Goal: Transaction & Acquisition: Obtain resource

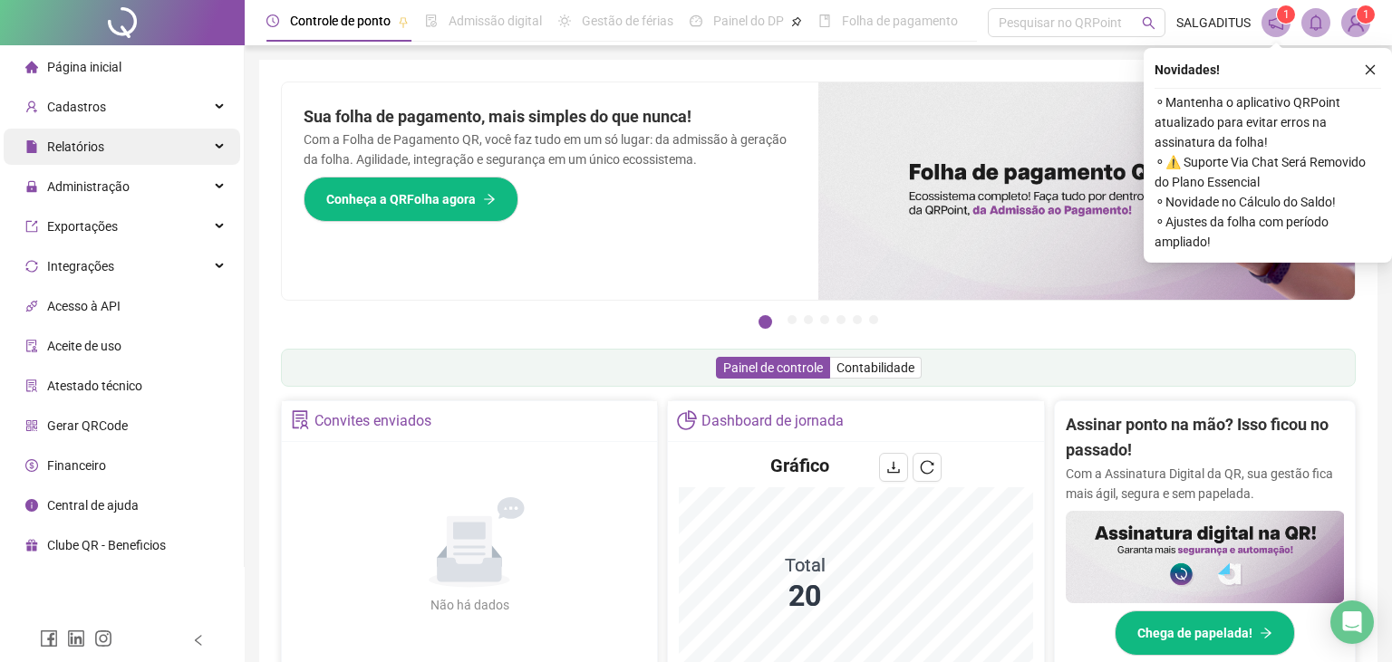
click at [213, 154] on div "Relatórios" at bounding box center [122, 147] width 236 height 36
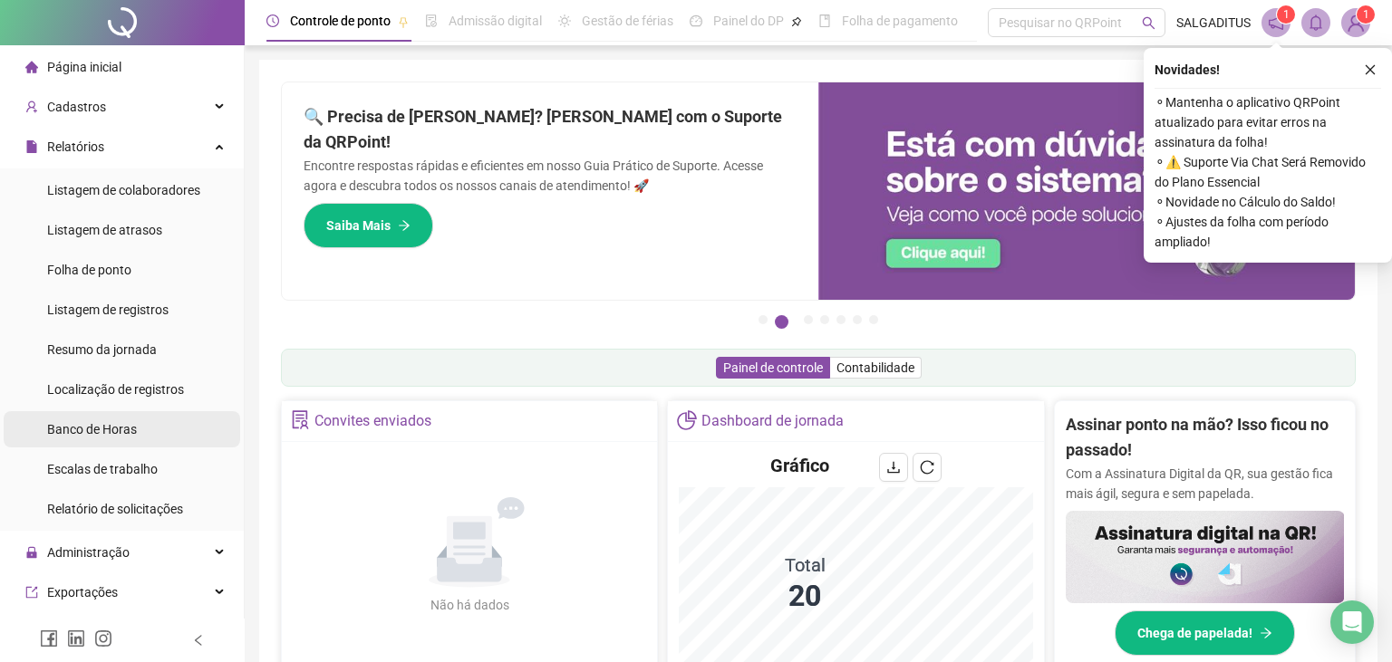
scroll to position [271, 0]
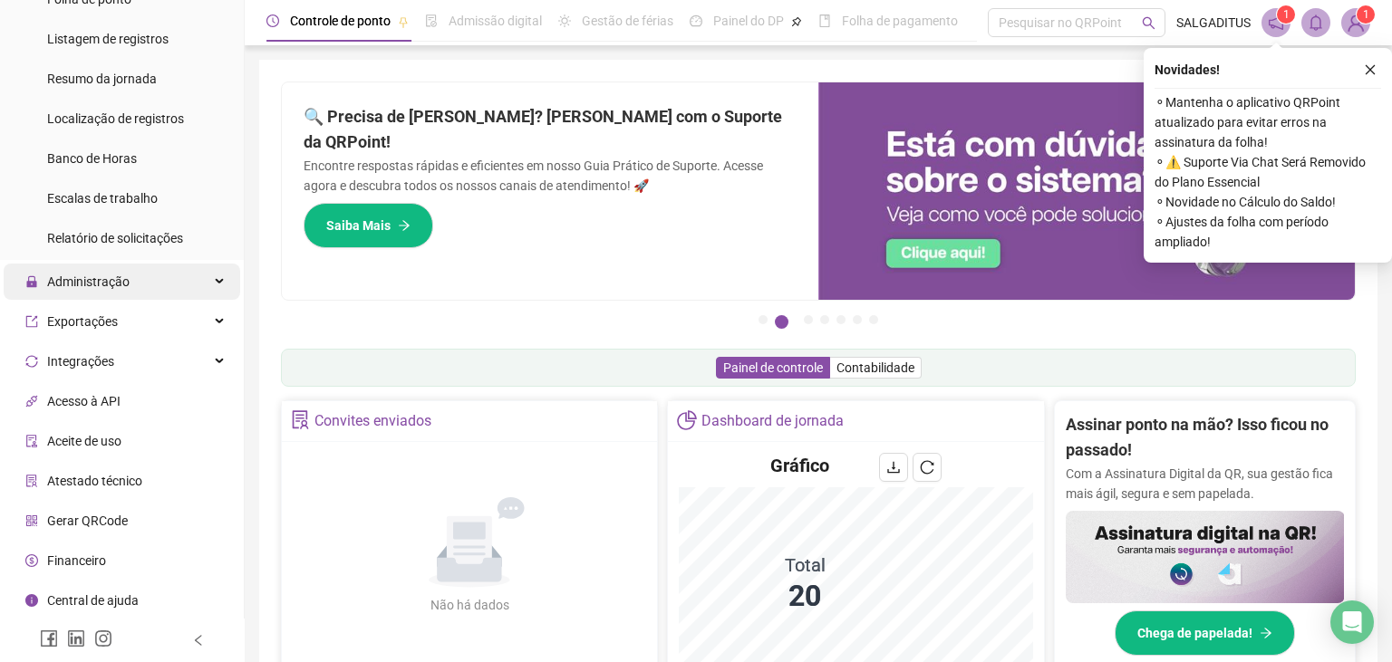
click at [114, 290] on span "Administração" at bounding box center [77, 282] width 104 height 36
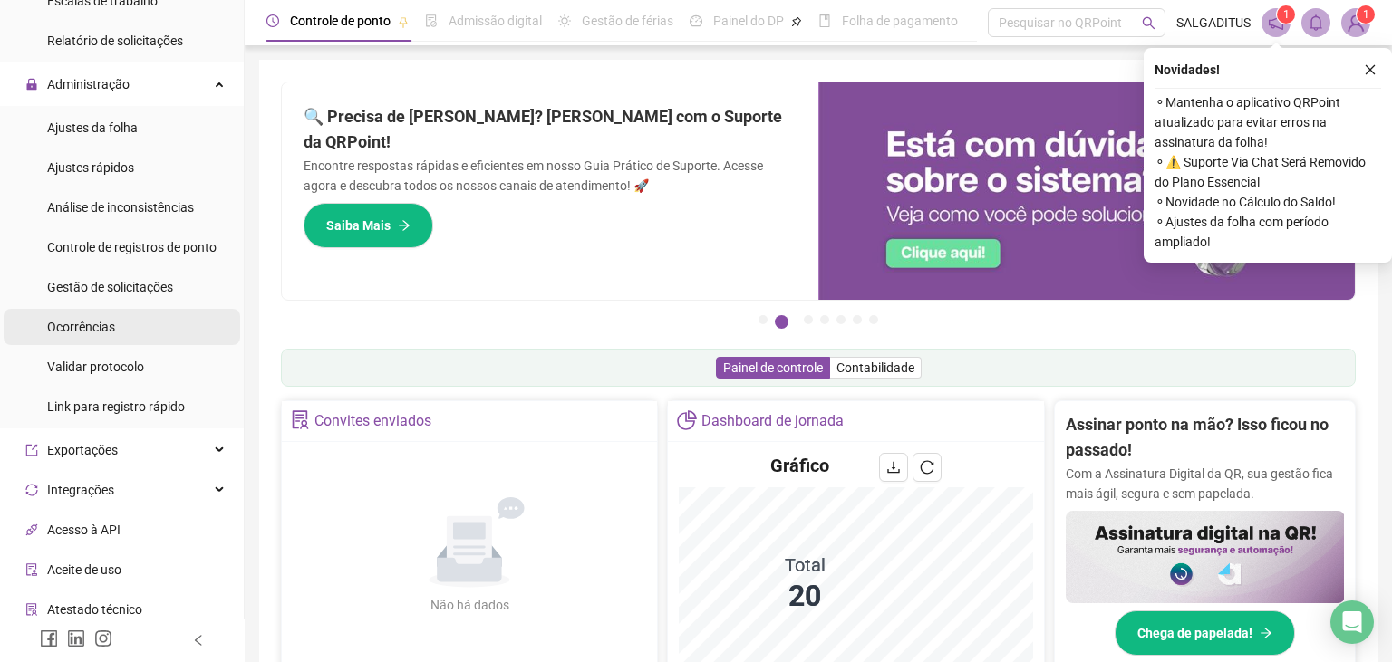
scroll to position [471, 0]
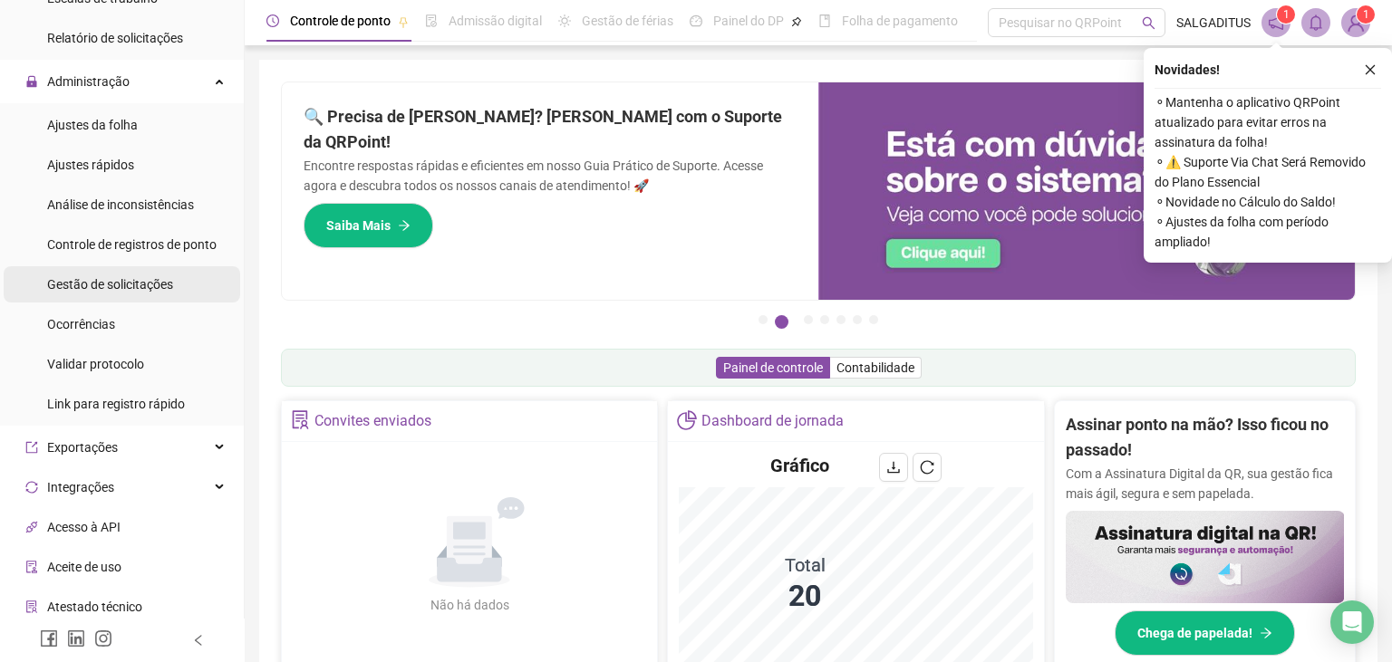
click at [151, 301] on div "Gestão de solicitações" at bounding box center [110, 284] width 126 height 36
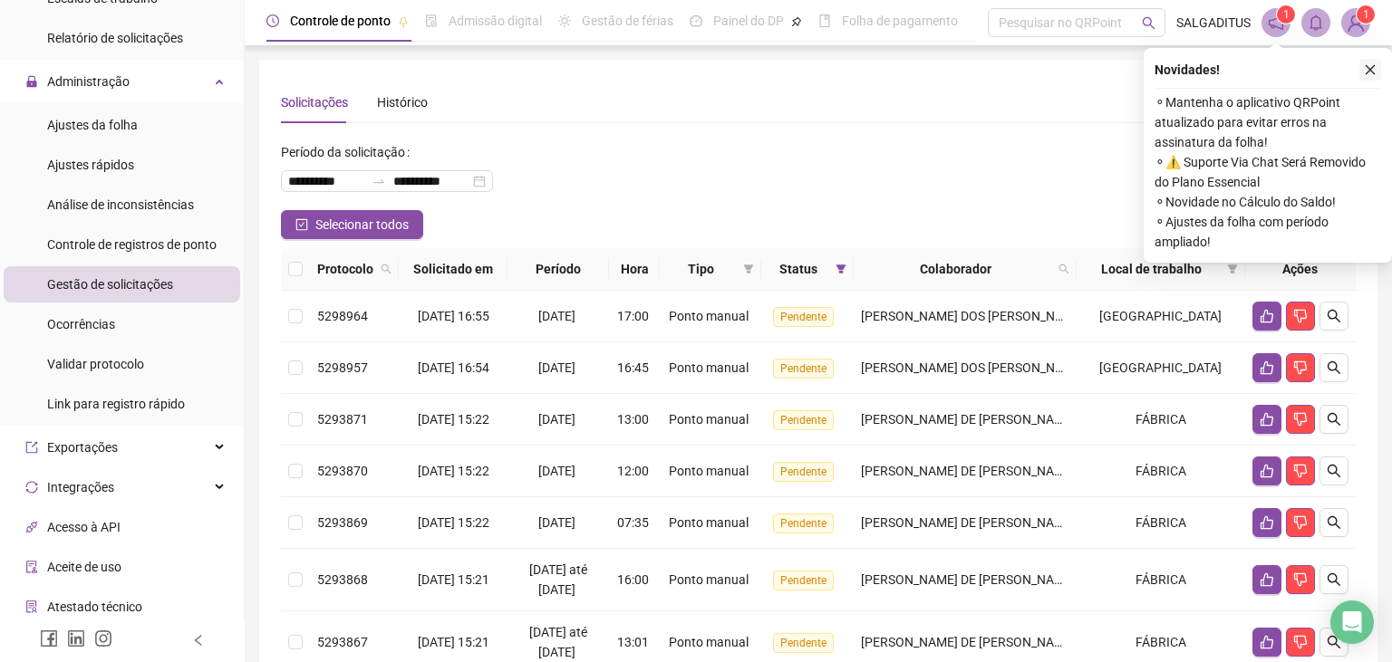
click at [1374, 70] on icon "close" at bounding box center [1370, 69] width 13 height 13
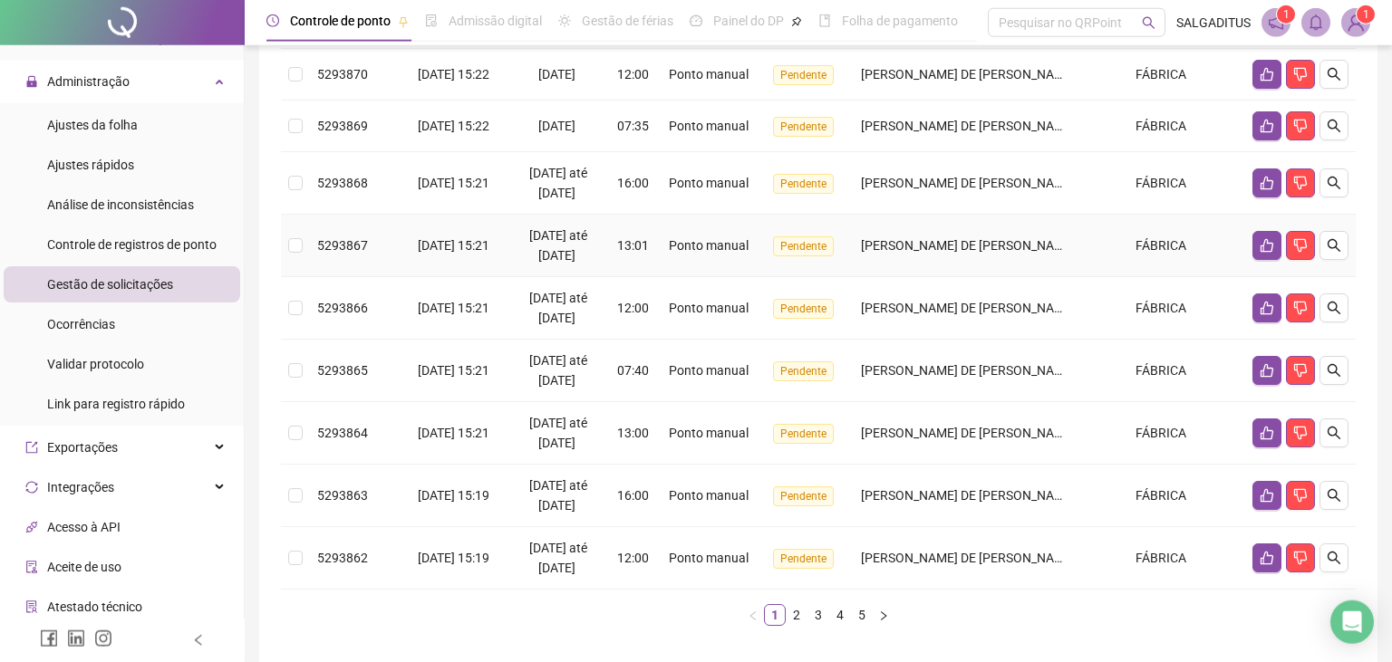
scroll to position [472, 0]
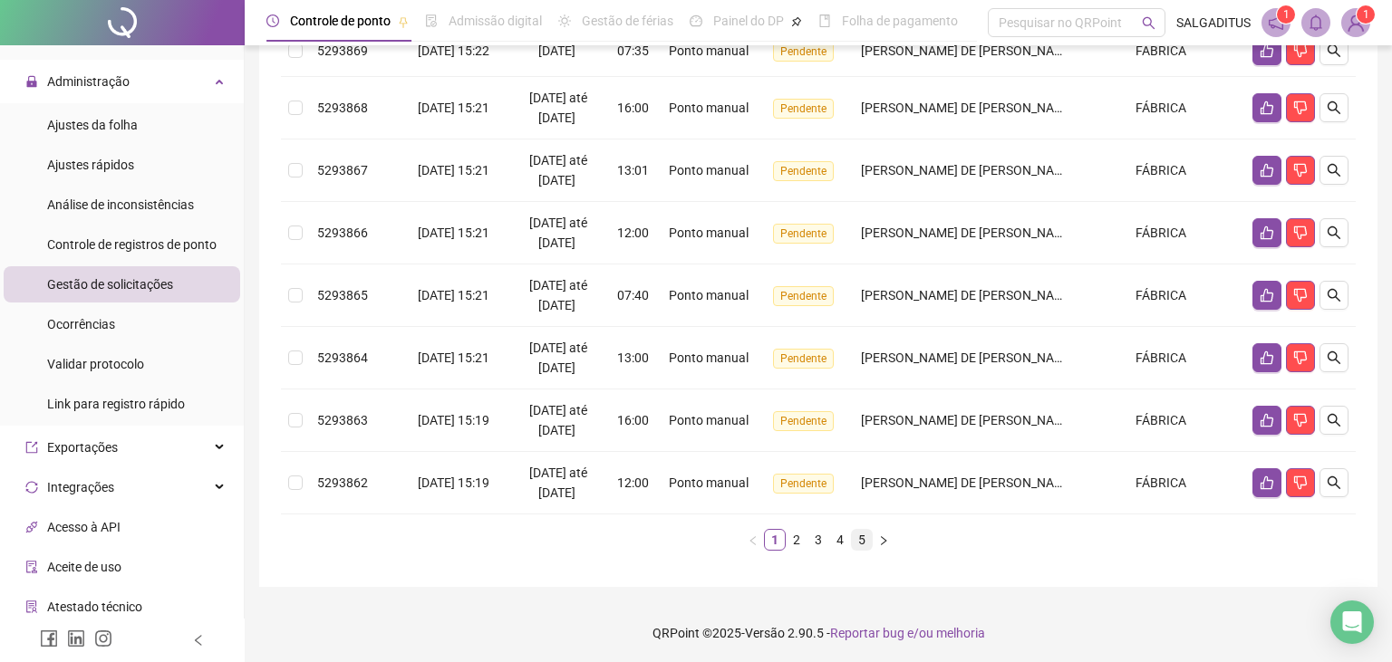
click at [852, 539] on link "5" at bounding box center [862, 540] width 20 height 20
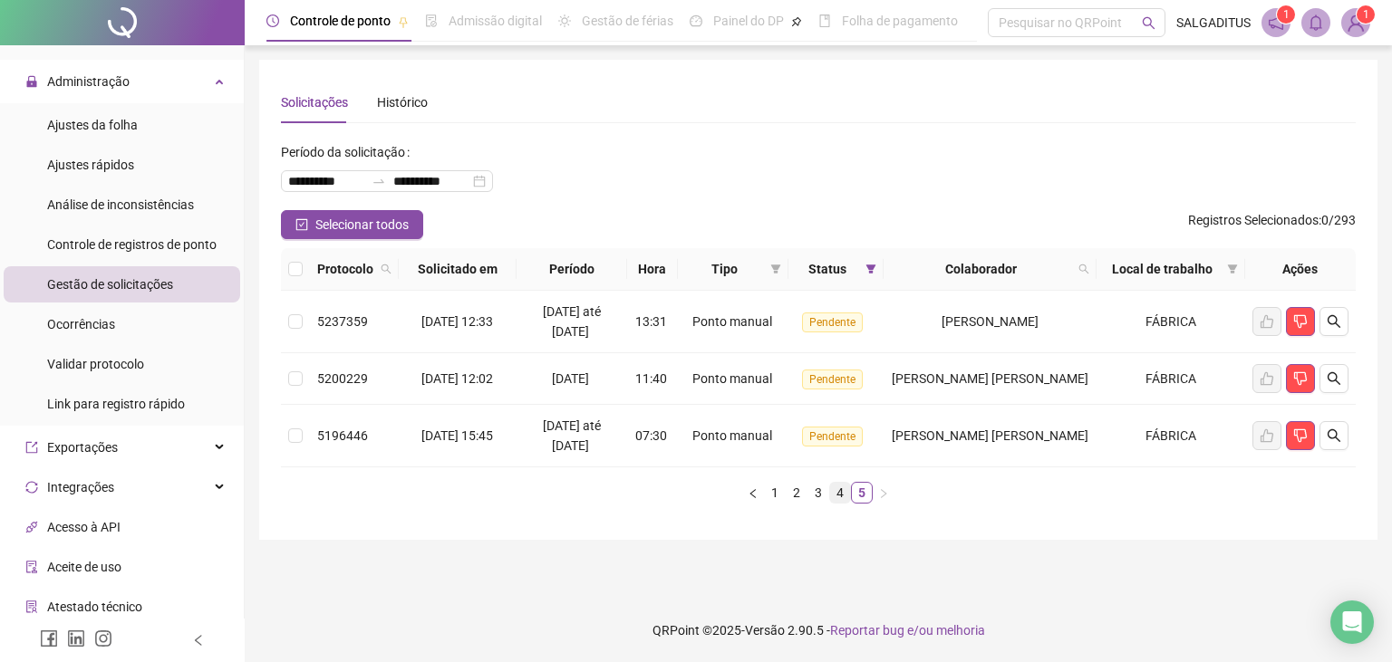
click at [841, 498] on link "4" at bounding box center [840, 493] width 20 height 20
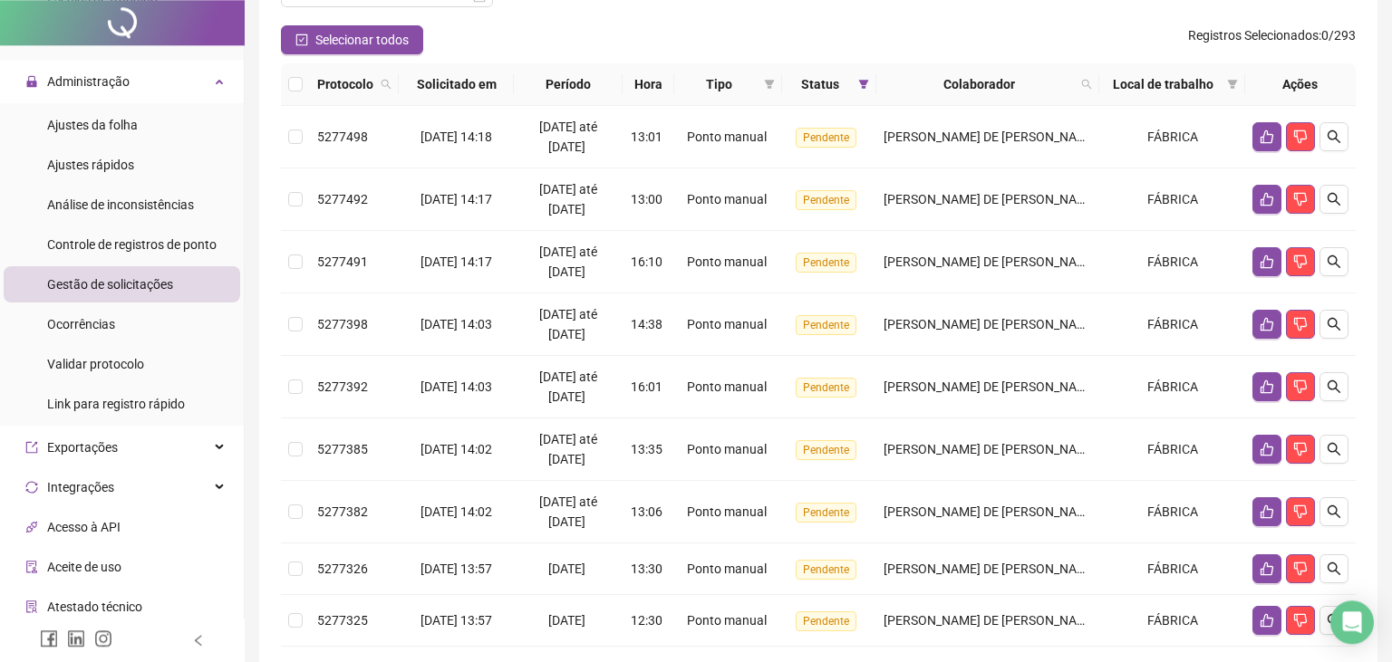
scroll to position [505, 0]
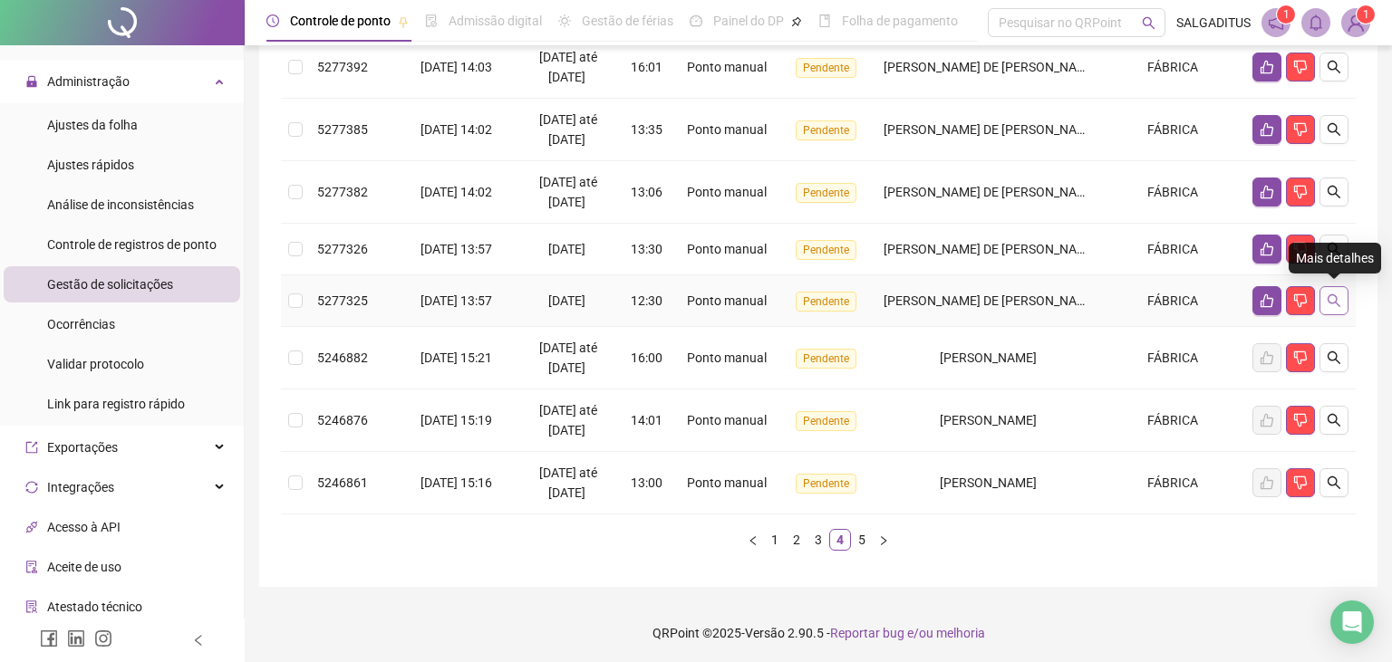
click at [1332, 301] on icon "search" at bounding box center [1333, 300] width 13 height 13
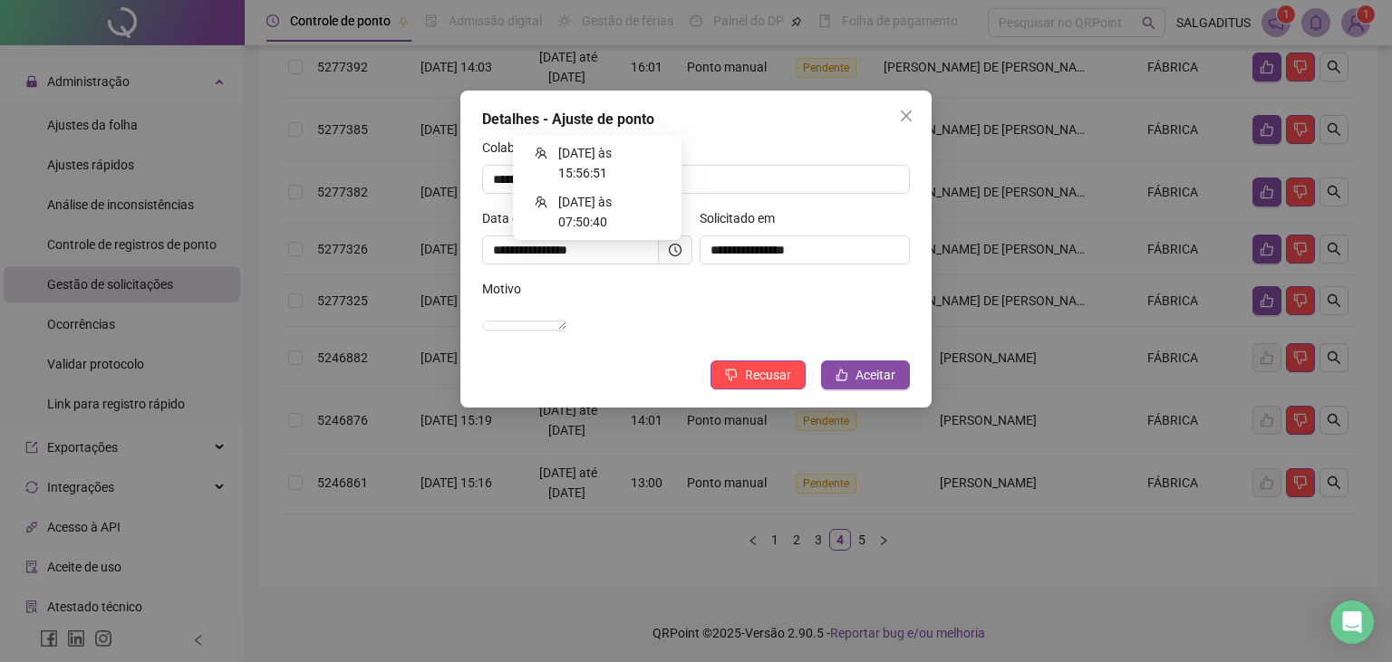
click at [684, 246] on span at bounding box center [676, 250] width 34 height 29
click at [671, 248] on icon "clock-circle" at bounding box center [675, 250] width 13 height 13
click at [886, 385] on span "Aceitar" at bounding box center [875, 375] width 40 height 20
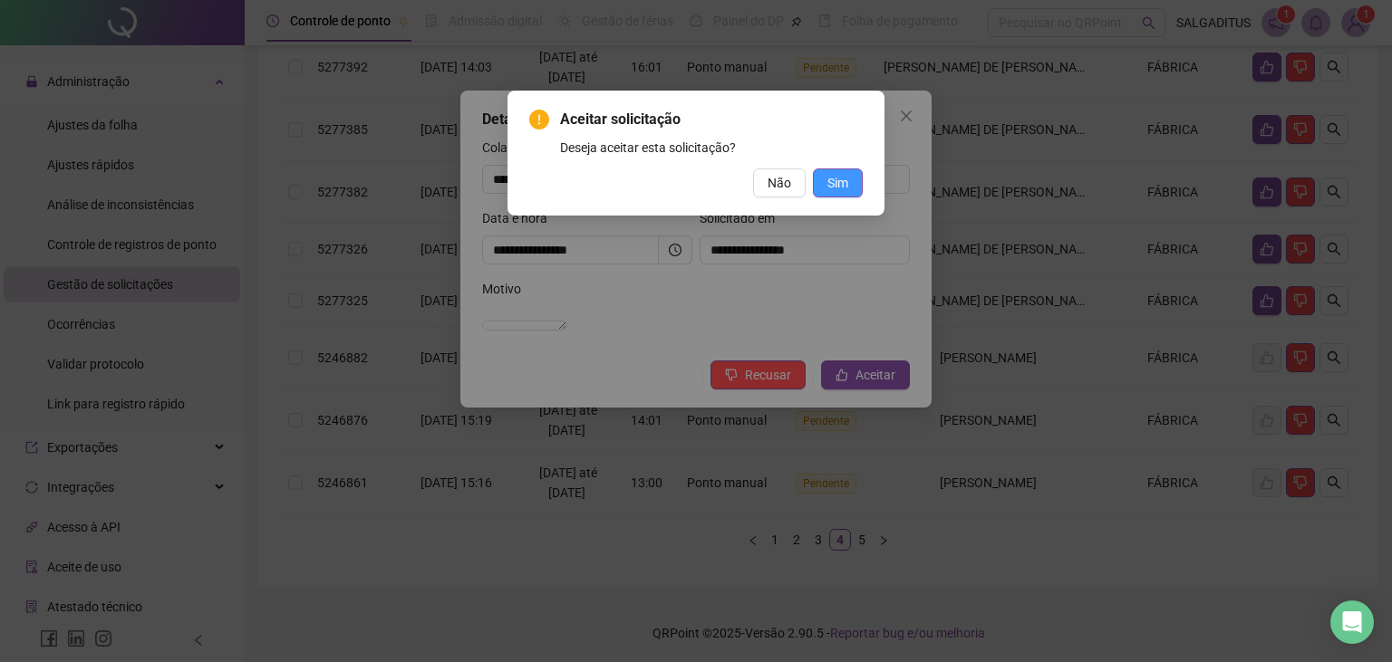
click at [854, 175] on button "Sim" at bounding box center [838, 183] width 50 height 29
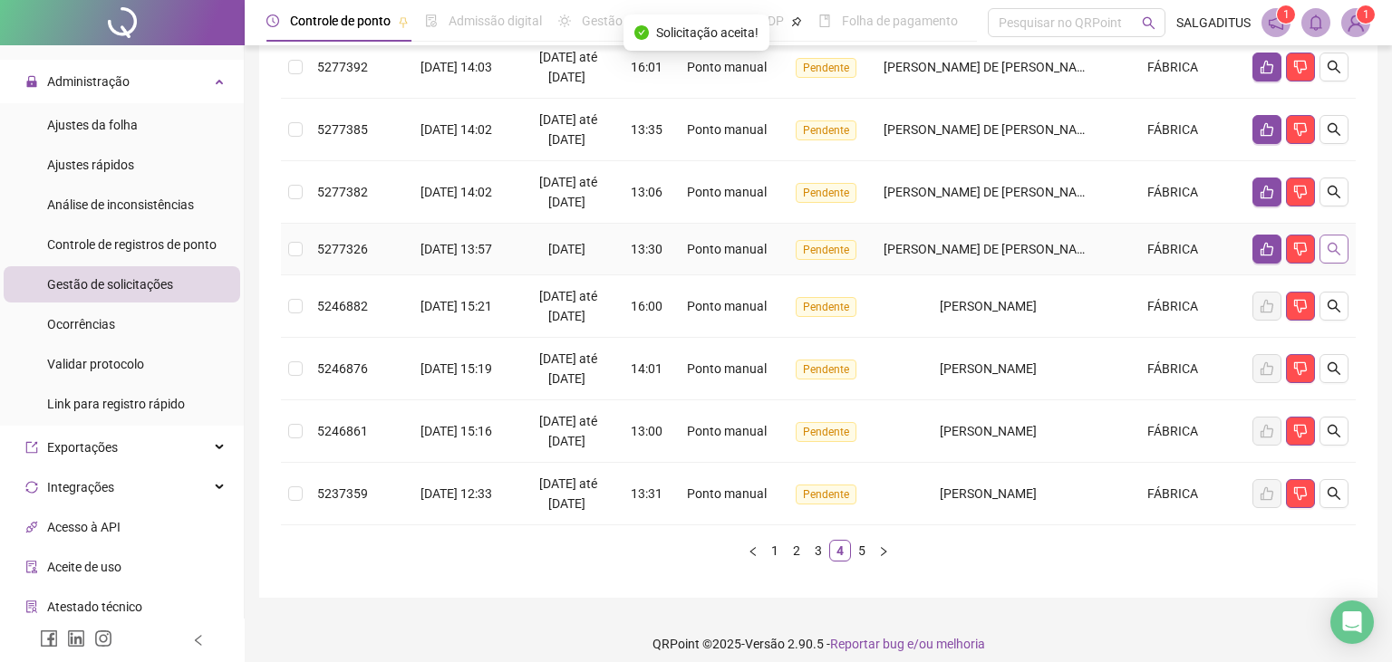
click at [1335, 257] on button "button" at bounding box center [1333, 249] width 29 height 29
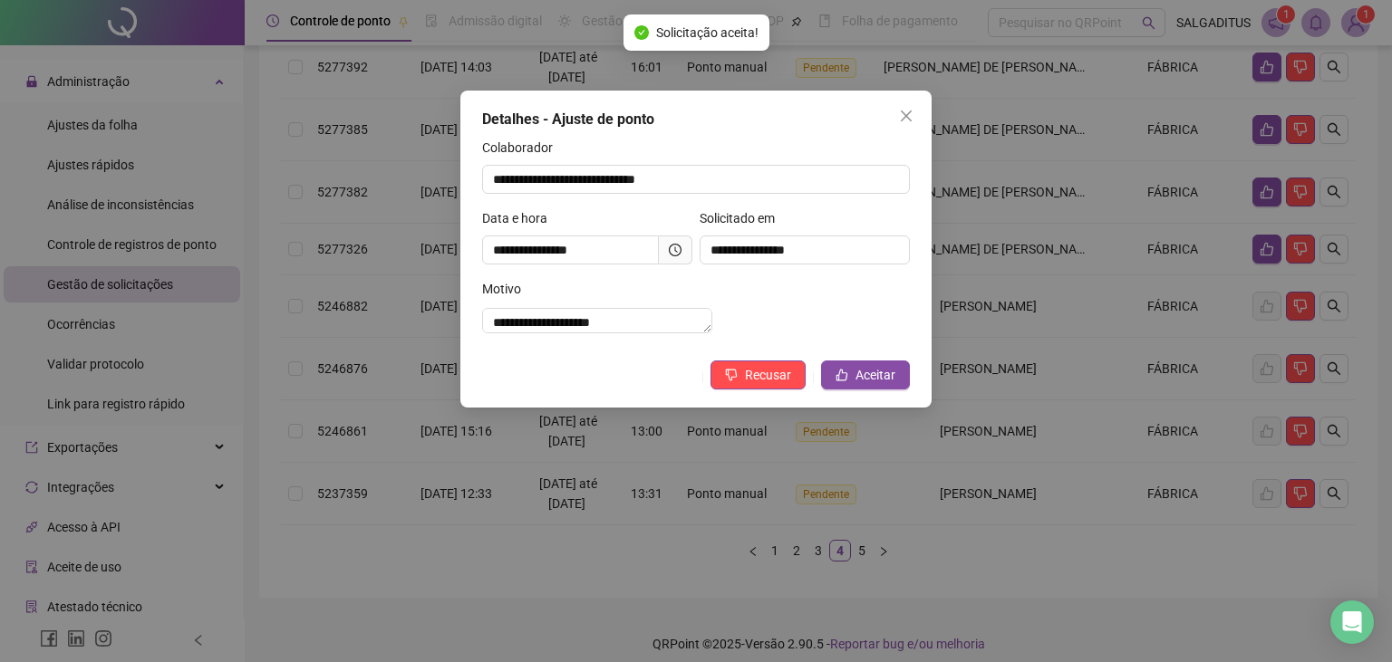
click at [670, 256] on icon "clock-circle" at bounding box center [675, 250] width 13 height 13
click at [676, 248] on icon "clock-circle" at bounding box center [675, 250] width 13 height 13
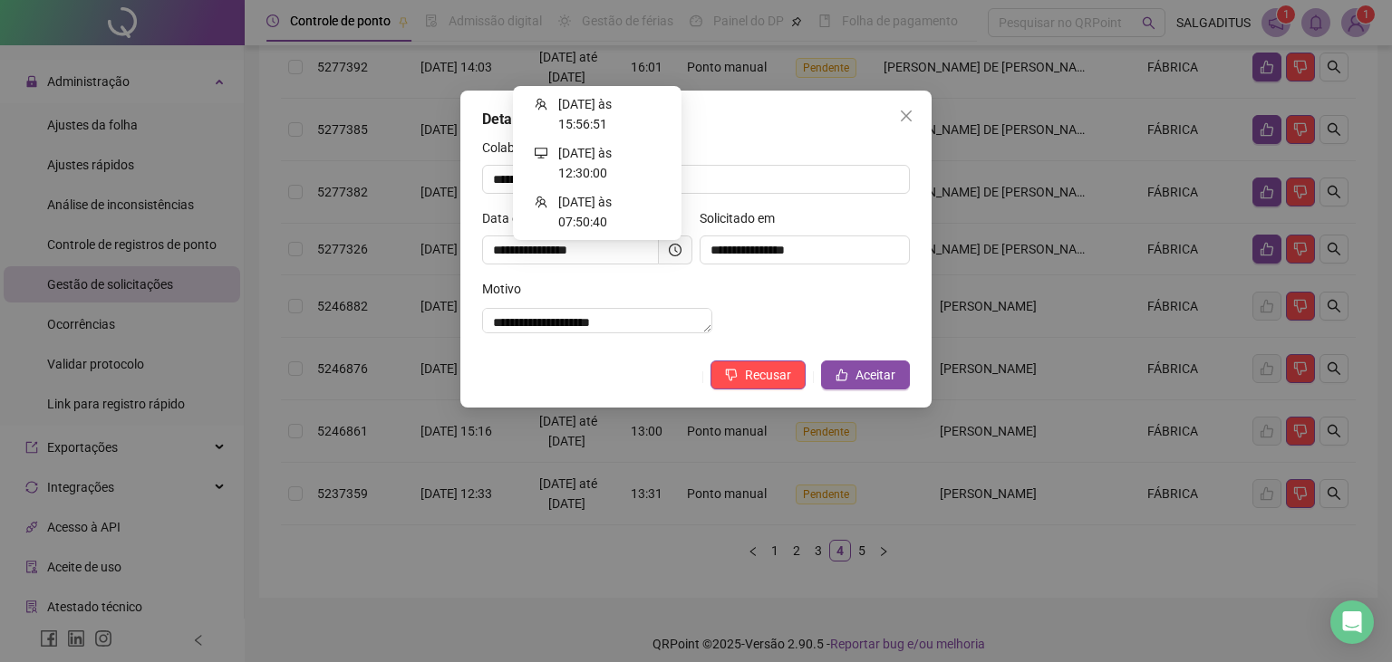
click at [676, 248] on icon "clock-circle" at bounding box center [675, 250] width 13 height 13
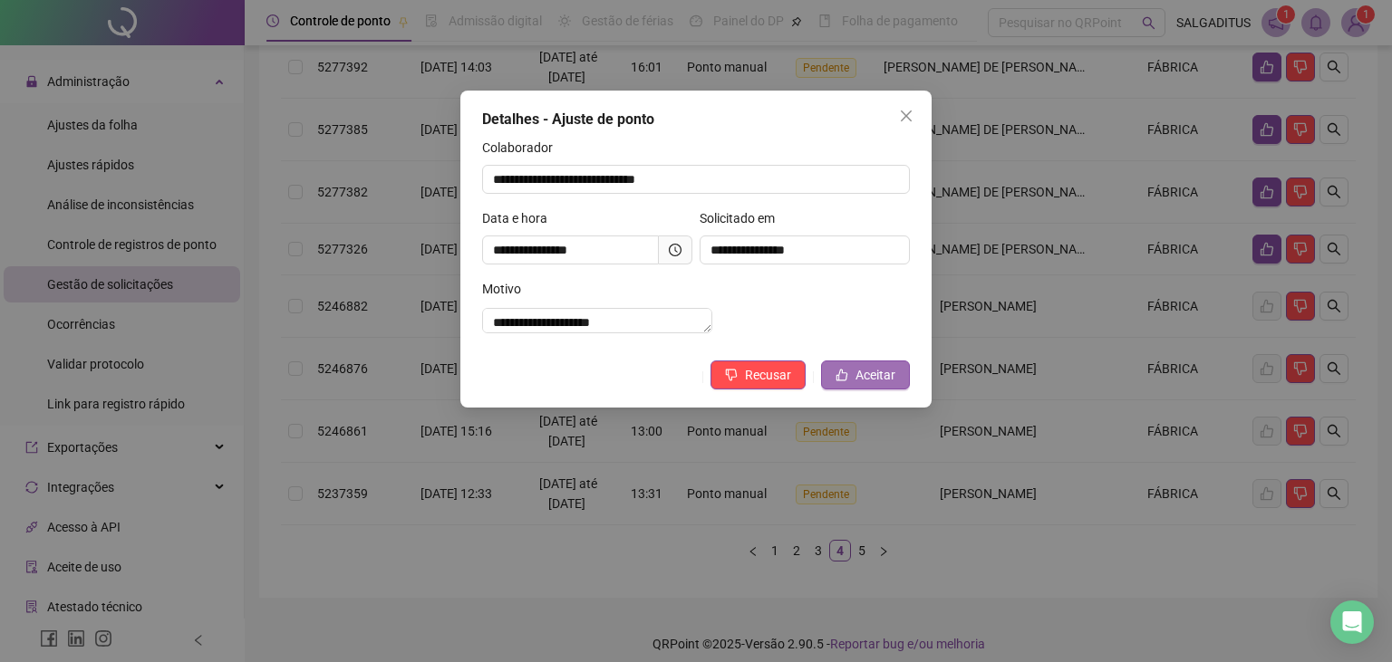
click at [844, 381] on icon "like" at bounding box center [841, 375] width 13 height 13
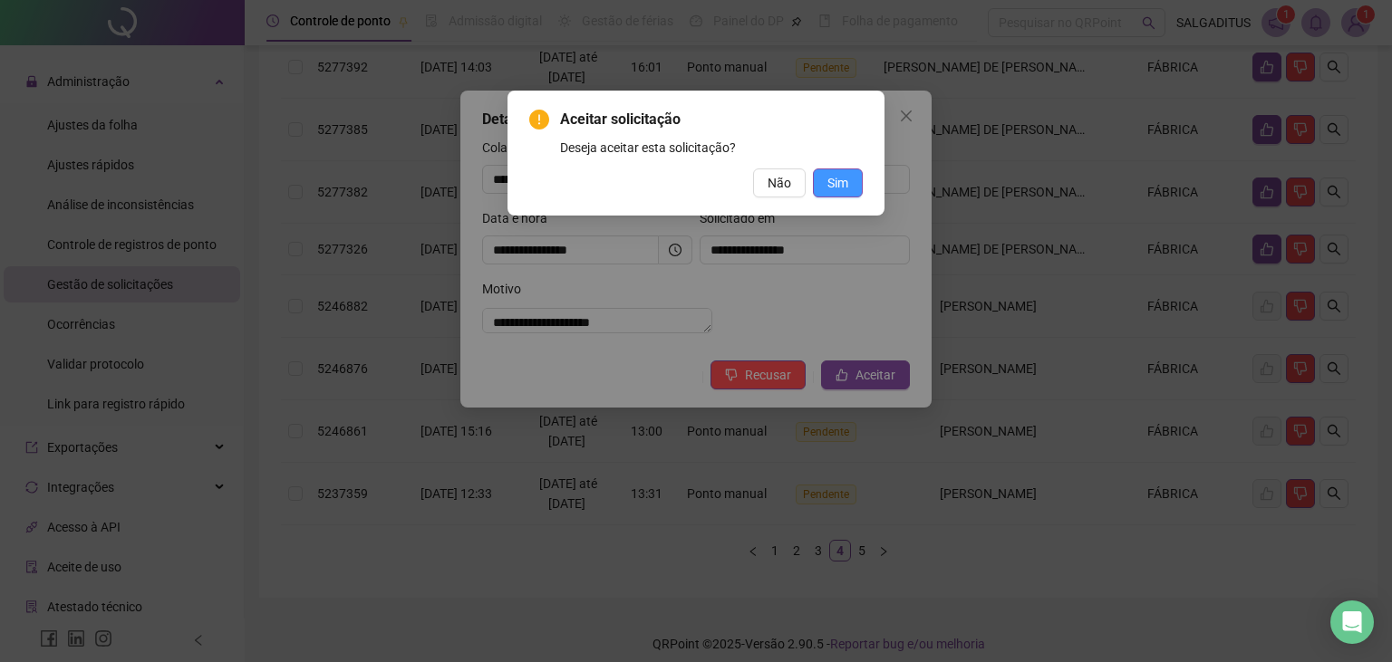
click at [859, 187] on button "Sim" at bounding box center [838, 183] width 50 height 29
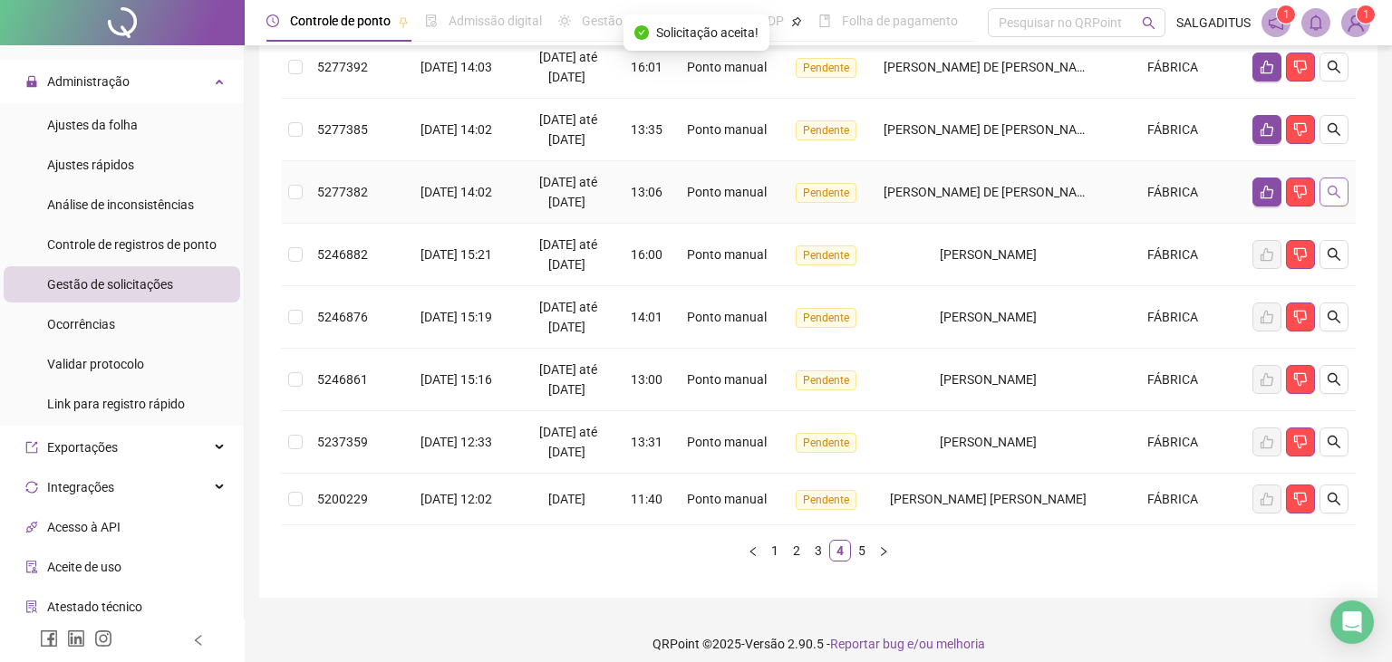
click at [1336, 186] on icon "search" at bounding box center [1333, 192] width 14 height 14
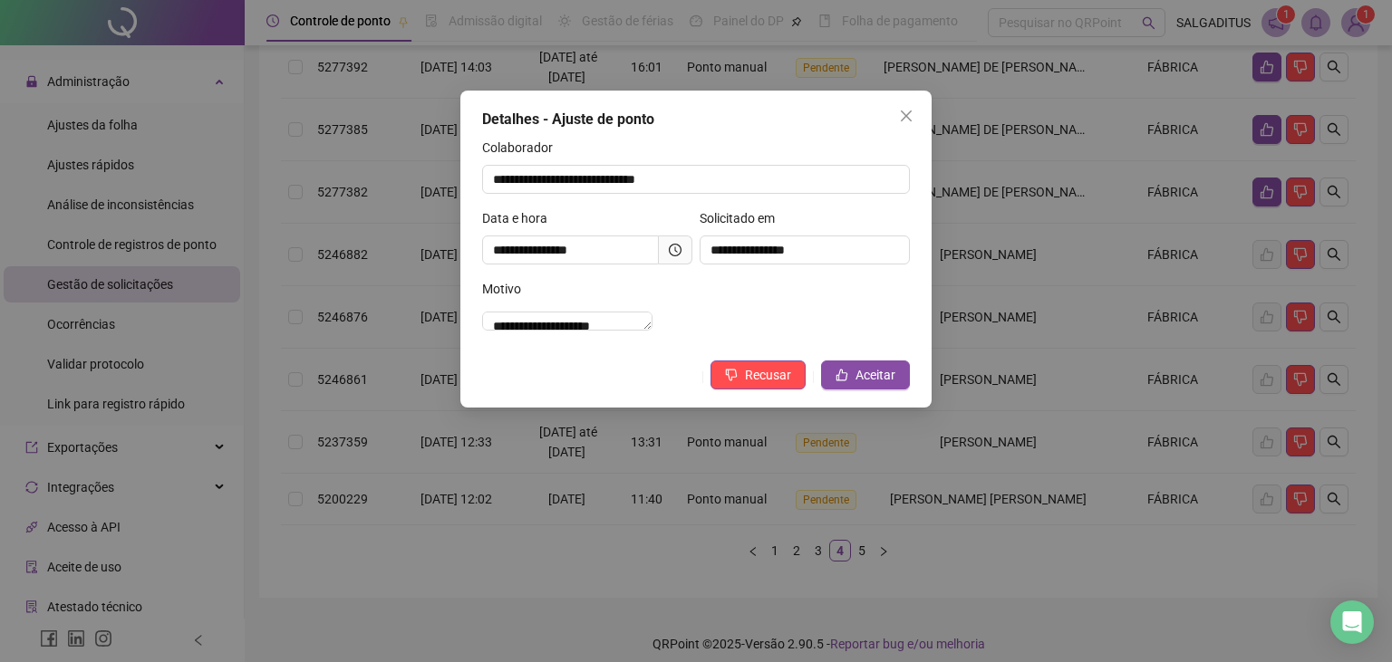
click at [669, 251] on span at bounding box center [676, 250] width 34 height 29
click at [693, 244] on div "**********" at bounding box center [586, 243] width 217 height 71
click at [685, 246] on span at bounding box center [676, 250] width 34 height 29
drag, startPoint x: 685, startPoint y: 246, endPoint x: 675, endPoint y: 247, distance: 10.1
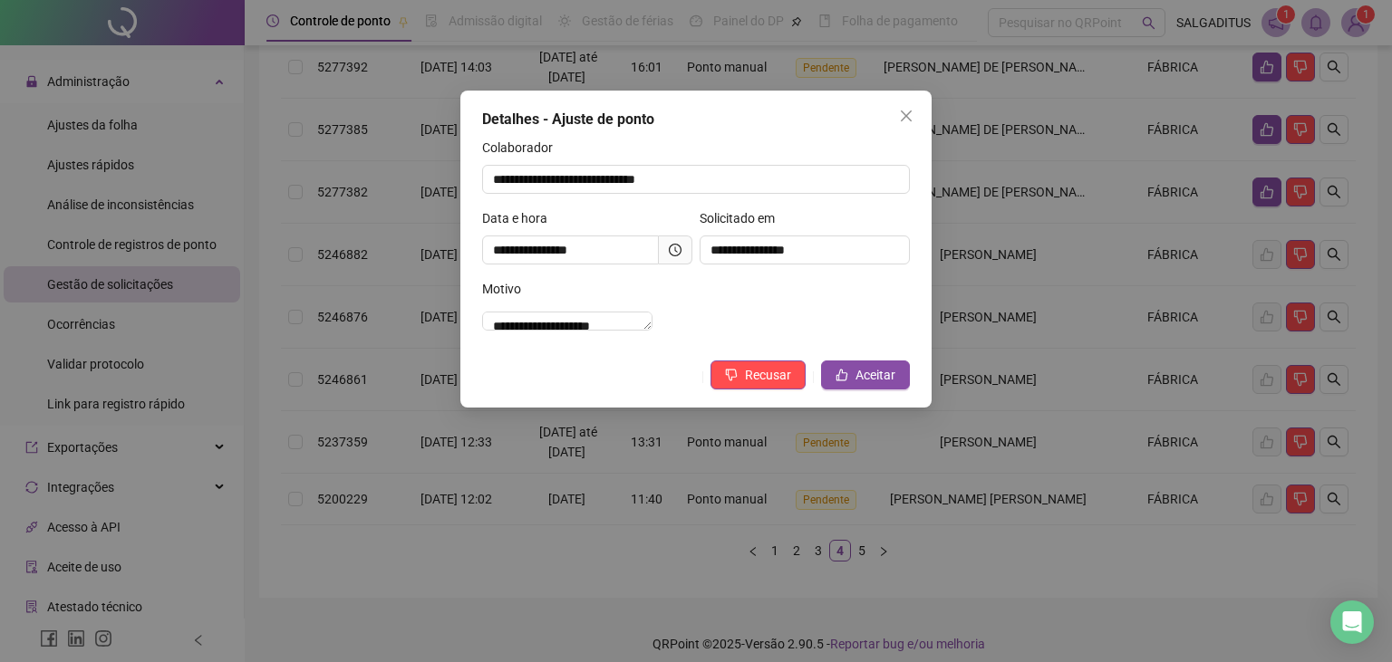
click at [675, 247] on span at bounding box center [676, 250] width 34 height 29
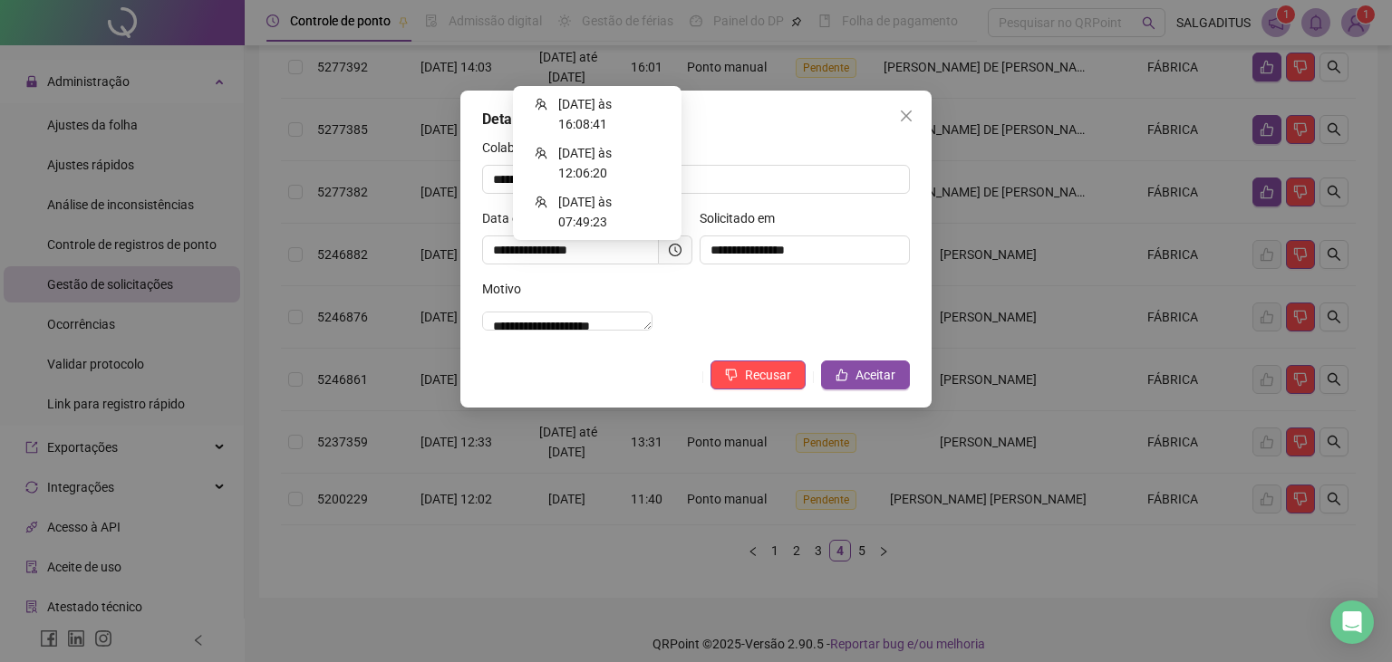
click at [675, 247] on icon "clock-circle" at bounding box center [675, 250] width 13 height 13
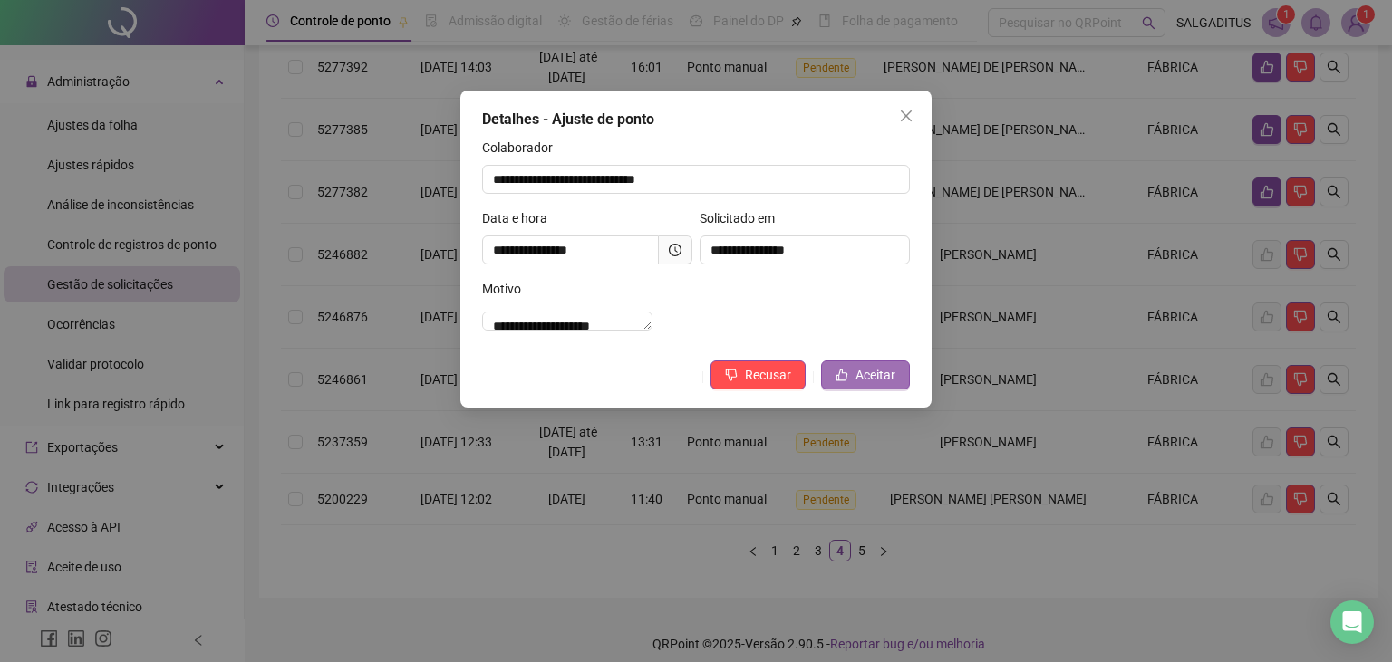
click at [852, 381] on button "Aceitar" at bounding box center [865, 375] width 89 height 29
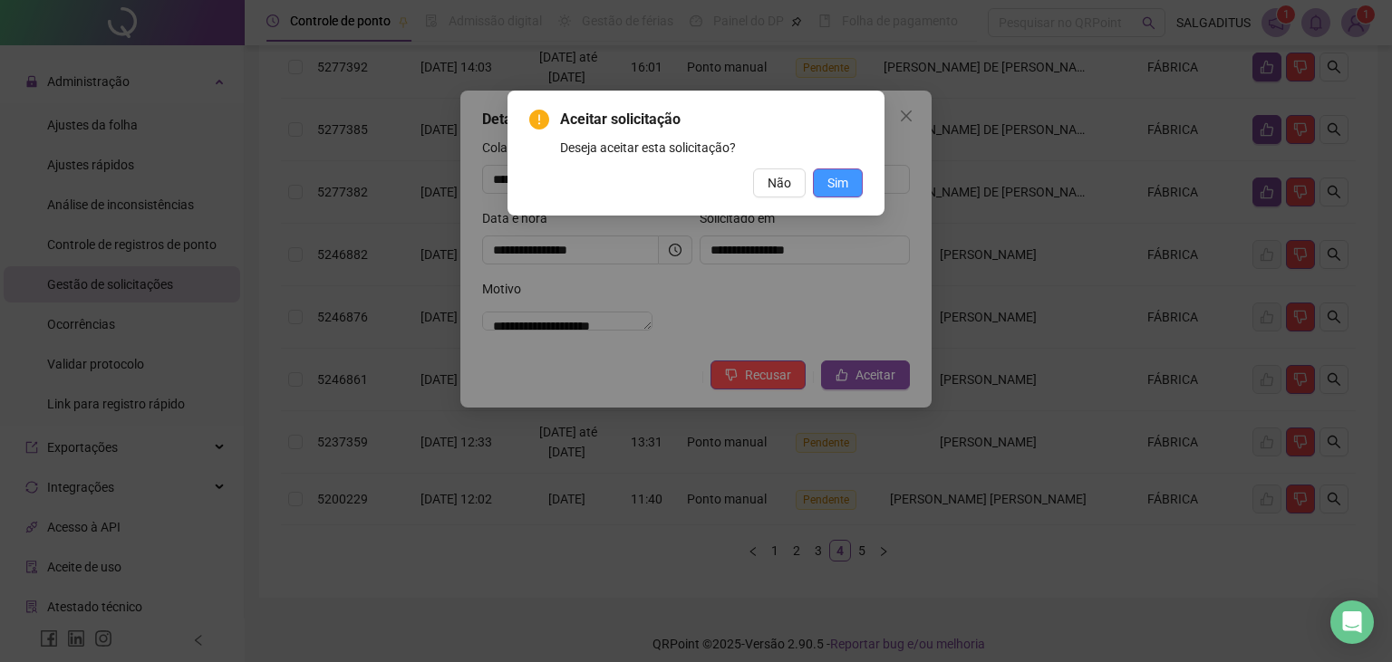
click at [825, 181] on button "Sim" at bounding box center [838, 183] width 50 height 29
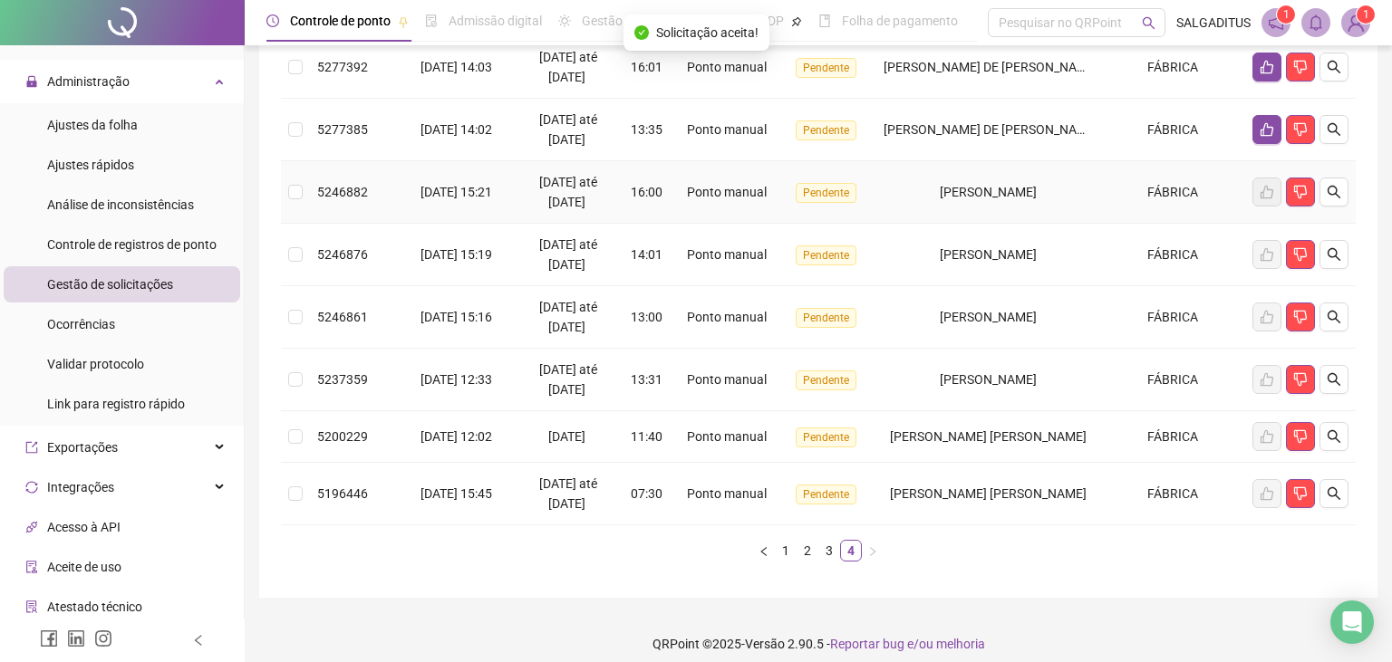
scroll to position [122, 0]
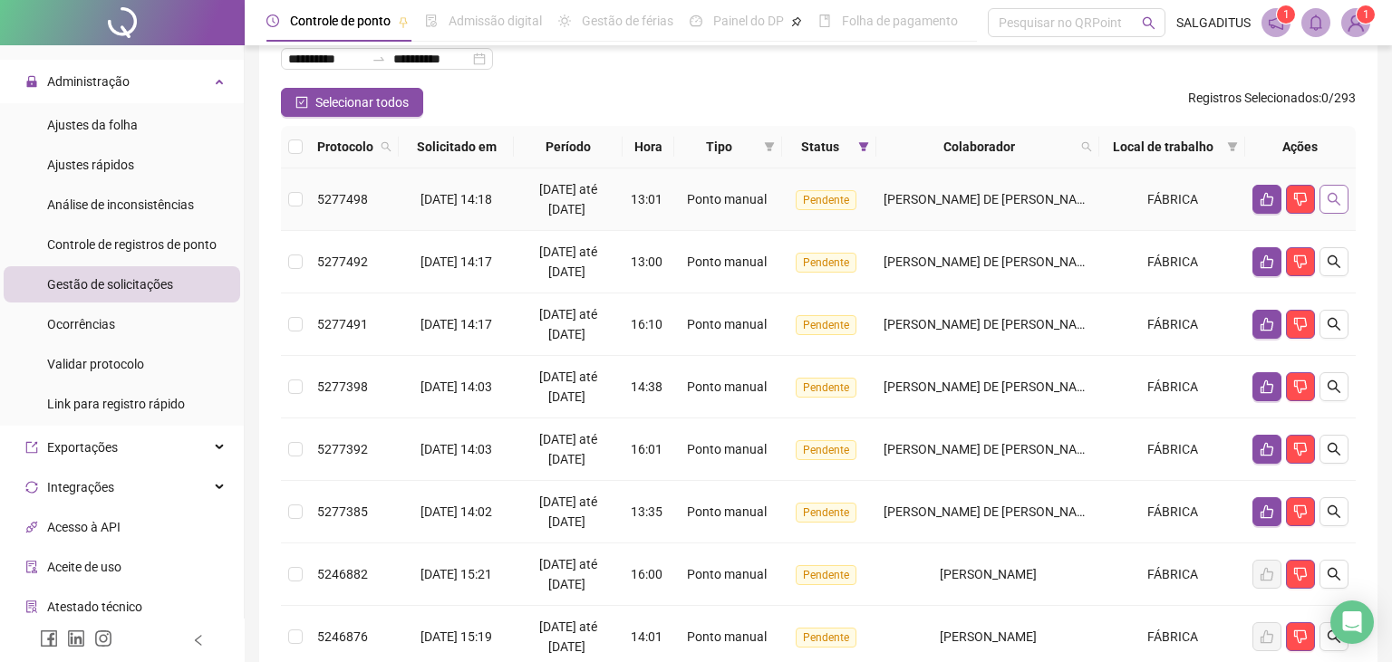
click at [1335, 205] on icon "search" at bounding box center [1333, 199] width 14 height 14
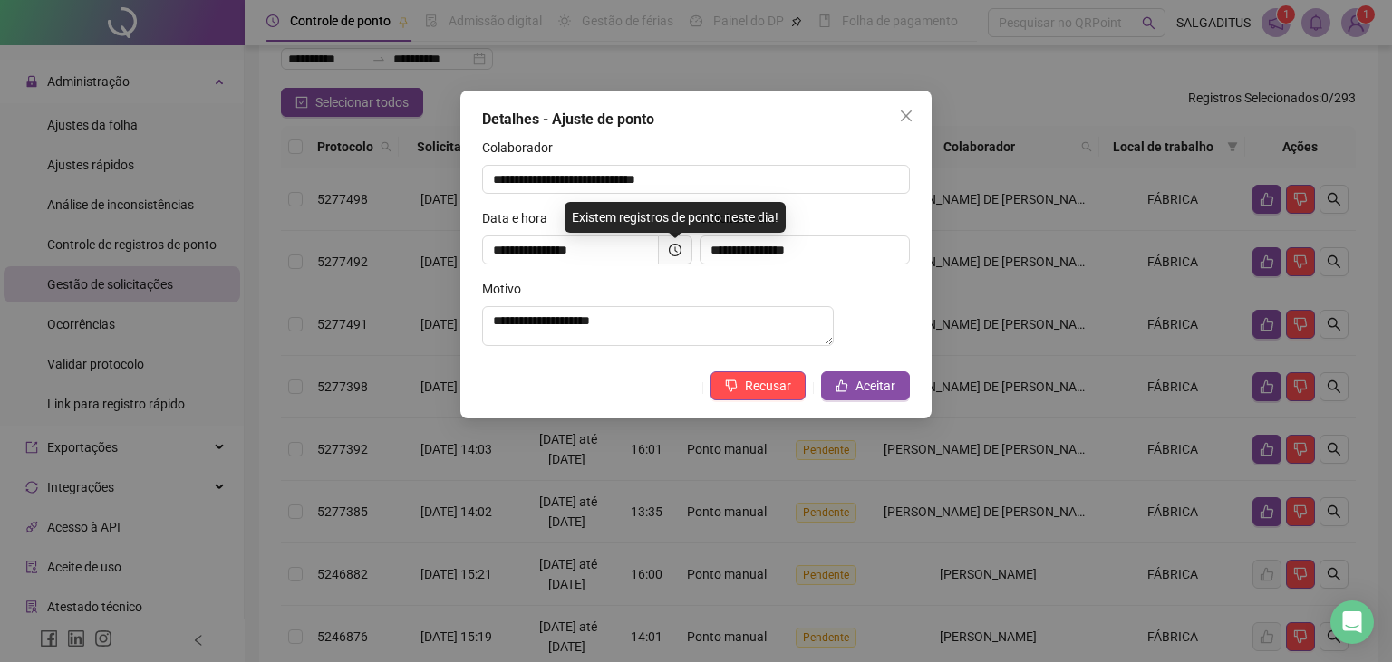
click at [674, 247] on icon "clock-circle" at bounding box center [675, 250] width 13 height 13
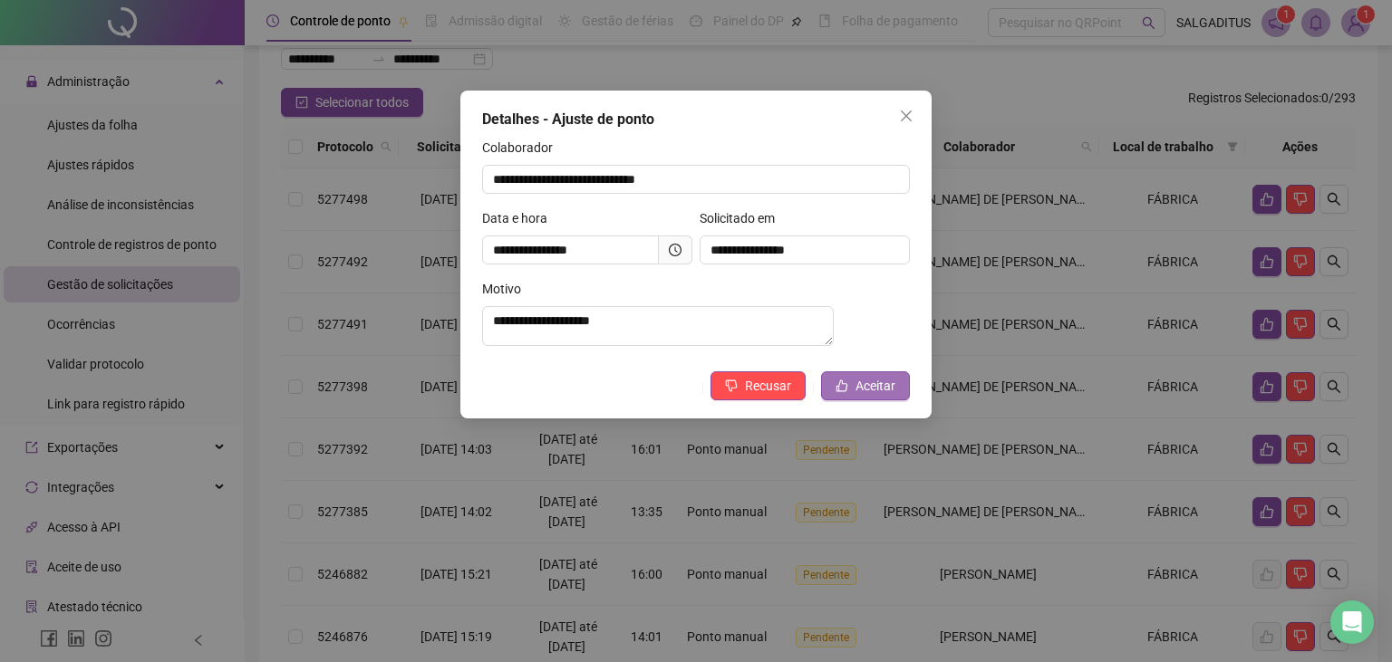
click at [854, 388] on button "Aceitar" at bounding box center [865, 385] width 89 height 29
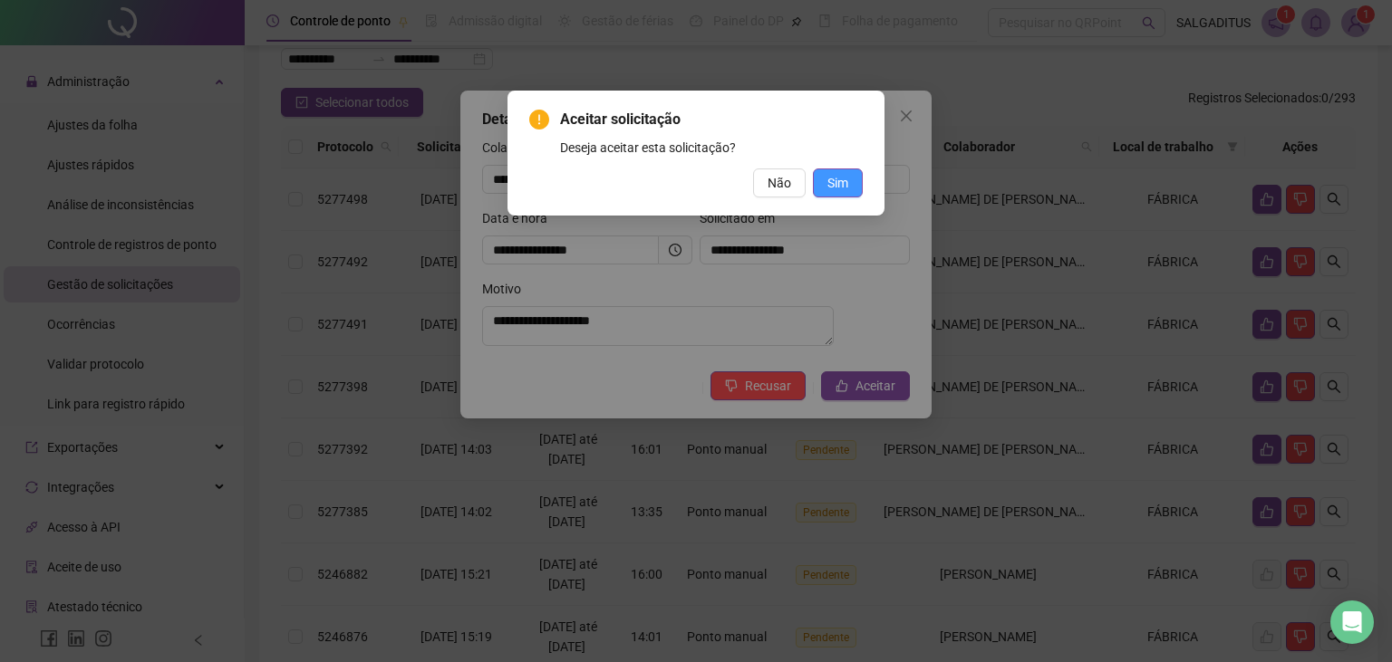
click at [857, 178] on button "Sim" at bounding box center [838, 183] width 50 height 29
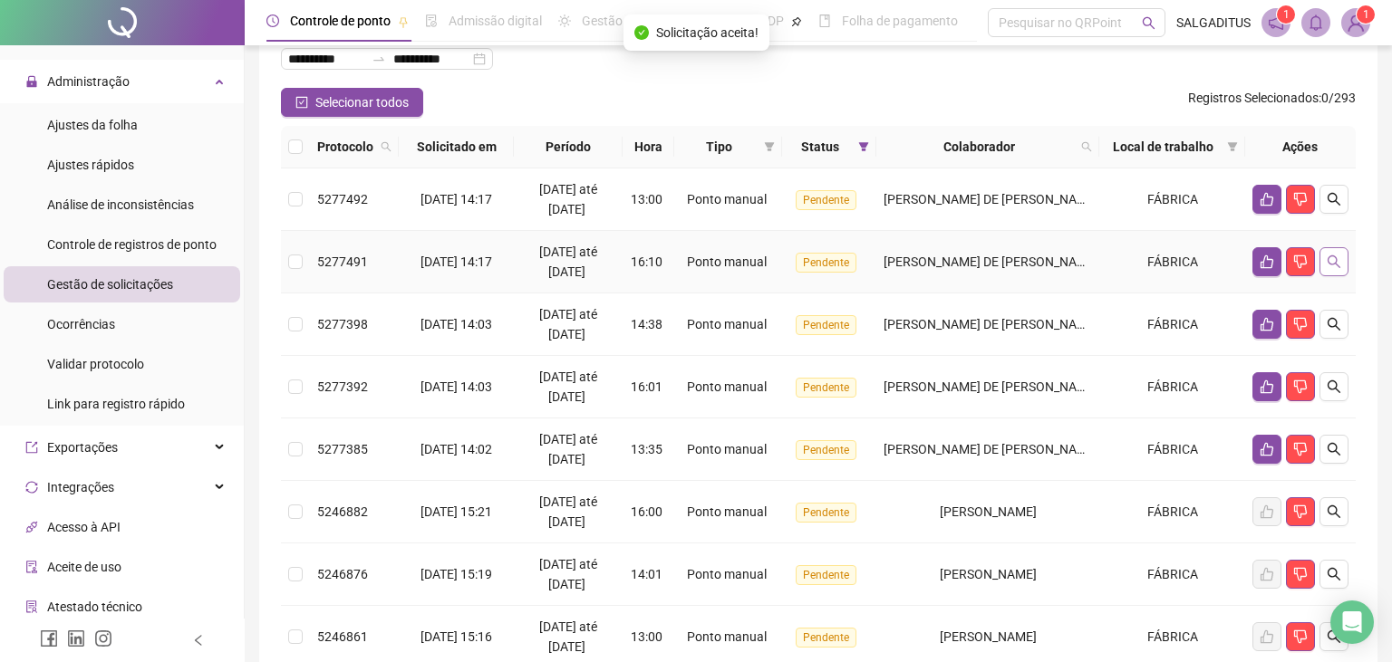
click at [1335, 256] on icon "search" at bounding box center [1333, 262] width 14 height 14
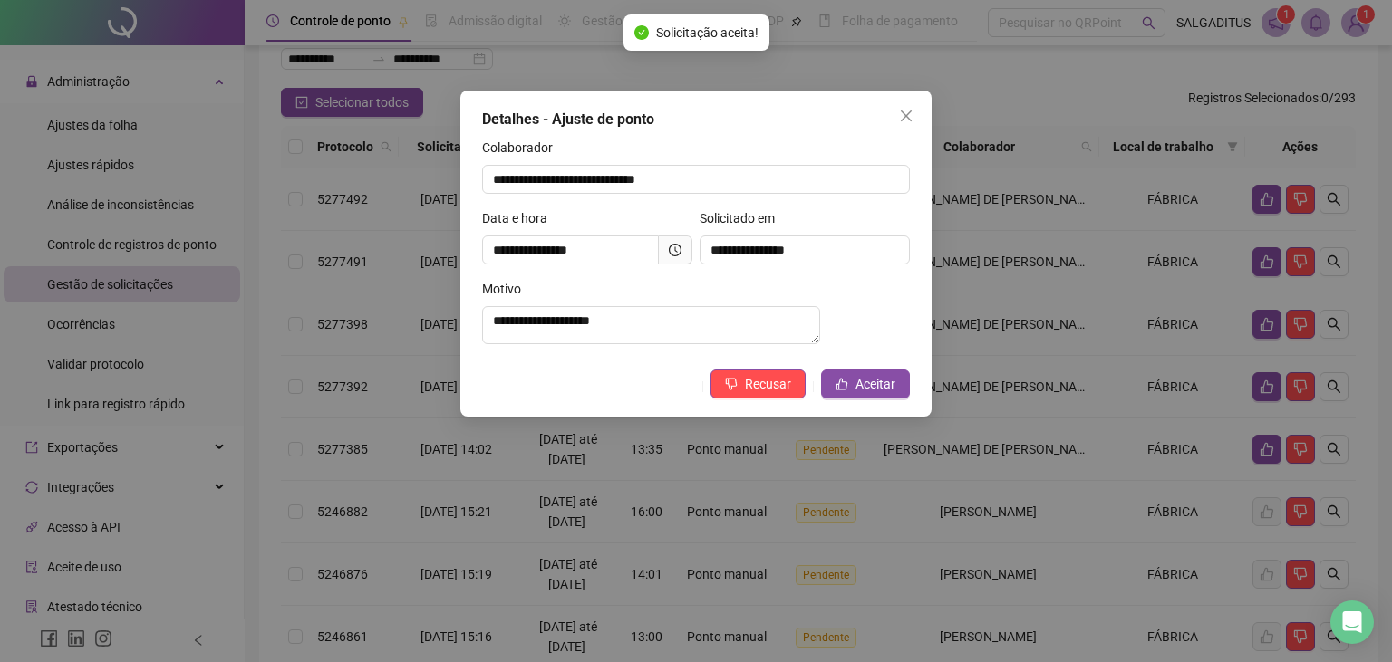
click at [672, 247] on icon "clock-circle" at bounding box center [675, 250] width 13 height 13
click at [850, 393] on button "Aceitar" at bounding box center [865, 384] width 89 height 29
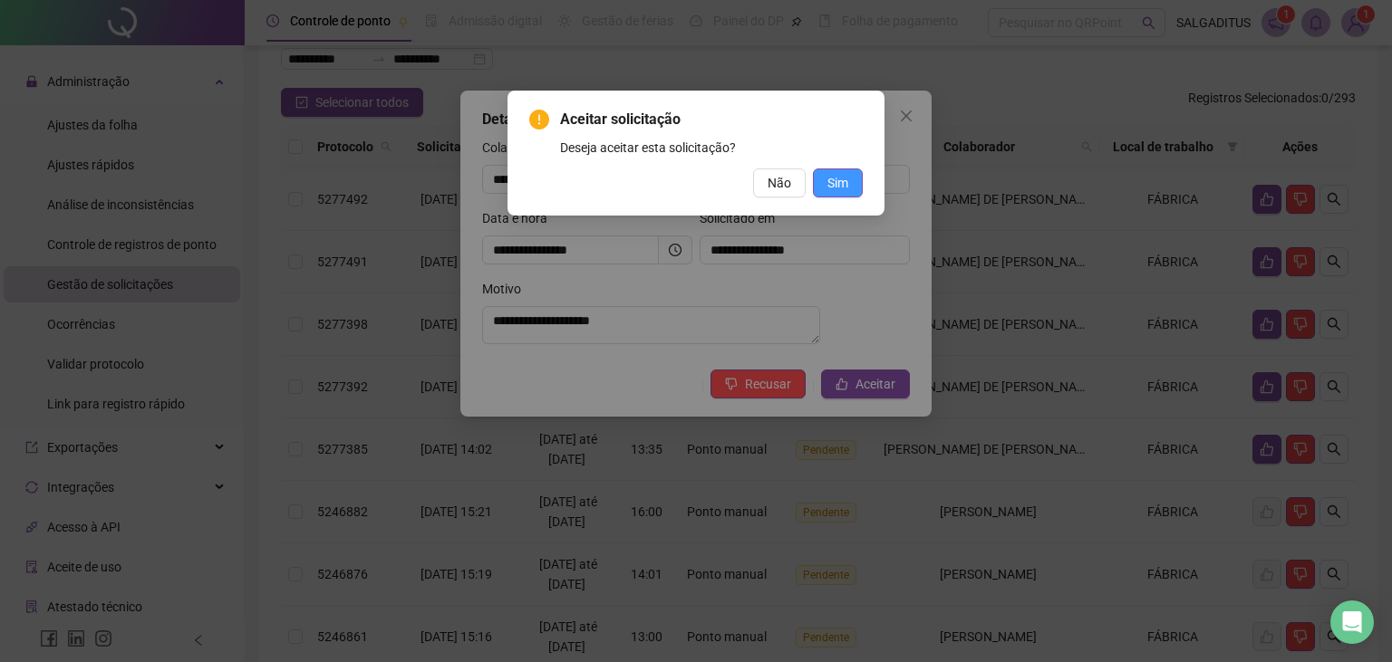
click at [854, 183] on button "Sim" at bounding box center [838, 183] width 50 height 29
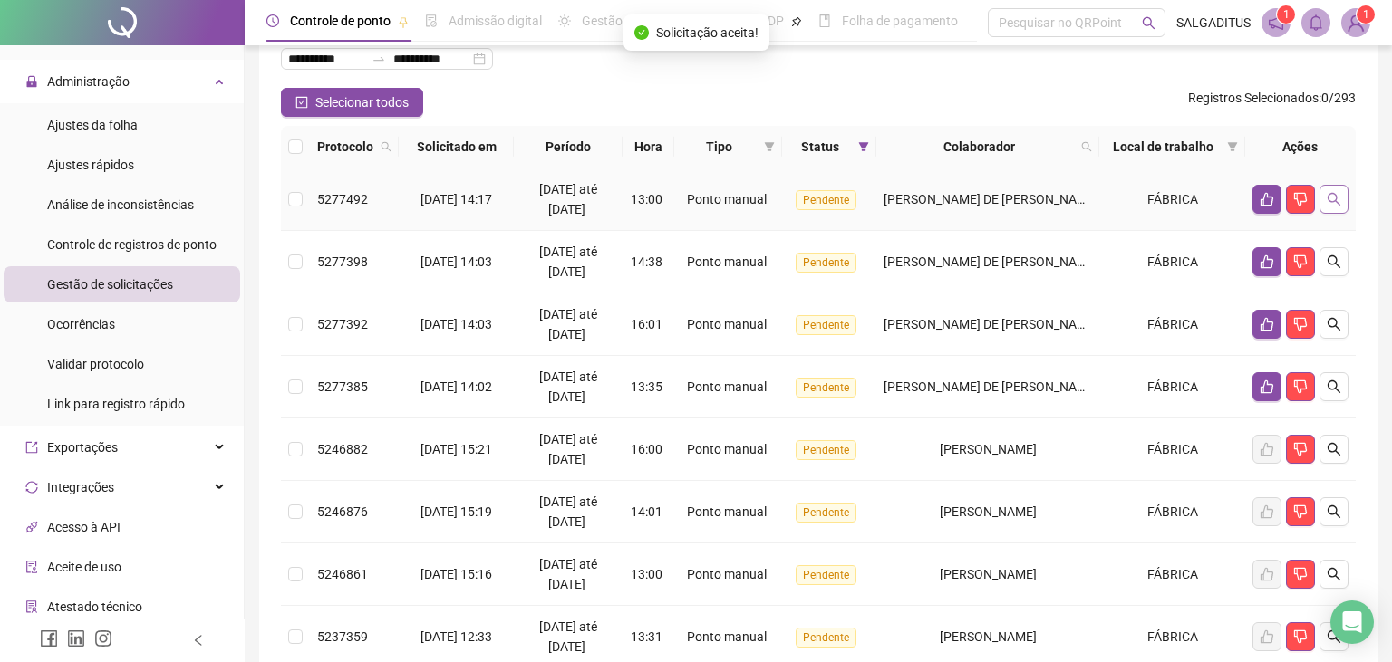
click at [1341, 204] on button "button" at bounding box center [1333, 199] width 29 height 29
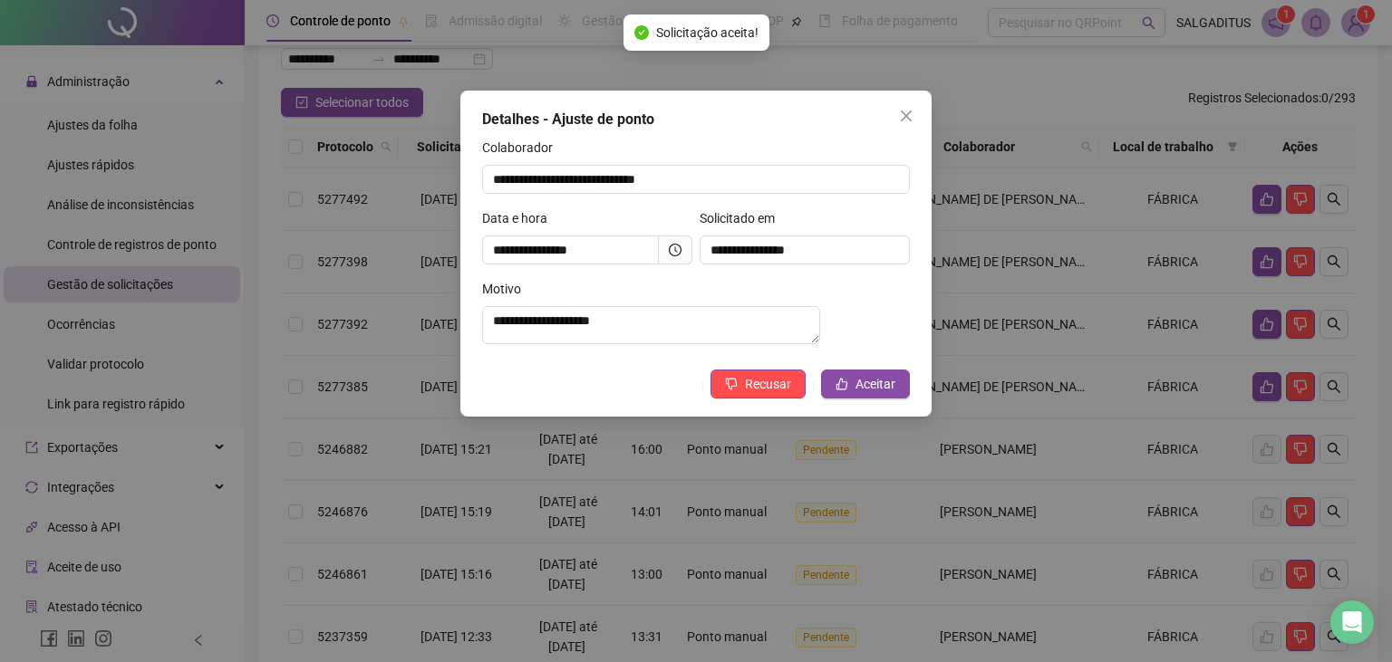
click at [671, 246] on icon "clock-circle" at bounding box center [675, 250] width 13 height 13
click at [902, 126] on button "Close" at bounding box center [906, 115] width 29 height 29
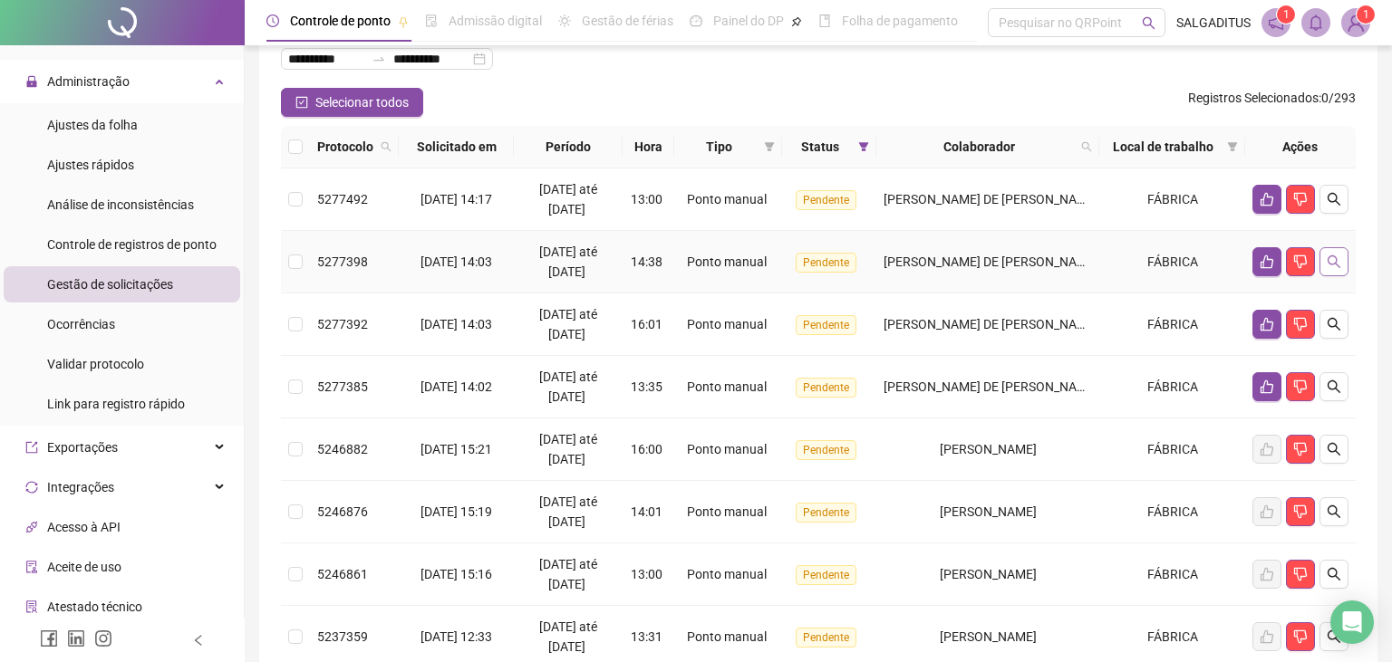
click at [1339, 266] on icon "search" at bounding box center [1333, 262] width 13 height 13
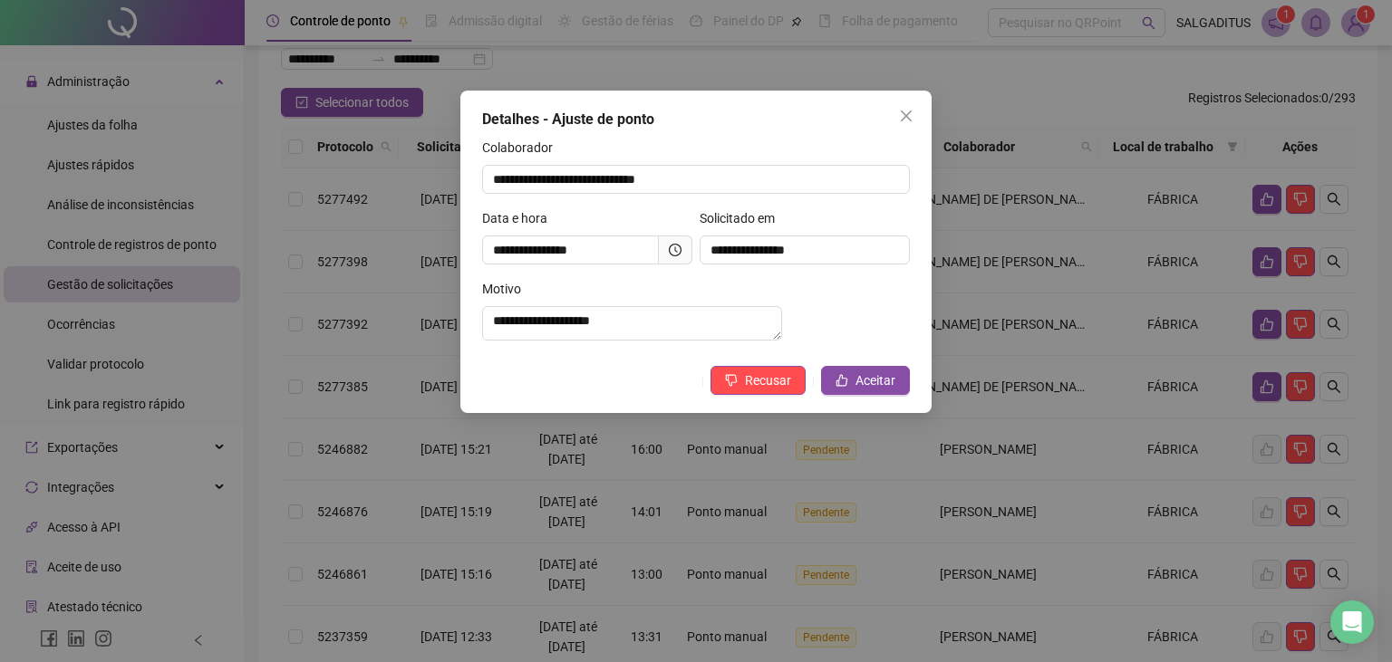
click at [680, 249] on icon "clock-circle" at bounding box center [675, 250] width 13 height 13
click at [908, 120] on icon "close" at bounding box center [906, 116] width 14 height 14
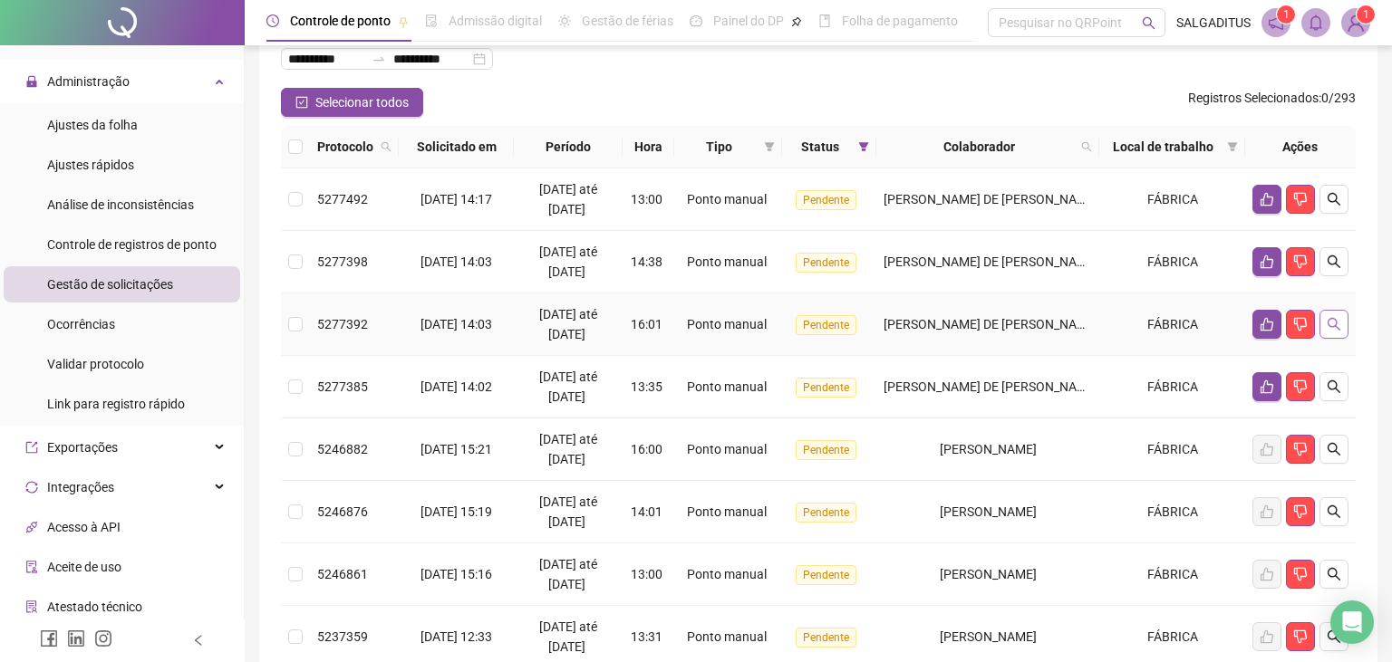
click at [1335, 324] on icon "search" at bounding box center [1333, 324] width 14 height 14
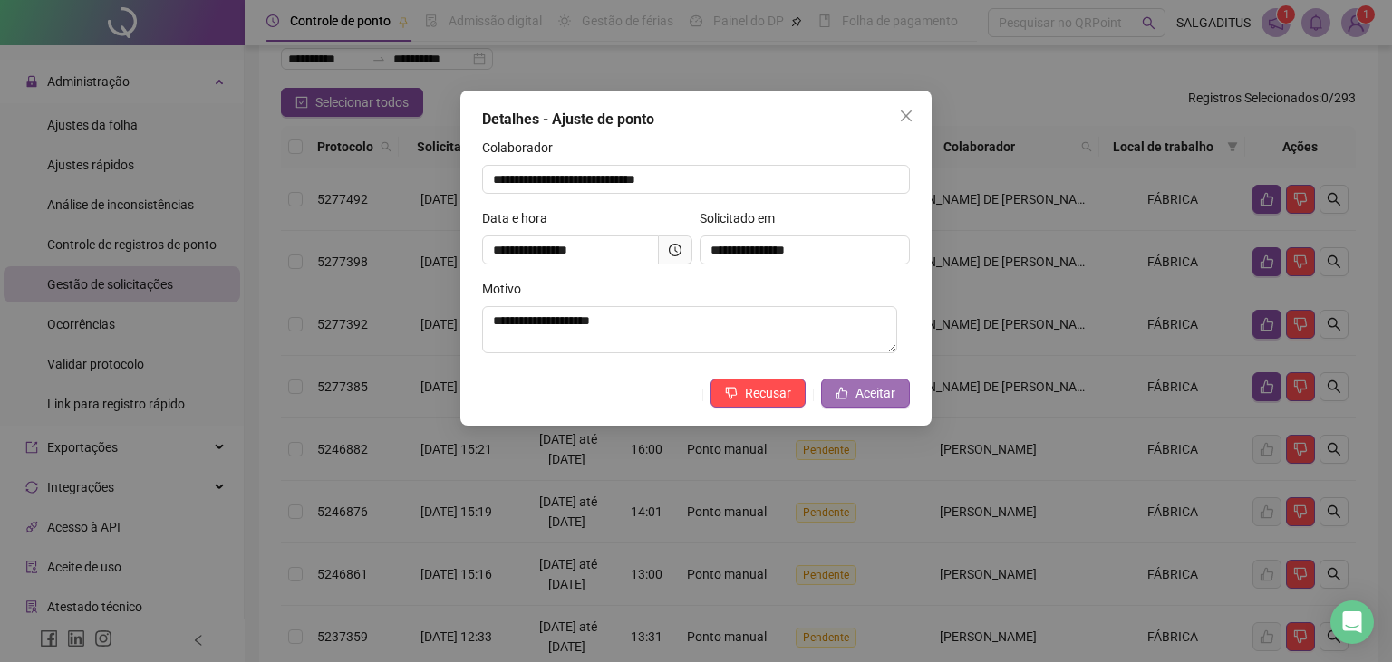
click at [870, 385] on button "Aceitar" at bounding box center [865, 393] width 89 height 29
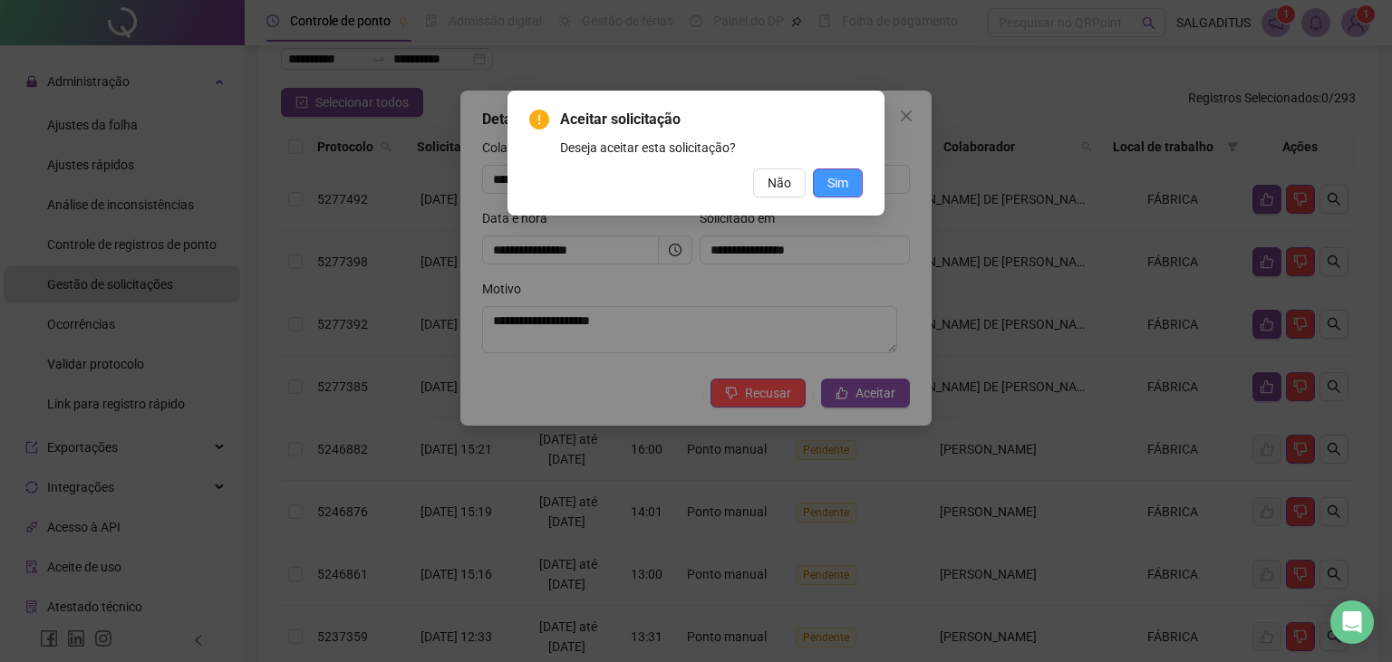
click at [854, 174] on button "Sim" at bounding box center [838, 183] width 50 height 29
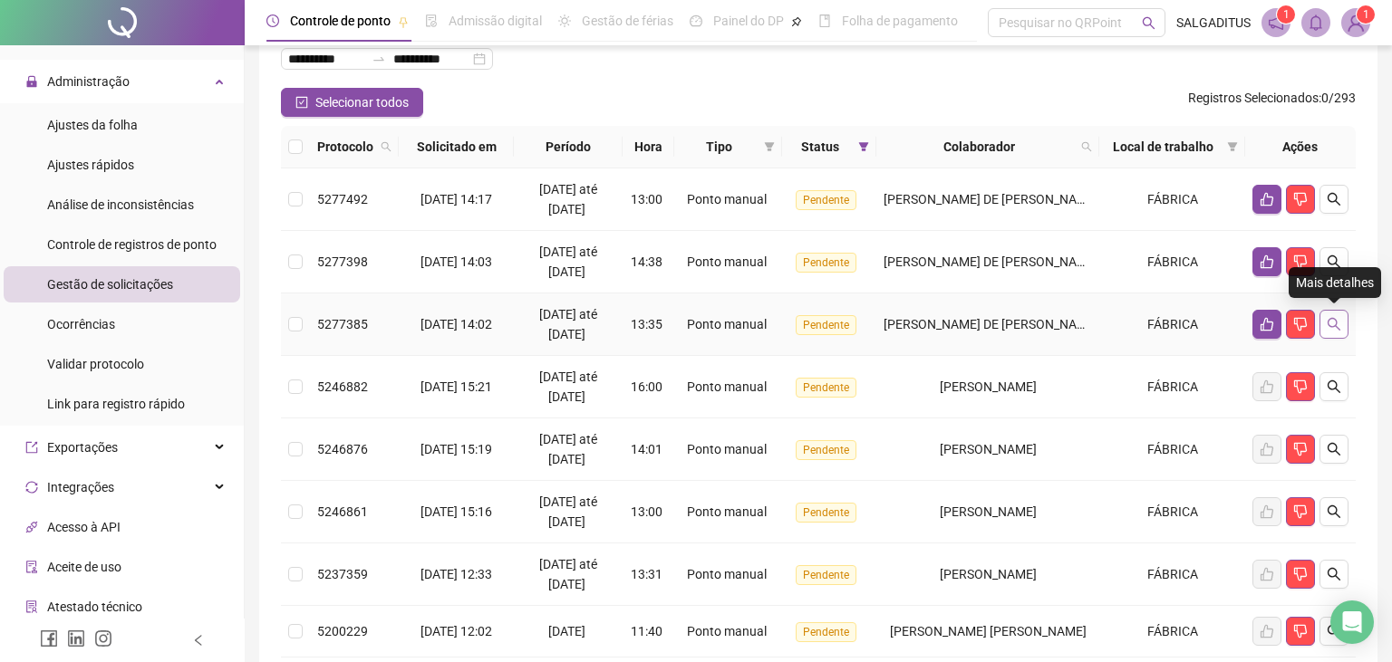
click at [1335, 324] on icon "search" at bounding box center [1333, 324] width 14 height 14
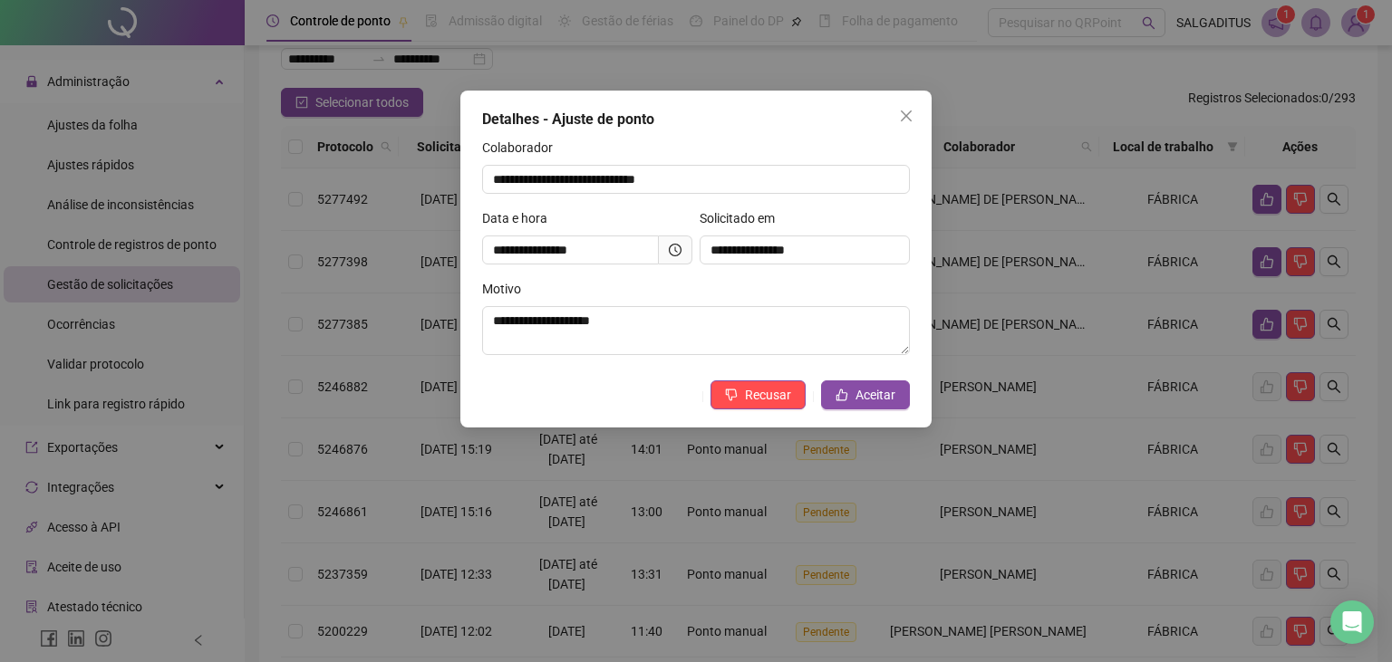
drag, startPoint x: 665, startPoint y: 244, endPoint x: 683, endPoint y: 256, distance: 22.1
click at [668, 245] on span at bounding box center [676, 250] width 34 height 29
click at [683, 256] on span at bounding box center [676, 250] width 34 height 29
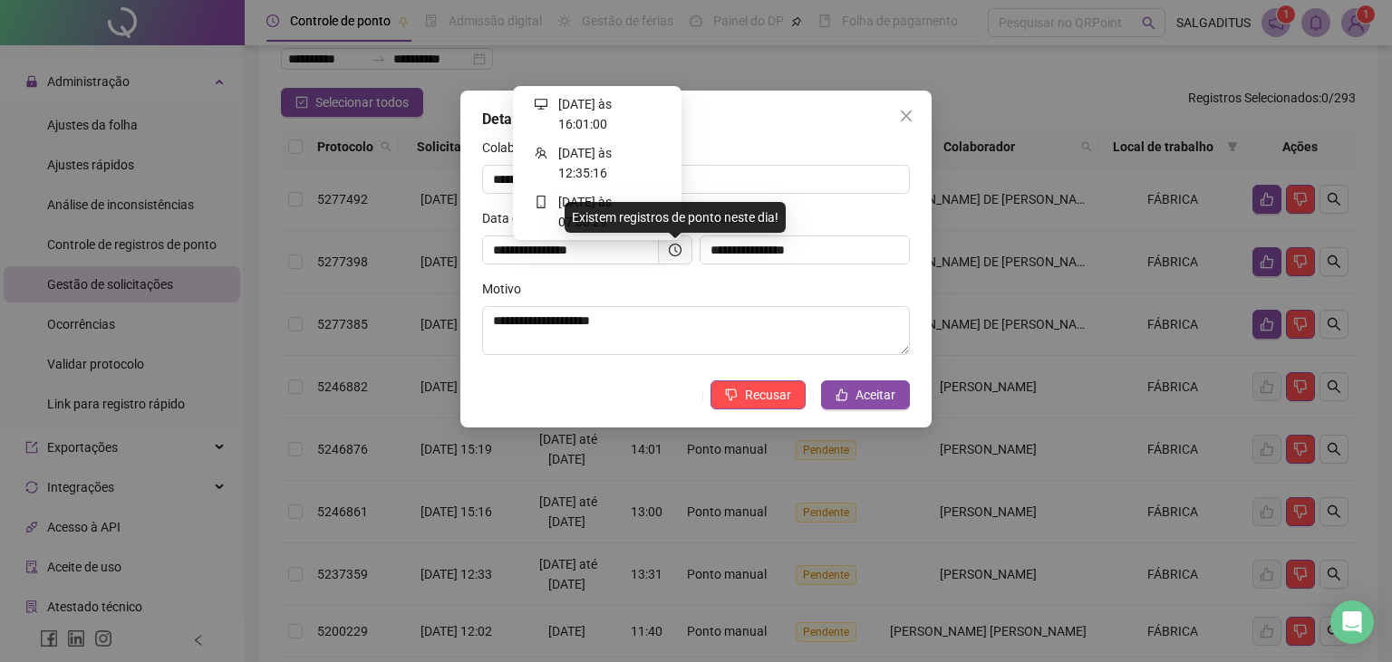
click at [672, 254] on icon "clock-circle" at bounding box center [675, 250] width 13 height 13
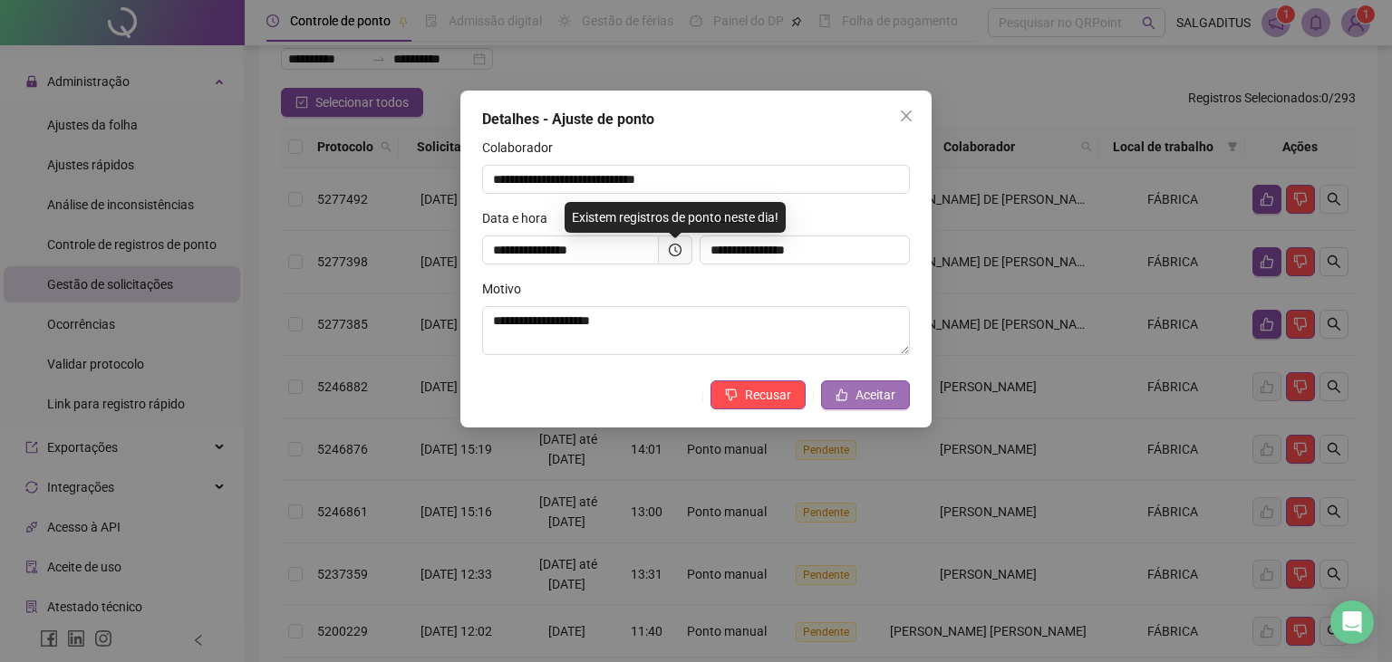
drag, startPoint x: 863, startPoint y: 378, endPoint x: 862, endPoint y: 396, distance: 18.1
click at [863, 379] on div "**********" at bounding box center [695, 259] width 471 height 337
click at [862, 399] on span "Aceitar" at bounding box center [875, 395] width 40 height 20
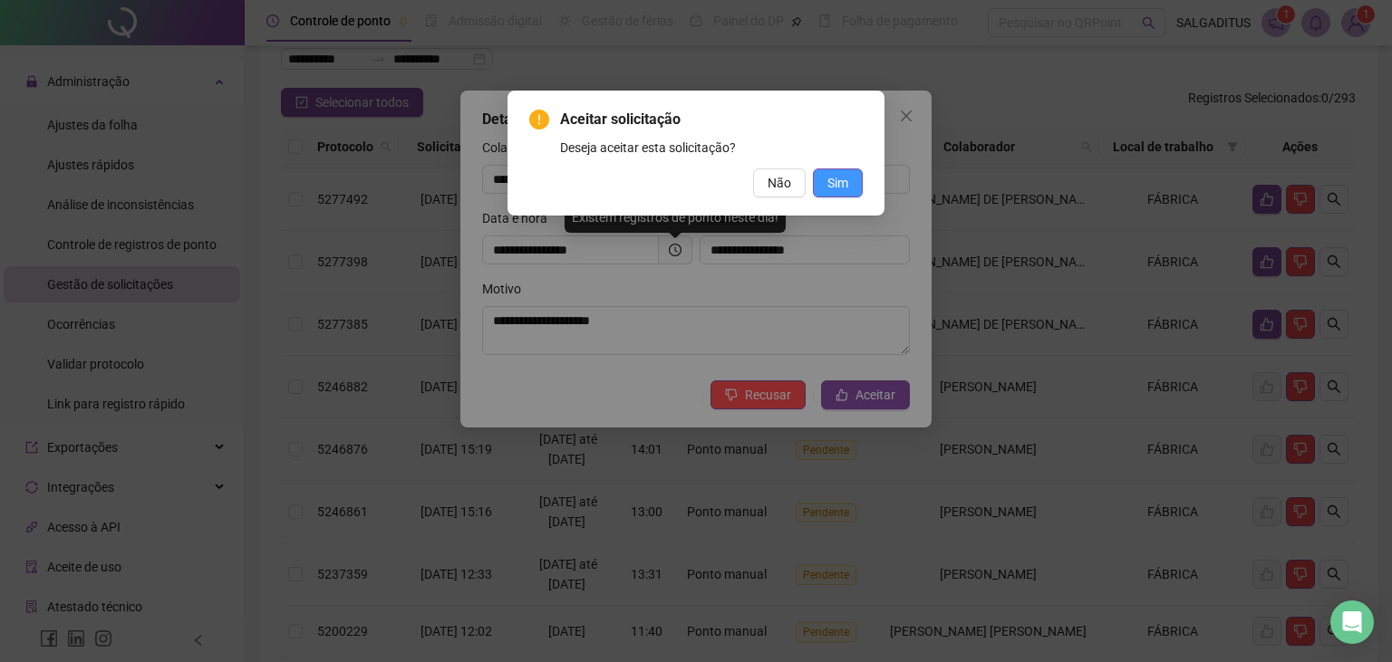
click at [838, 178] on span "Sim" at bounding box center [837, 183] width 21 height 20
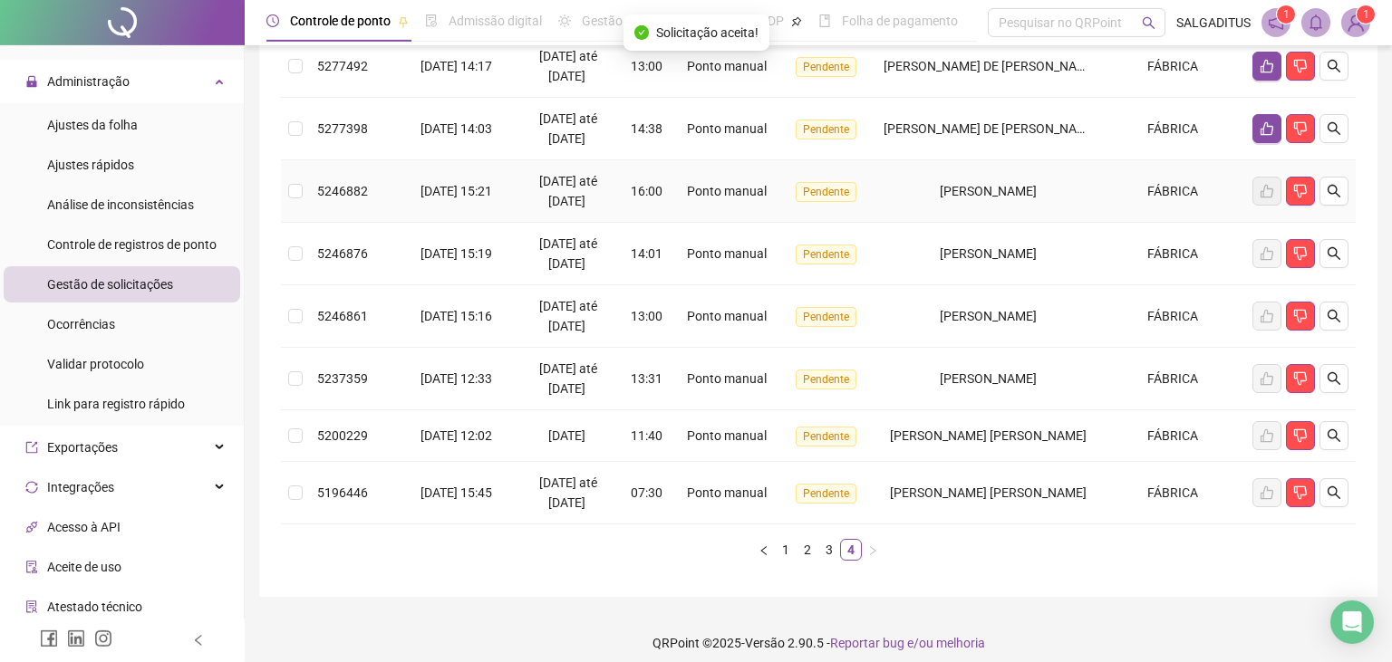
scroll to position [266, 0]
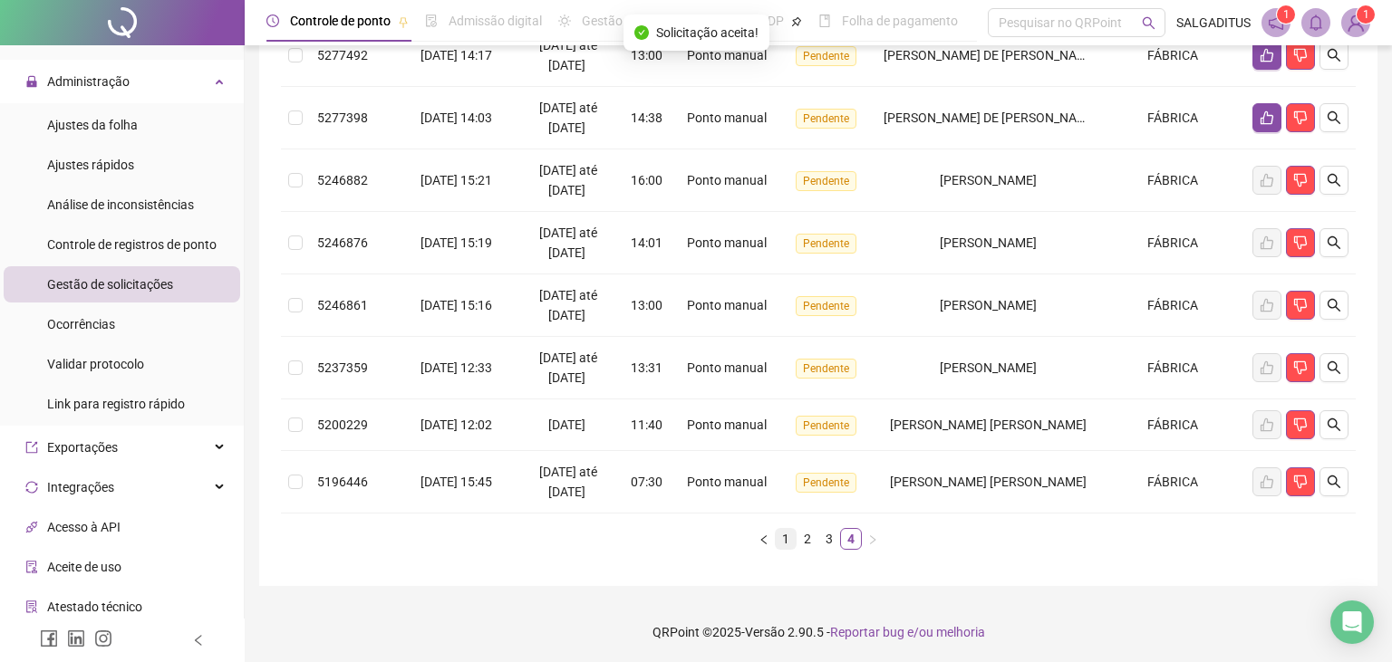
click at [793, 538] on link "1" at bounding box center [786, 539] width 20 height 20
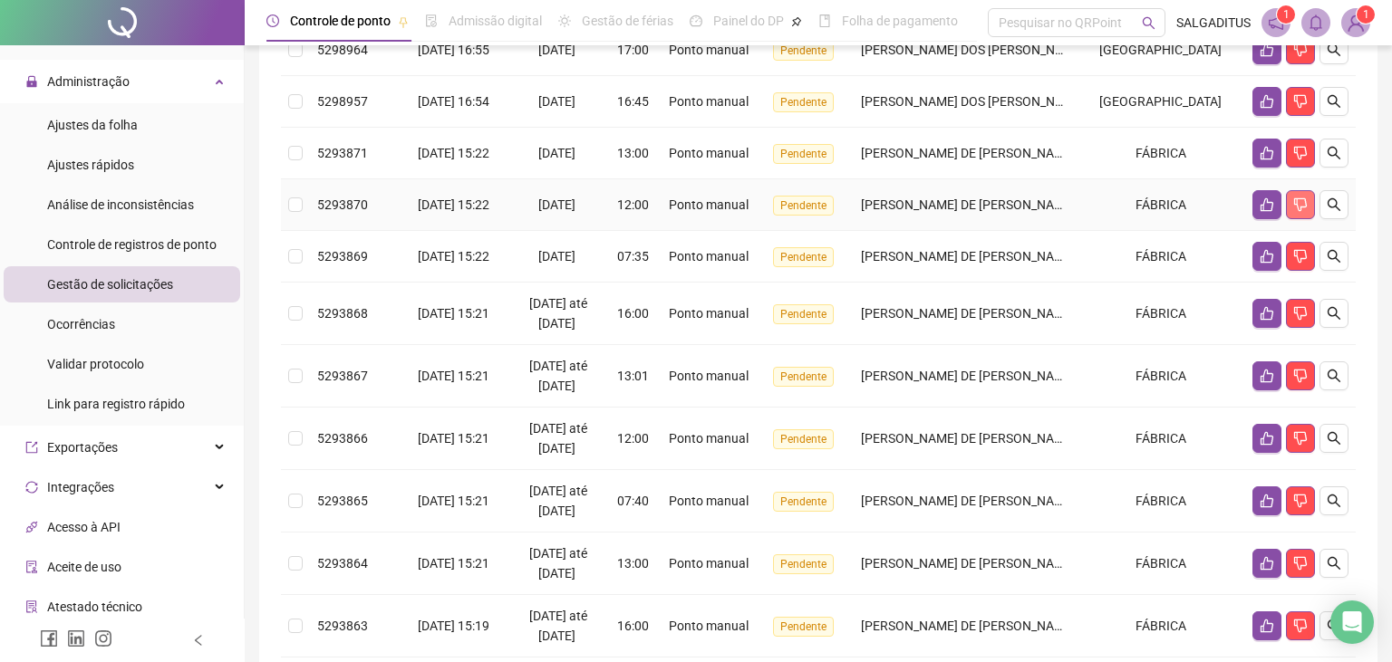
scroll to position [0, 0]
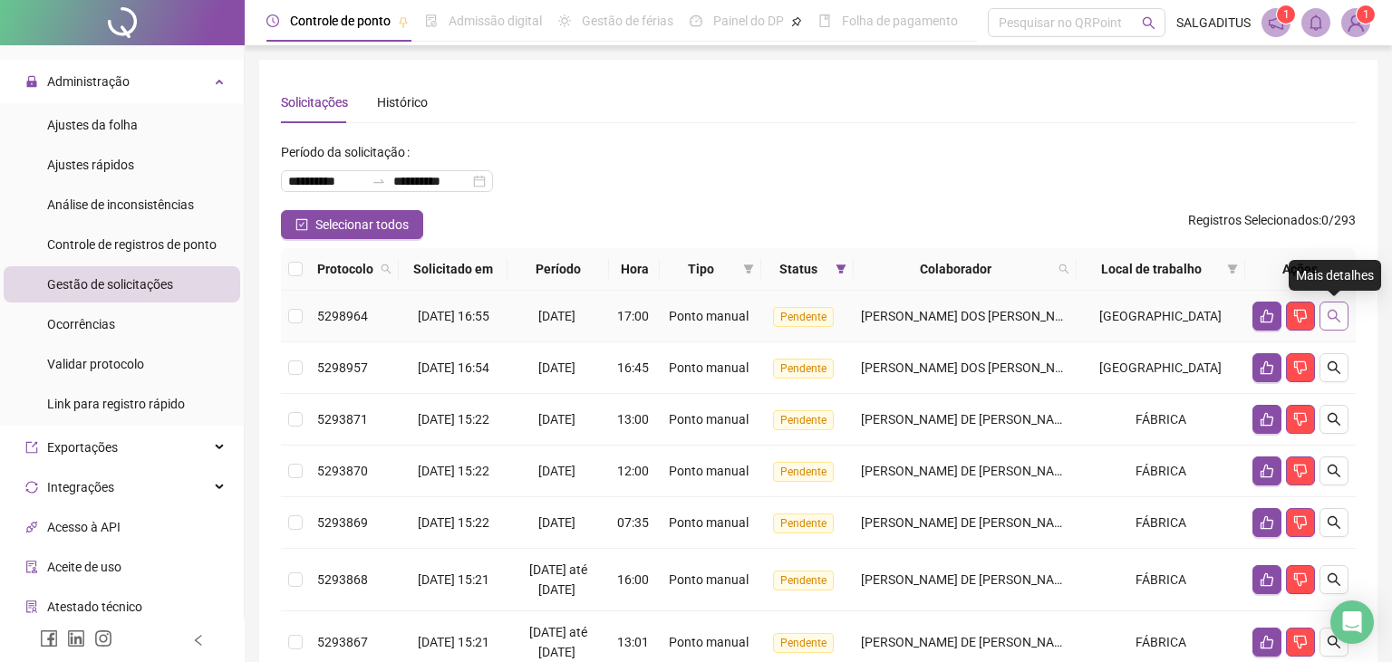
click at [1333, 321] on icon "search" at bounding box center [1333, 316] width 14 height 14
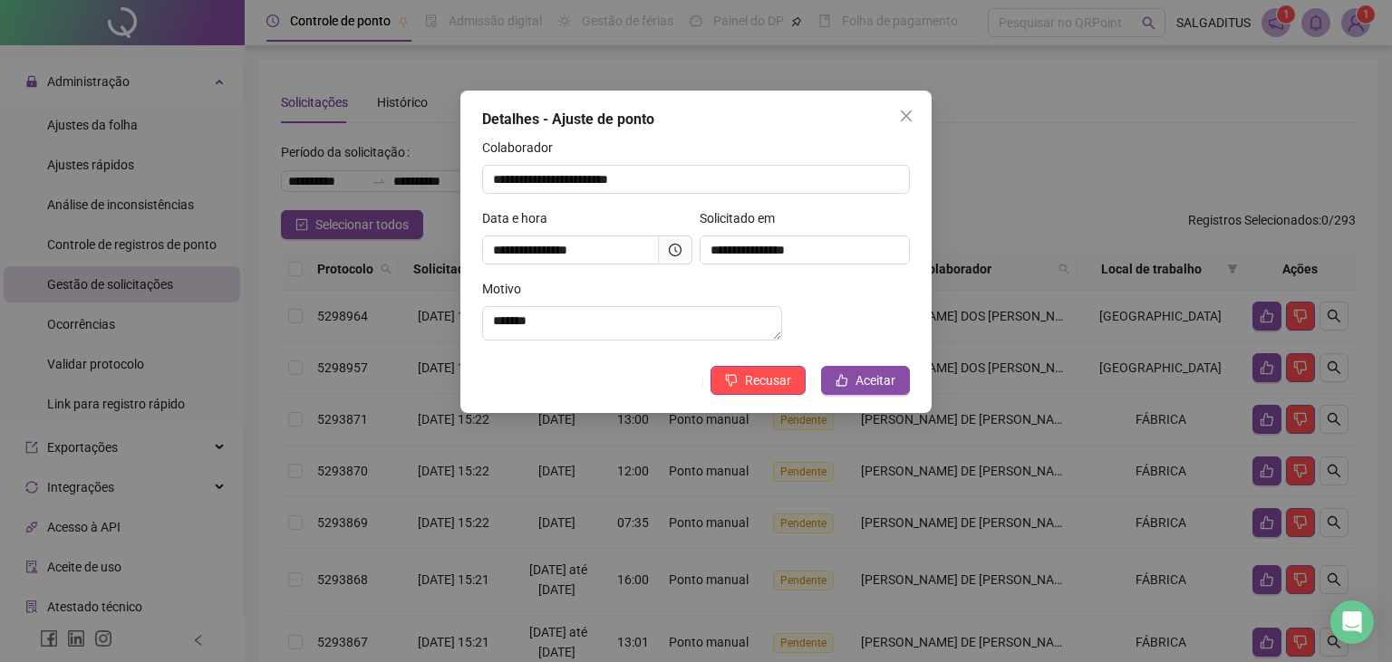
click at [661, 251] on span at bounding box center [676, 250] width 34 height 29
click at [672, 250] on icon "clock-circle" at bounding box center [675, 250] width 13 height 13
click at [854, 395] on button "Aceitar" at bounding box center [865, 380] width 89 height 29
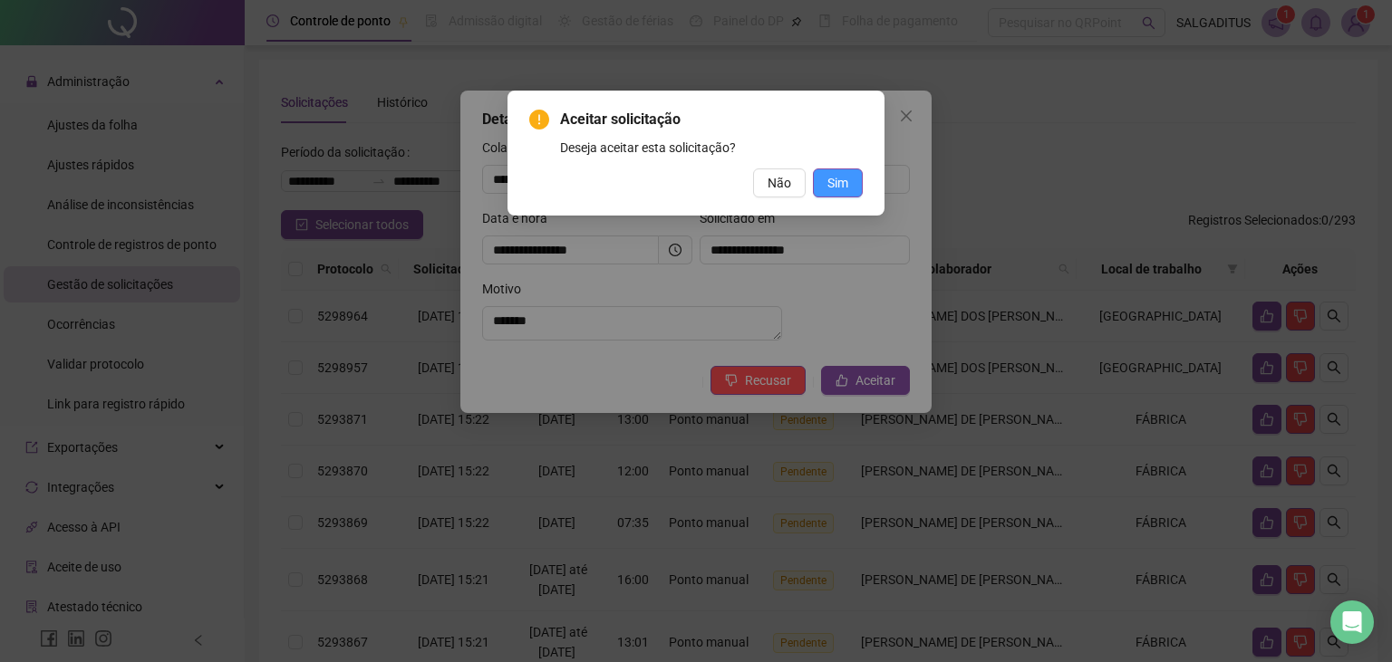
click at [847, 174] on span "Sim" at bounding box center [837, 183] width 21 height 20
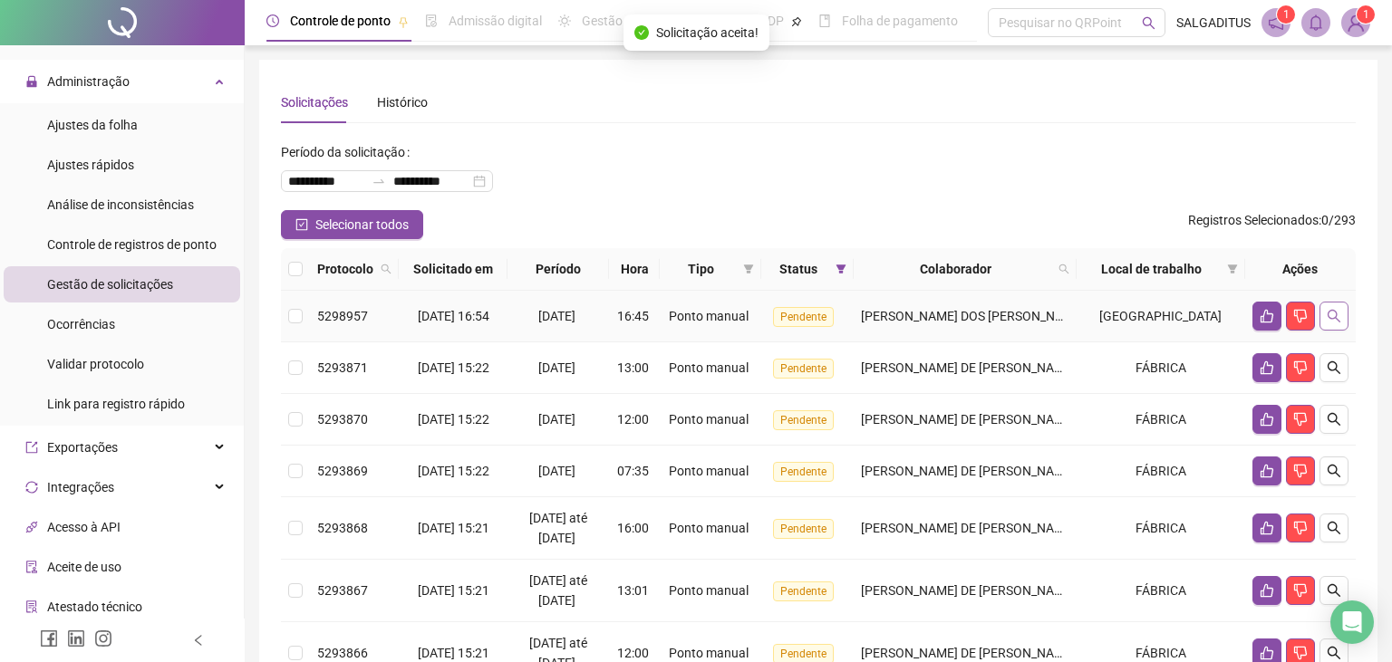
click at [1330, 328] on button "button" at bounding box center [1333, 316] width 29 height 29
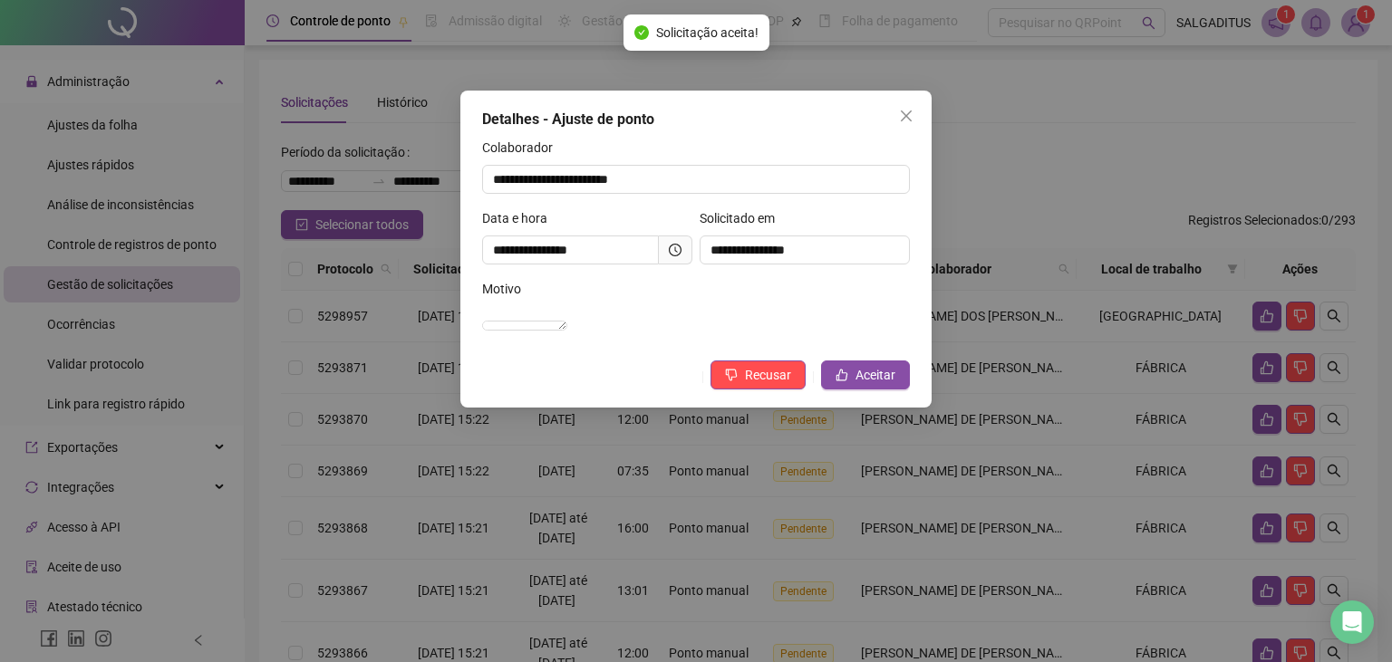
click at [670, 252] on icon "clock-circle" at bounding box center [675, 250] width 13 height 13
click at [871, 385] on span "Aceitar" at bounding box center [875, 375] width 40 height 20
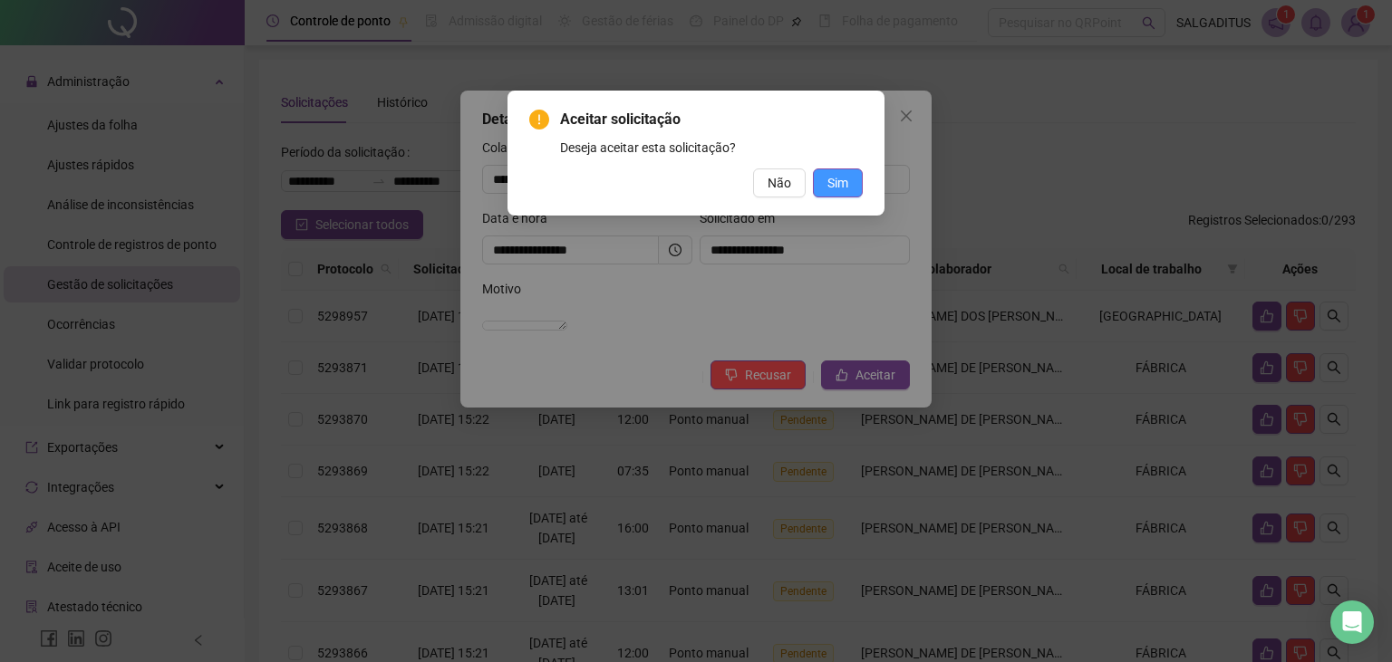
click at [856, 169] on button "Sim" at bounding box center [838, 183] width 50 height 29
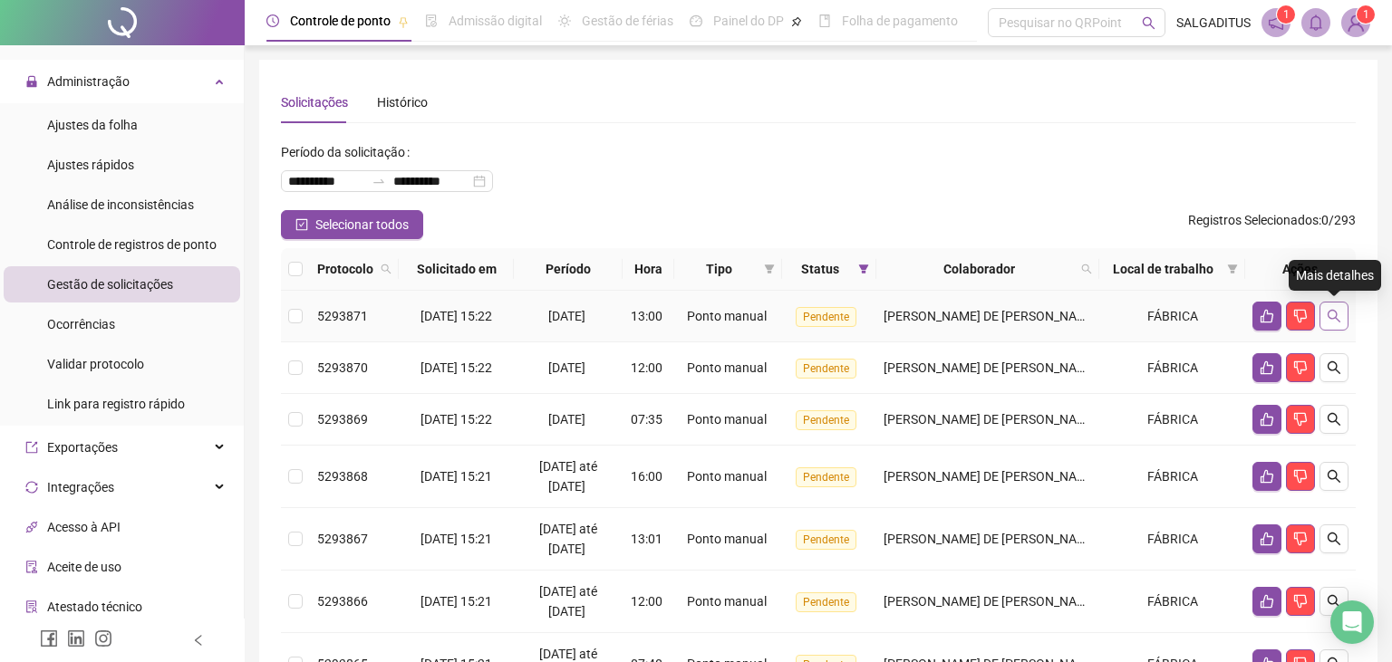
click at [1330, 321] on icon "search" at bounding box center [1333, 316] width 14 height 14
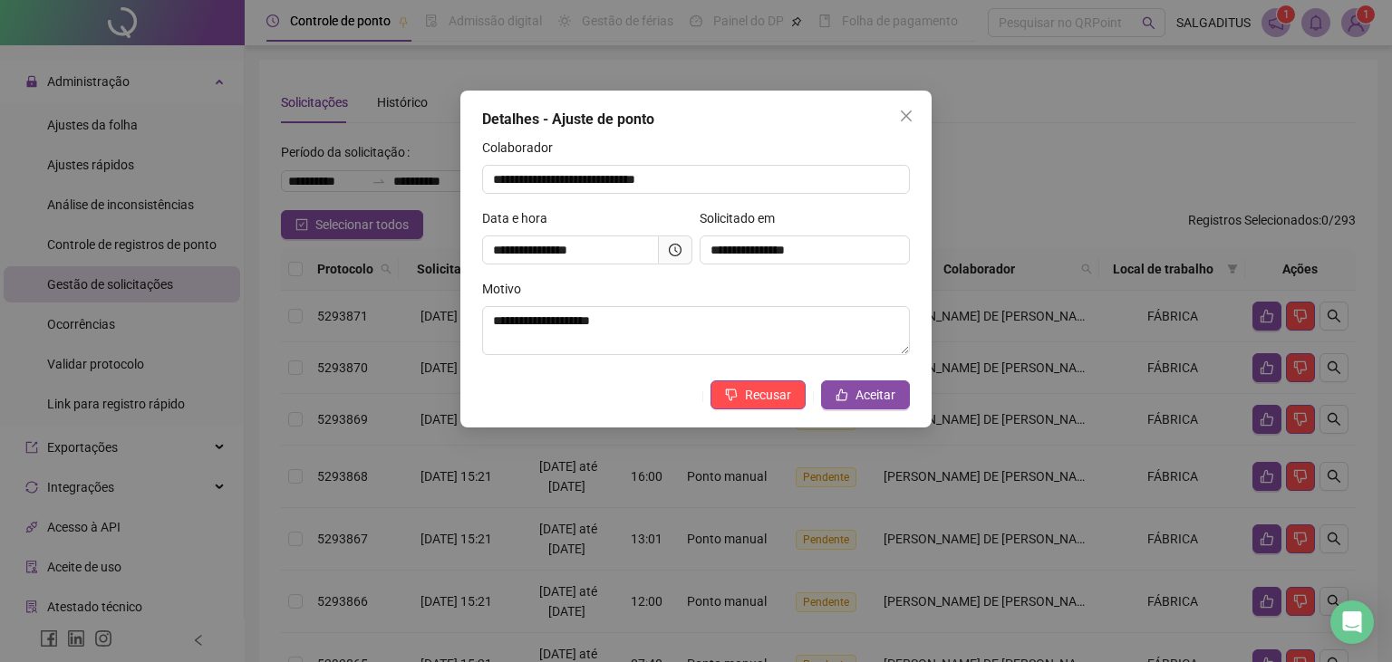
click at [679, 246] on icon "clock-circle" at bounding box center [675, 250] width 13 height 13
click at [921, 111] on div "**********" at bounding box center [695, 259] width 471 height 337
click at [913, 120] on span "Close" at bounding box center [906, 116] width 29 height 14
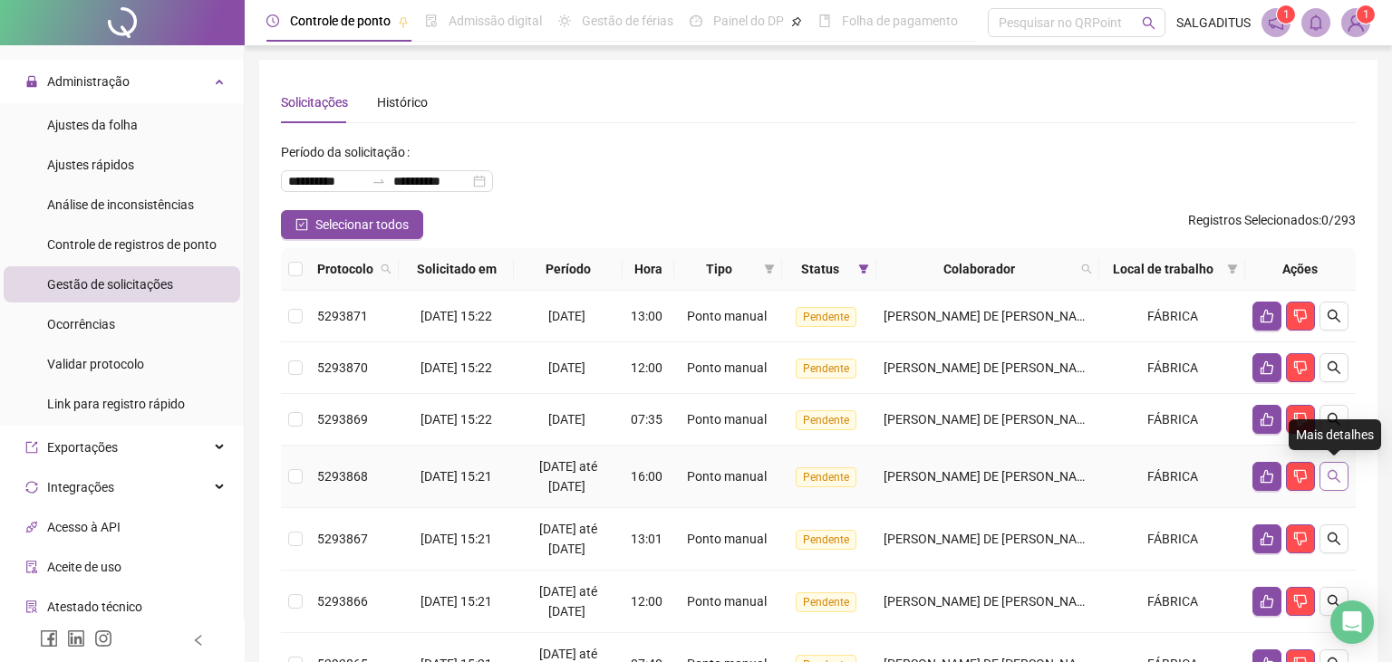
click at [1333, 477] on icon "search" at bounding box center [1333, 476] width 14 height 14
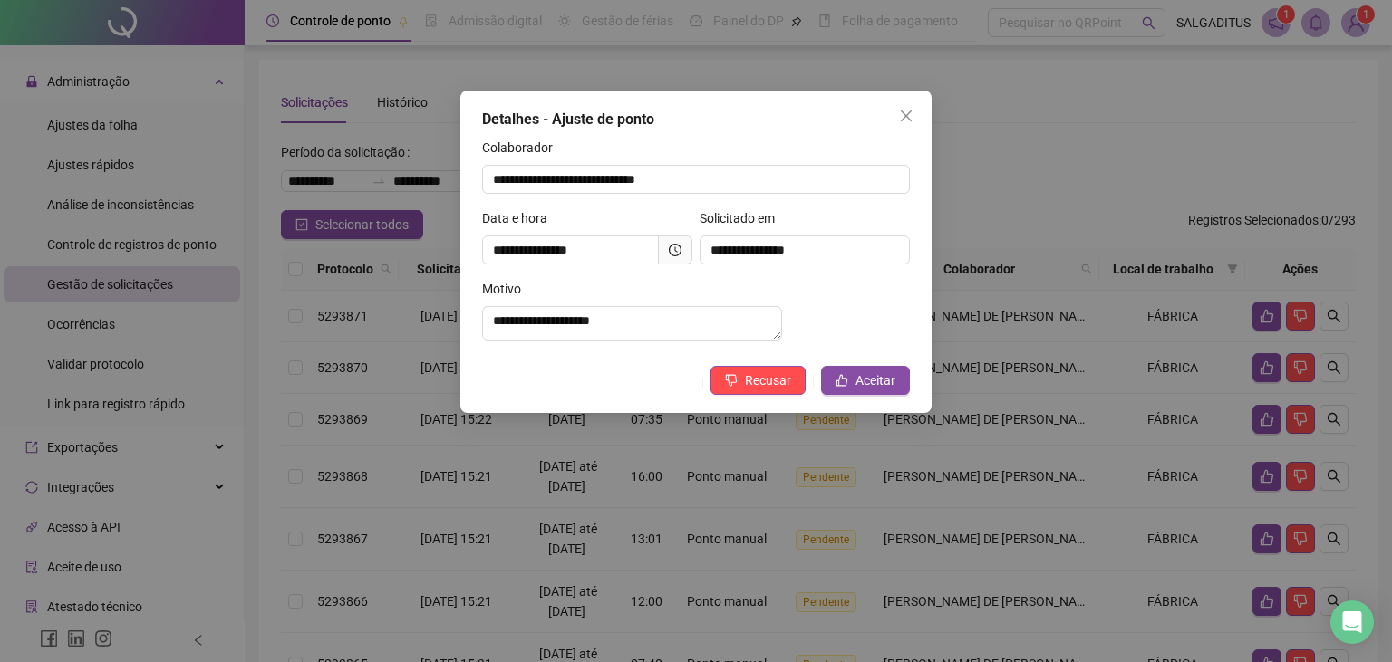
click at [674, 250] on icon "clock-circle" at bounding box center [675, 250] width 13 height 13
click at [672, 247] on icon "clock-circle" at bounding box center [675, 250] width 13 height 13
click at [895, 114] on span "Close" at bounding box center [906, 116] width 29 height 14
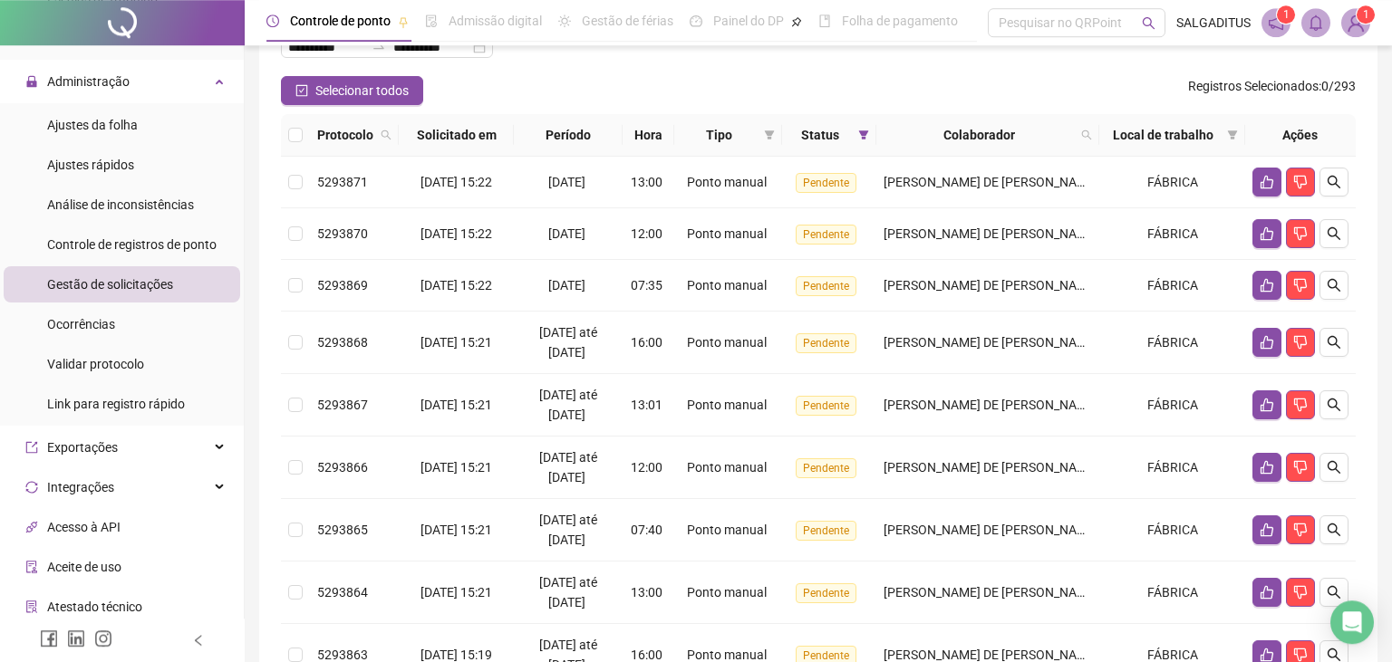
scroll to position [95, 0]
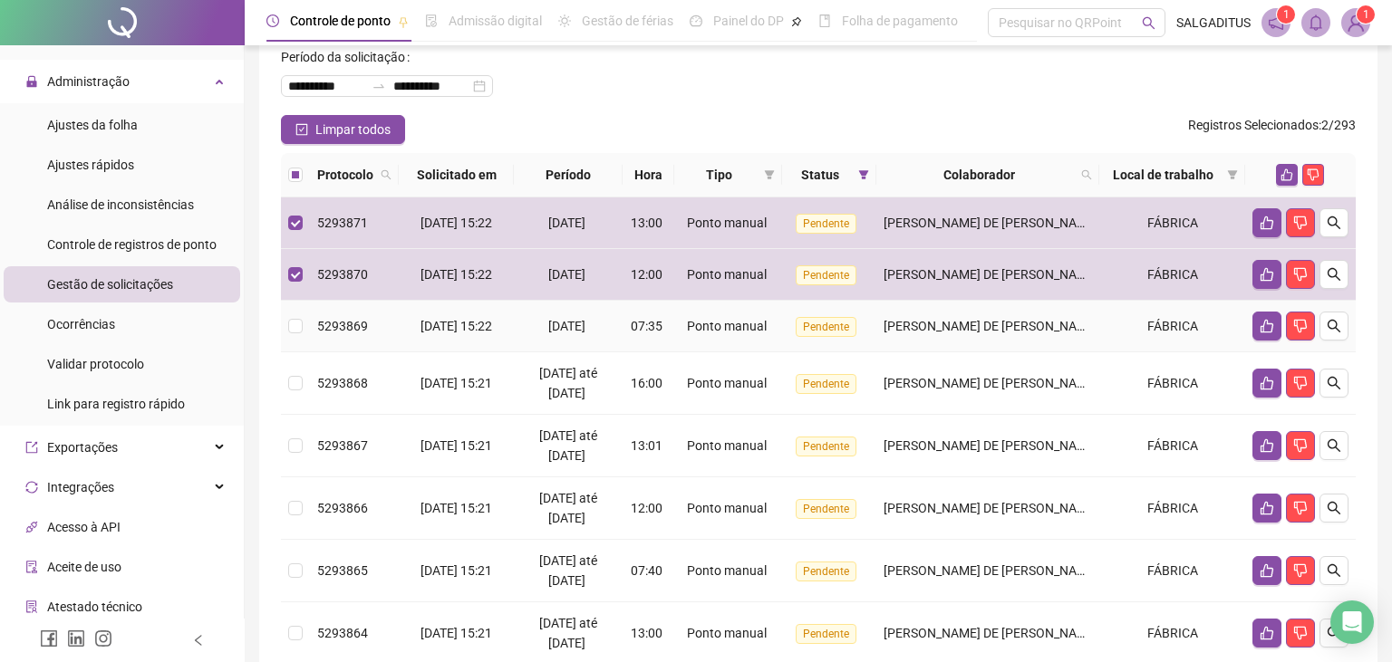
click at [302, 309] on td at bounding box center [295, 327] width 29 height 52
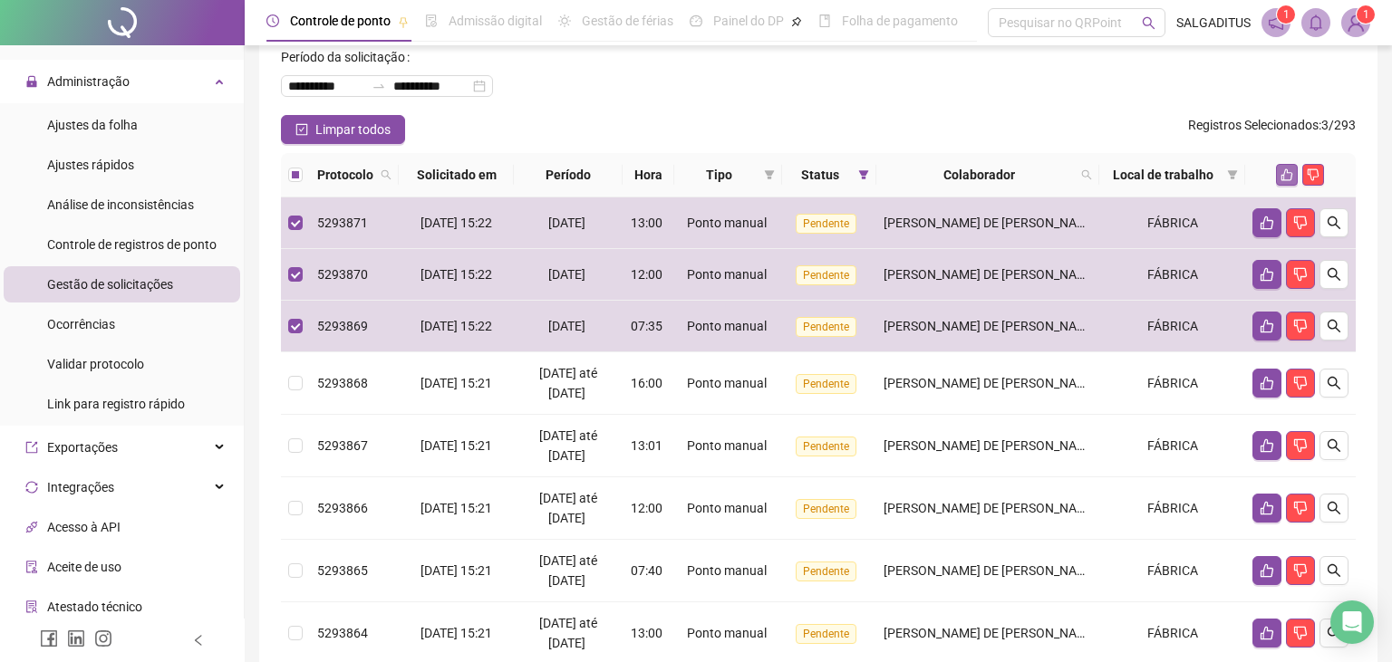
click at [1282, 173] on icon "like" at bounding box center [1286, 175] width 13 height 13
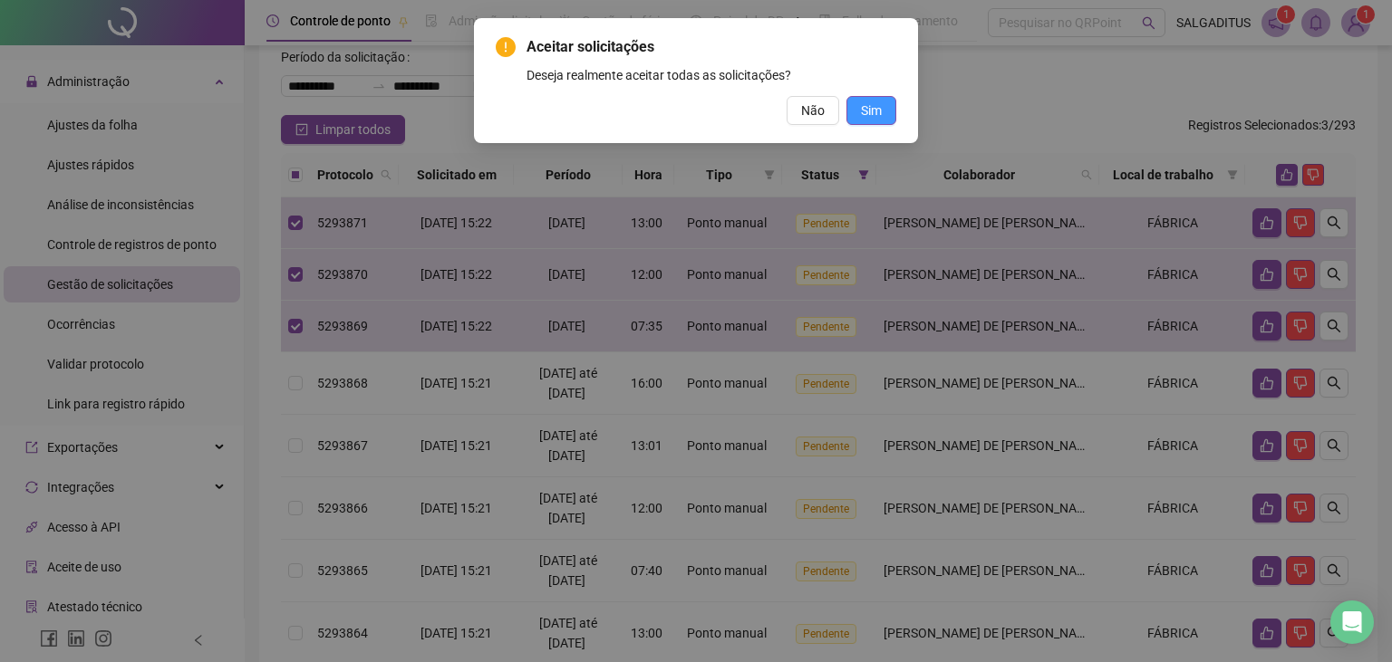
click at [863, 122] on button "Sim" at bounding box center [871, 110] width 50 height 29
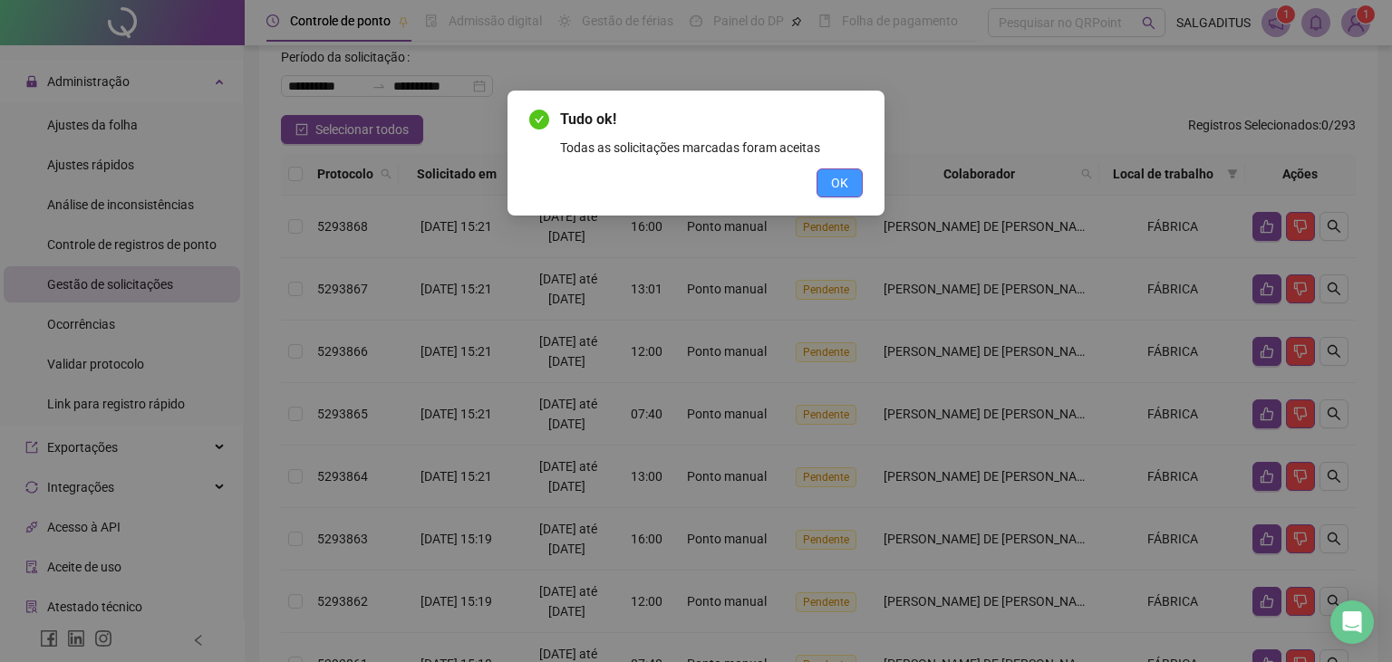
click at [850, 176] on button "OK" at bounding box center [839, 183] width 46 height 29
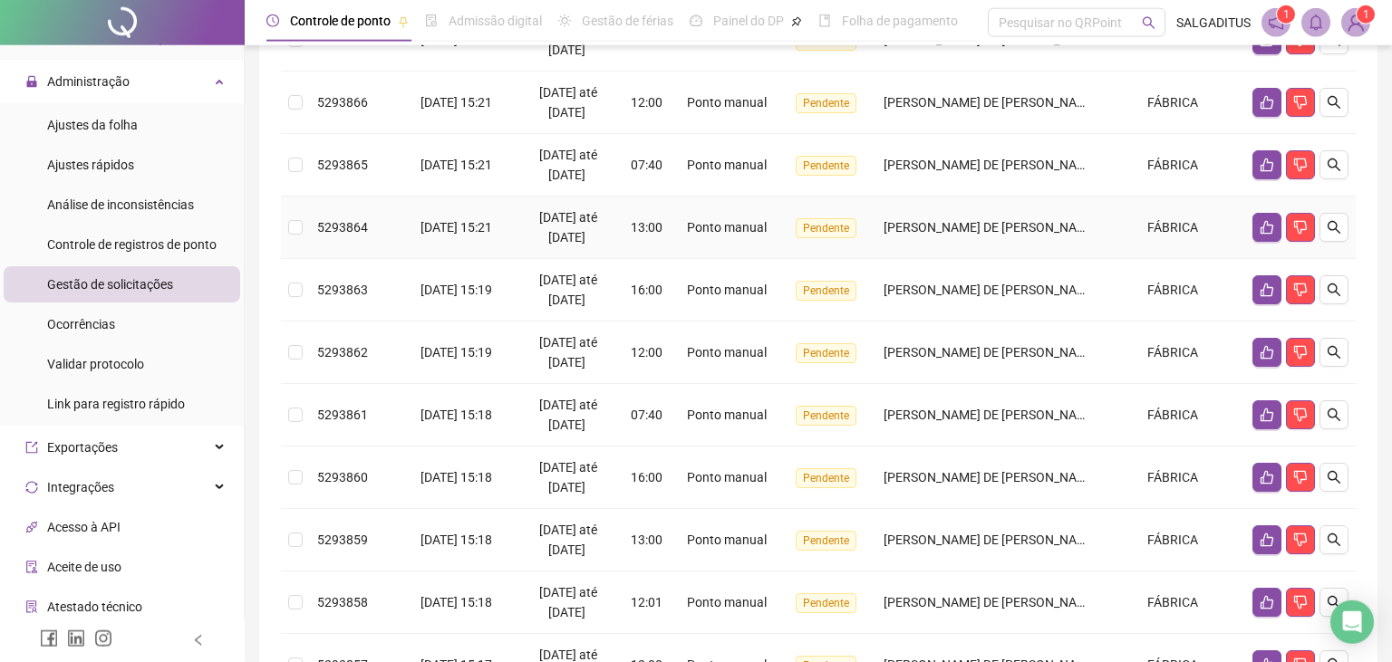
scroll to position [382, 0]
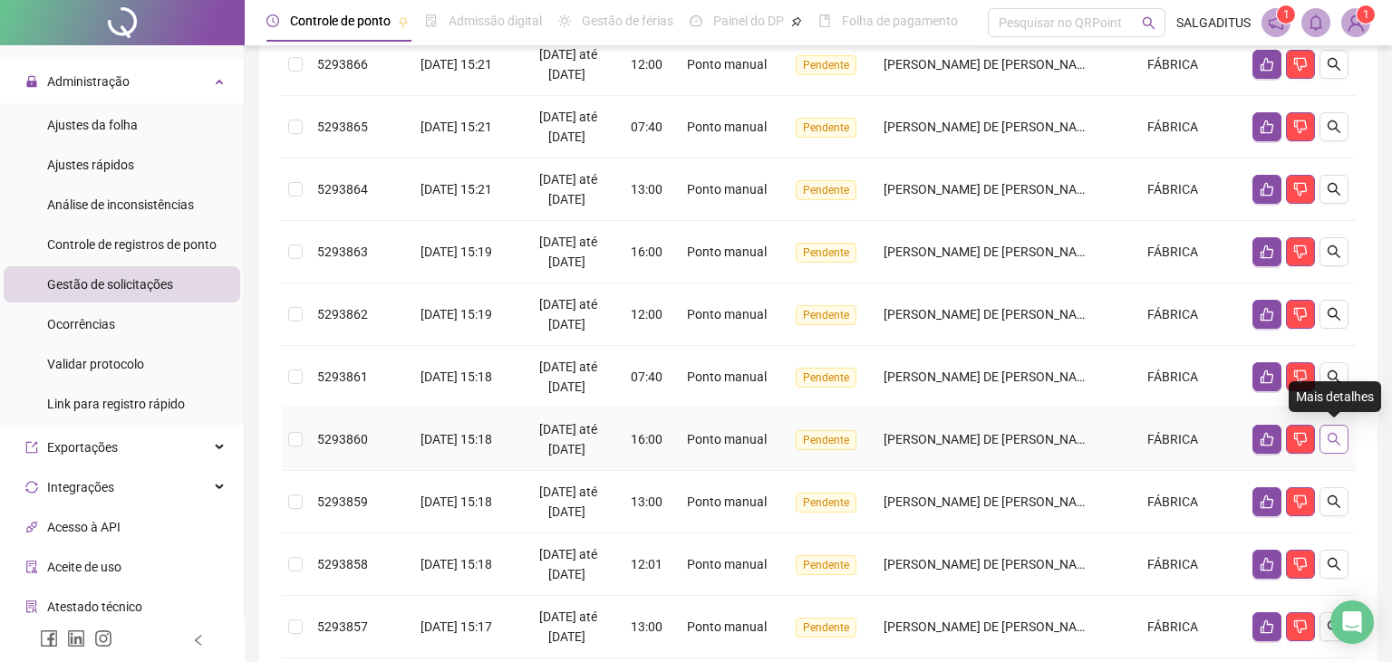
click at [1341, 440] on button "button" at bounding box center [1333, 439] width 29 height 29
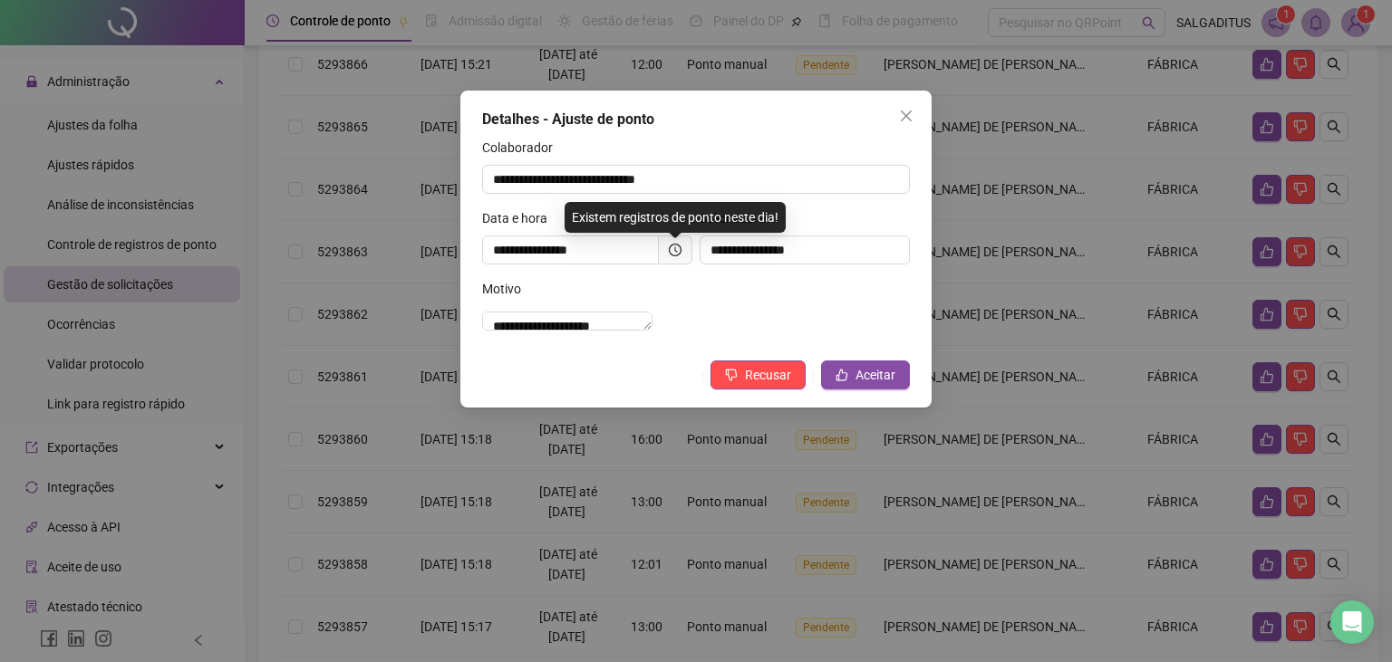
click at [671, 241] on span at bounding box center [676, 250] width 34 height 29
click at [693, 250] on div "**********" at bounding box center [586, 243] width 217 height 71
click at [680, 253] on span at bounding box center [676, 250] width 34 height 29
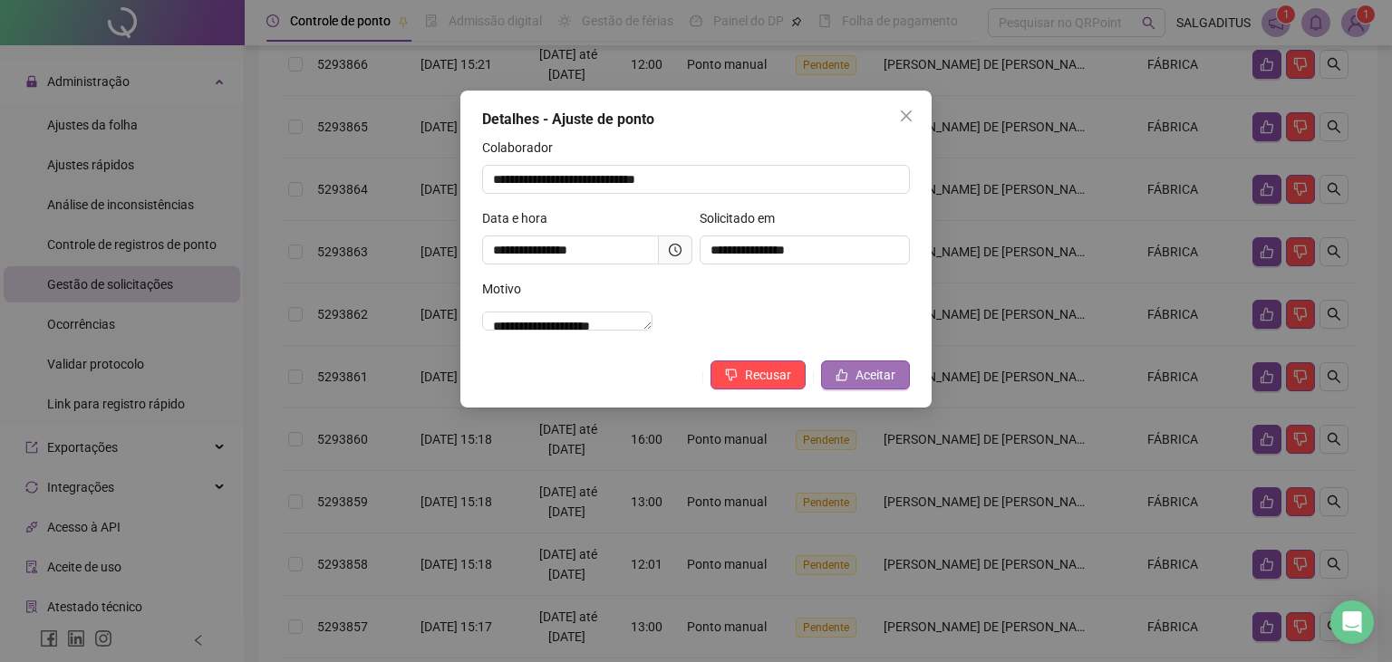
drag, startPoint x: 891, startPoint y: 379, endPoint x: 878, endPoint y: 397, distance: 22.1
click at [890, 379] on div "**********" at bounding box center [695, 249] width 471 height 317
click at [878, 385] on span "Aceitar" at bounding box center [875, 375] width 40 height 20
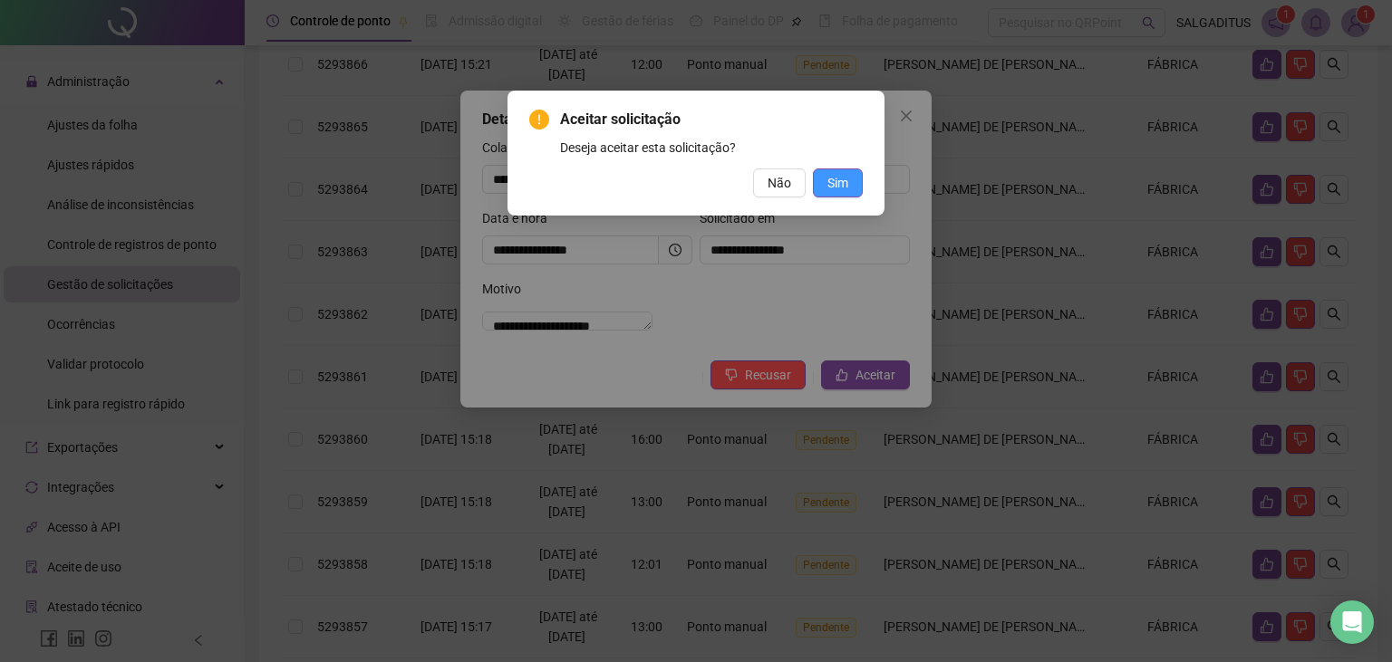
click at [816, 178] on button "Sim" at bounding box center [838, 183] width 50 height 29
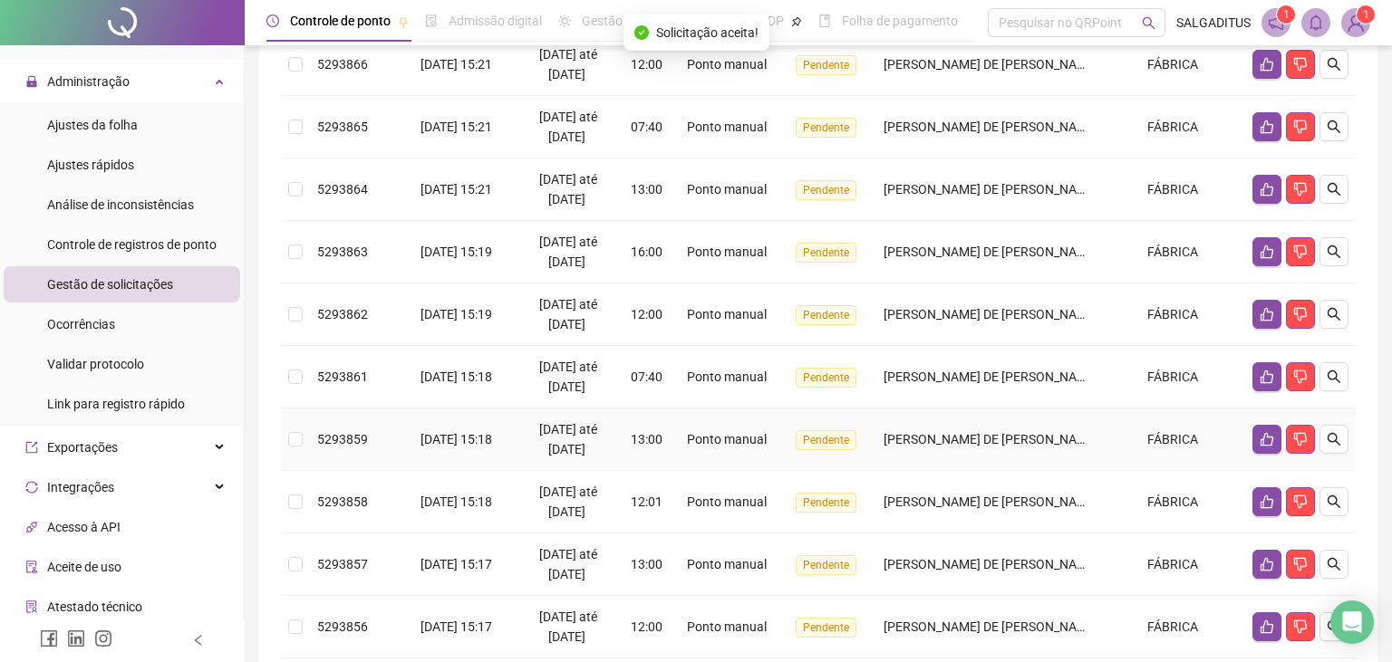
click at [1348, 445] on td at bounding box center [1300, 440] width 111 height 63
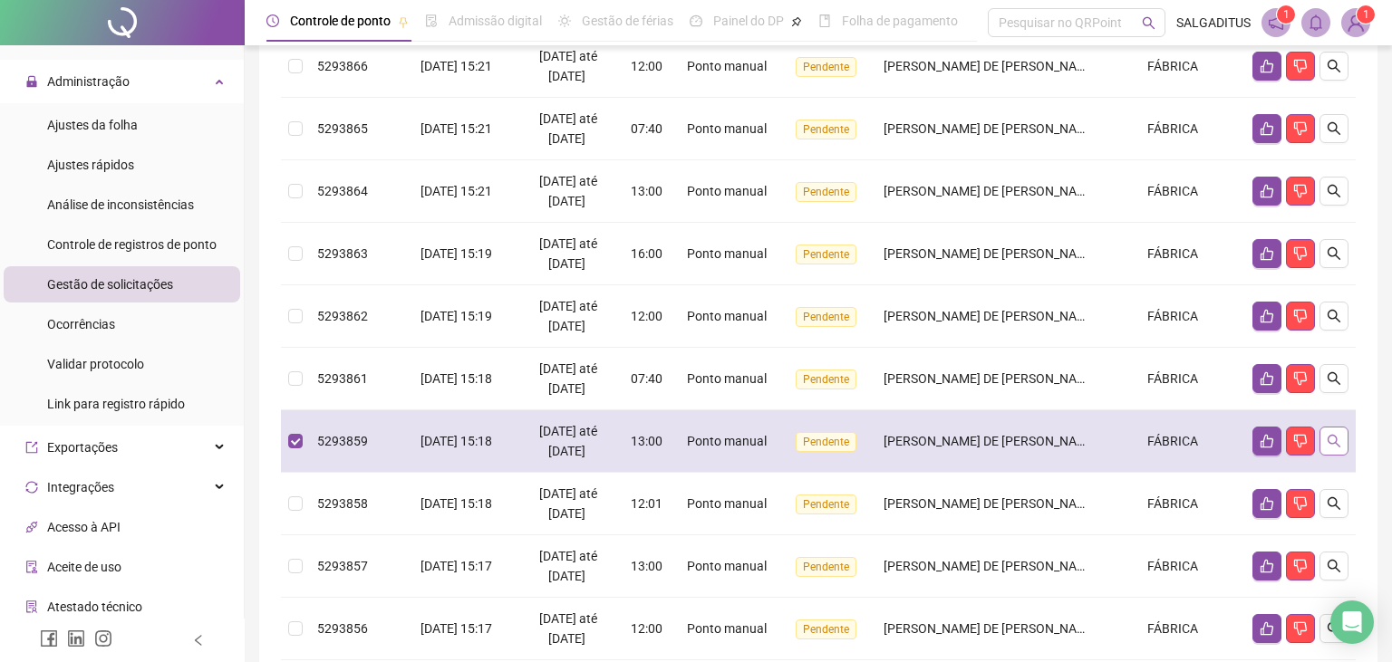
click at [1333, 442] on icon "search" at bounding box center [1333, 441] width 13 height 13
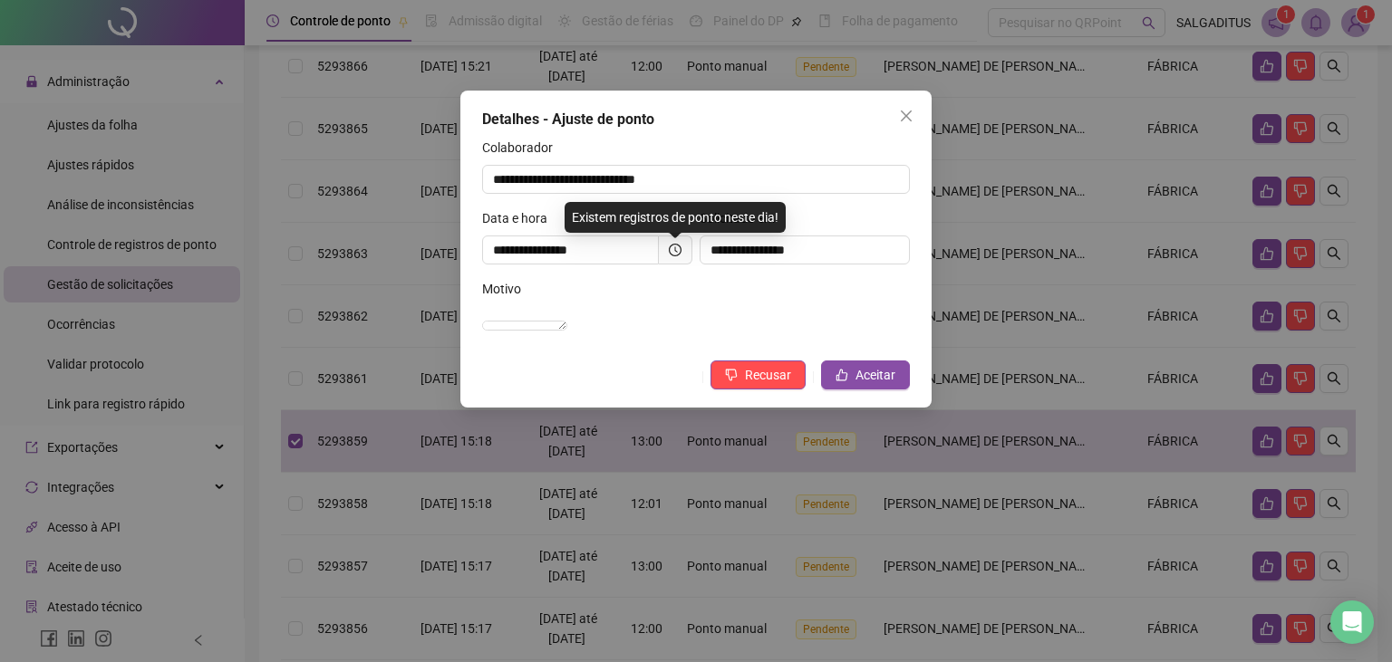
click at [690, 242] on span at bounding box center [676, 250] width 34 height 29
click at [672, 245] on icon "clock-circle" at bounding box center [675, 250] width 13 height 13
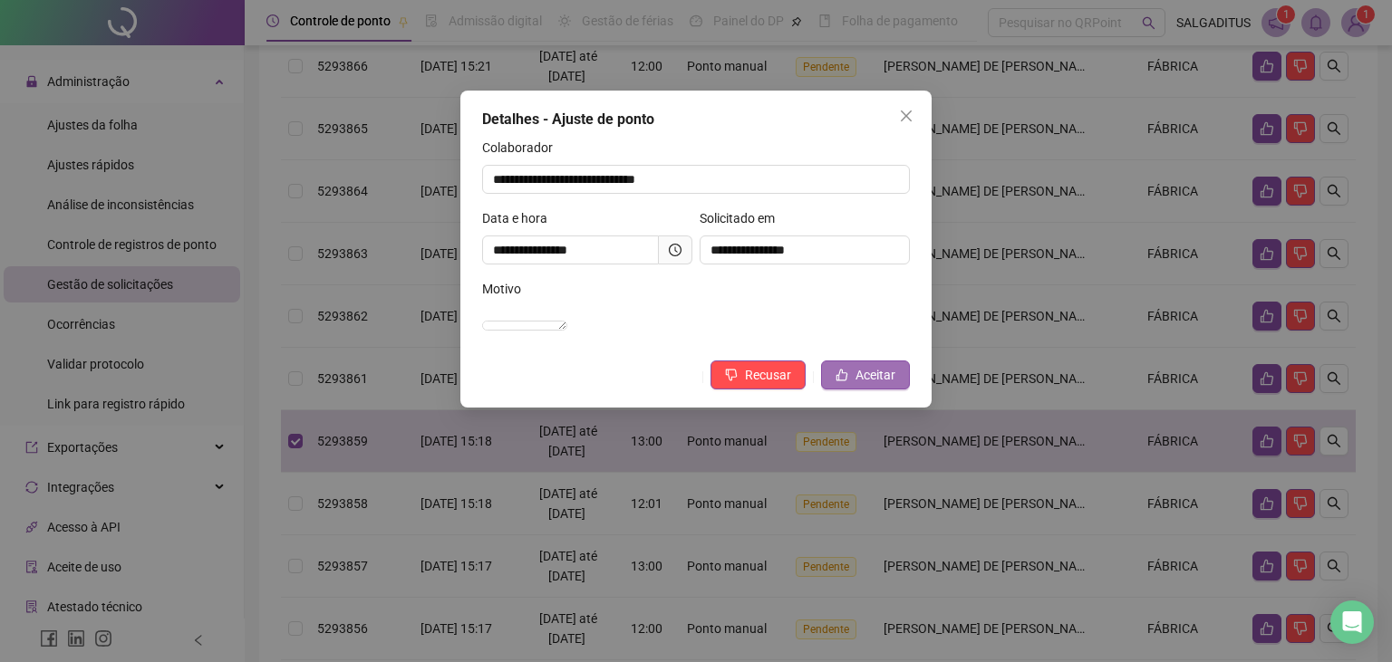
click at [863, 385] on span "Aceitar" at bounding box center [875, 375] width 40 height 20
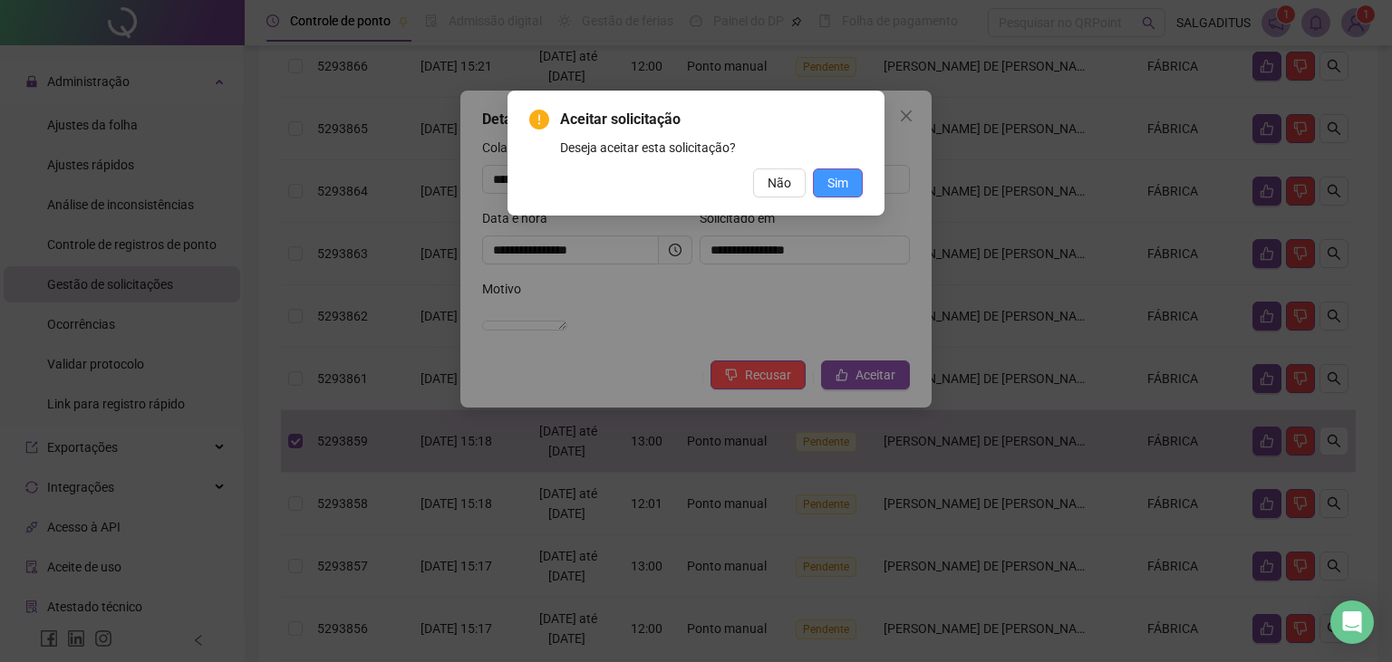
click at [835, 172] on button "Sim" at bounding box center [838, 183] width 50 height 29
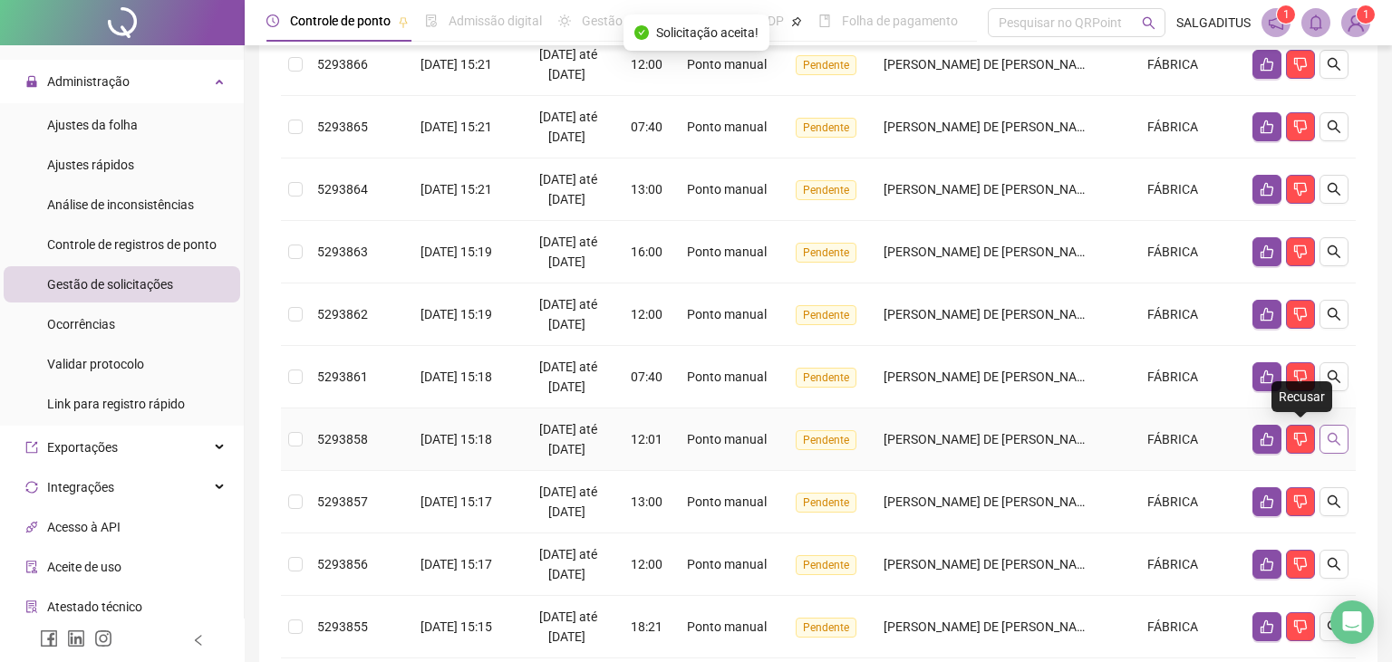
click at [1343, 433] on button "button" at bounding box center [1333, 439] width 29 height 29
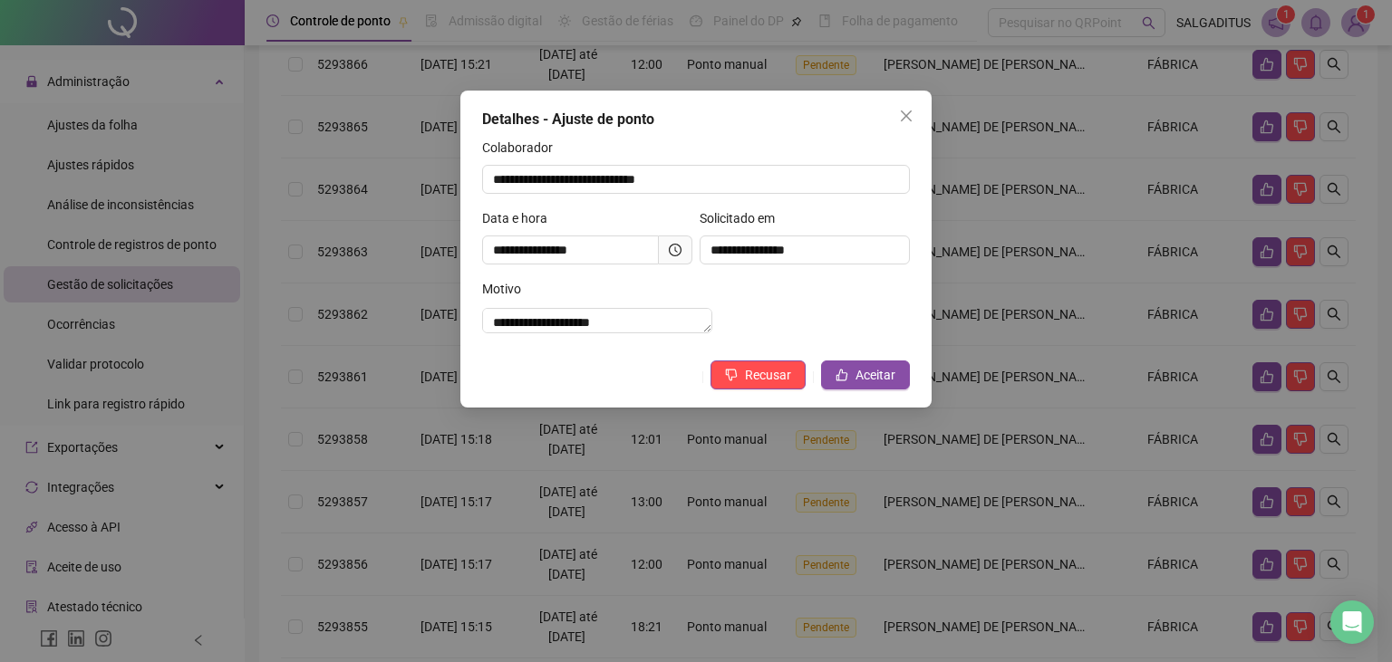
click at [677, 252] on icon "clock-circle" at bounding box center [676, 248] width 3 height 5
click at [882, 385] on span "Aceitar" at bounding box center [875, 375] width 40 height 20
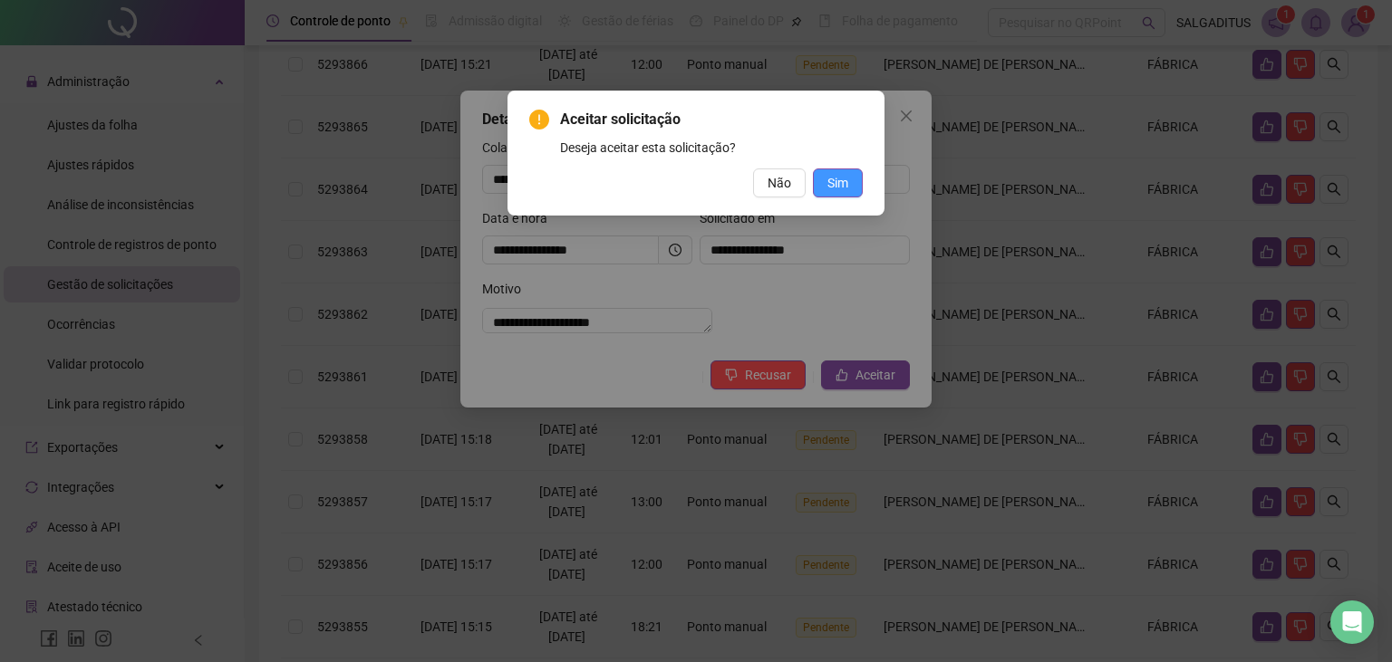
click at [831, 196] on button "Sim" at bounding box center [838, 183] width 50 height 29
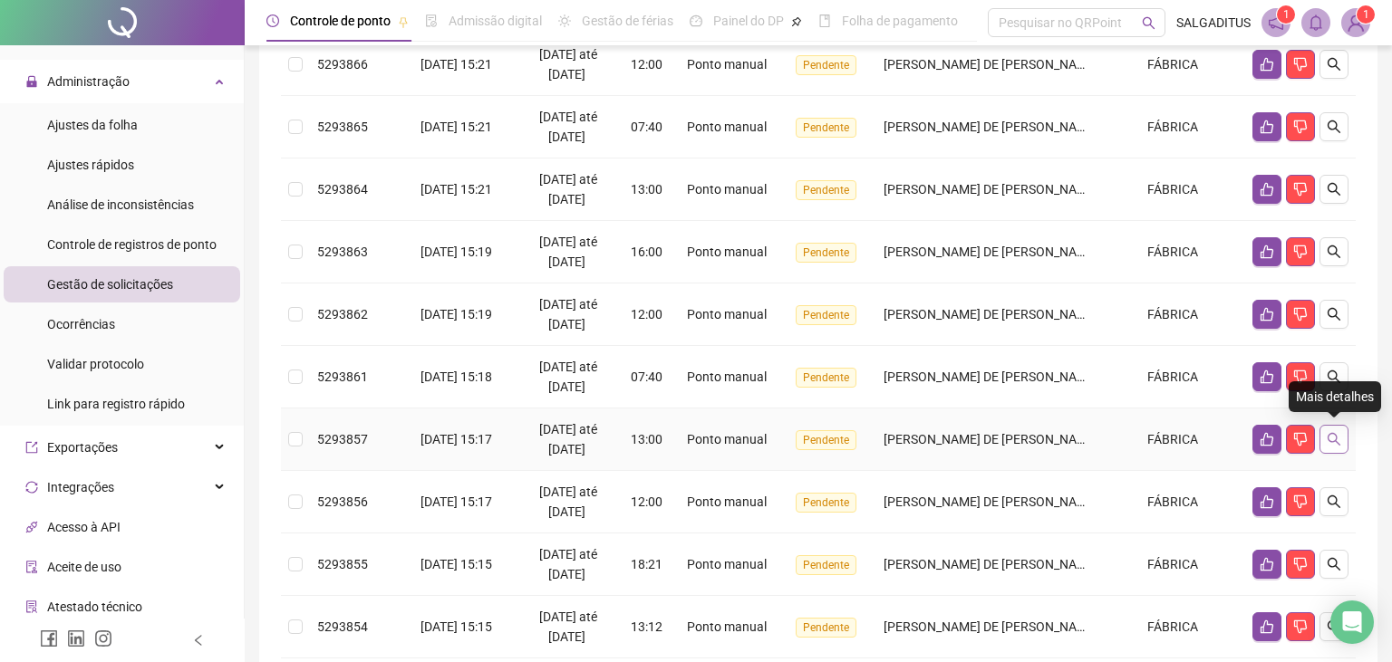
click at [1335, 437] on icon "search" at bounding box center [1333, 439] width 14 height 14
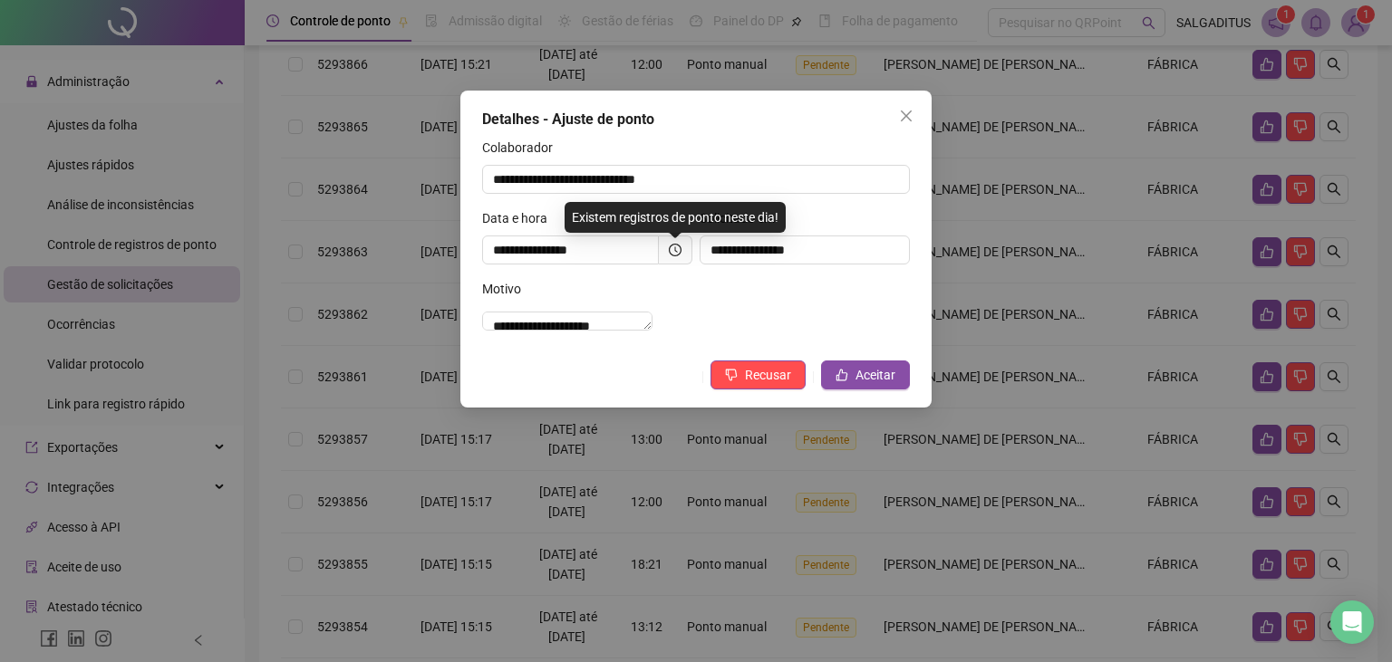
click at [676, 246] on icon "clock-circle" at bounding box center [675, 250] width 13 height 13
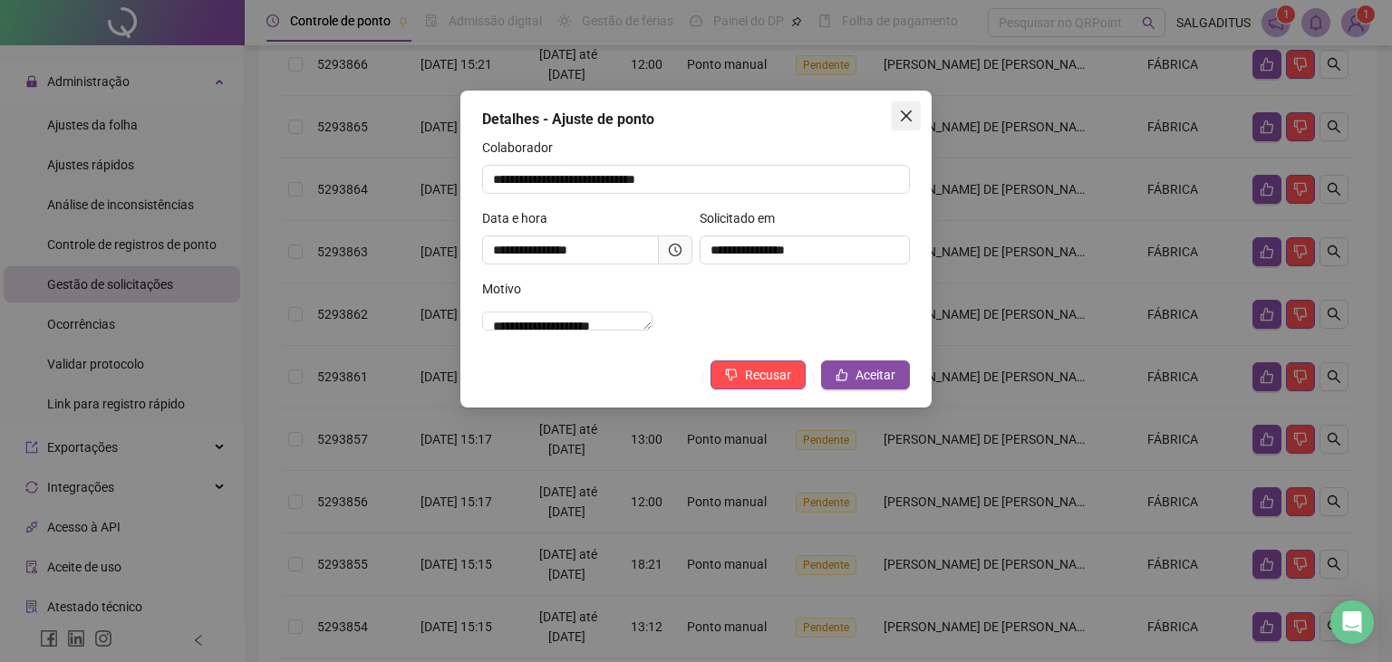
click at [902, 121] on icon "close" at bounding box center [906, 116] width 11 height 11
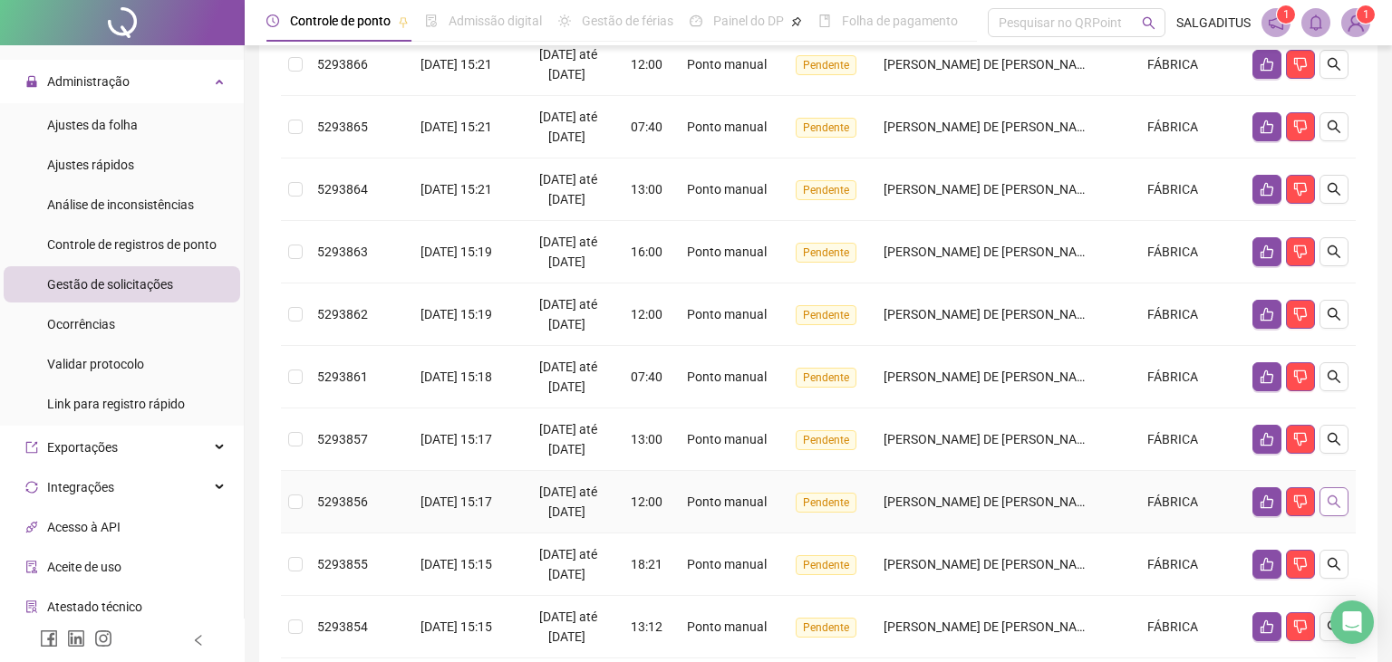
click at [1331, 495] on icon "search" at bounding box center [1333, 502] width 14 height 14
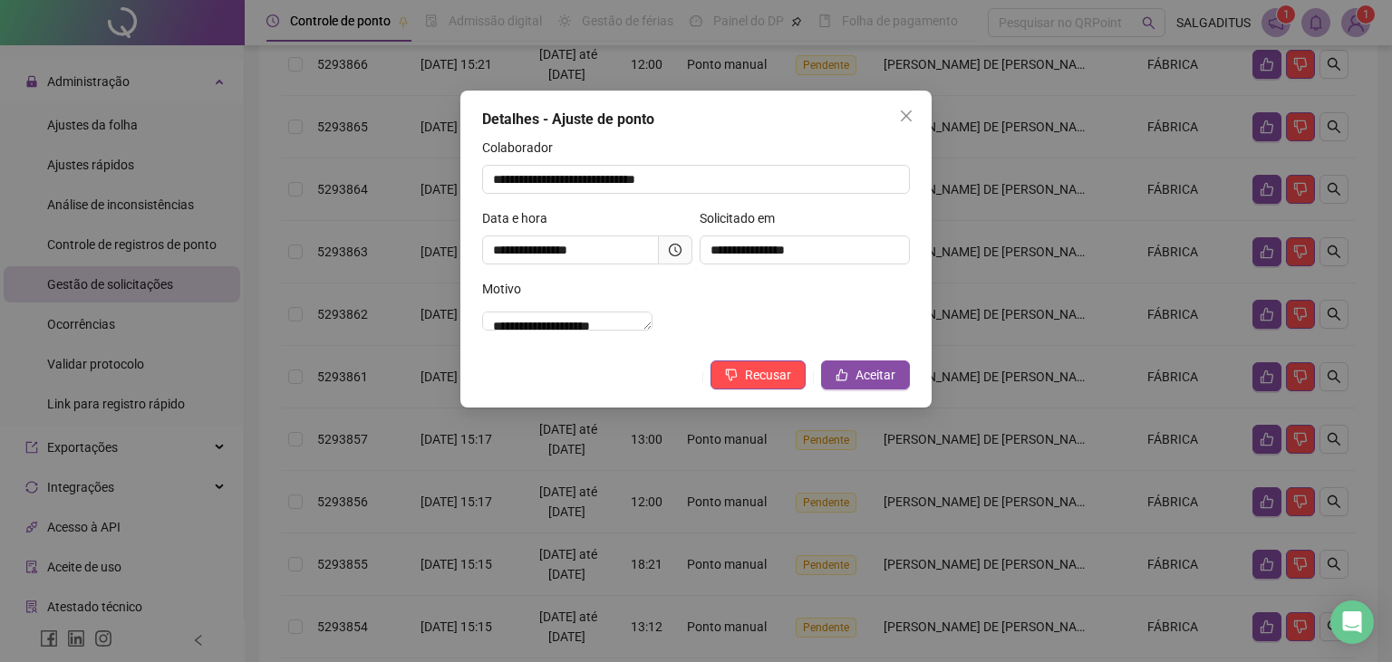
click at [673, 245] on div at bounding box center [675, 250] width 13 height 13
click at [893, 116] on span "Close" at bounding box center [906, 116] width 29 height 14
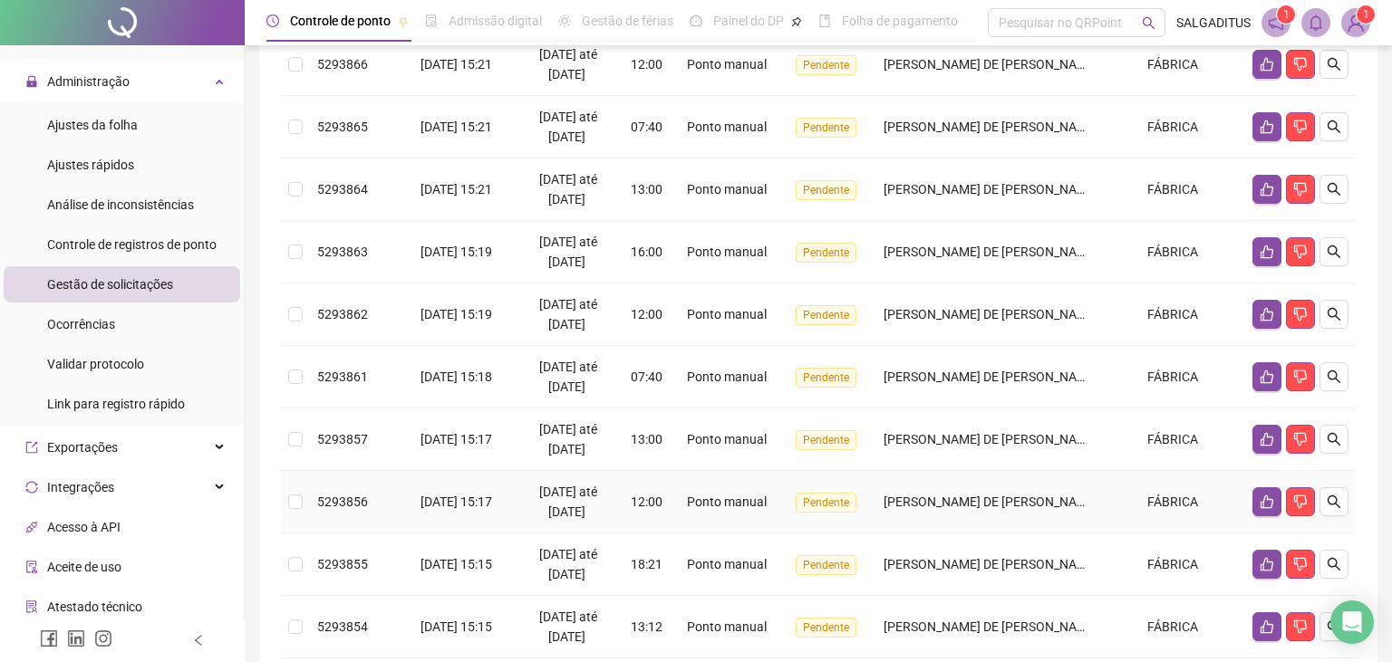
click at [484, 502] on span "[DATE] 15:17" at bounding box center [456, 502] width 72 height 14
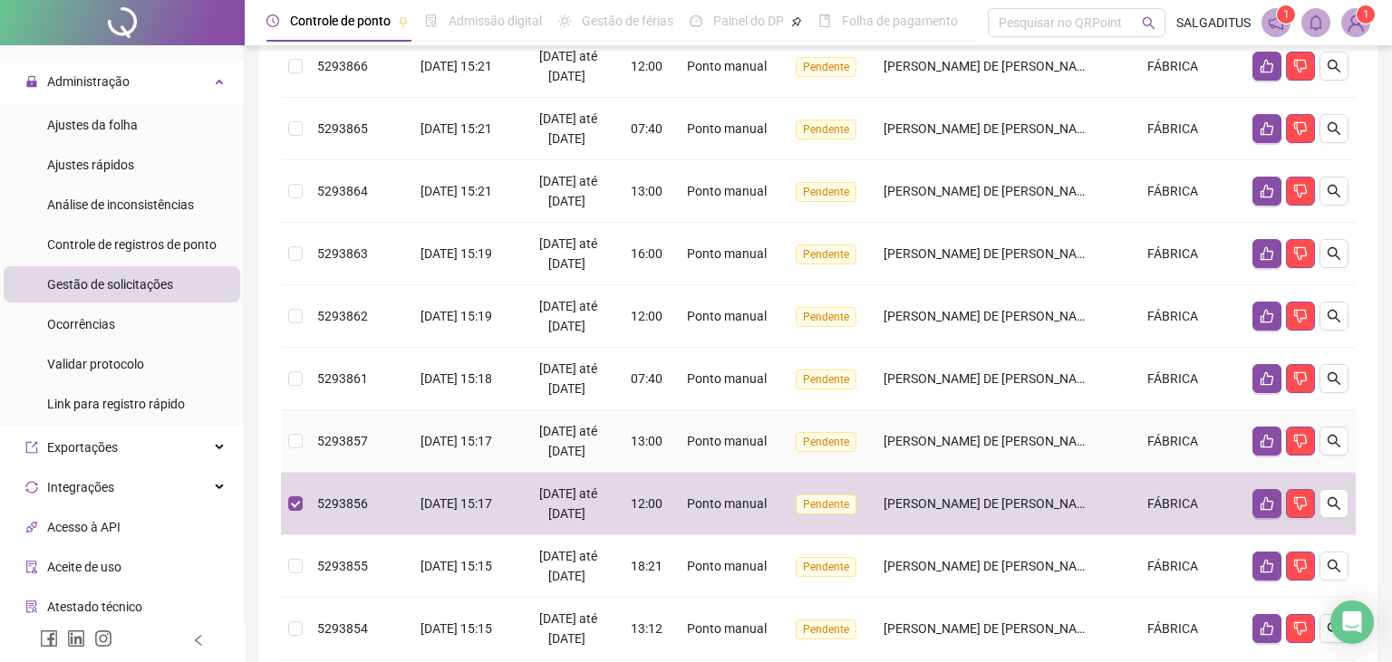
click at [502, 428] on td "[DATE] 15:17" at bounding box center [456, 441] width 115 height 63
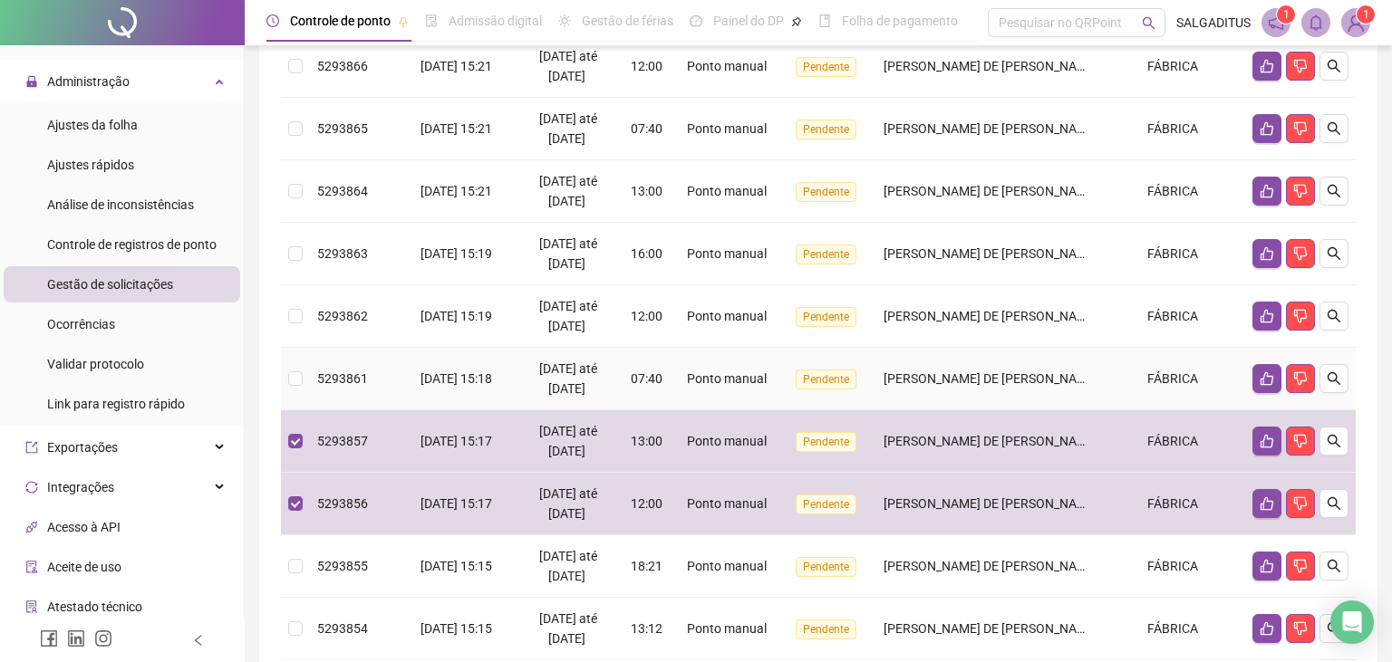
scroll to position [0, 0]
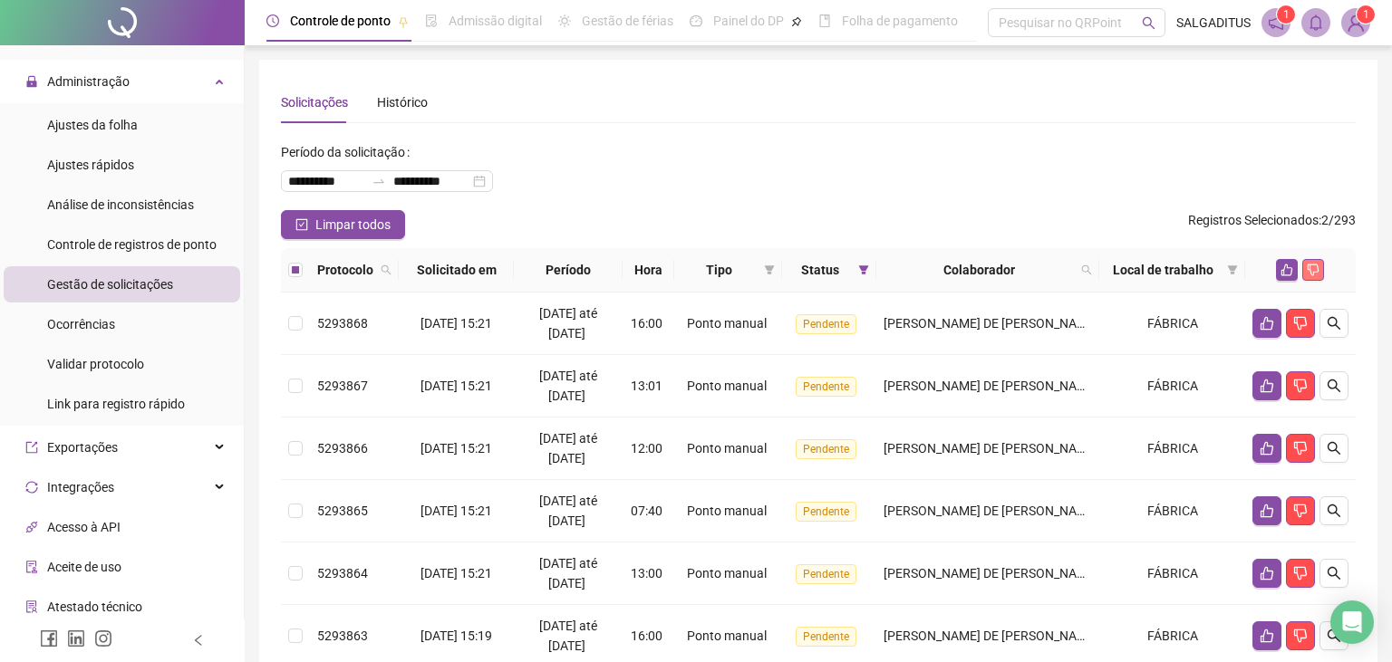
click at [1316, 270] on icon "dislike" at bounding box center [1313, 270] width 13 height 13
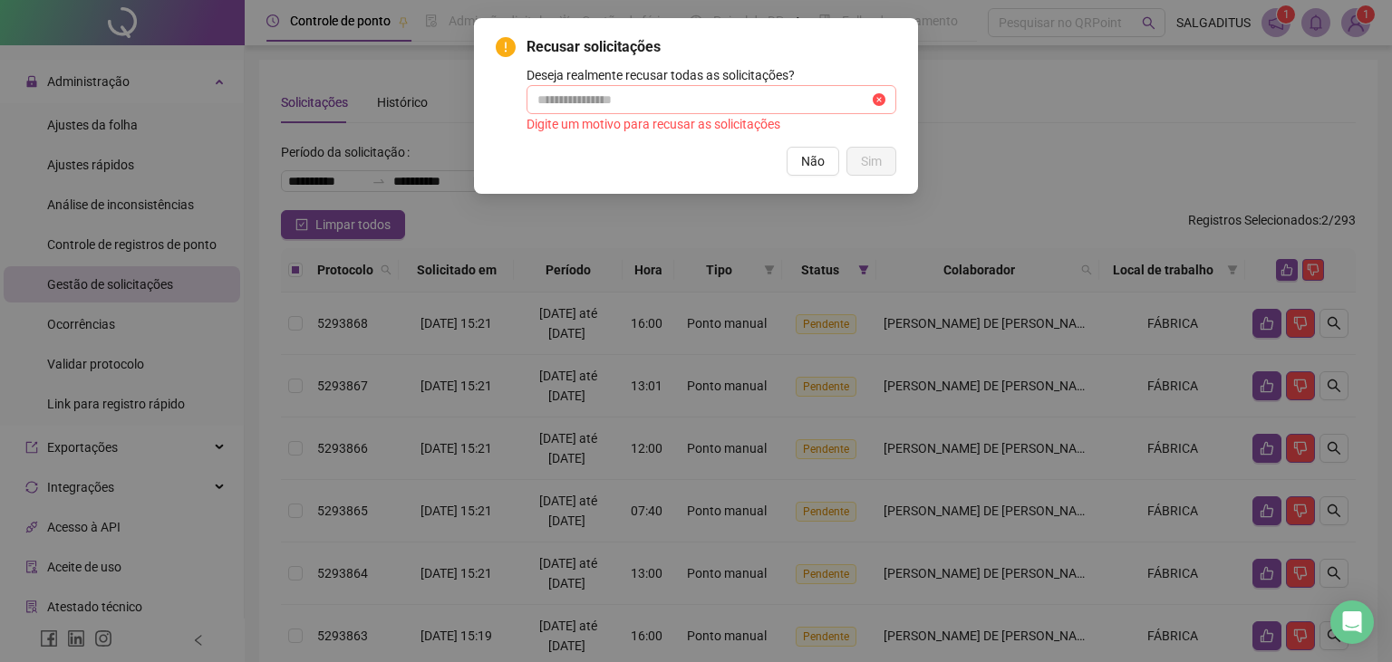
click at [728, 112] on span at bounding box center [711, 99] width 370 height 29
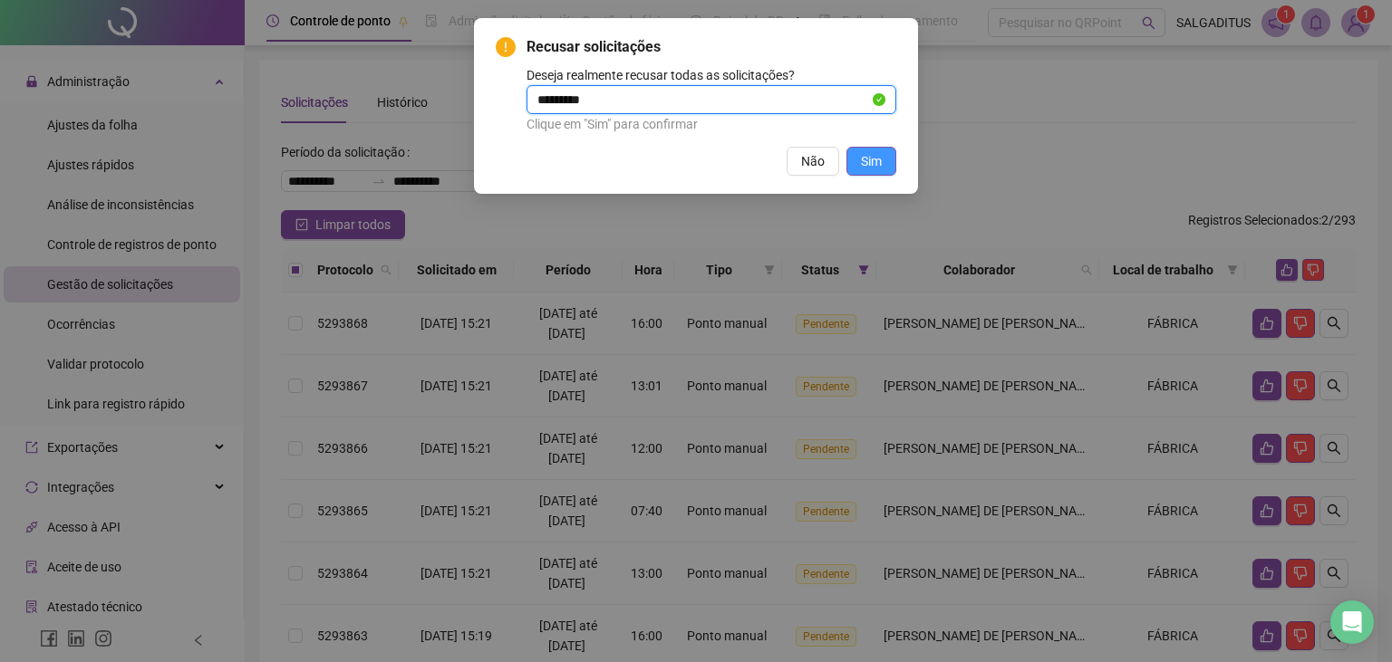
type input "*********"
click at [872, 163] on span "Sim" at bounding box center [871, 161] width 21 height 20
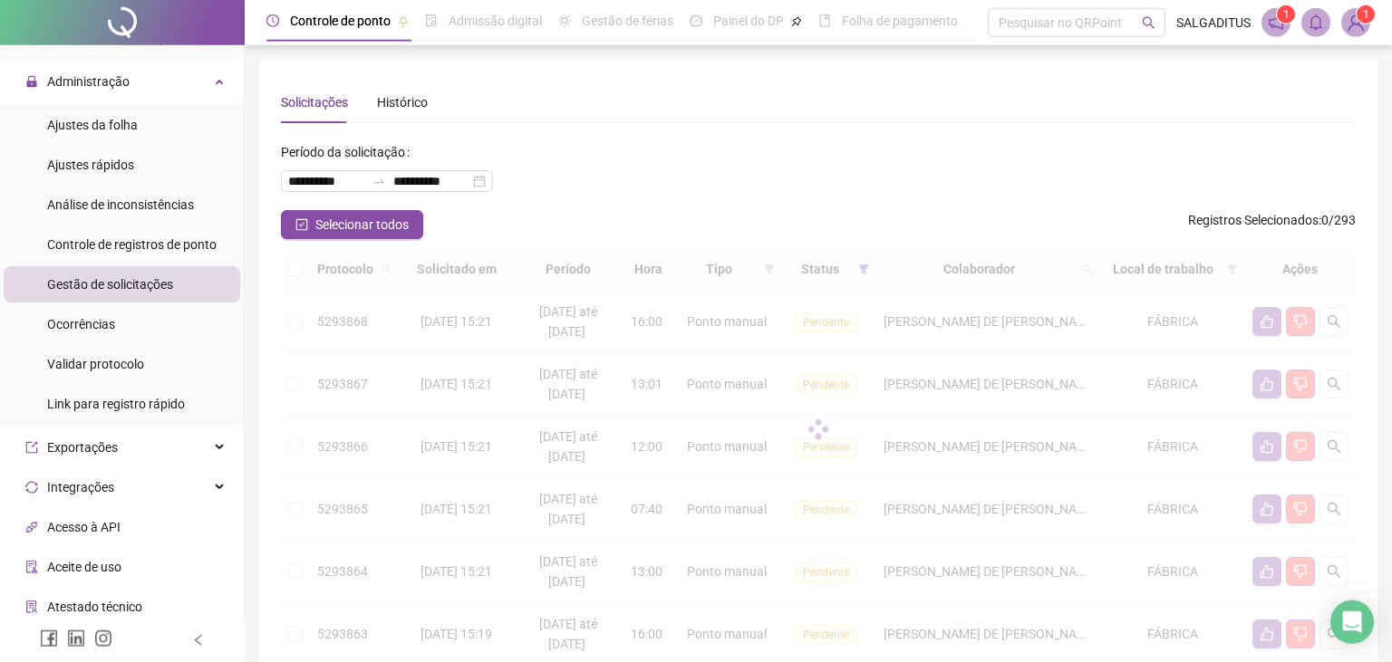
scroll to position [286, 0]
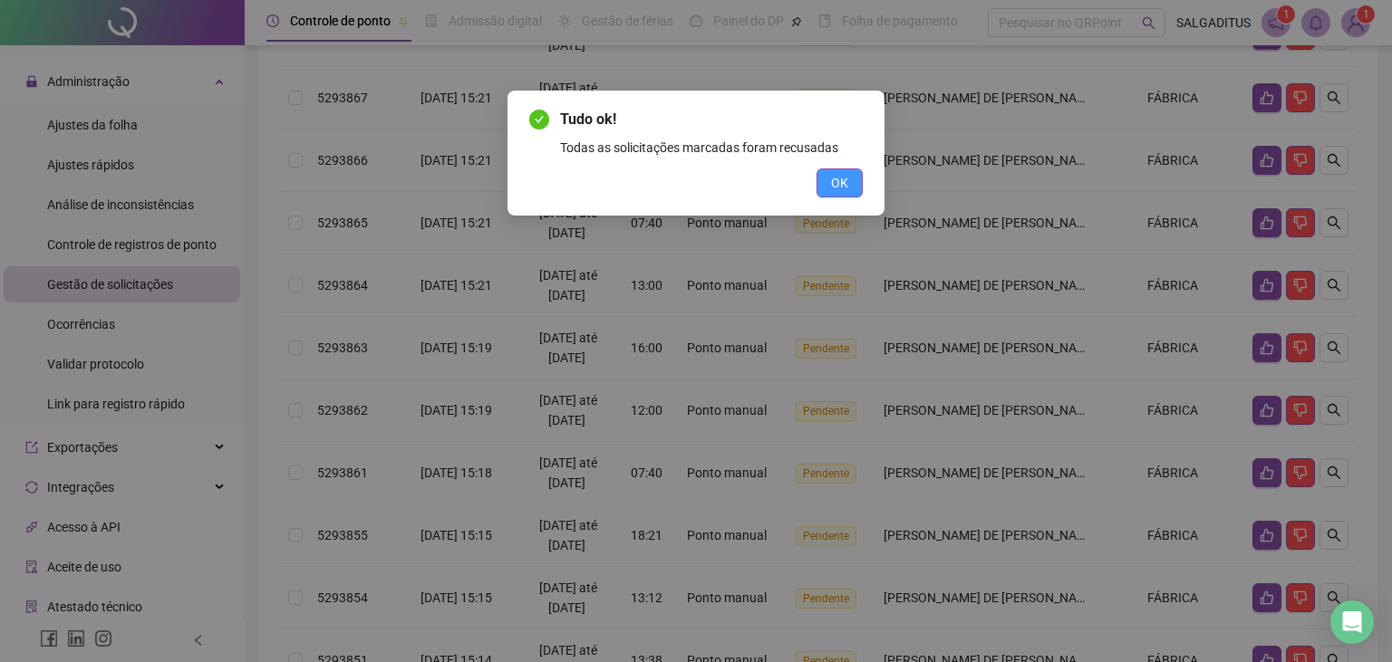
click at [852, 183] on button "OK" at bounding box center [839, 183] width 46 height 29
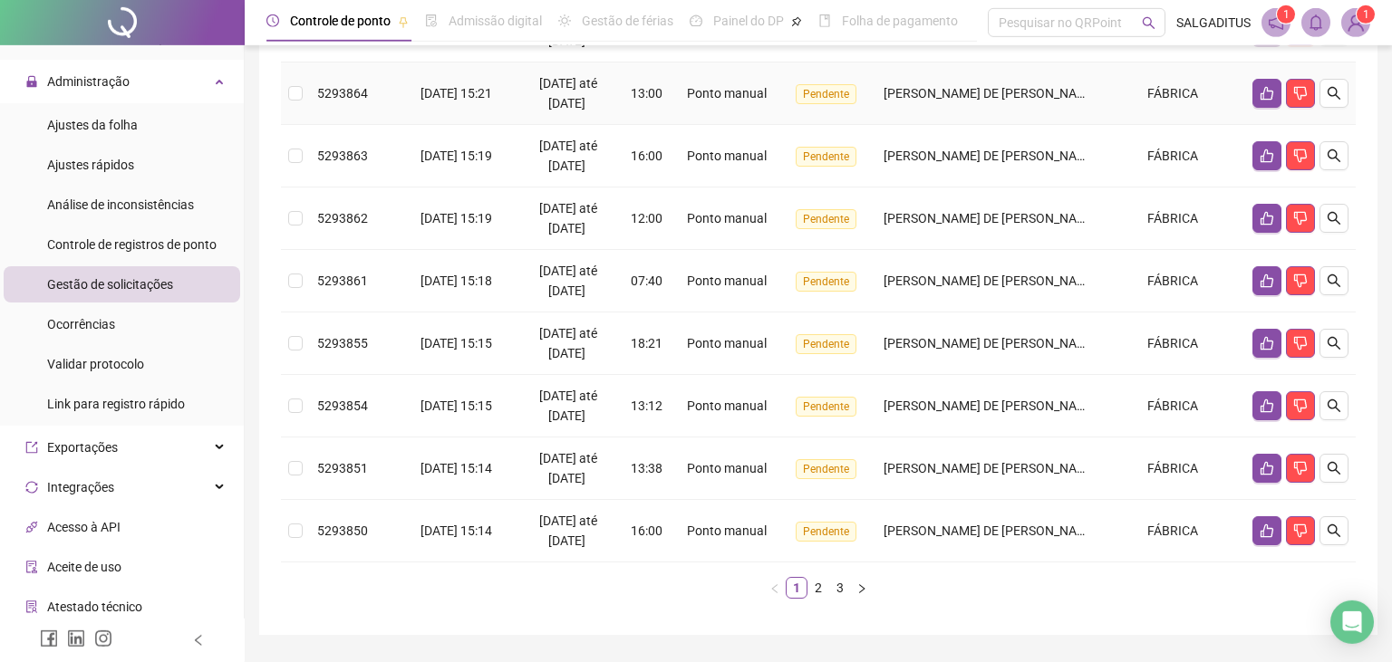
scroll to position [526, 0]
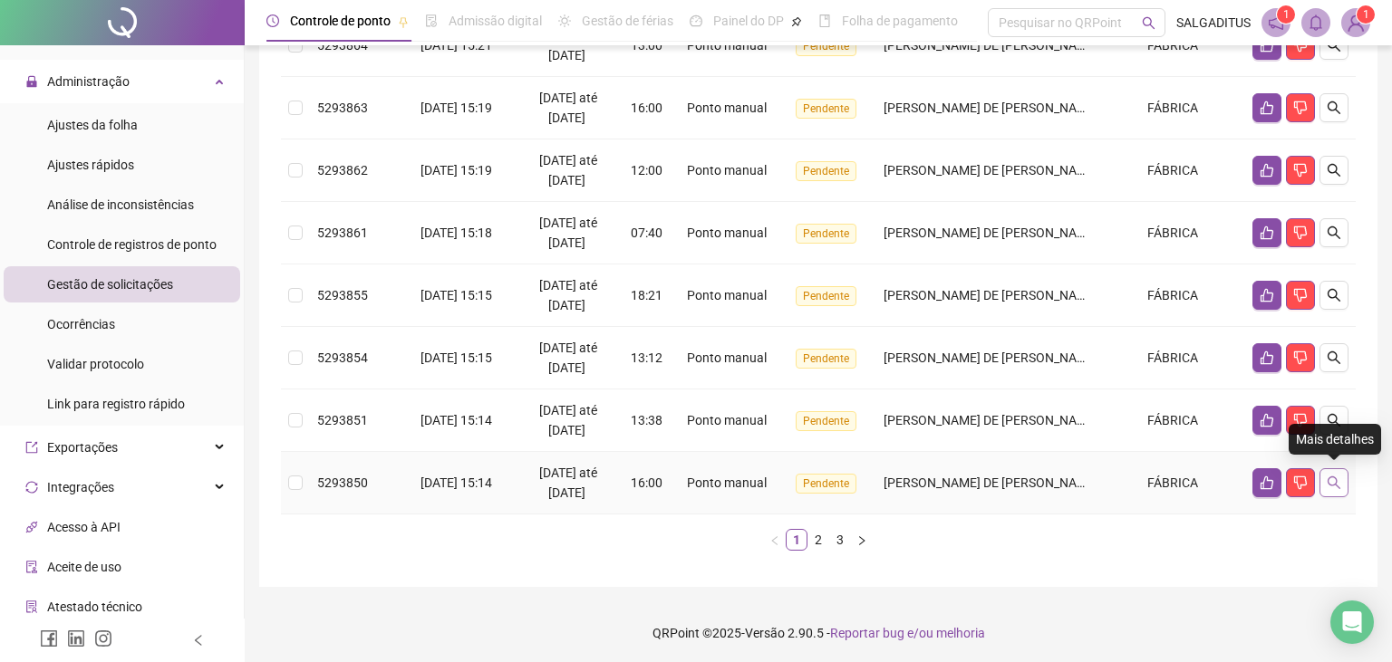
click at [1336, 477] on icon "search" at bounding box center [1333, 483] width 13 height 13
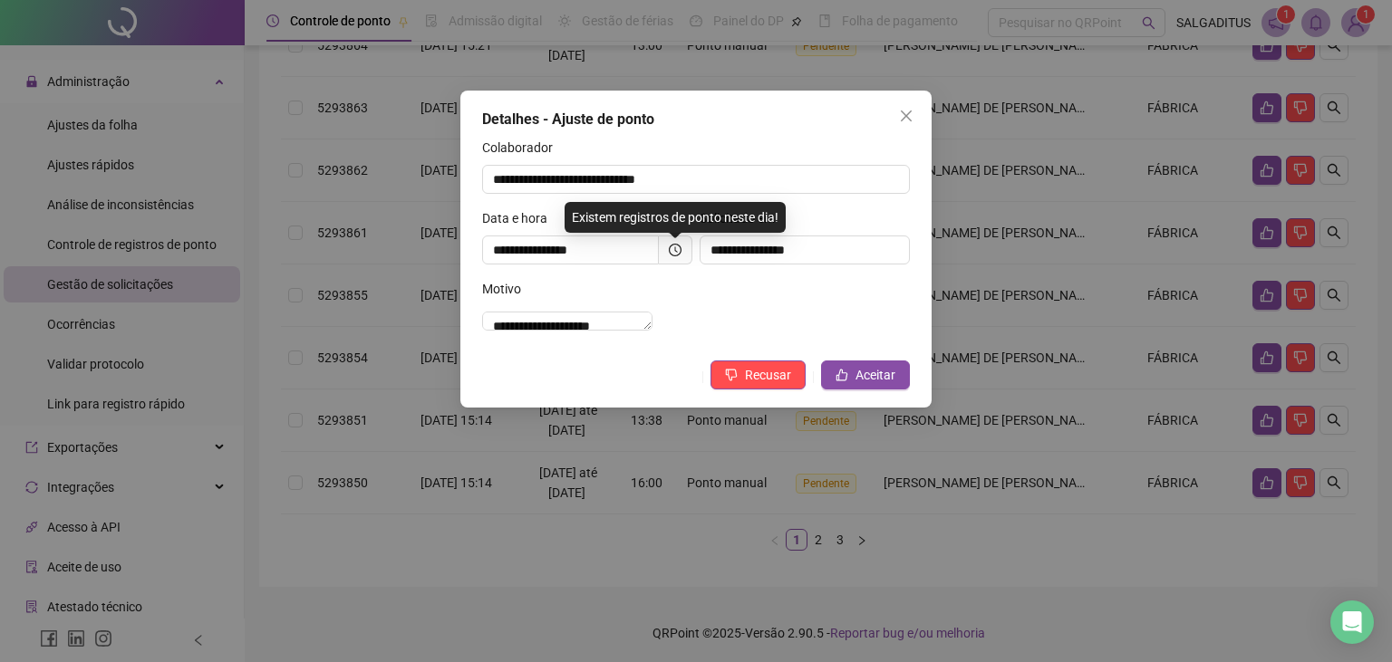
click at [675, 252] on icon "clock-circle" at bounding box center [675, 250] width 13 height 13
click at [752, 382] on button "Recusar" at bounding box center [757, 375] width 95 height 29
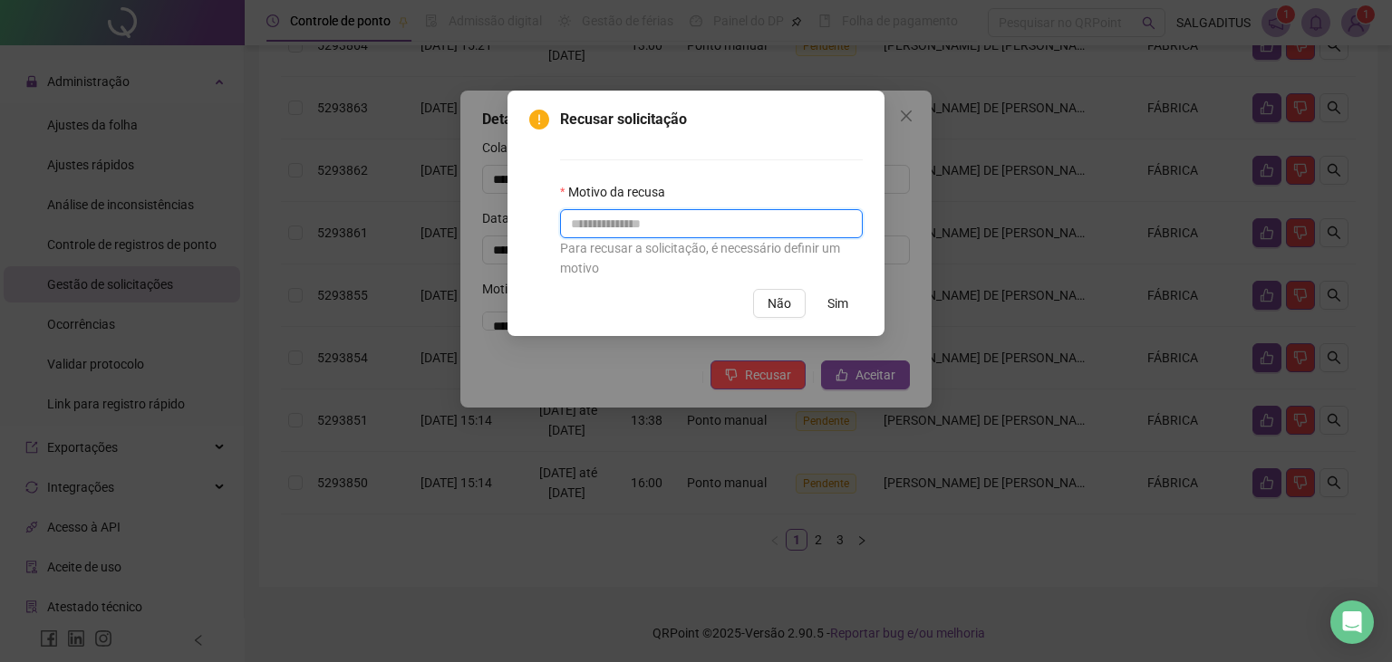
click at [661, 227] on input "text" at bounding box center [711, 223] width 303 height 29
type input "*********"
click at [840, 307] on span "Sim" at bounding box center [837, 304] width 21 height 20
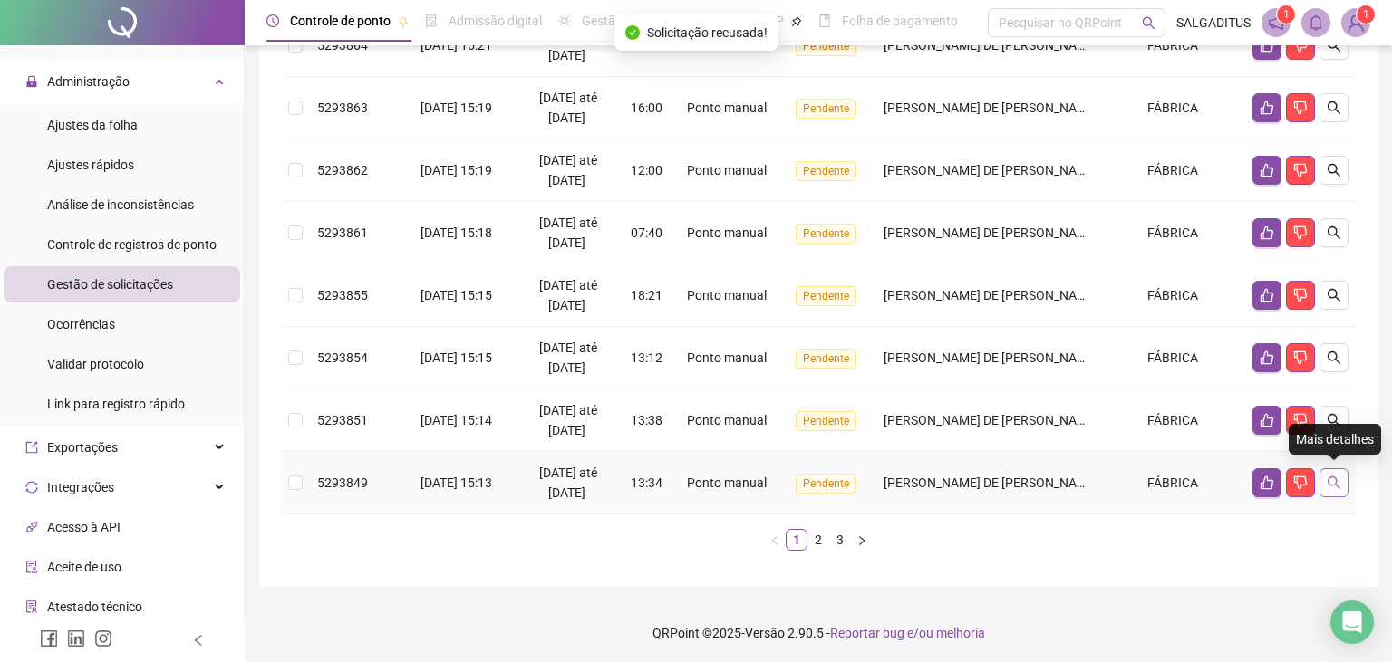
click at [1332, 487] on button "button" at bounding box center [1333, 482] width 29 height 29
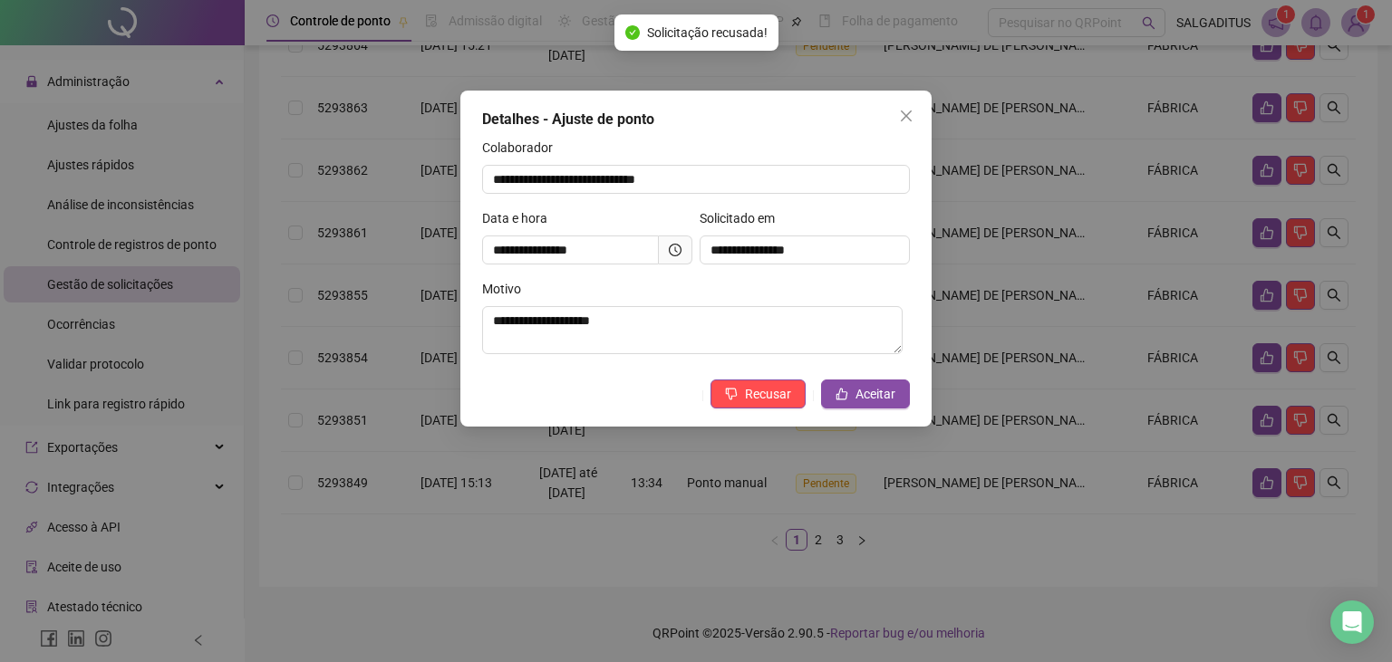
click at [673, 252] on icon "clock-circle" at bounding box center [675, 250] width 13 height 13
click at [770, 400] on span "Recusar" at bounding box center [768, 394] width 46 height 20
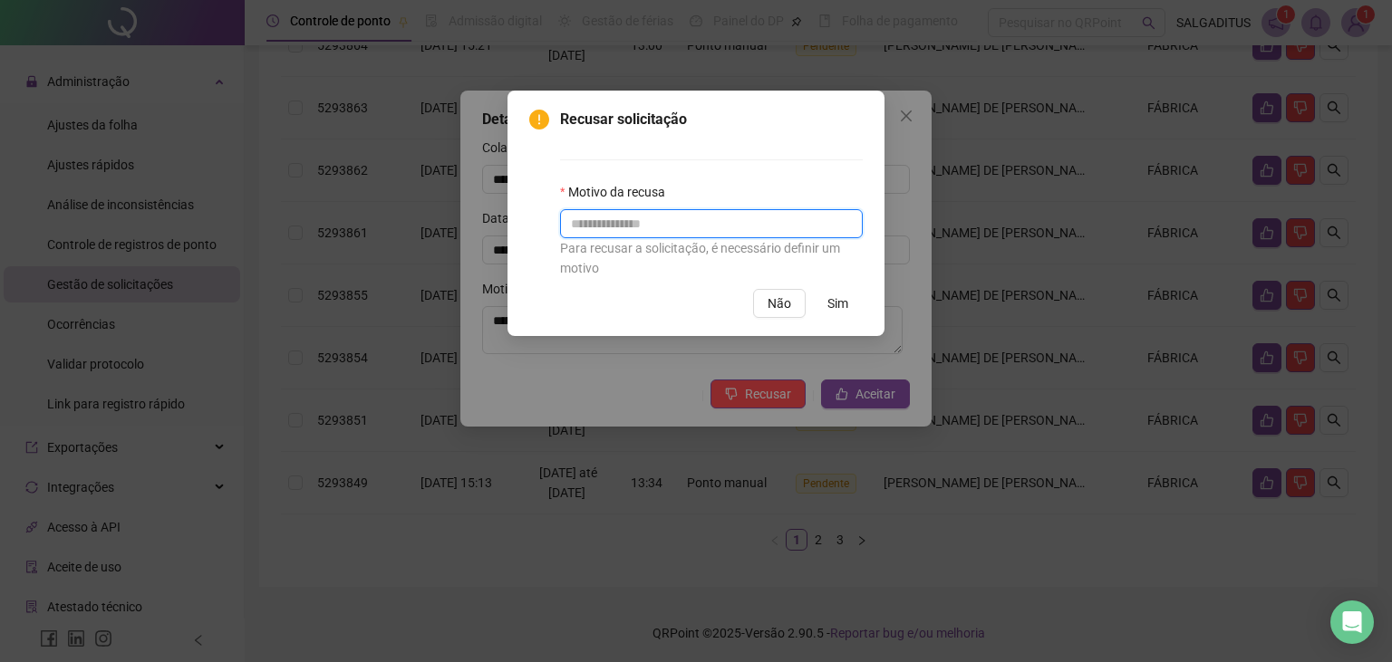
click at [701, 235] on input "text" at bounding box center [711, 223] width 303 height 29
type input "*********"
click at [835, 307] on span "Sim" at bounding box center [837, 304] width 21 height 20
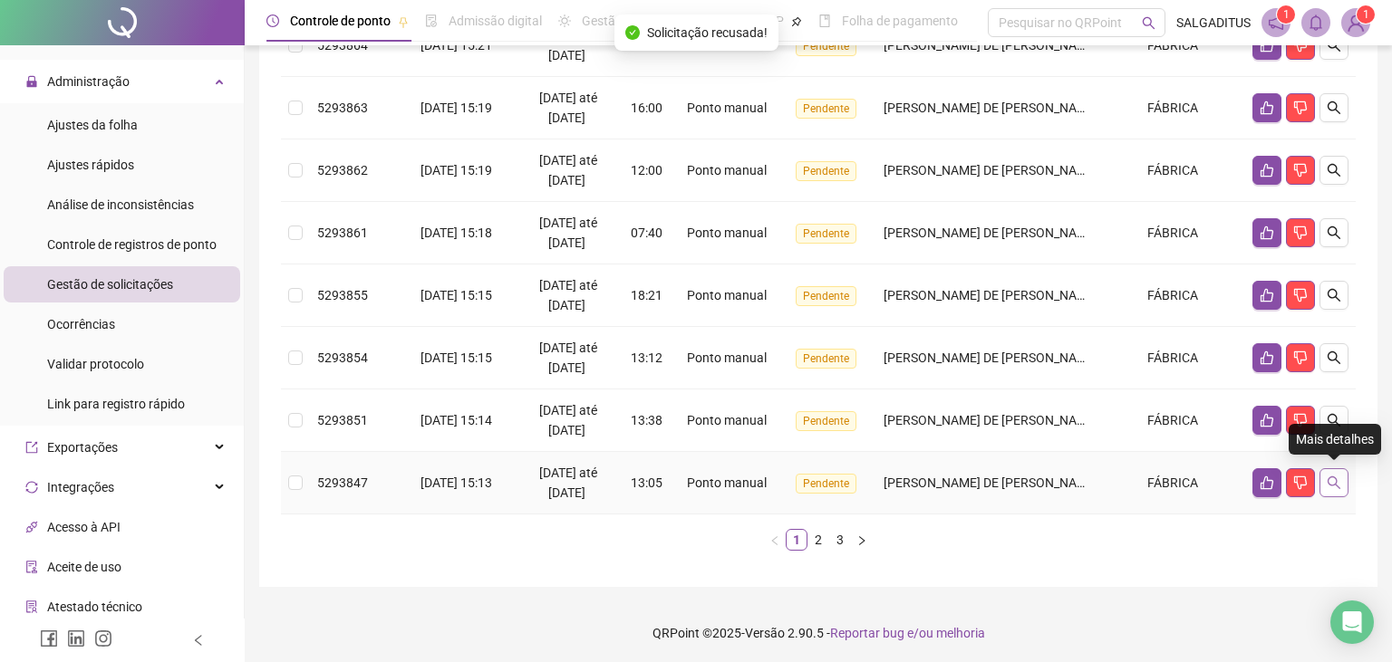
click at [1328, 477] on icon "search" at bounding box center [1333, 483] width 13 height 13
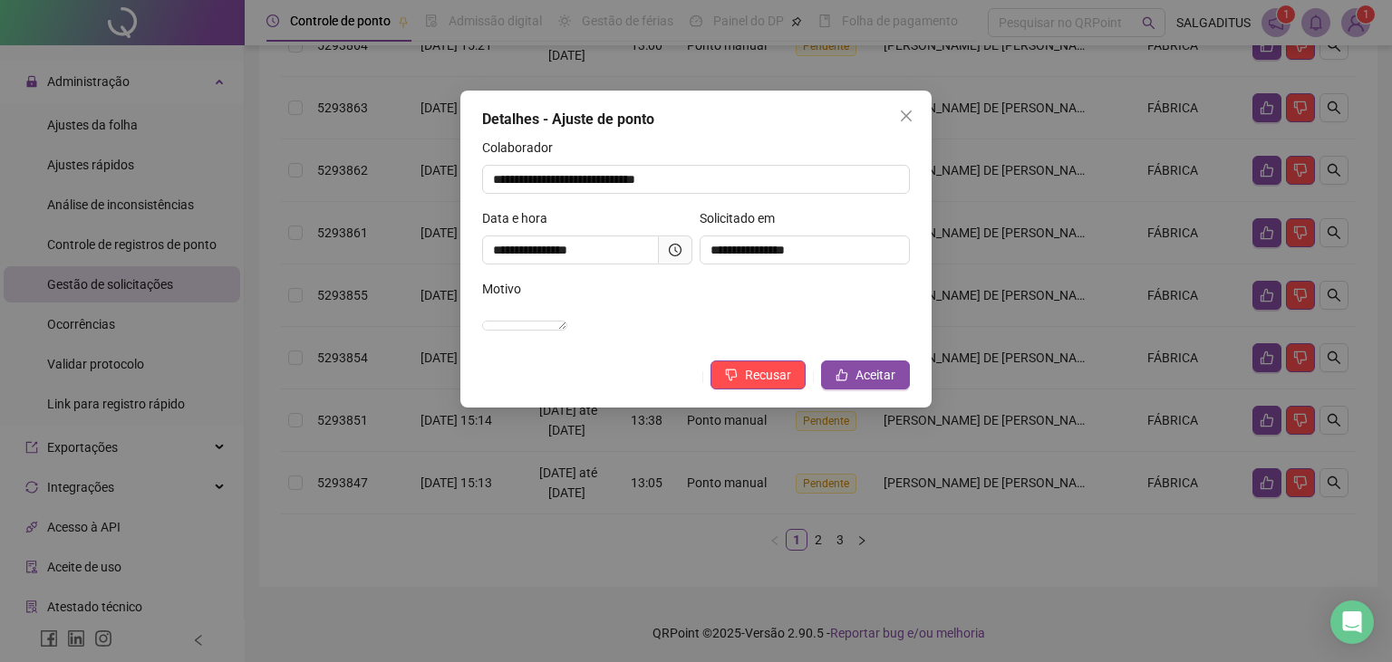
click at [678, 251] on icon "clock-circle" at bounding box center [675, 250] width 13 height 13
click at [801, 390] on button "Recusar" at bounding box center [757, 375] width 95 height 29
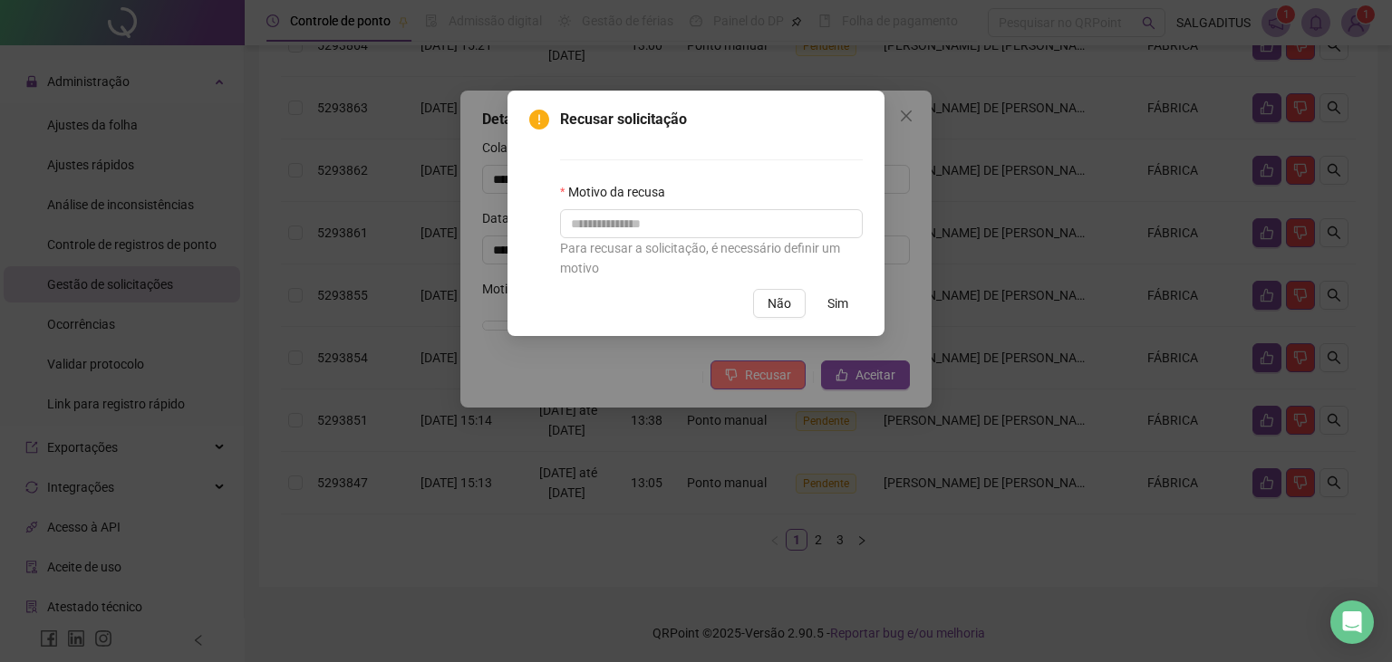
click at [788, 394] on div "Recusar solicitação Motivo da recusa Para recusar a solicitação, é necessário d…" at bounding box center [696, 331] width 1392 height 662
click at [721, 219] on input "text" at bounding box center [711, 223] width 303 height 29
type input "*********"
drag, startPoint x: 831, startPoint y: 285, endPoint x: 836, endPoint y: 306, distance: 21.5
click at [832, 288] on div "Recusar solicitação Motivo da recusa ********* Para recusar a solicitação, é ne…" at bounding box center [695, 213] width 333 height 209
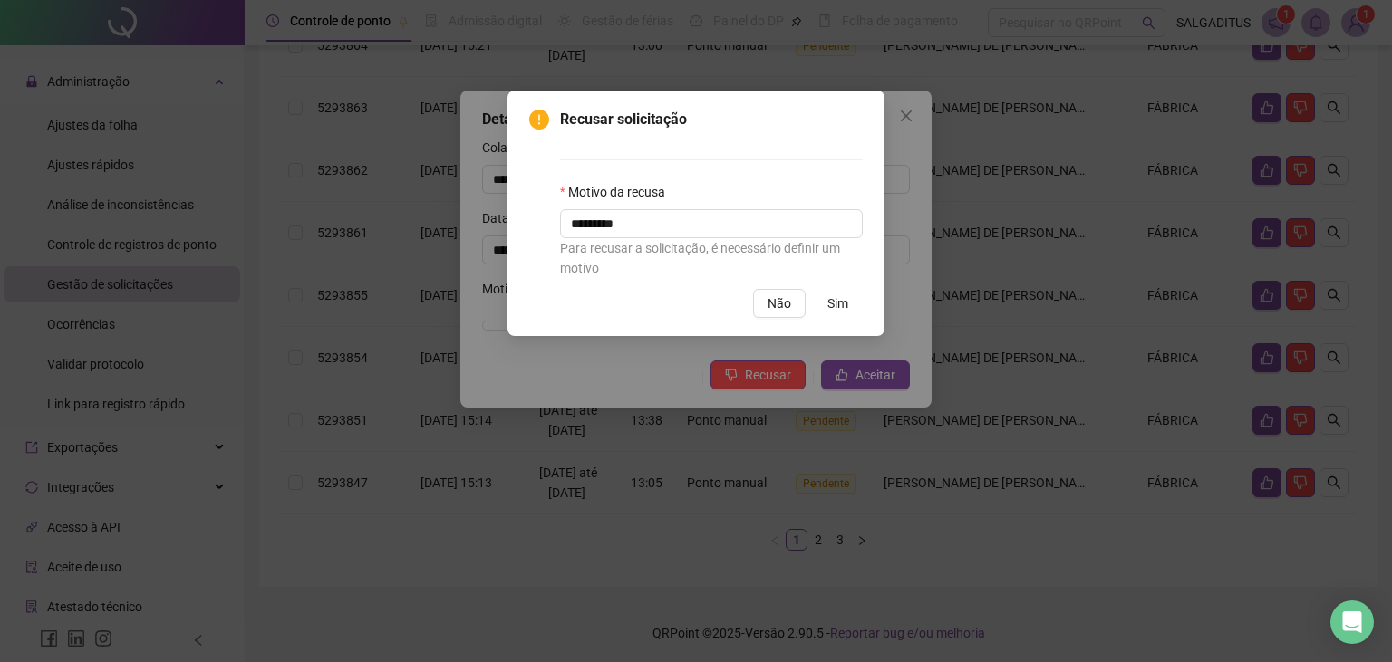
click at [837, 306] on span "Sim" at bounding box center [837, 304] width 21 height 20
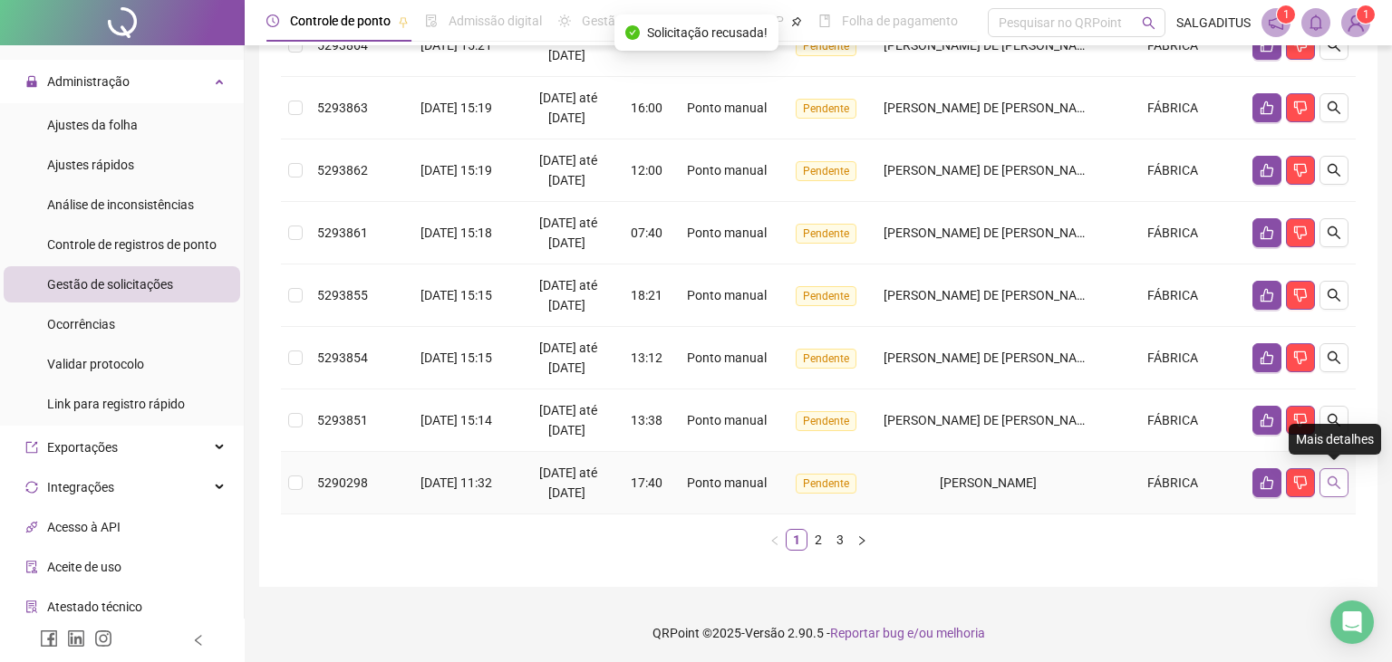
click at [1328, 483] on icon "search" at bounding box center [1333, 483] width 14 height 14
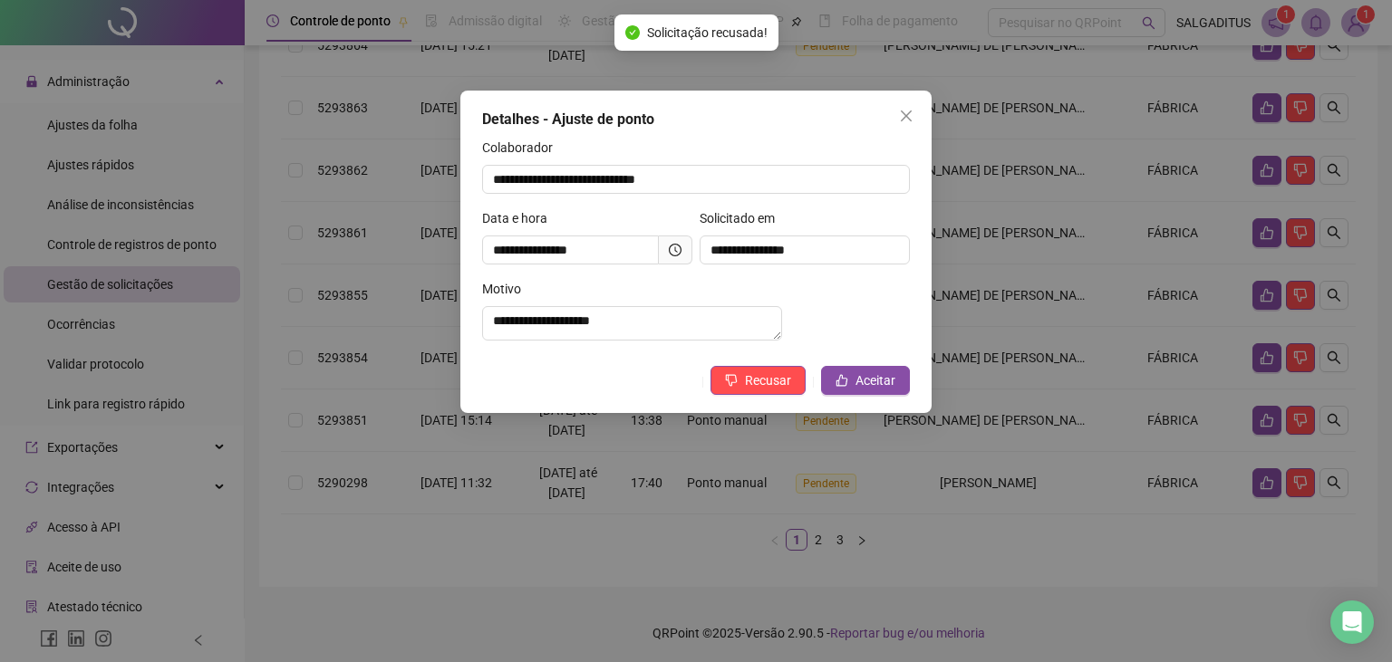
drag, startPoint x: 668, startPoint y: 258, endPoint x: 672, endPoint y: 249, distance: 10.1
click at [672, 249] on span at bounding box center [676, 250] width 34 height 29
click at [672, 249] on icon "clock-circle" at bounding box center [675, 250] width 13 height 13
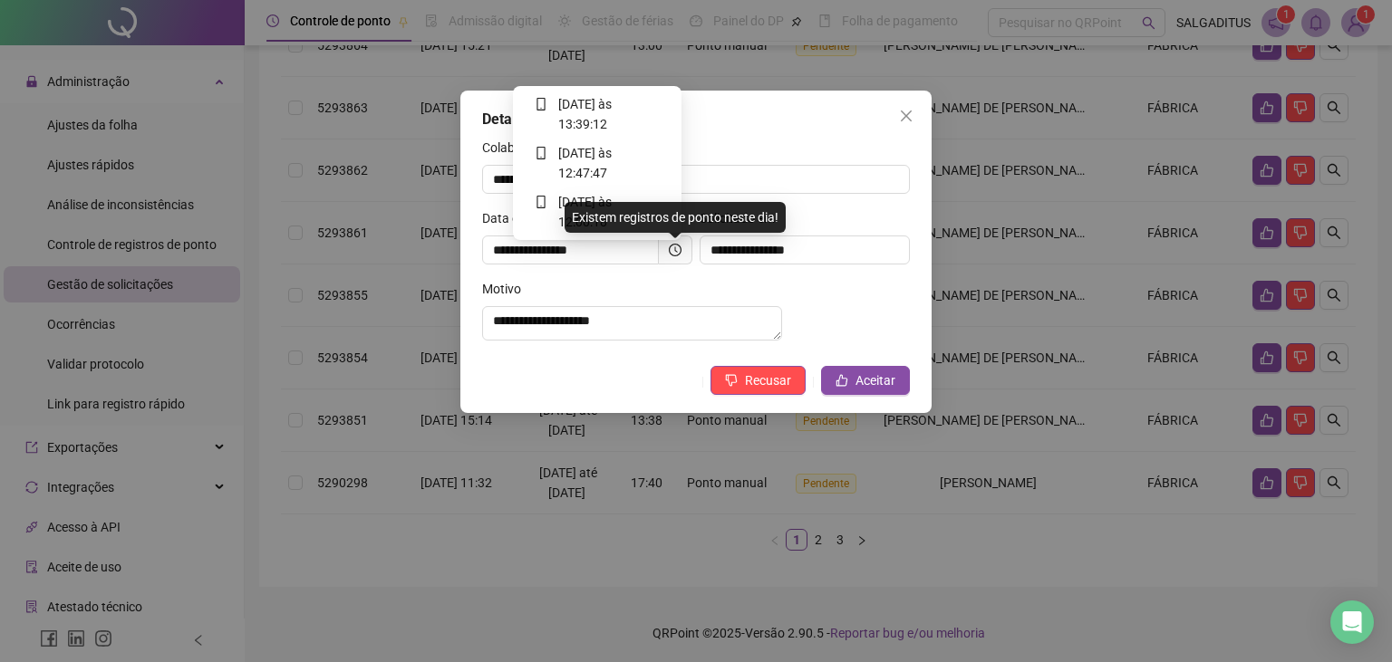
click at [672, 249] on icon "clock-circle" at bounding box center [675, 250] width 13 height 13
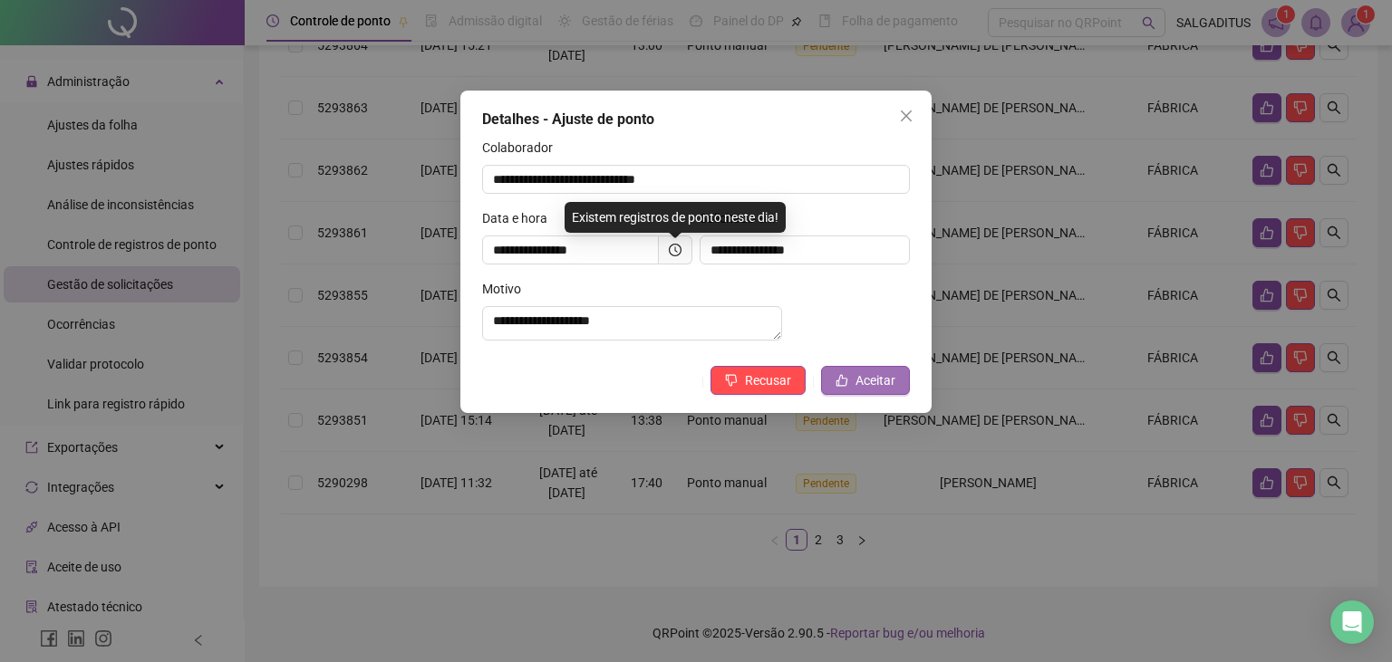
click at [865, 391] on span "Aceitar" at bounding box center [875, 381] width 40 height 20
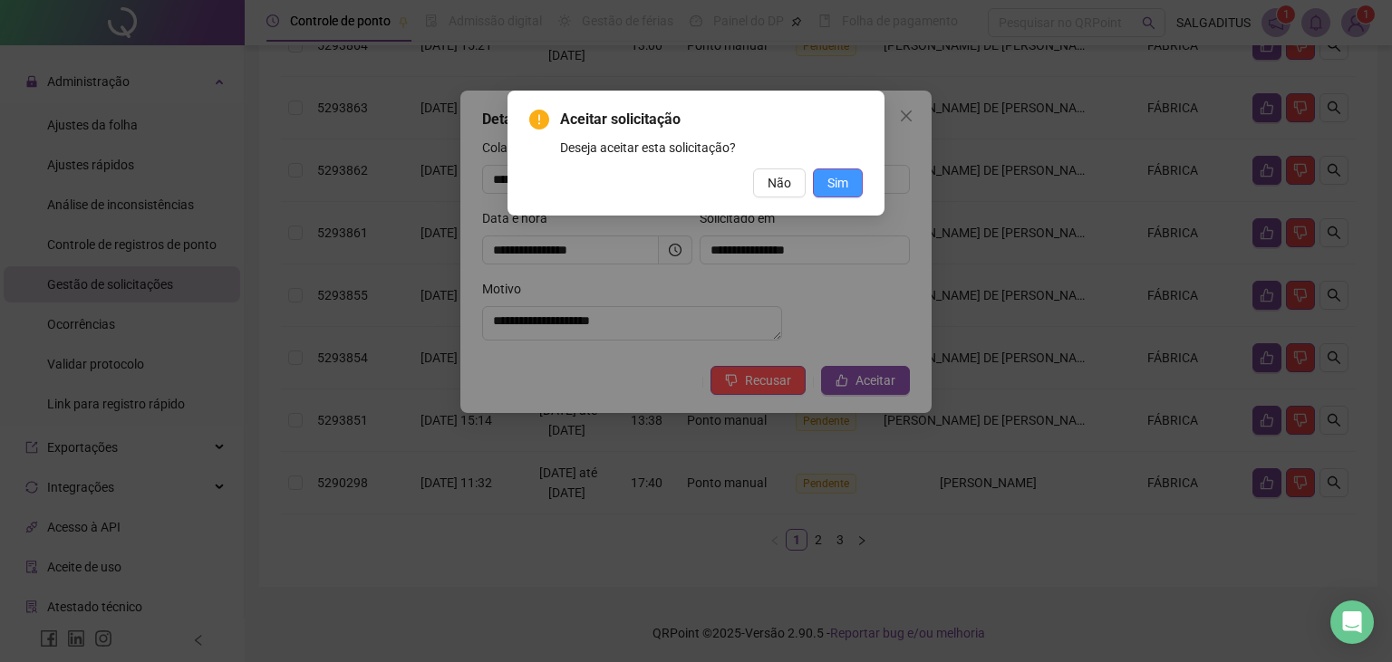
click at [837, 182] on span "Sim" at bounding box center [837, 183] width 21 height 20
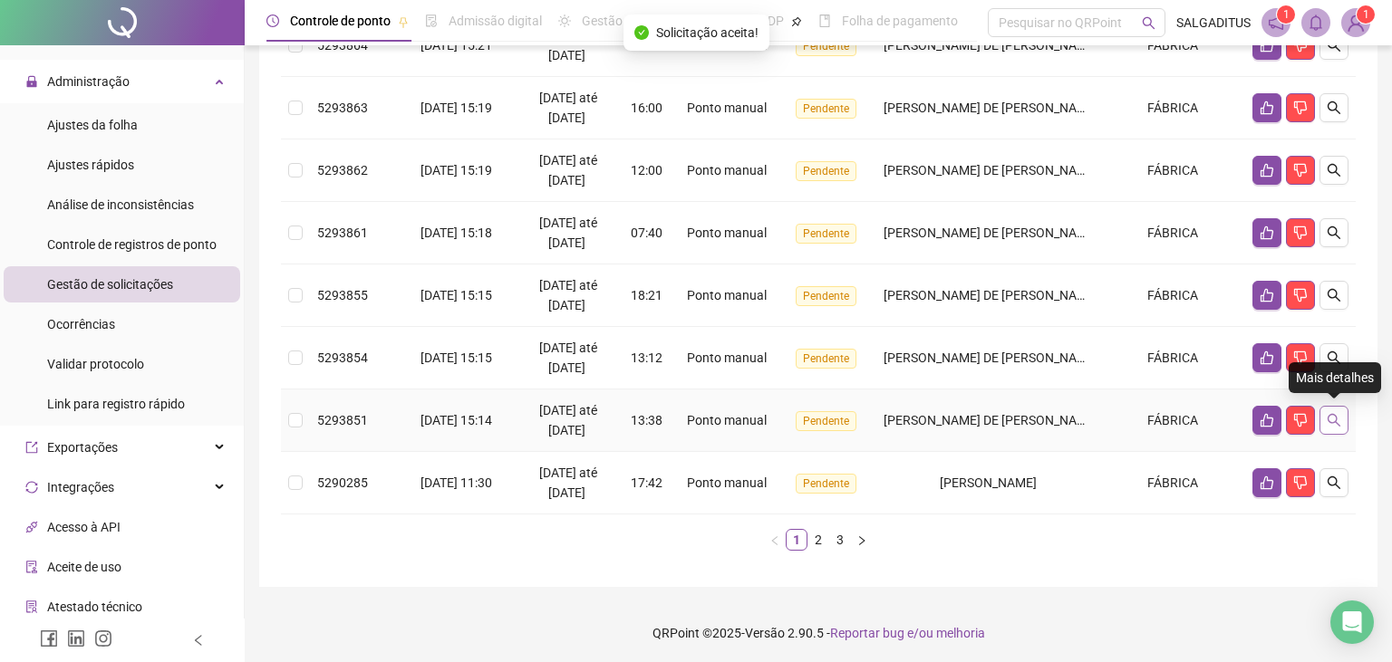
click at [1336, 414] on icon "search" at bounding box center [1333, 420] width 13 height 13
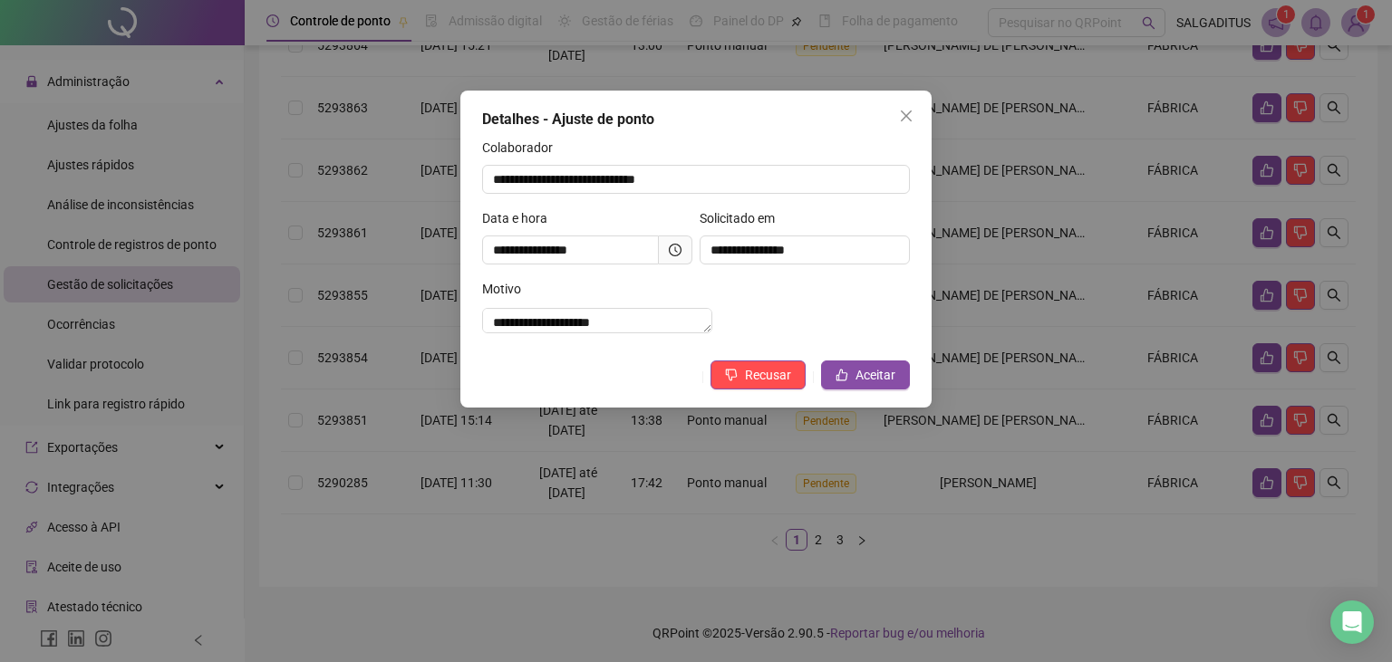
click at [680, 249] on icon "clock-circle" at bounding box center [675, 250] width 13 height 13
click at [838, 381] on icon "like" at bounding box center [841, 375] width 13 height 13
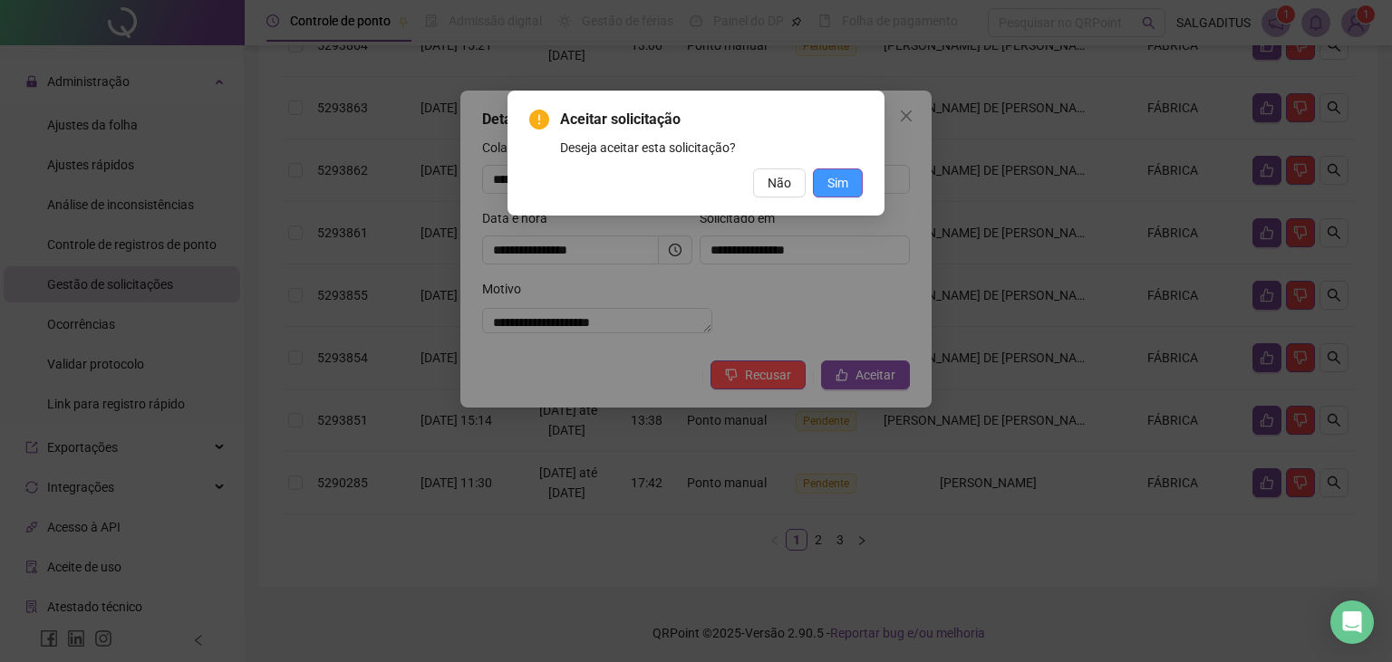
click at [844, 178] on span "Sim" at bounding box center [837, 183] width 21 height 20
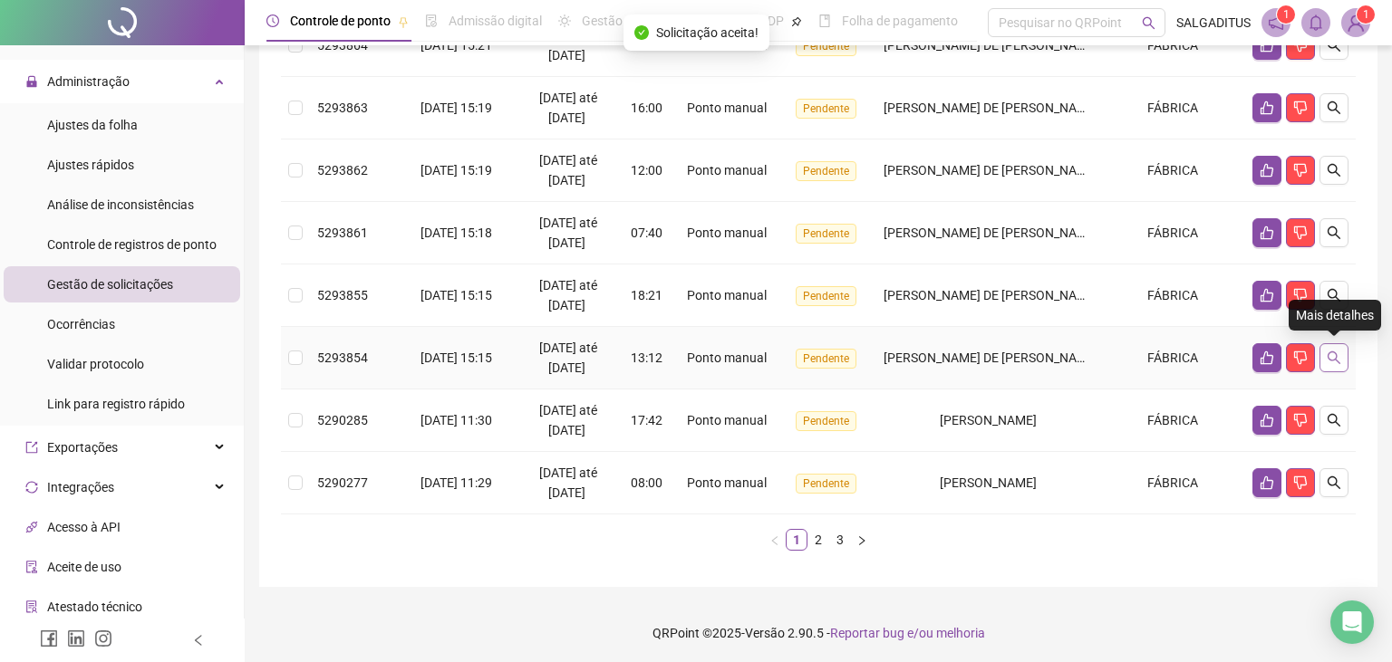
click at [1338, 347] on button "button" at bounding box center [1333, 357] width 29 height 29
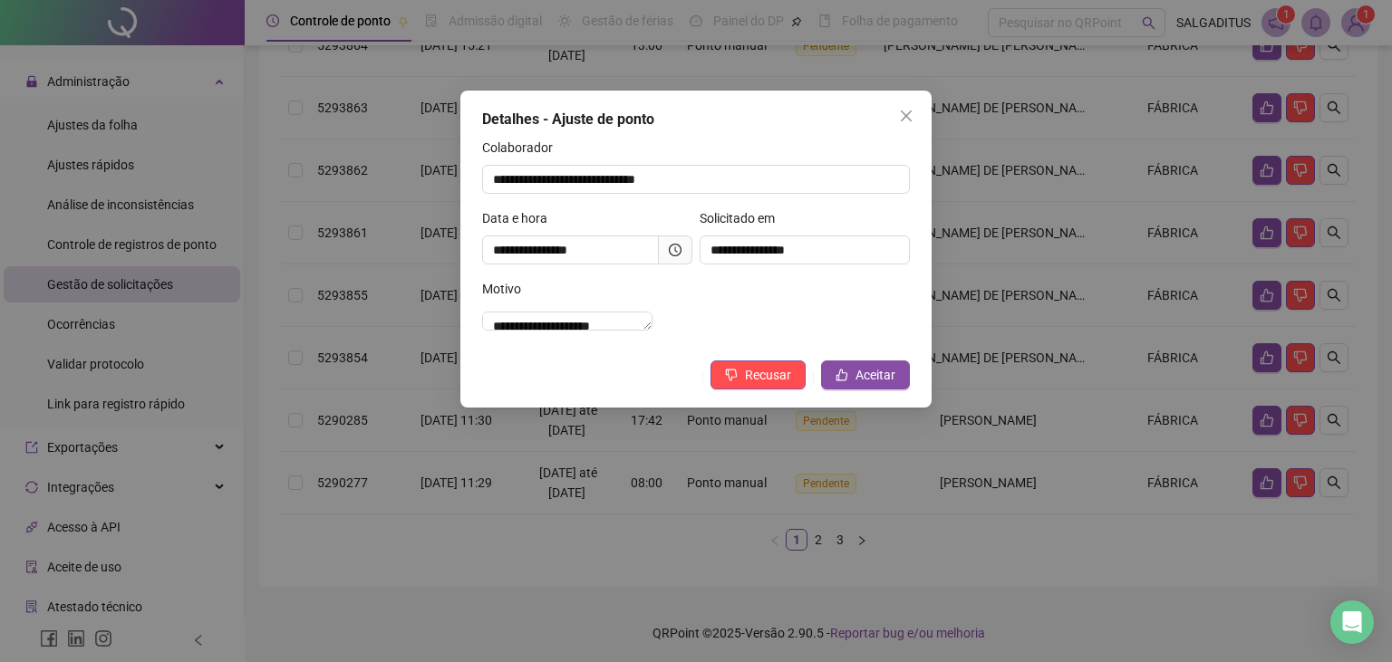
drag, startPoint x: 661, startPoint y: 254, endPoint x: 670, endPoint y: 252, distance: 10.1
click at [669, 252] on span at bounding box center [676, 250] width 34 height 29
click at [670, 252] on icon "clock-circle" at bounding box center [675, 250] width 13 height 13
click at [755, 385] on span "Recusar" at bounding box center [768, 375] width 46 height 20
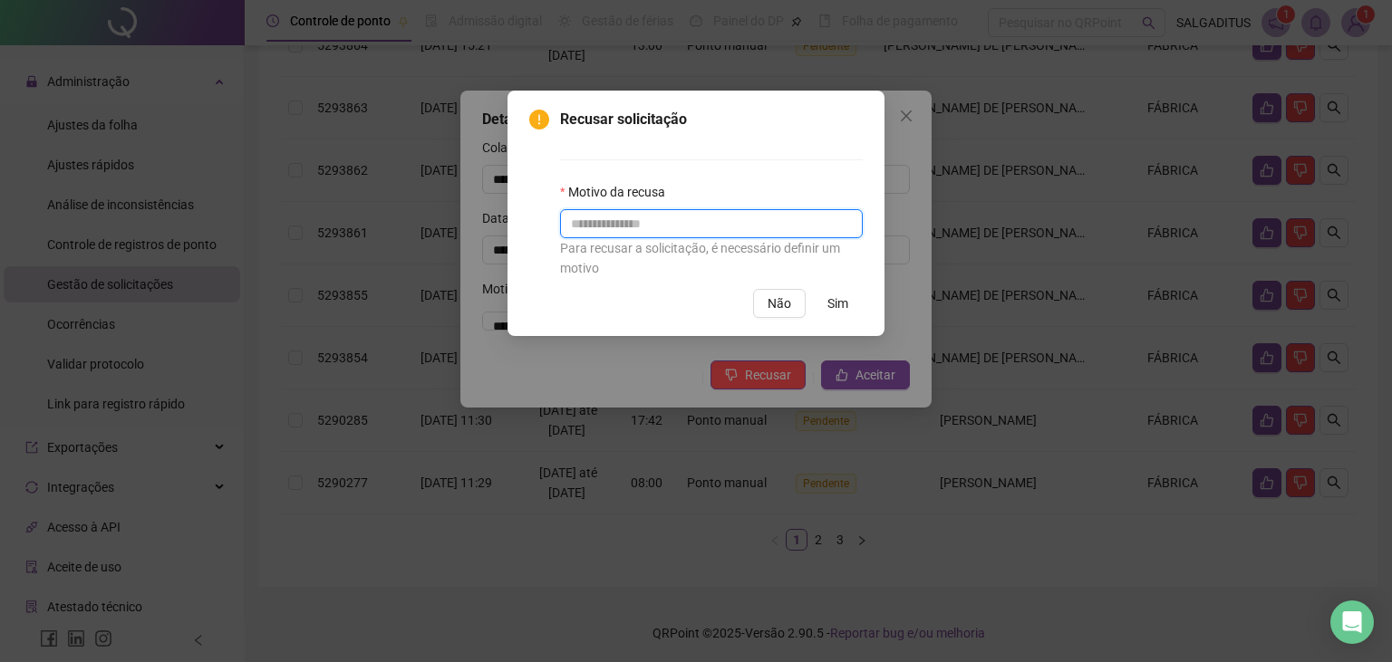
click at [726, 227] on input "text" at bounding box center [711, 223] width 303 height 29
type input "*********"
click at [843, 298] on span "Sim" at bounding box center [837, 304] width 21 height 20
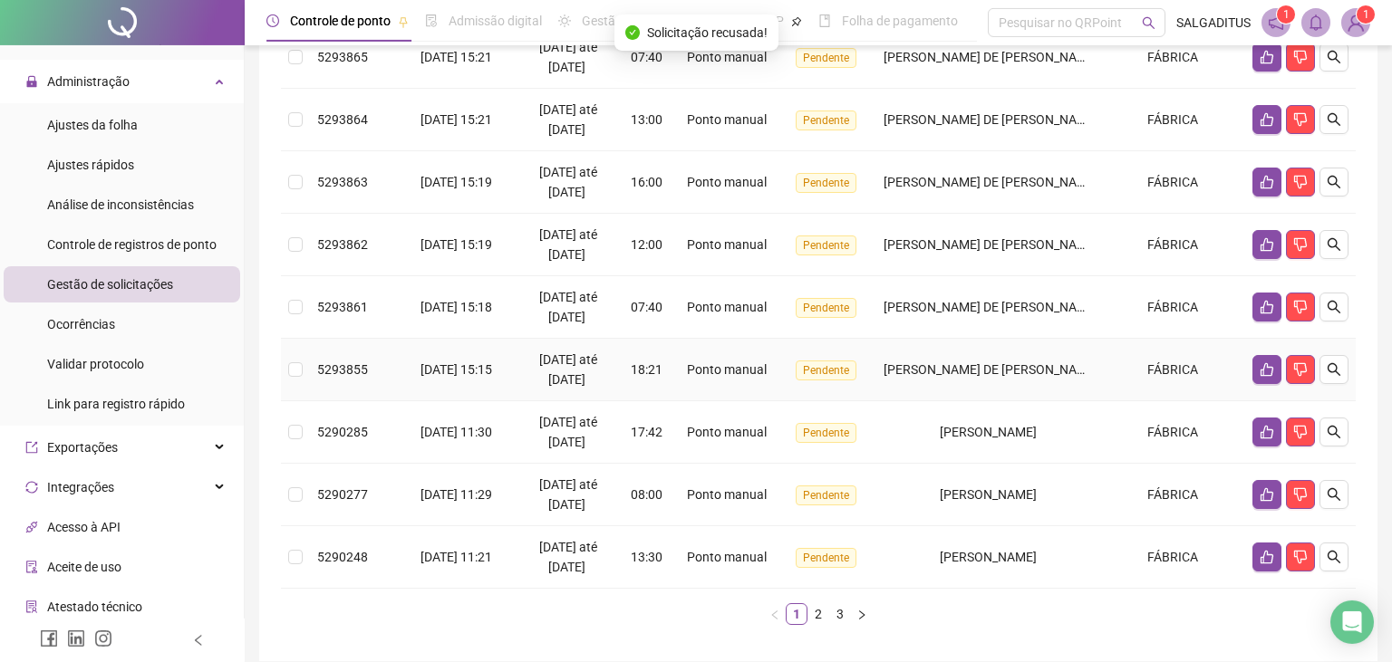
scroll to position [335, 0]
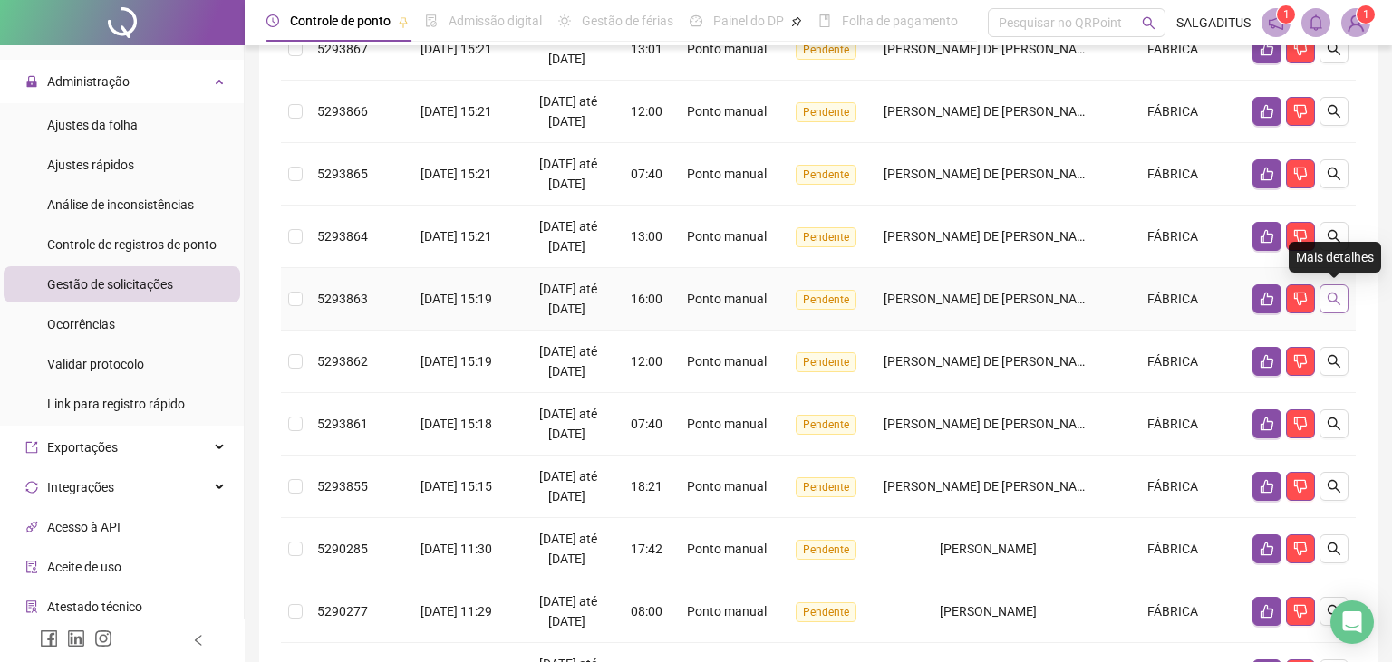
click at [1332, 298] on icon "search" at bounding box center [1333, 299] width 14 height 14
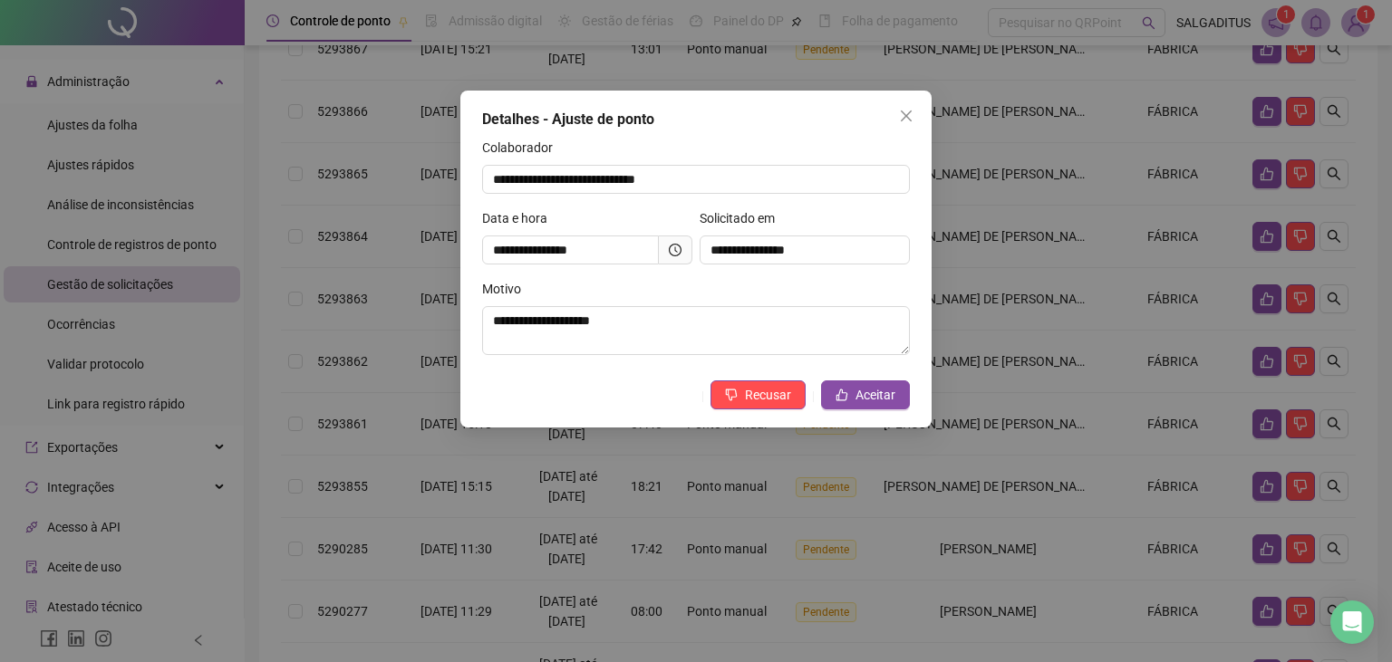
click at [672, 252] on icon "clock-circle" at bounding box center [675, 250] width 13 height 13
click at [922, 111] on div "**********" at bounding box center [695, 259] width 471 height 337
click at [903, 115] on icon "close" at bounding box center [906, 116] width 14 height 14
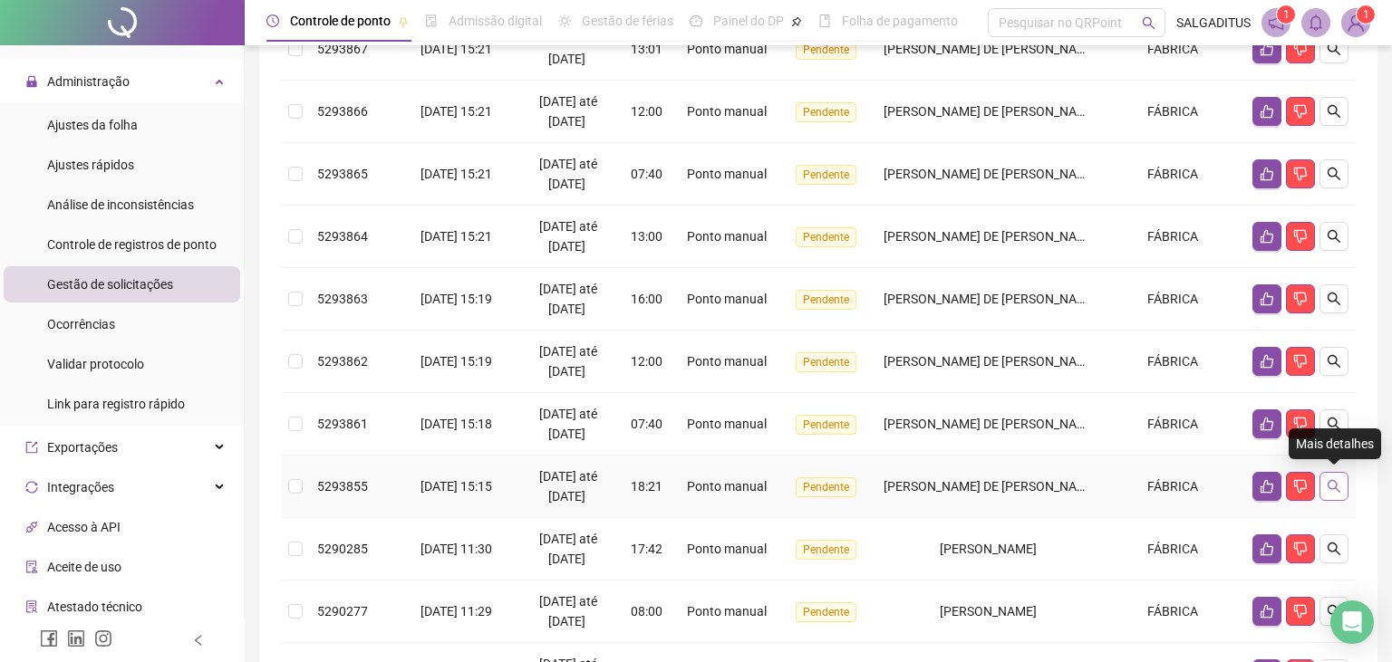
click at [1331, 480] on icon "search" at bounding box center [1333, 486] width 14 height 14
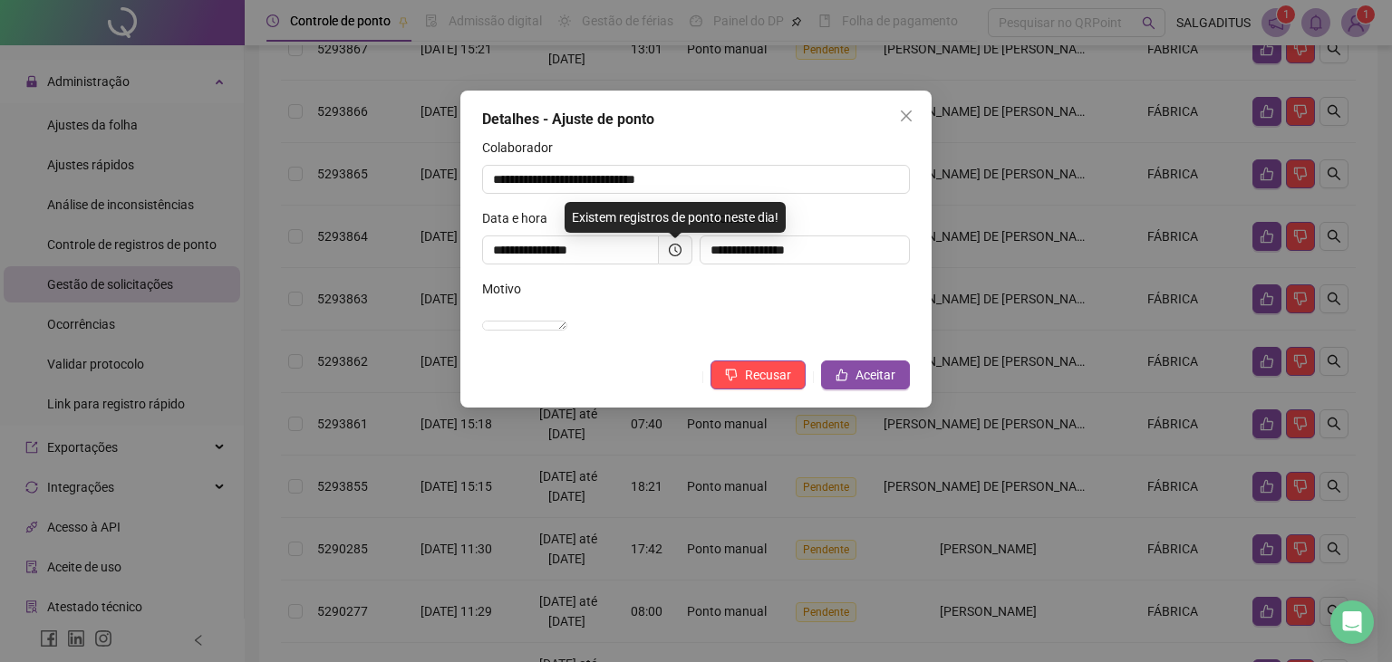
click at [676, 252] on icon "clock-circle" at bounding box center [676, 248] width 3 height 5
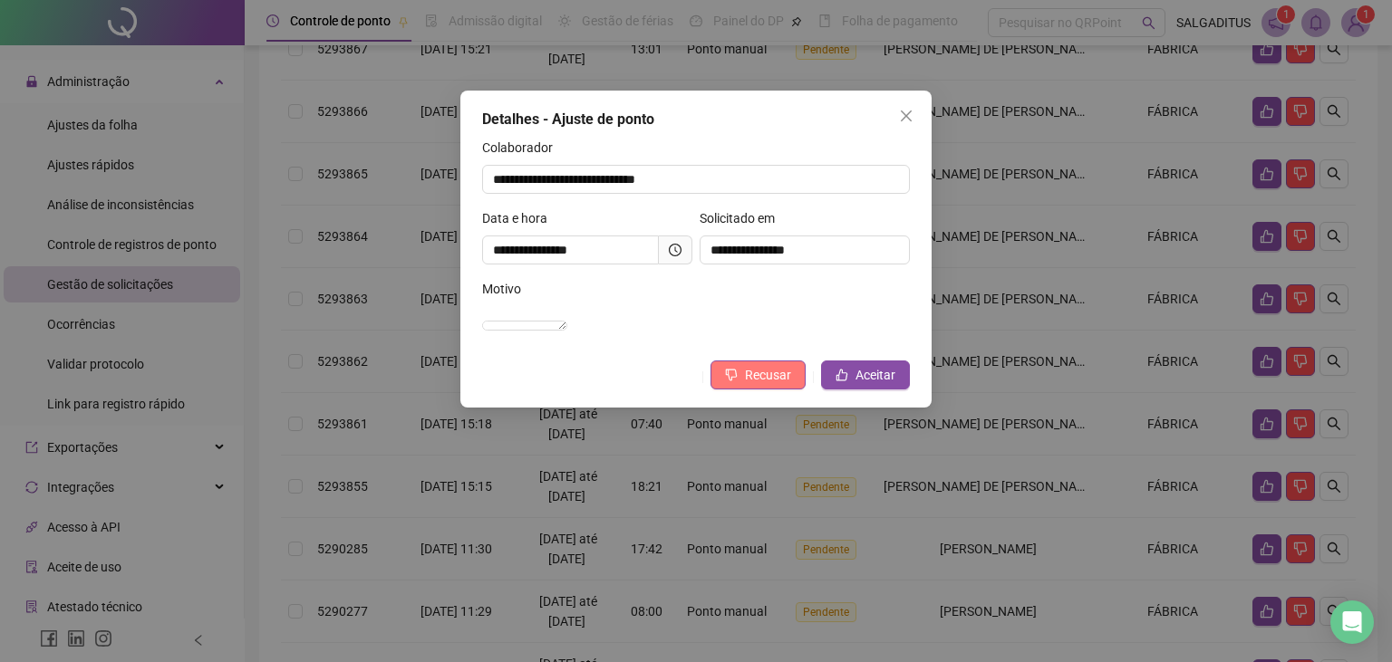
click at [777, 385] on span "Recusar" at bounding box center [768, 375] width 46 height 20
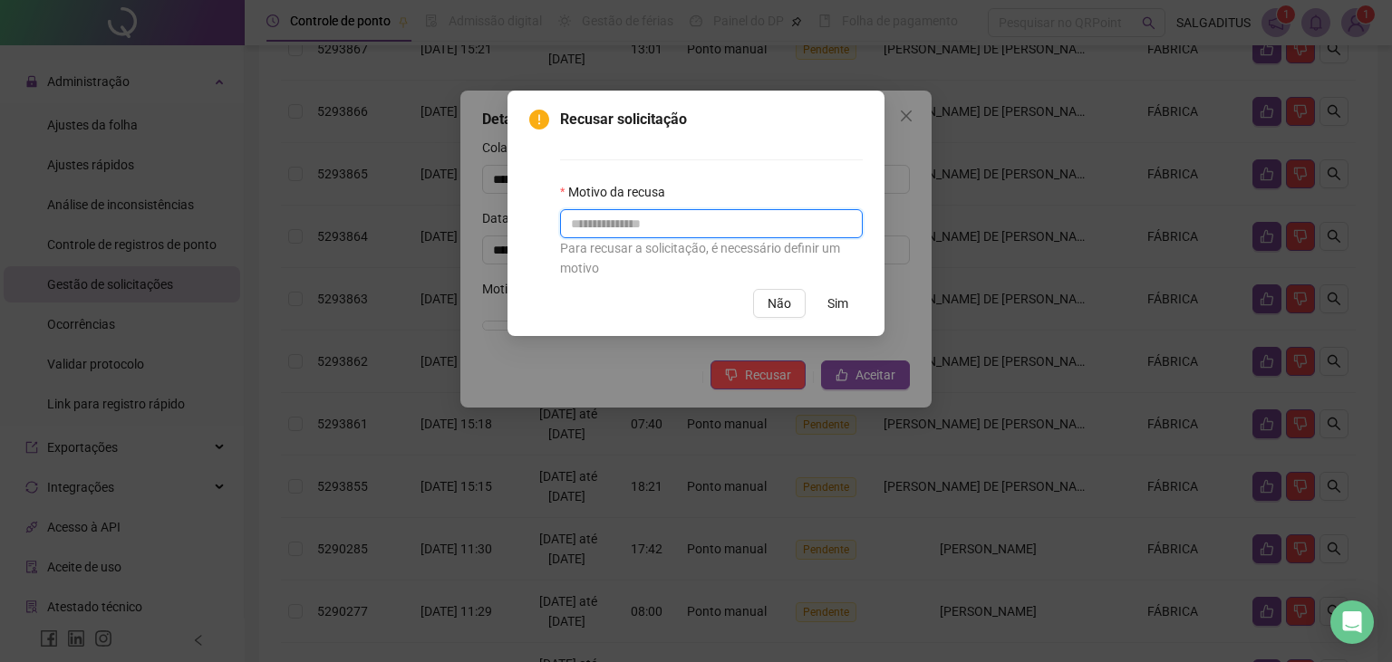
click at [825, 221] on input "text" at bounding box center [711, 223] width 303 height 29
type input "**********"
click at [852, 310] on button "Sim" at bounding box center [838, 303] width 50 height 29
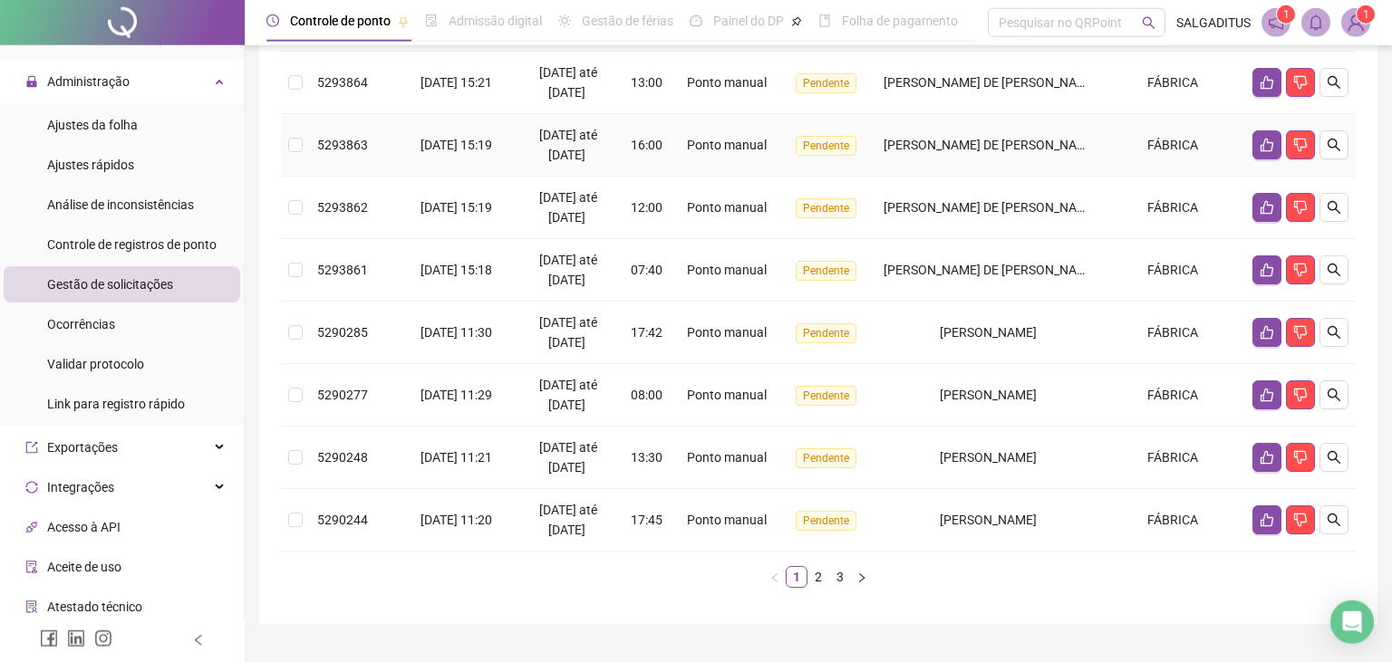
scroll to position [526, 0]
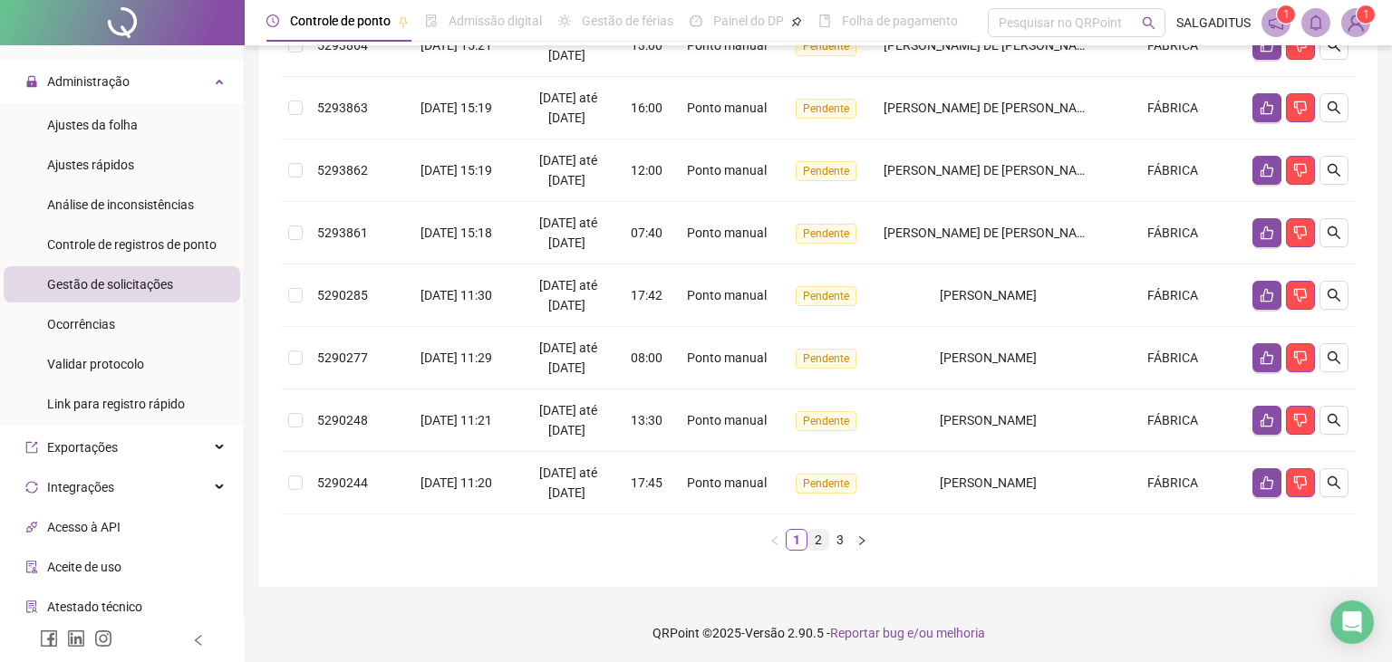
click at [825, 530] on link "2" at bounding box center [818, 540] width 20 height 20
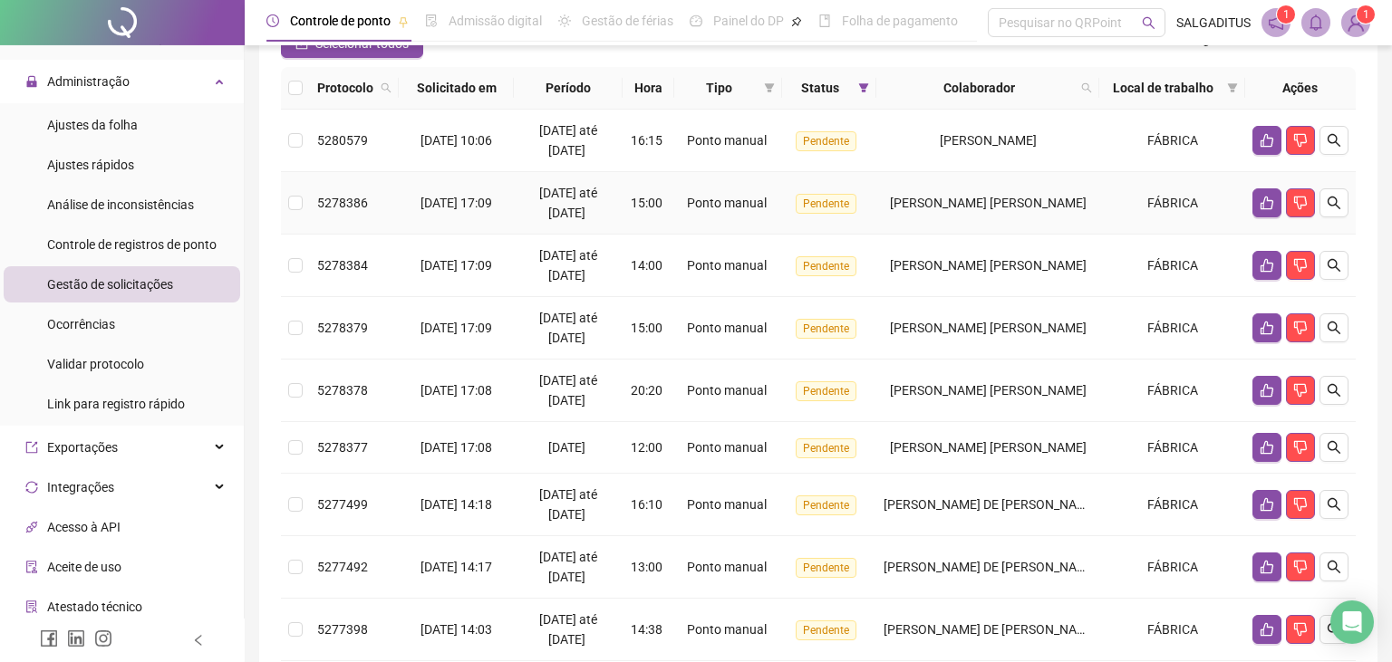
scroll to position [286, 0]
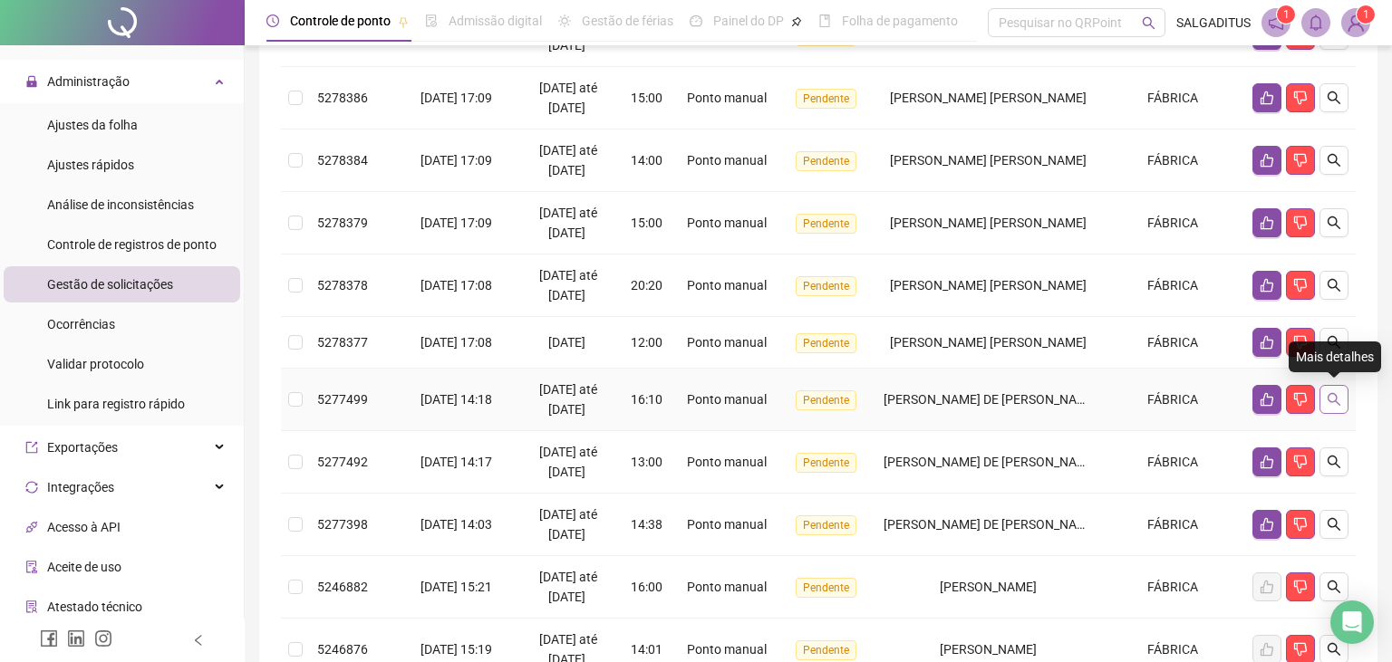
click at [1336, 394] on icon "search" at bounding box center [1333, 399] width 13 height 13
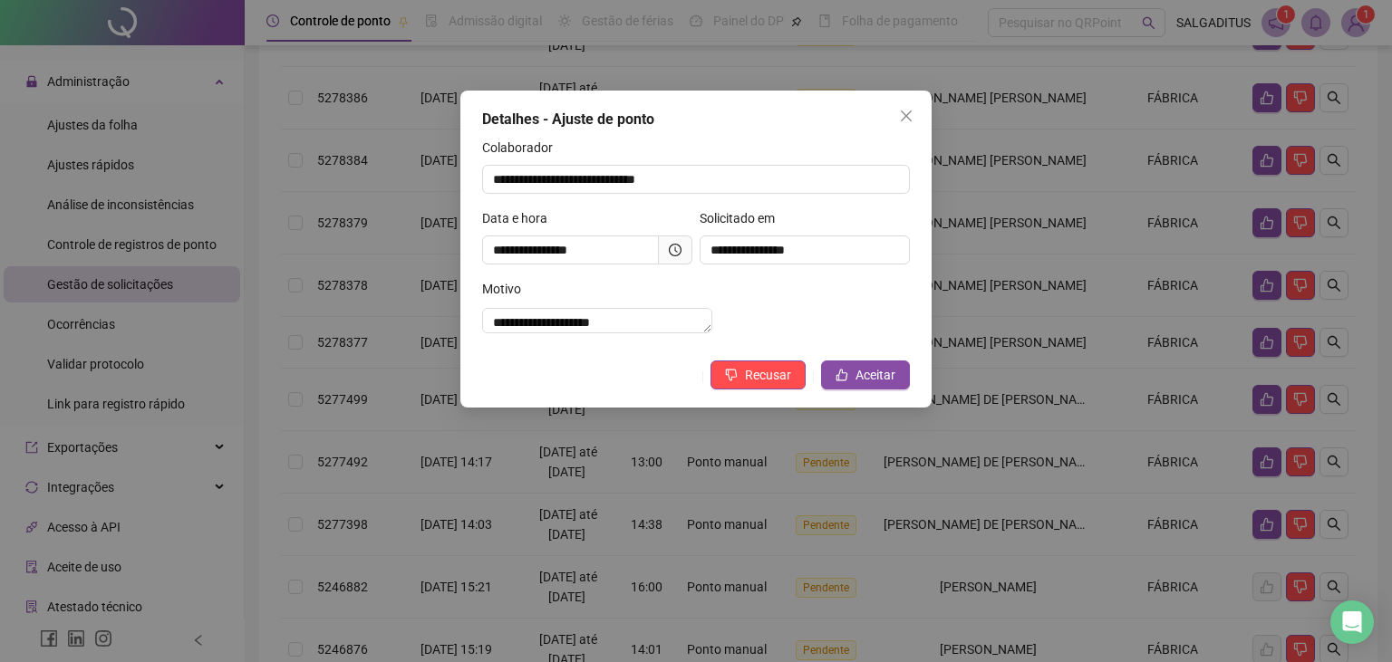
click at [680, 245] on icon "clock-circle" at bounding box center [675, 250] width 13 height 13
click at [782, 385] on span "Recusar" at bounding box center [768, 375] width 46 height 20
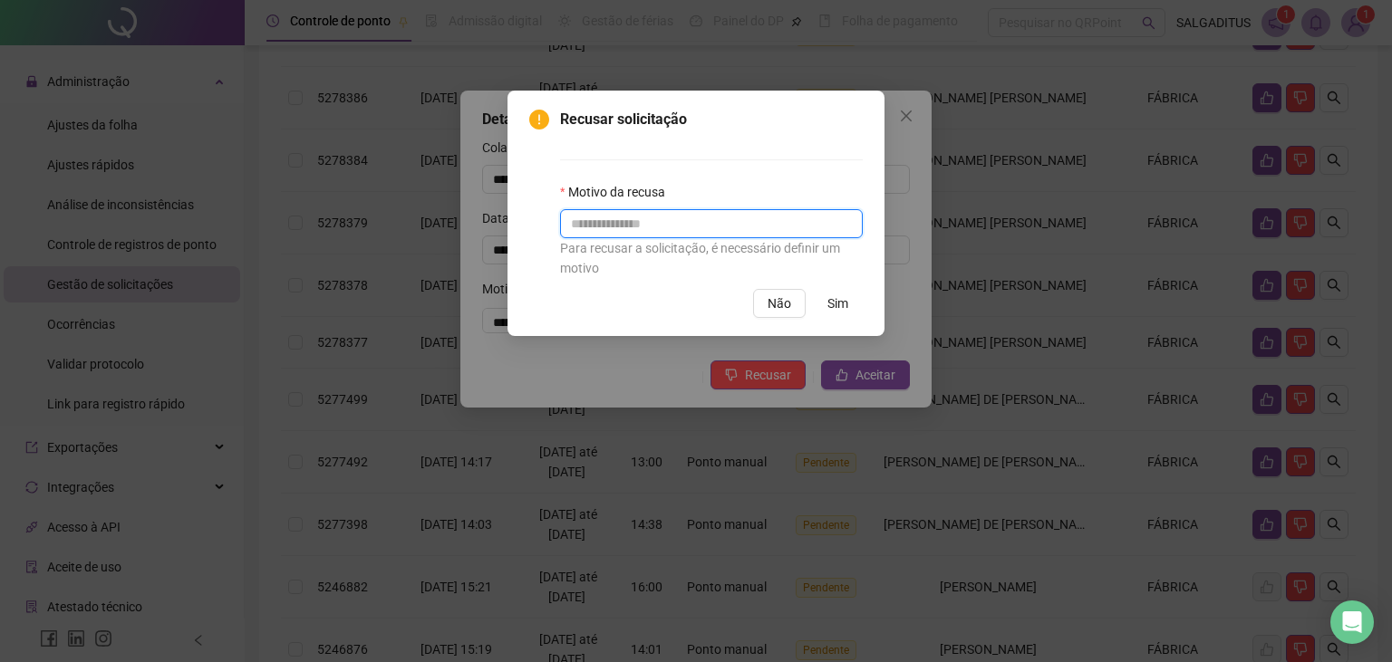
click at [750, 229] on input "text" at bounding box center [711, 223] width 303 height 29
type input "*********"
click at [825, 295] on button "Sim" at bounding box center [838, 303] width 50 height 29
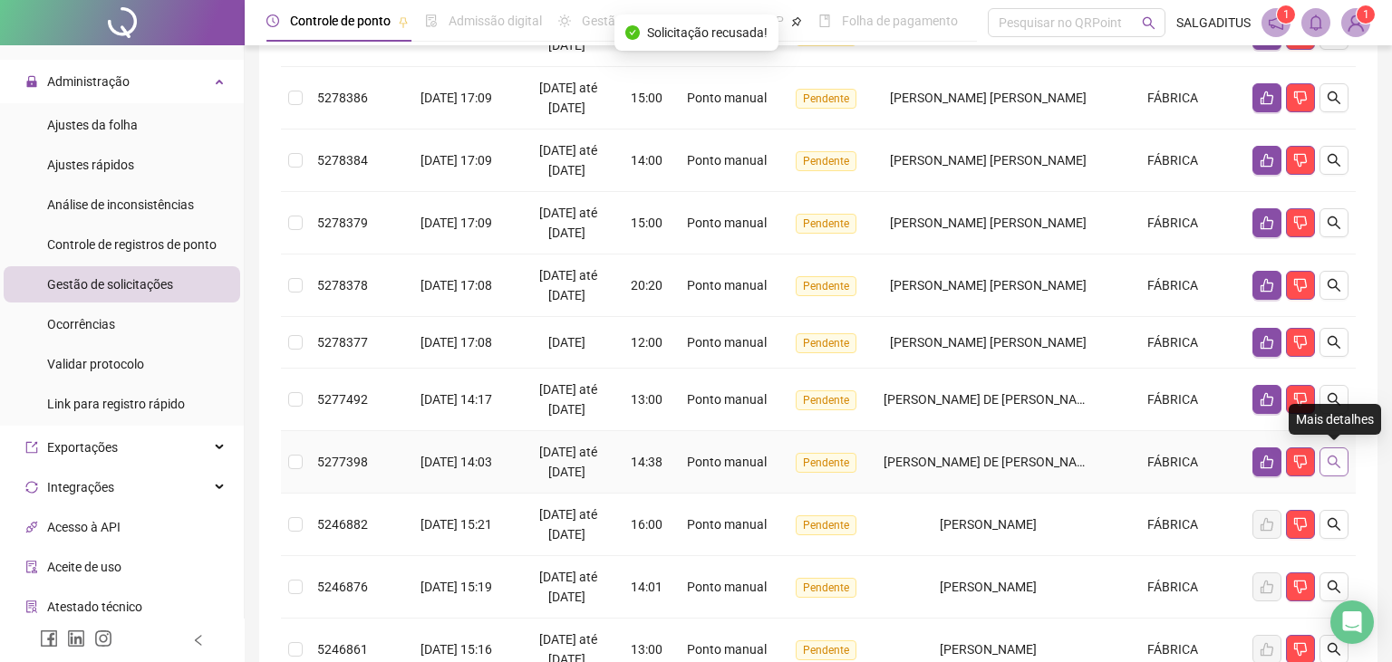
click at [1330, 458] on icon "search" at bounding box center [1333, 462] width 14 height 14
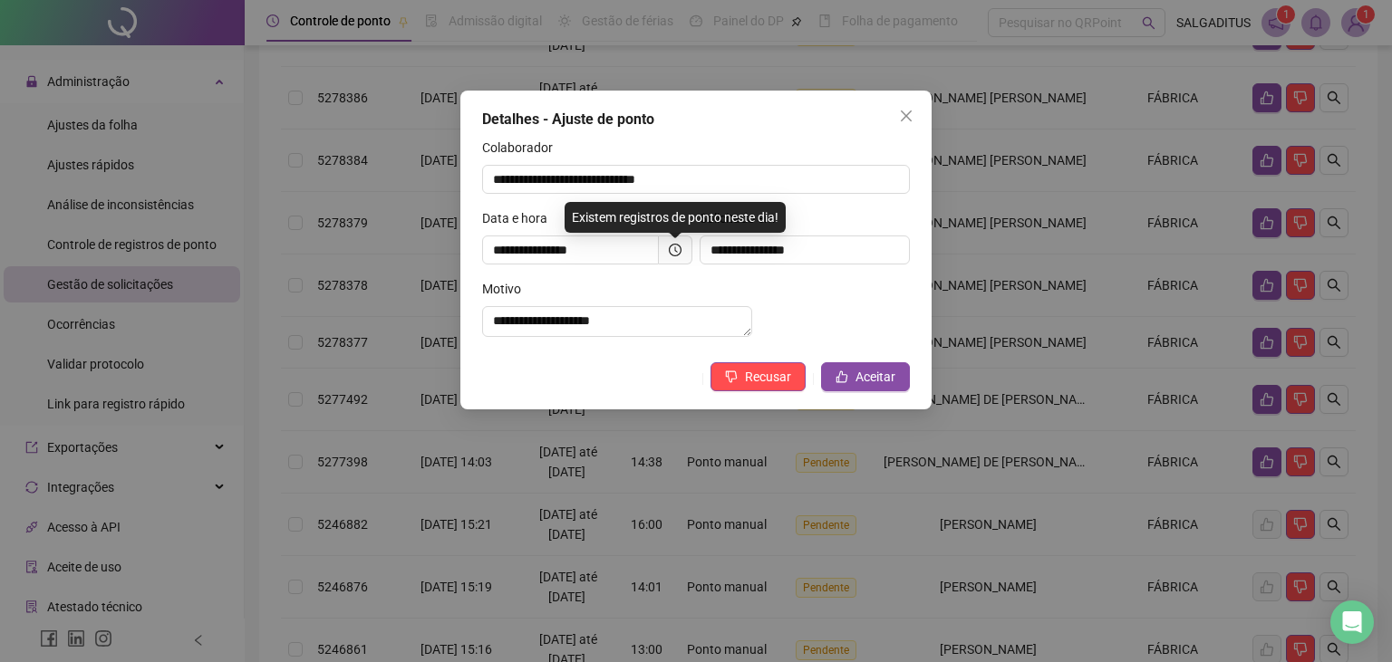
click at [680, 255] on icon "clock-circle" at bounding box center [675, 250] width 13 height 13
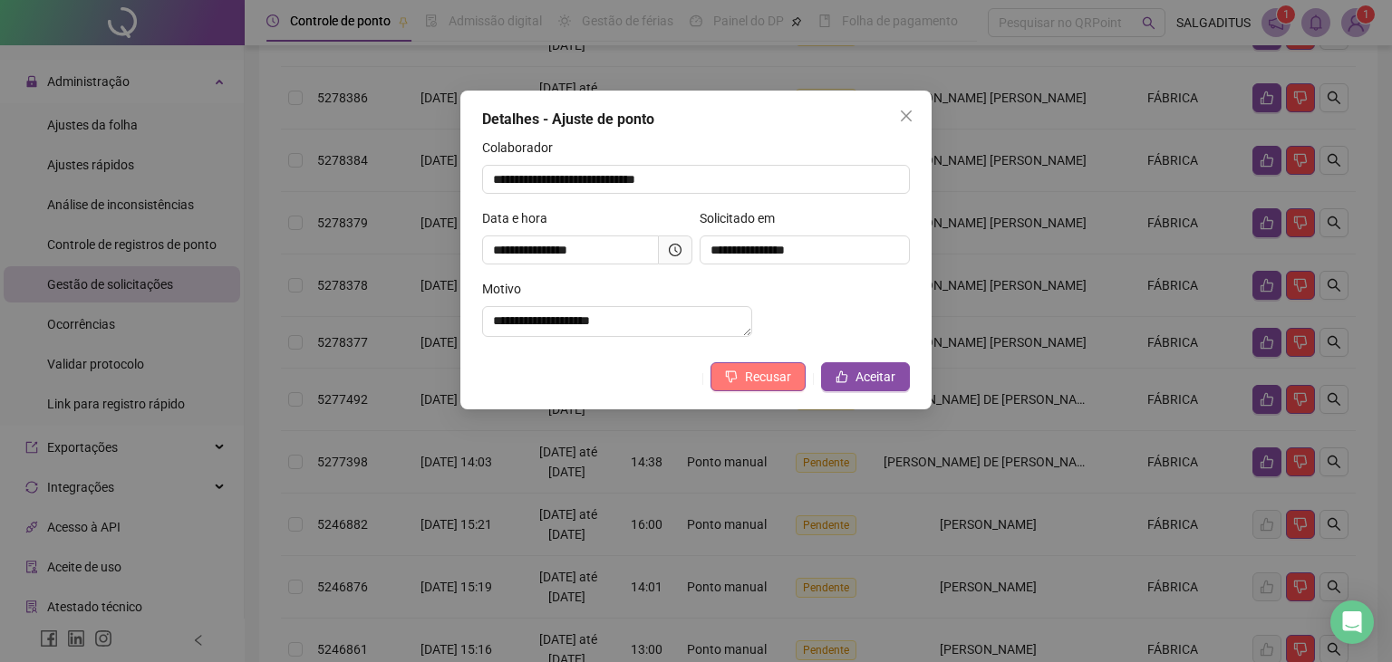
click at [729, 391] on button "Recusar" at bounding box center [757, 376] width 95 height 29
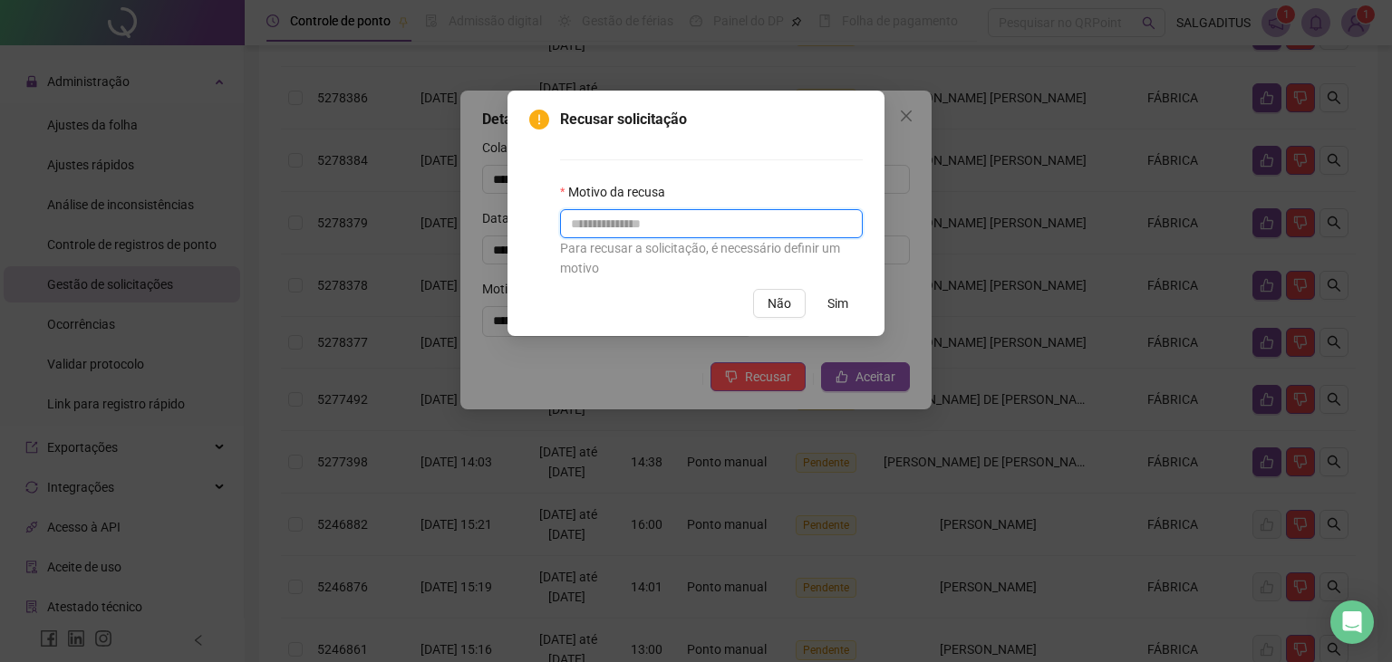
click at [719, 211] on input "text" at bounding box center [711, 223] width 303 height 29
type input "*"
type input "**********"
click at [832, 309] on span "Sim" at bounding box center [837, 304] width 21 height 20
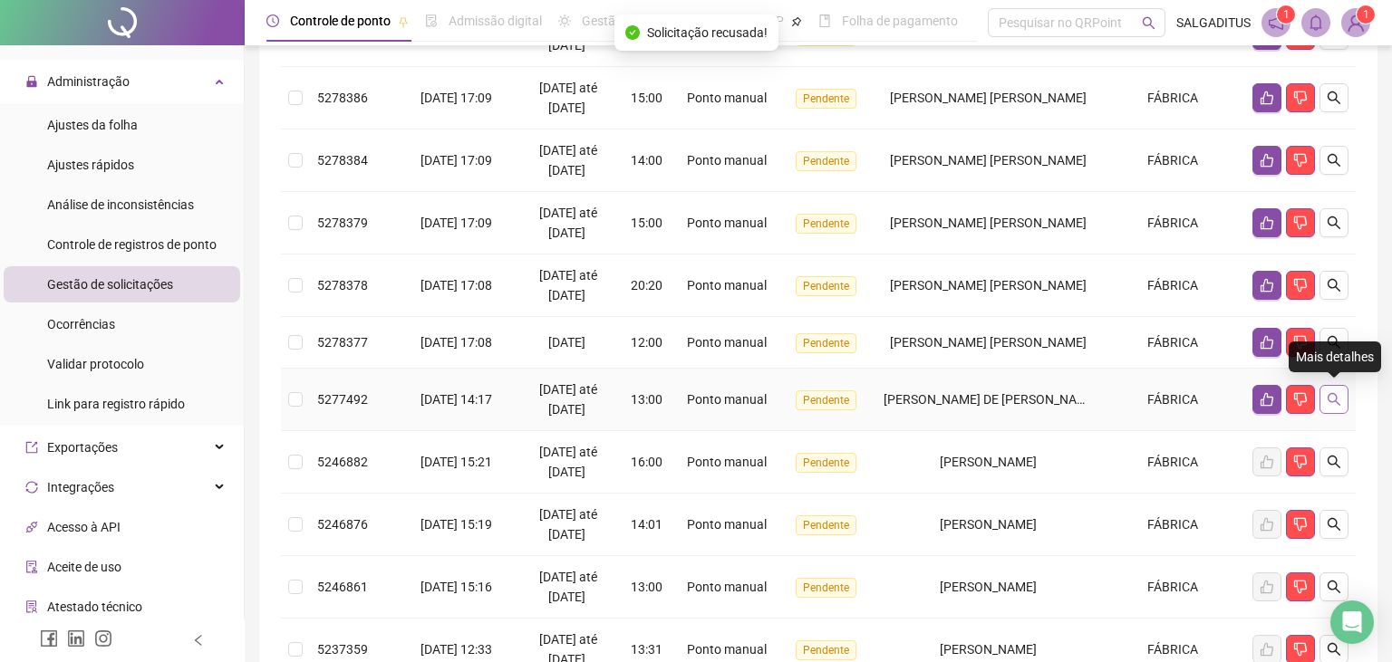
click at [1323, 399] on button "button" at bounding box center [1333, 399] width 29 height 29
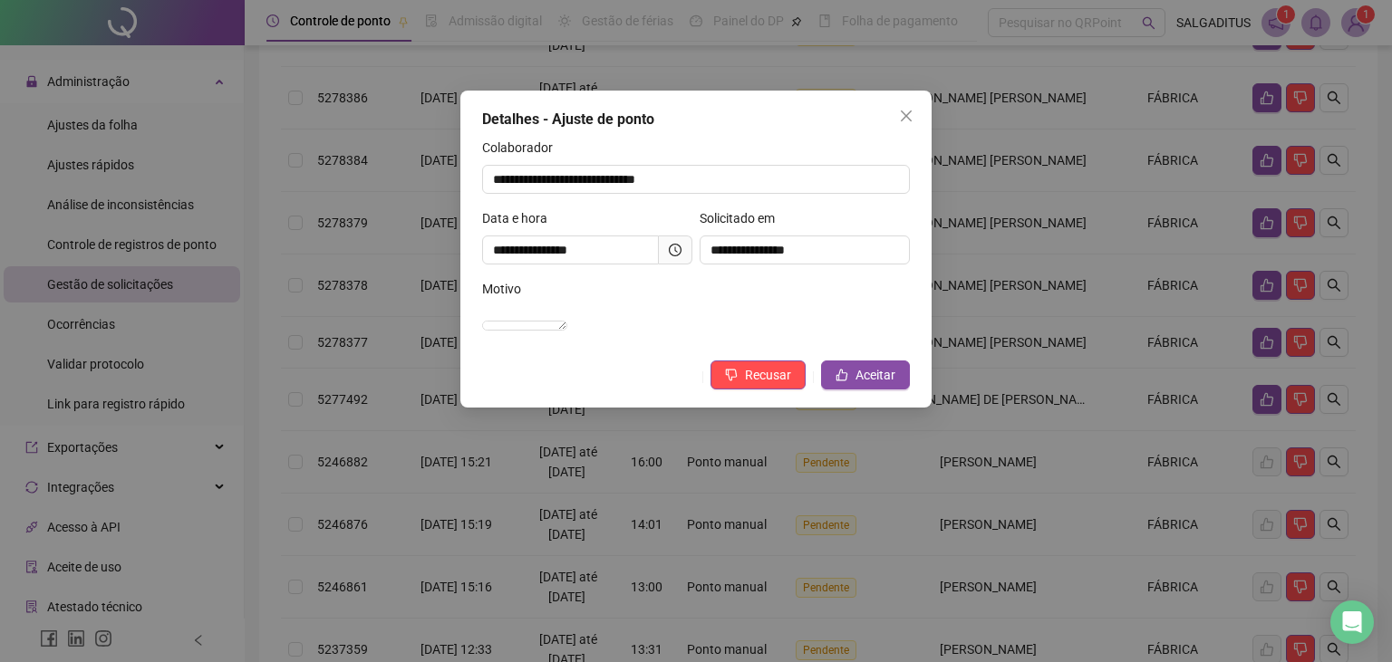
click at [673, 255] on icon "clock-circle" at bounding box center [675, 250] width 13 height 13
click at [763, 385] on span "Recusar" at bounding box center [768, 375] width 46 height 20
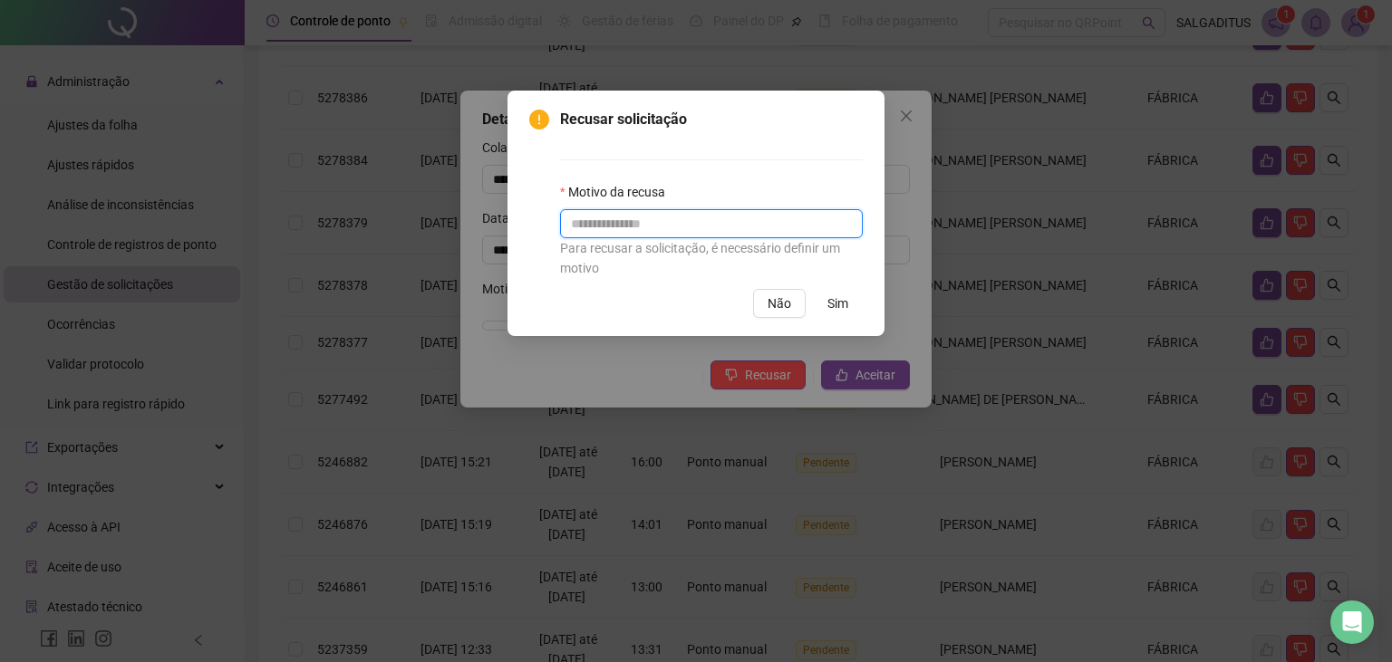
click at [614, 226] on input "text" at bounding box center [711, 223] width 303 height 29
type input "*"
type input "*********"
click at [817, 304] on button "Sim" at bounding box center [838, 303] width 50 height 29
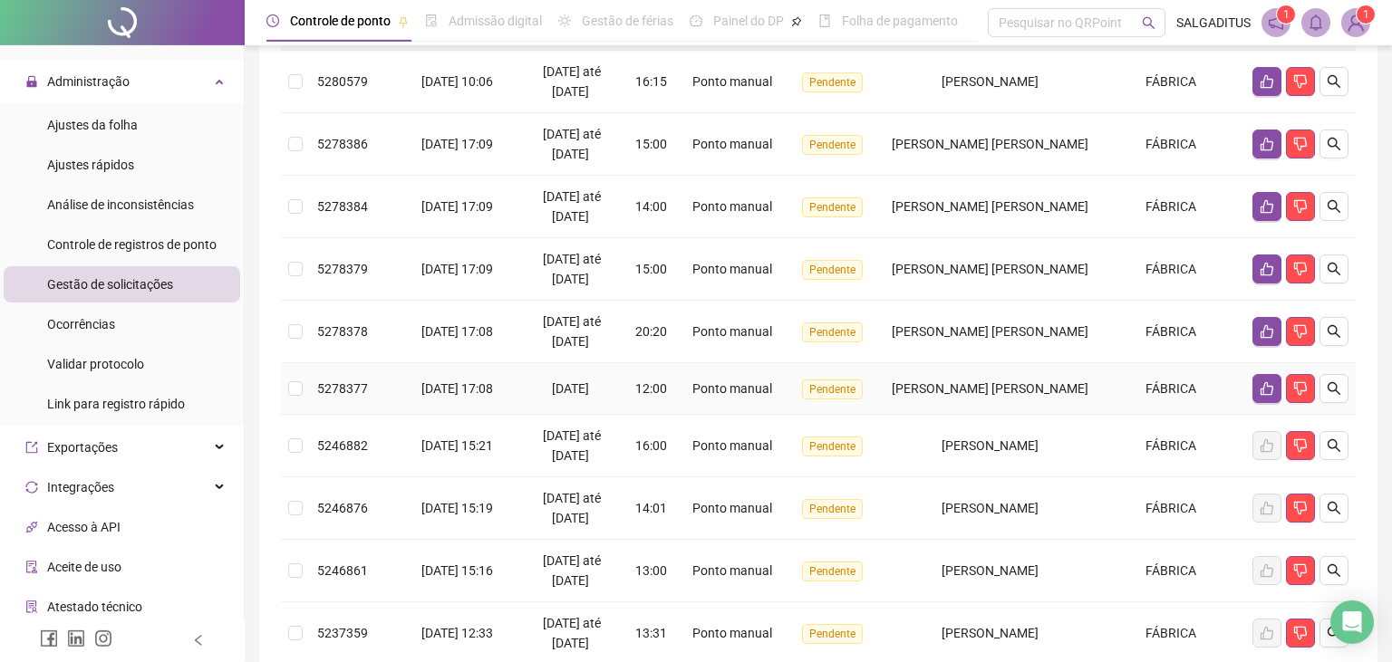
scroll to position [410, 0]
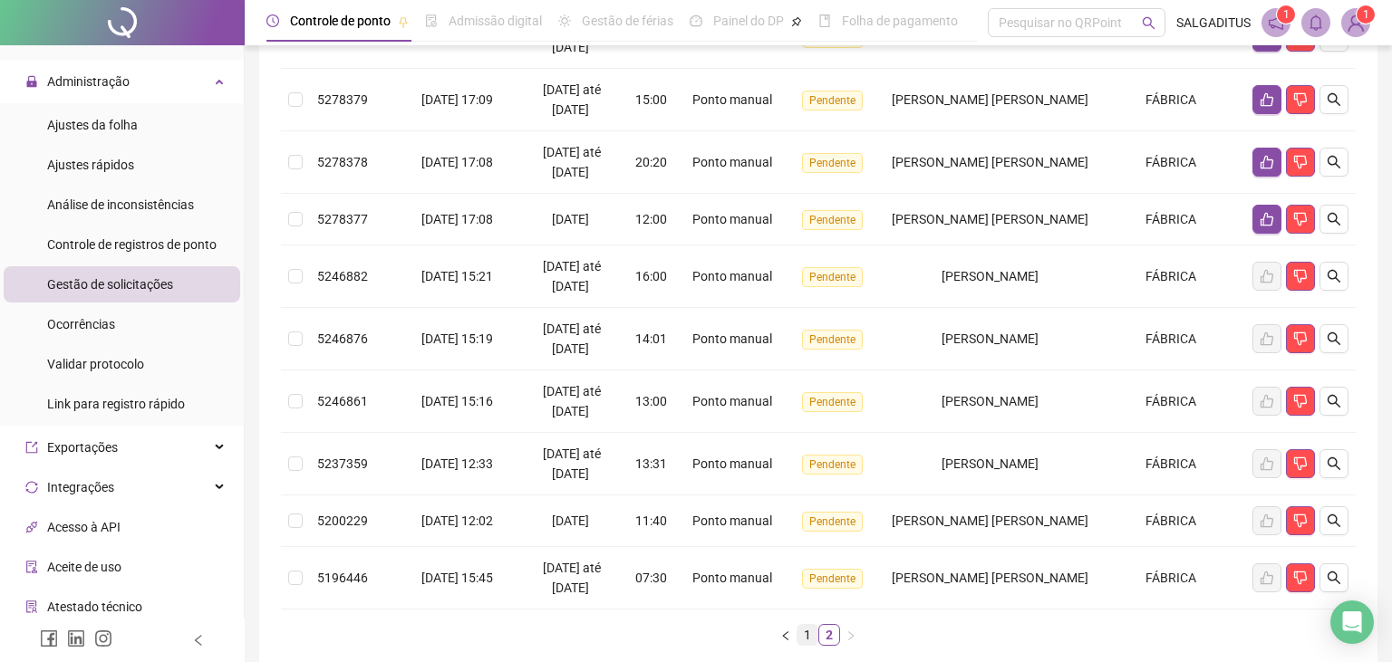
click at [810, 632] on link "1" at bounding box center [807, 635] width 20 height 20
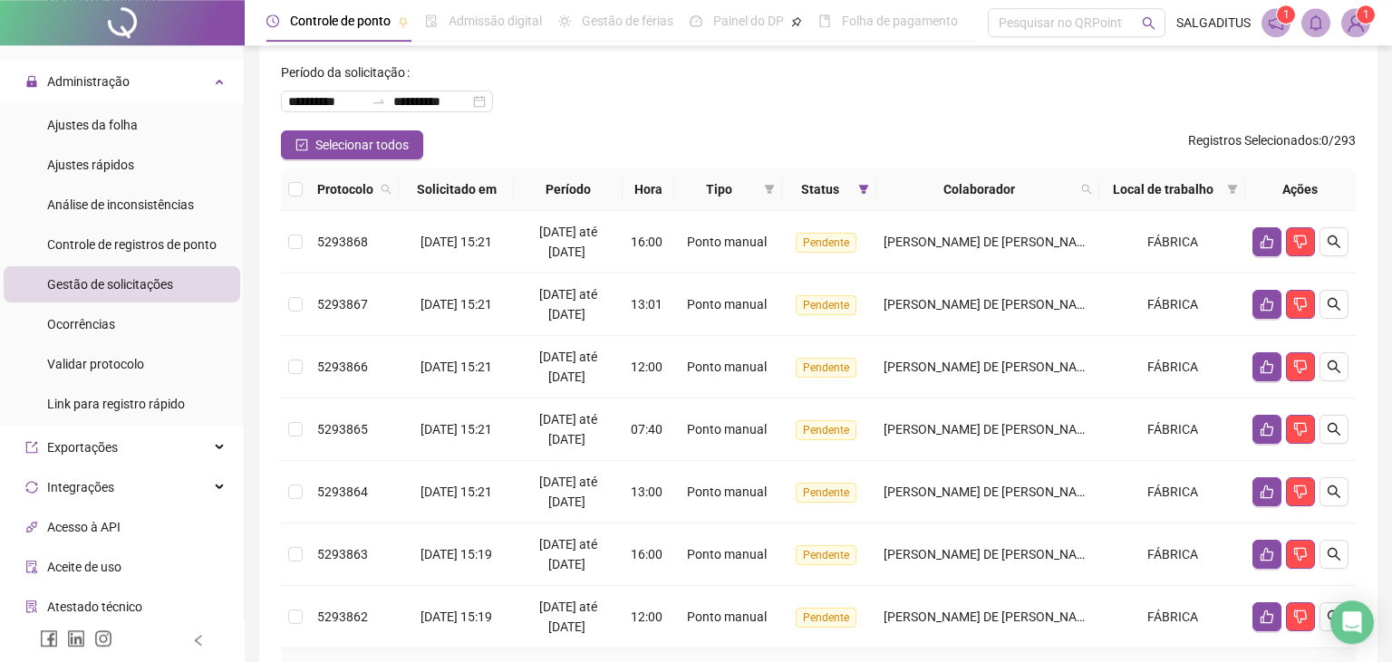
scroll to position [26, 0]
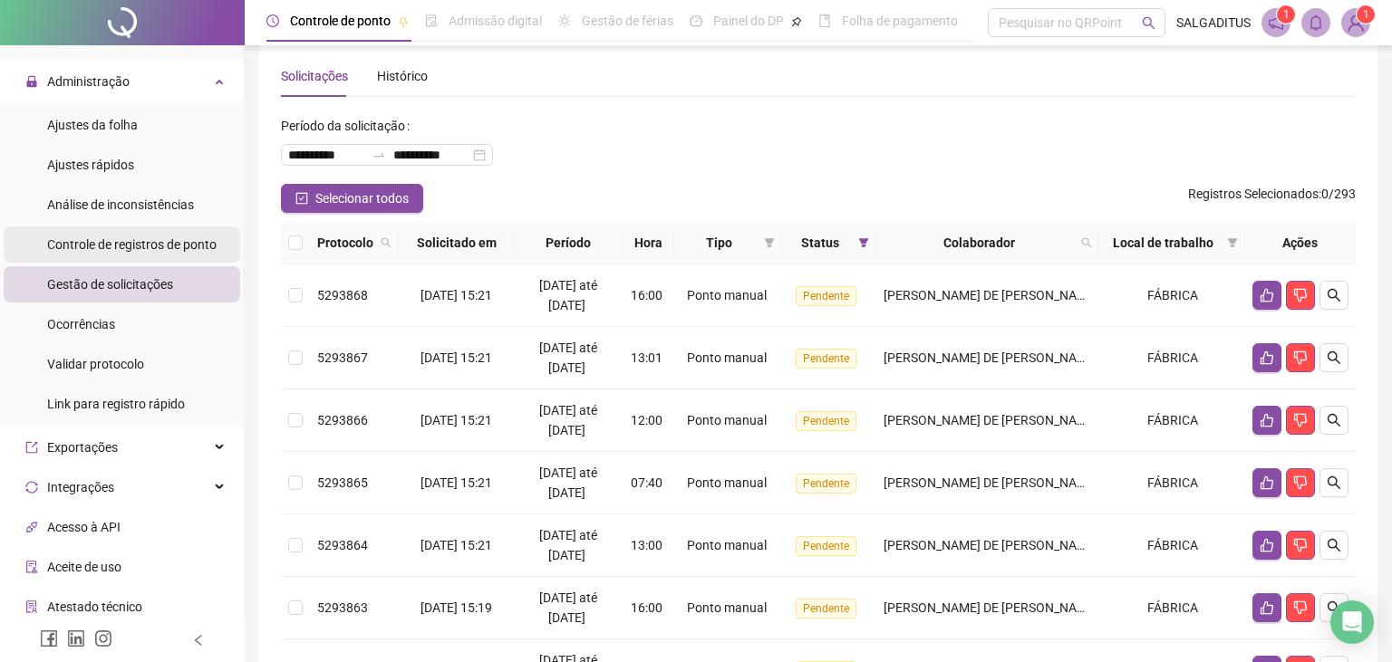
click at [161, 237] on span "Controle de registros de ponto" at bounding box center [131, 244] width 169 height 14
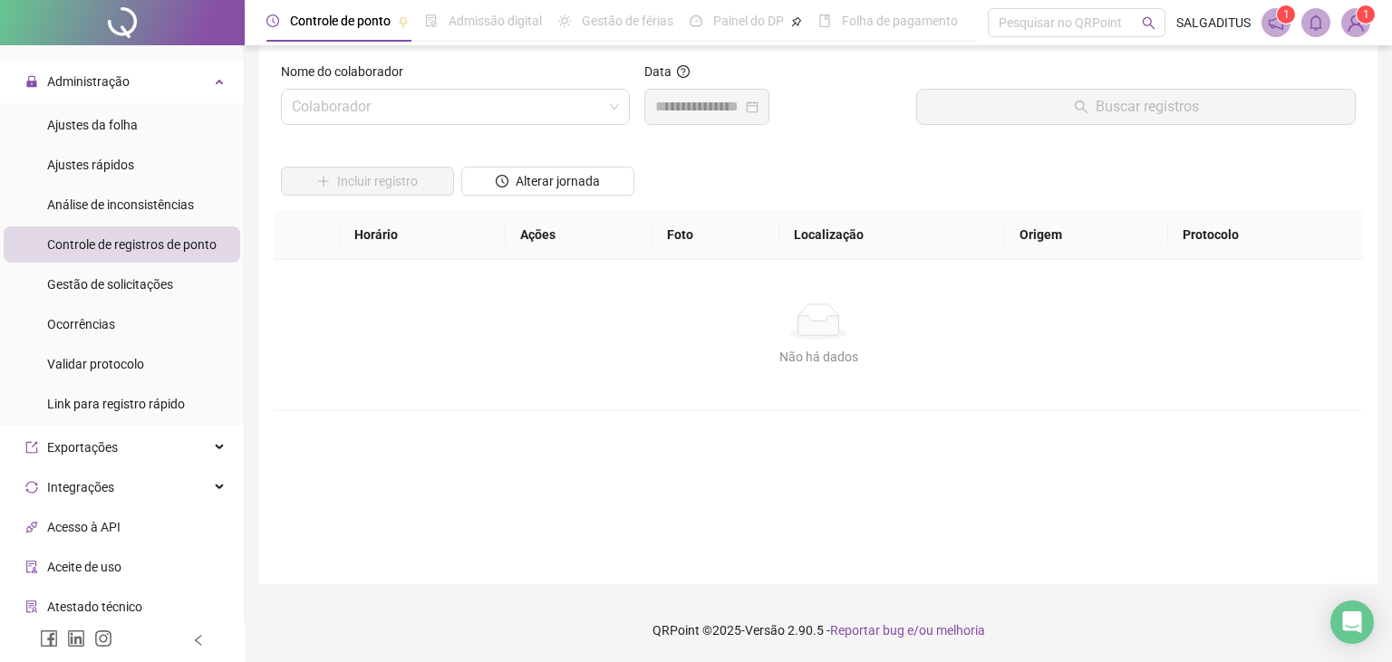
scroll to position [19, 0]
click at [350, 114] on input "search" at bounding box center [447, 108] width 311 height 34
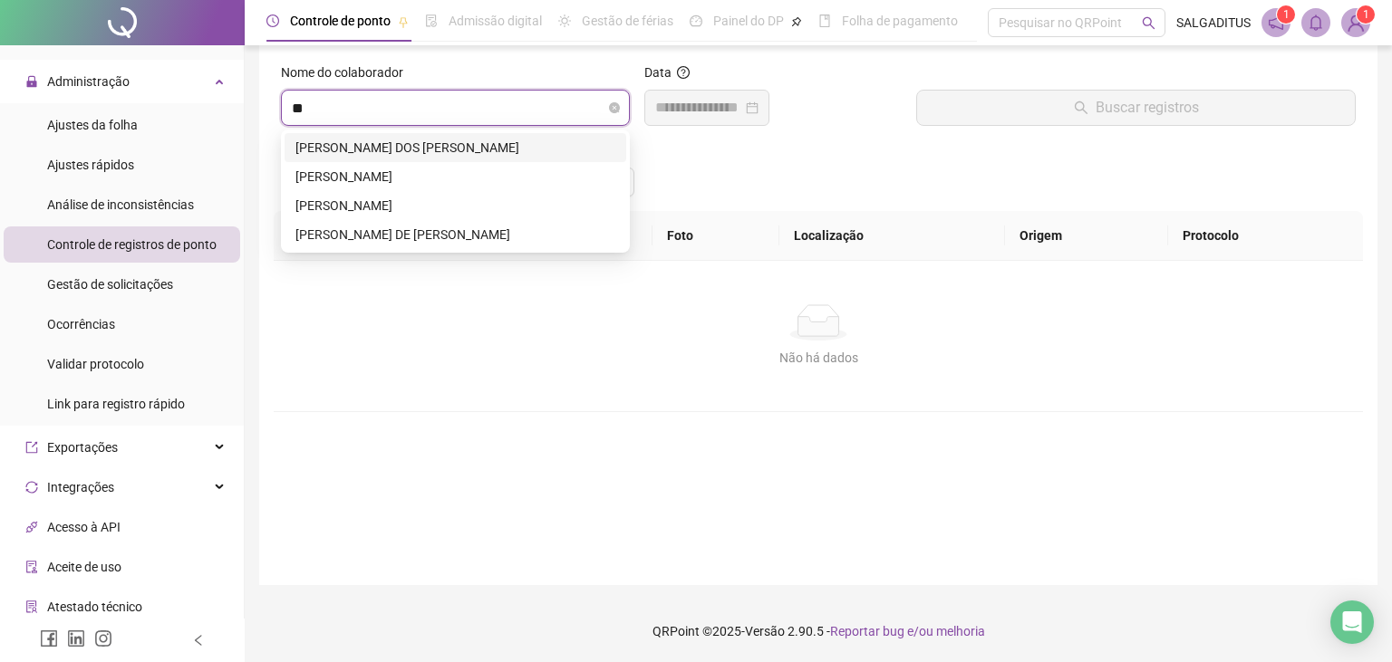
type input "***"
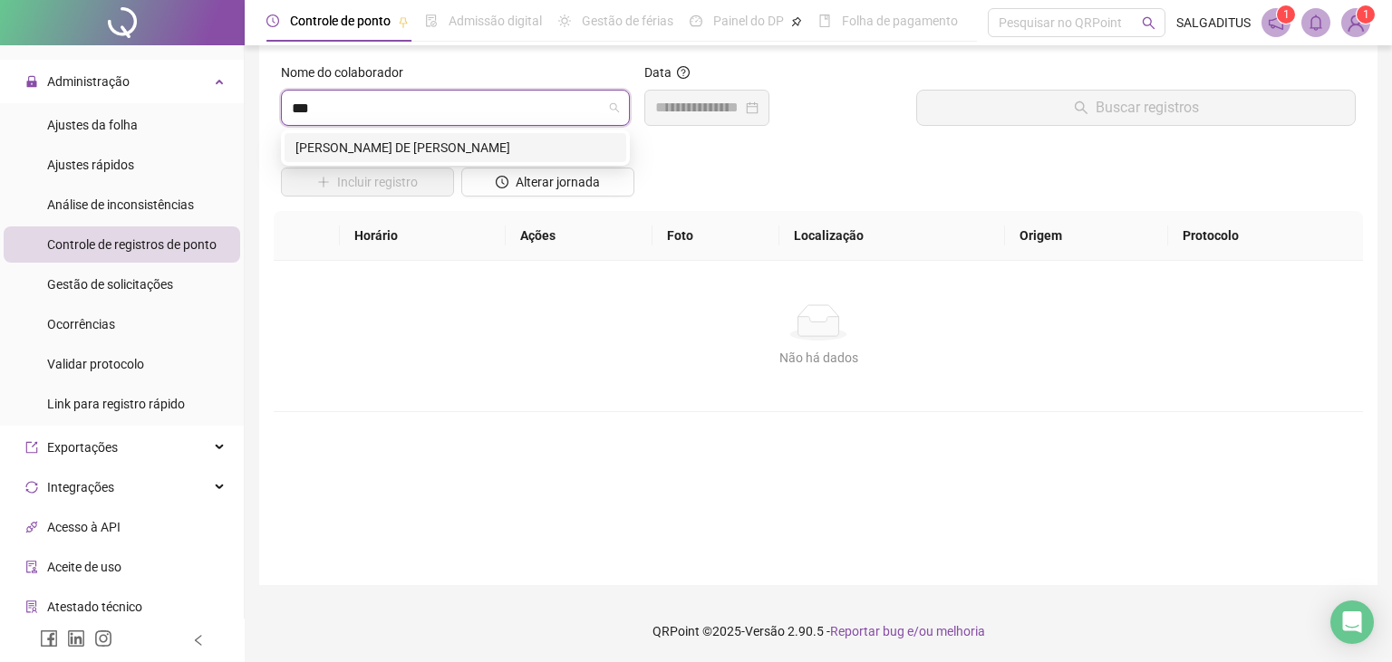
click at [468, 154] on div "[PERSON_NAME] DE [PERSON_NAME]" at bounding box center [455, 148] width 320 height 20
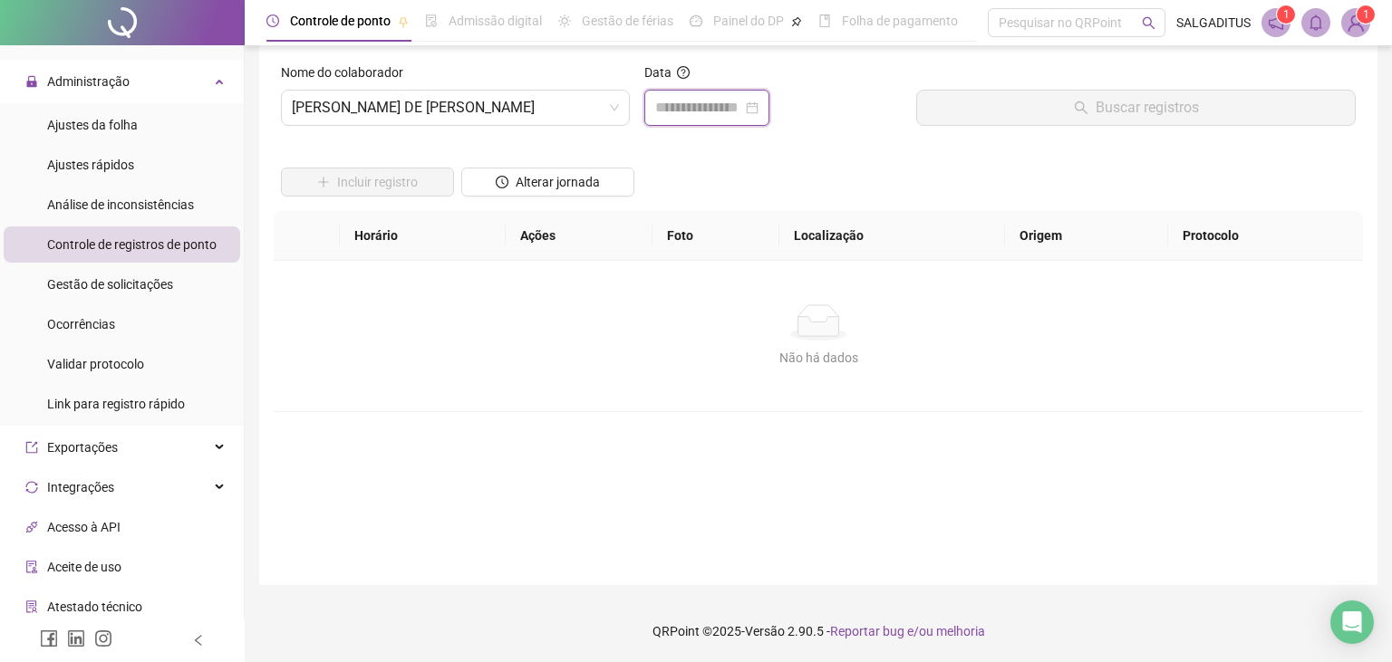
click at [662, 114] on input at bounding box center [698, 108] width 87 height 22
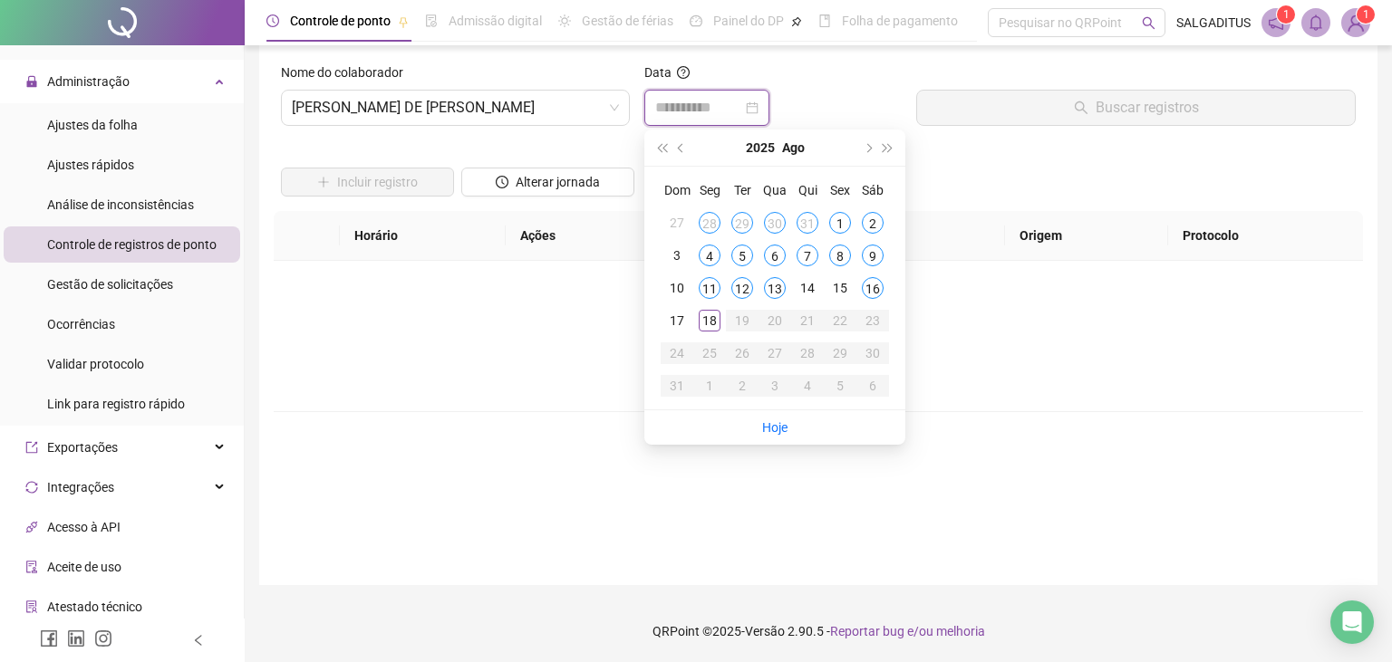
type input "**********"
click at [837, 227] on div "1" at bounding box center [840, 223] width 22 height 22
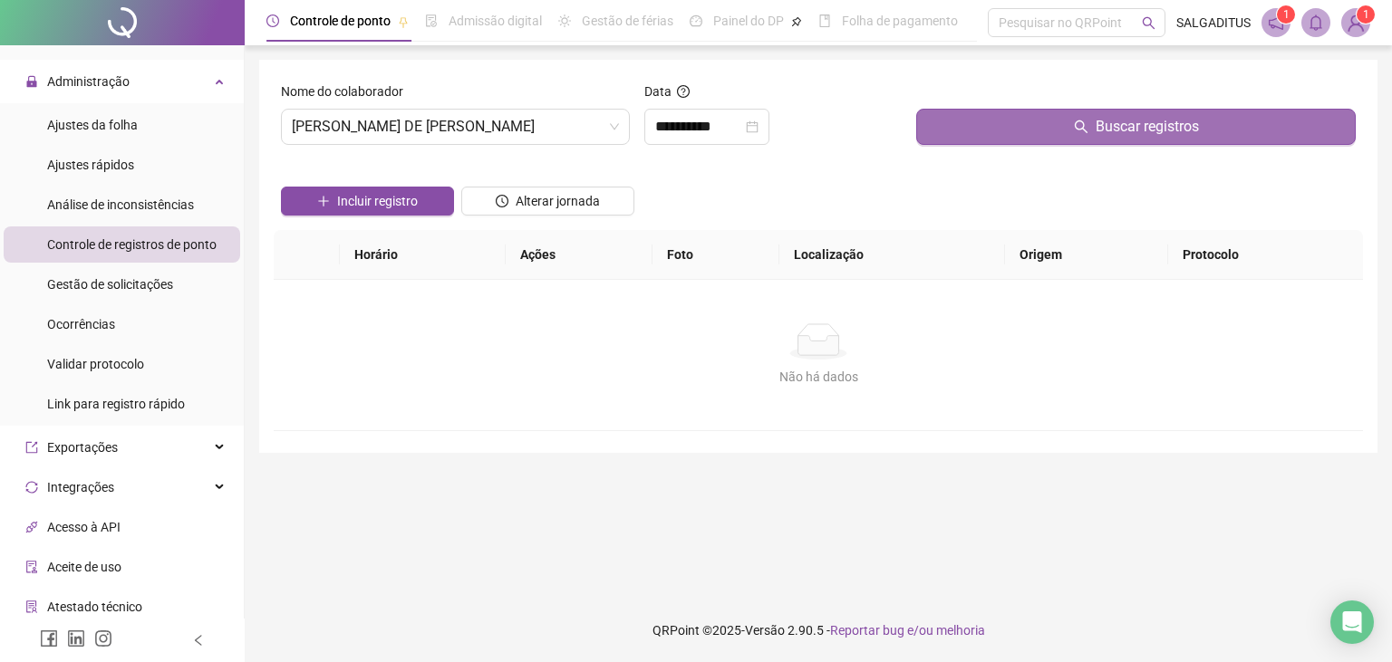
click at [991, 140] on button "Buscar registros" at bounding box center [1135, 127] width 439 height 36
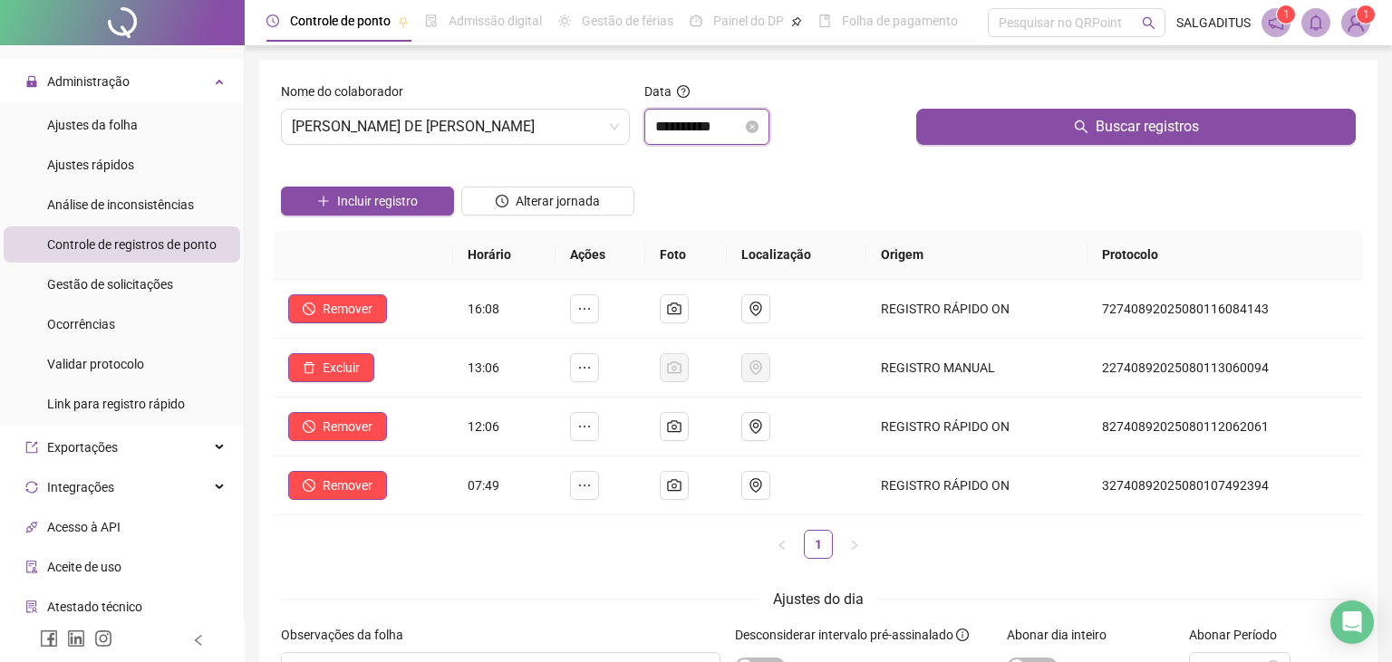
click at [702, 122] on input "**********" at bounding box center [698, 127] width 87 height 22
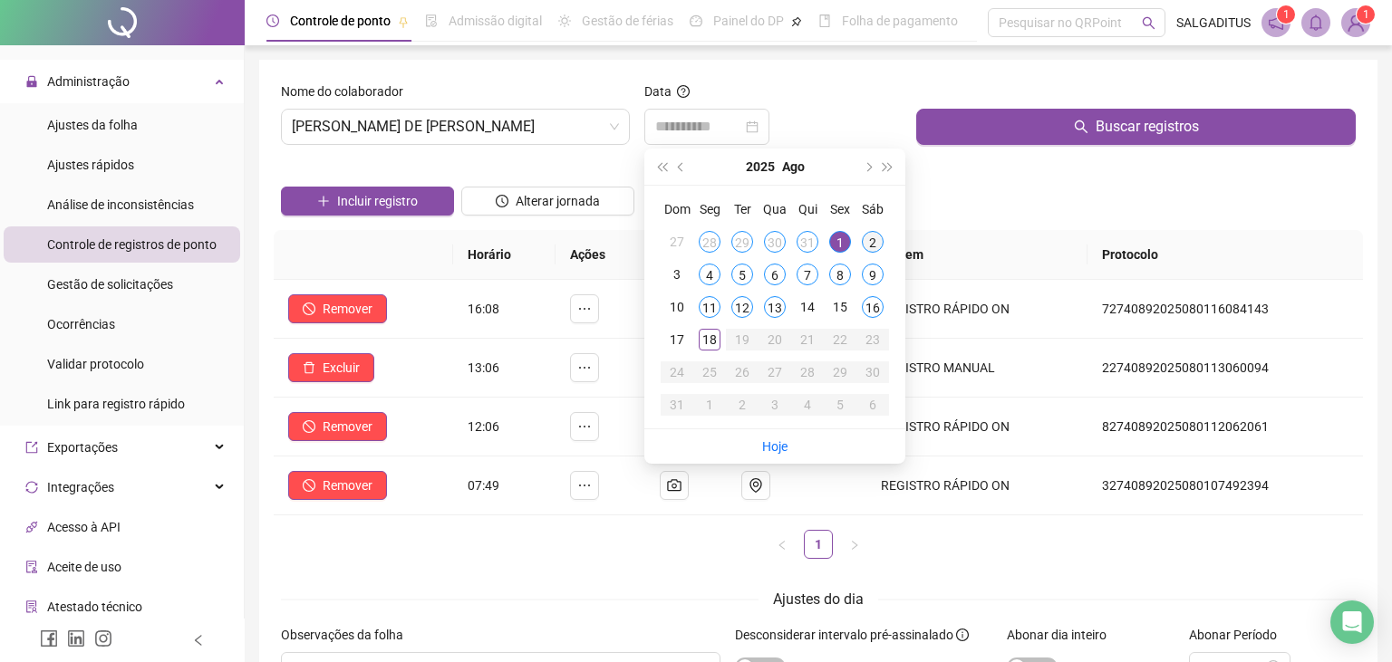
click at [875, 235] on div "2" at bounding box center [873, 242] width 22 height 22
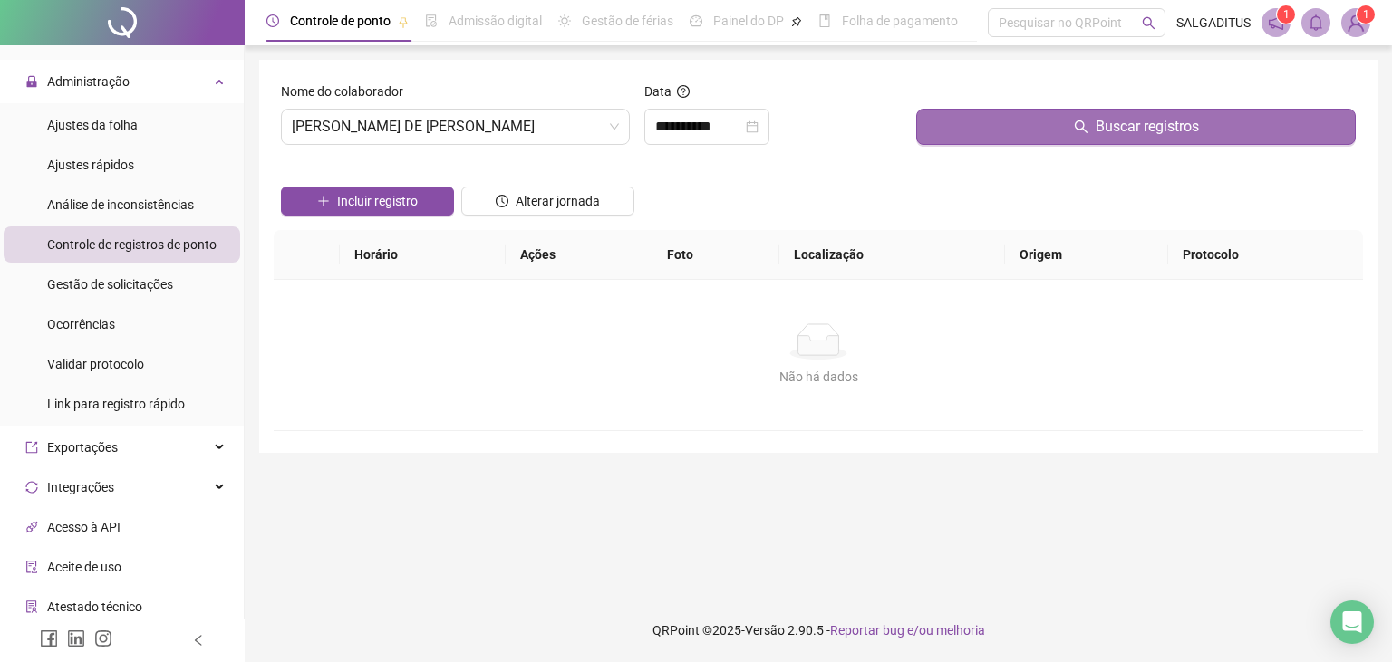
click at [966, 131] on button "Buscar registros" at bounding box center [1135, 127] width 439 height 36
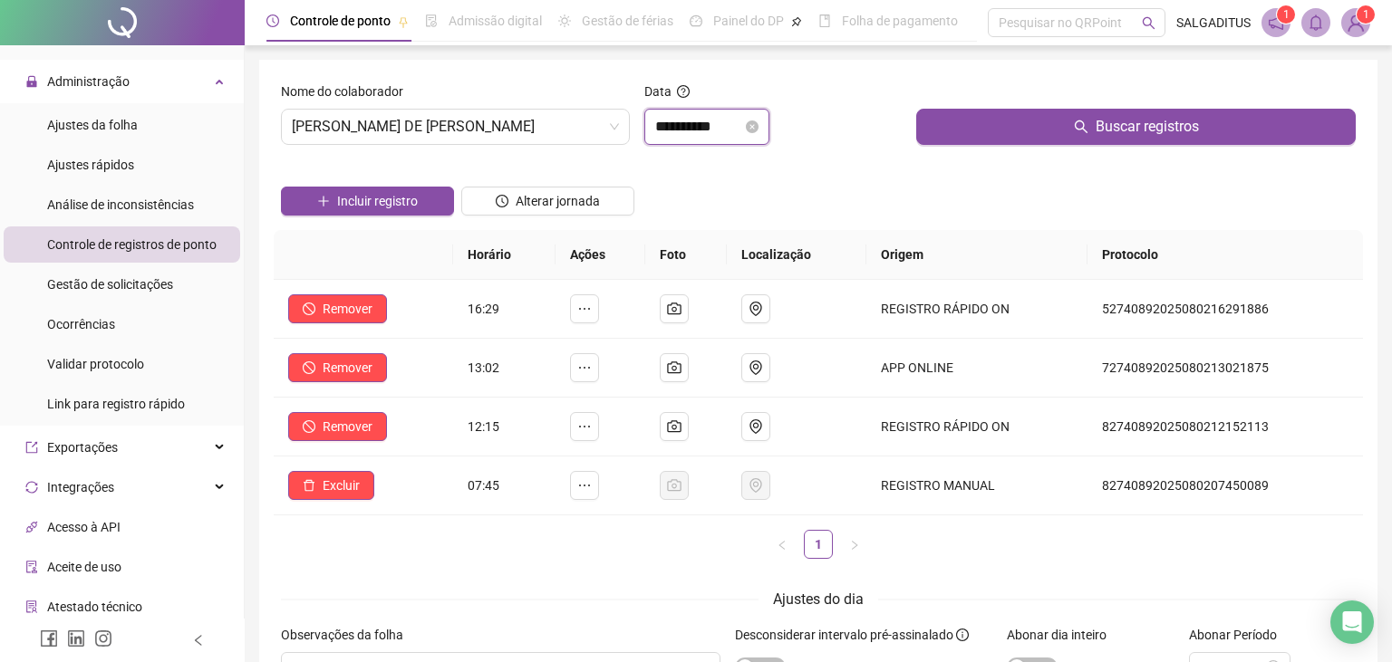
click at [697, 121] on input "**********" at bounding box center [698, 127] width 87 height 22
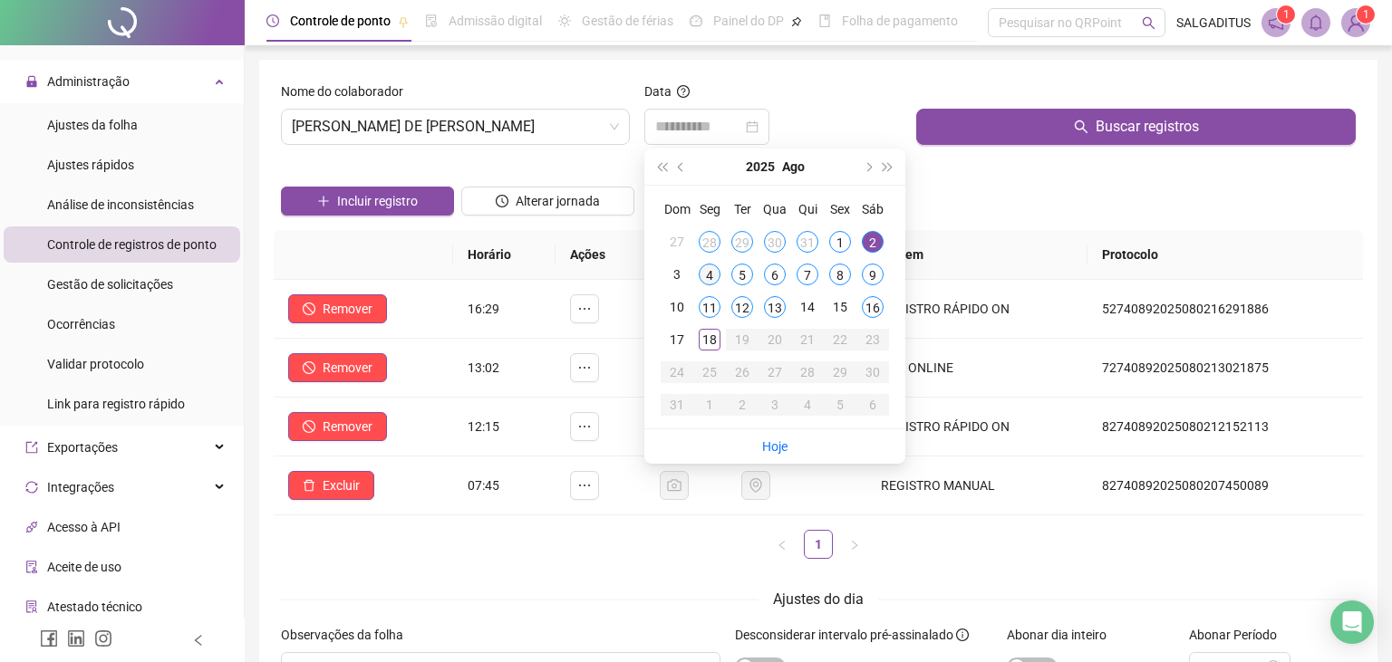
click at [705, 271] on div "4" at bounding box center [710, 275] width 22 height 22
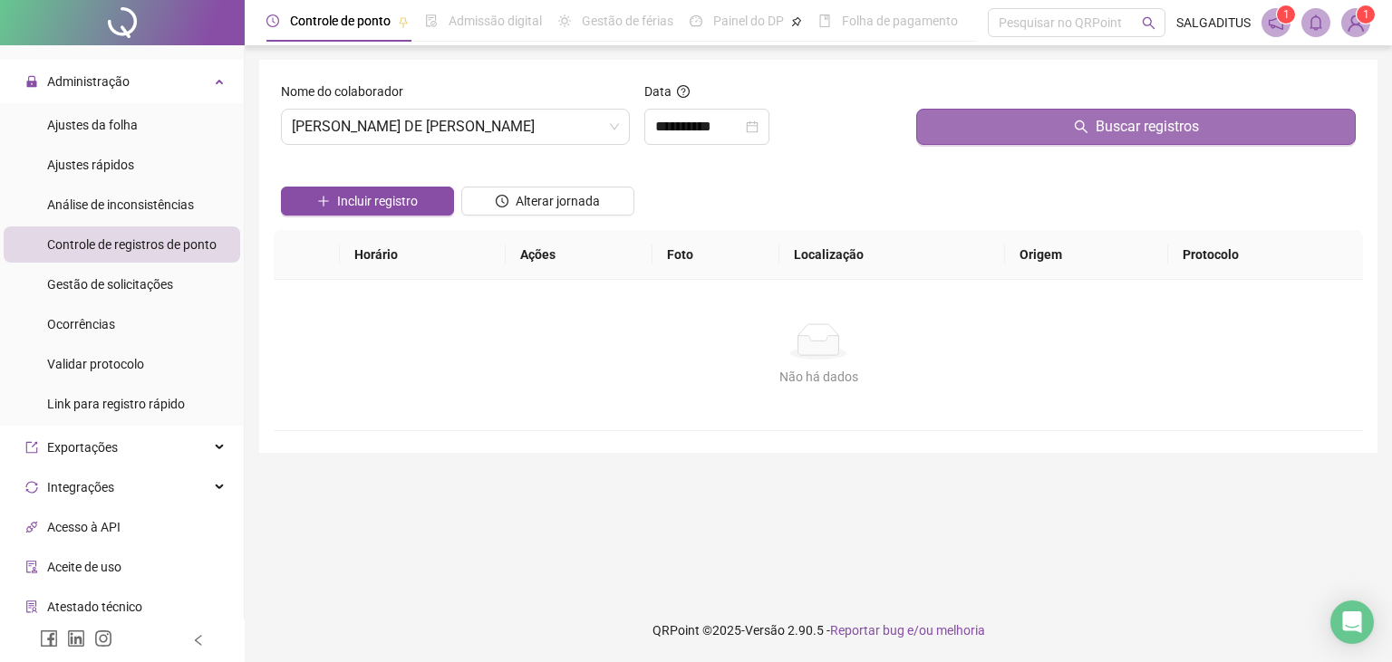
click at [1040, 135] on button "Buscar registros" at bounding box center [1135, 127] width 439 height 36
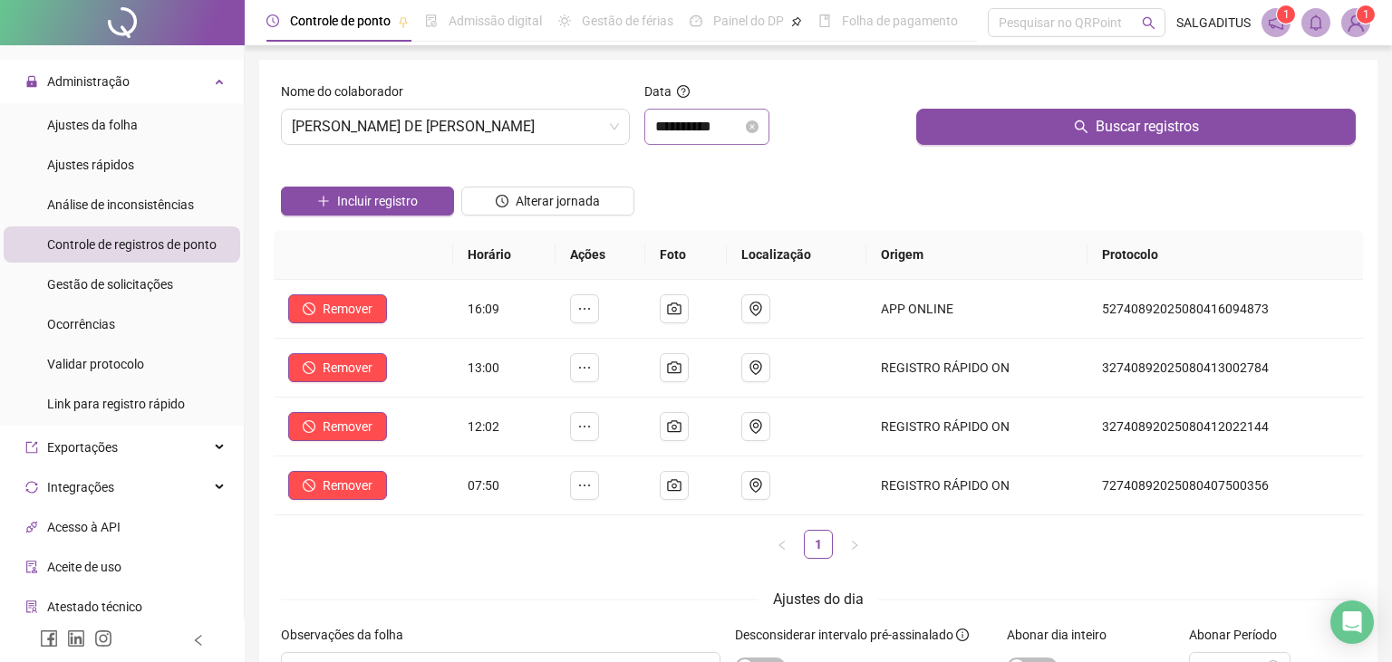
click at [678, 111] on div "**********" at bounding box center [706, 127] width 125 height 36
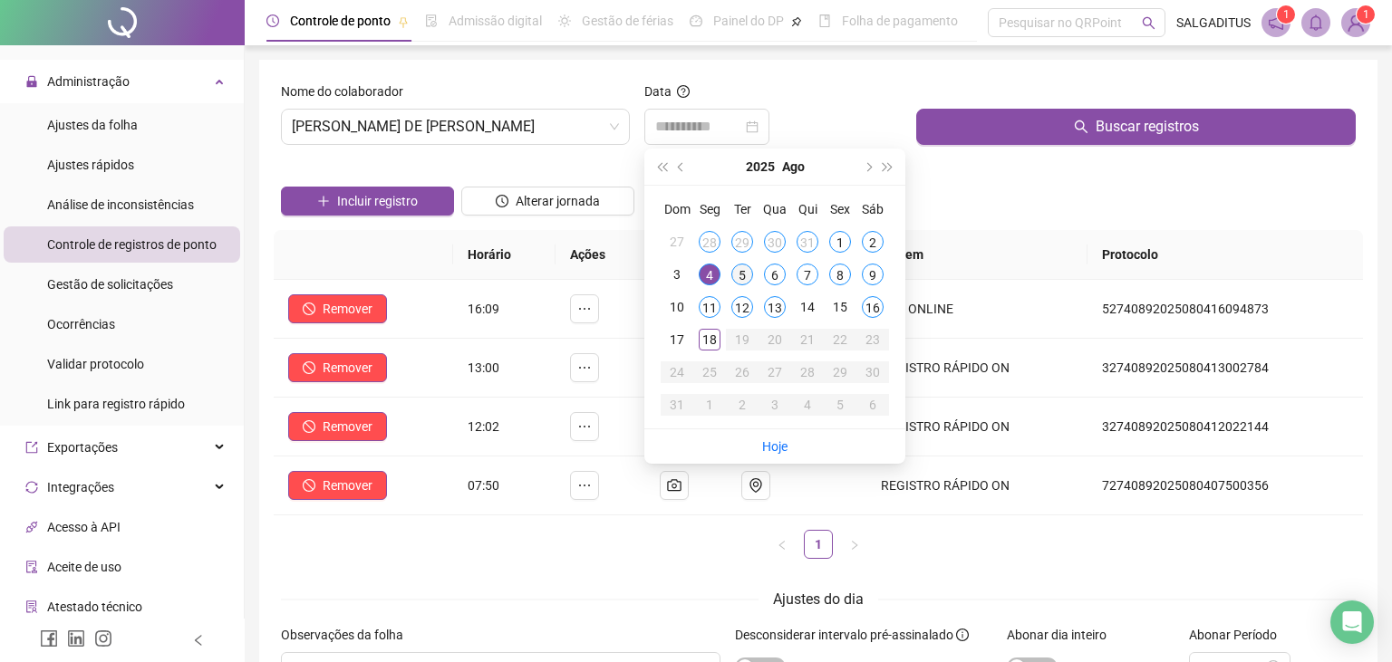
click at [745, 280] on div "5" at bounding box center [742, 275] width 22 height 22
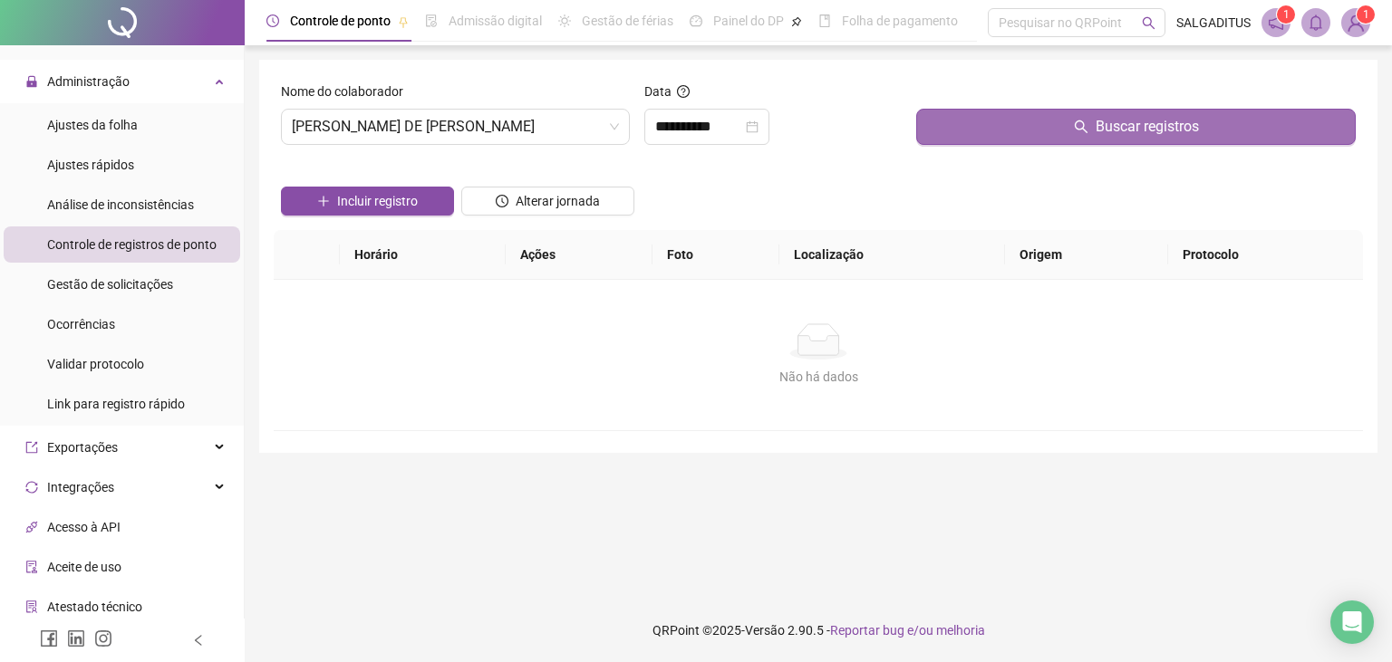
click at [1019, 121] on button "Buscar registros" at bounding box center [1135, 127] width 439 height 36
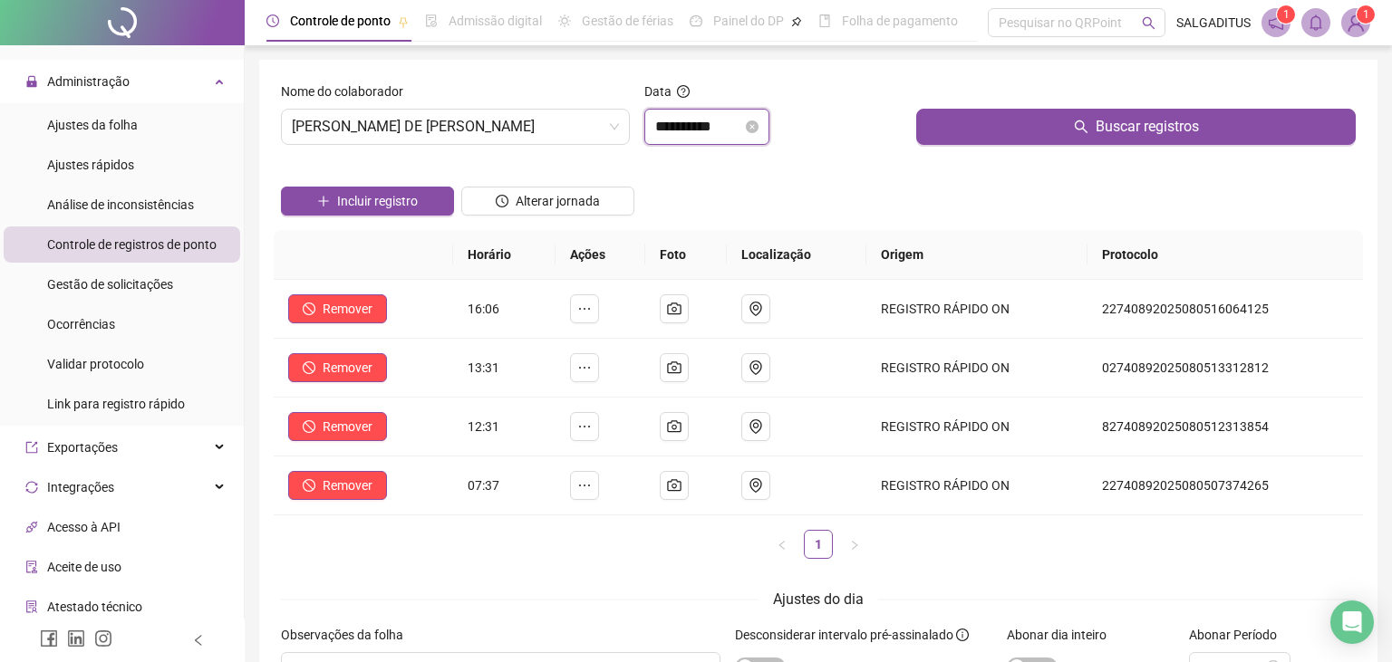
click at [698, 132] on input "**********" at bounding box center [698, 127] width 87 height 22
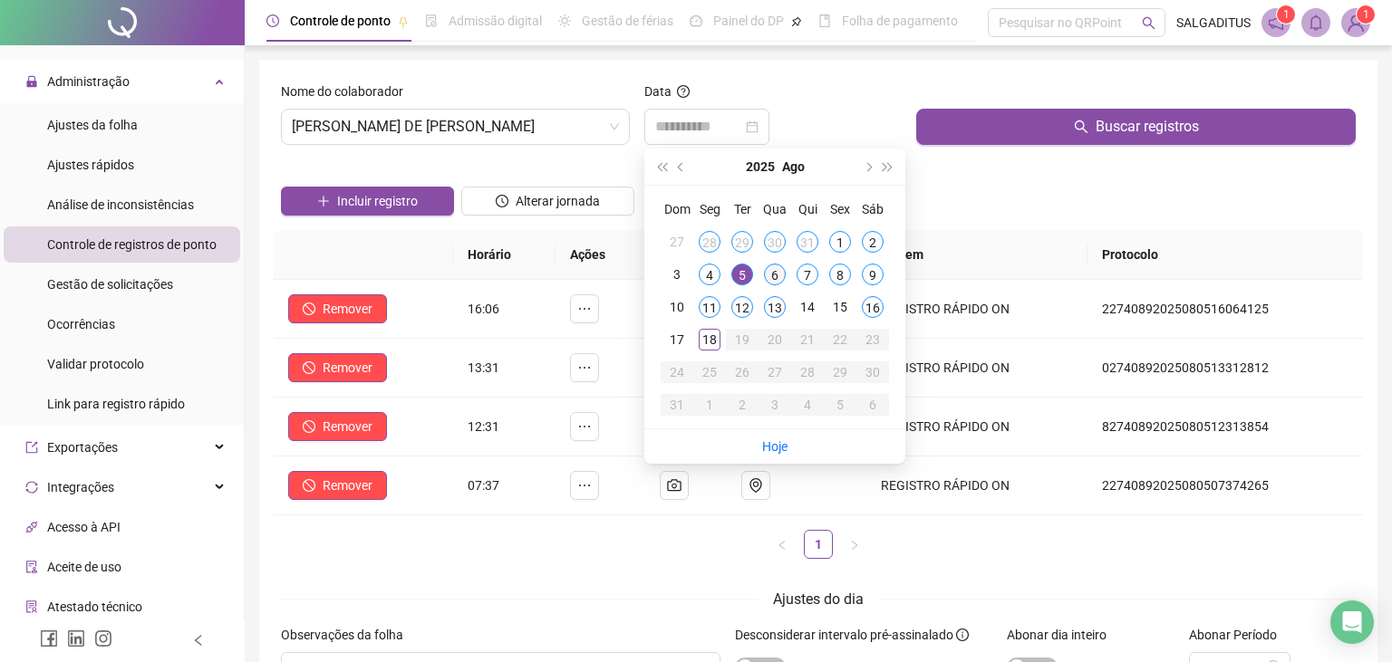
click at [774, 278] on div "6" at bounding box center [775, 275] width 22 height 22
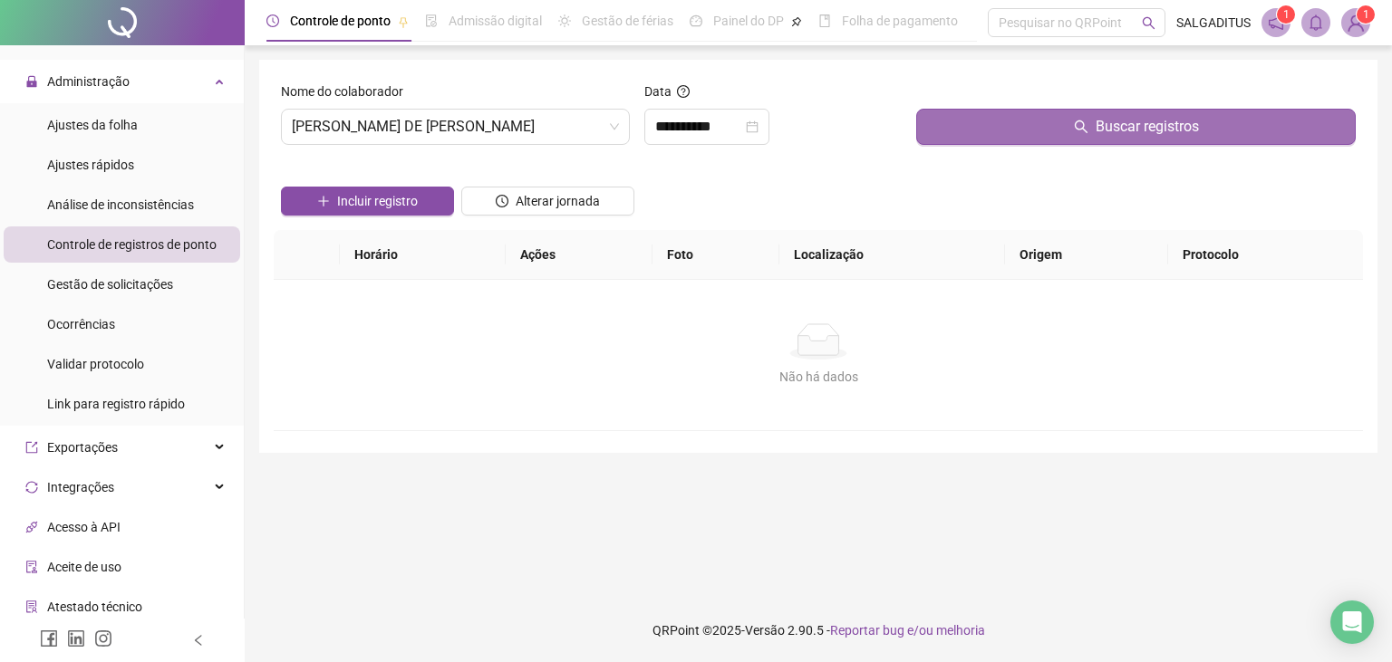
click at [937, 119] on button "Buscar registros" at bounding box center [1135, 127] width 439 height 36
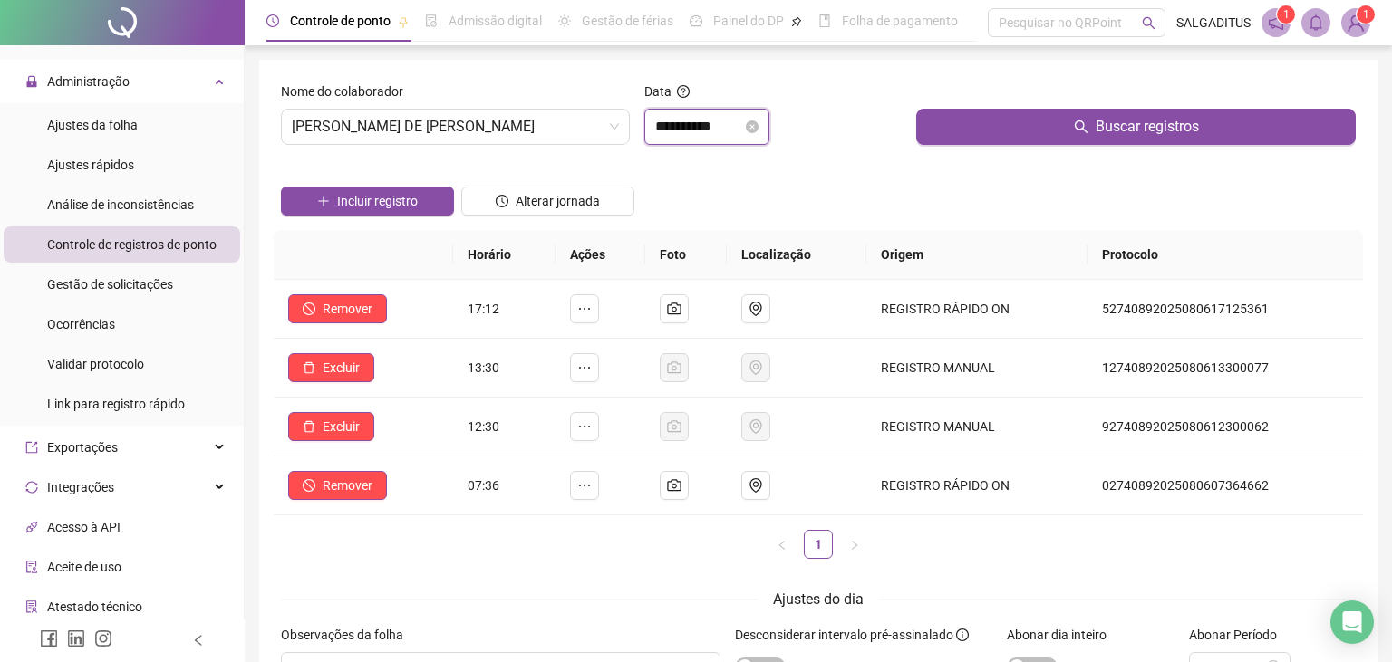
click at [738, 120] on input "**********" at bounding box center [698, 127] width 87 height 22
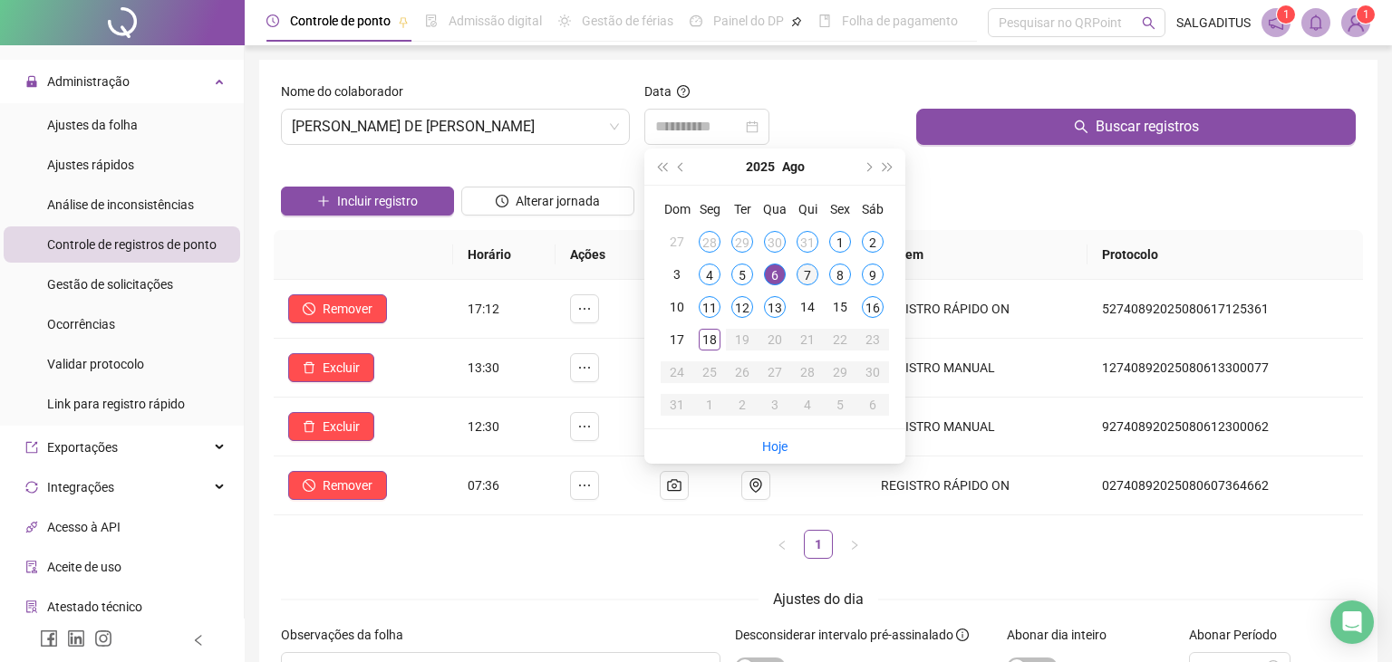
click at [815, 276] on div "7" at bounding box center [807, 275] width 22 height 22
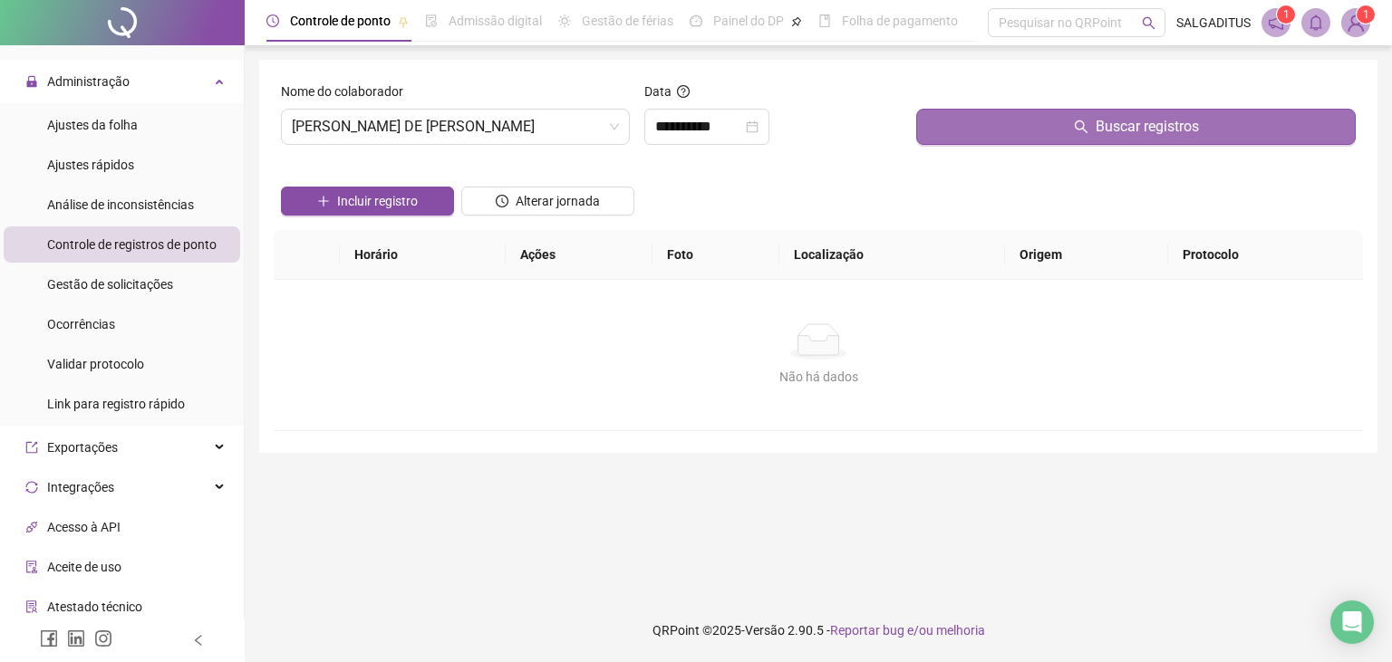
click at [927, 140] on button "Buscar registros" at bounding box center [1135, 127] width 439 height 36
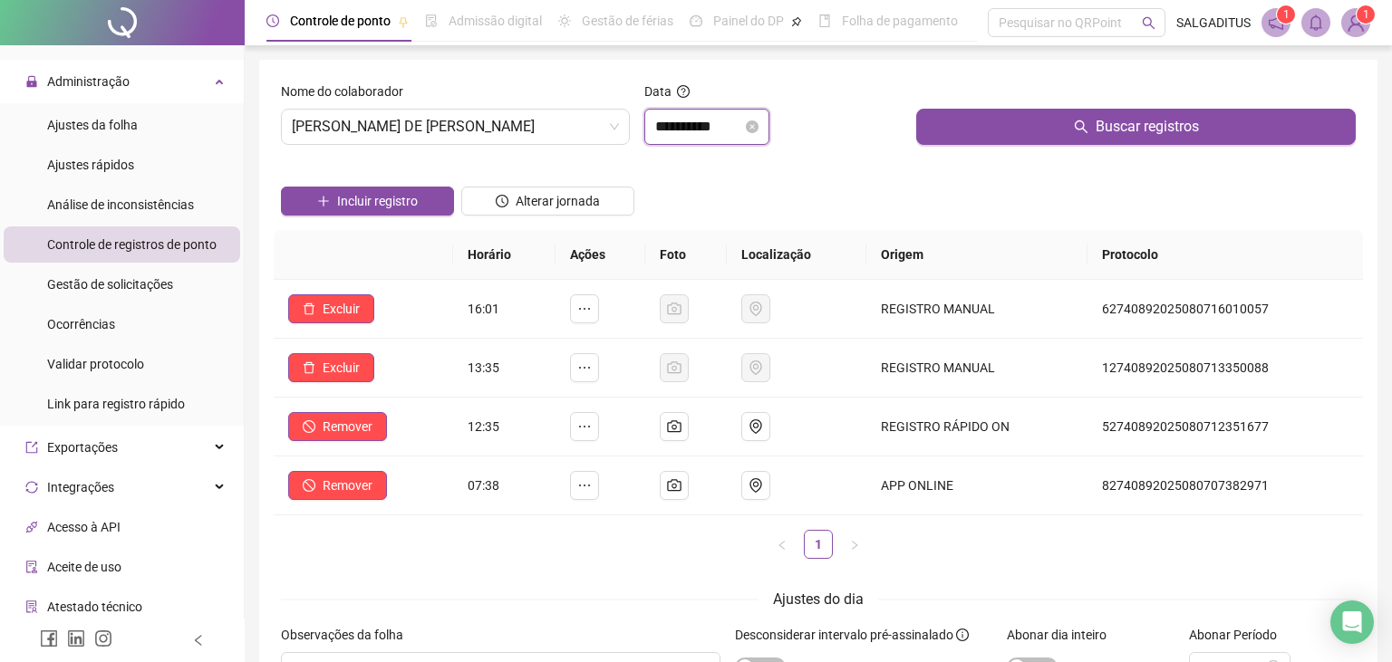
click at [730, 134] on input "**********" at bounding box center [698, 127] width 87 height 22
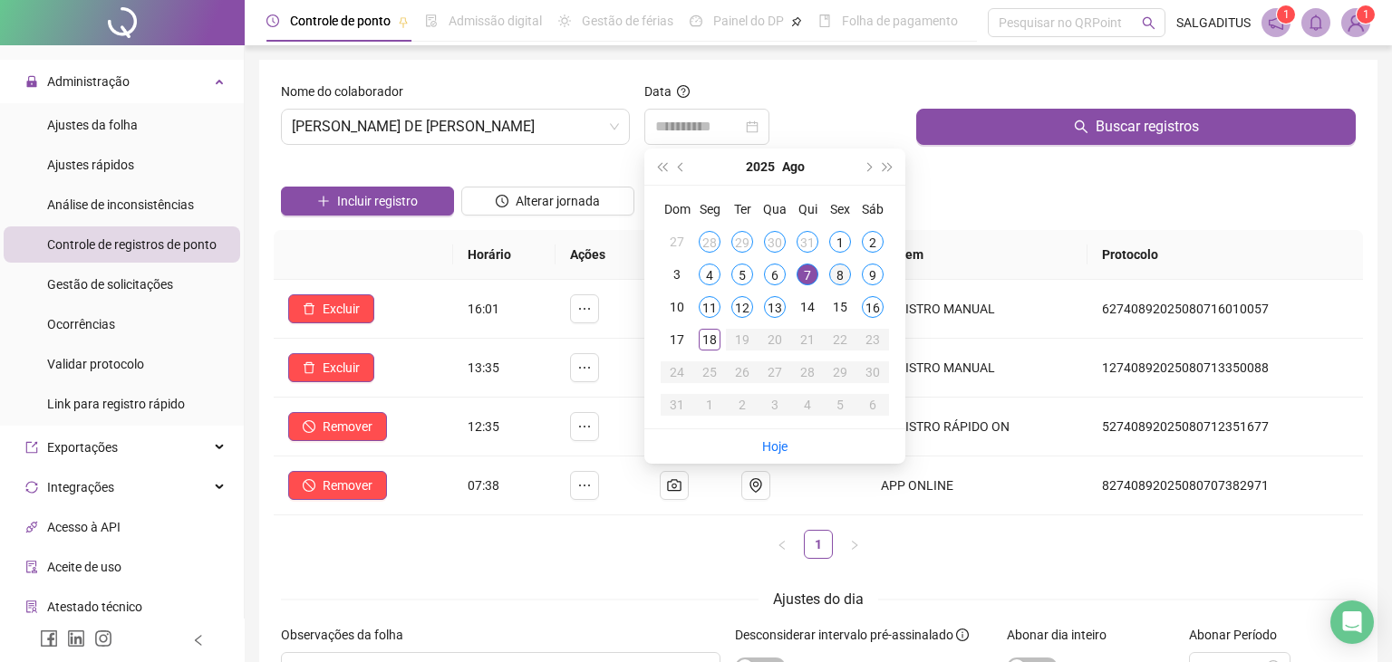
click at [834, 269] on div "8" at bounding box center [840, 275] width 22 height 22
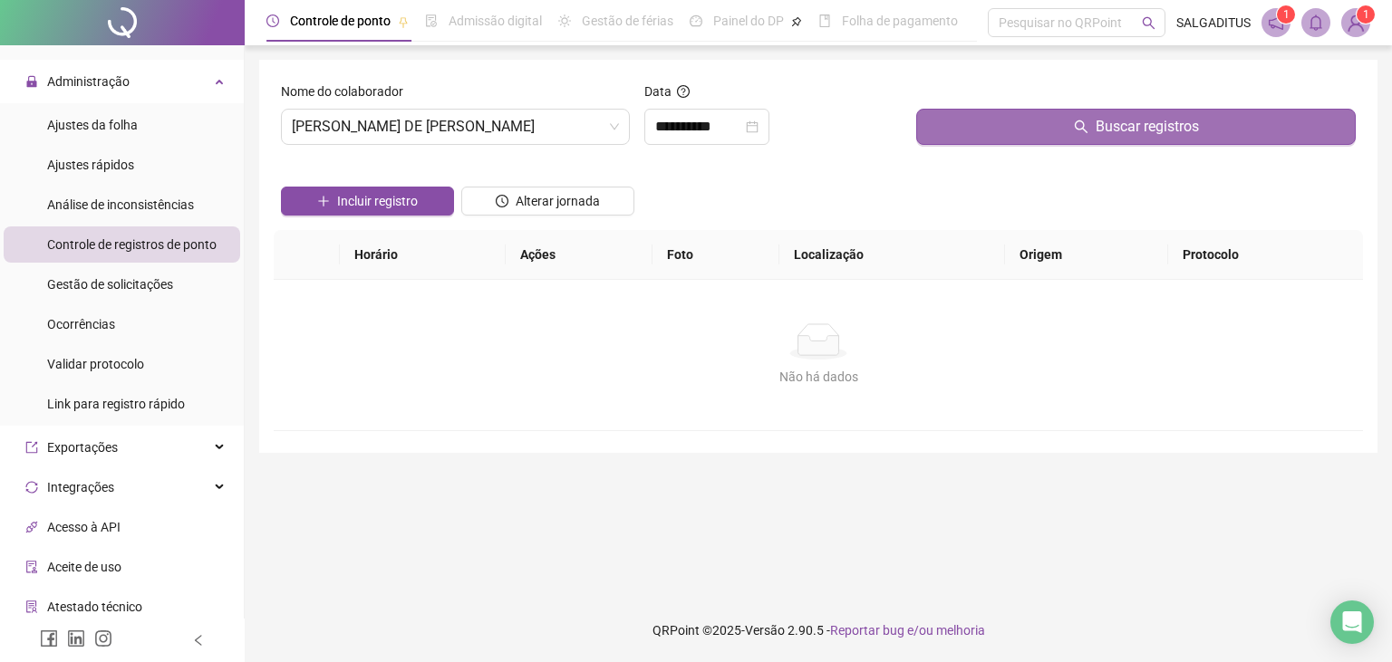
click at [1030, 130] on button "Buscar registros" at bounding box center [1135, 127] width 439 height 36
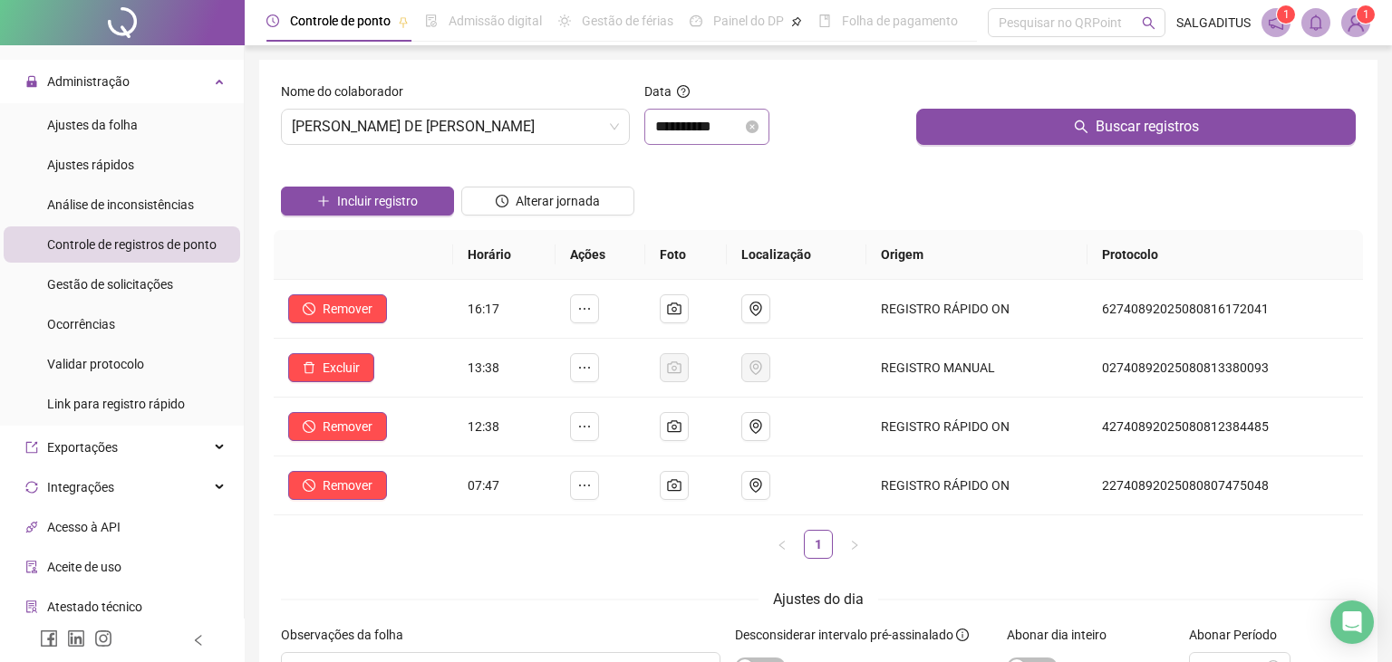
click at [732, 114] on div "**********" at bounding box center [706, 127] width 125 height 36
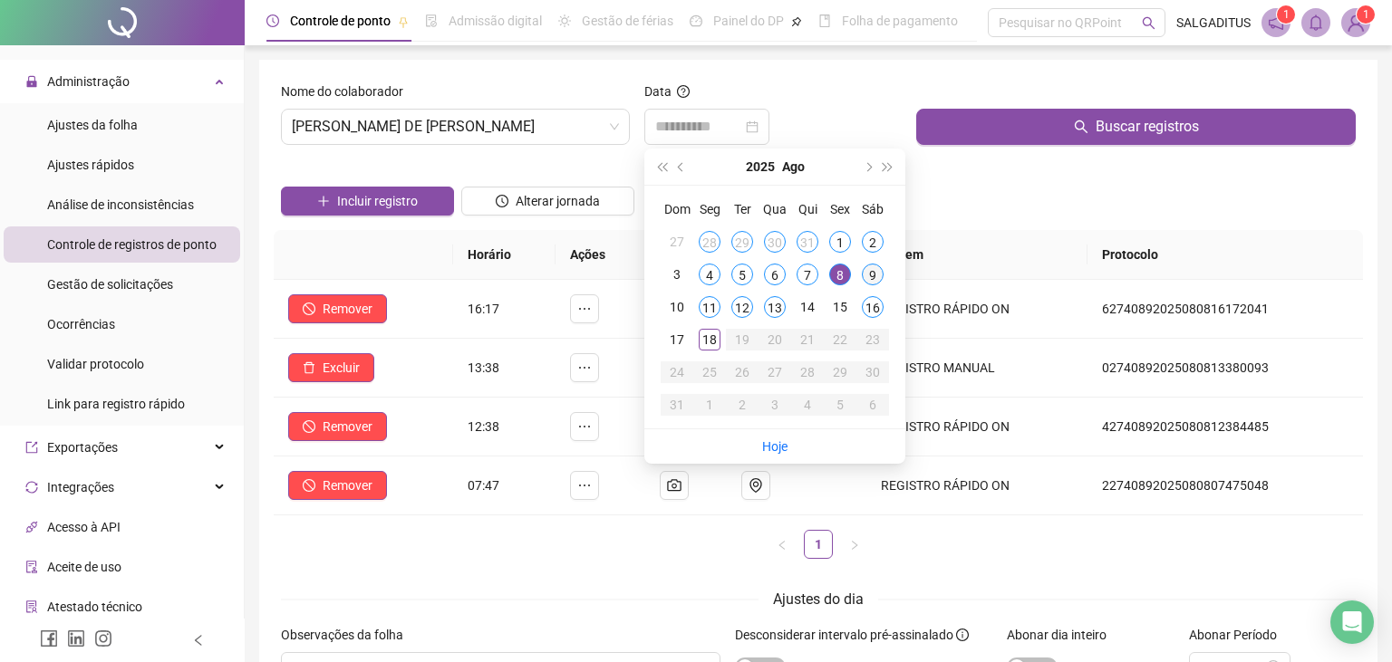
click at [872, 271] on div "9" at bounding box center [873, 275] width 22 height 22
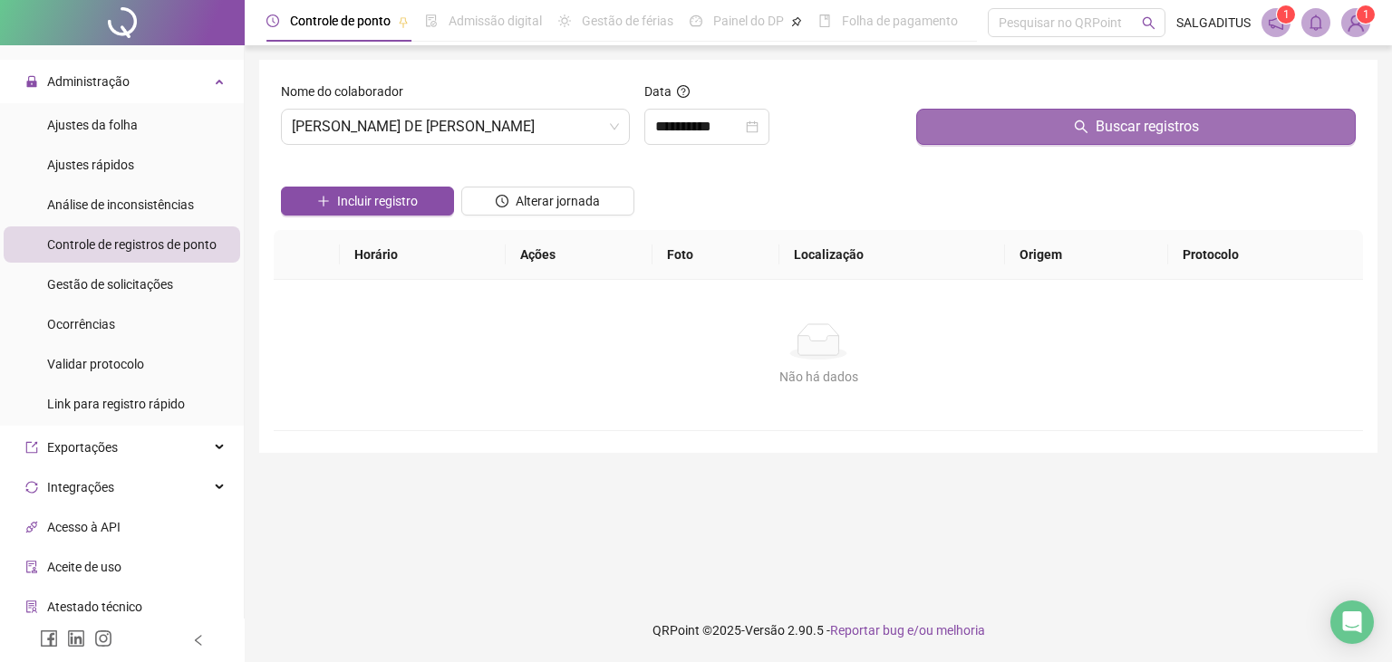
click at [941, 137] on button "Buscar registros" at bounding box center [1135, 127] width 439 height 36
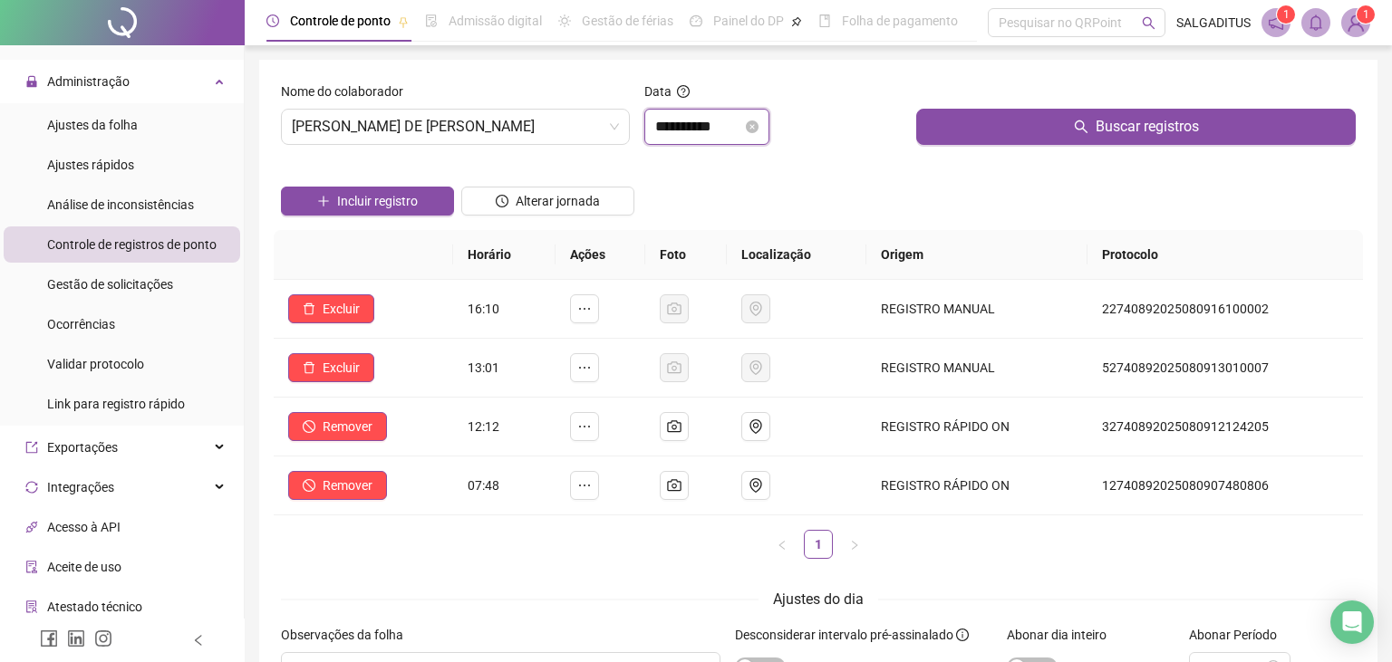
click at [735, 121] on input "**********" at bounding box center [698, 127] width 87 height 22
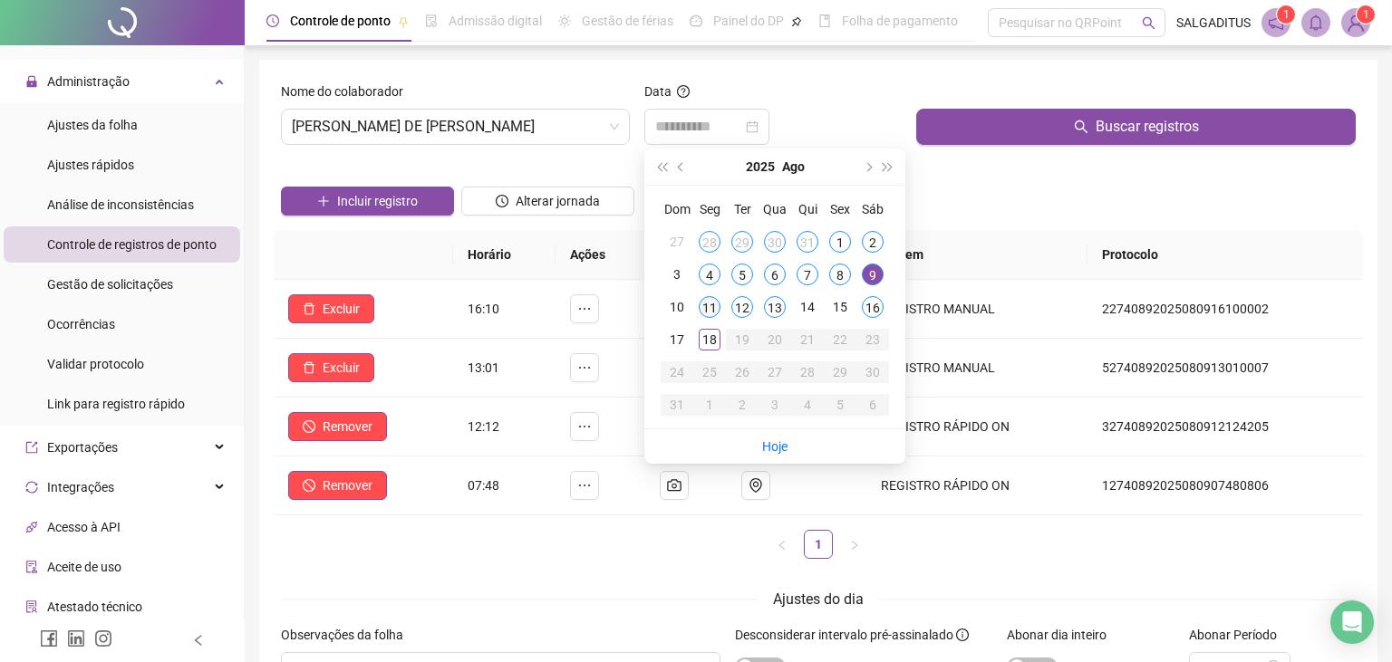
click at [701, 310] on div "11" at bounding box center [710, 307] width 22 height 22
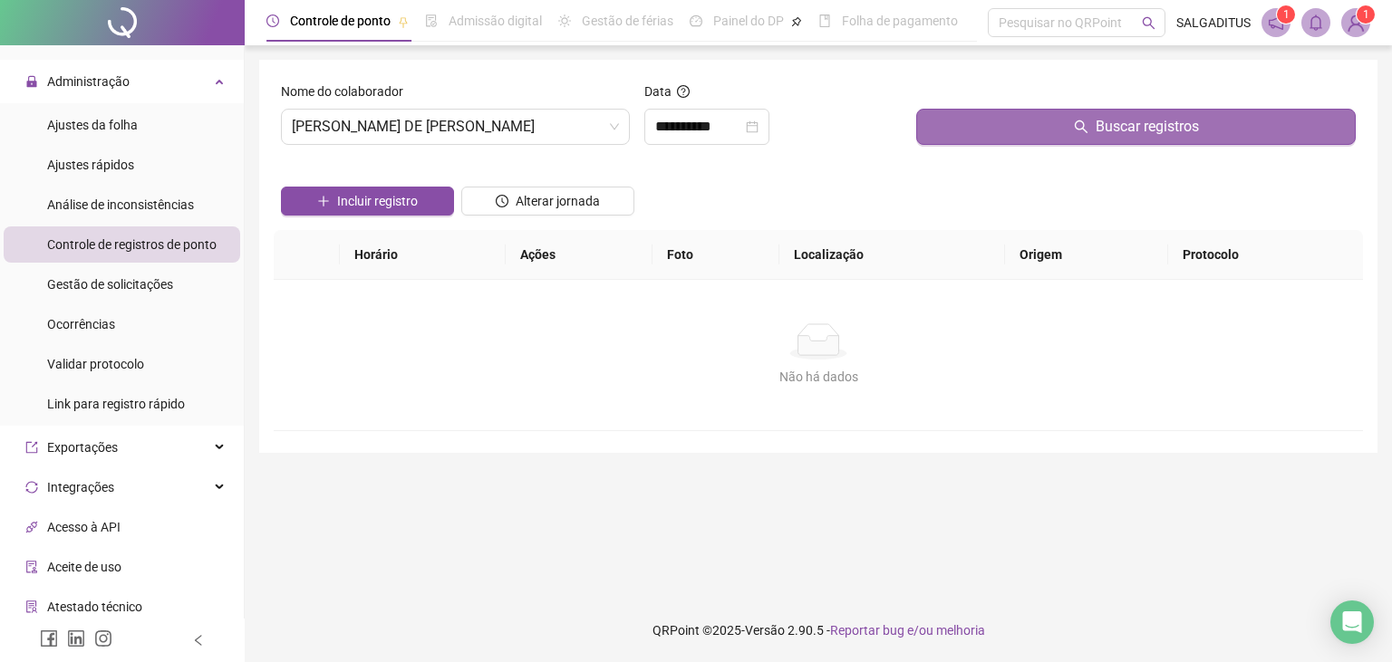
click at [1038, 132] on button "Buscar registros" at bounding box center [1135, 127] width 439 height 36
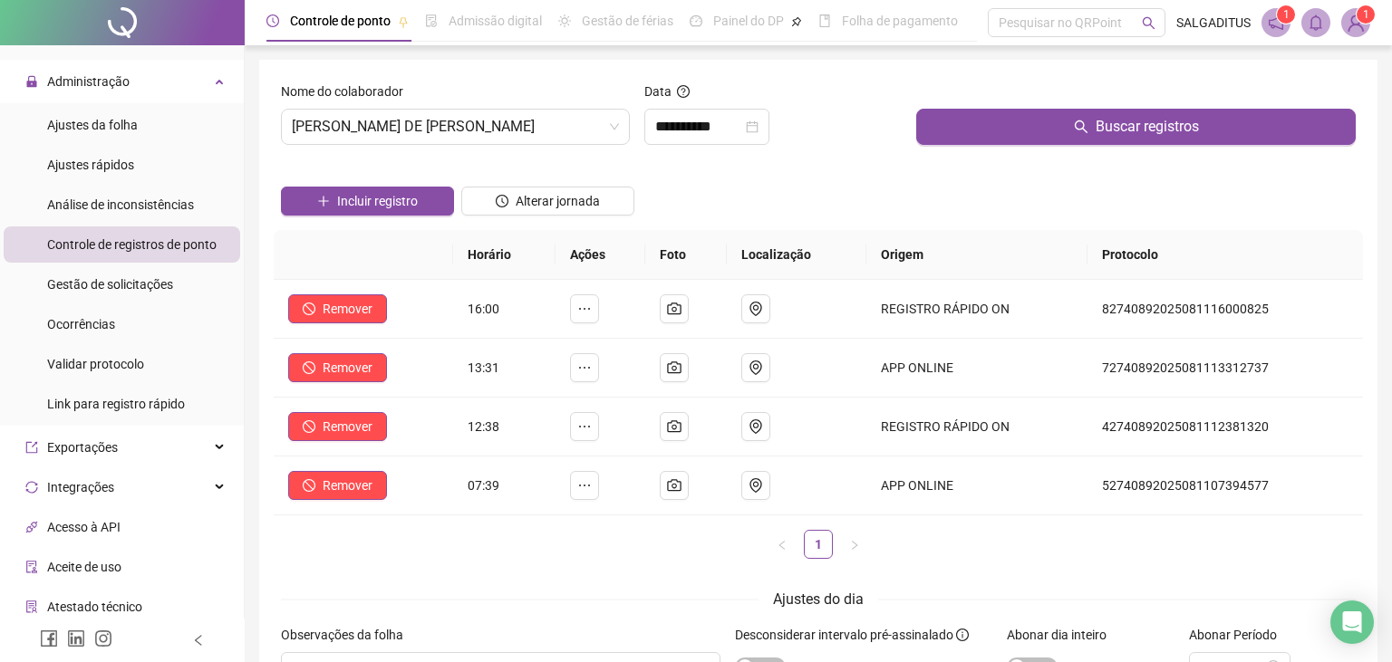
click at [724, 102] on div "Data" at bounding box center [773, 95] width 258 height 27
click at [721, 111] on div "**********" at bounding box center [706, 127] width 125 height 36
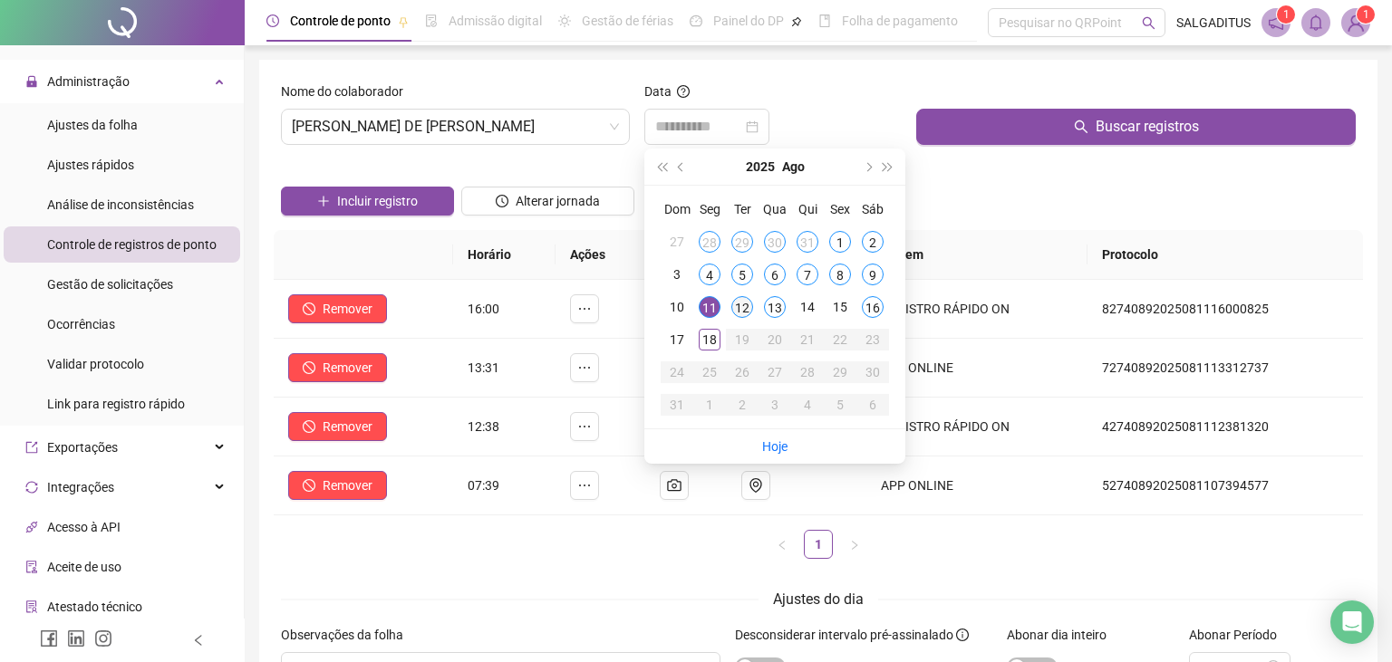
click at [733, 313] on div "12" at bounding box center [742, 307] width 22 height 22
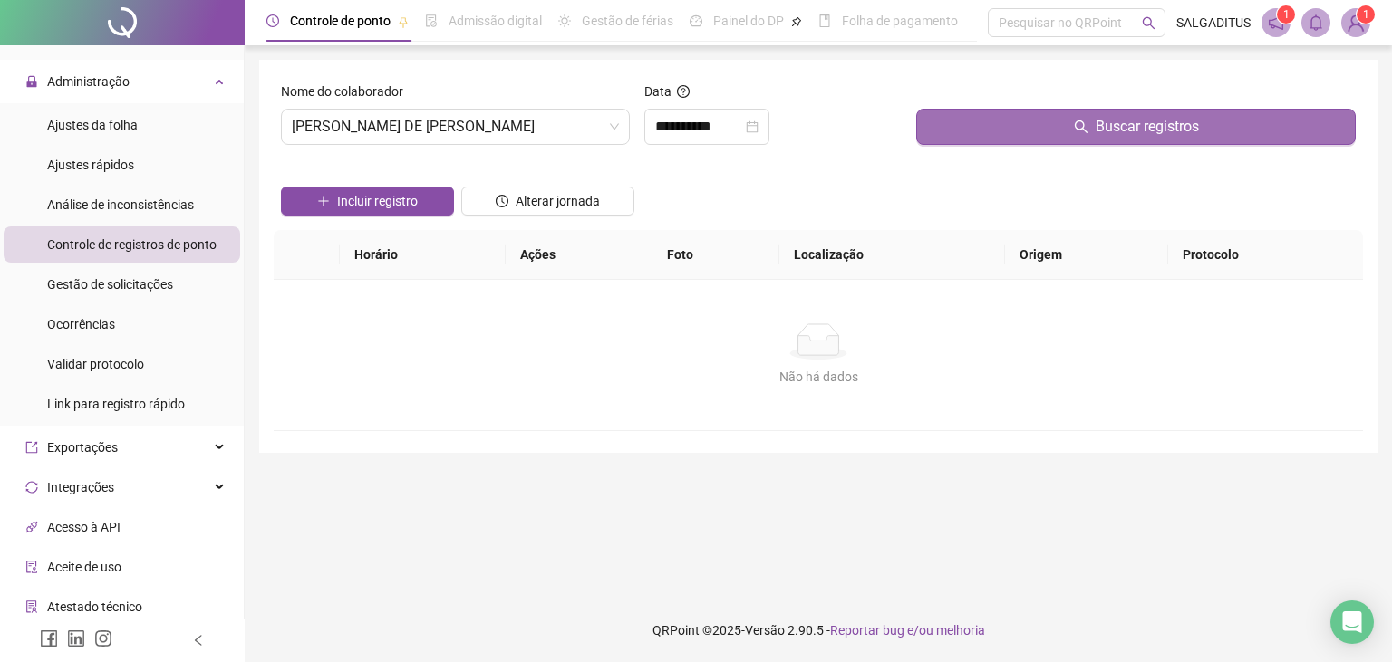
click at [1020, 111] on button "Buscar registros" at bounding box center [1135, 127] width 439 height 36
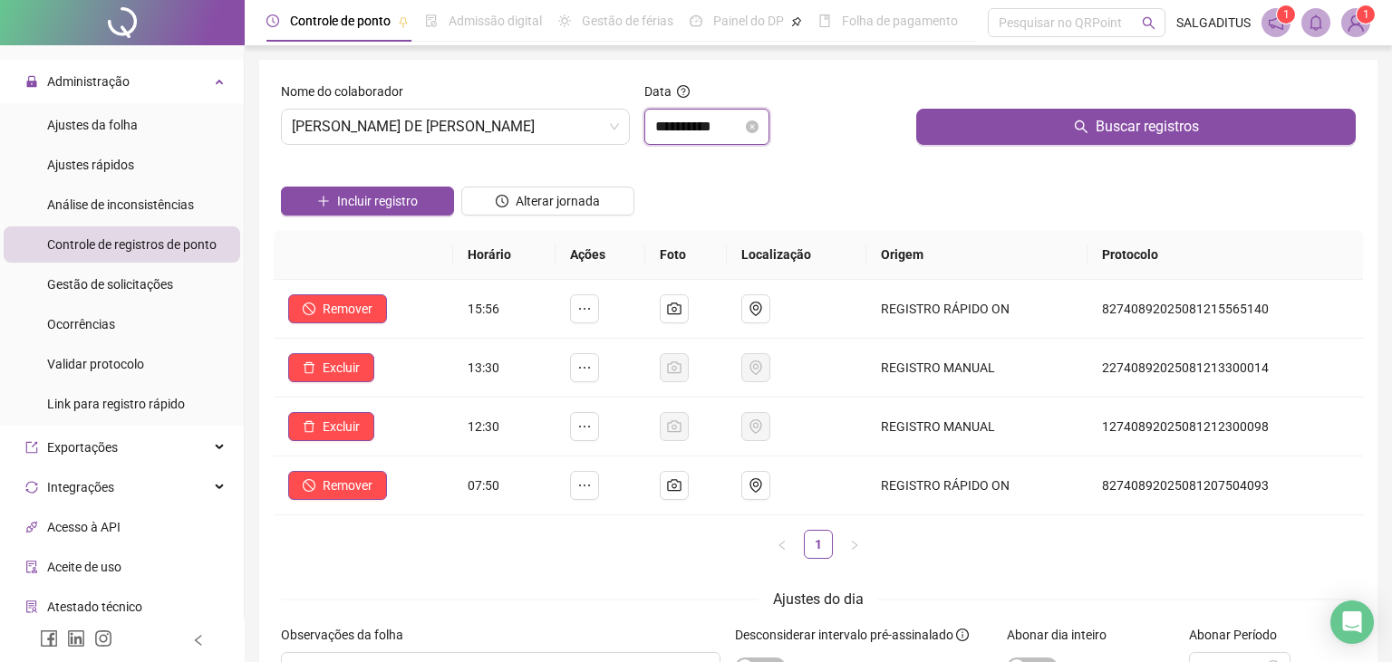
click at [695, 135] on input "**********" at bounding box center [698, 127] width 87 height 22
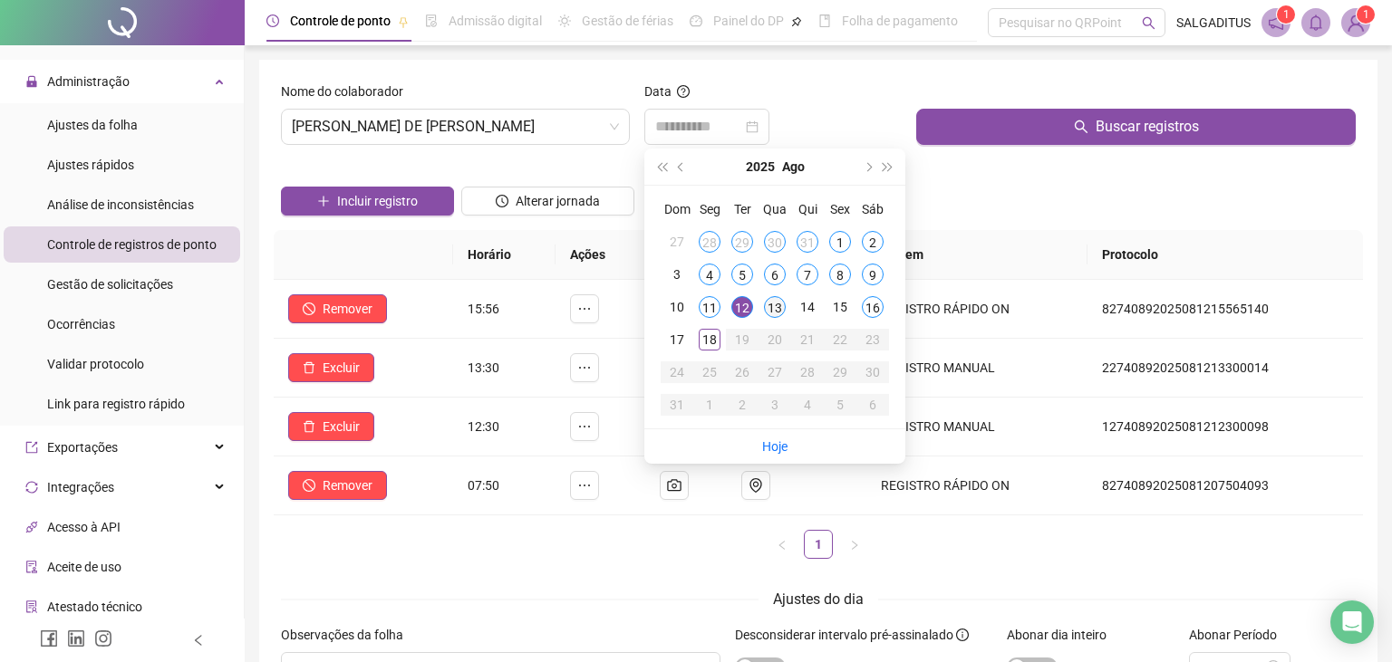
click at [767, 310] on div "13" at bounding box center [775, 307] width 22 height 22
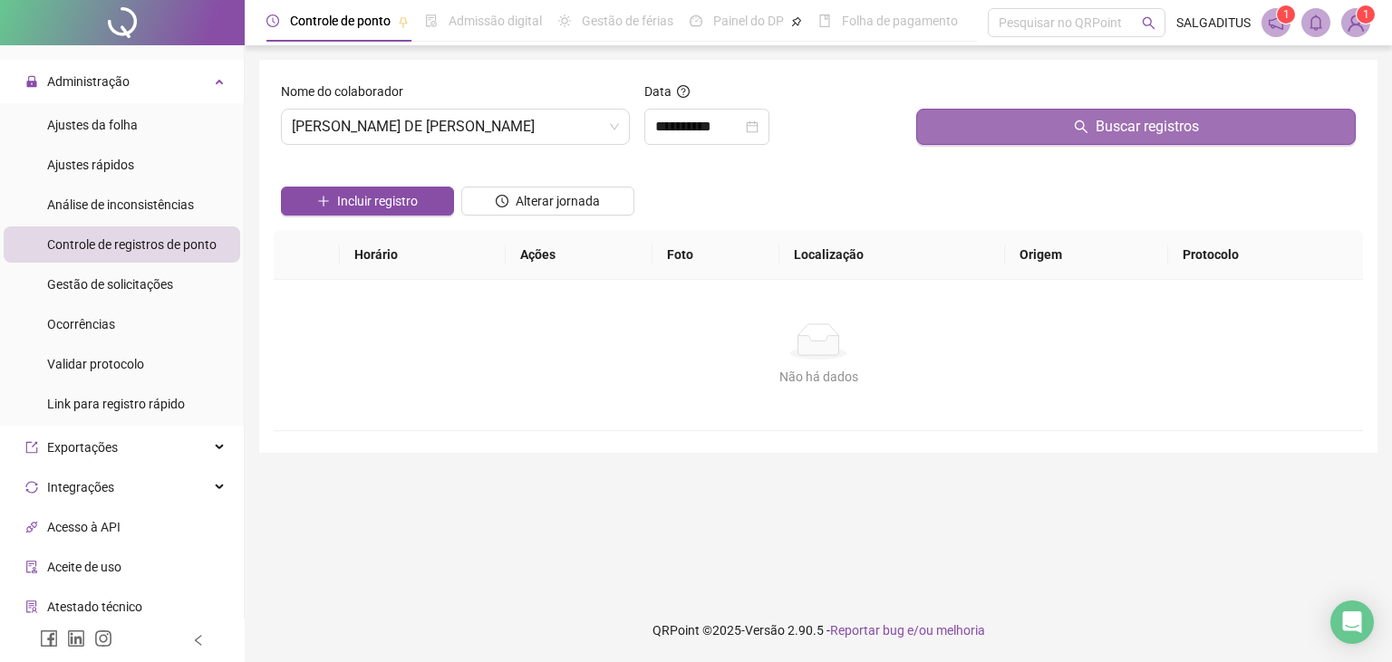
click at [940, 121] on button "Buscar registros" at bounding box center [1135, 127] width 439 height 36
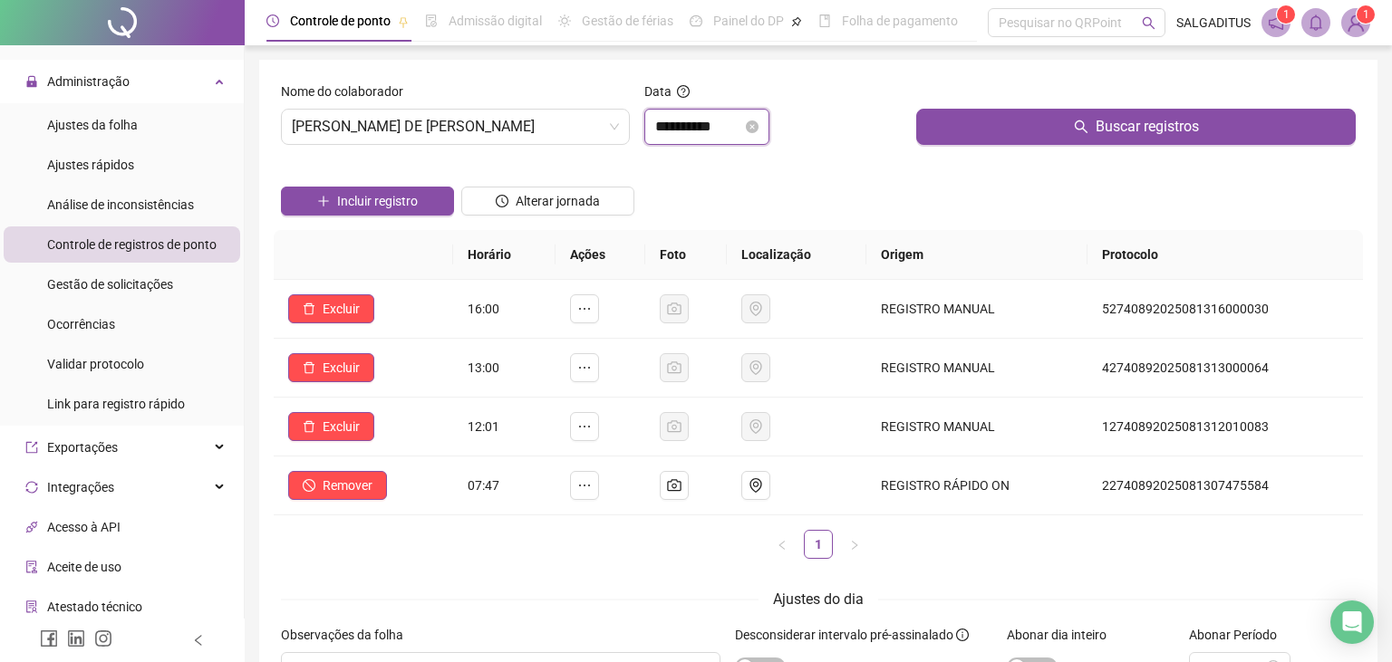
click at [728, 117] on input "**********" at bounding box center [698, 127] width 87 height 22
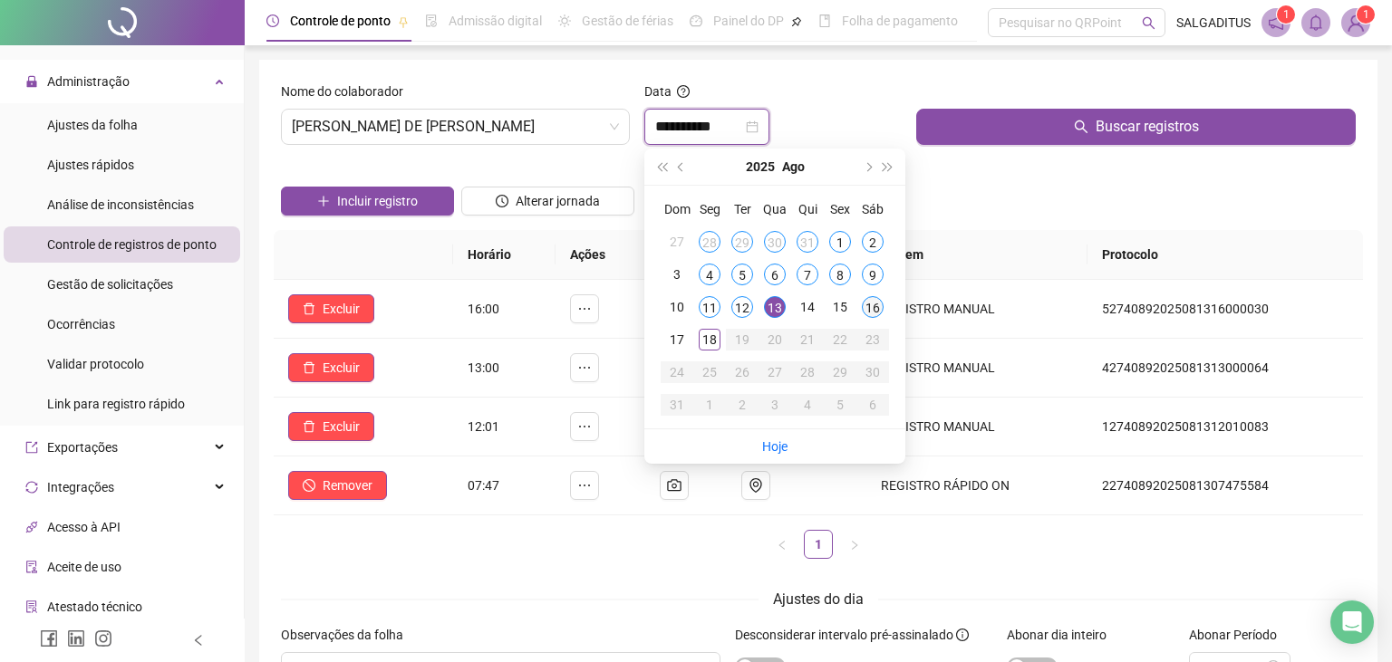
type input "**********"
click at [878, 313] on div "16" at bounding box center [873, 307] width 22 height 22
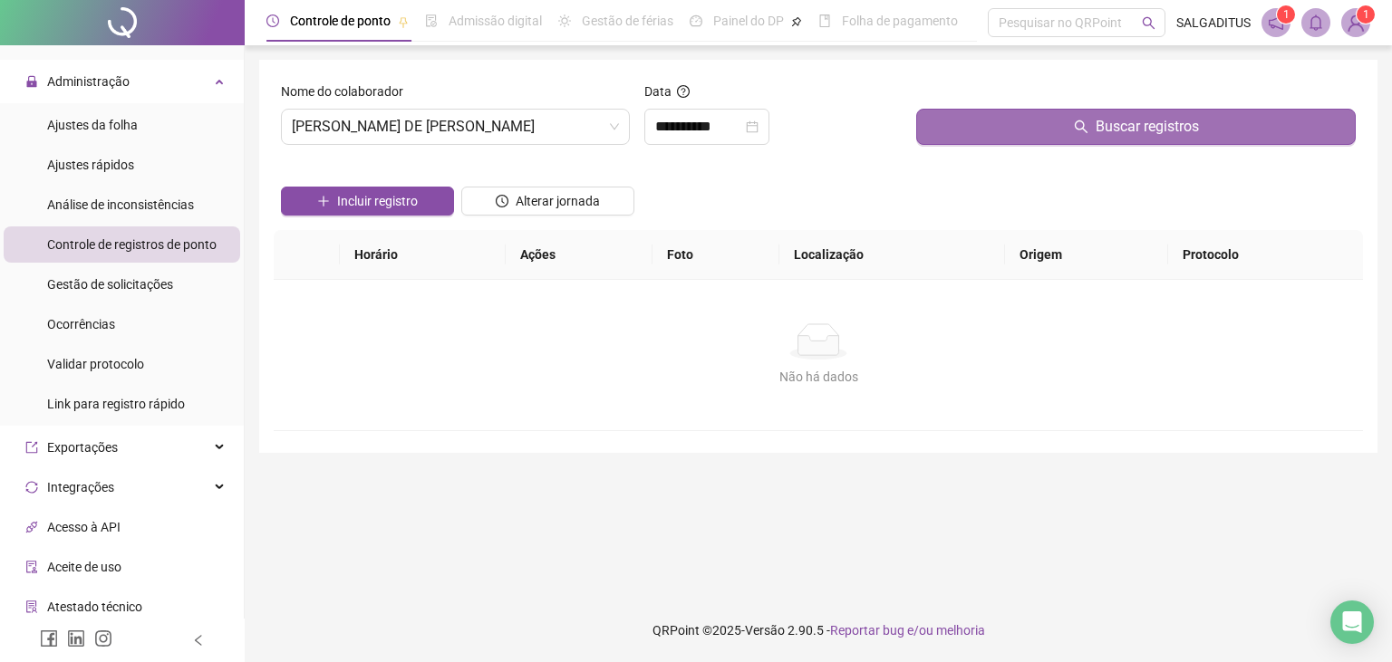
click at [976, 130] on button "Buscar registros" at bounding box center [1135, 127] width 439 height 36
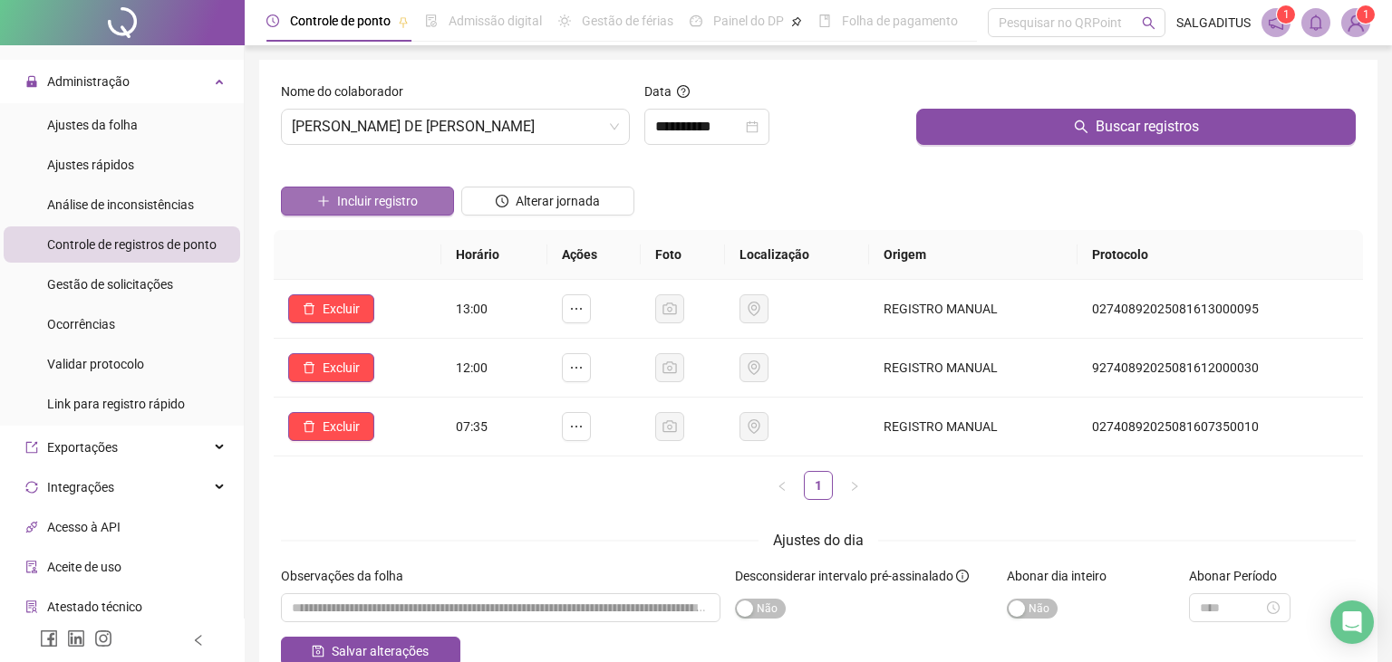
click at [364, 198] on span "Incluir registro" at bounding box center [377, 201] width 81 height 20
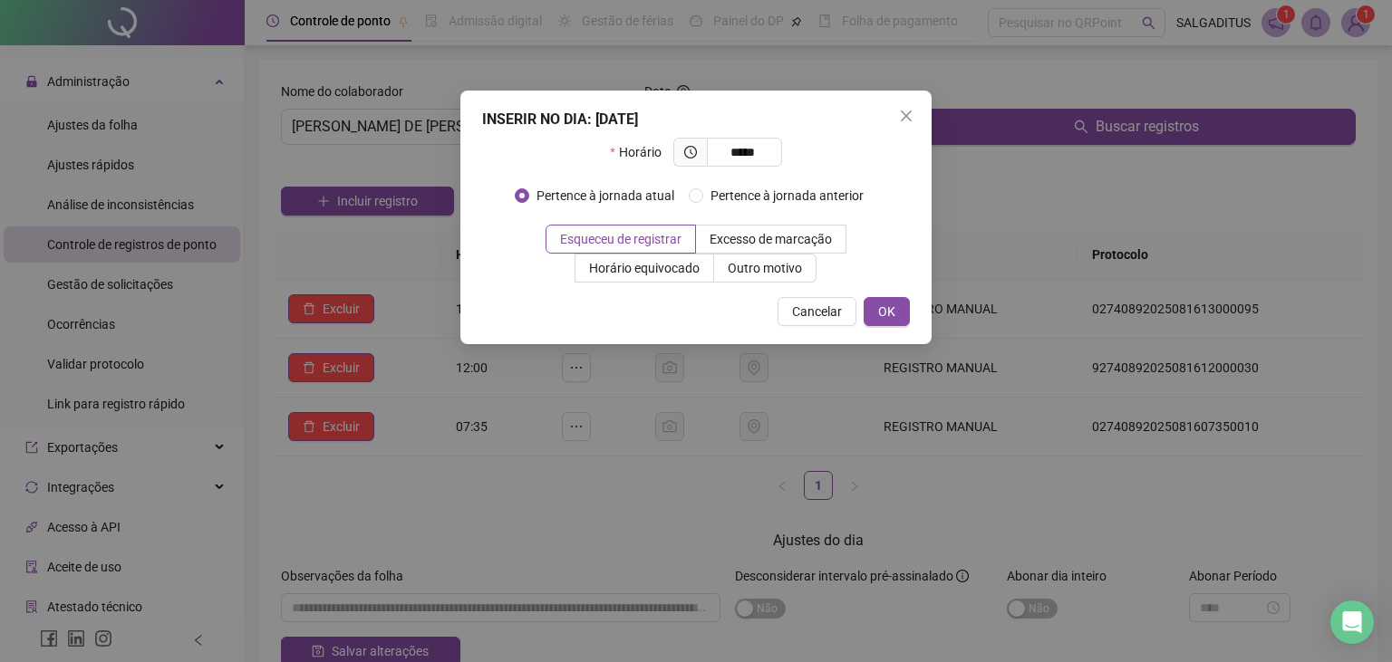
type input "*****"
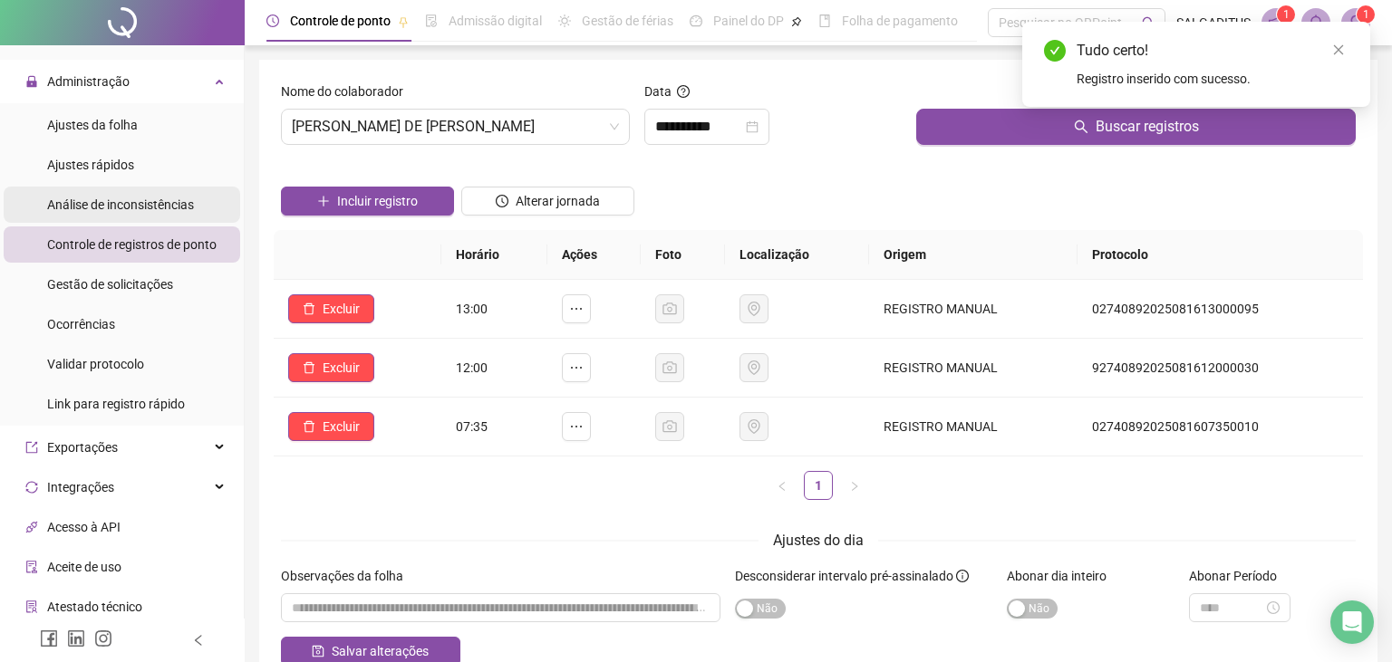
scroll to position [170, 0]
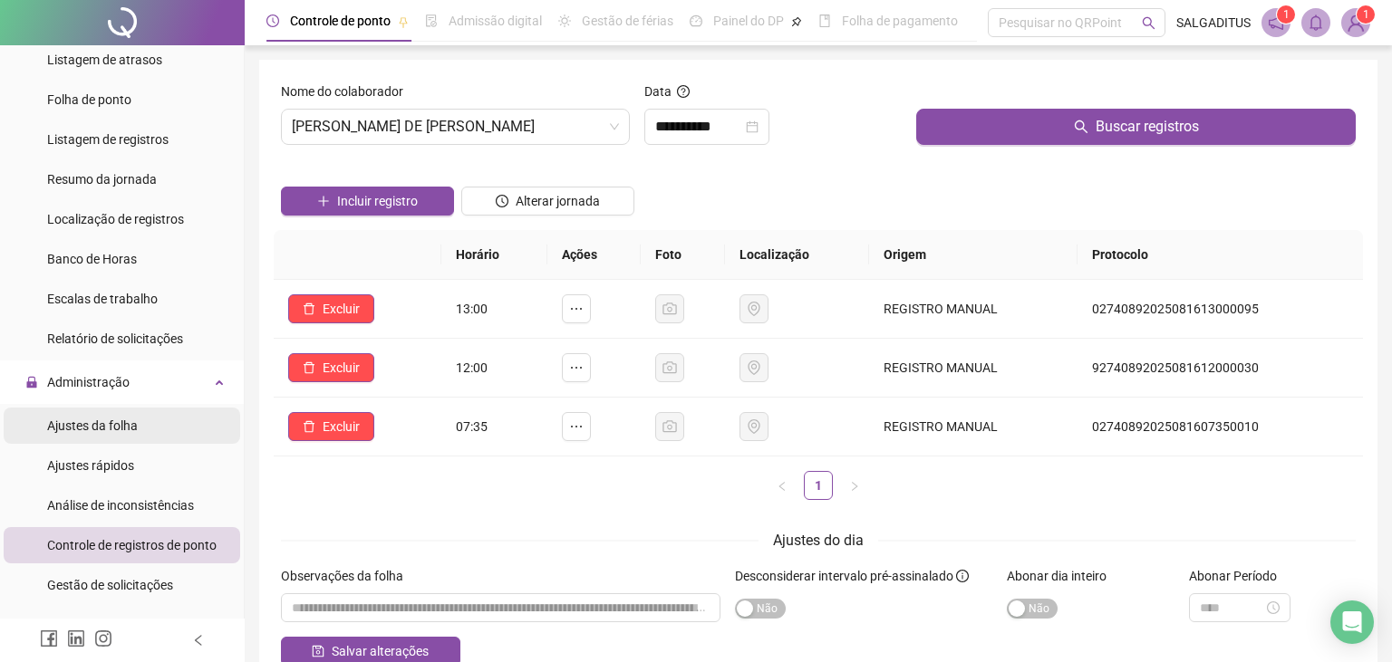
click at [144, 428] on li "Ajustes da folha" at bounding box center [122, 426] width 236 height 36
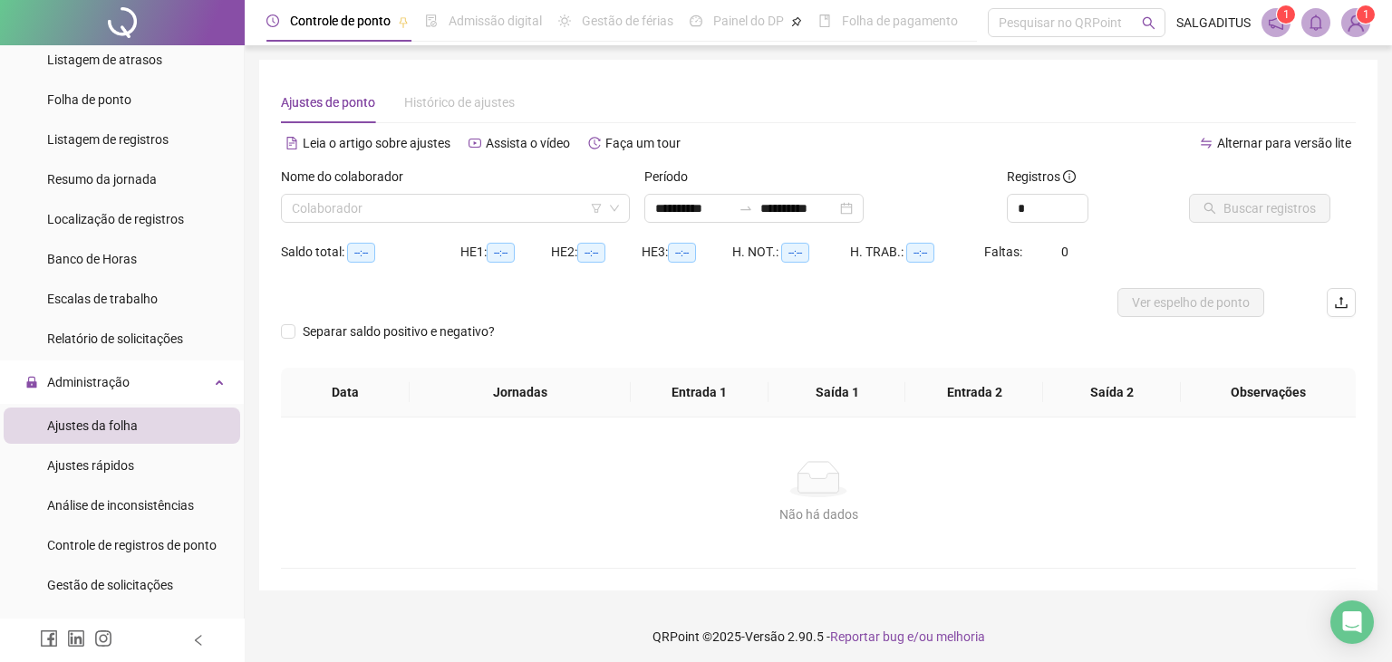
type input "**********"
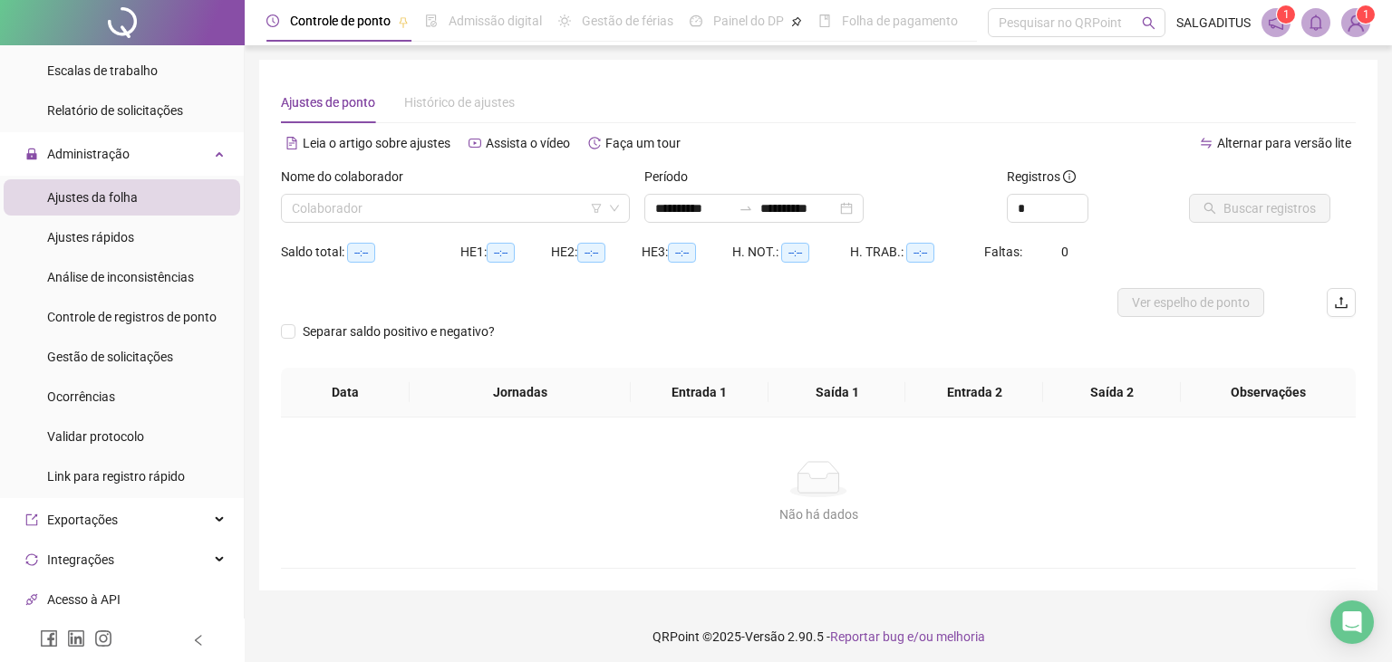
scroll to position [400, 0]
click at [182, 310] on span "Controle de registros de ponto" at bounding box center [131, 316] width 169 height 14
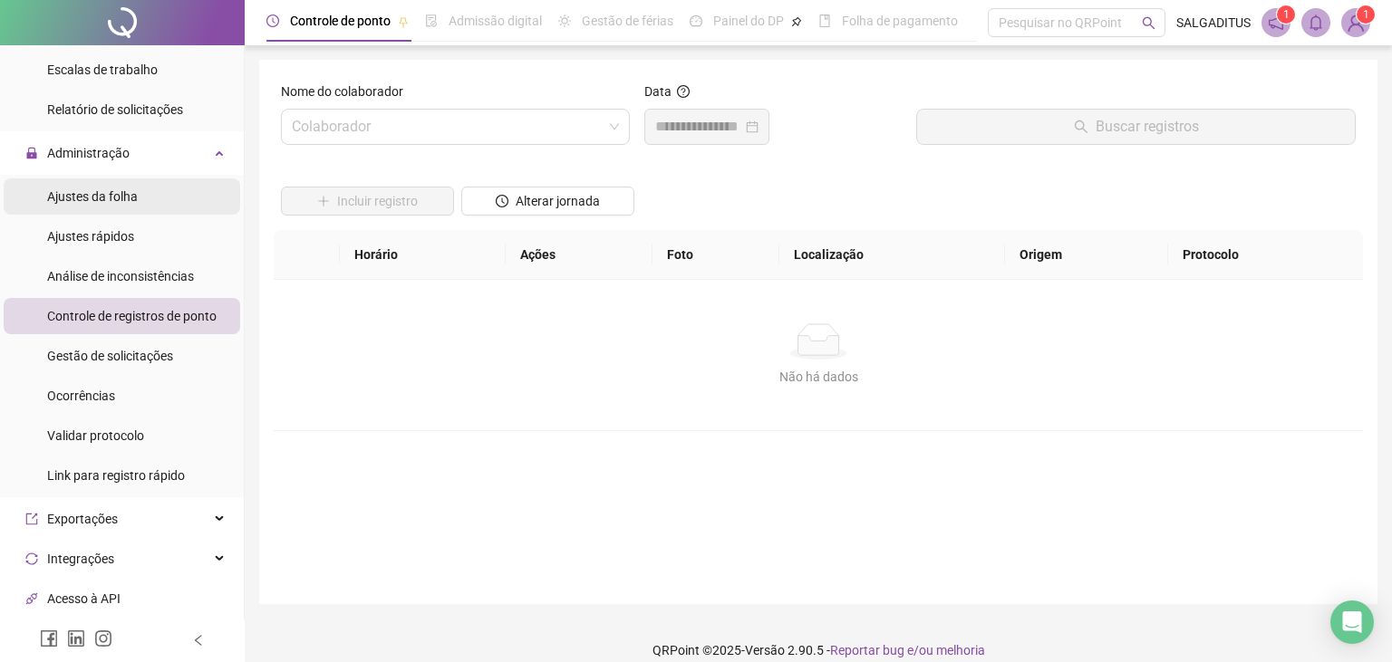
click at [156, 211] on li "Ajustes da folha" at bounding box center [122, 196] width 236 height 36
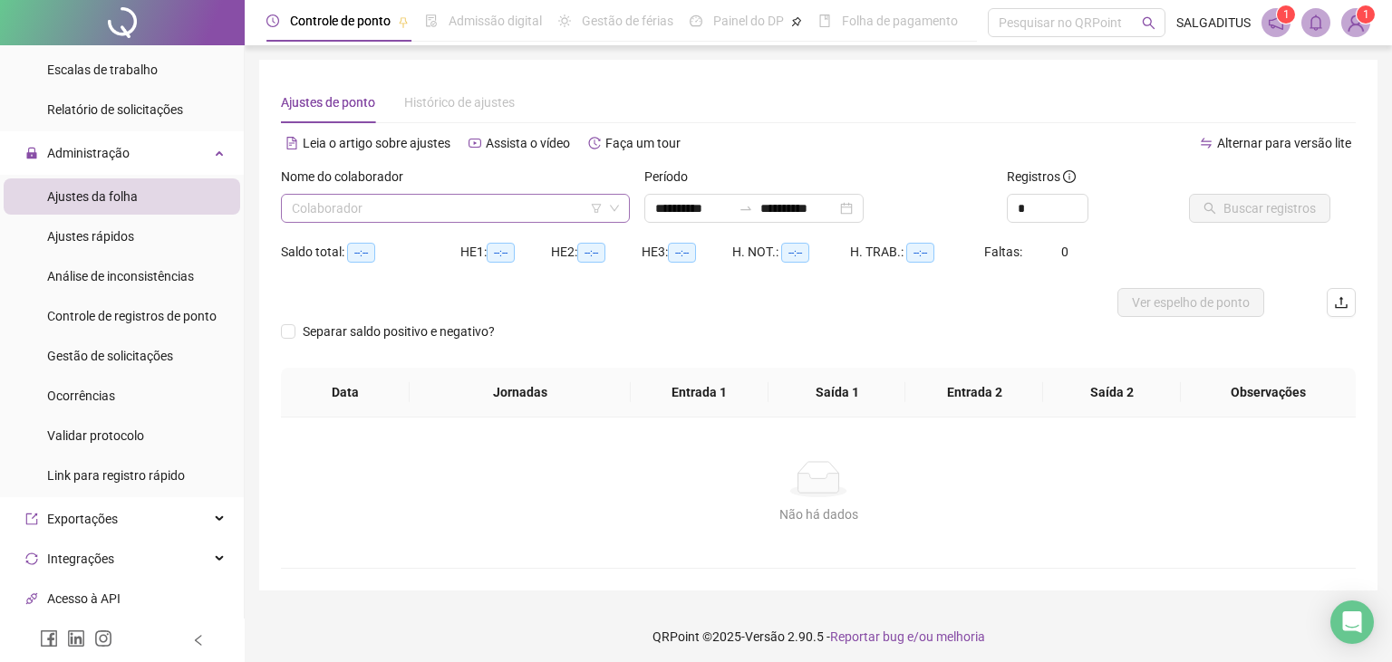
type input "**********"
click at [515, 197] on input "search" at bounding box center [447, 208] width 311 height 27
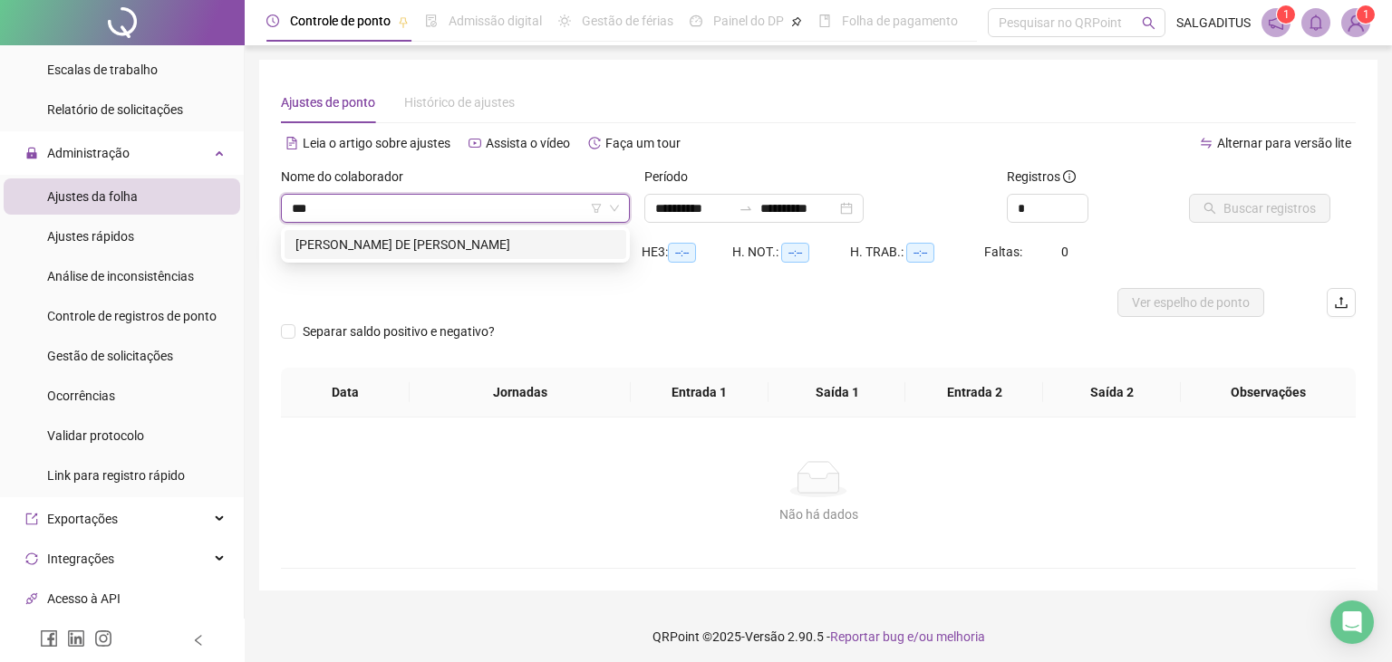
type input "****"
click at [541, 249] on div "[PERSON_NAME] DE [PERSON_NAME]" at bounding box center [455, 245] width 320 height 20
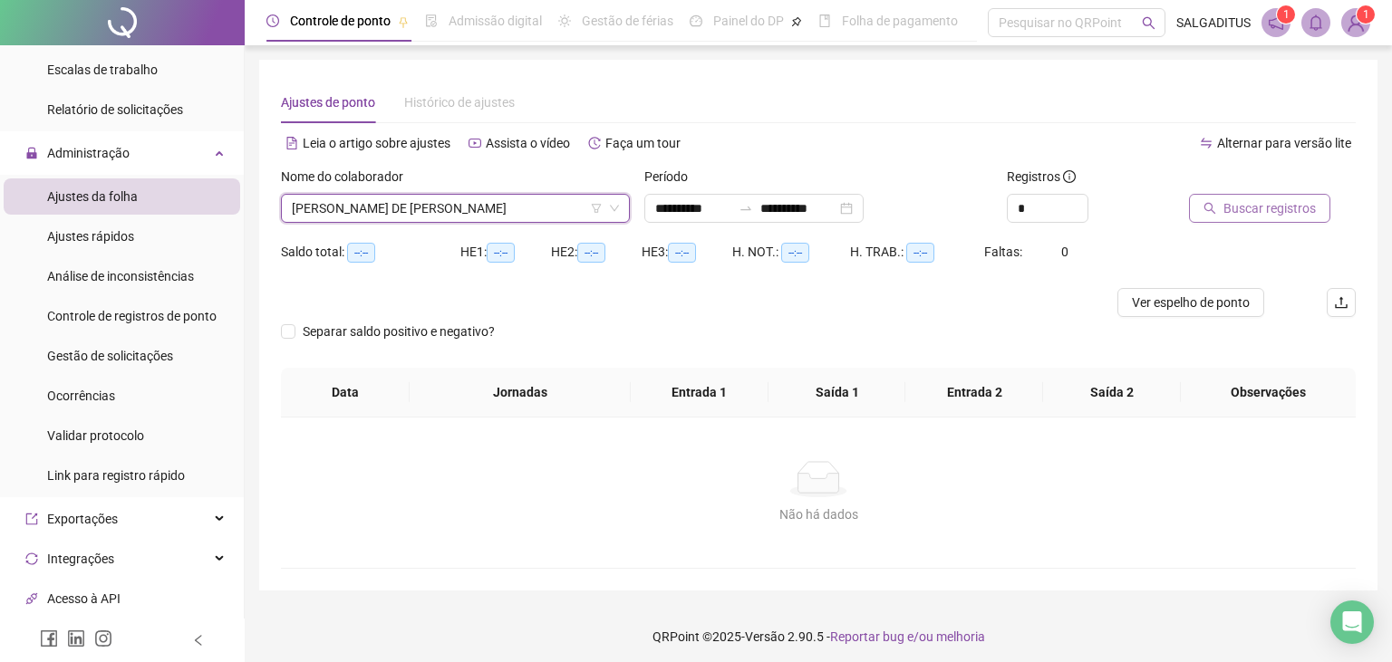
click at [1212, 208] on icon "search" at bounding box center [1209, 208] width 13 height 13
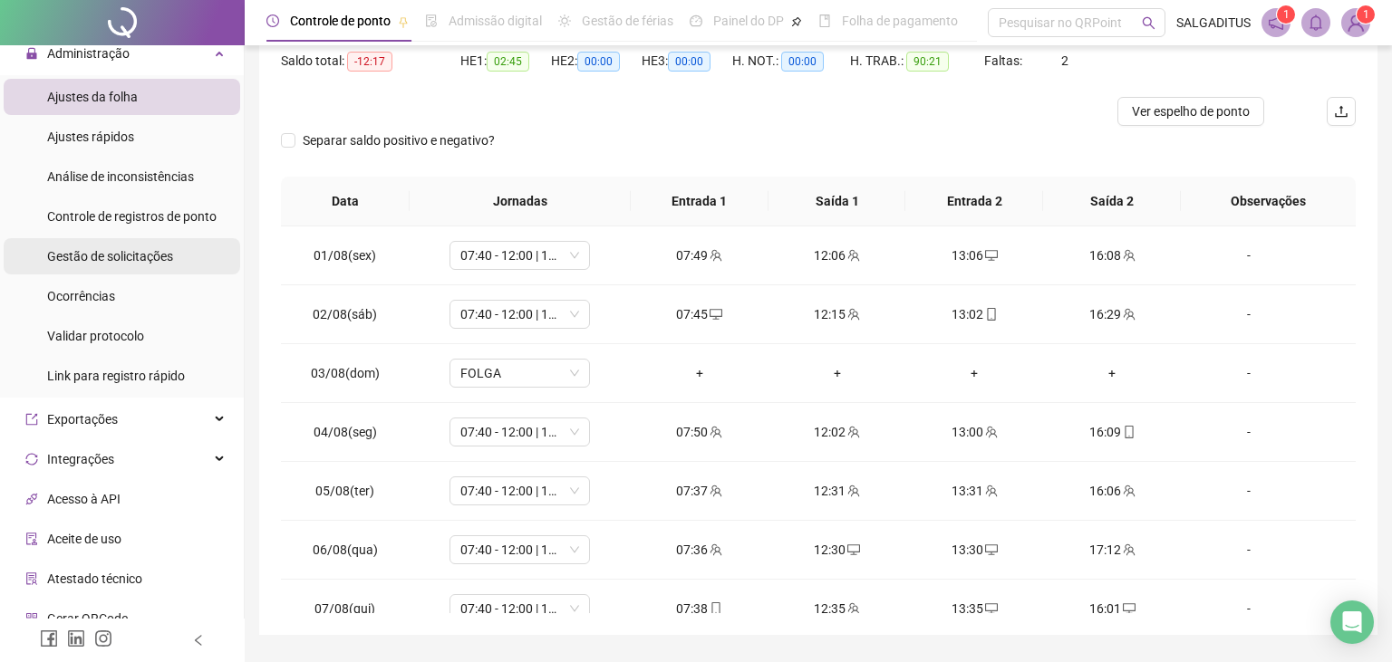
scroll to position [497, 0]
click at [115, 246] on div "Gestão de solicitações" at bounding box center [110, 259] width 126 height 36
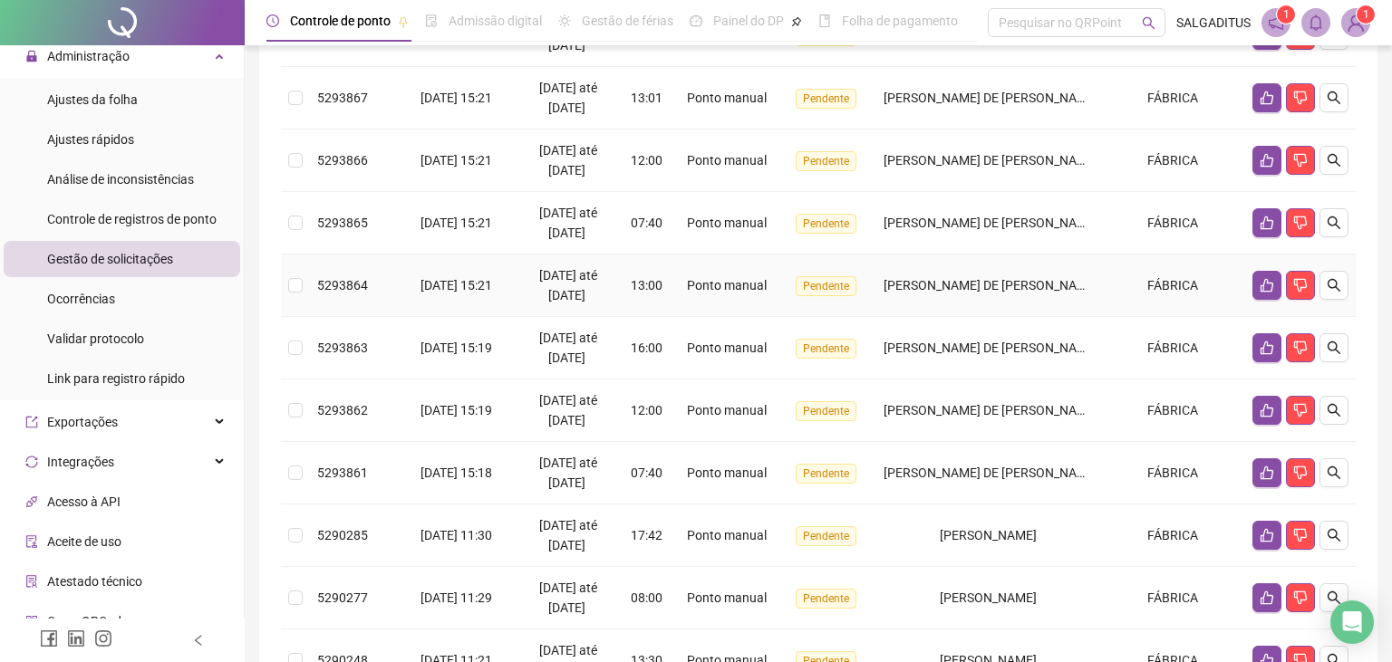
scroll to position [526, 0]
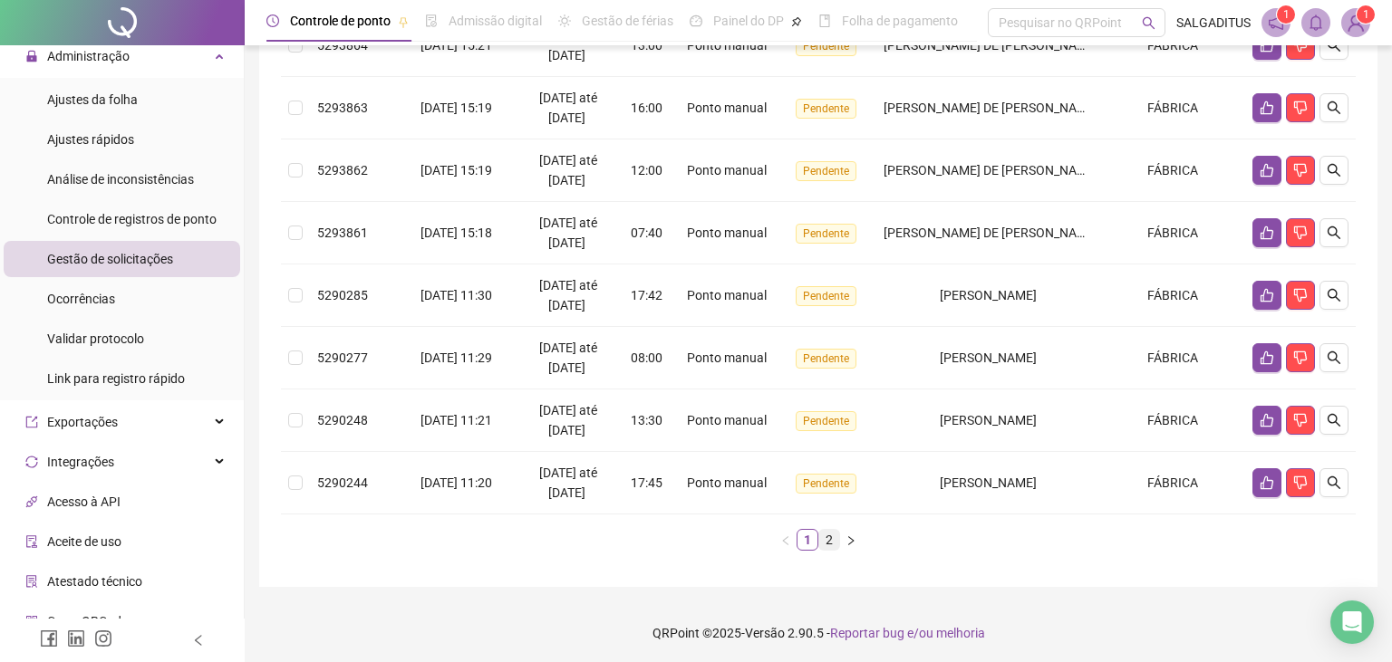
click at [823, 542] on link "2" at bounding box center [829, 540] width 20 height 20
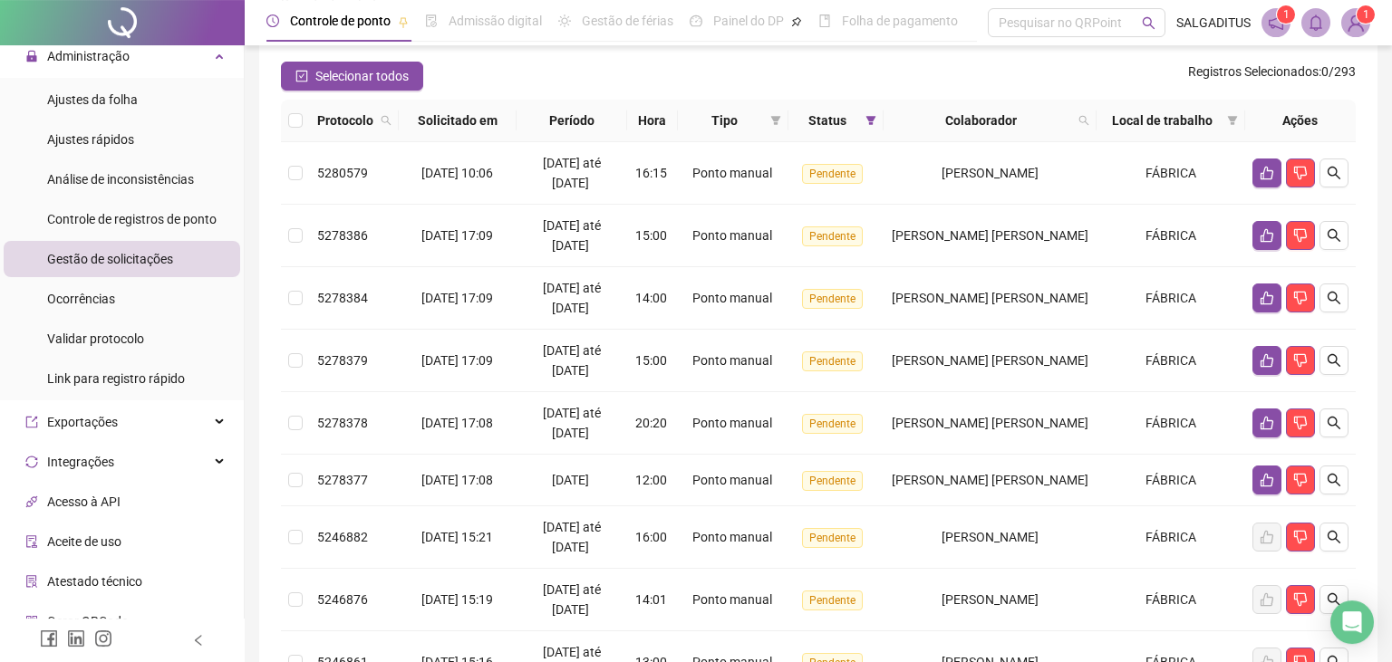
scroll to position [26, 0]
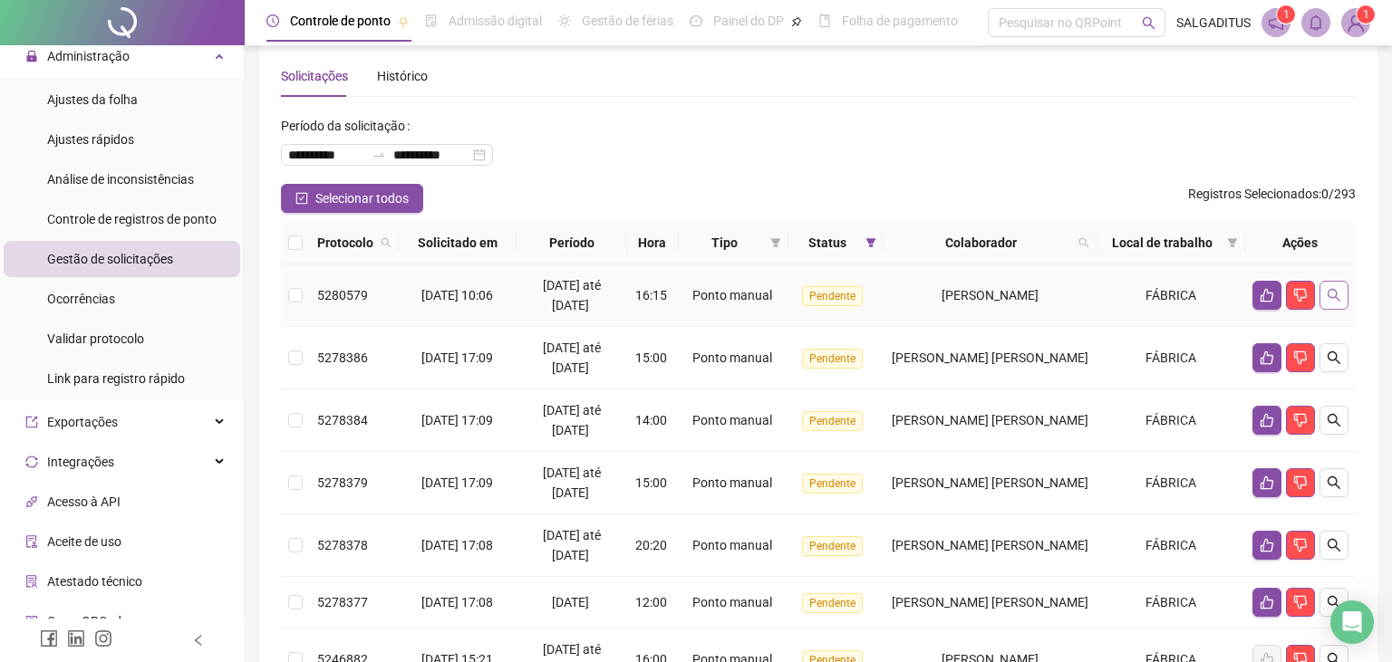
click at [1337, 290] on icon "search" at bounding box center [1333, 295] width 14 height 14
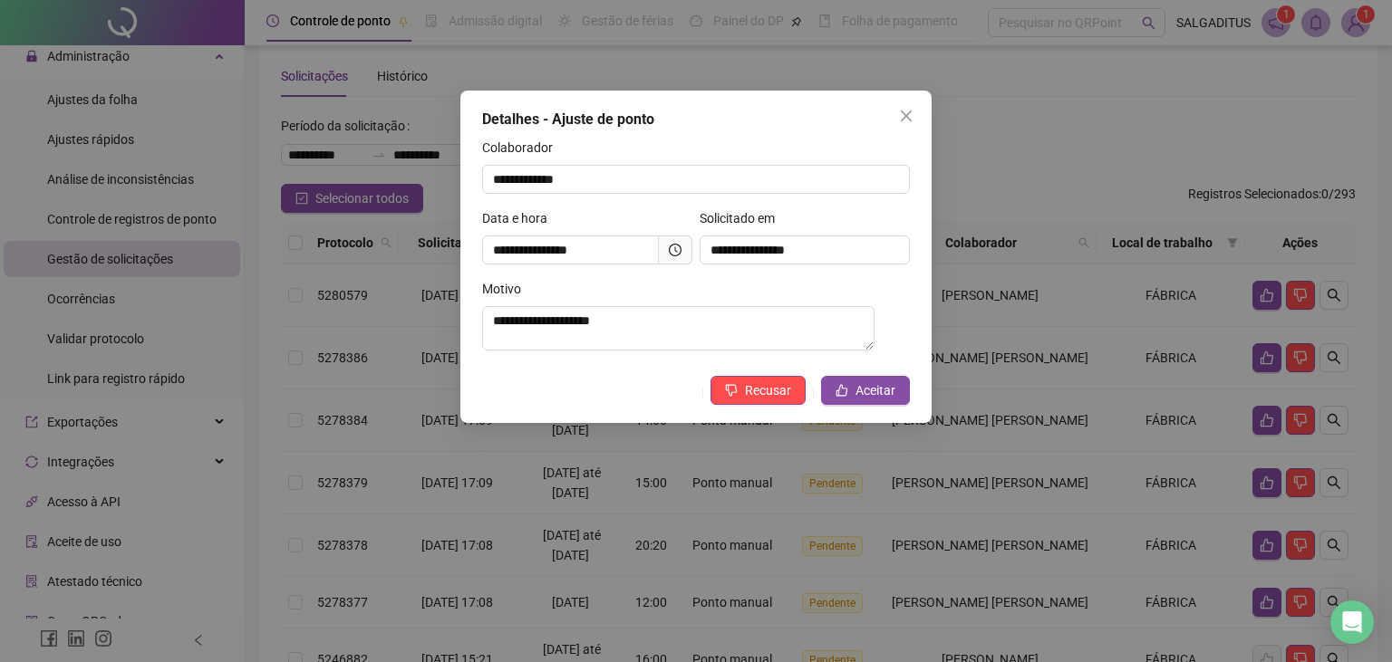
click at [677, 244] on div at bounding box center [675, 250] width 13 height 13
click at [846, 393] on icon "like" at bounding box center [842, 391] width 12 height 12
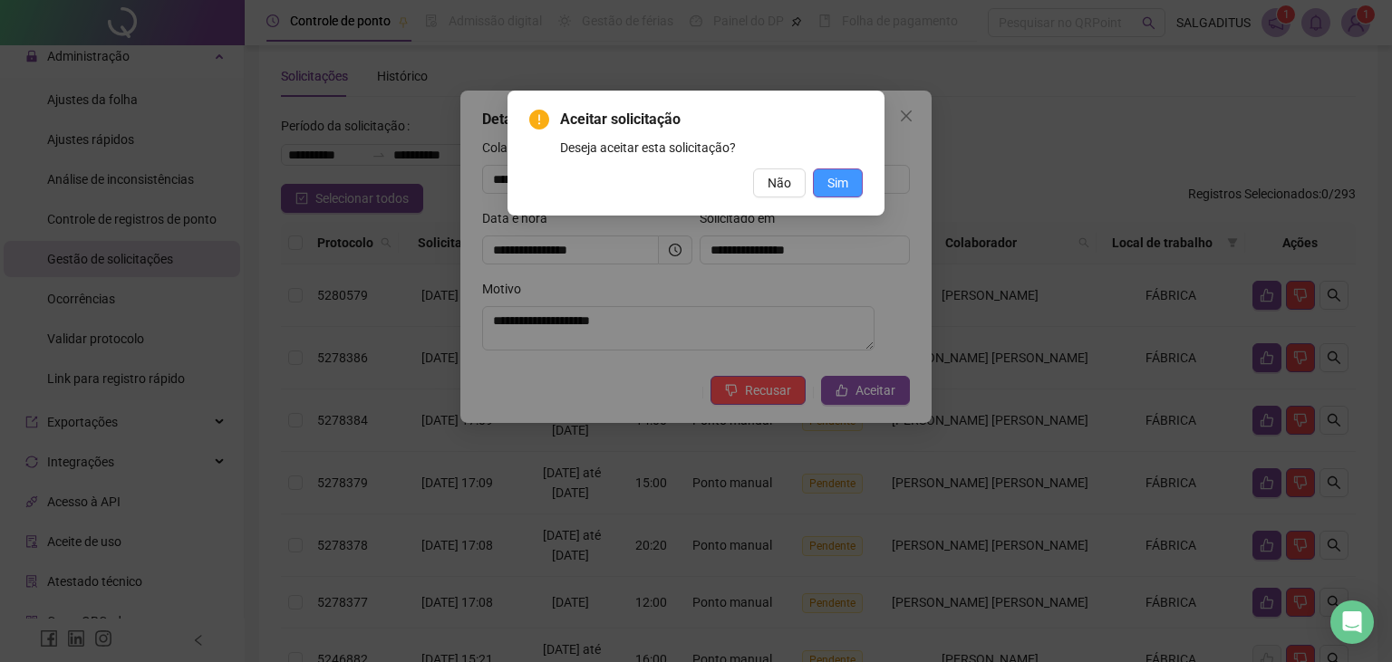
click at [848, 179] on span "Sim" at bounding box center [837, 183] width 21 height 20
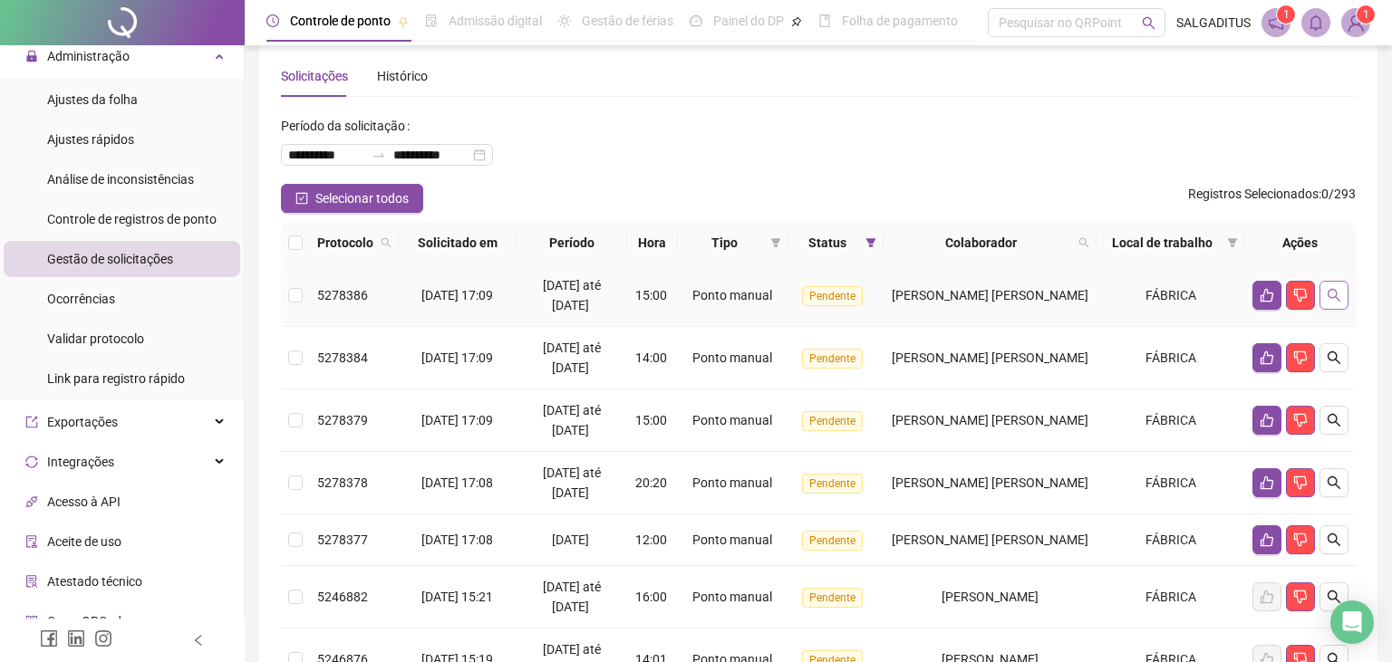
click at [1343, 303] on button "button" at bounding box center [1333, 295] width 29 height 29
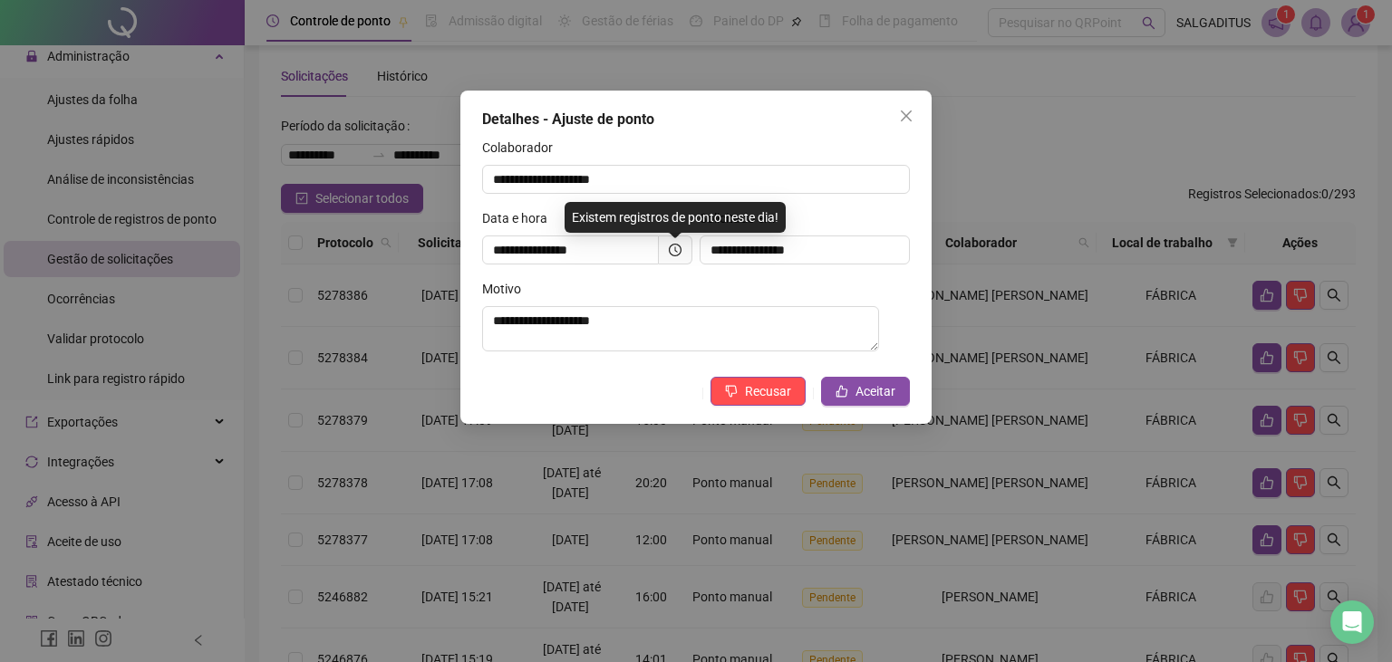
click at [670, 249] on icon "clock-circle" at bounding box center [675, 250] width 13 height 13
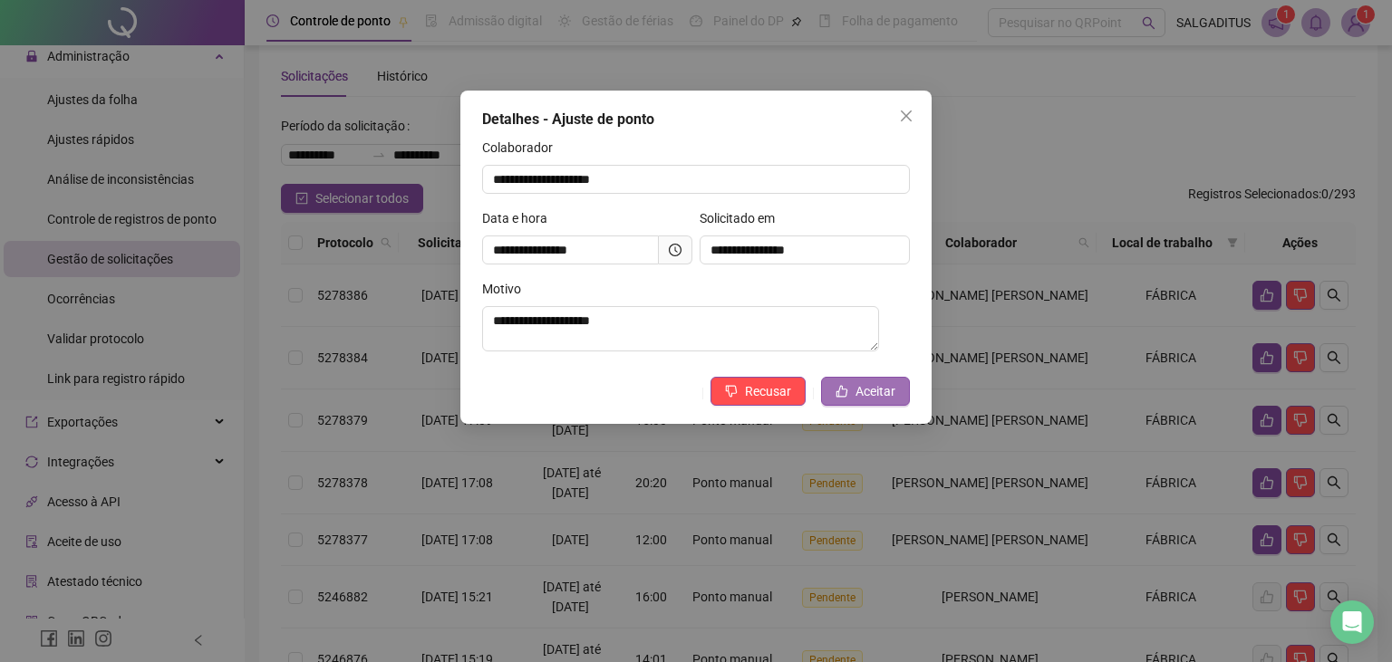
click at [879, 396] on span "Aceitar" at bounding box center [875, 391] width 40 height 20
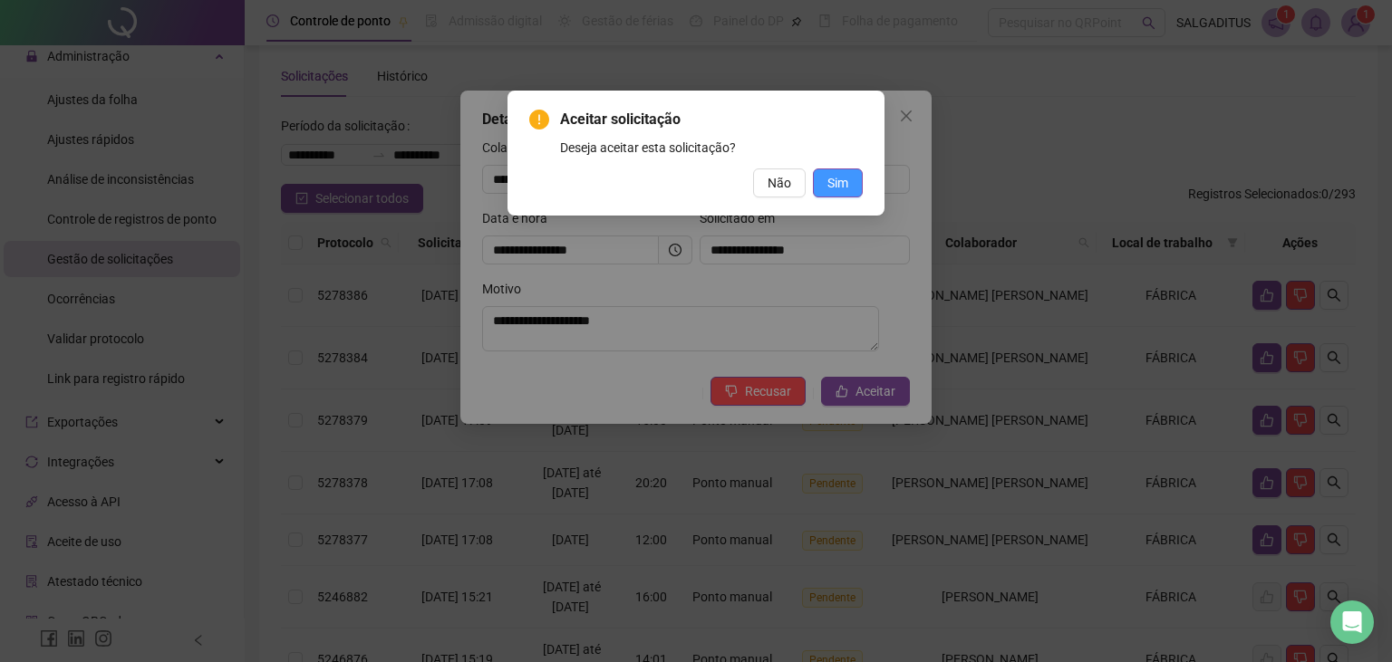
click at [817, 177] on button "Sim" at bounding box center [838, 183] width 50 height 29
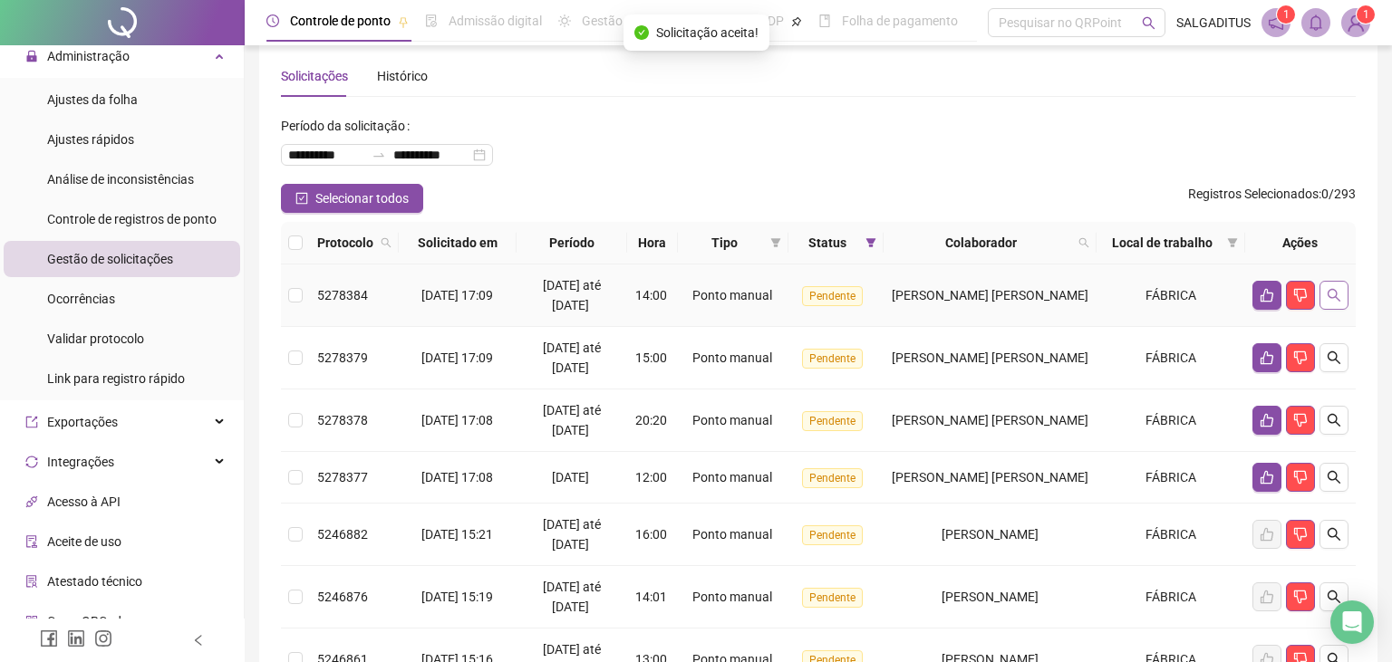
click at [1339, 297] on icon "search" at bounding box center [1333, 295] width 14 height 14
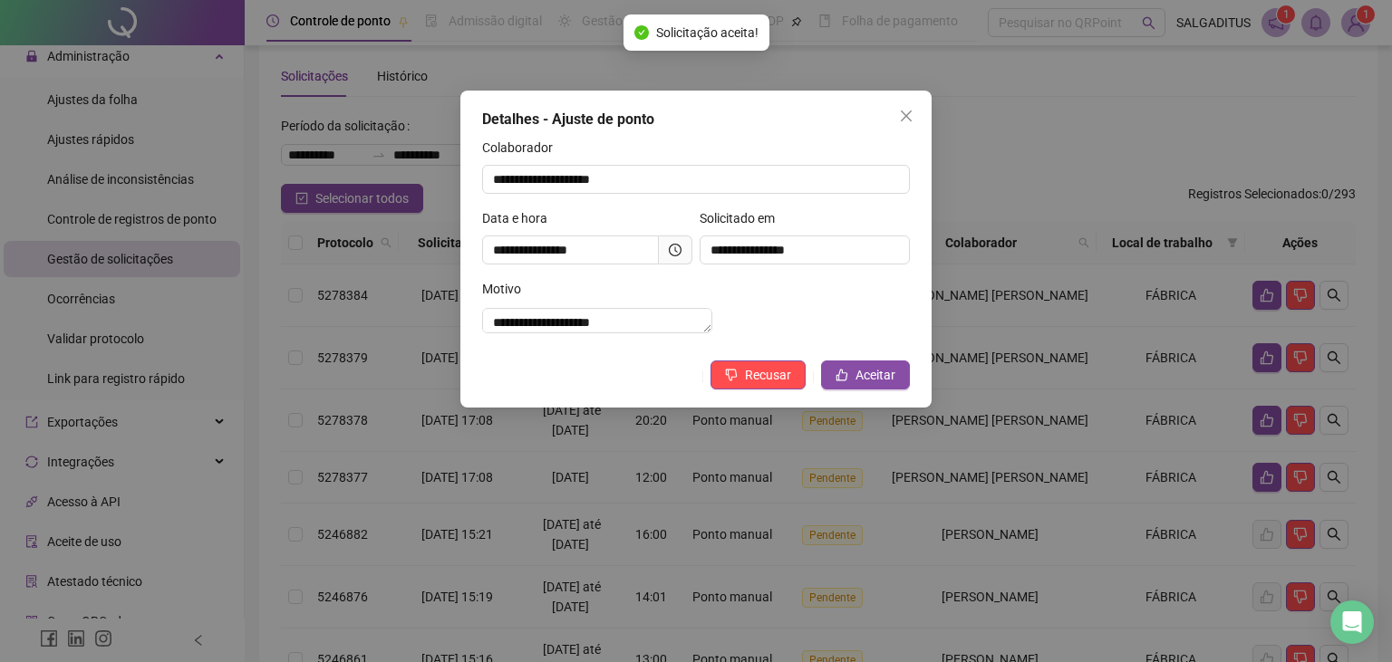
click at [669, 246] on span at bounding box center [676, 250] width 34 height 29
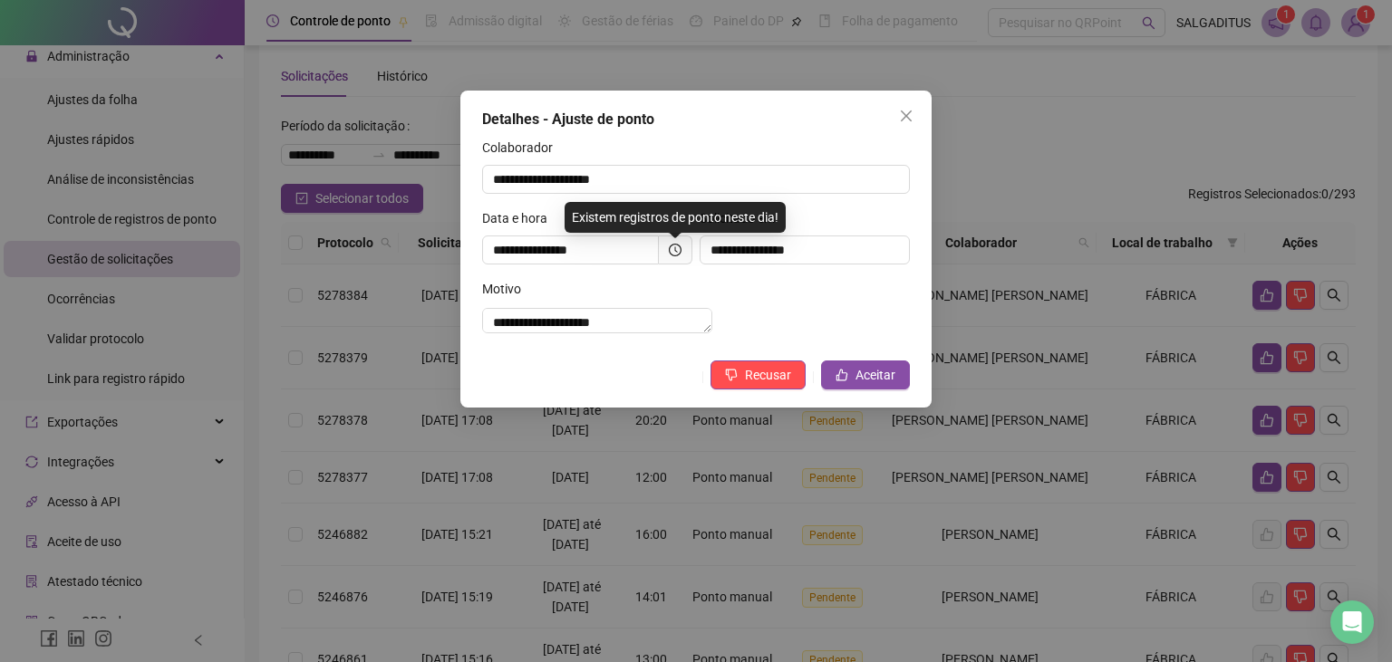
click at [669, 246] on span at bounding box center [676, 250] width 34 height 29
click at [681, 247] on icon "clock-circle" at bounding box center [675, 250] width 13 height 13
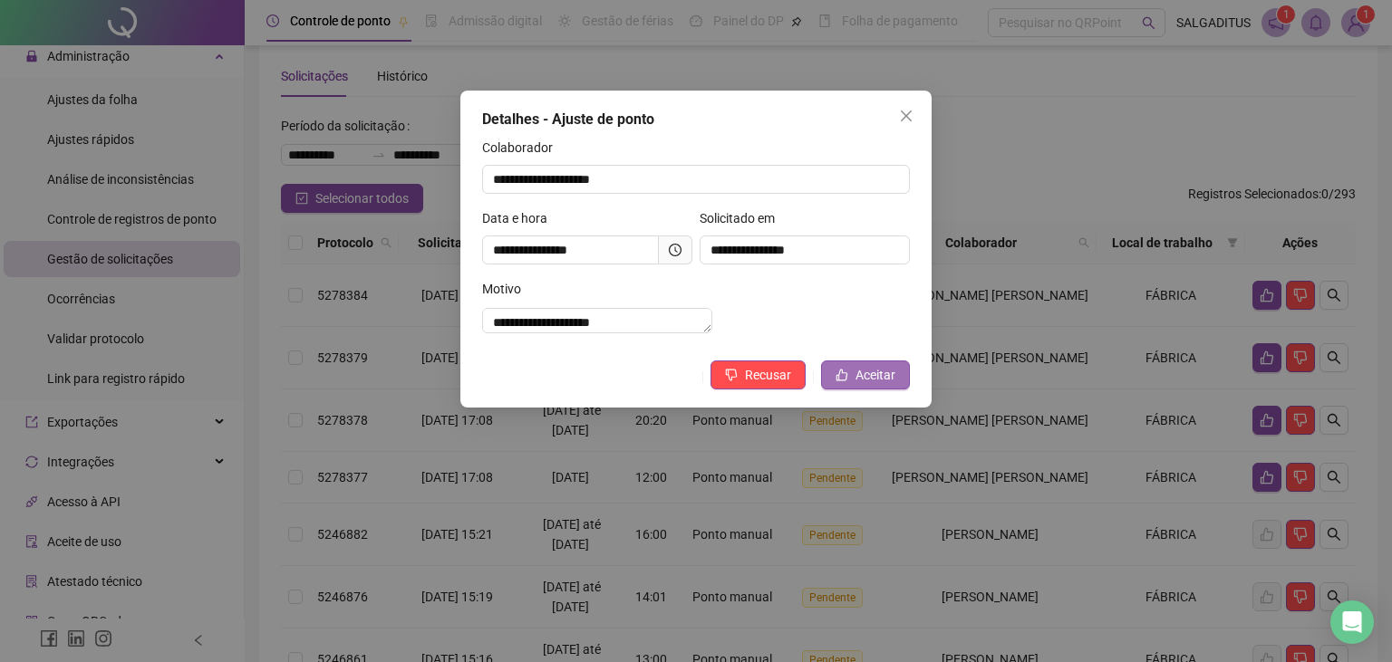
click at [873, 385] on span "Aceitar" at bounding box center [875, 375] width 40 height 20
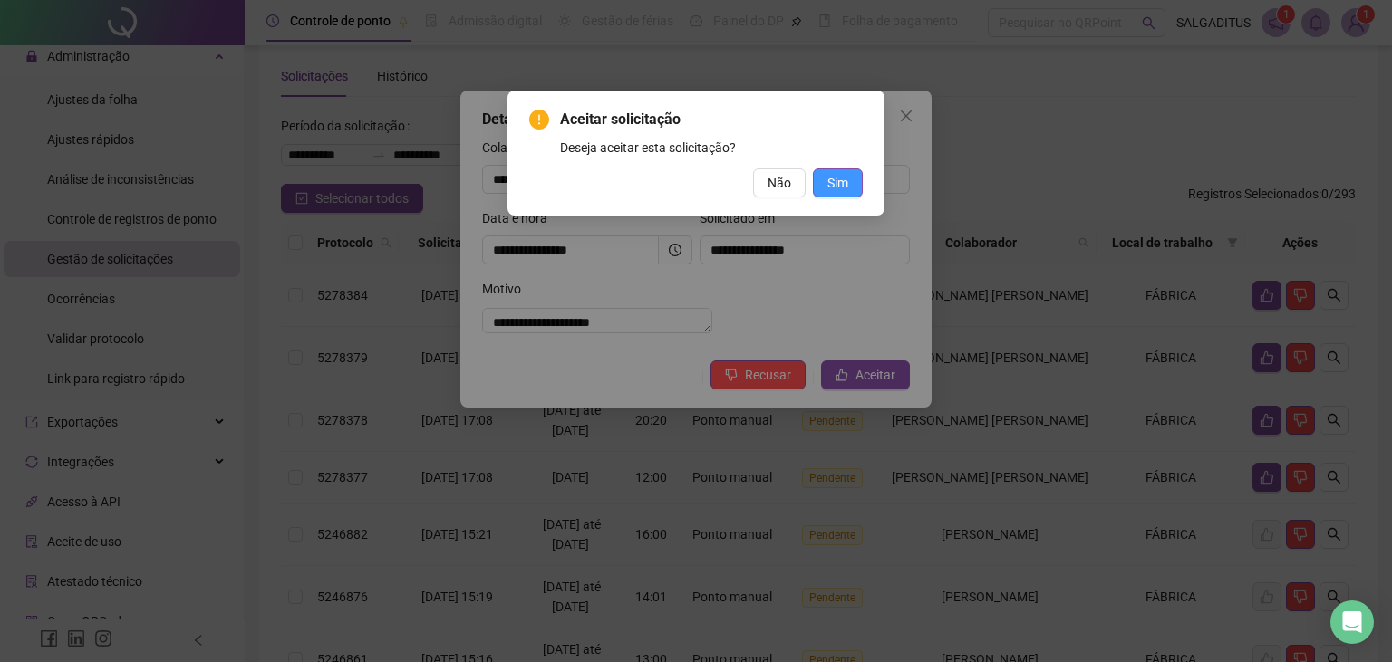
click at [837, 187] on span "Sim" at bounding box center [837, 183] width 21 height 20
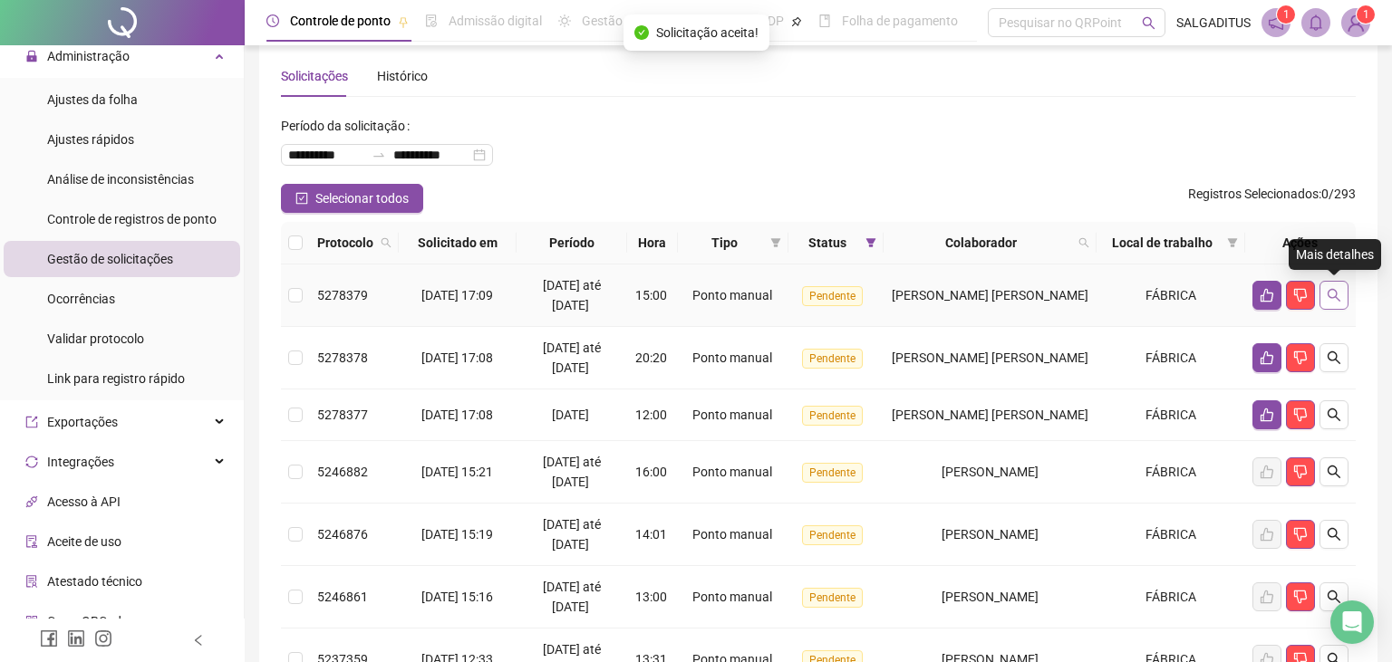
click at [1339, 309] on button "button" at bounding box center [1333, 295] width 29 height 29
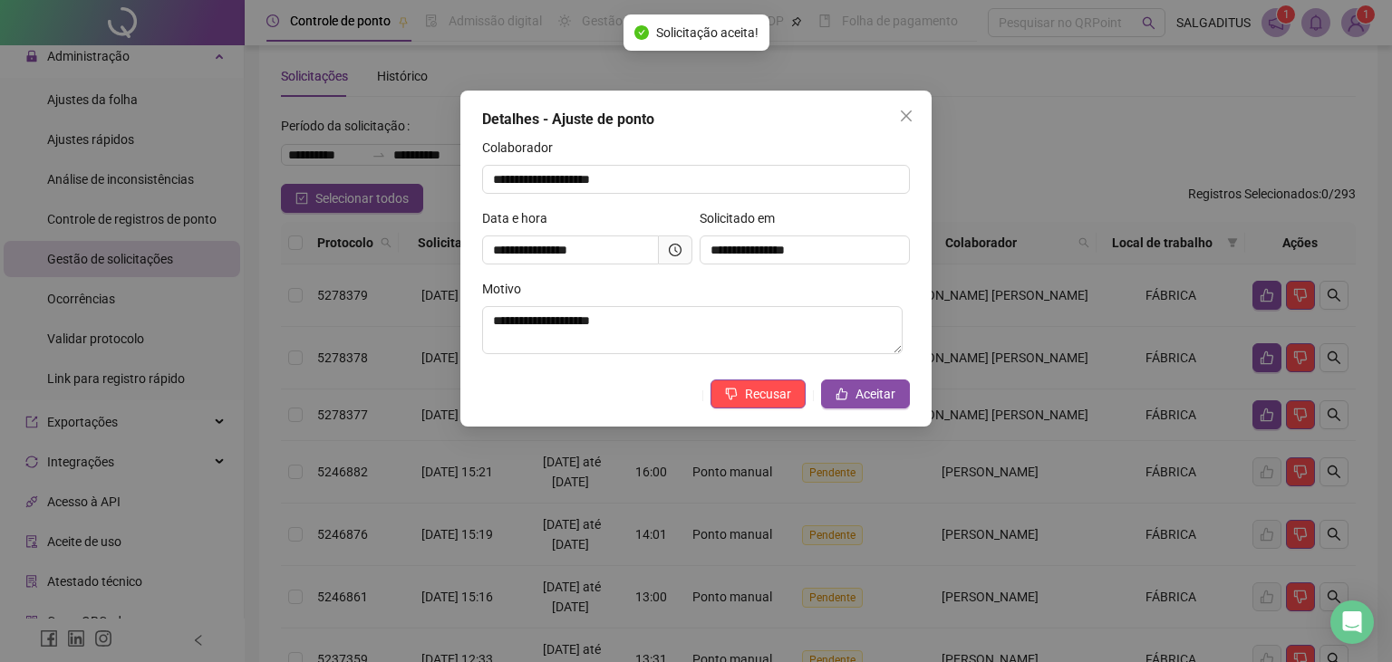
click at [671, 256] on icon "clock-circle" at bounding box center [675, 250] width 13 height 13
click at [865, 390] on span "Aceitar" at bounding box center [875, 394] width 40 height 20
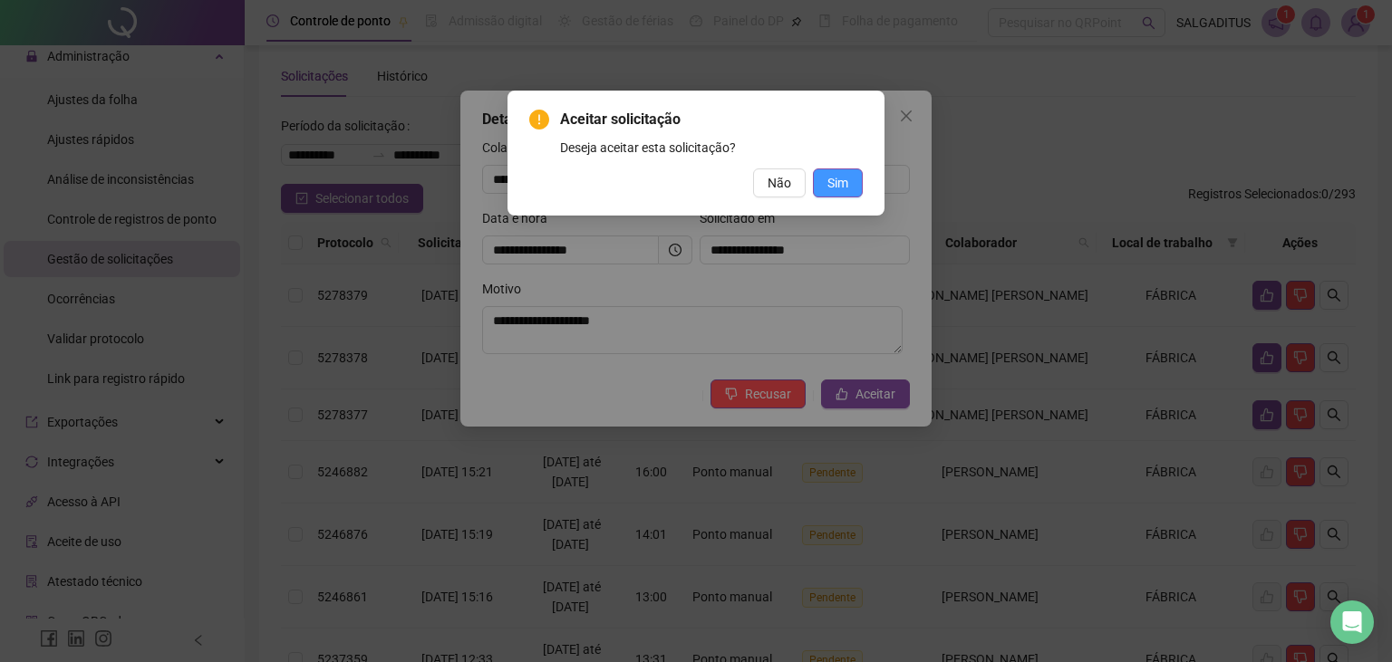
click at [840, 188] on span "Sim" at bounding box center [837, 183] width 21 height 20
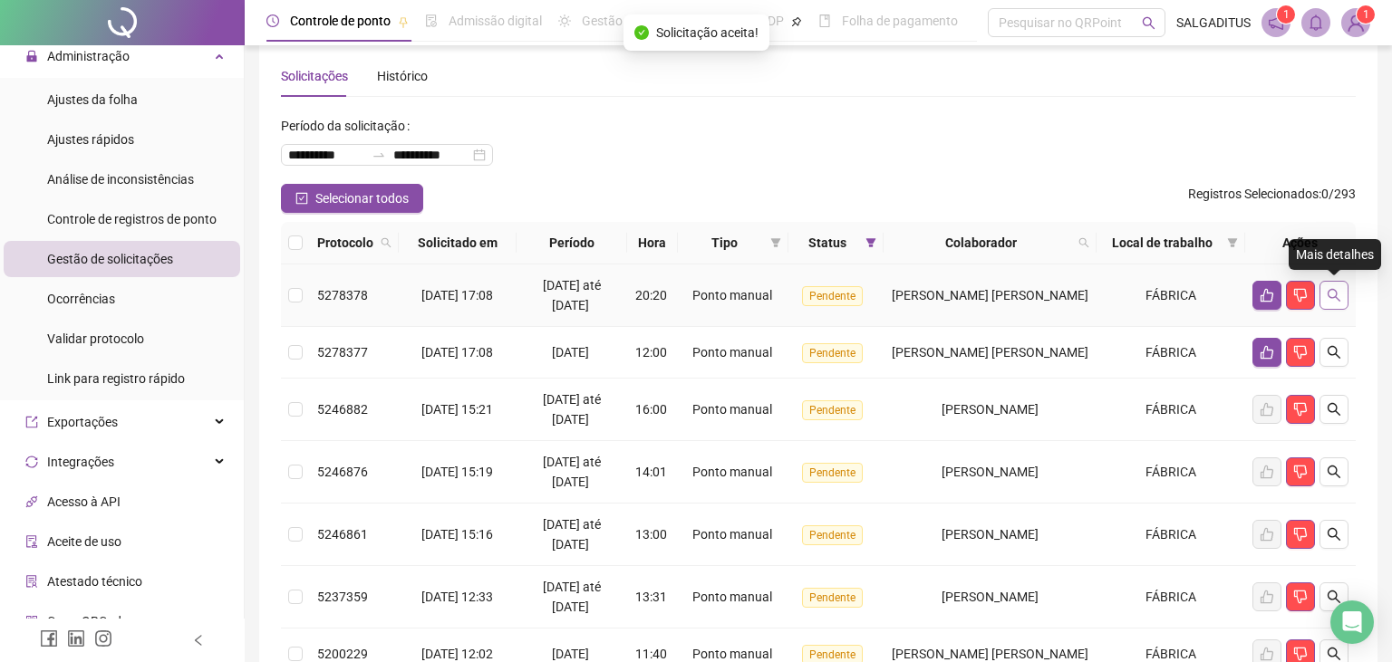
click at [1341, 291] on button "button" at bounding box center [1333, 295] width 29 height 29
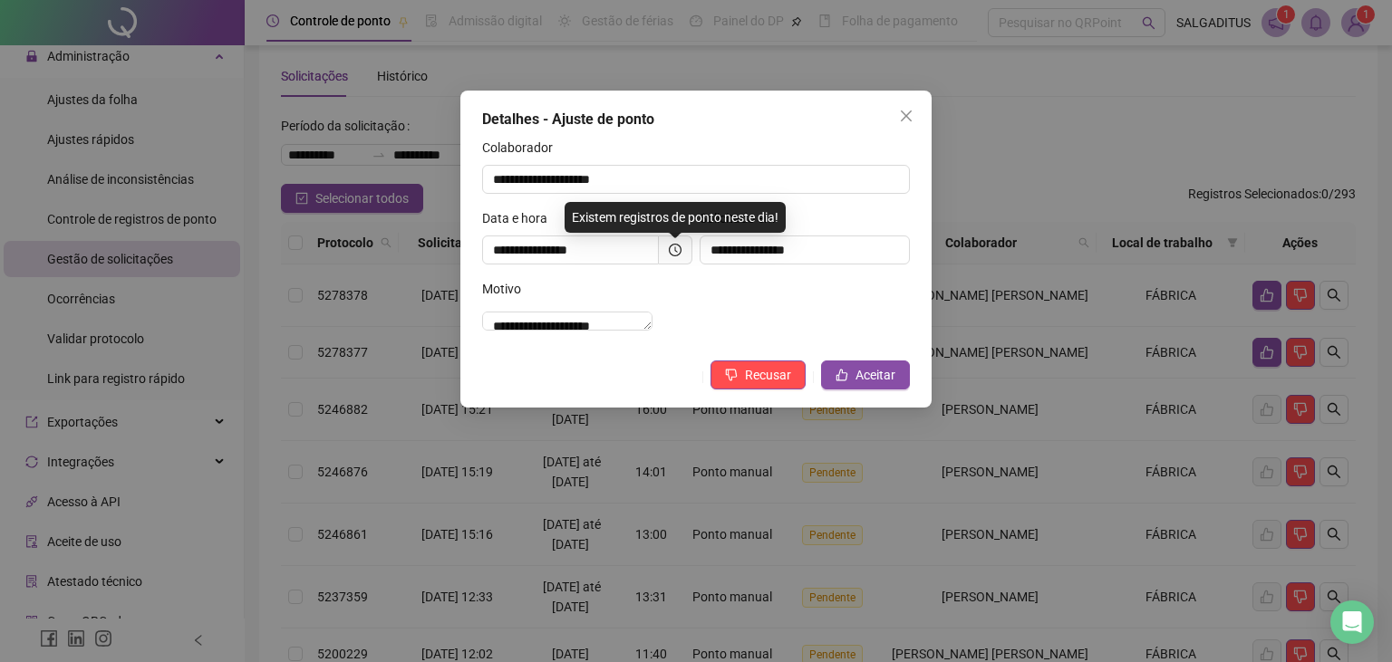
click at [673, 253] on icon "clock-circle" at bounding box center [675, 250] width 13 height 13
click at [668, 256] on span at bounding box center [676, 250] width 34 height 29
click at [672, 254] on icon "clock-circle" at bounding box center [675, 250] width 13 height 13
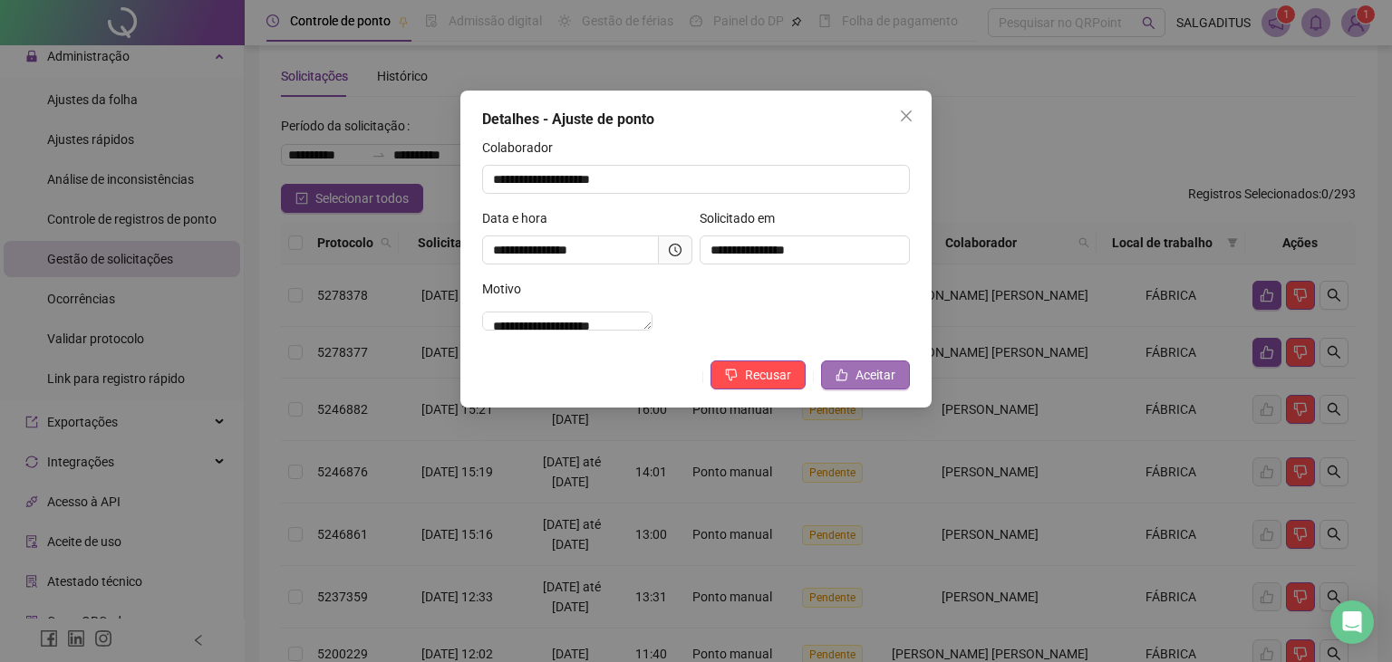
drag, startPoint x: 911, startPoint y: 392, endPoint x: 885, endPoint y: 387, distance: 25.9
click at [901, 390] on div "**********" at bounding box center [695, 249] width 471 height 317
click at [885, 385] on span "Aceitar" at bounding box center [875, 375] width 40 height 20
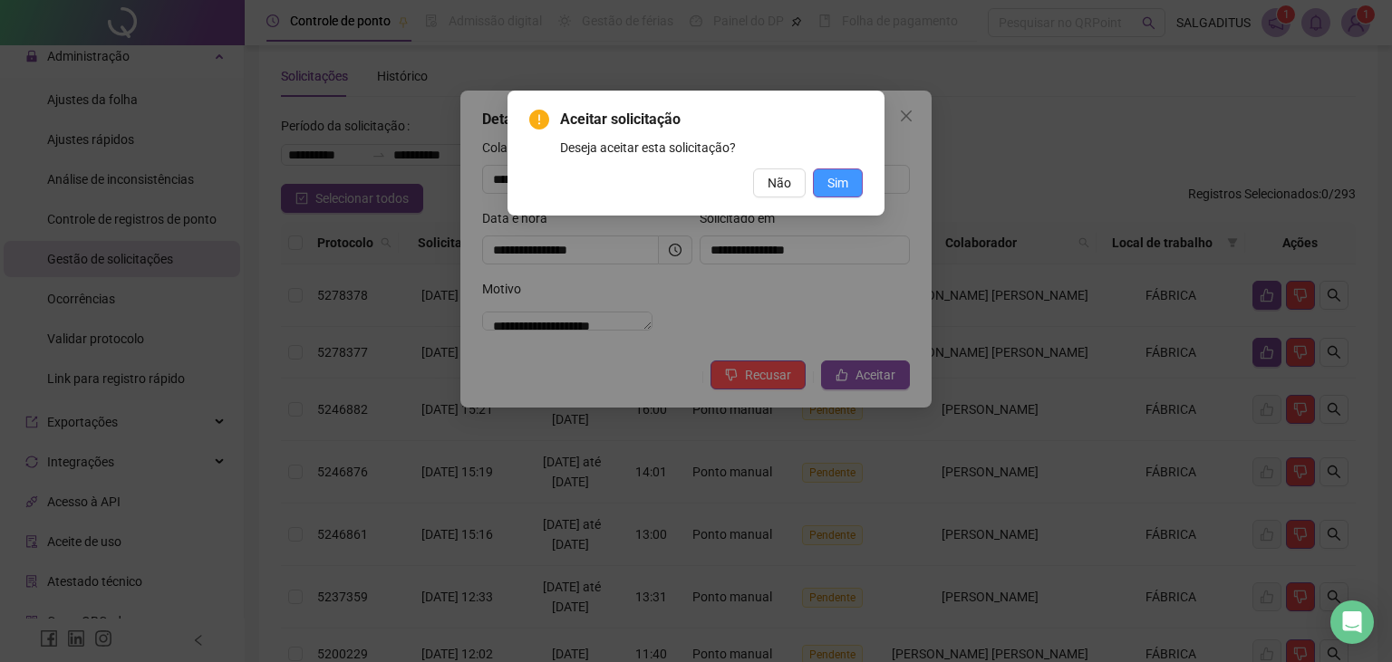
click at [832, 179] on span "Sim" at bounding box center [837, 183] width 21 height 20
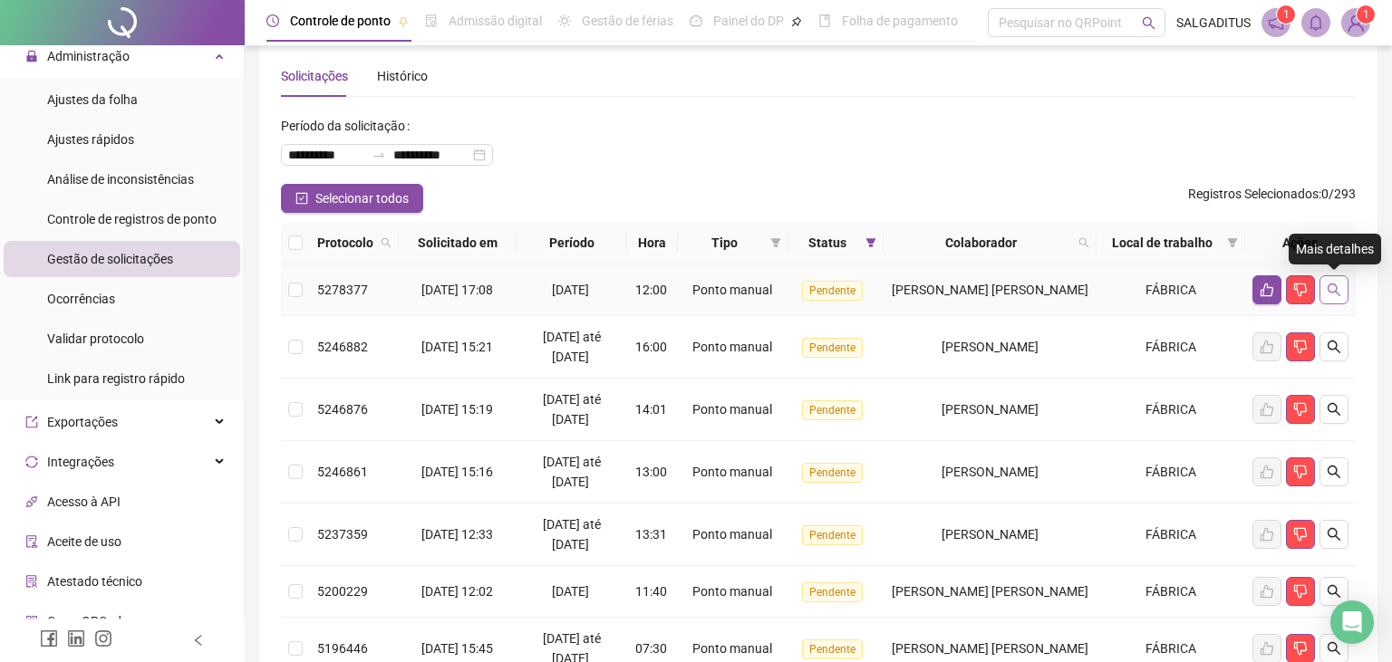
click at [1332, 286] on icon "search" at bounding box center [1333, 290] width 14 height 14
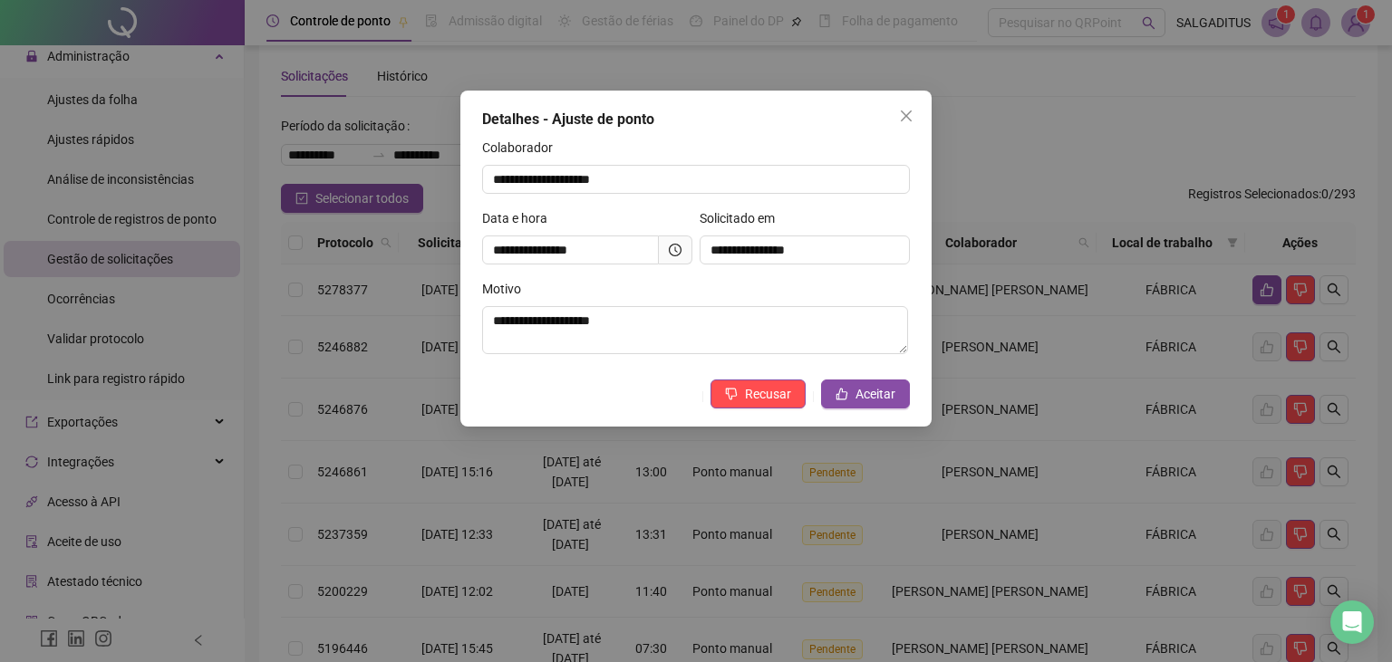
click at [676, 246] on icon "clock-circle" at bounding box center [675, 250] width 13 height 13
click at [882, 401] on span "Aceitar" at bounding box center [875, 394] width 40 height 20
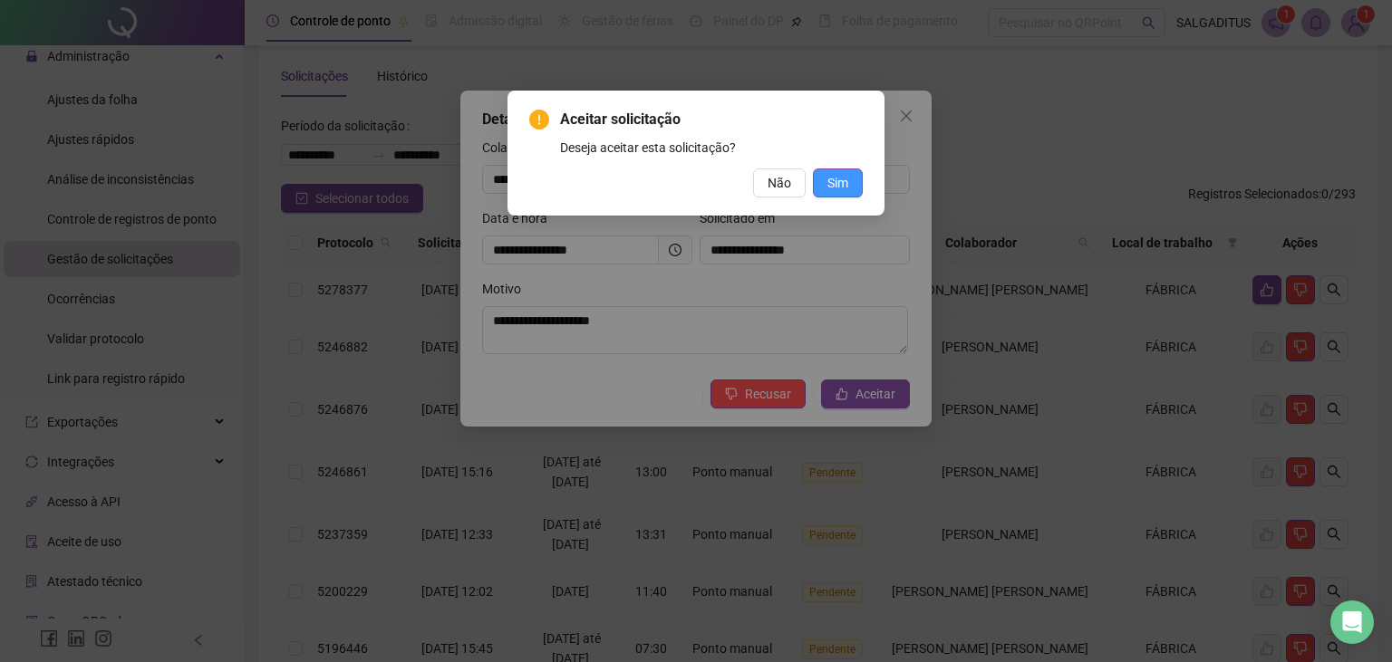
click at [861, 180] on button "Sim" at bounding box center [838, 183] width 50 height 29
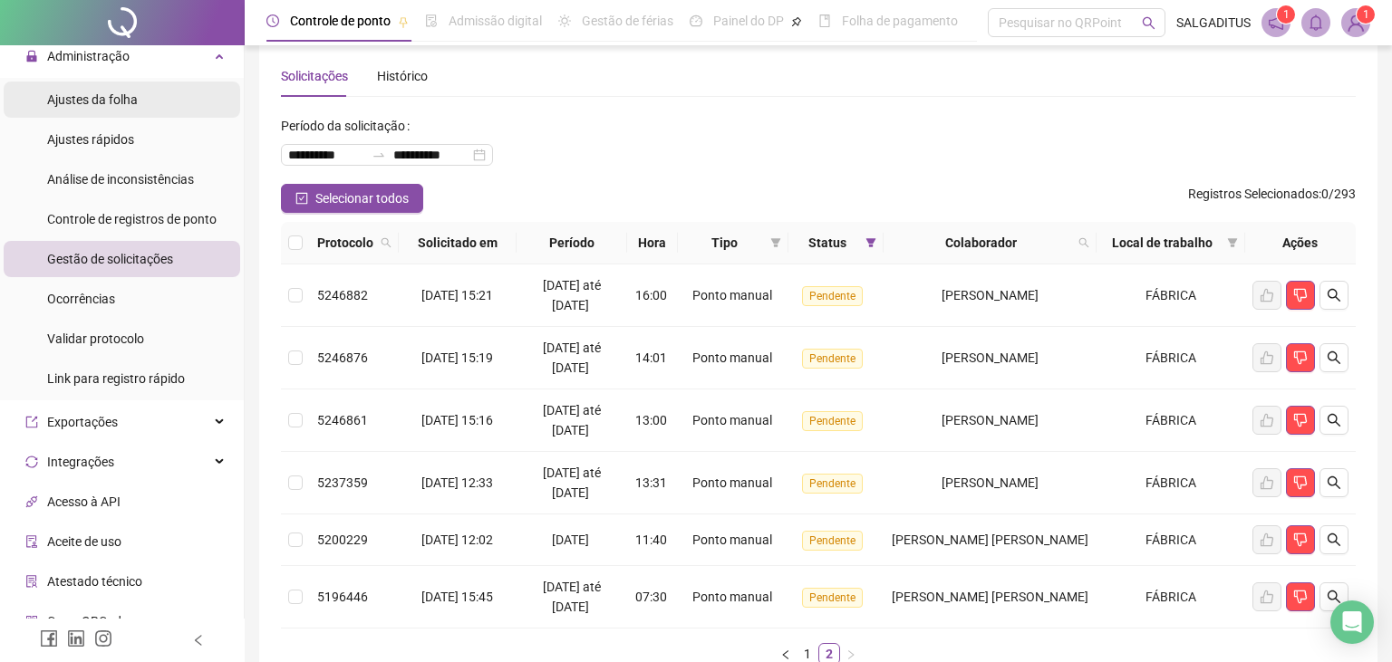
click at [135, 88] on div "Ajustes da folha" at bounding box center [92, 100] width 91 height 36
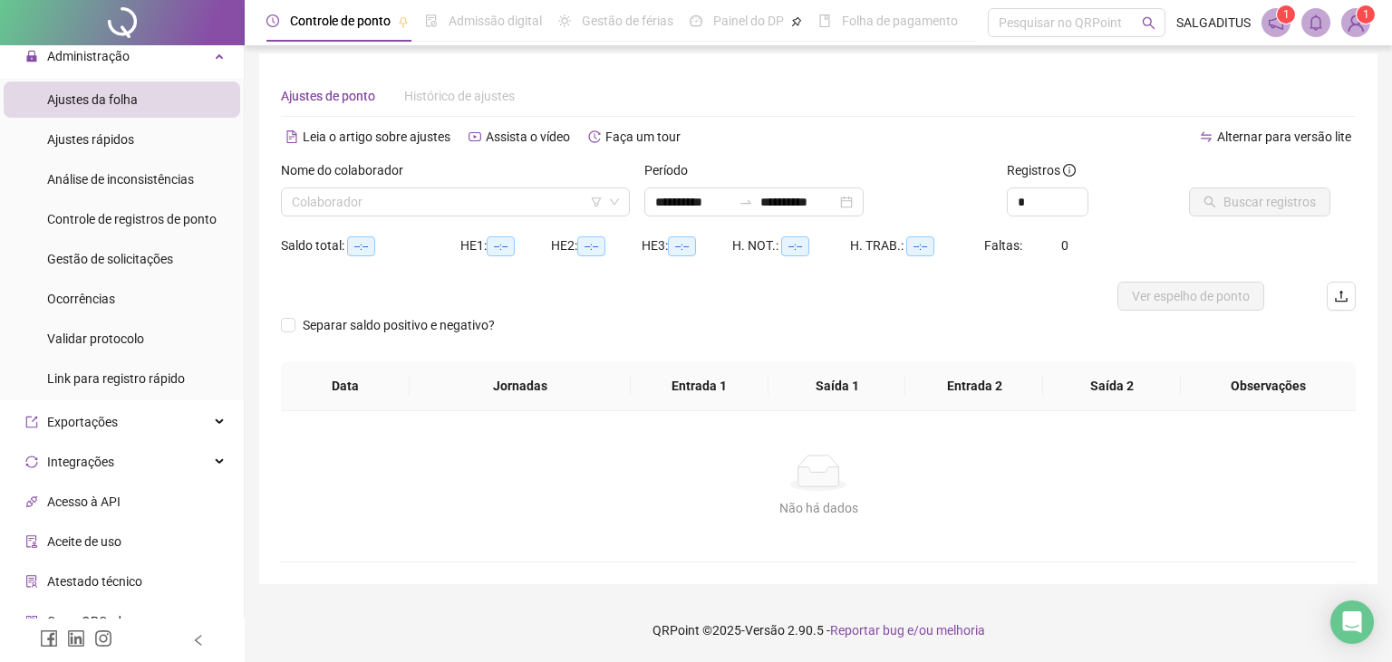
scroll to position [5, 0]
type input "**********"
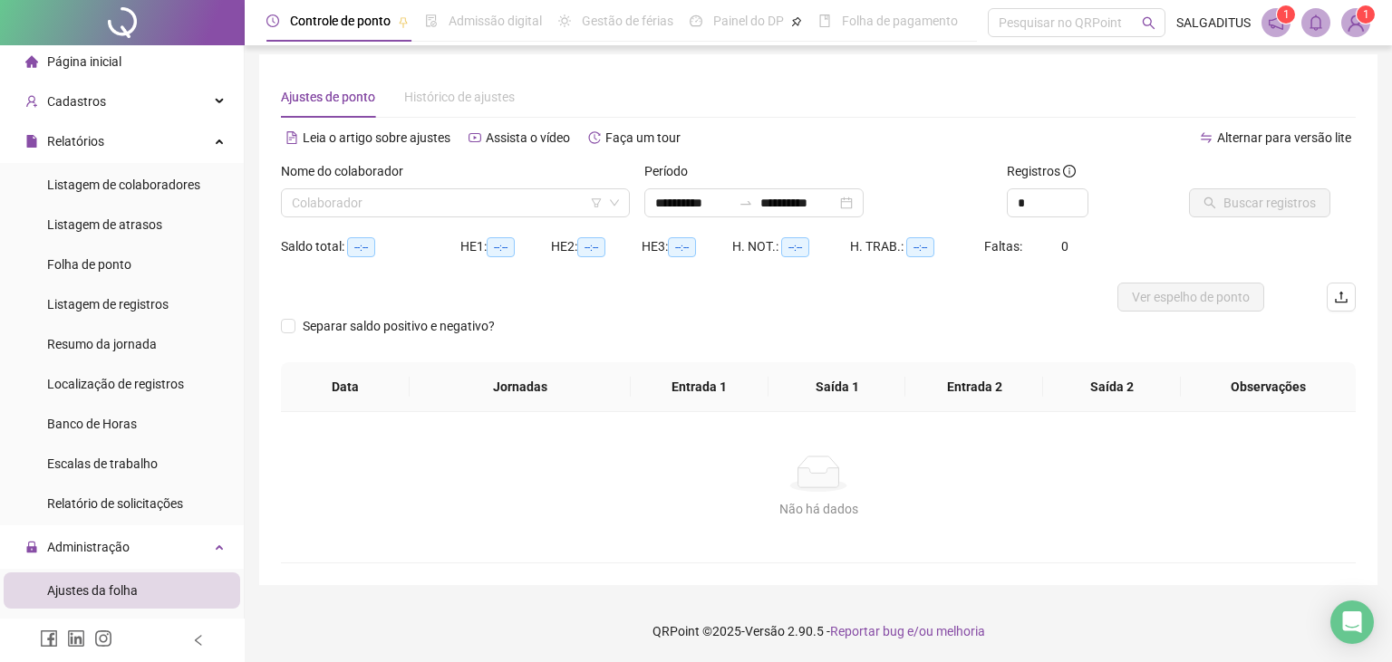
scroll to position [0, 0]
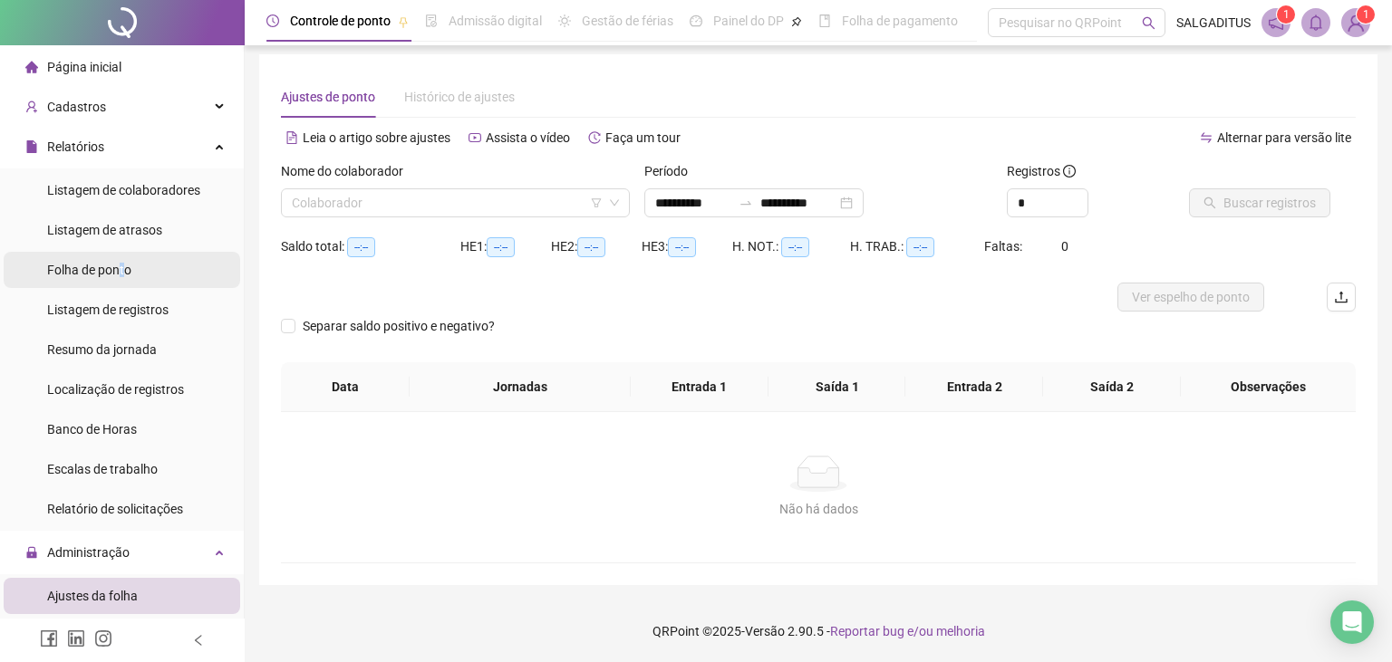
click at [122, 263] on span "Folha de ponto" at bounding box center [89, 270] width 84 height 14
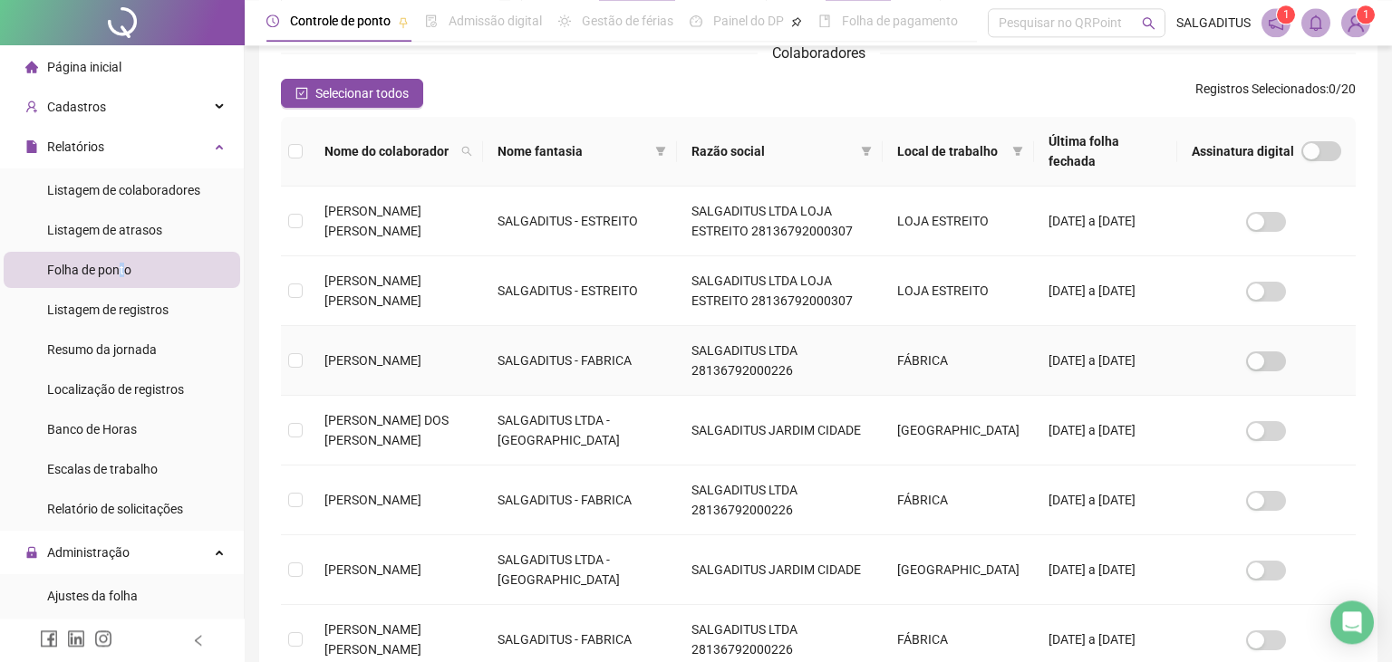
scroll to position [422, 0]
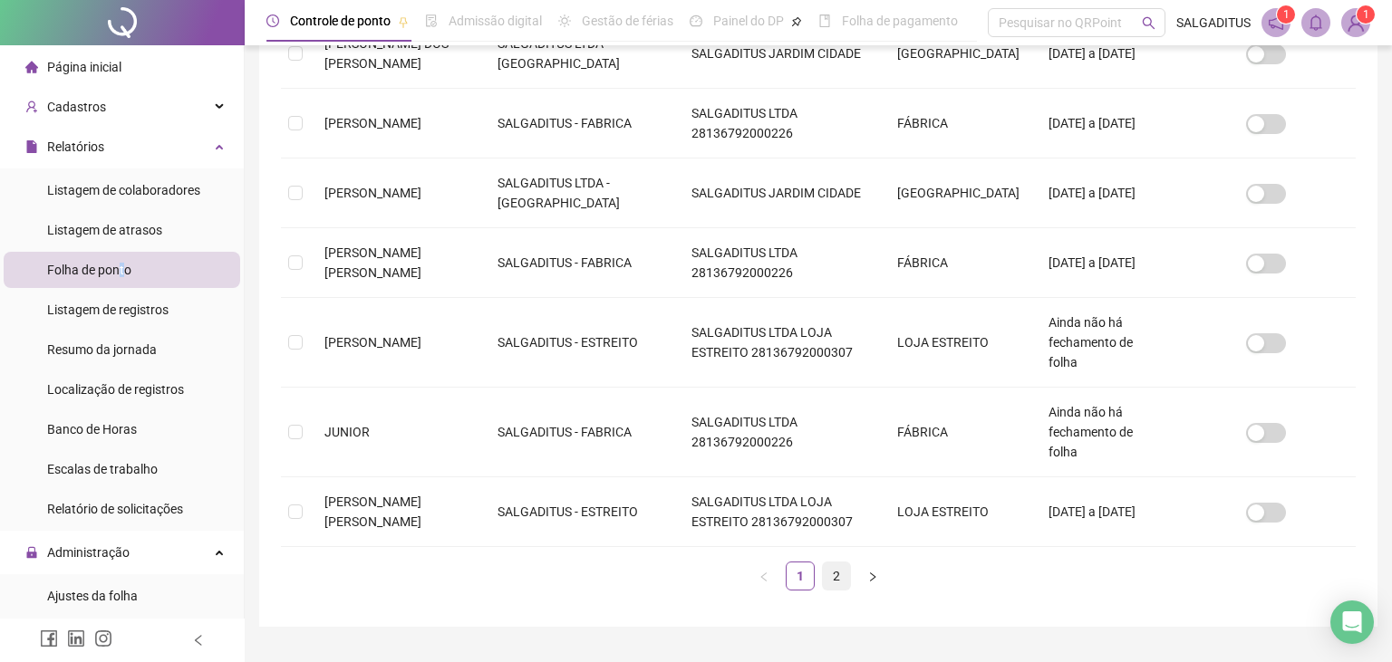
click at [839, 563] on link "2" at bounding box center [836, 576] width 27 height 27
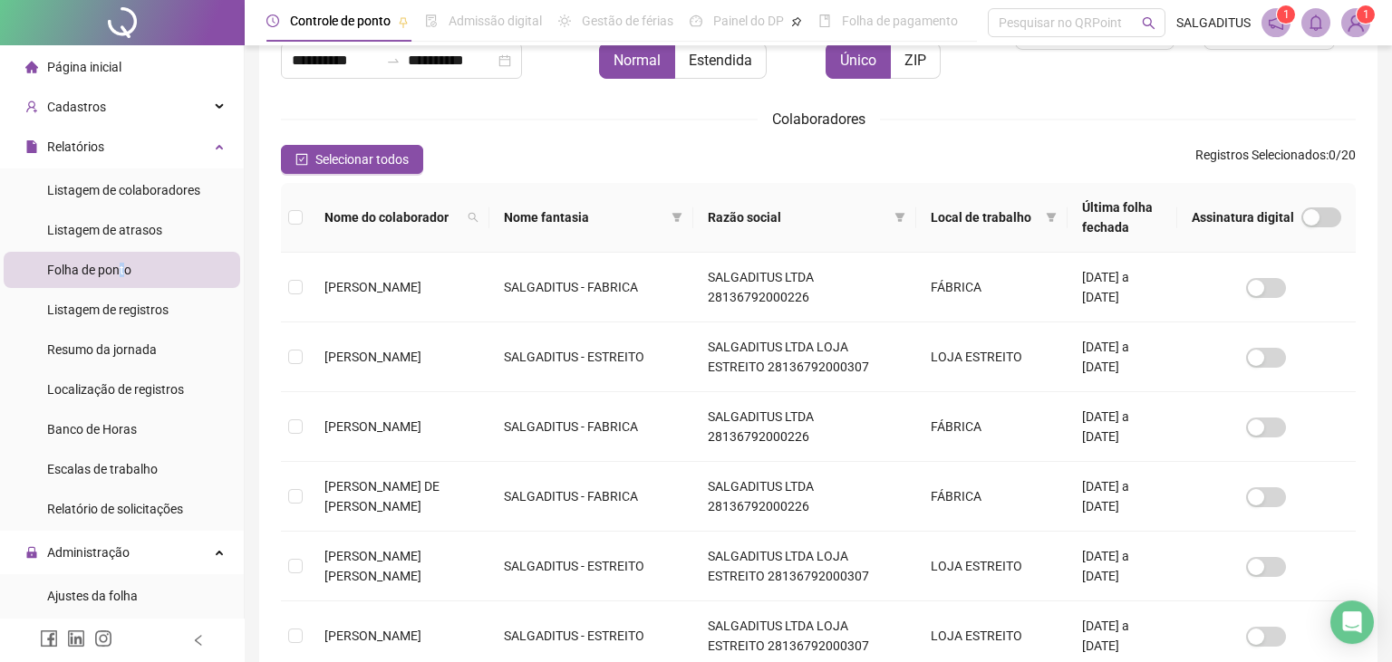
scroll to position [118, 0]
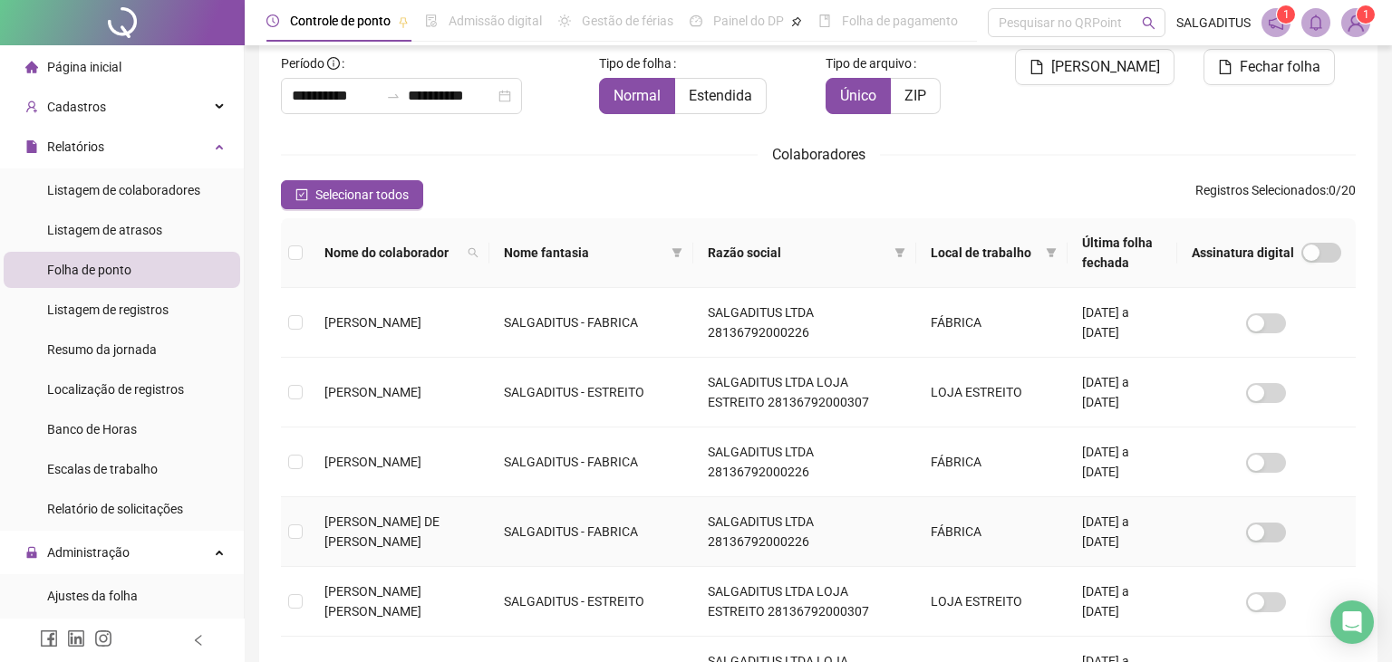
click at [362, 555] on td "[PERSON_NAME] DE [PERSON_NAME]" at bounding box center [399, 532] width 179 height 70
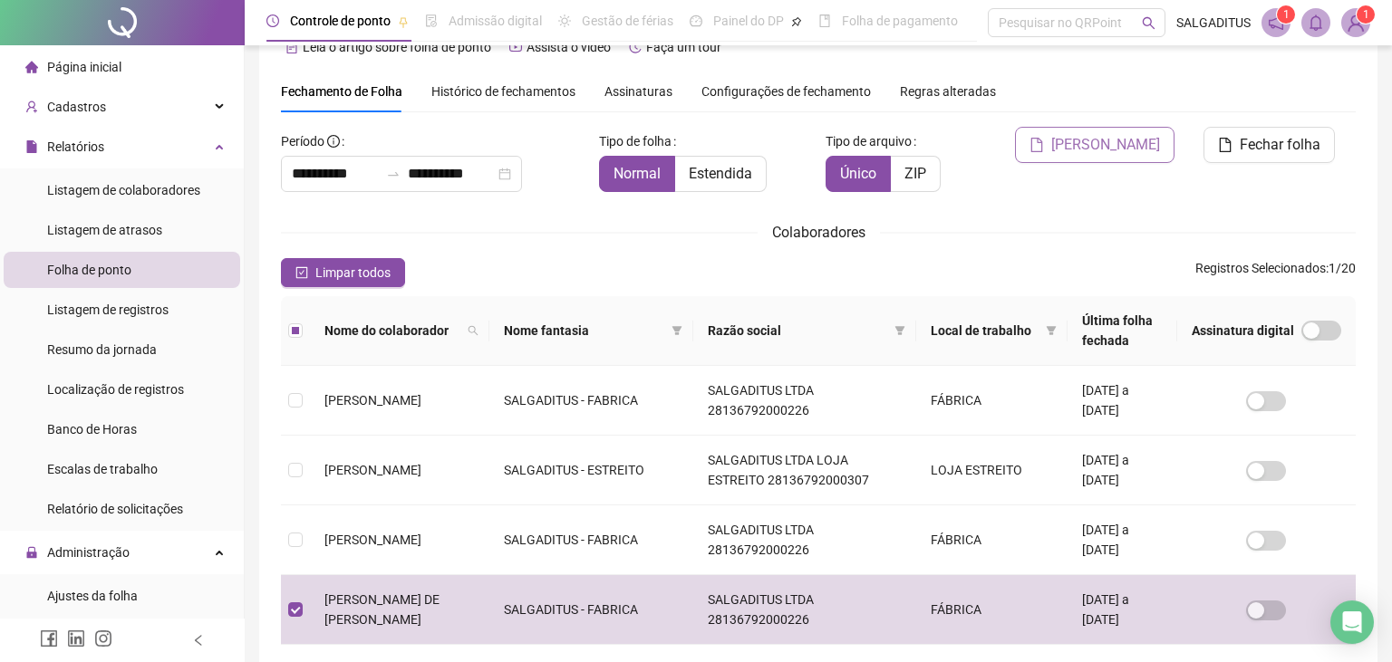
click at [1140, 132] on button "[PERSON_NAME]" at bounding box center [1094, 145] width 159 height 36
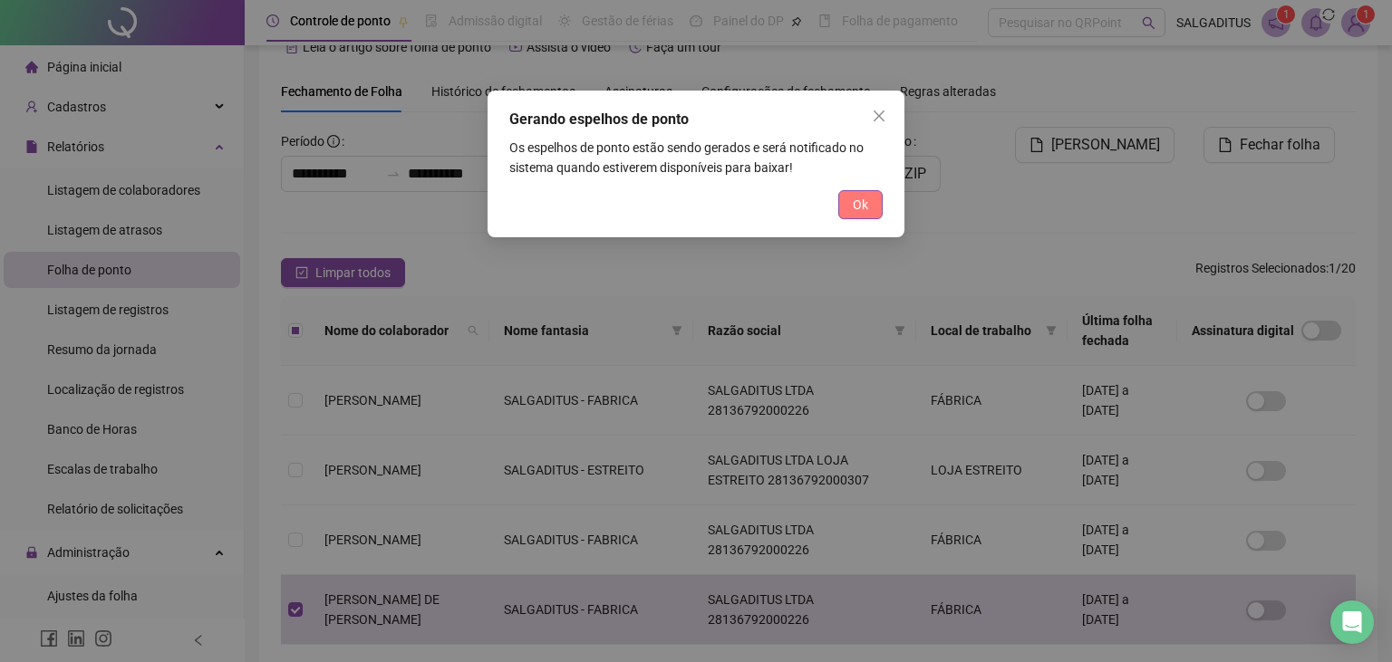
click at [863, 207] on span "Ok" at bounding box center [860, 205] width 15 height 20
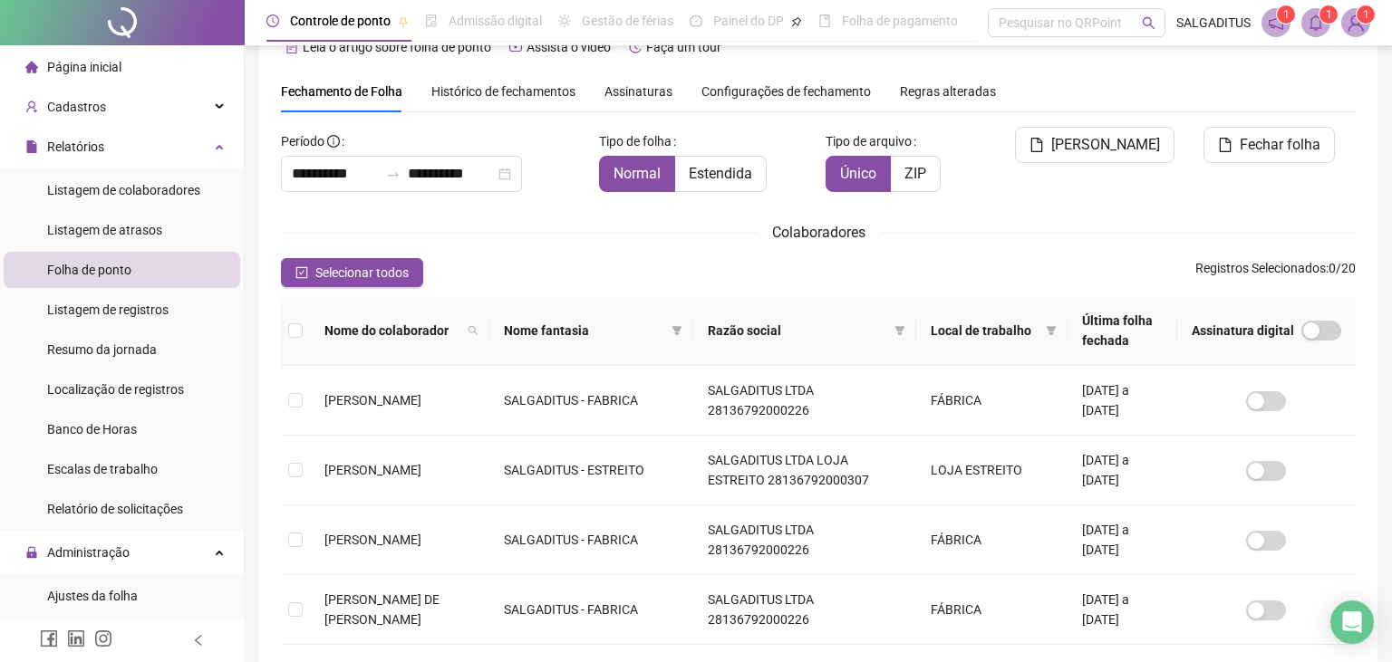
click at [1326, 20] on span "1" at bounding box center [1329, 14] width 6 height 13
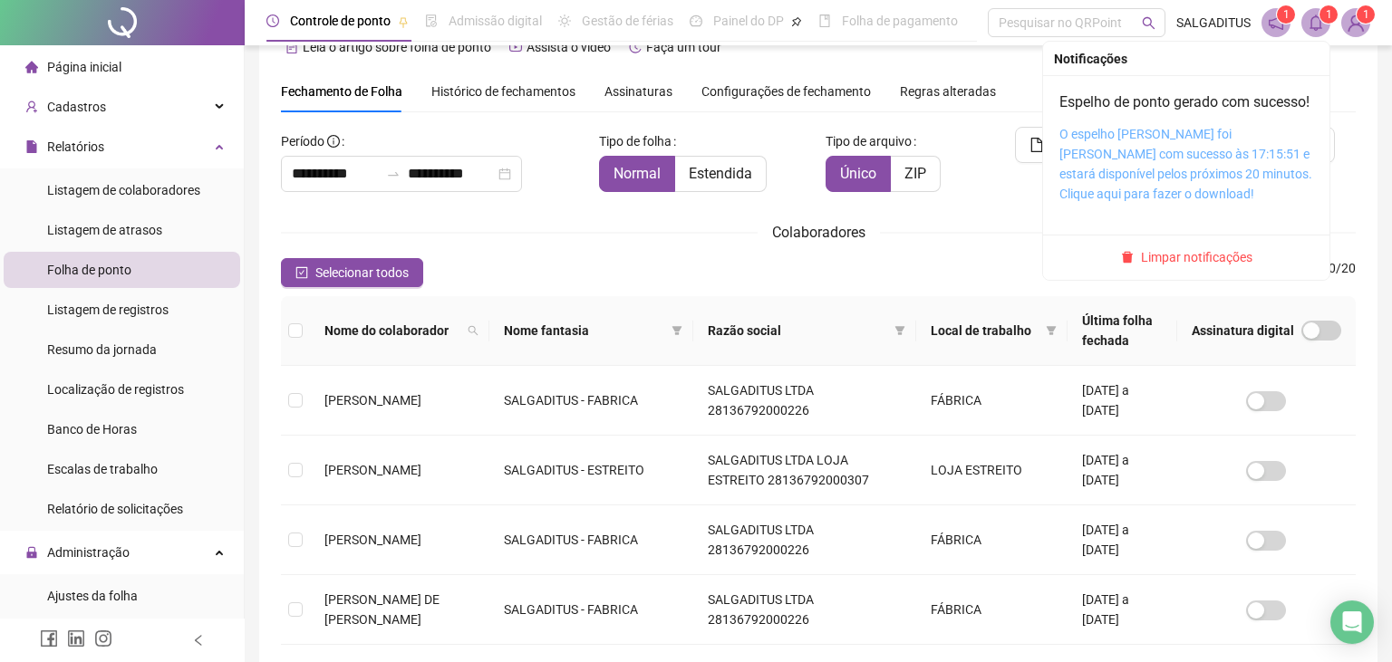
click at [1172, 135] on link "O espelho [PERSON_NAME] foi [PERSON_NAME] com sucesso às 17:15:51 e estará disp…" at bounding box center [1185, 164] width 253 height 74
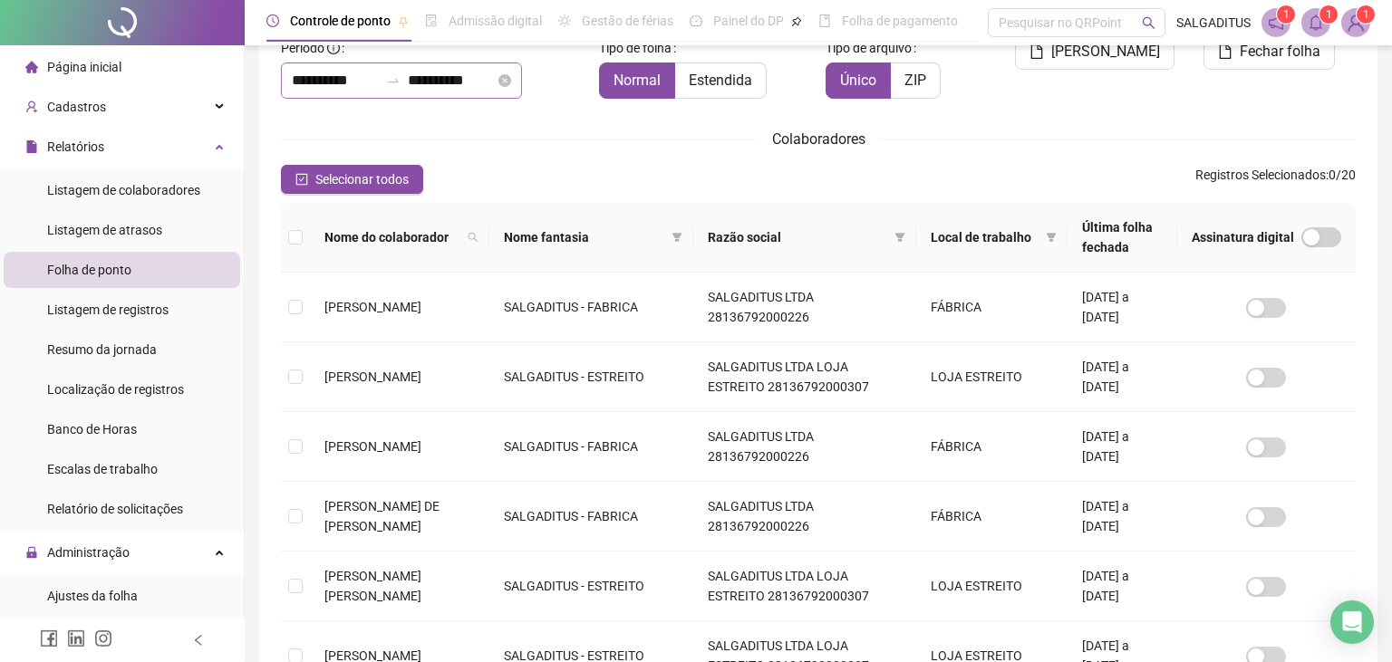
scroll to position [135, 0]
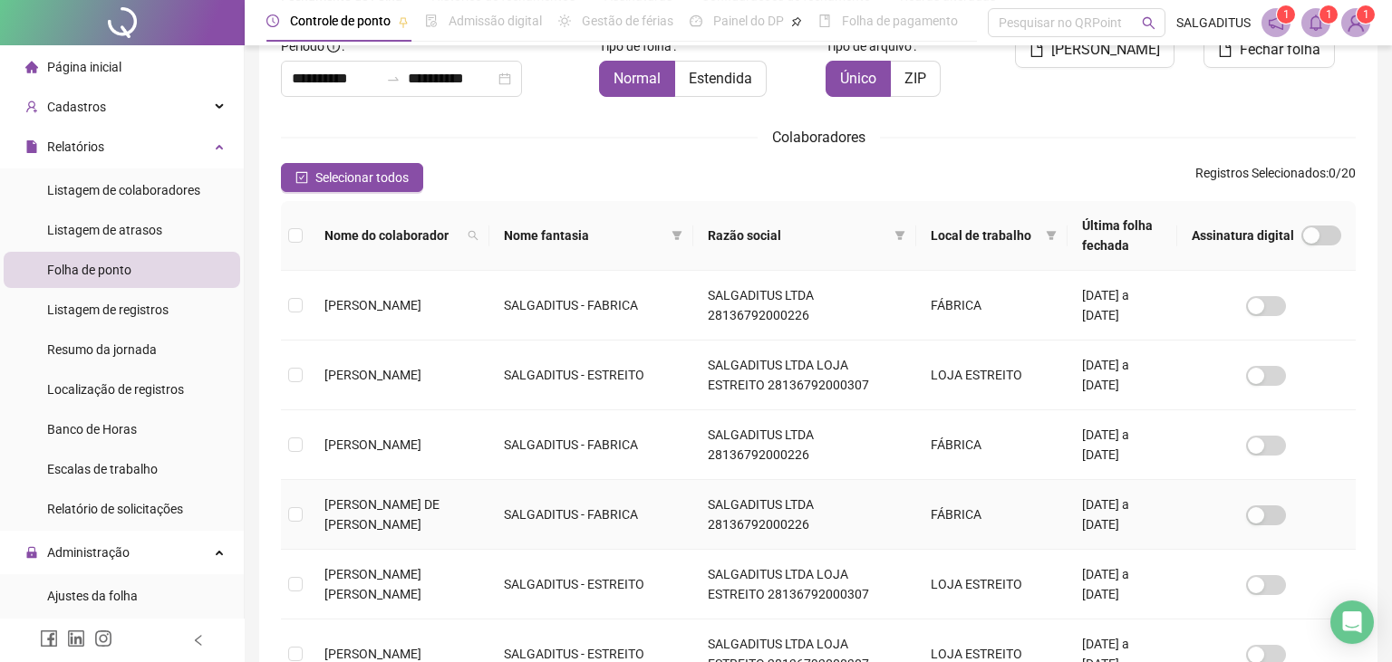
click at [371, 515] on td "[PERSON_NAME] DE [PERSON_NAME]" at bounding box center [399, 515] width 179 height 70
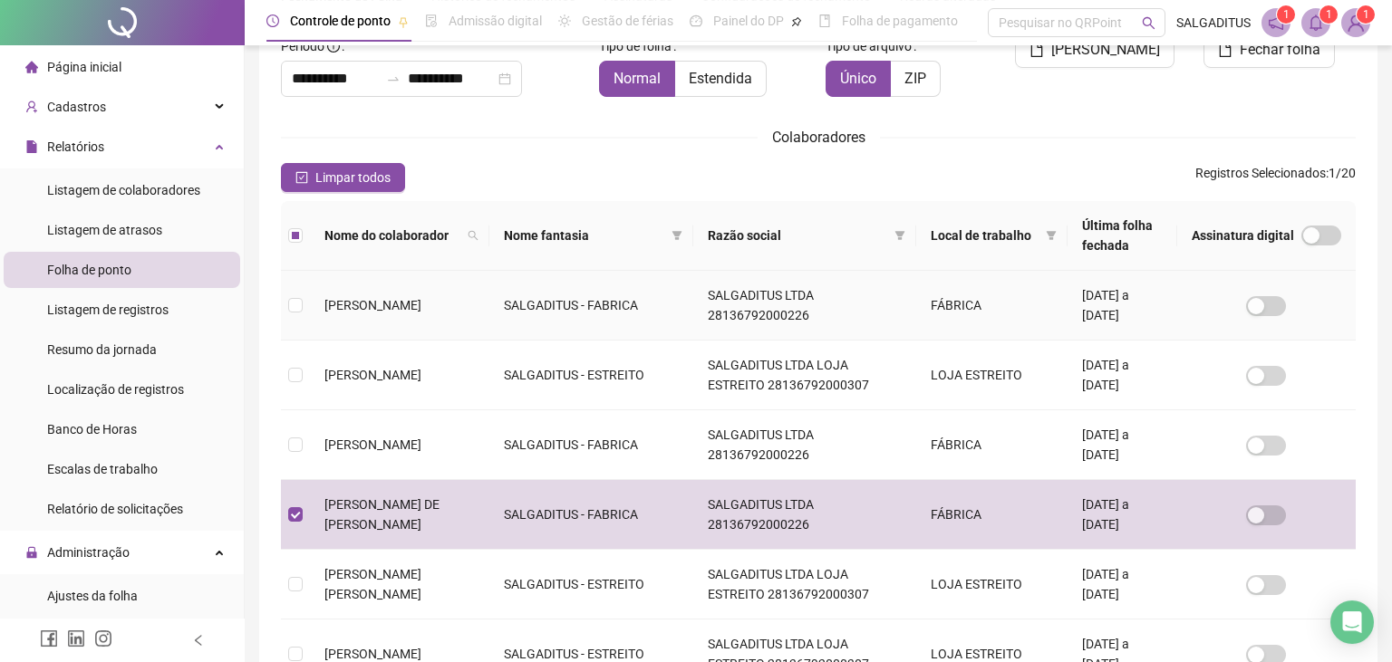
scroll to position [40, 0]
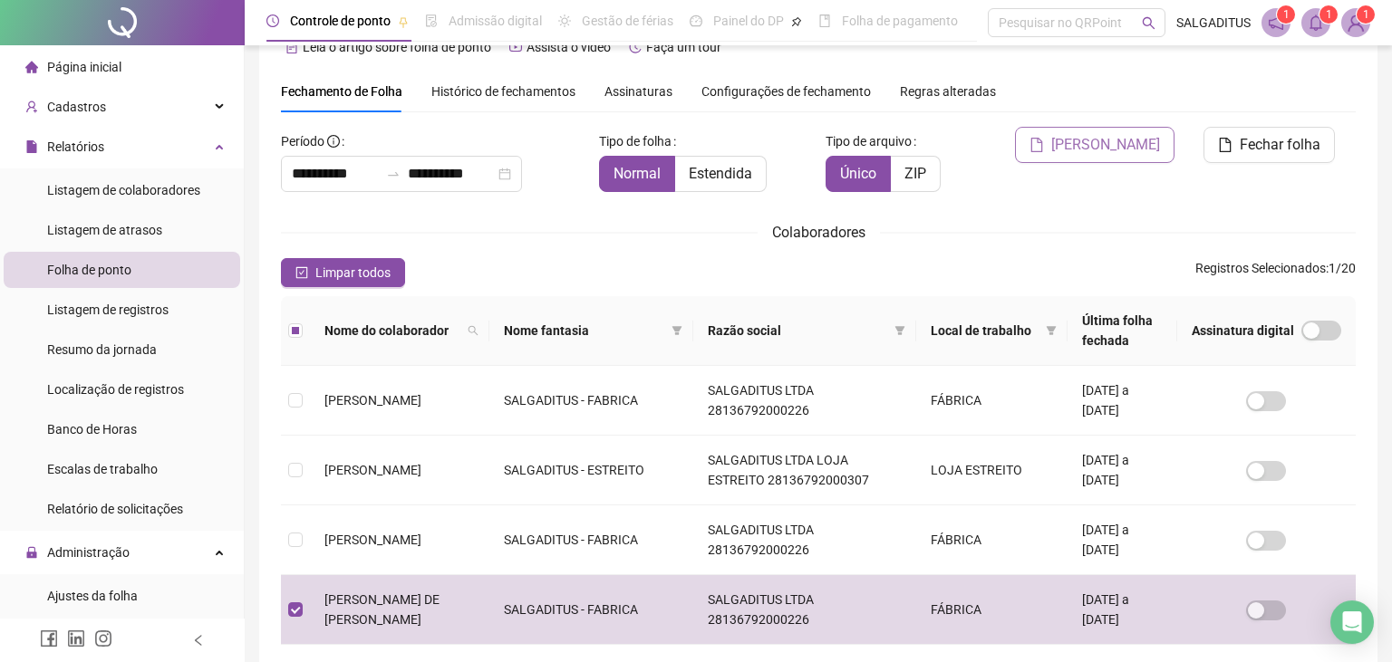
click at [1130, 150] on span "[PERSON_NAME]" at bounding box center [1105, 145] width 109 height 22
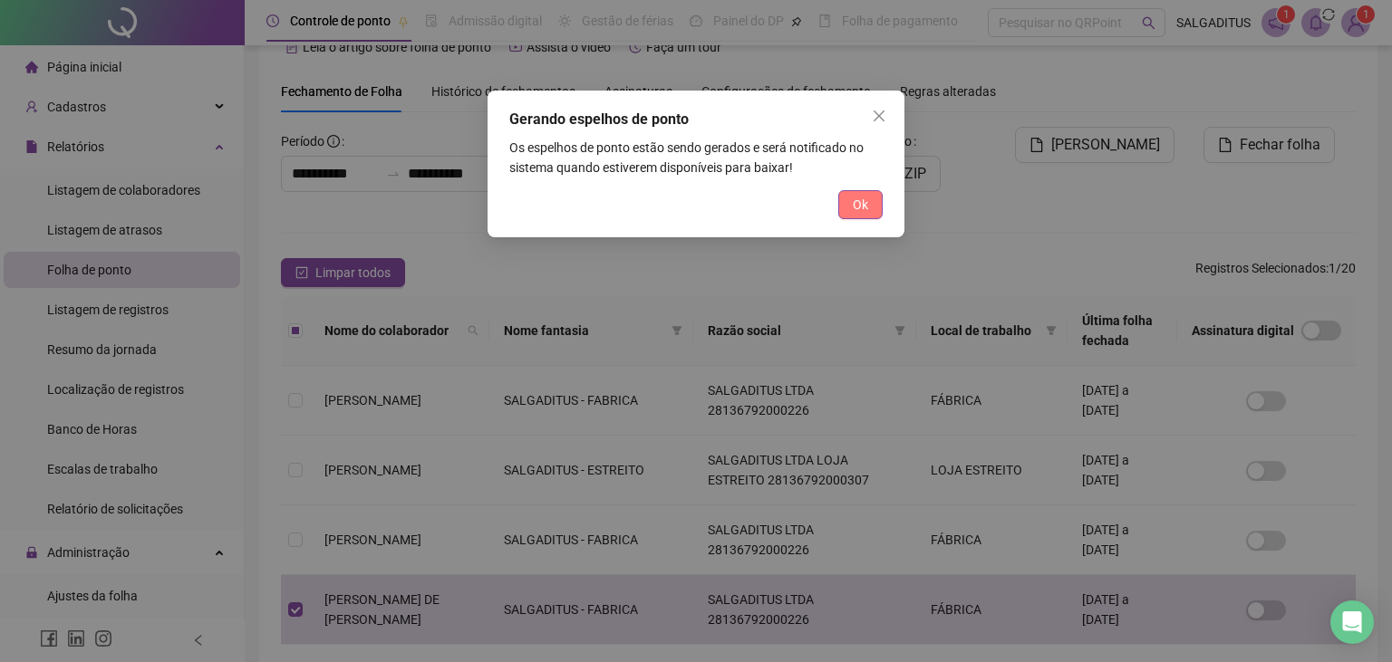
click at [873, 205] on button "Ok" at bounding box center [860, 204] width 44 height 29
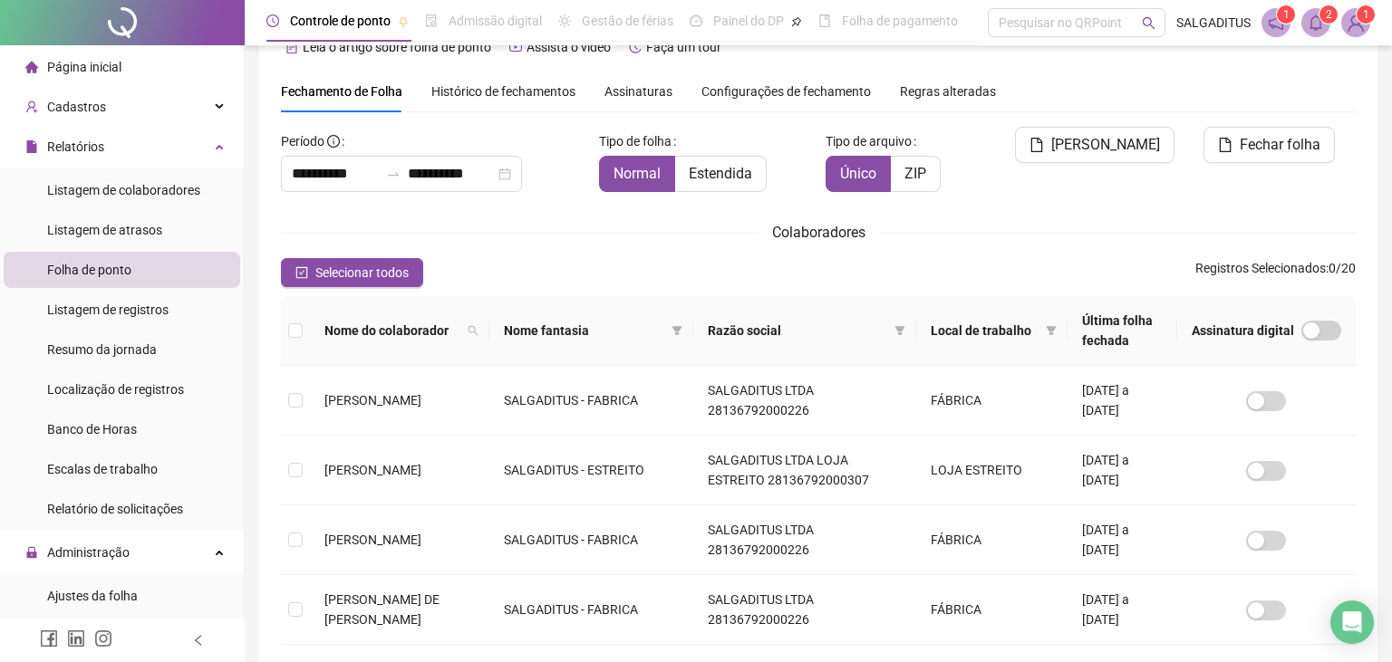
click at [1309, 24] on icon "bell" at bounding box center [1315, 22] width 16 height 16
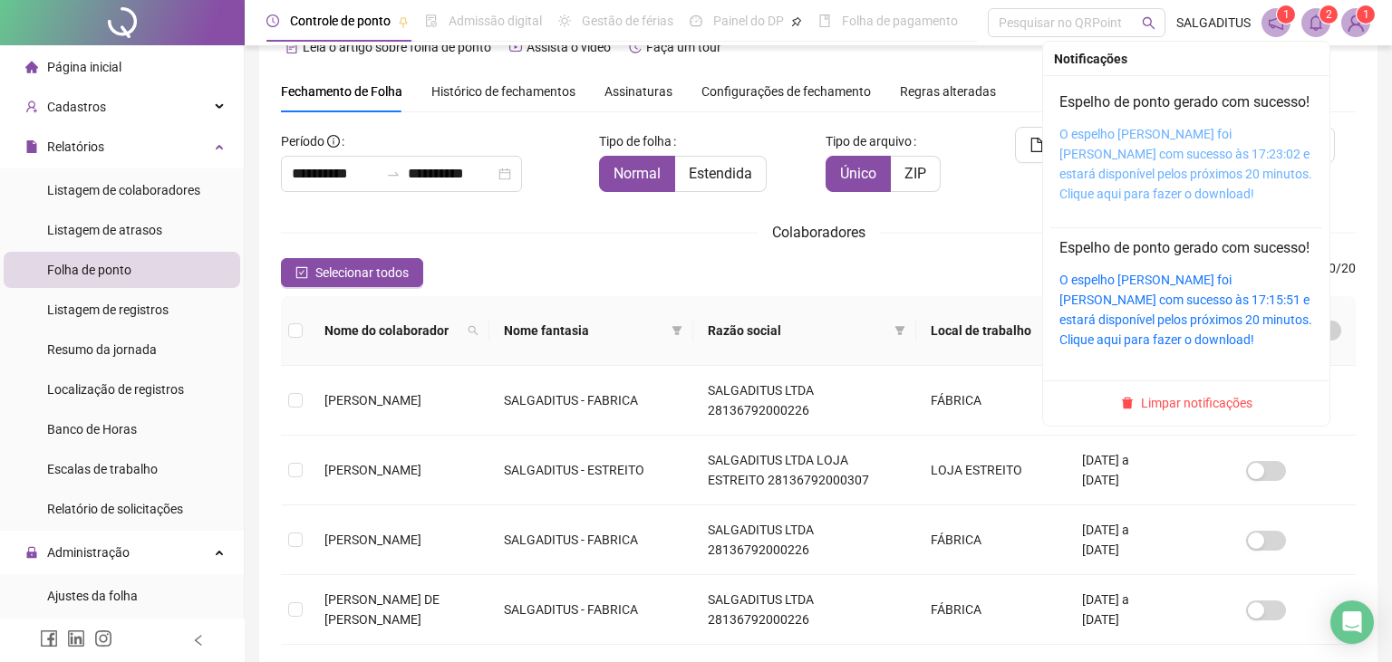
click at [1180, 159] on link "O espelho [PERSON_NAME] foi [PERSON_NAME] com sucesso às 17:23:02 e estará disp…" at bounding box center [1185, 164] width 253 height 74
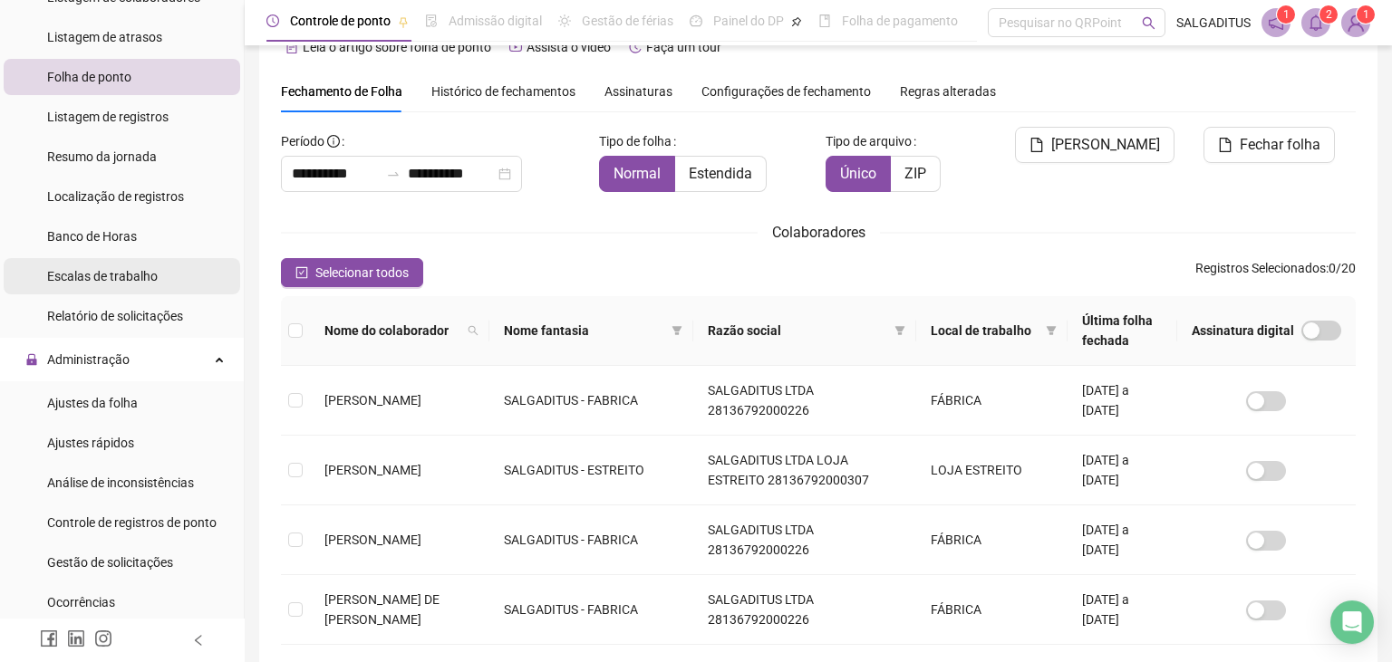
scroll to position [199, 0]
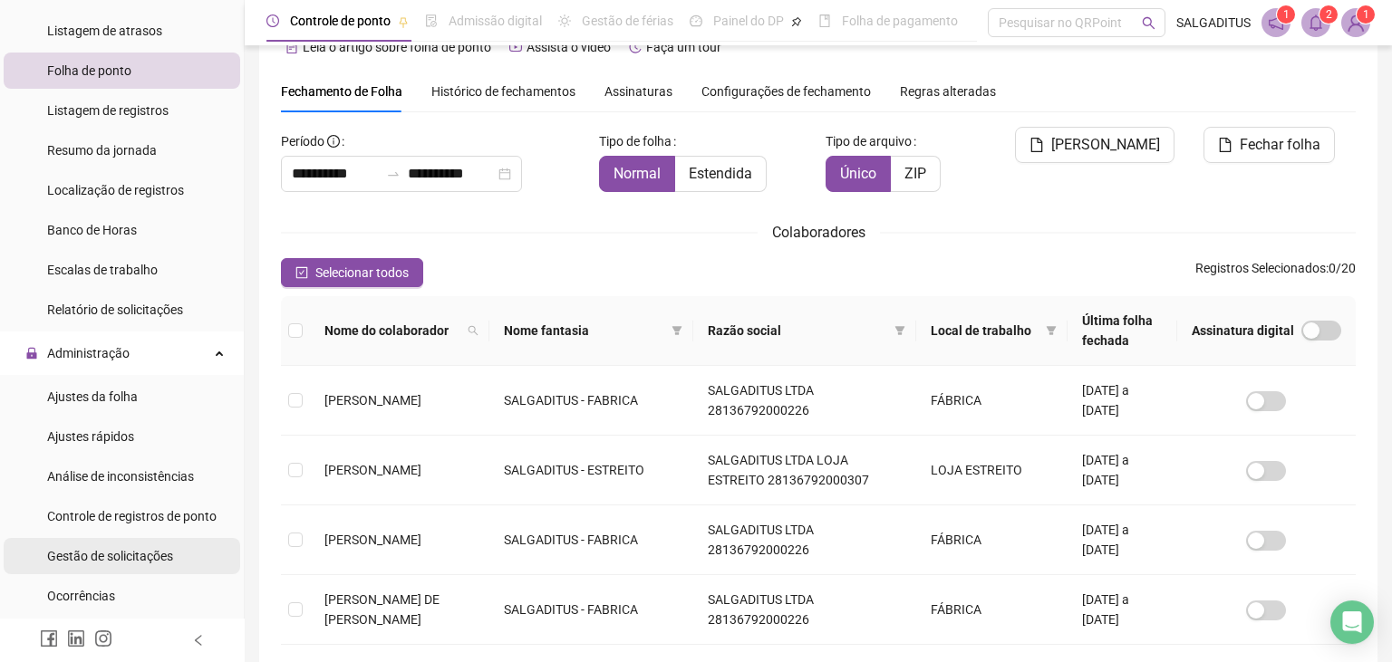
click at [166, 558] on span "Gestão de solicitações" at bounding box center [110, 556] width 126 height 14
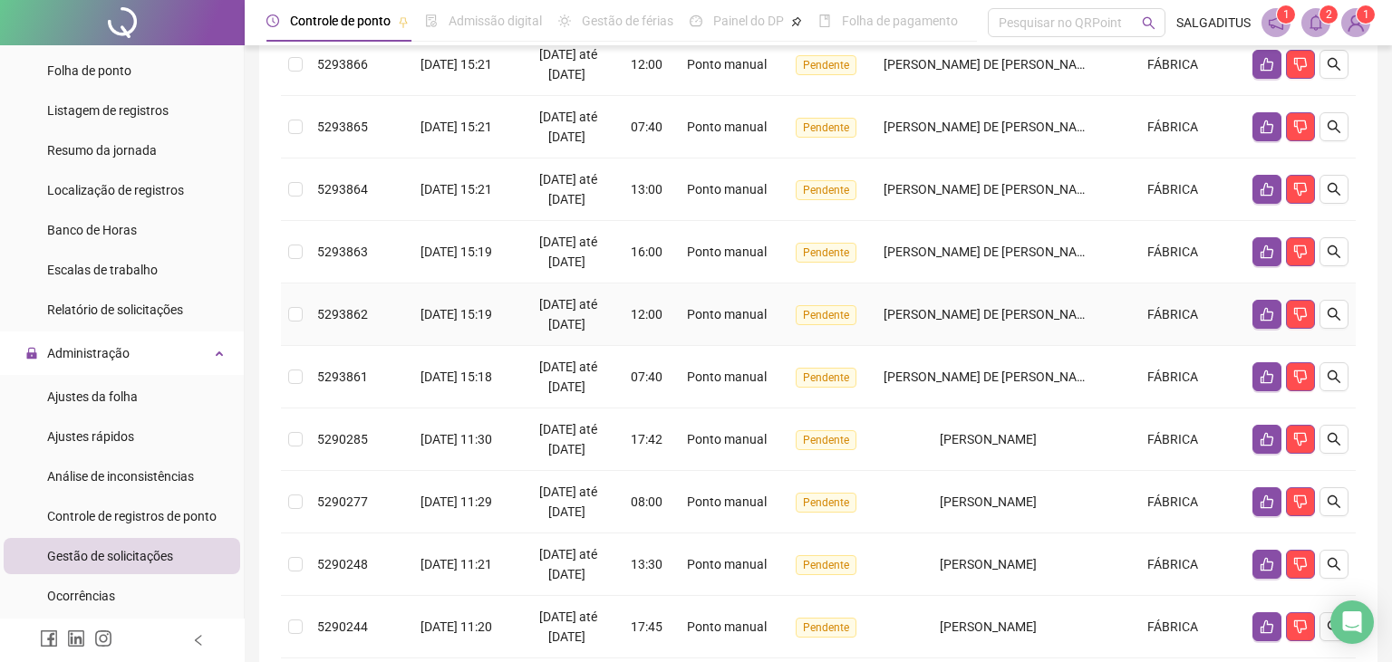
scroll to position [526, 0]
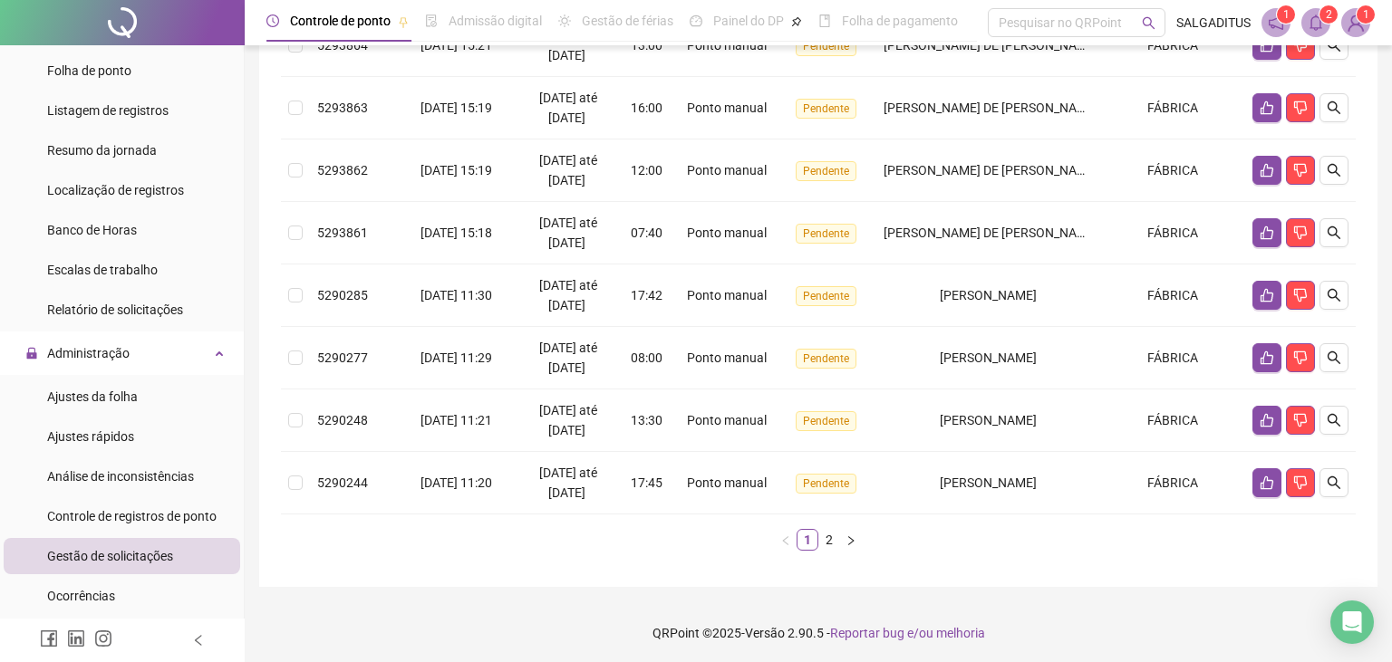
click at [830, 548] on div "Protocolo Solicitado em Período Hora Tipo Status Colaborador Local de trabalho …" at bounding box center [818, 144] width 1075 height 844
click at [839, 535] on link "2" at bounding box center [829, 540] width 20 height 20
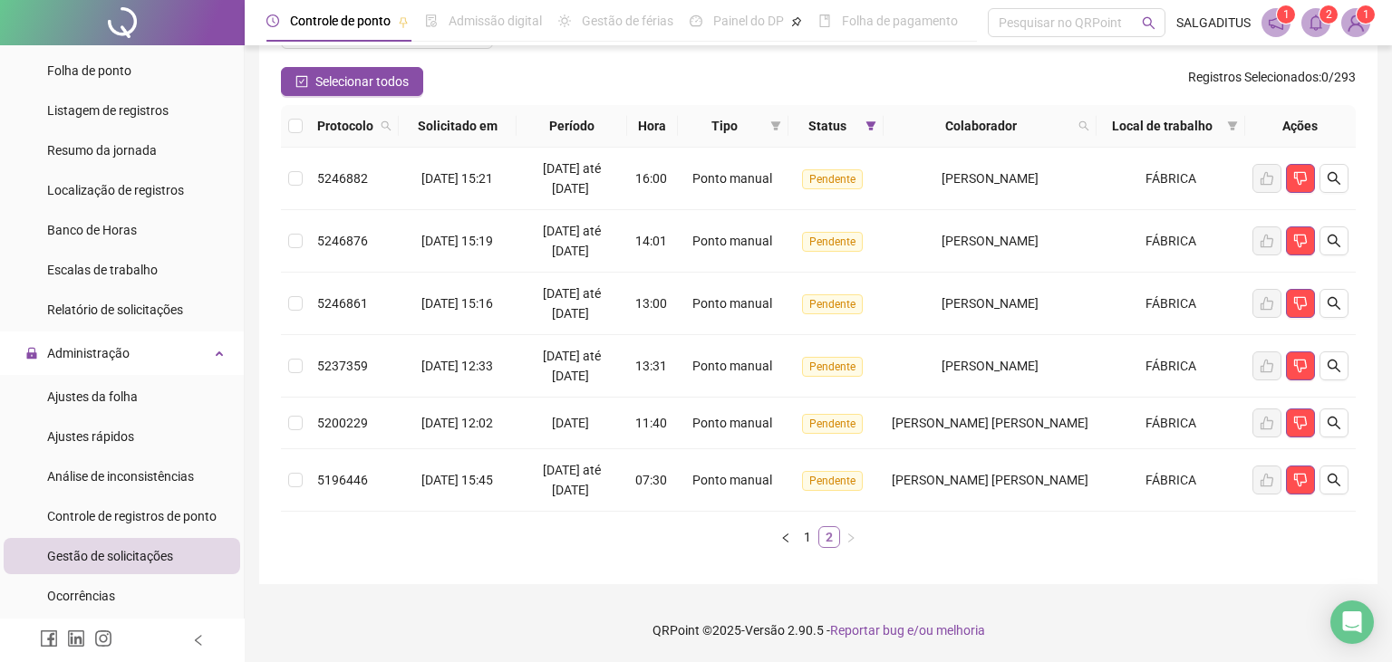
scroll to position [141, 0]
click at [799, 545] on link "1" at bounding box center [807, 539] width 20 height 20
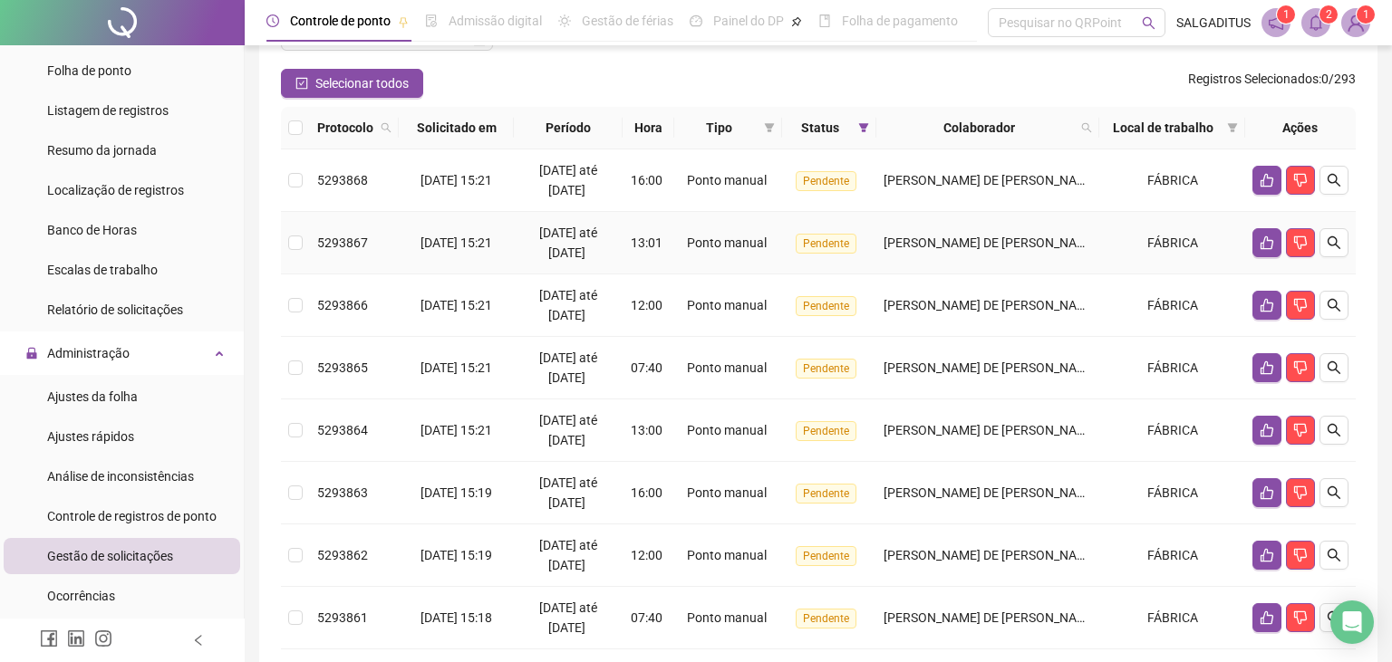
click at [972, 200] on td "[PERSON_NAME] DE [PERSON_NAME]" at bounding box center [987, 180] width 223 height 63
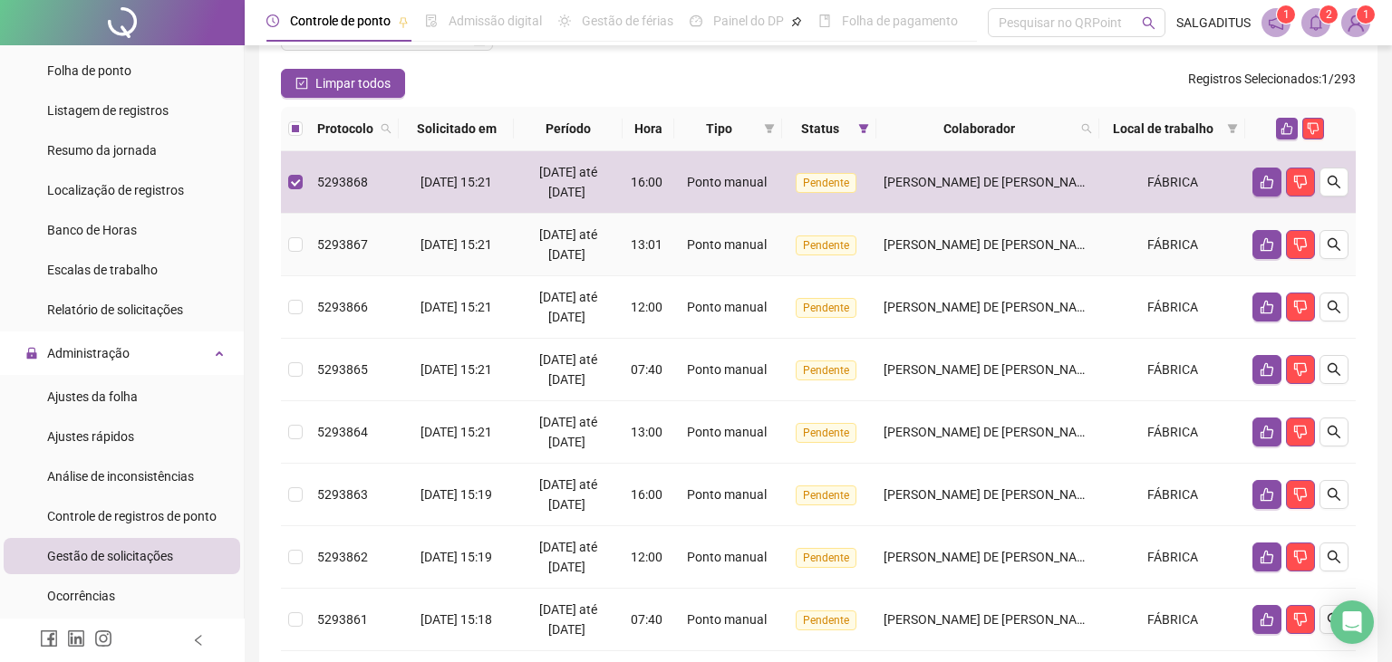
click at [951, 253] on div "[PERSON_NAME] DE [PERSON_NAME]" at bounding box center [987, 245] width 208 height 20
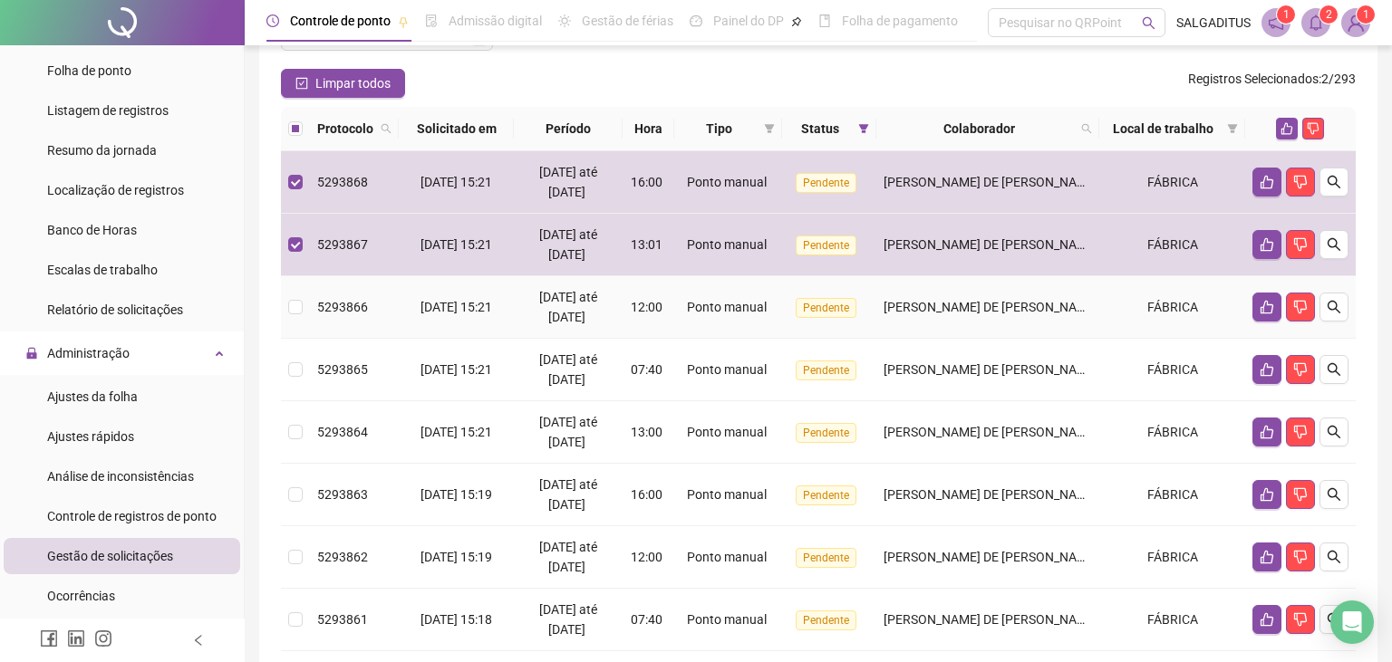
click at [945, 301] on span "[PERSON_NAME] DE [PERSON_NAME]" at bounding box center [990, 307] width 215 height 14
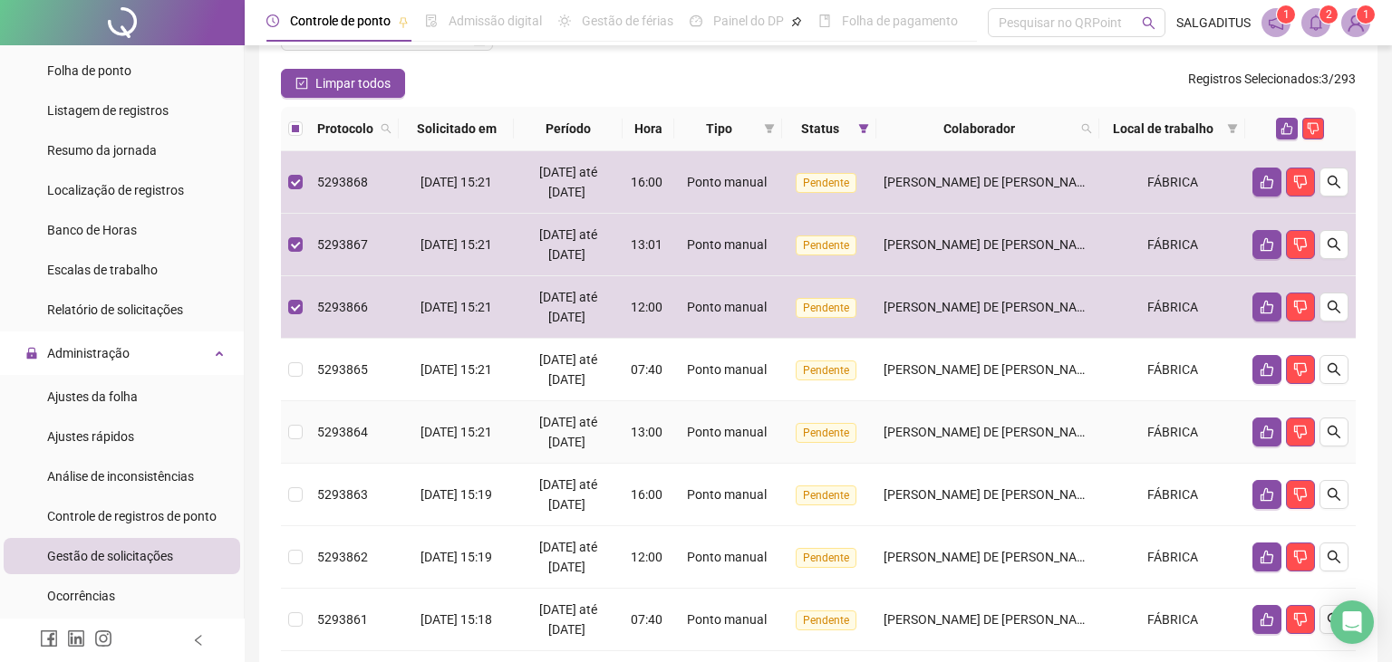
click at [926, 401] on td "[PERSON_NAME] DE [PERSON_NAME]" at bounding box center [987, 432] width 223 height 63
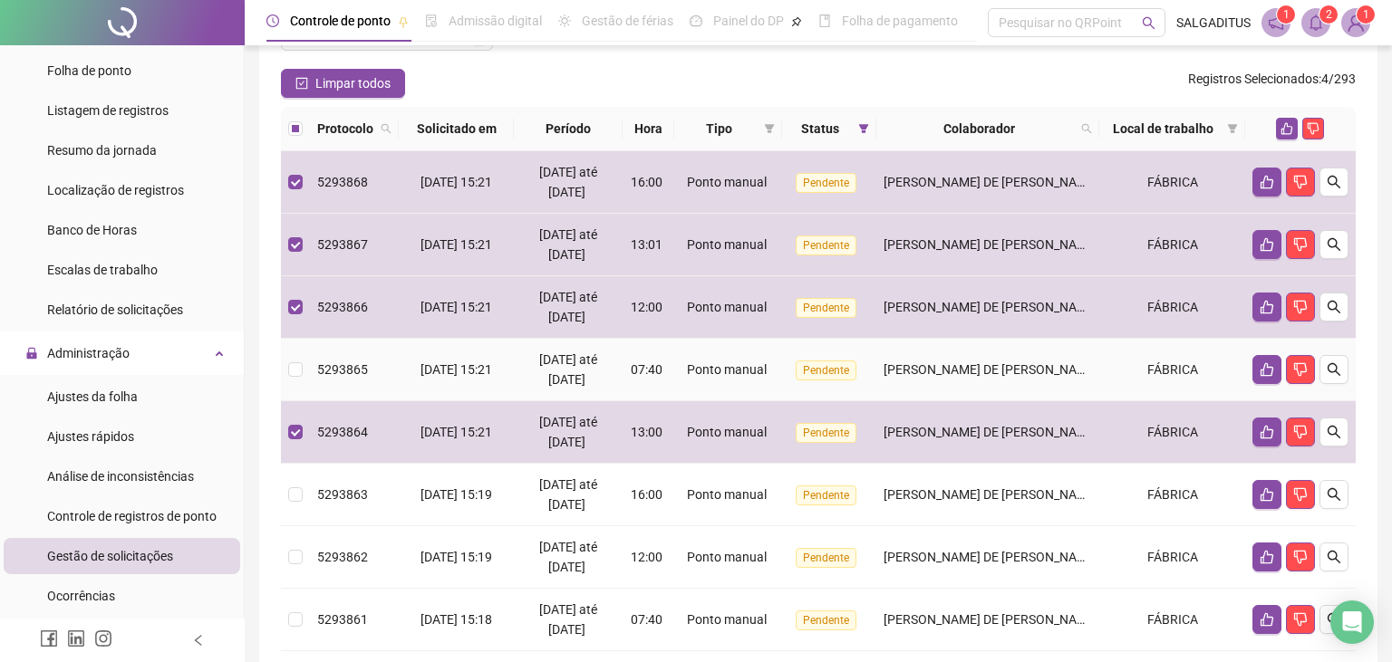
click at [940, 383] on td "[PERSON_NAME] DE [PERSON_NAME]" at bounding box center [987, 370] width 223 height 63
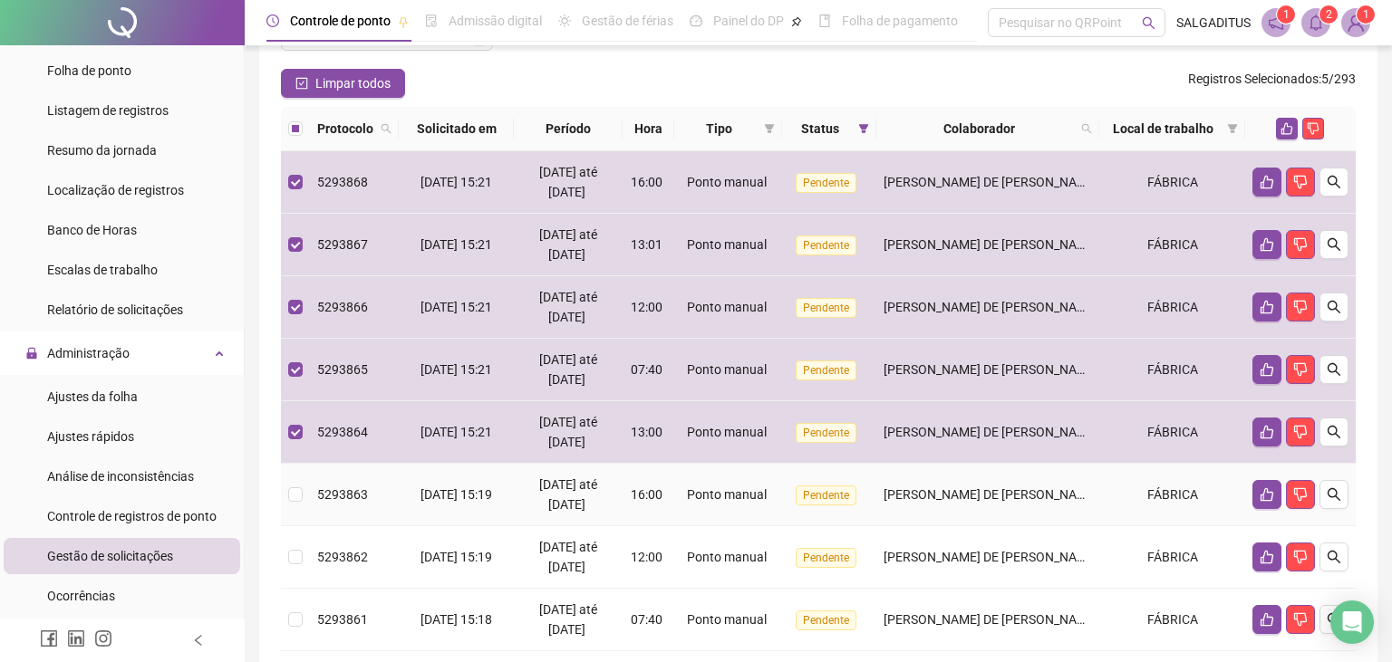
click at [939, 480] on td "[PERSON_NAME] DE [PERSON_NAME]" at bounding box center [987, 495] width 223 height 63
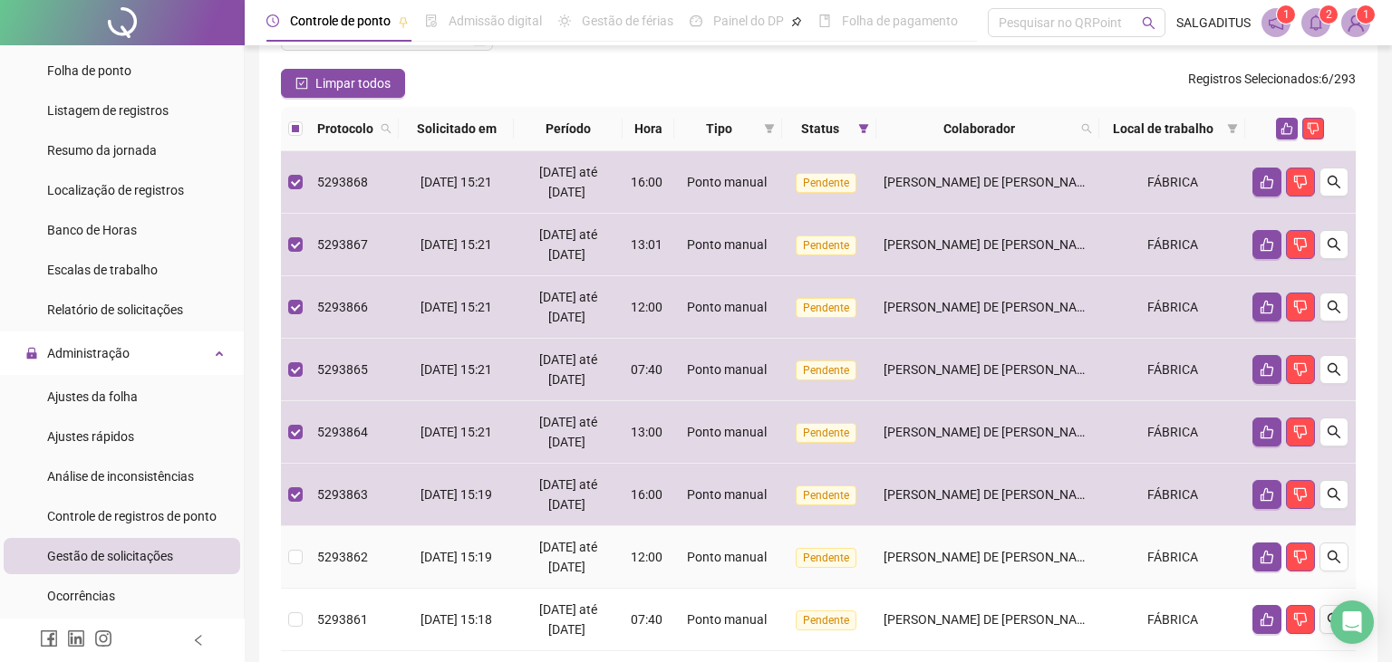
click at [940, 538] on td "[PERSON_NAME] DE [PERSON_NAME]" at bounding box center [987, 557] width 223 height 63
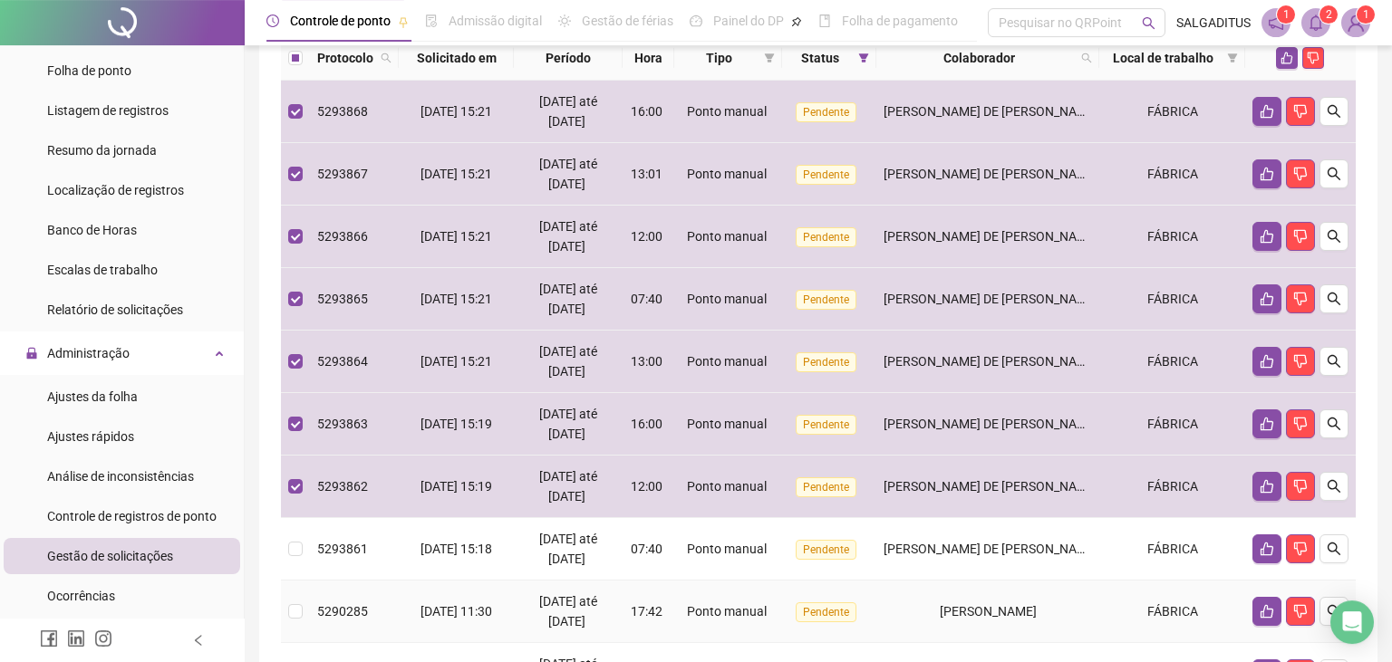
scroll to position [237, 0]
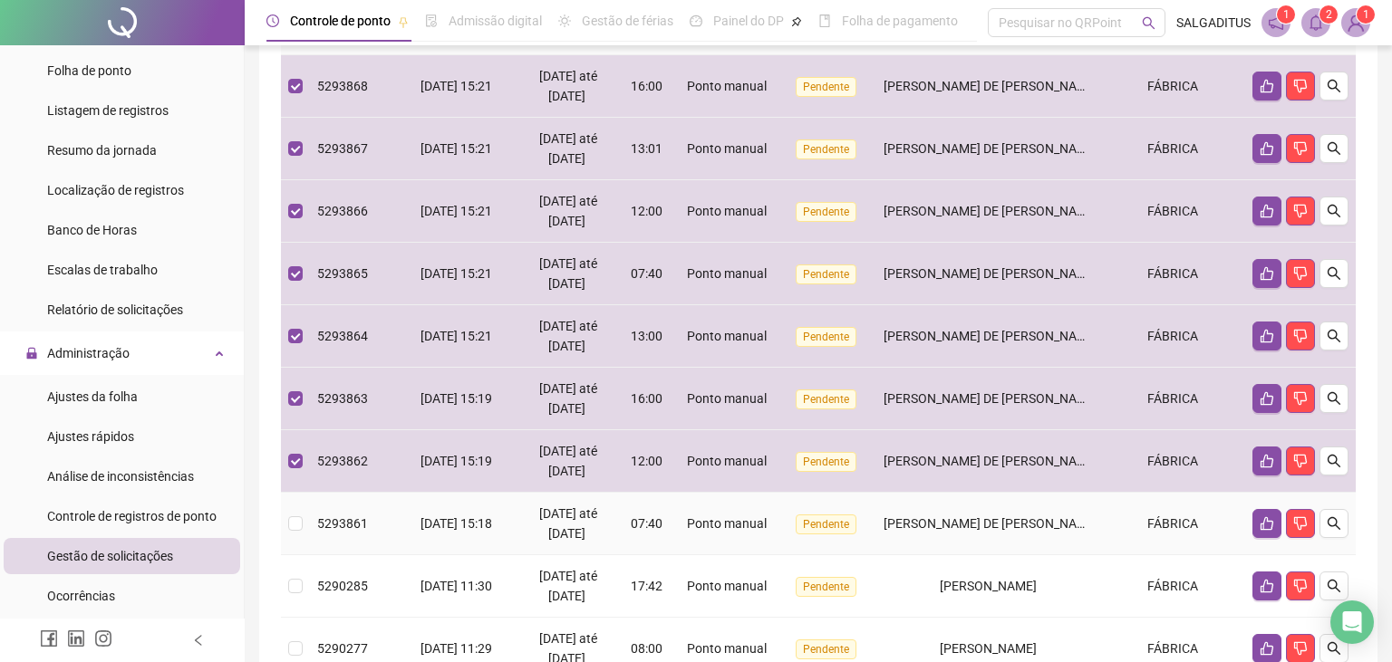
click at [564, 516] on span "[DATE] até [DATE]" at bounding box center [568, 523] width 58 height 34
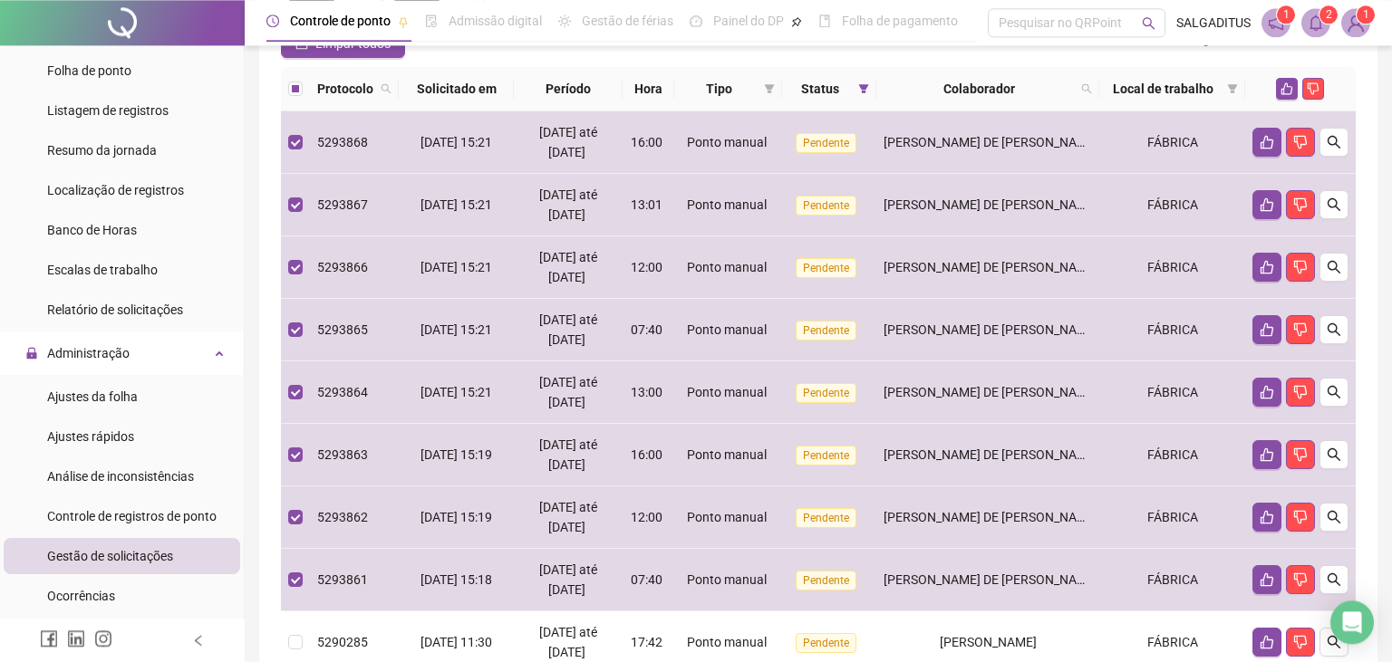
scroll to position [141, 0]
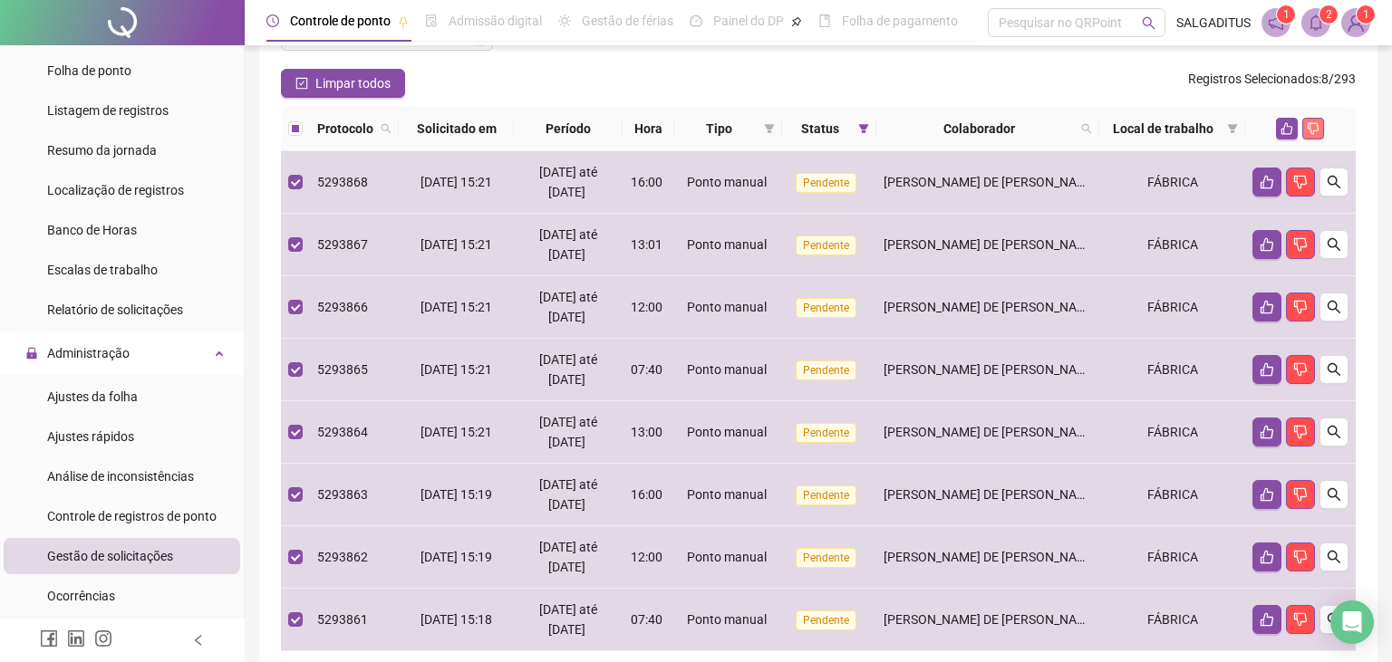
click at [1311, 129] on icon "dislike" at bounding box center [1313, 128] width 13 height 13
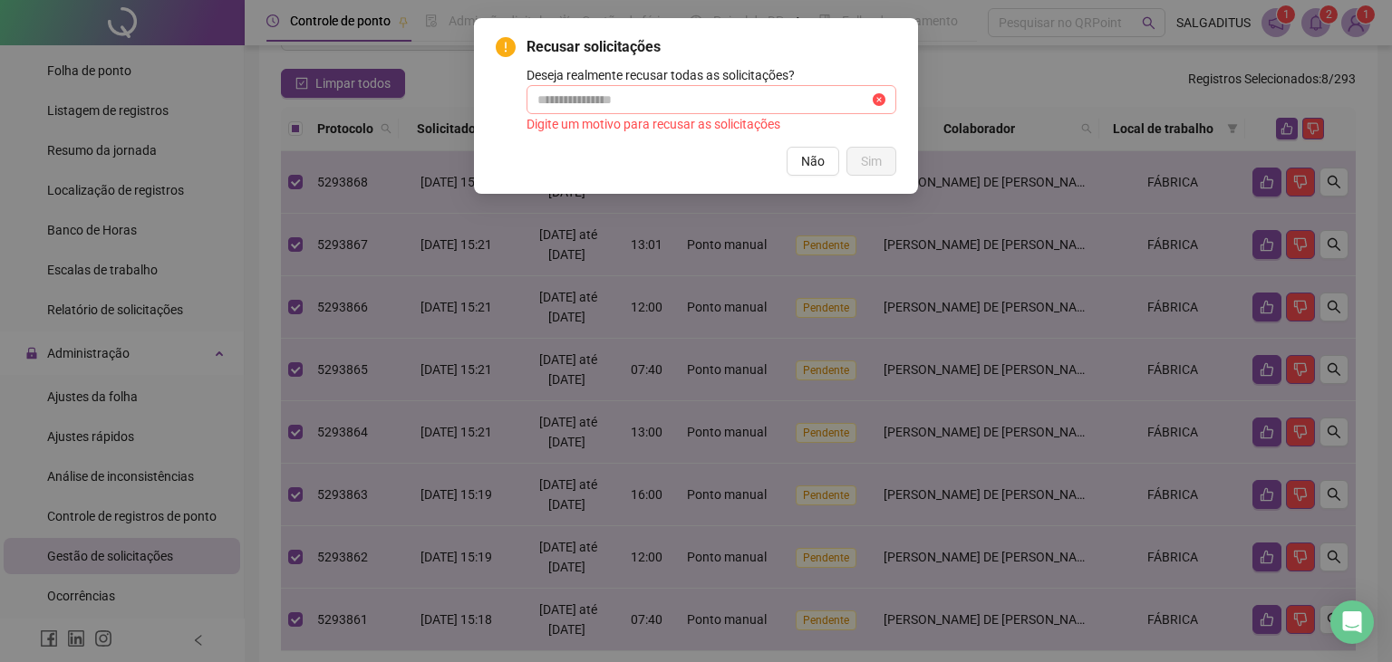
click at [655, 89] on span at bounding box center [711, 99] width 370 height 29
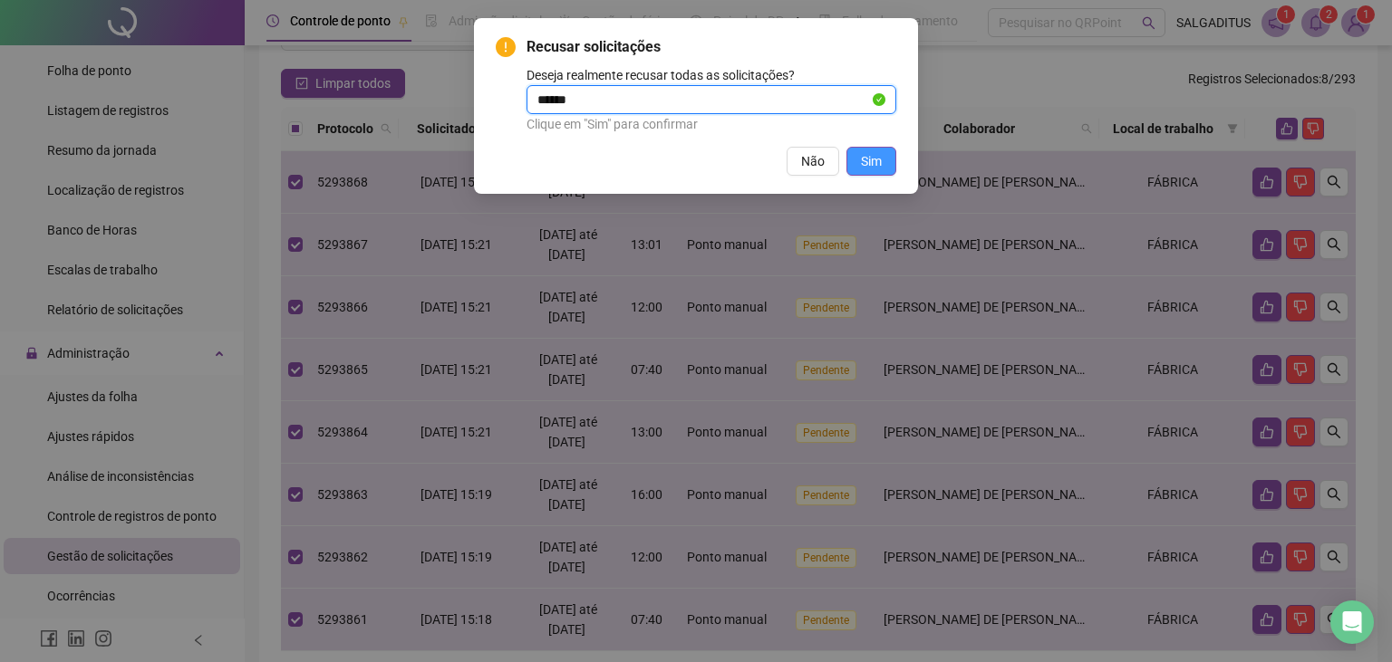
type input "******"
click at [873, 151] on span "Sim" at bounding box center [871, 161] width 21 height 20
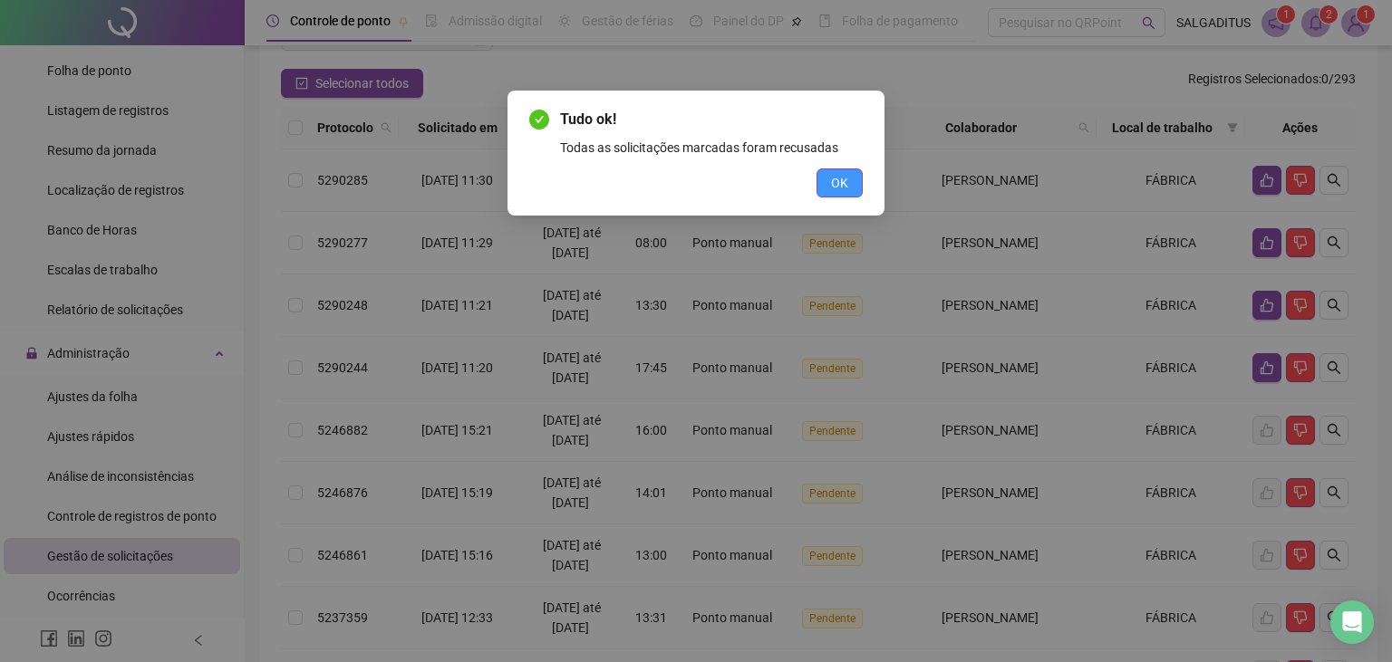
click at [859, 187] on button "OK" at bounding box center [839, 183] width 46 height 29
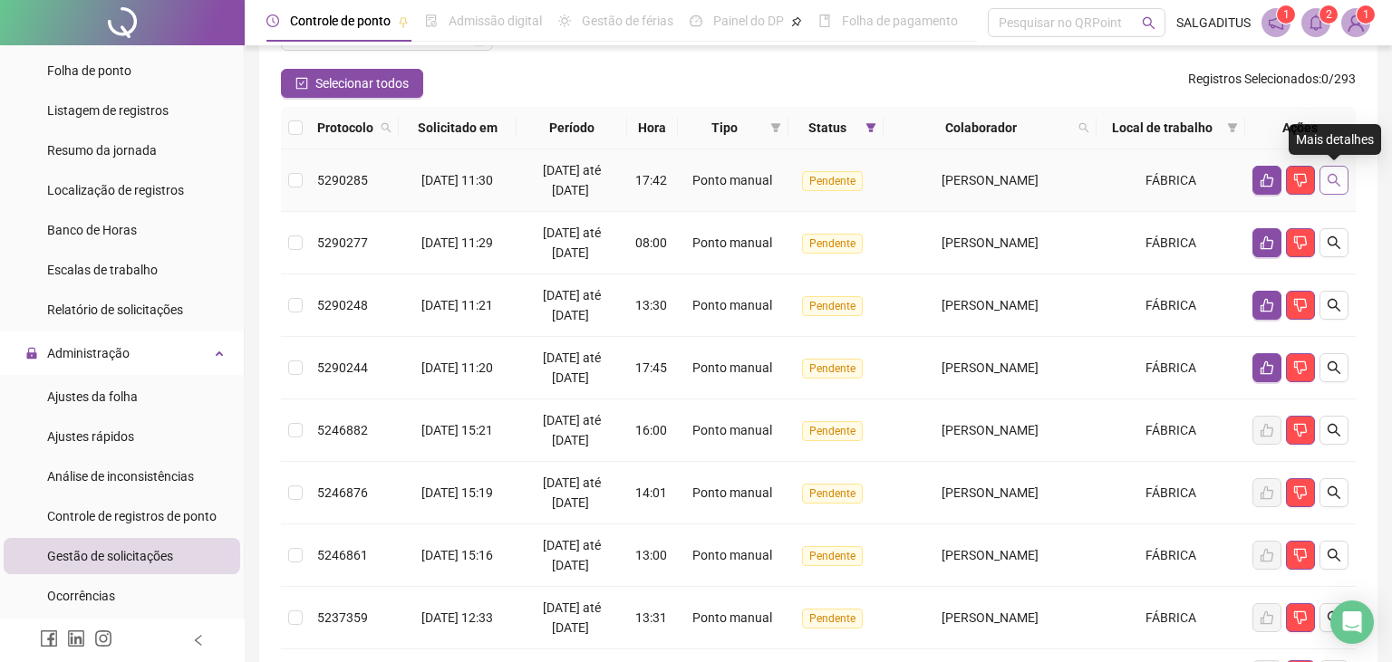
click at [1335, 173] on icon "search" at bounding box center [1333, 180] width 14 height 14
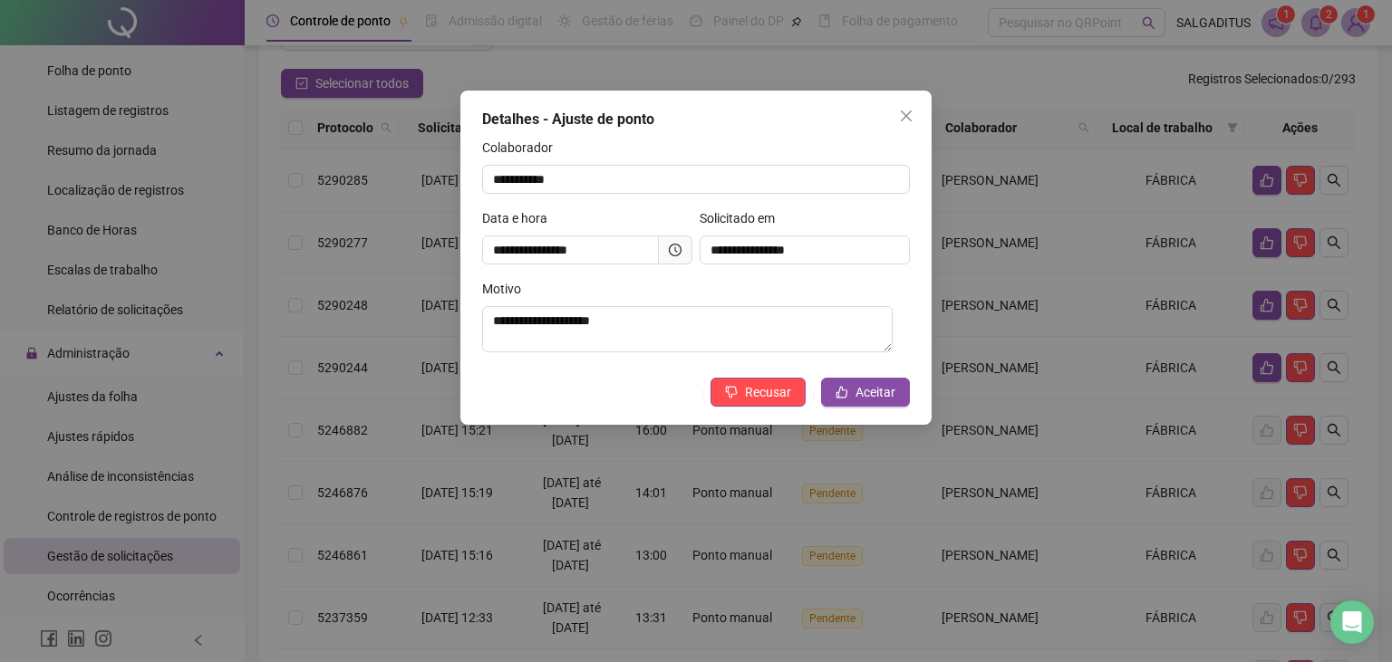
click at [671, 248] on icon "clock-circle" at bounding box center [675, 250] width 13 height 13
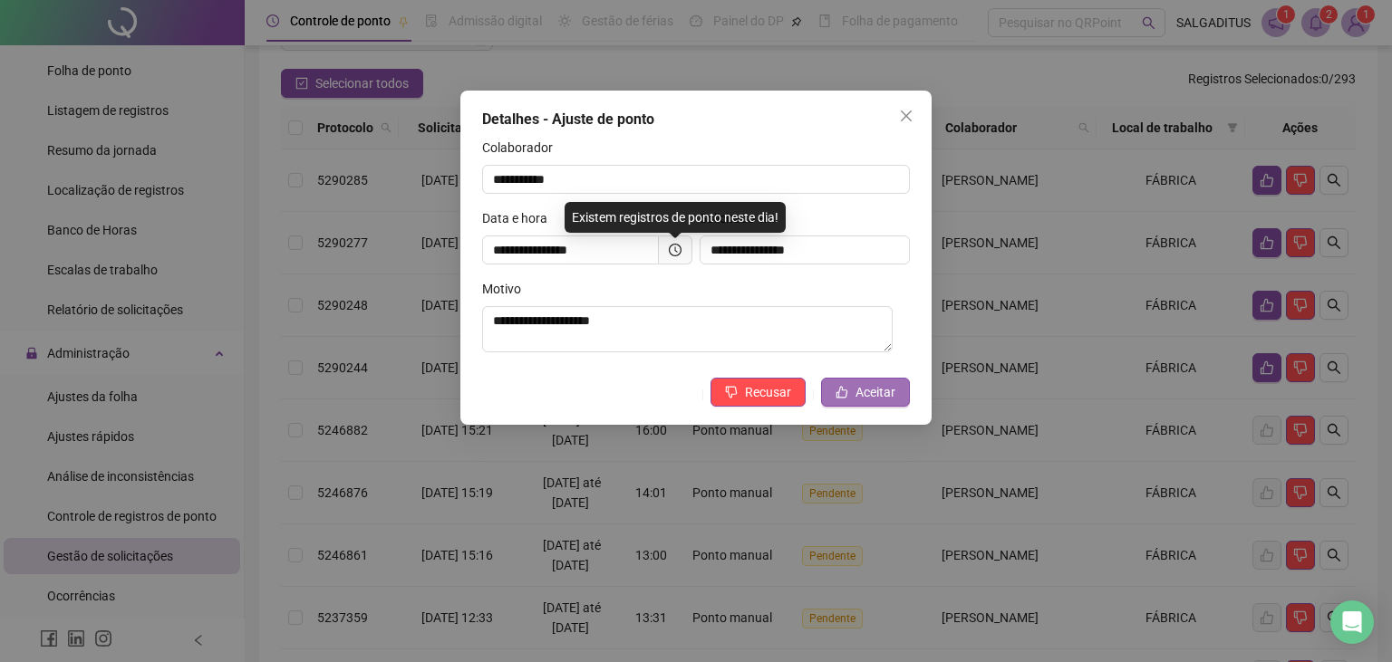
click at [859, 382] on button "Aceitar" at bounding box center [865, 392] width 89 height 29
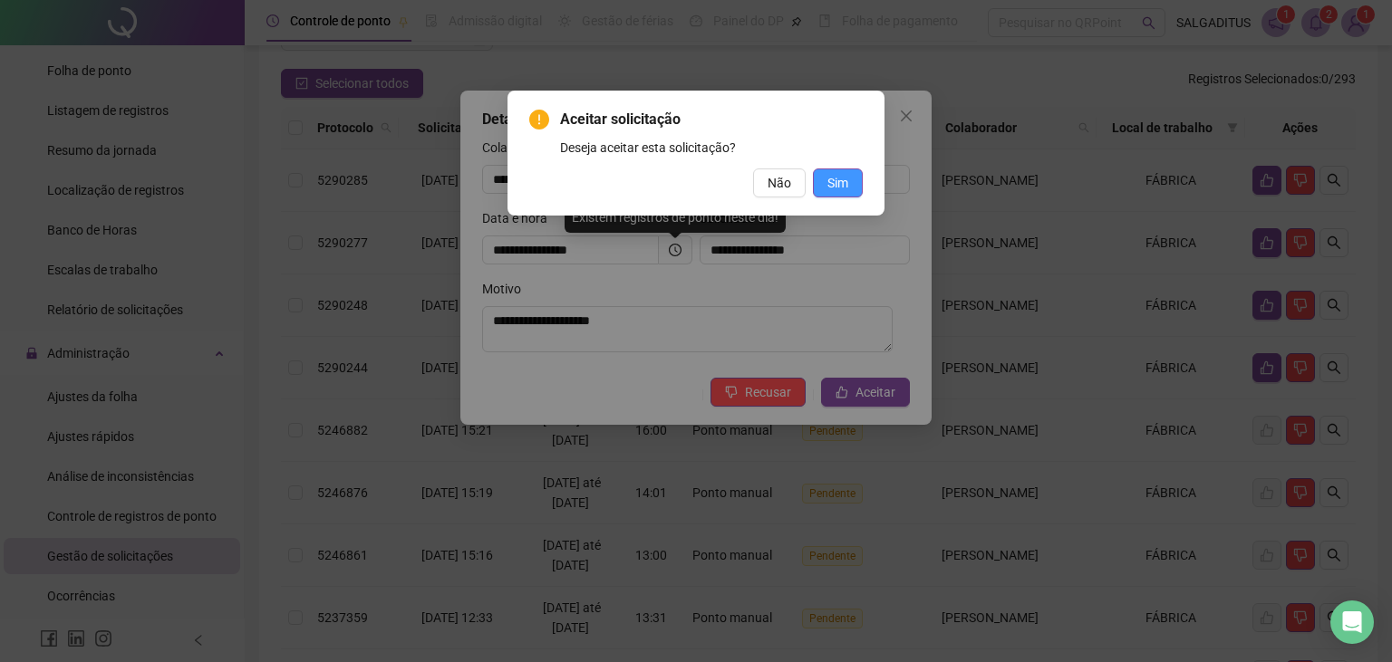
click at [854, 187] on button "Sim" at bounding box center [838, 183] width 50 height 29
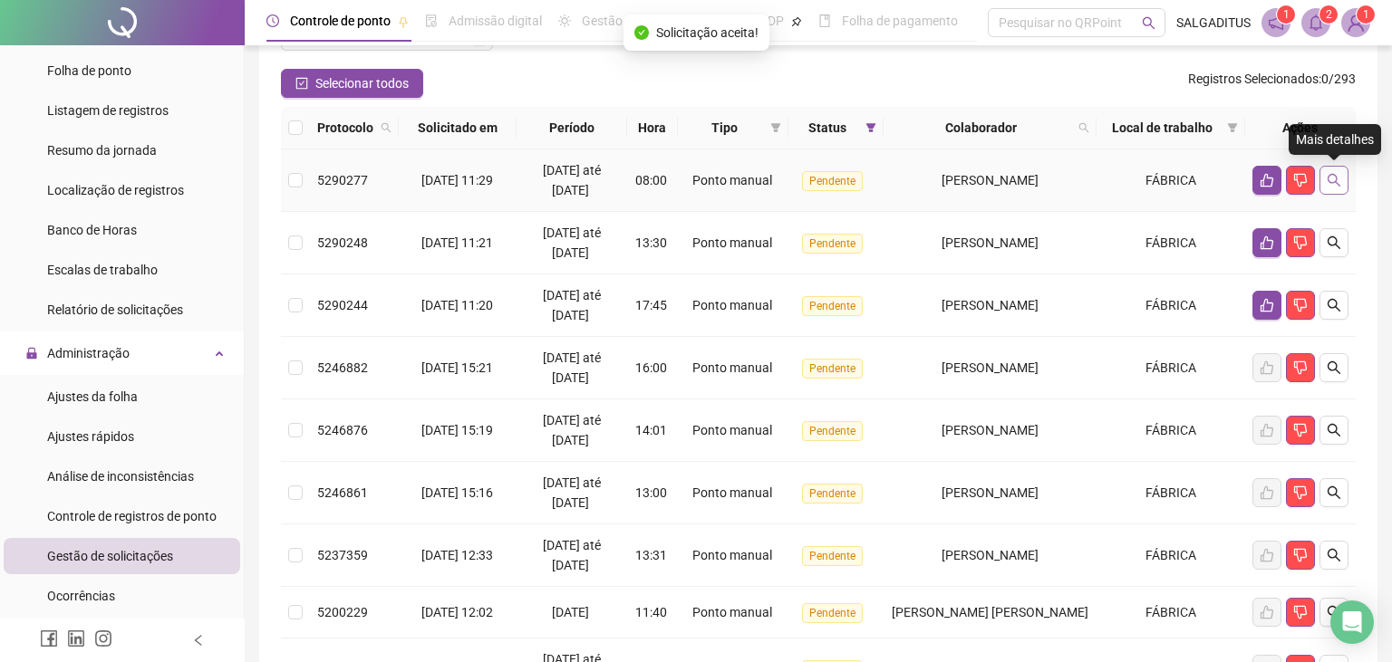
click at [1332, 186] on icon "search" at bounding box center [1333, 180] width 14 height 14
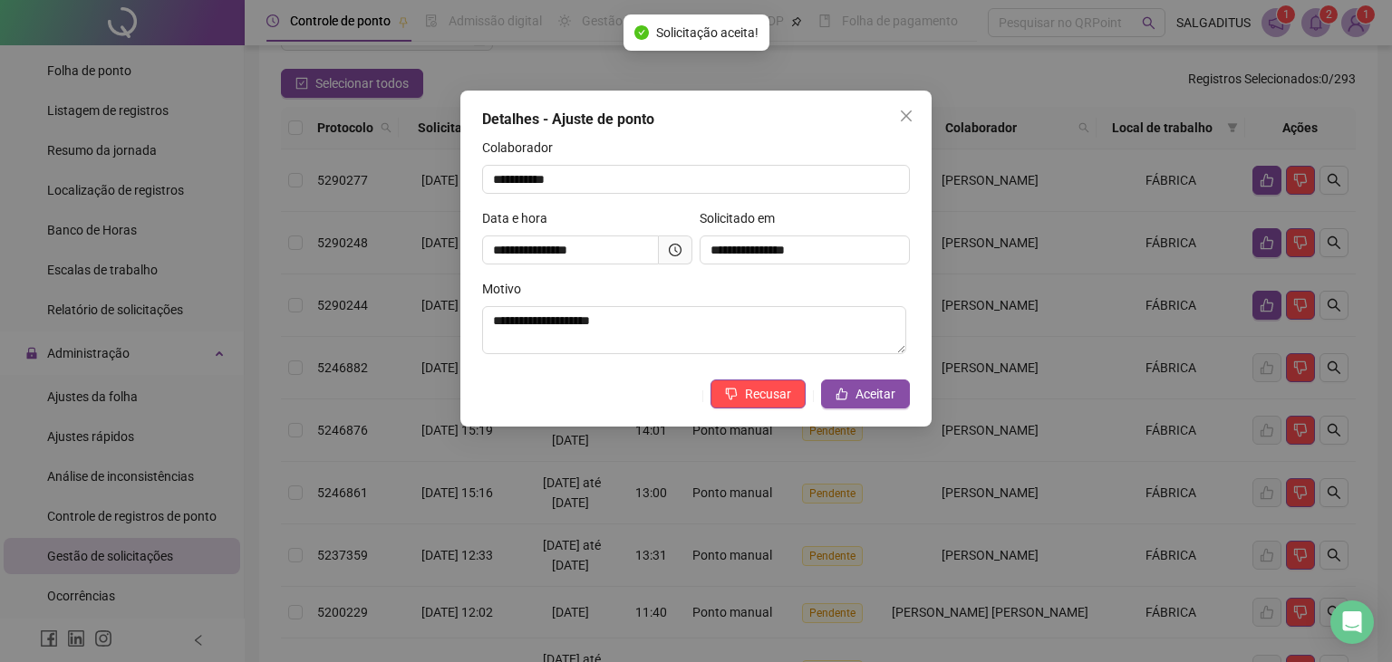
click at [669, 251] on icon "clock-circle" at bounding box center [675, 250] width 13 height 13
click at [854, 385] on button "Aceitar" at bounding box center [865, 394] width 89 height 29
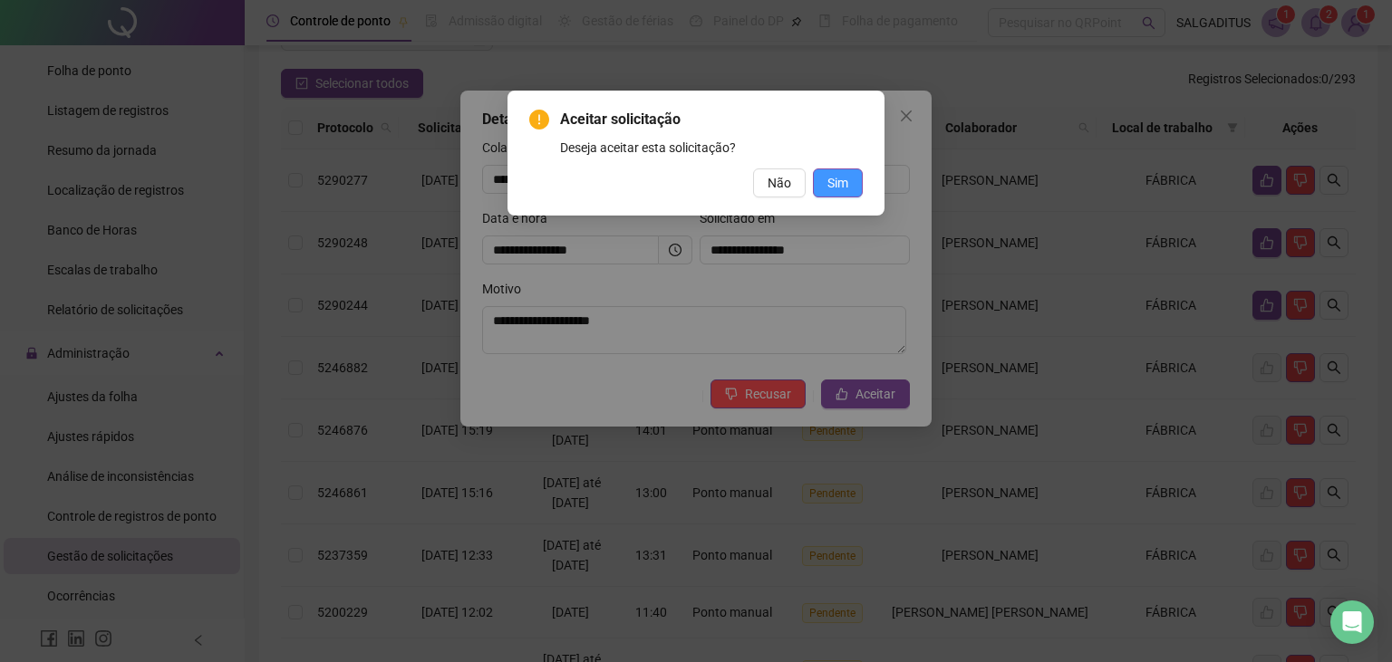
click at [823, 178] on button "Sim" at bounding box center [838, 183] width 50 height 29
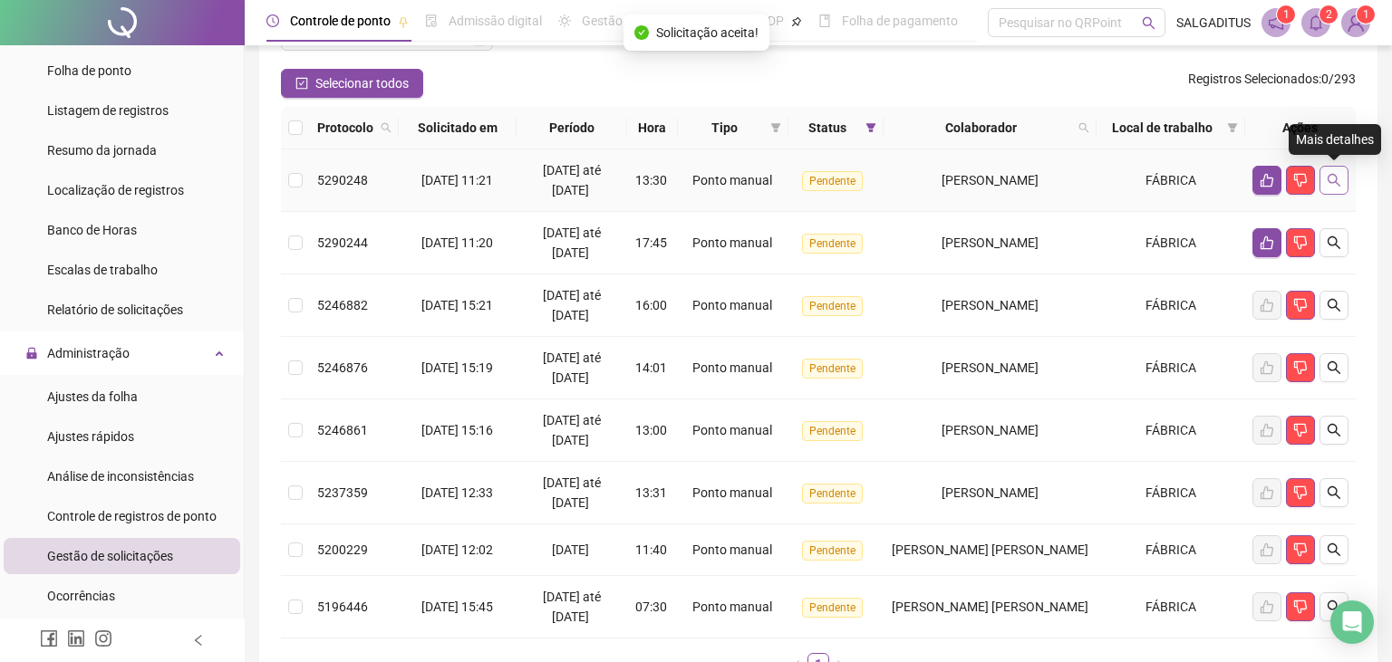
click at [1338, 186] on icon "search" at bounding box center [1333, 180] width 14 height 14
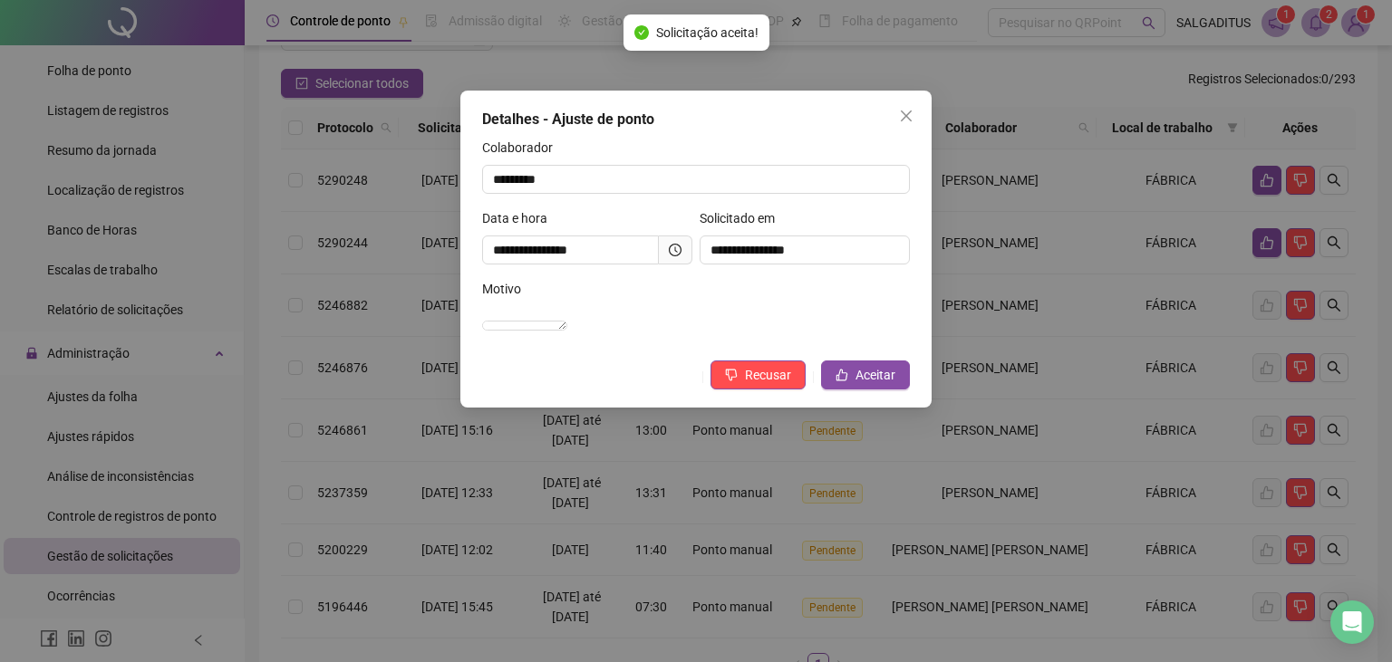
click at [678, 245] on icon "clock-circle" at bounding box center [675, 250] width 13 height 13
click at [868, 385] on span "Aceitar" at bounding box center [875, 375] width 40 height 20
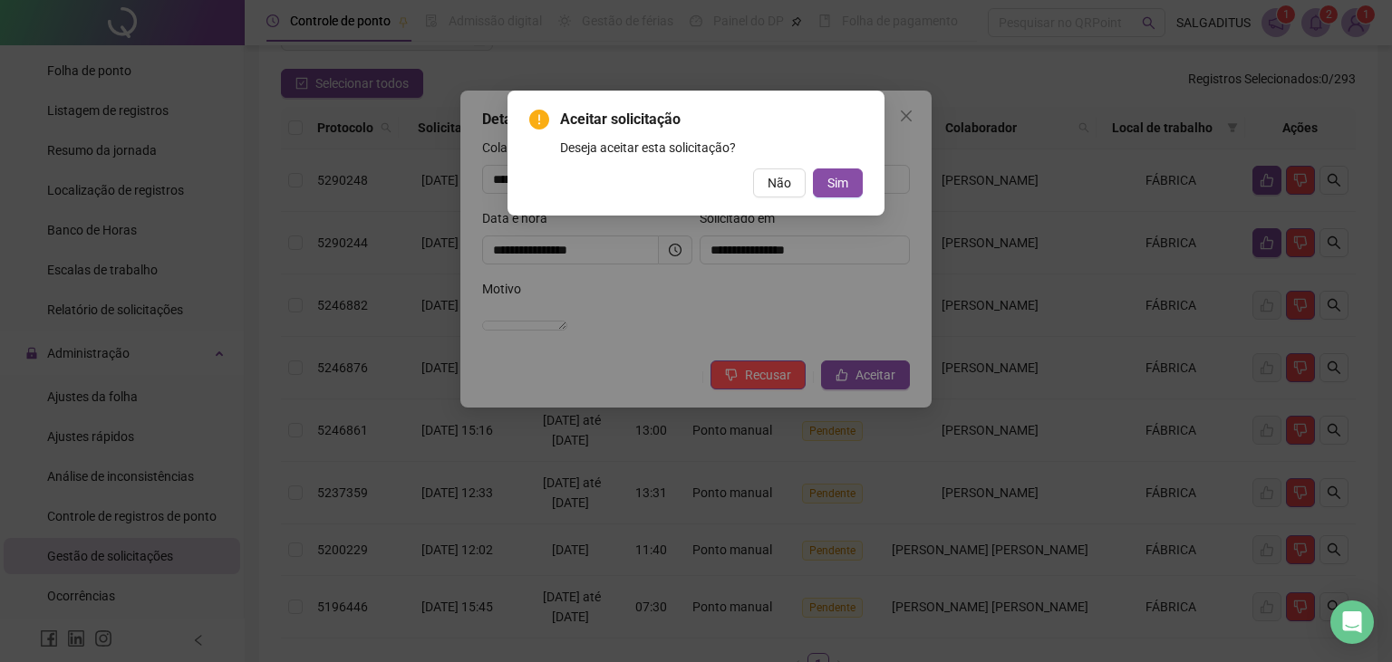
click at [837, 163] on div "Aceitar solicitação Deseja aceitar esta solicitação? Não Sim" at bounding box center [695, 153] width 333 height 89
drag, startPoint x: 837, startPoint y: 163, endPoint x: 841, endPoint y: 187, distance: 23.8
click at [841, 187] on div "Aceitar solicitação Deseja aceitar esta solicitação? Não Sim" at bounding box center [695, 153] width 333 height 89
click at [841, 187] on span "Sim" at bounding box center [837, 183] width 21 height 20
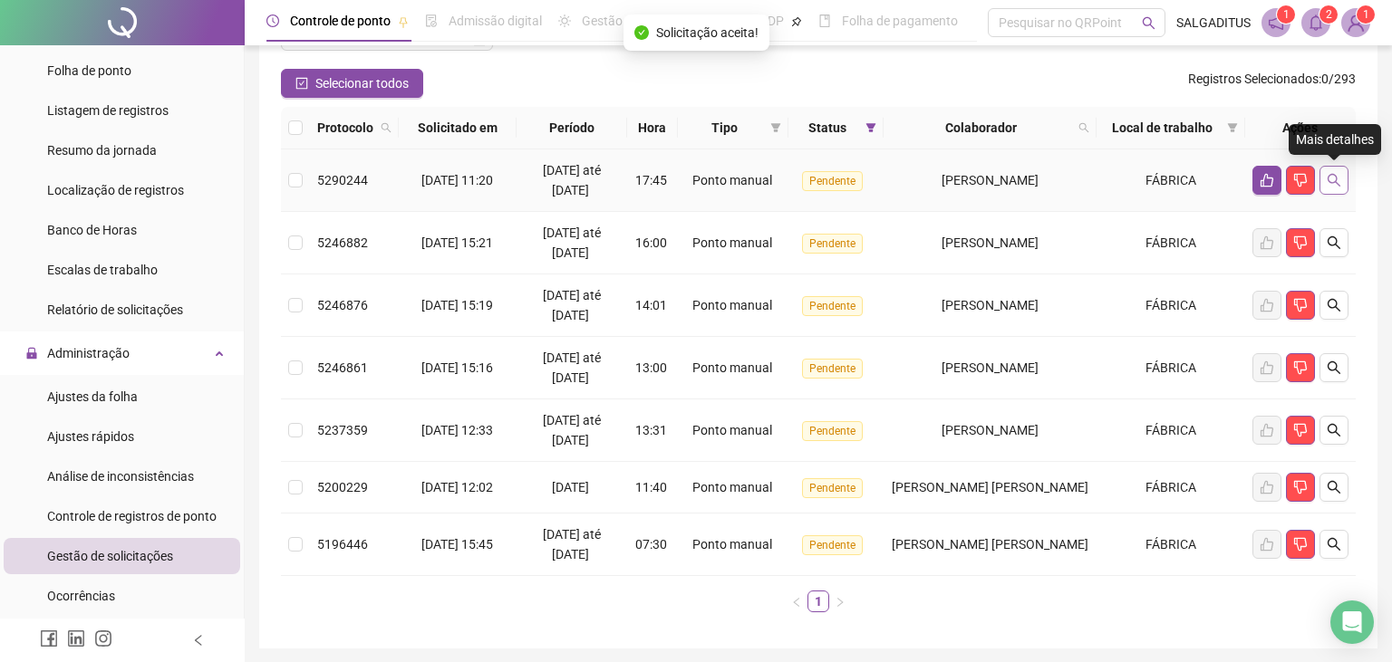
click at [1326, 183] on button "button" at bounding box center [1333, 180] width 29 height 29
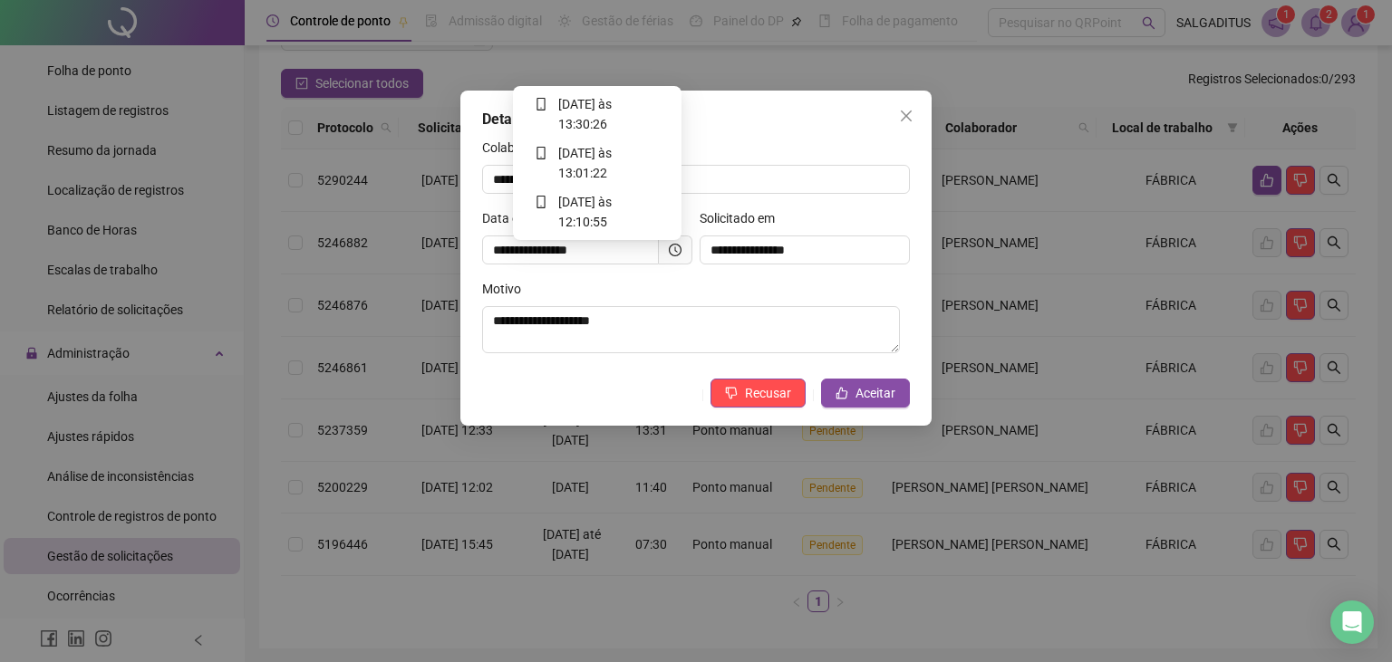
click at [670, 256] on icon "clock-circle" at bounding box center [675, 250] width 13 height 13
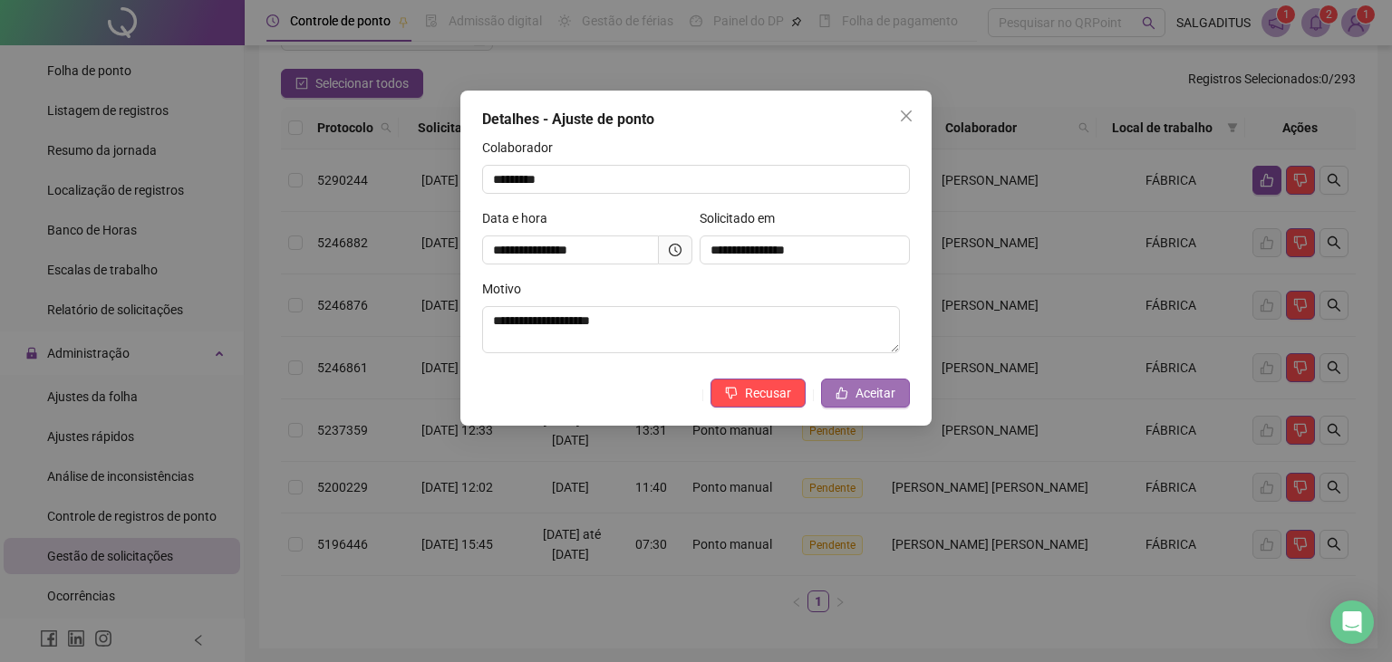
click at [875, 396] on span "Aceitar" at bounding box center [875, 393] width 40 height 20
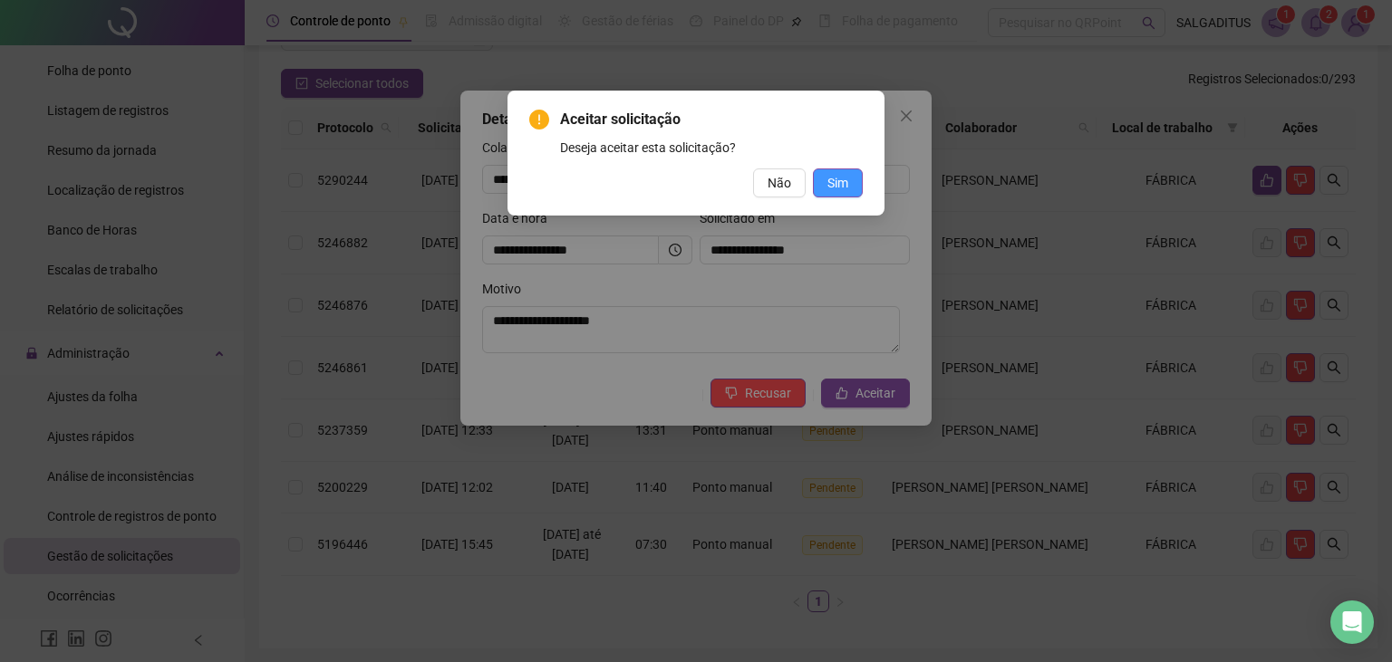
click at [835, 186] on span "Sim" at bounding box center [837, 183] width 21 height 20
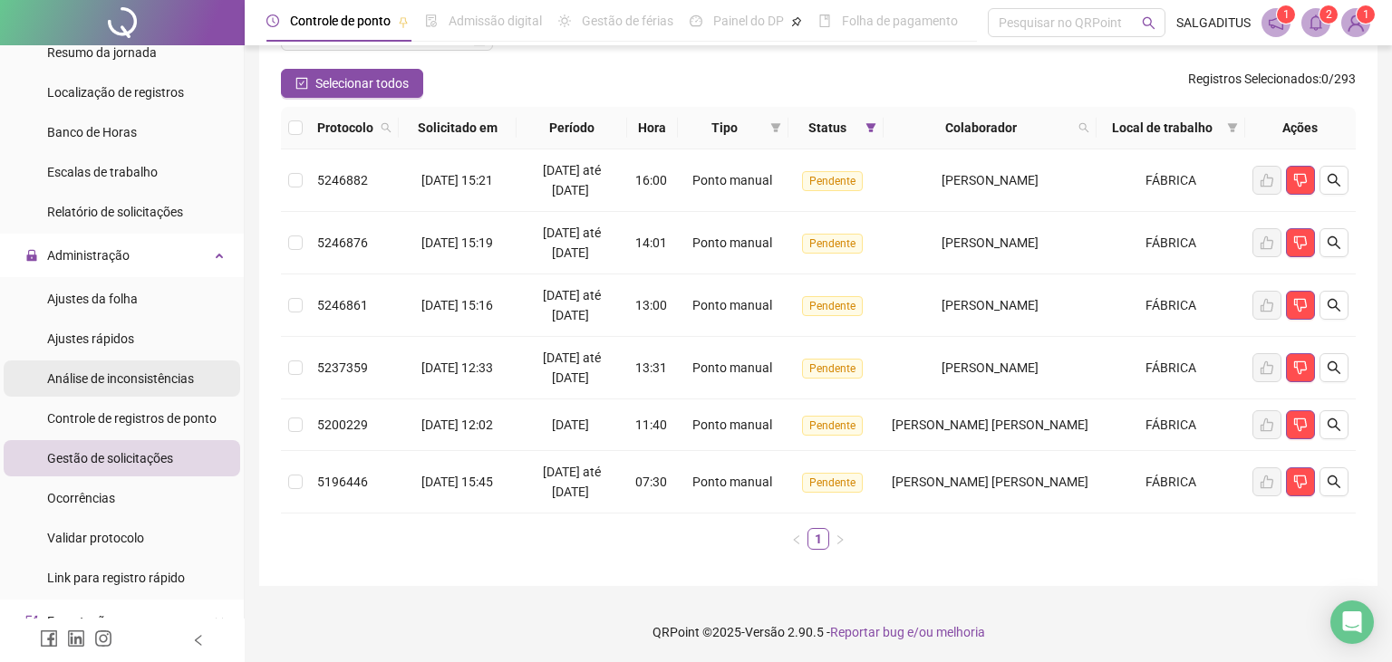
scroll to position [300, 0]
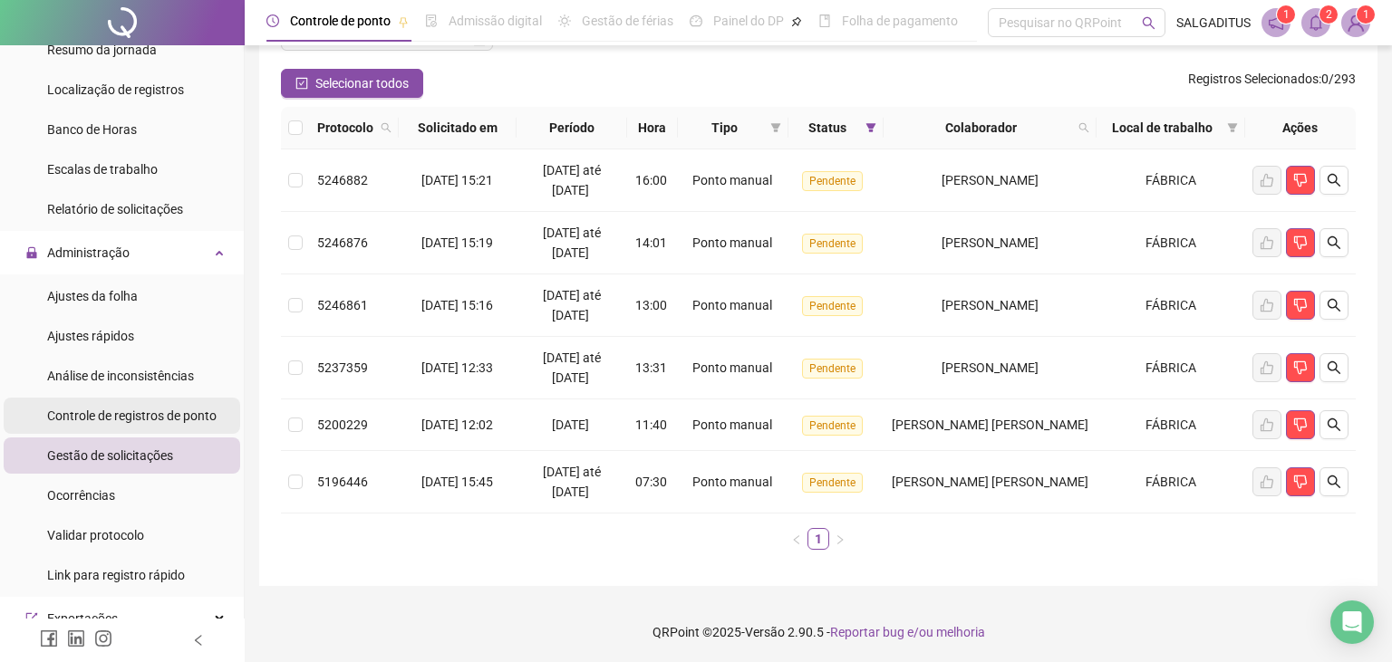
click at [169, 424] on div "Controle de registros de ponto" at bounding box center [131, 416] width 169 height 36
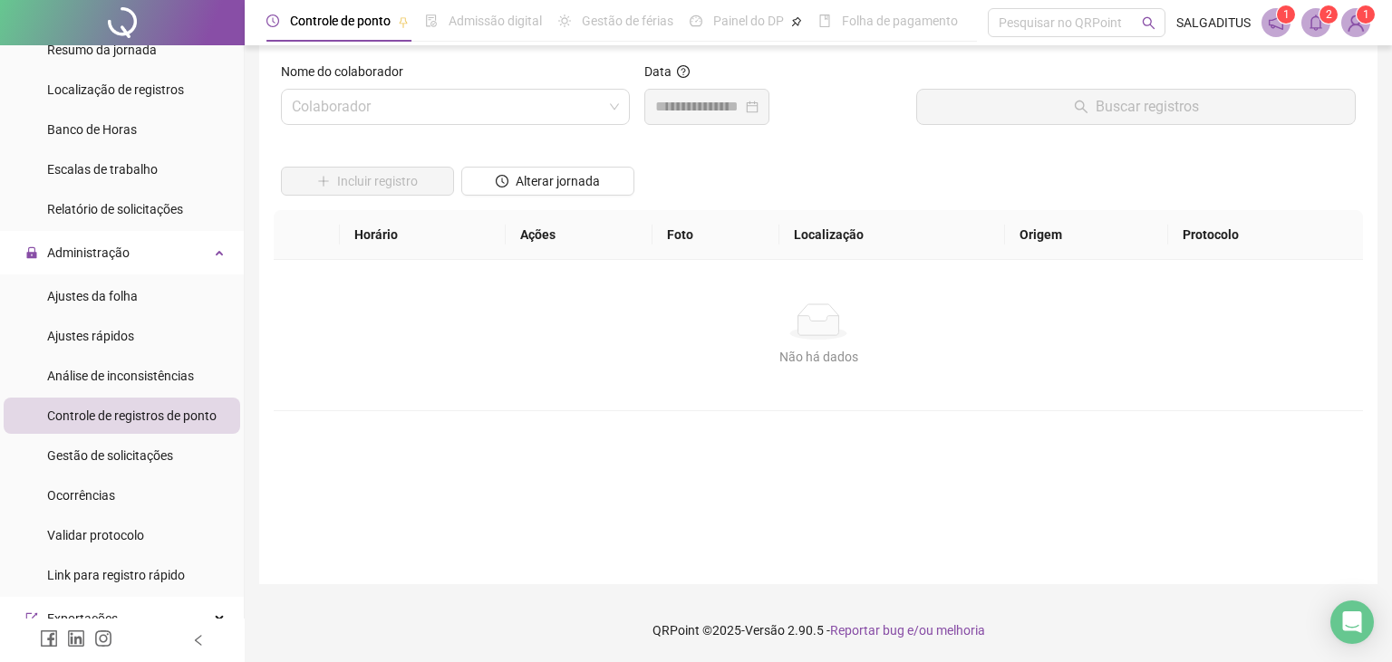
scroll to position [19, 0]
click at [515, 107] on input "search" at bounding box center [447, 108] width 311 height 34
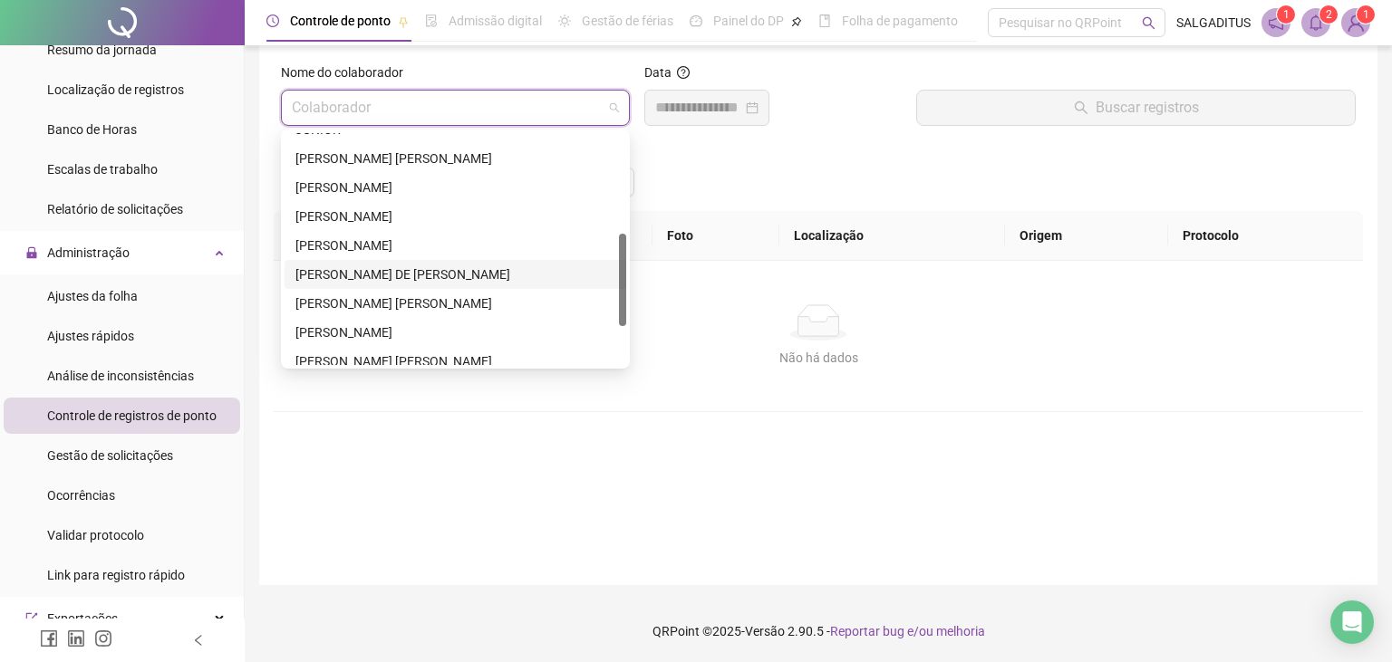
scroll to position [152, 0]
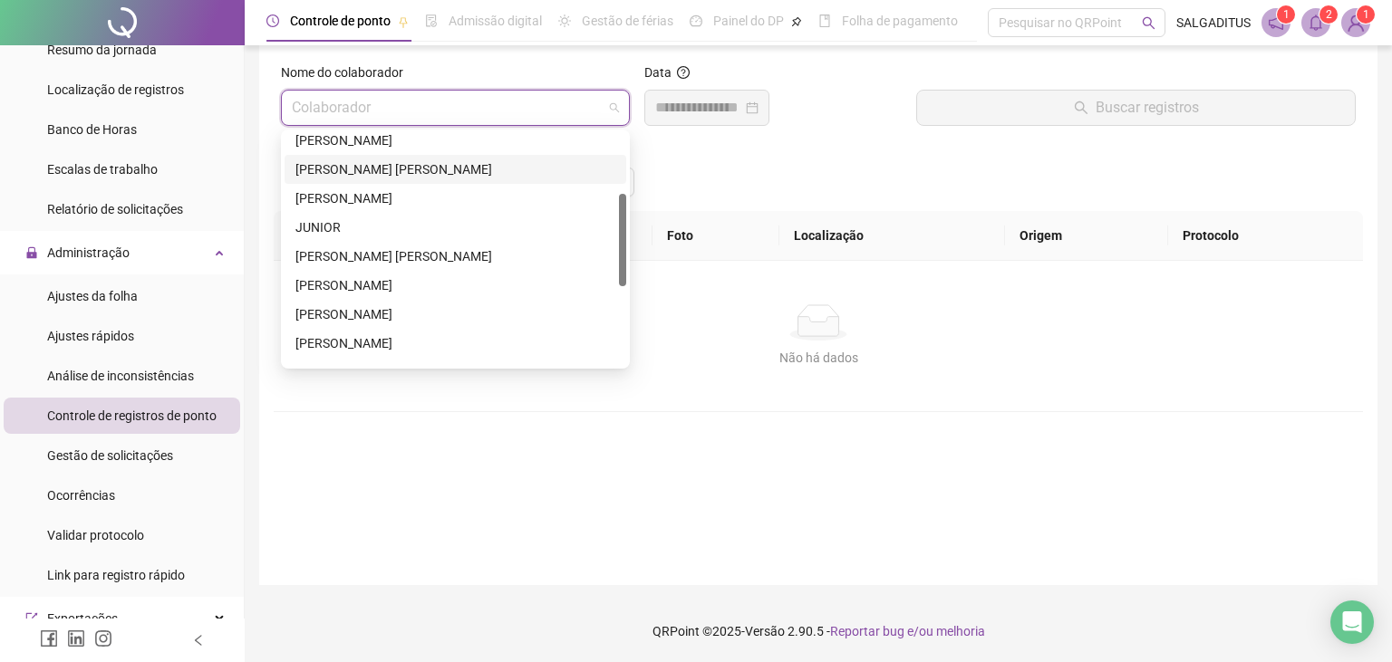
click at [429, 171] on div "[PERSON_NAME] [PERSON_NAME]" at bounding box center [455, 169] width 320 height 20
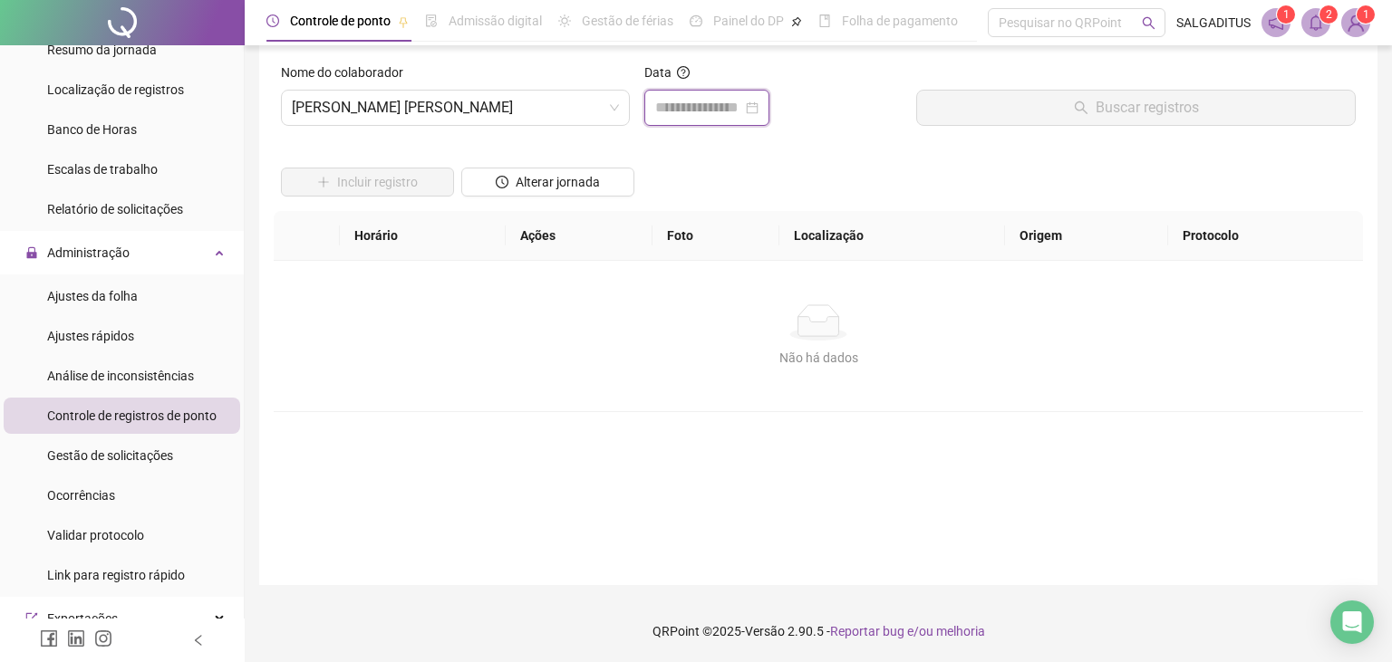
click at [728, 117] on input at bounding box center [698, 108] width 87 height 22
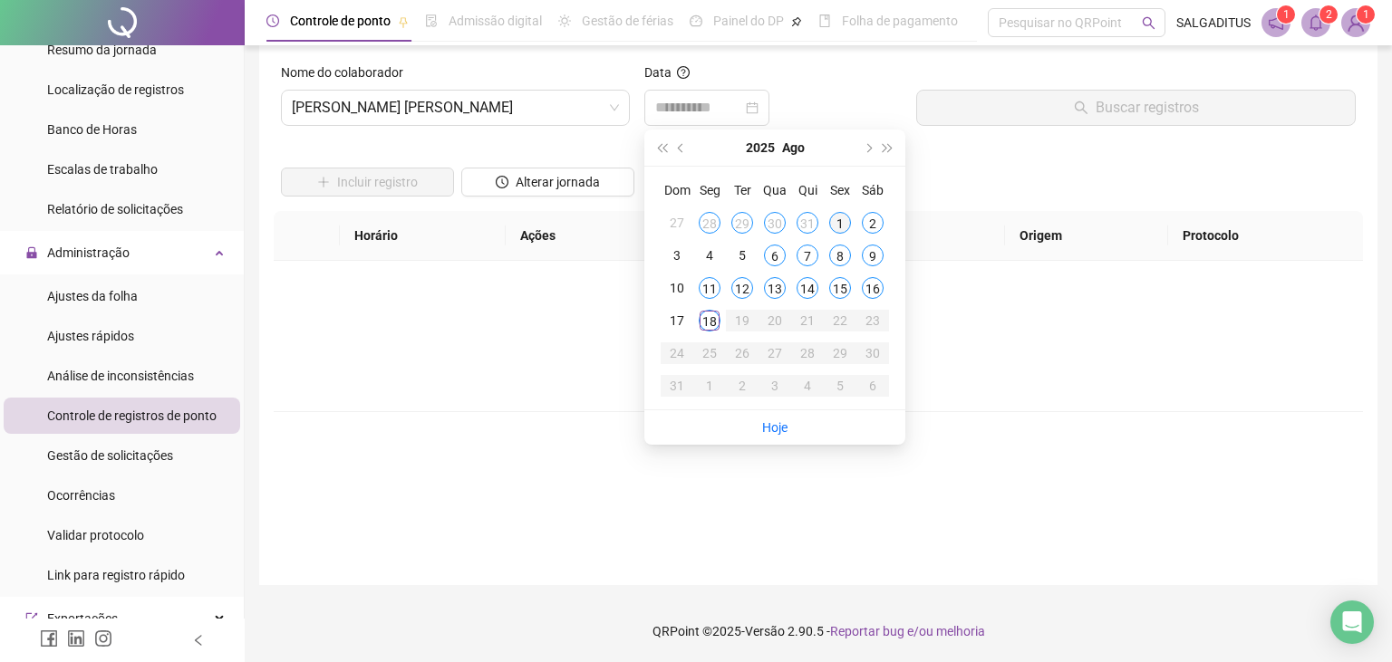
click at [841, 233] on div "1" at bounding box center [840, 223] width 22 height 22
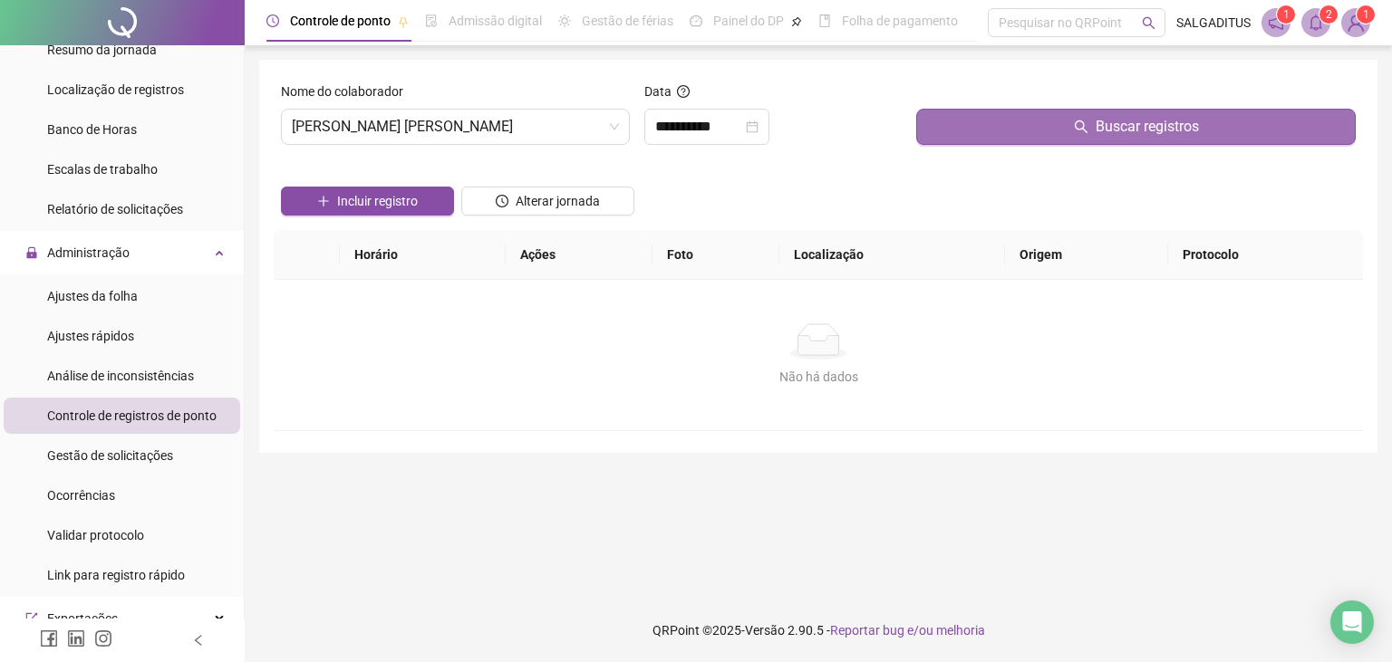
click at [965, 114] on button "Buscar registros" at bounding box center [1135, 127] width 439 height 36
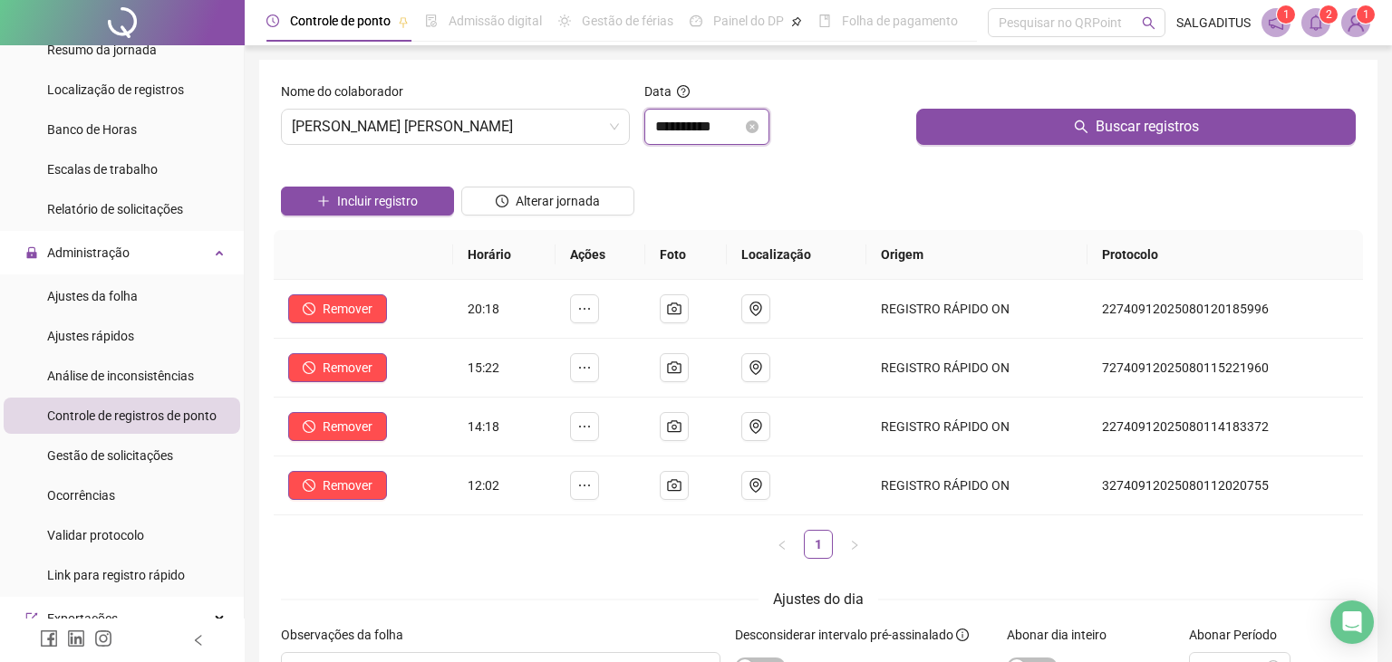
click at [709, 132] on input "**********" at bounding box center [698, 127] width 87 height 22
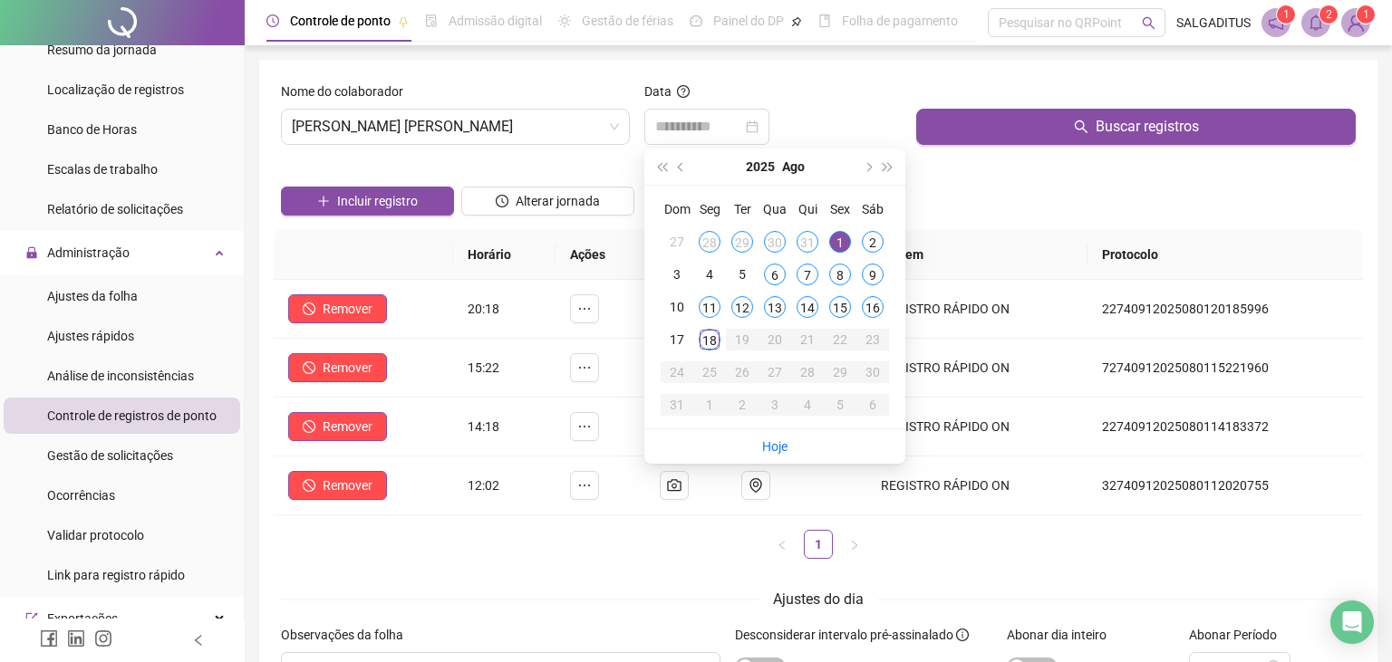
click at [881, 242] on div "2" at bounding box center [873, 242] width 22 height 22
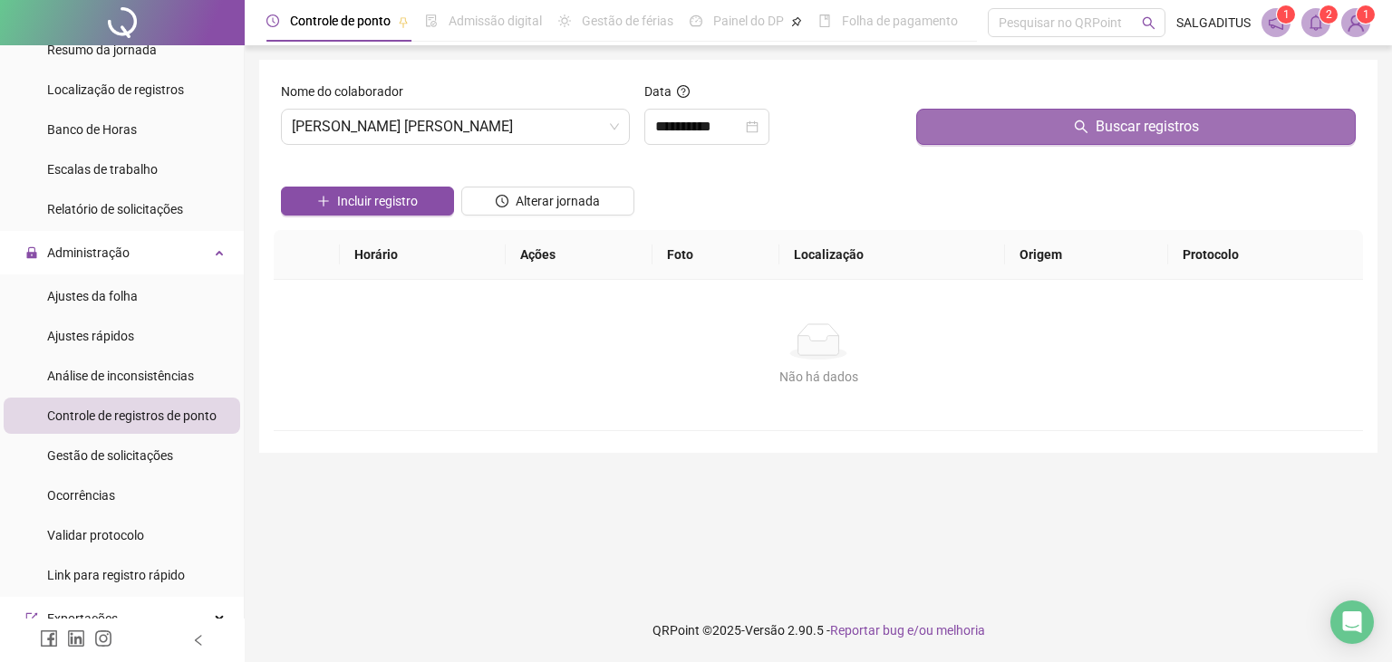
drag, startPoint x: 974, startPoint y: 152, endPoint x: 977, endPoint y: 143, distance: 9.5
click at [974, 151] on div "Buscar registros" at bounding box center [1136, 121] width 454 height 78
click at [974, 133] on button "Buscar registros" at bounding box center [1135, 127] width 439 height 36
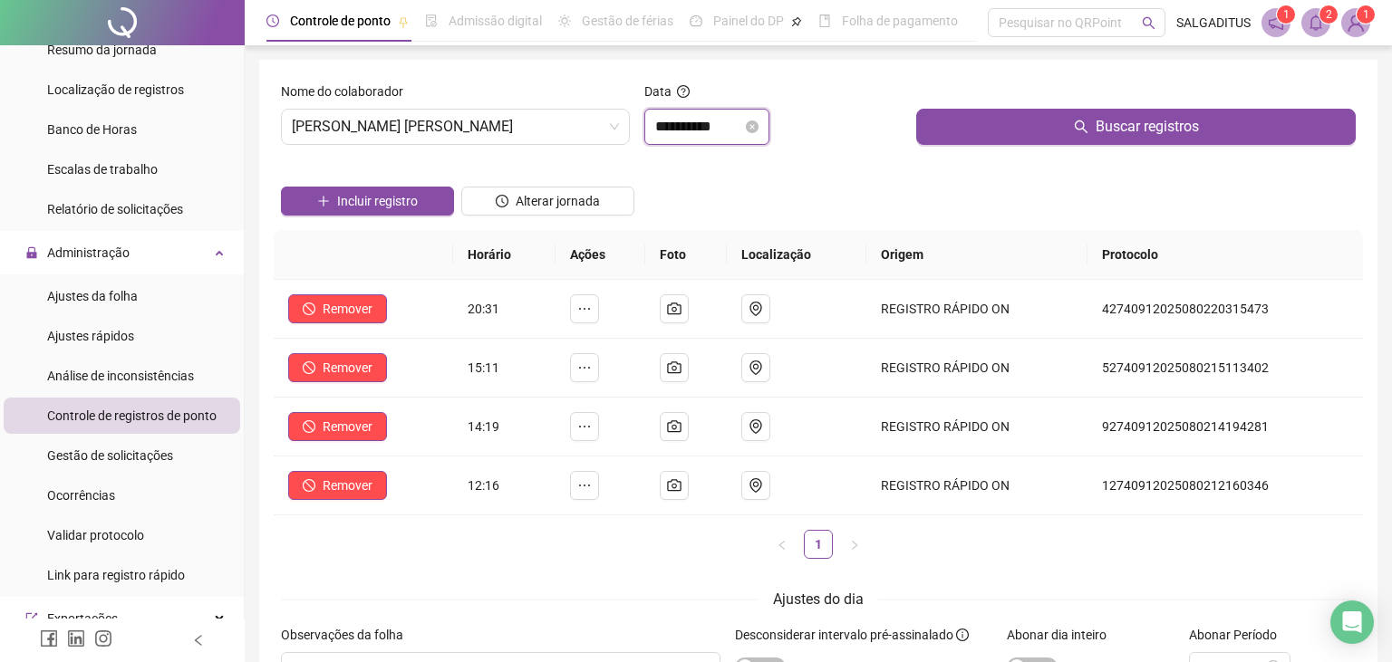
click at [679, 118] on input "**********" at bounding box center [698, 127] width 87 height 22
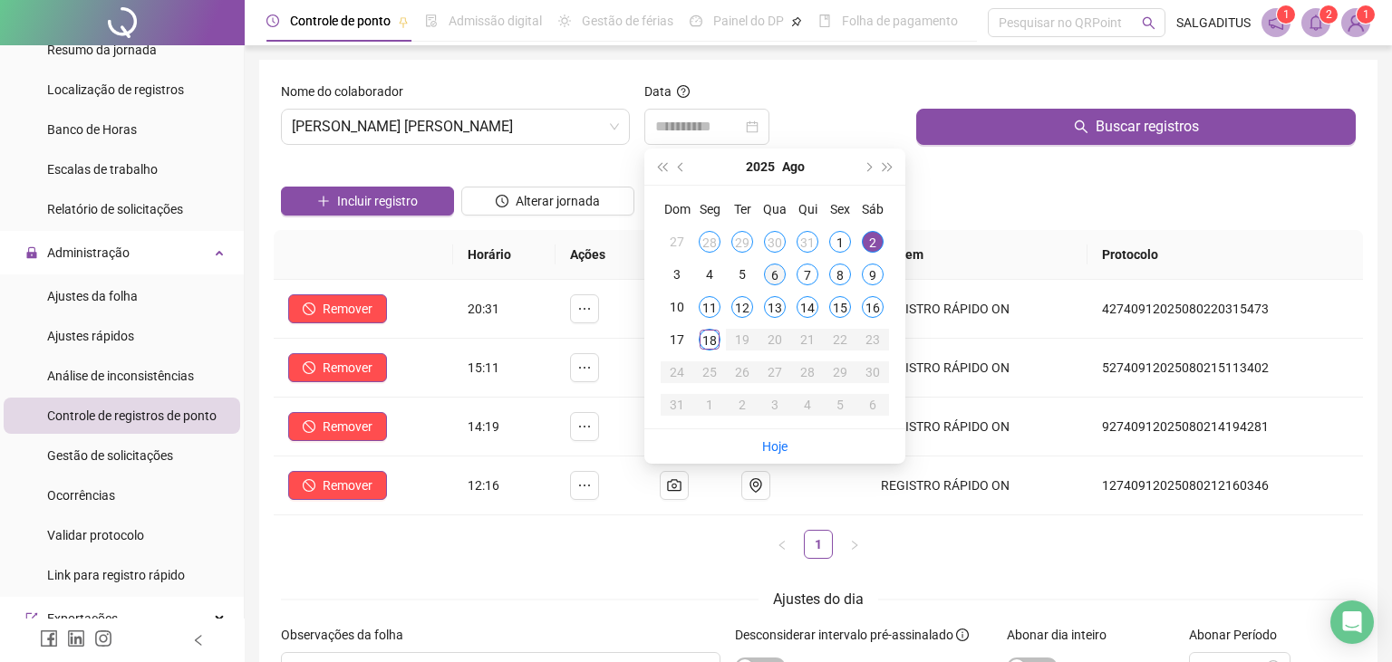
click at [775, 274] on div "6" at bounding box center [775, 275] width 22 height 22
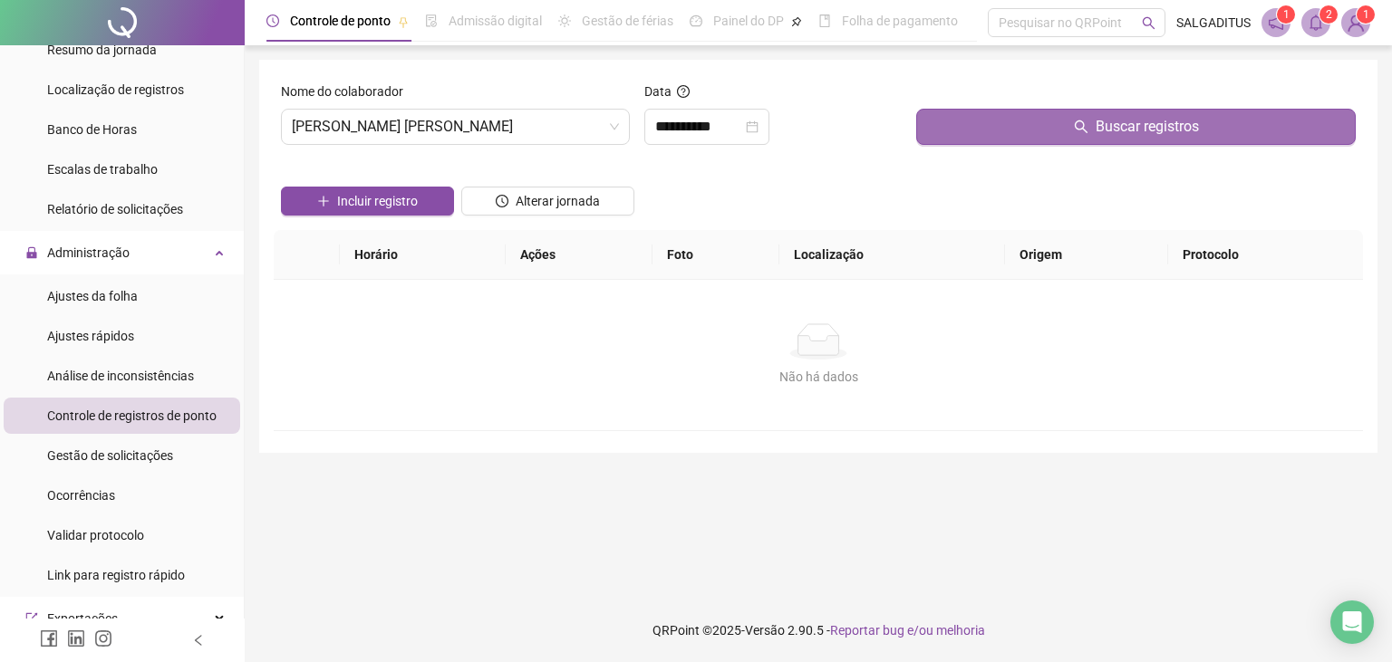
click at [1043, 138] on button "Buscar registros" at bounding box center [1135, 127] width 439 height 36
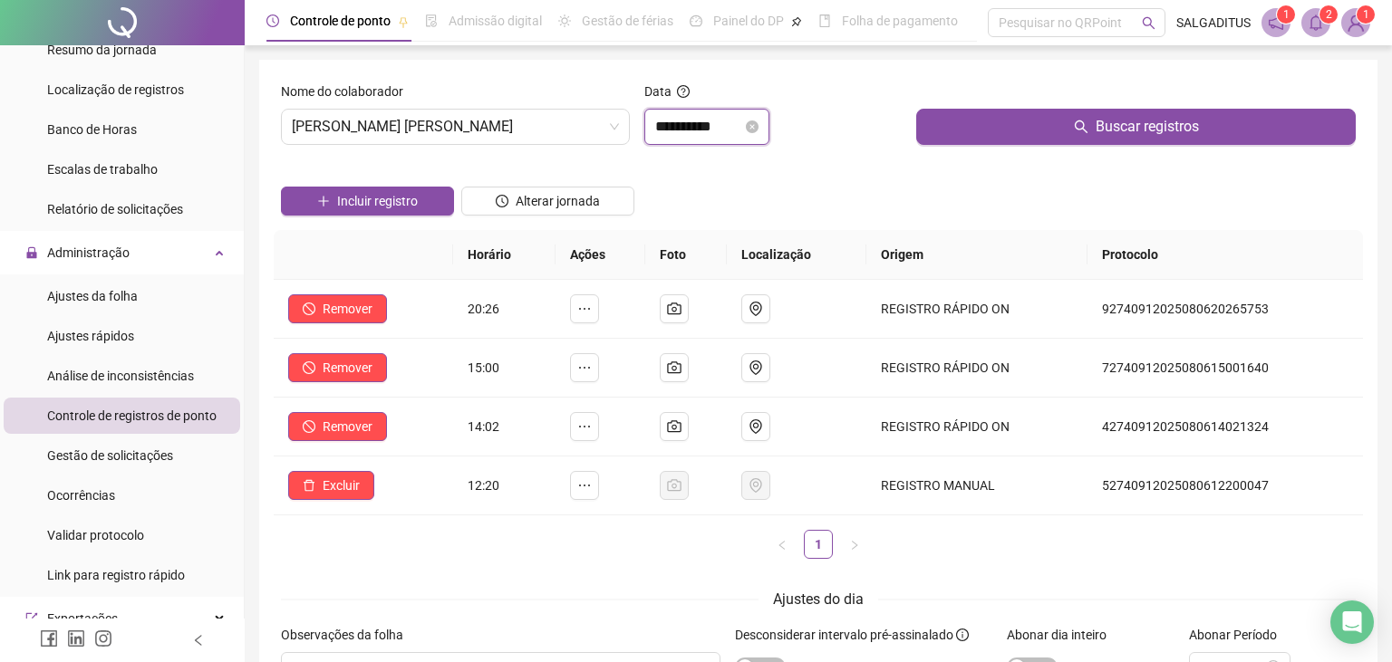
click at [685, 129] on input "**********" at bounding box center [698, 127] width 87 height 22
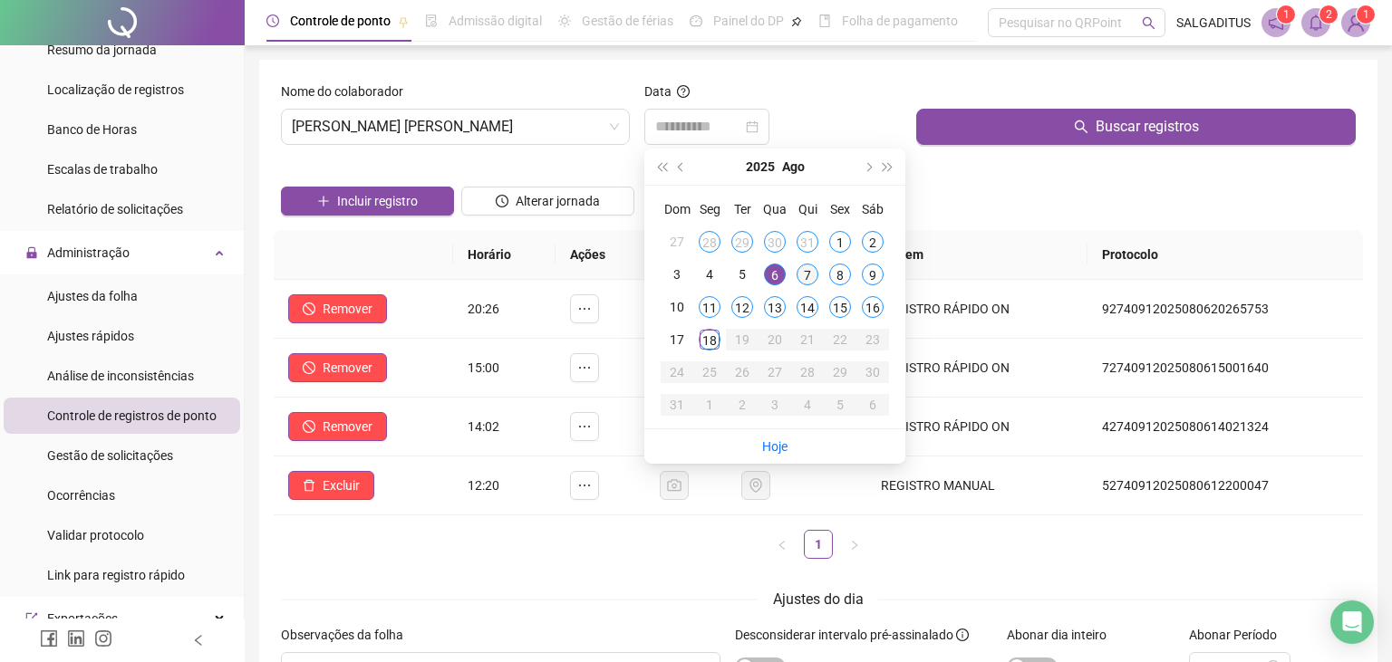
click at [810, 270] on div "7" at bounding box center [807, 275] width 22 height 22
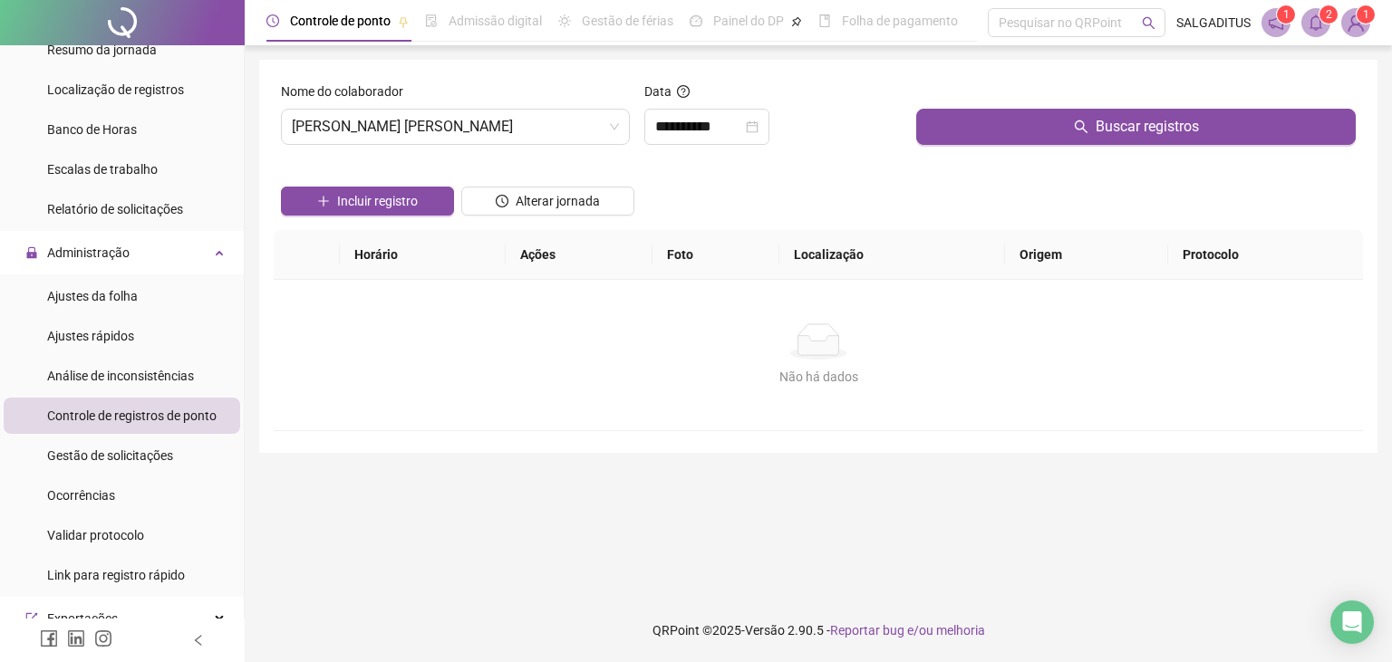
drag, startPoint x: 1024, startPoint y: 130, endPoint x: 824, endPoint y: 139, distance: 200.4
click at [1023, 130] on button "Buscar registros" at bounding box center [1135, 127] width 439 height 36
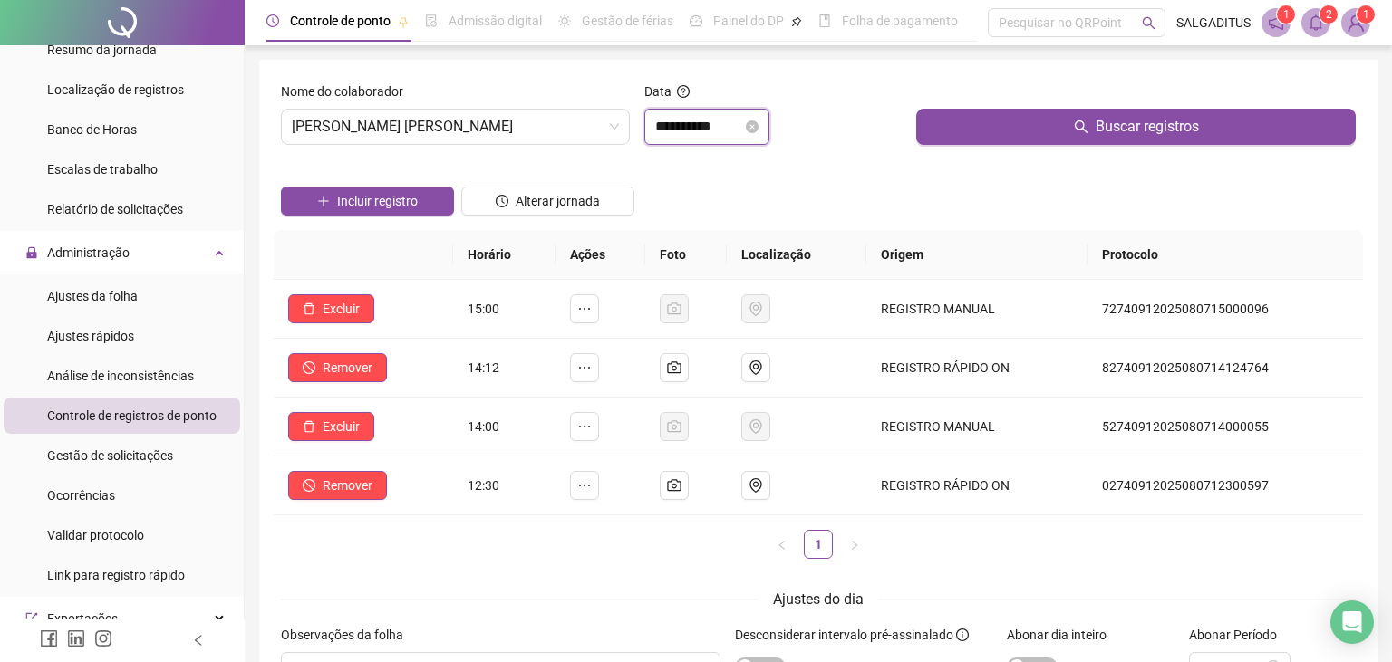
click at [674, 134] on input "**********" at bounding box center [698, 127] width 87 height 22
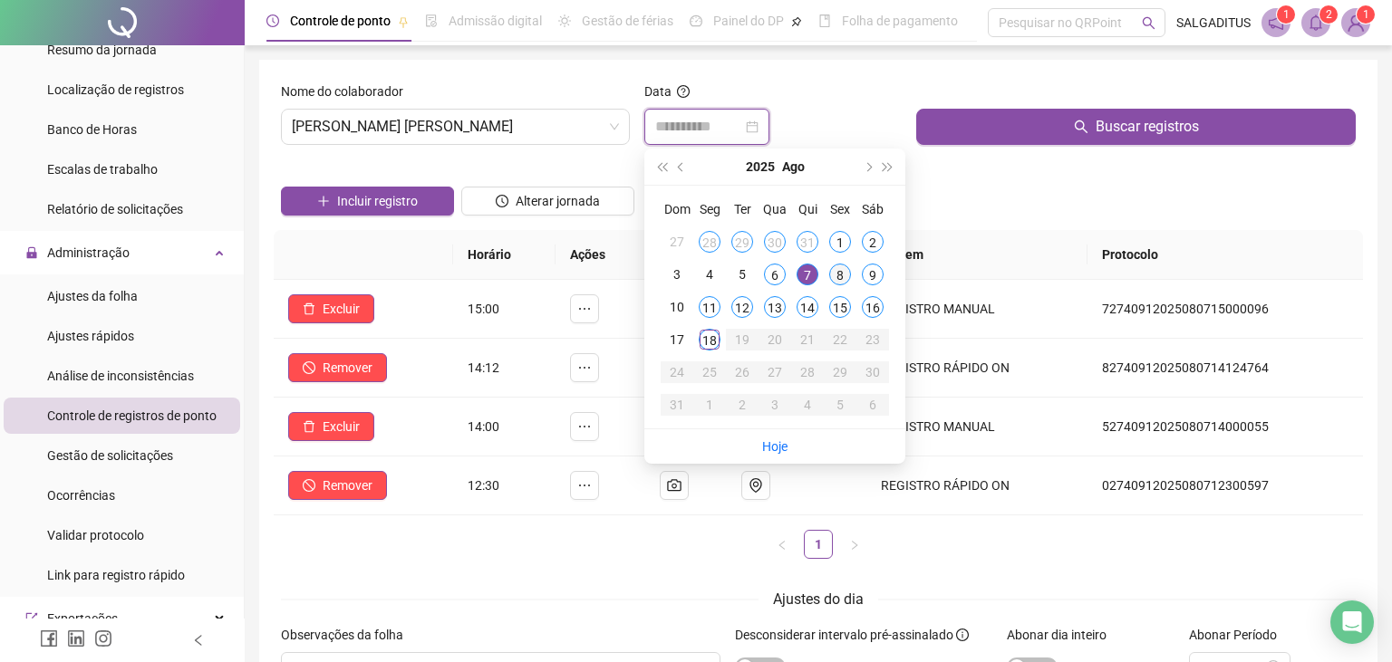
type input "**********"
click at [846, 264] on td "8" at bounding box center [840, 274] width 33 height 33
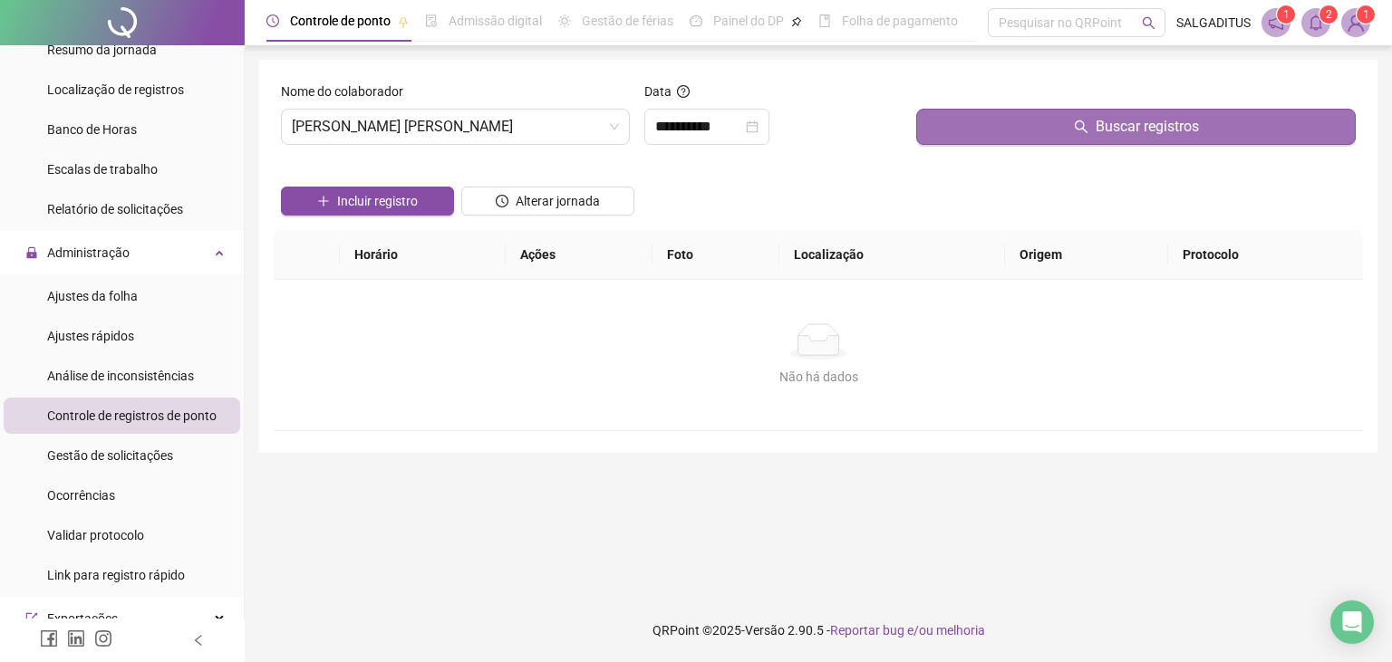
click at [948, 136] on button "Buscar registros" at bounding box center [1135, 127] width 439 height 36
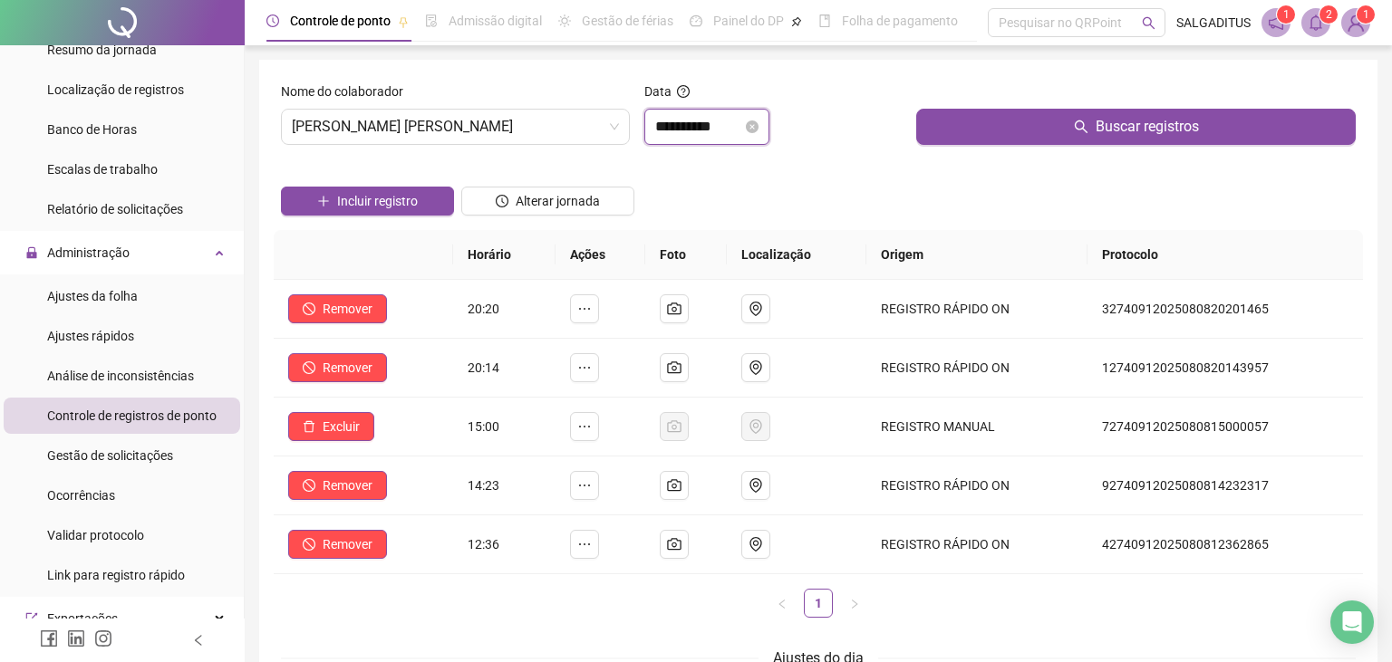
click at [718, 132] on input "**********" at bounding box center [698, 127] width 87 height 22
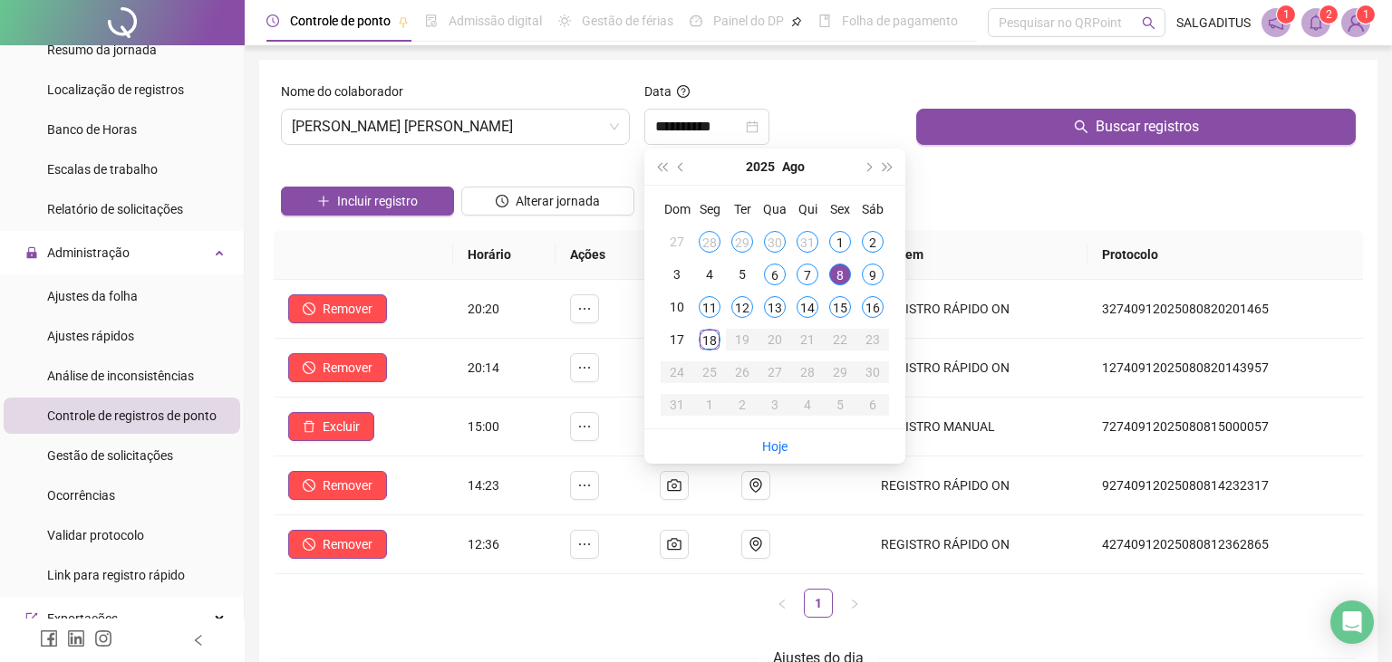
click at [830, 108] on div "Data" at bounding box center [773, 95] width 258 height 27
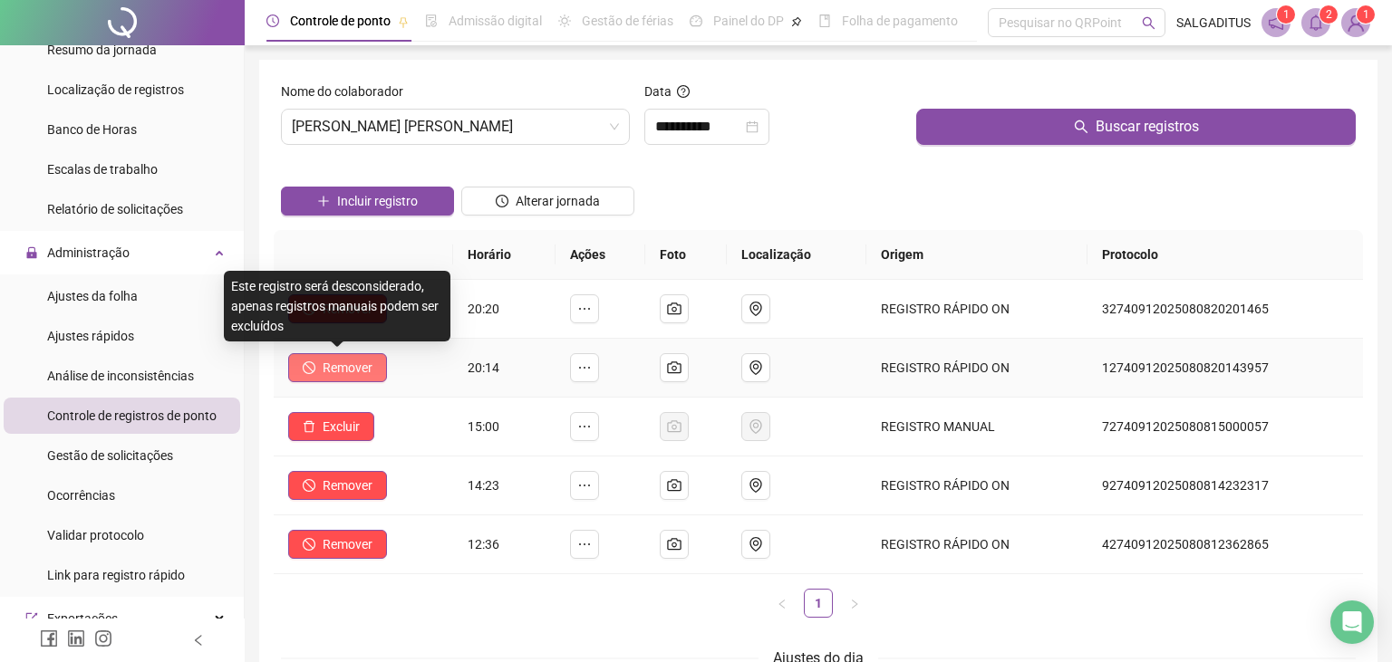
click at [335, 376] on span "Remover" at bounding box center [348, 368] width 50 height 20
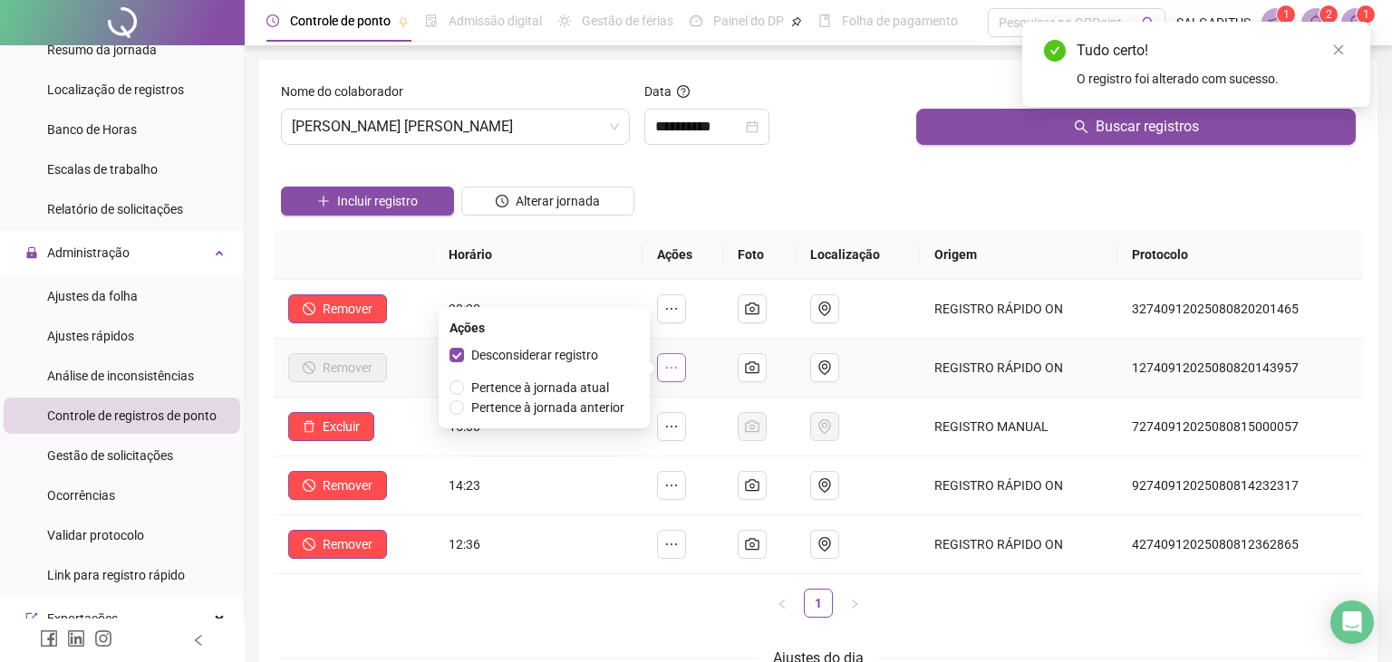
click at [679, 365] on icon "ellipsis" at bounding box center [671, 368] width 14 height 14
click at [577, 361] on span "Desconsiderar registro" at bounding box center [534, 355] width 127 height 14
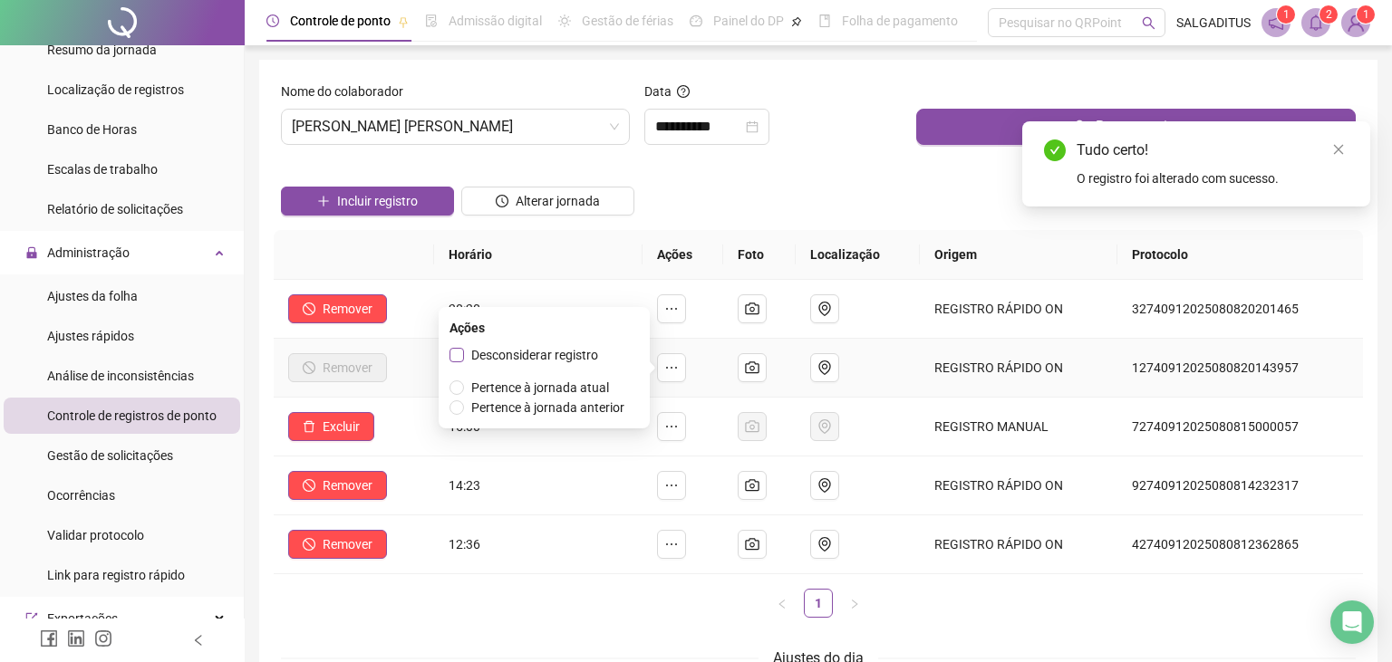
click at [580, 361] on span "Desconsiderar registro" at bounding box center [534, 355] width 127 height 14
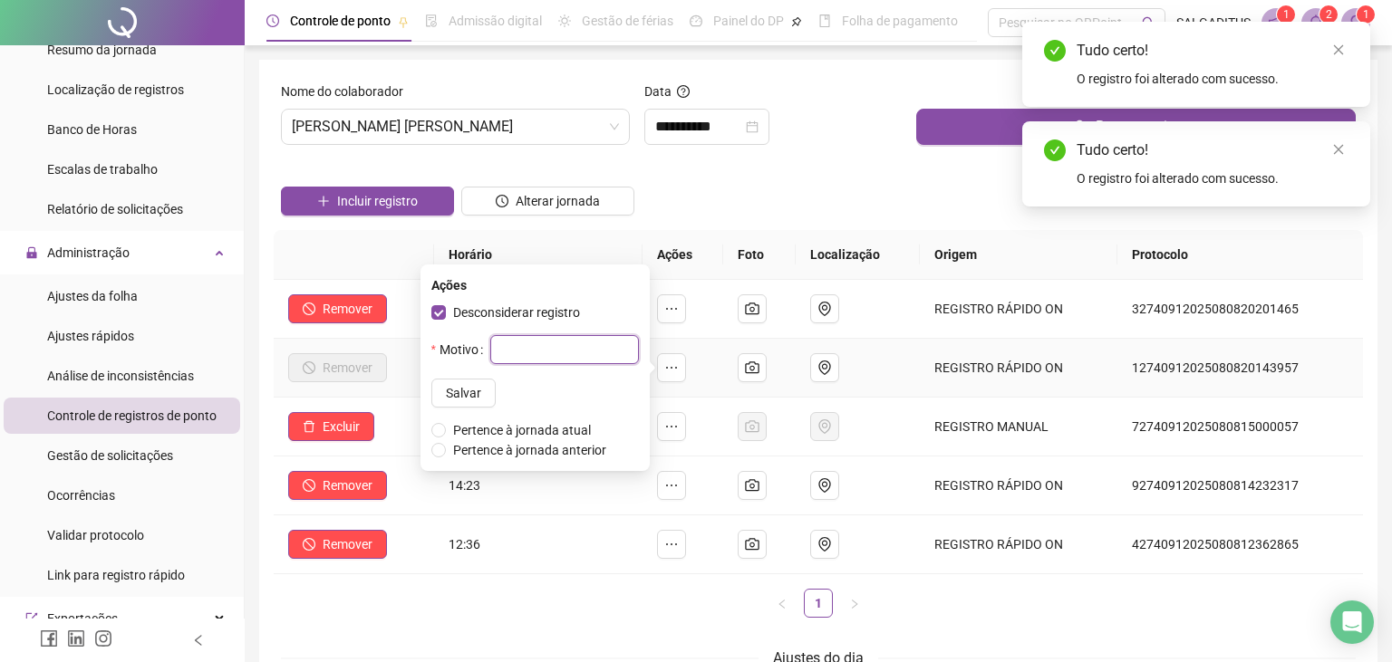
click at [586, 361] on input "text" at bounding box center [564, 349] width 149 height 29
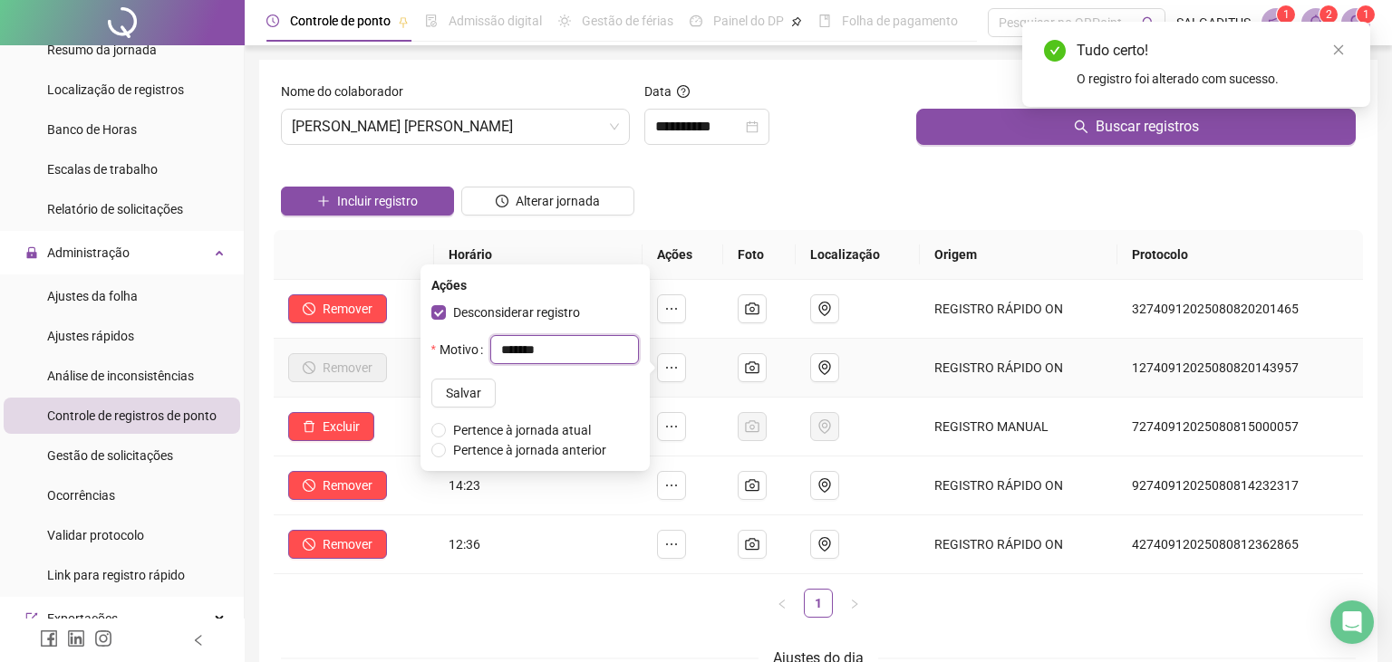
type input "********"
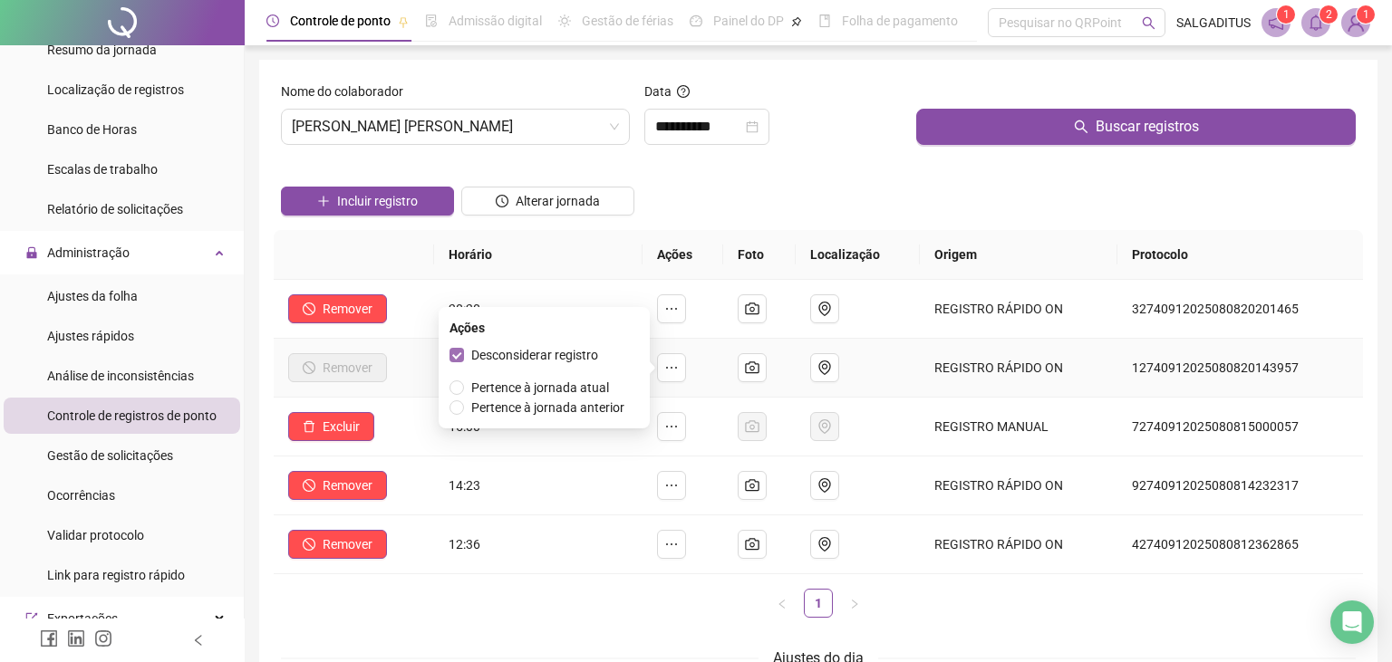
click at [593, 361] on span "Desconsiderar registro" at bounding box center [534, 355] width 127 height 14
click at [589, 359] on span "Desconsiderar registro" at bounding box center [534, 355] width 127 height 14
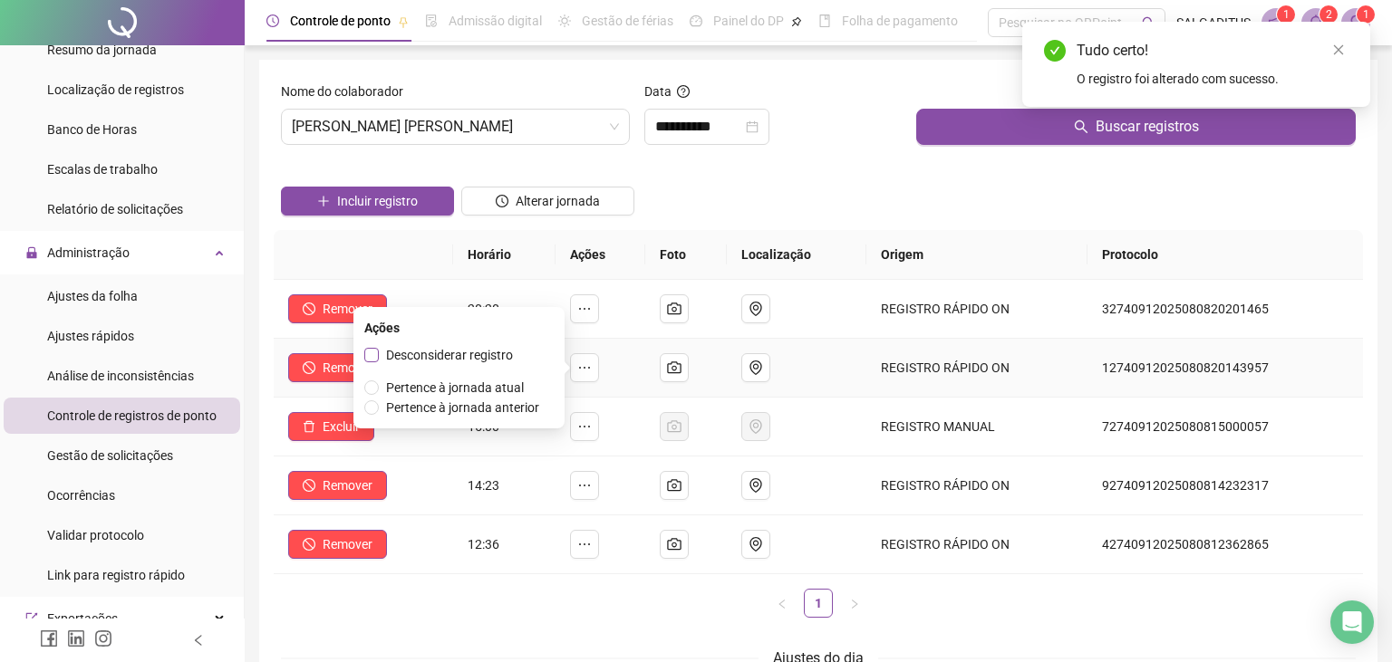
click at [489, 355] on span "Desconsiderar registro" at bounding box center [449, 355] width 127 height 14
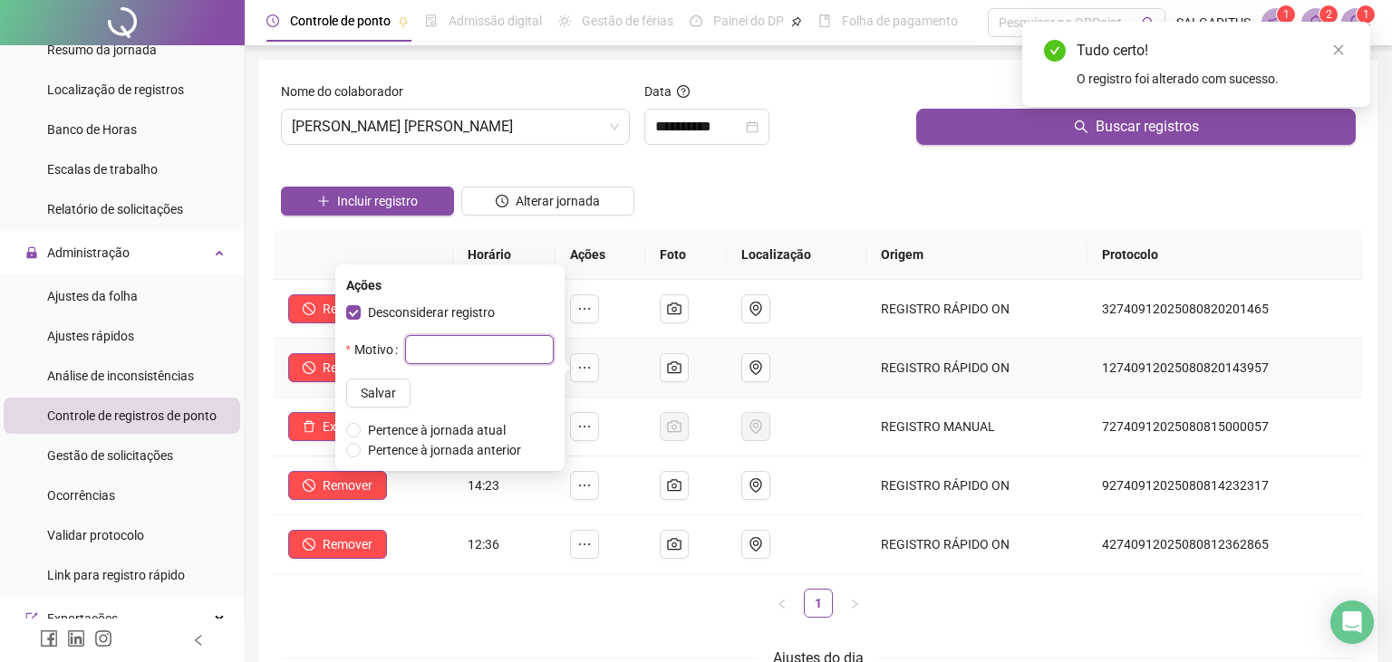
click at [485, 363] on input "text" at bounding box center [479, 349] width 149 height 29
type input "********"
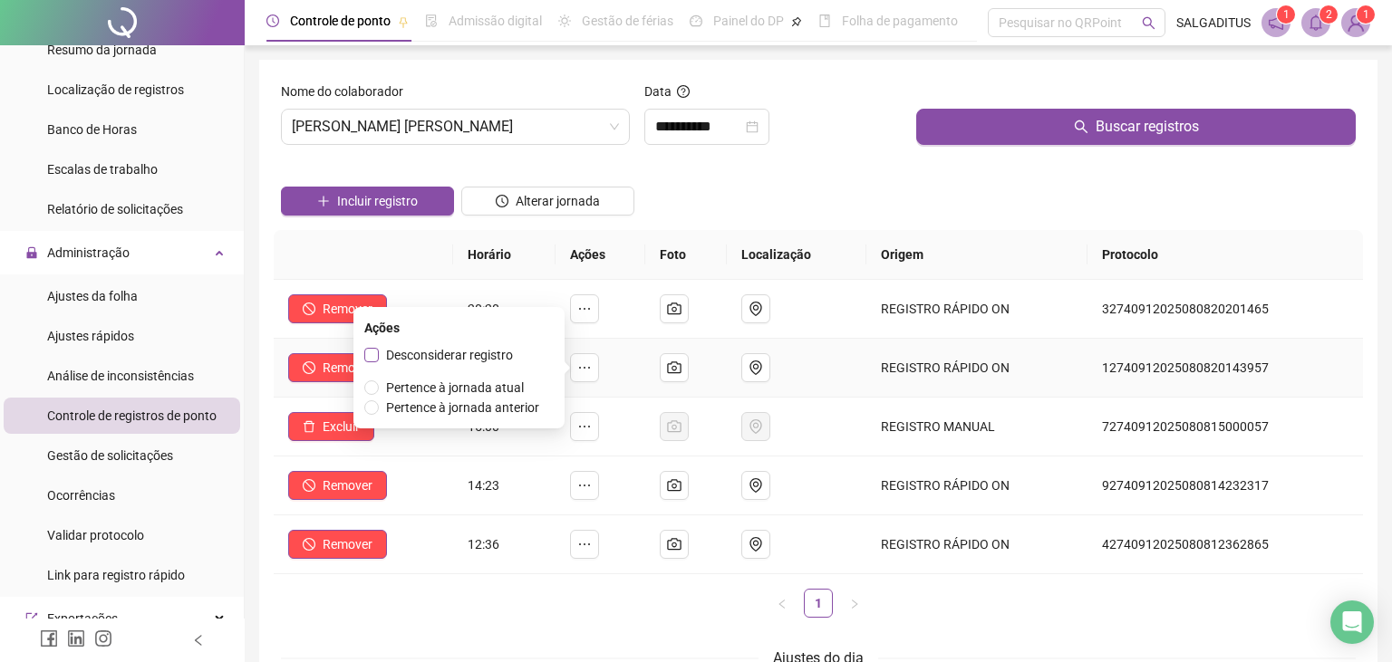
click at [517, 352] on span "Desconsiderar registro" at bounding box center [449, 355] width 141 height 20
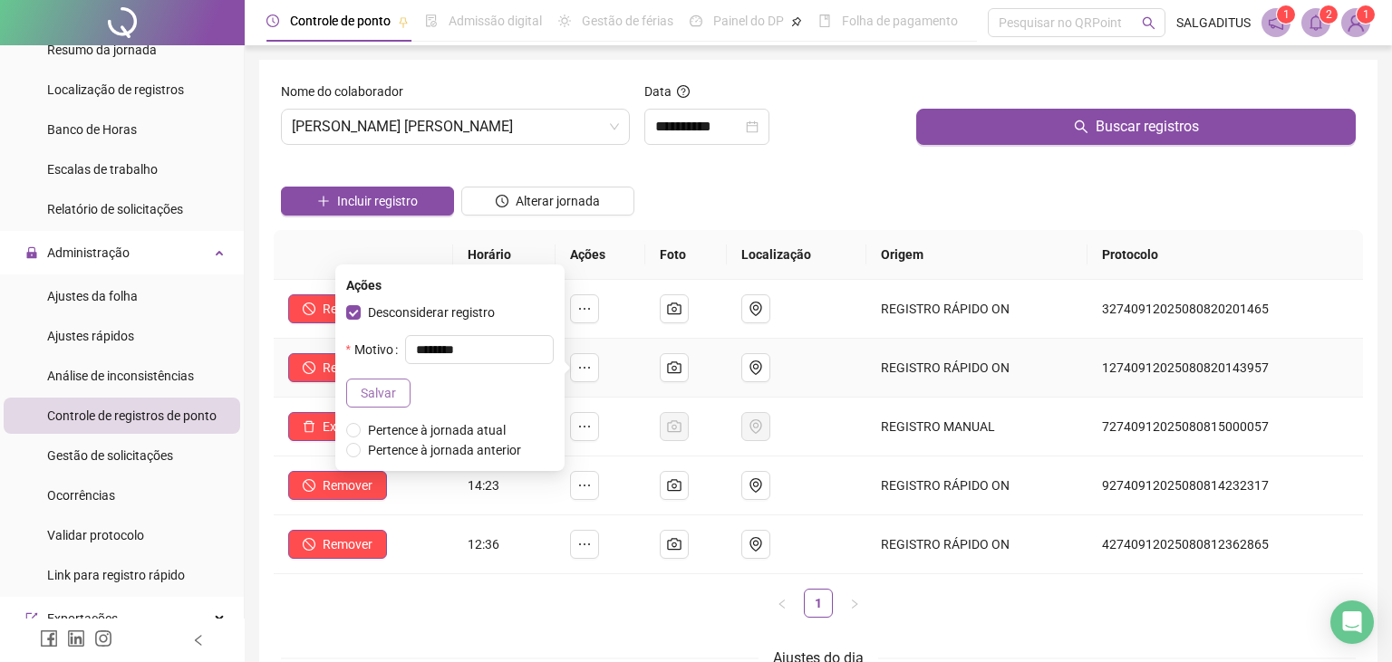
click at [367, 382] on button "Salvar" at bounding box center [378, 393] width 64 height 29
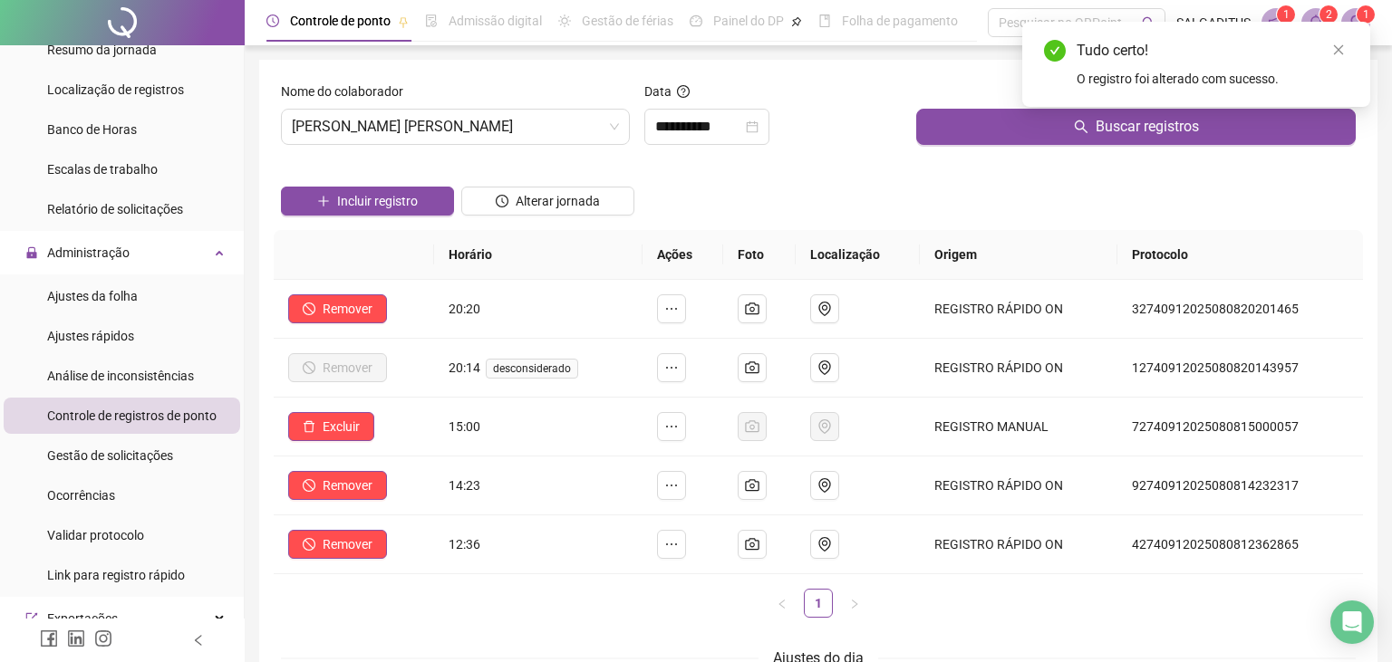
click at [843, 149] on div "**********" at bounding box center [773, 121] width 273 height 78
click at [736, 126] on input "**********" at bounding box center [698, 127] width 87 height 22
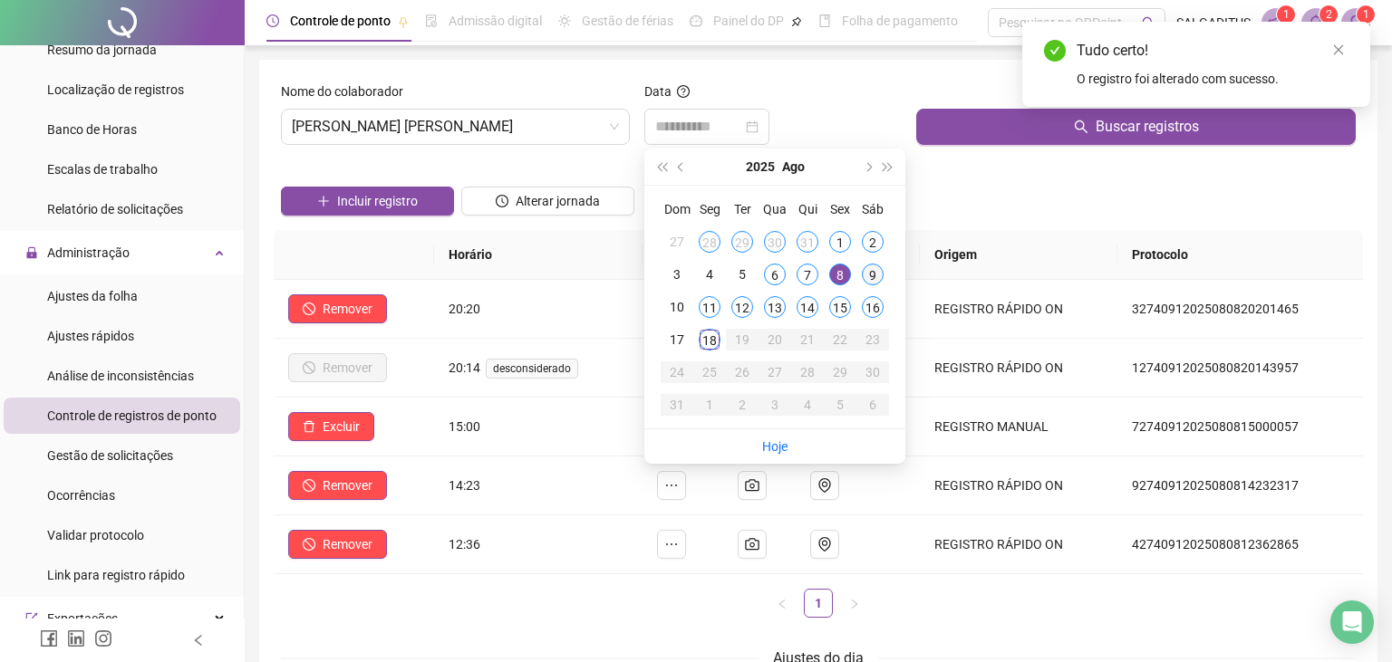
click at [861, 271] on td "9" at bounding box center [872, 274] width 33 height 33
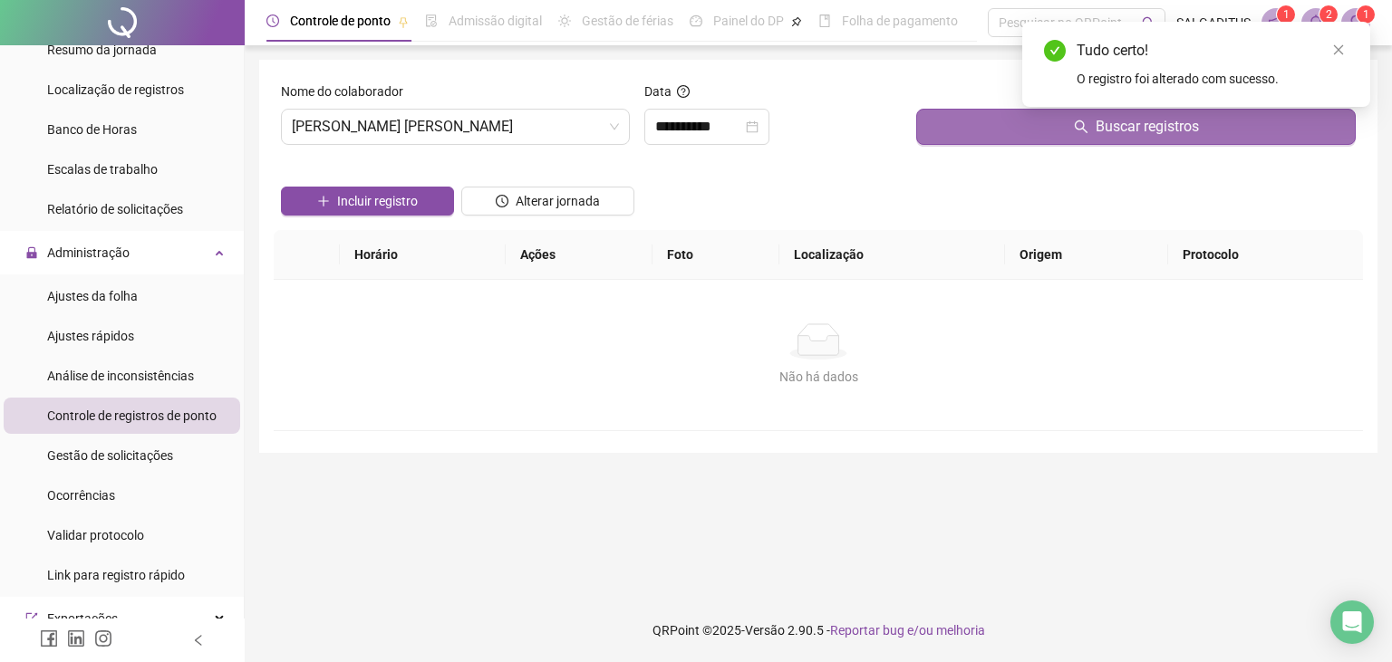
click at [973, 136] on button "Buscar registros" at bounding box center [1135, 127] width 439 height 36
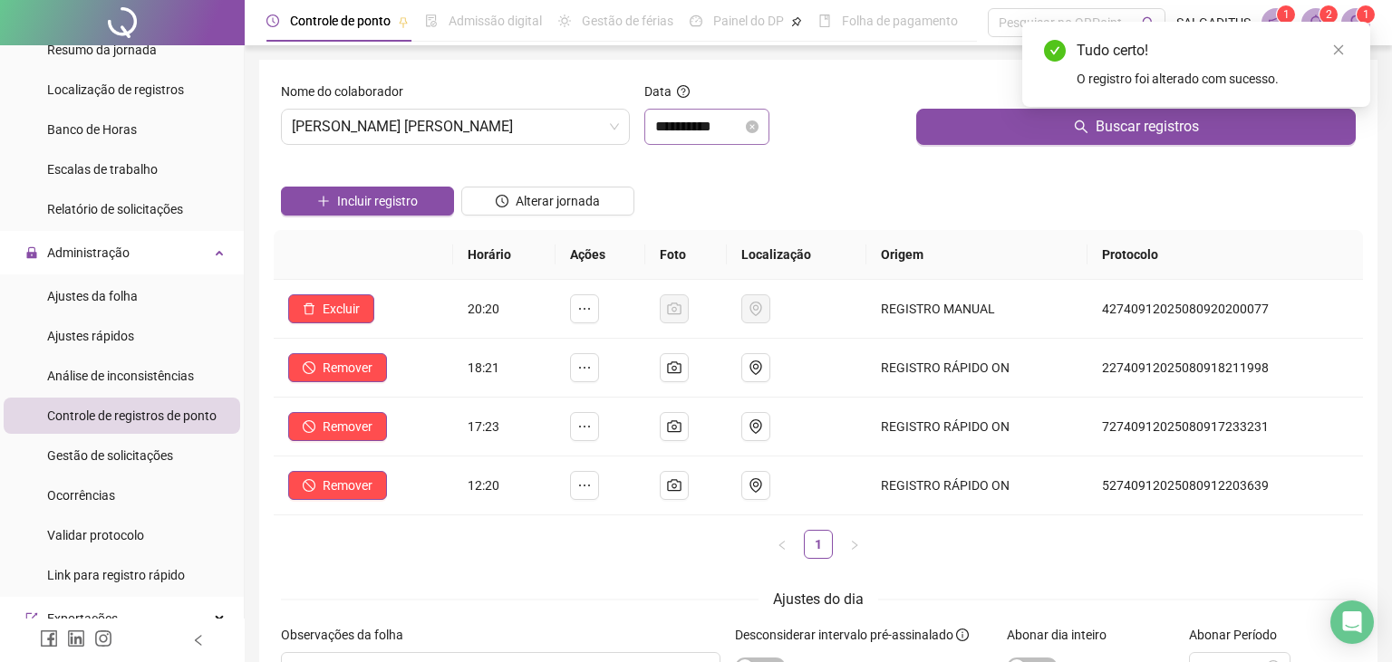
click at [694, 138] on div "**********" at bounding box center [706, 127] width 125 height 36
click at [718, 108] on div "Data" at bounding box center [773, 95] width 258 height 27
click at [714, 111] on div "**********" at bounding box center [706, 127] width 125 height 36
click at [712, 131] on input "**********" at bounding box center [698, 127] width 87 height 22
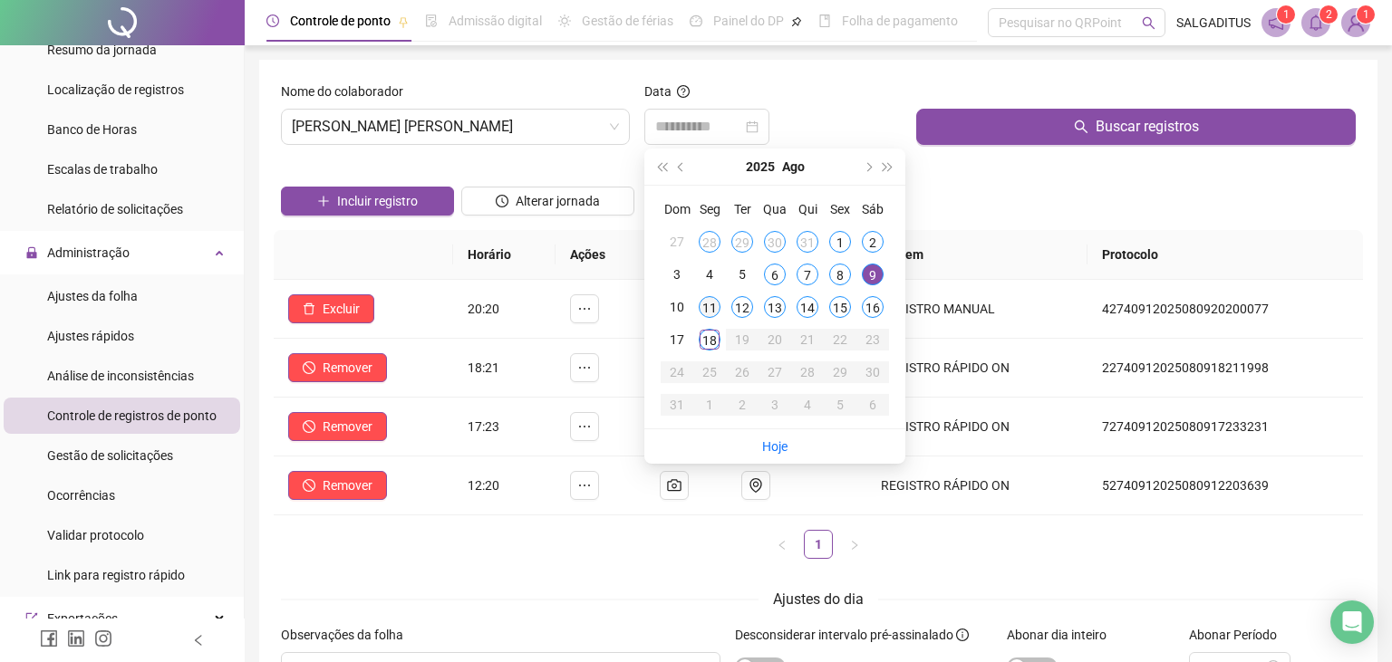
drag, startPoint x: 716, startPoint y: 312, endPoint x: 1026, endPoint y: 168, distance: 341.7
click at [715, 312] on div "11" at bounding box center [710, 307] width 22 height 22
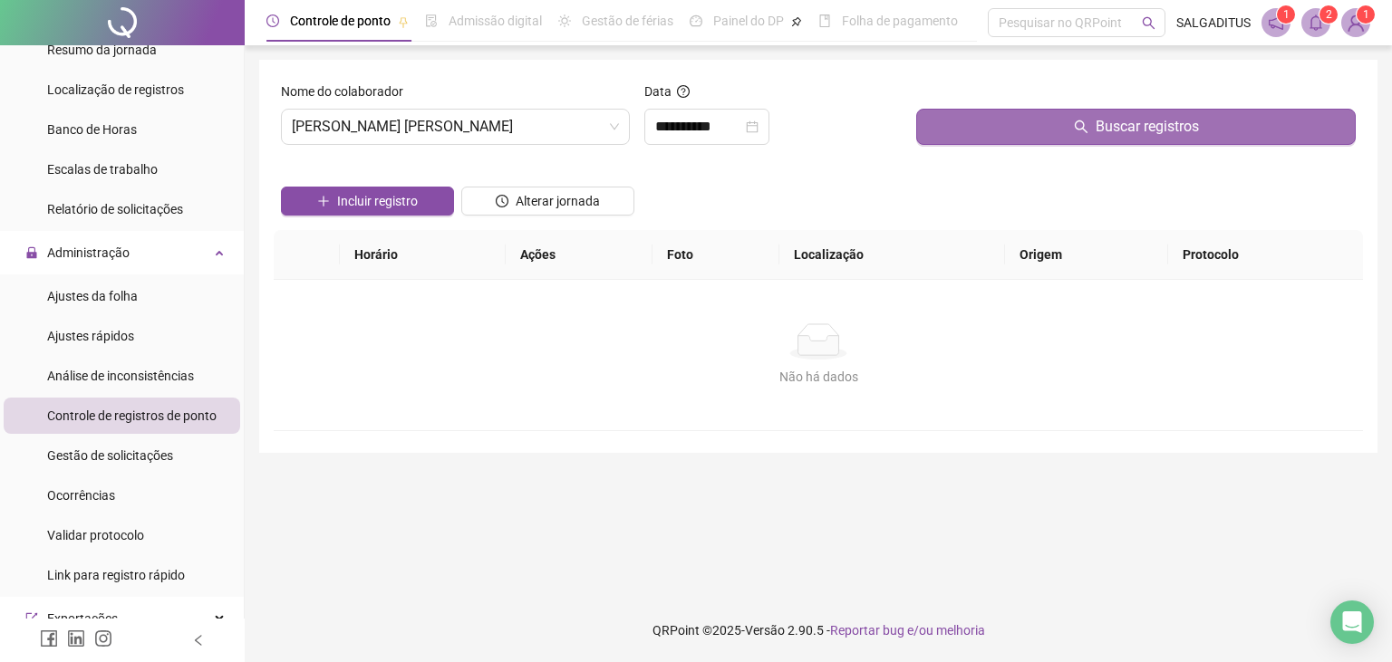
click at [1100, 116] on span "Buscar registros" at bounding box center [1146, 127] width 103 height 22
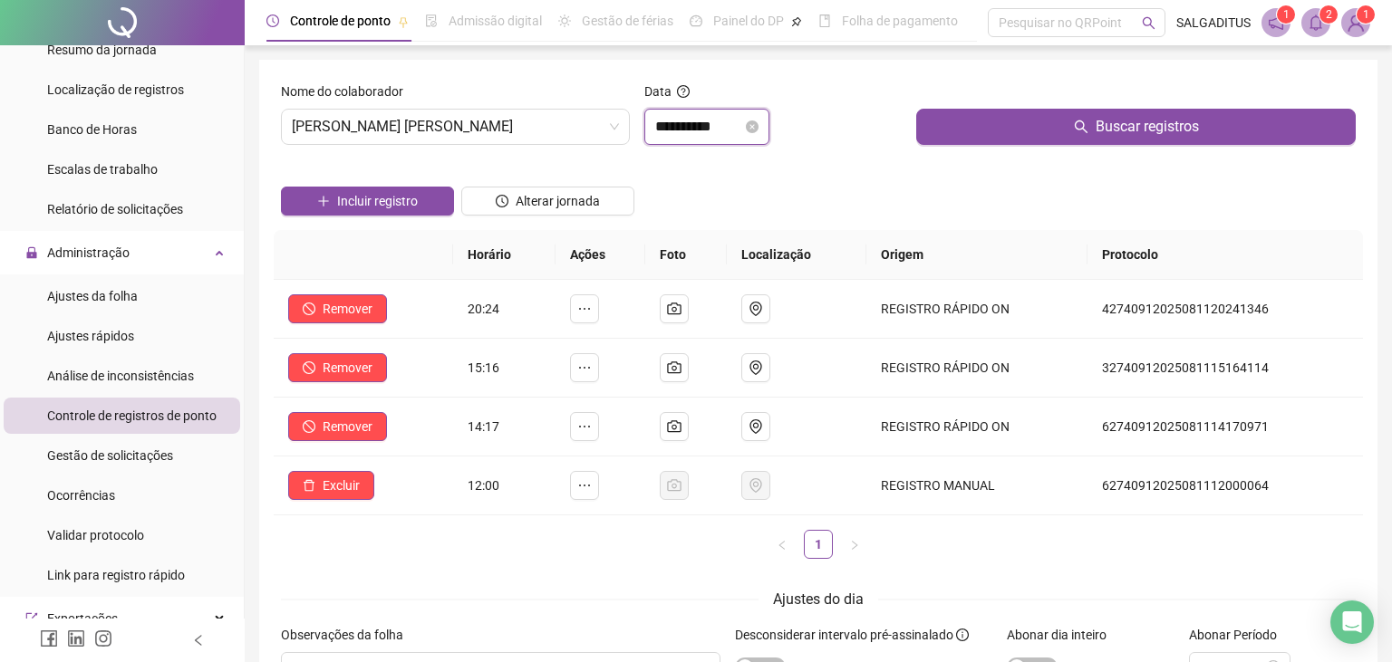
click at [742, 129] on input "**********" at bounding box center [698, 127] width 87 height 22
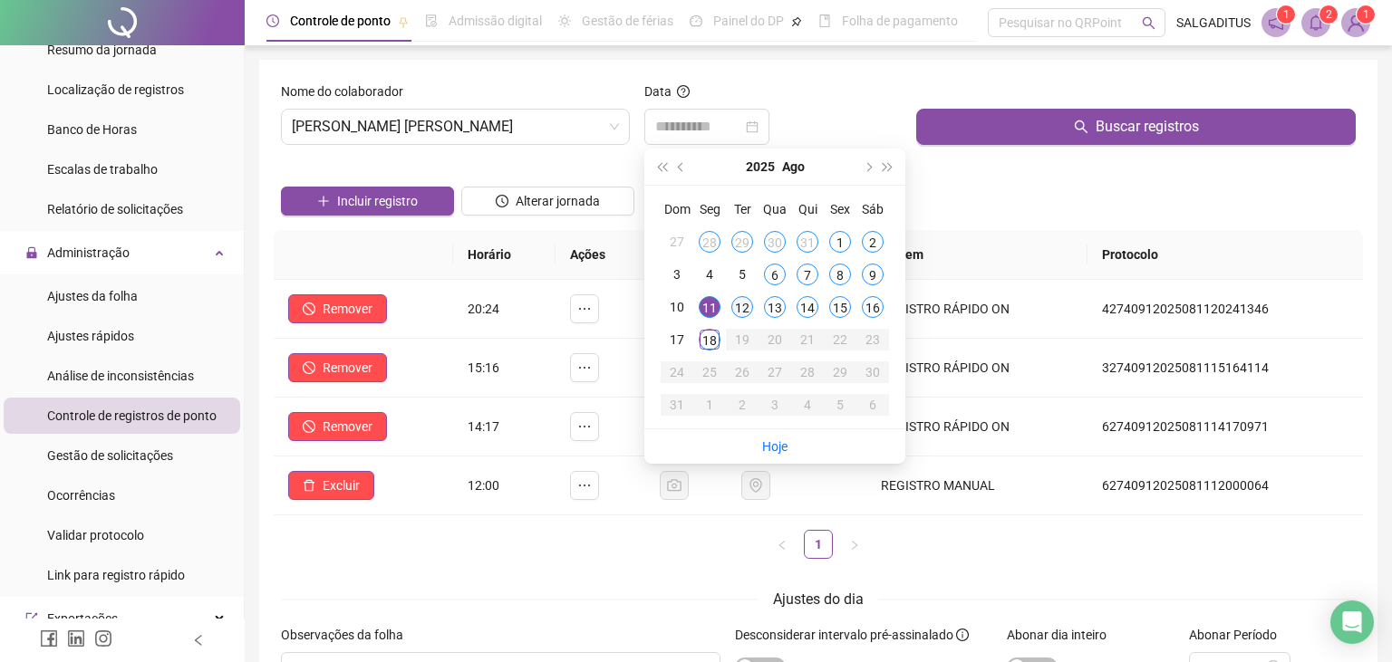
click at [747, 297] on div "12" at bounding box center [742, 307] width 22 height 22
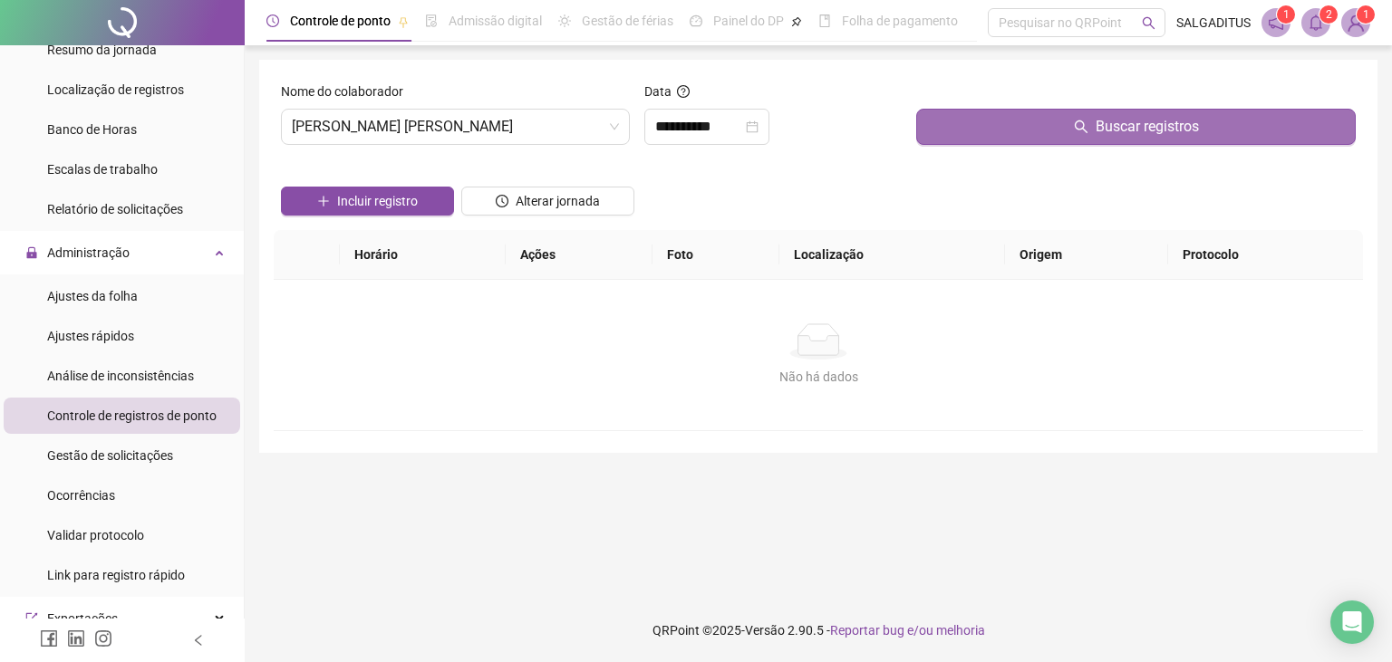
click at [1046, 127] on button "Buscar registros" at bounding box center [1135, 127] width 439 height 36
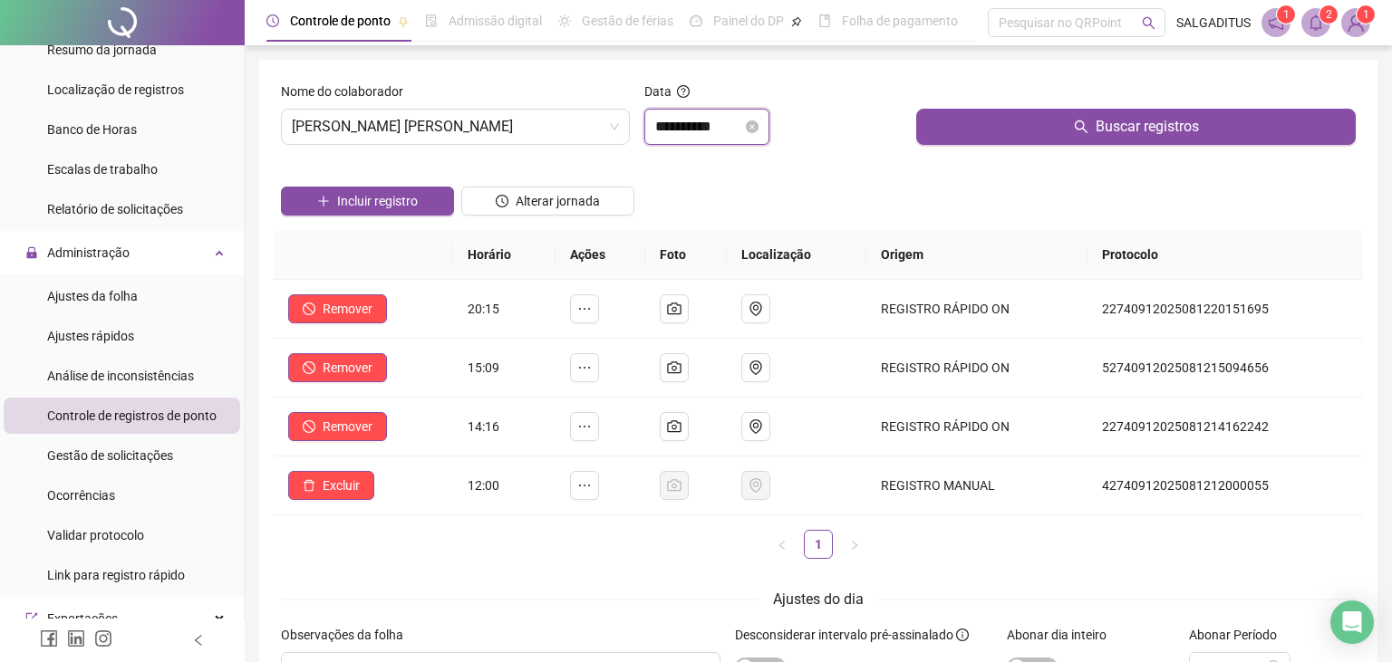
click at [685, 129] on input "**********" at bounding box center [698, 127] width 87 height 22
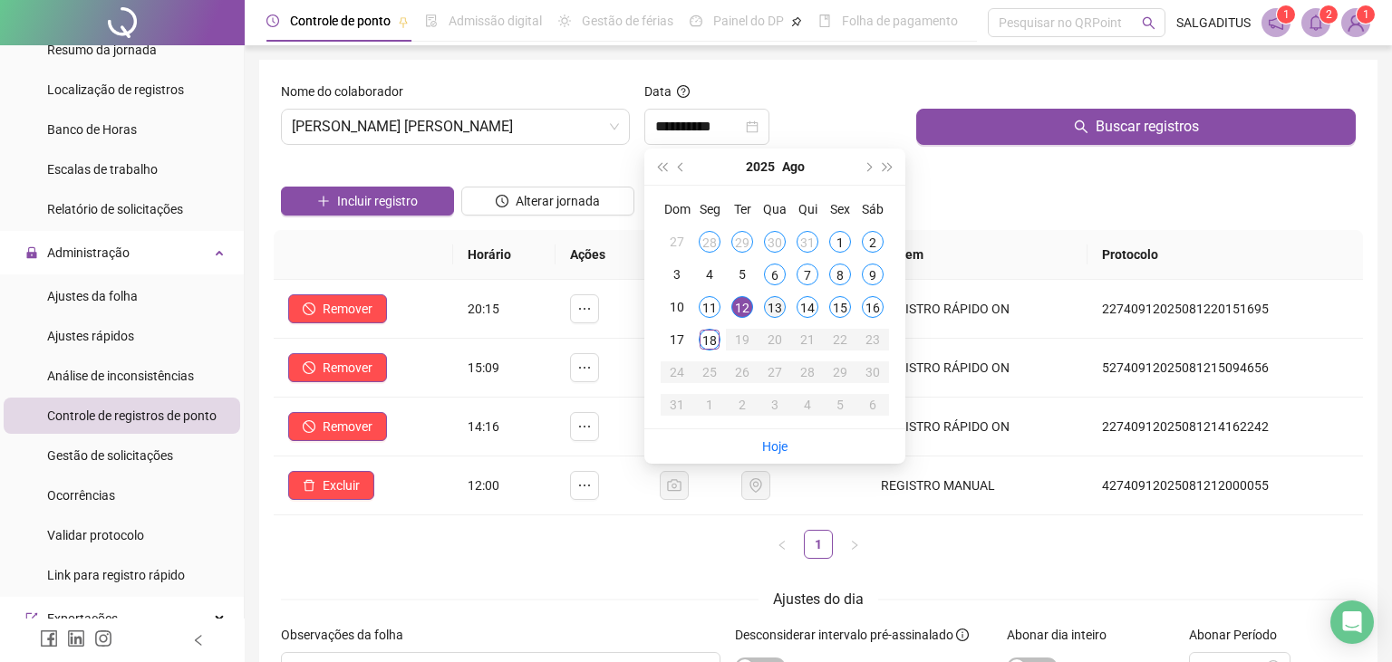
click at [777, 324] on td "20" at bounding box center [774, 339] width 33 height 33
click at [774, 317] on div "13" at bounding box center [775, 307] width 22 height 22
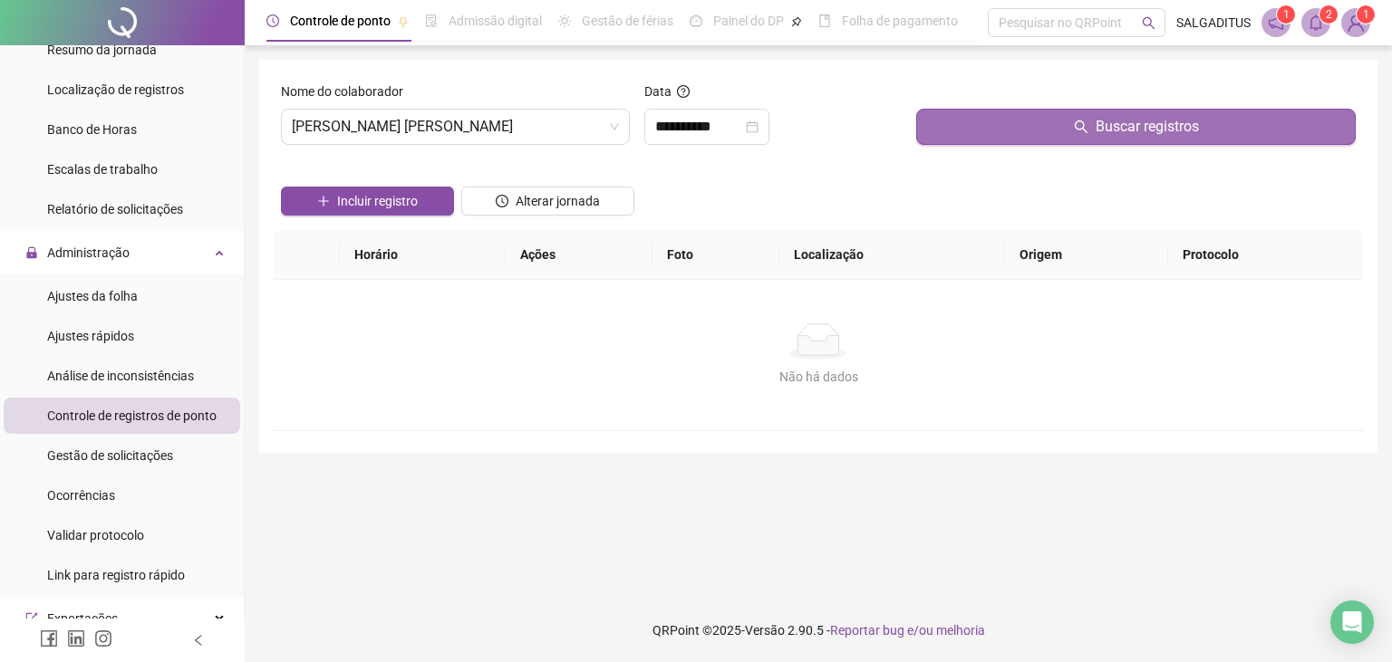
click at [988, 132] on button "Buscar registros" at bounding box center [1135, 127] width 439 height 36
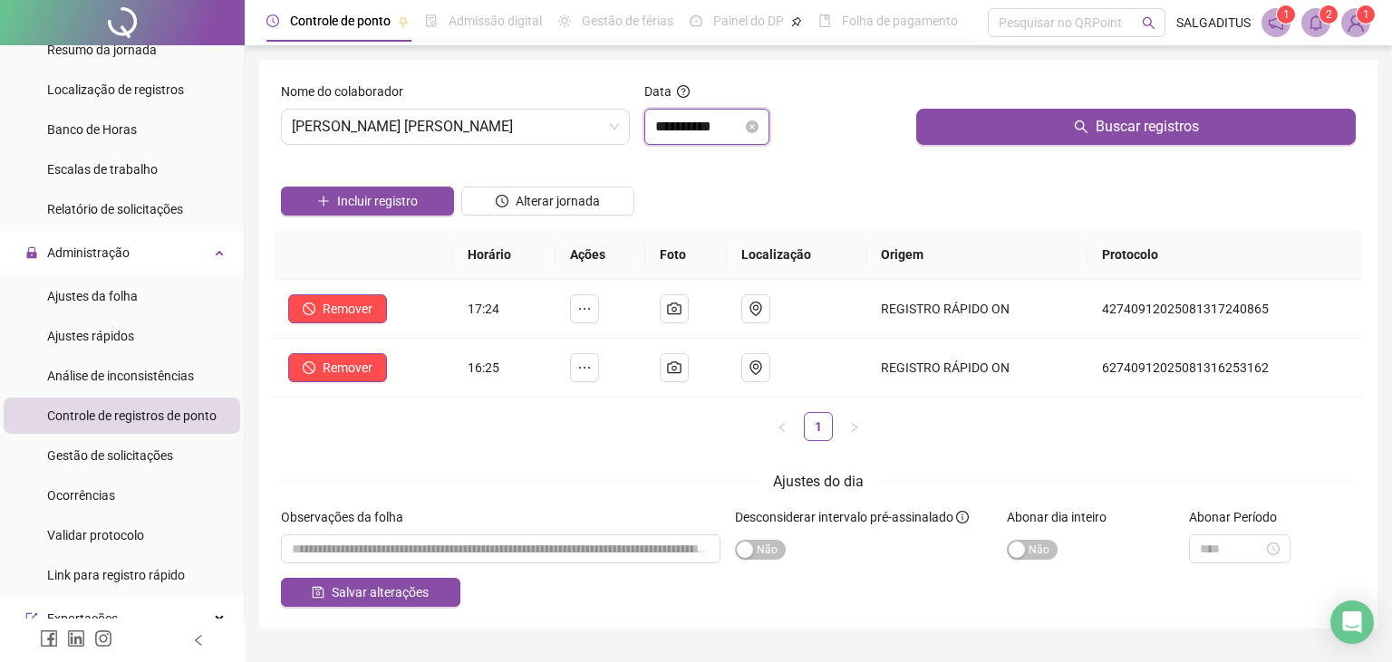
click at [707, 134] on input "**********" at bounding box center [698, 127] width 87 height 22
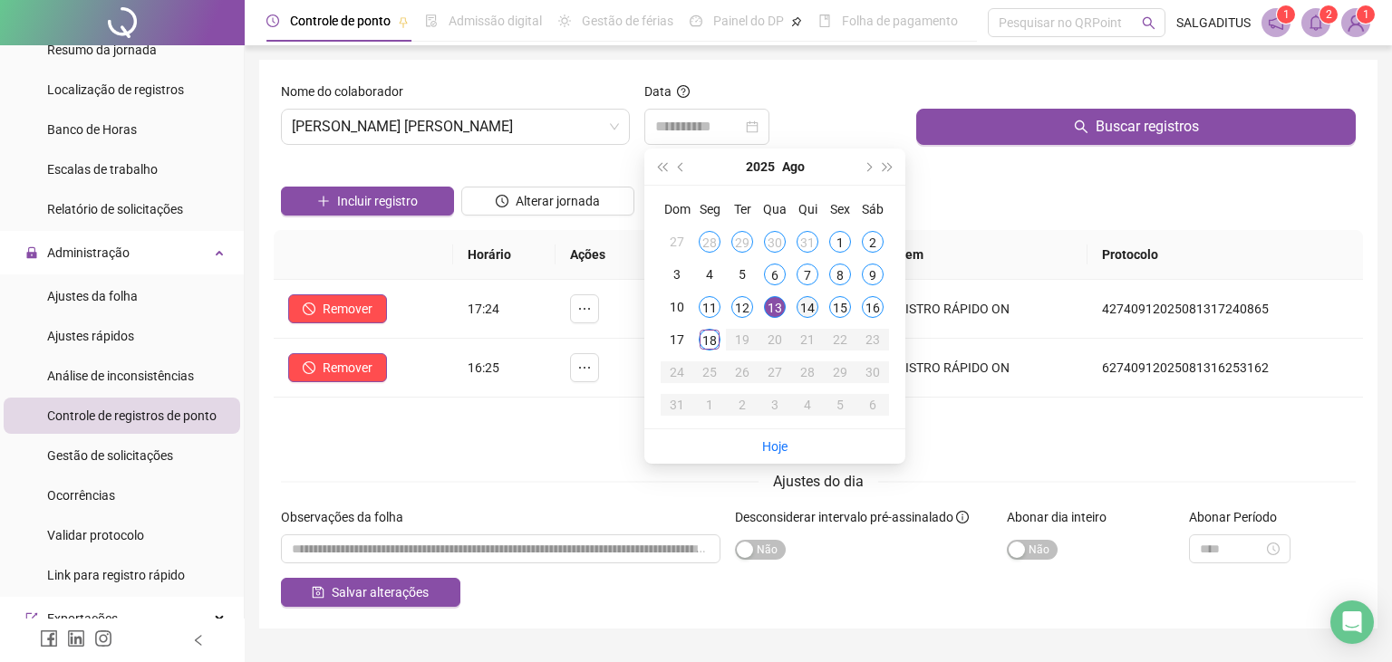
click at [806, 313] on div "14" at bounding box center [807, 307] width 22 height 22
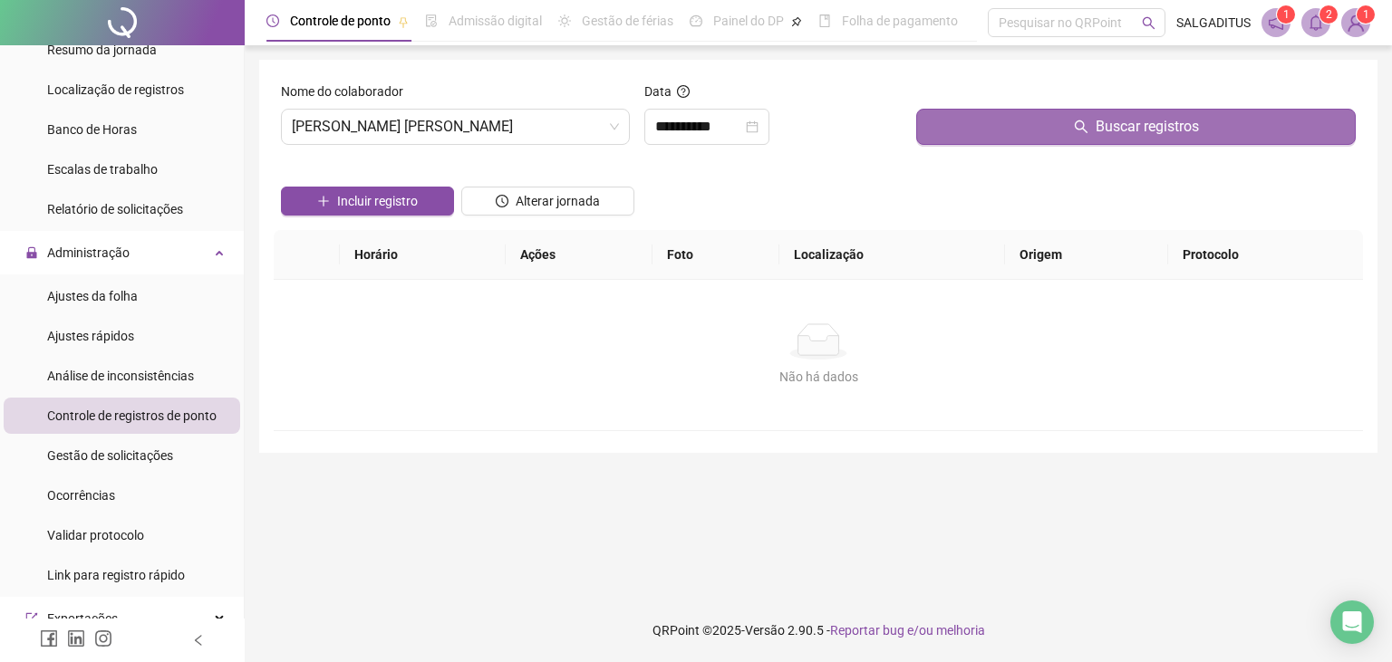
click at [926, 121] on button "Buscar registros" at bounding box center [1135, 127] width 439 height 36
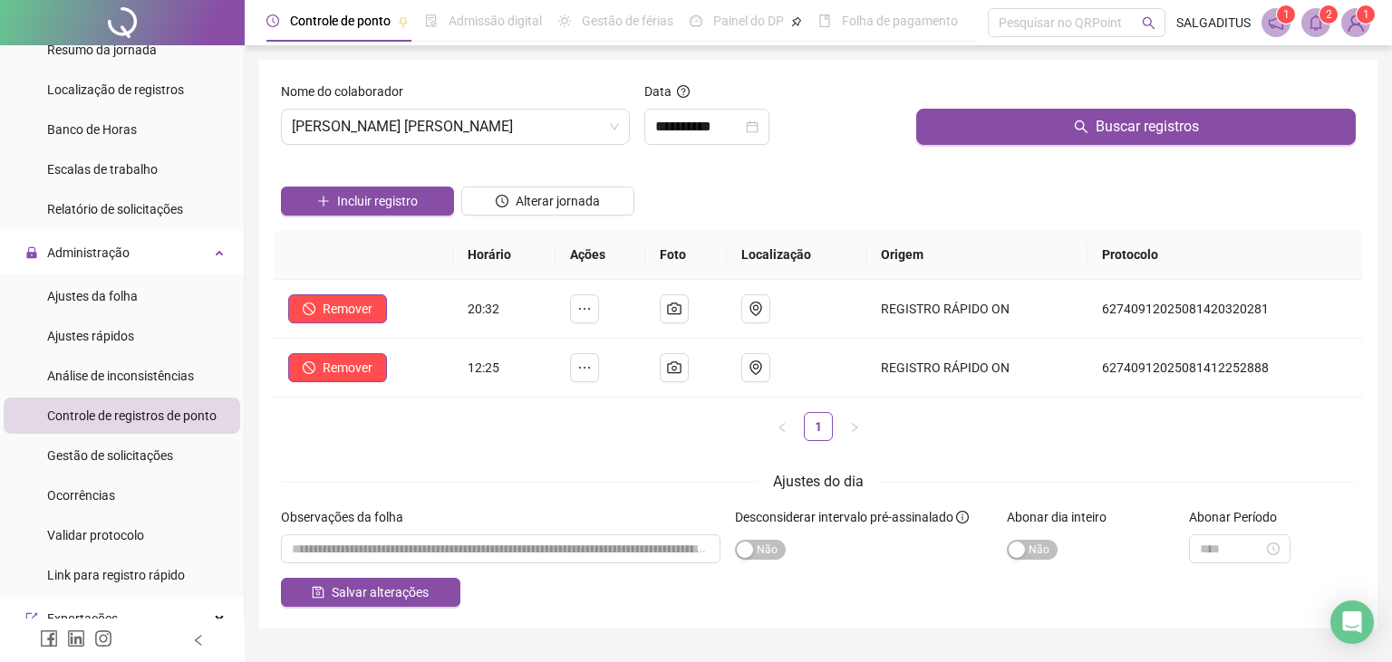
click at [709, 145] on div "**********" at bounding box center [773, 121] width 273 height 78
click at [735, 130] on input "**********" at bounding box center [698, 127] width 87 height 22
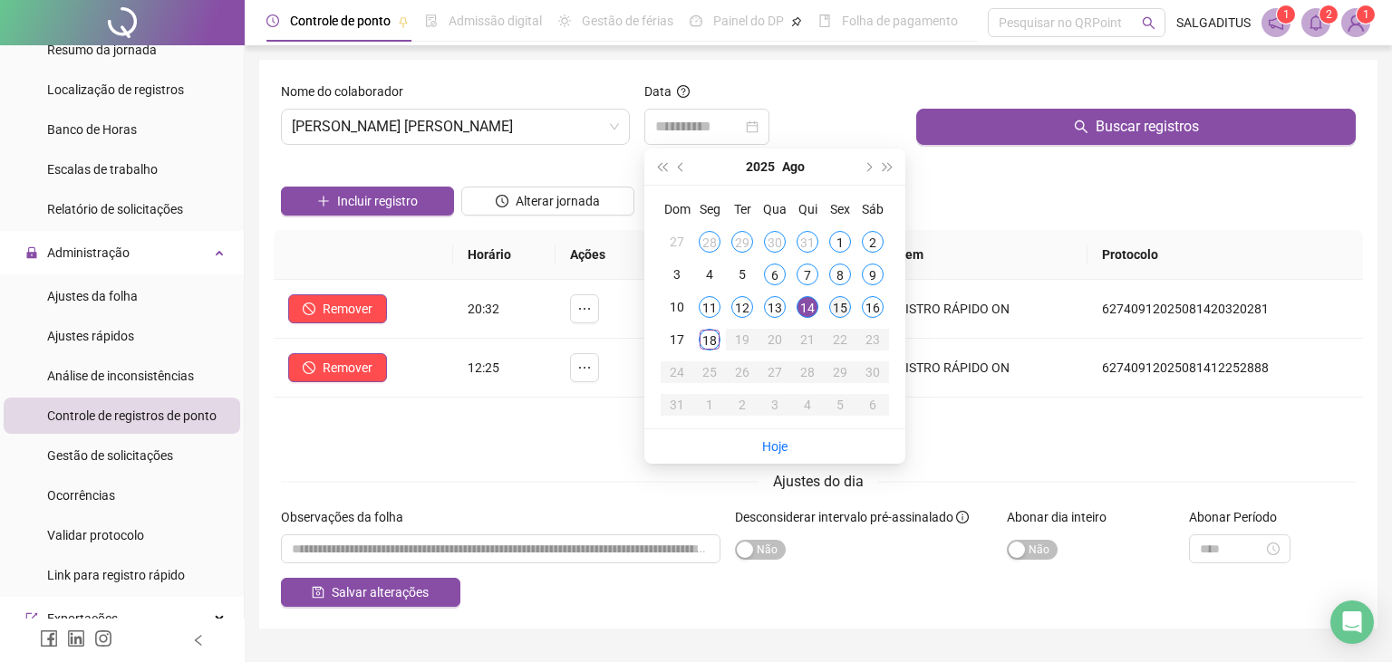
click at [843, 322] on td "15" at bounding box center [840, 307] width 33 height 33
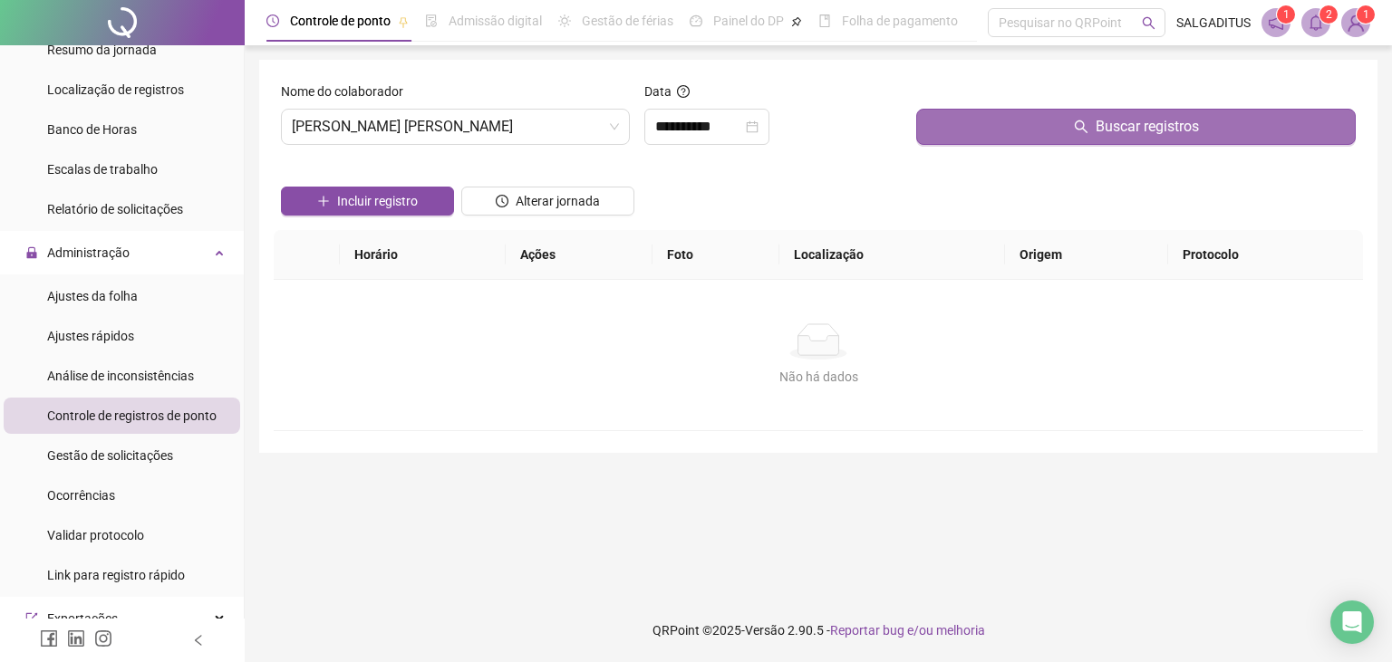
click at [1009, 121] on button "Buscar registros" at bounding box center [1135, 127] width 439 height 36
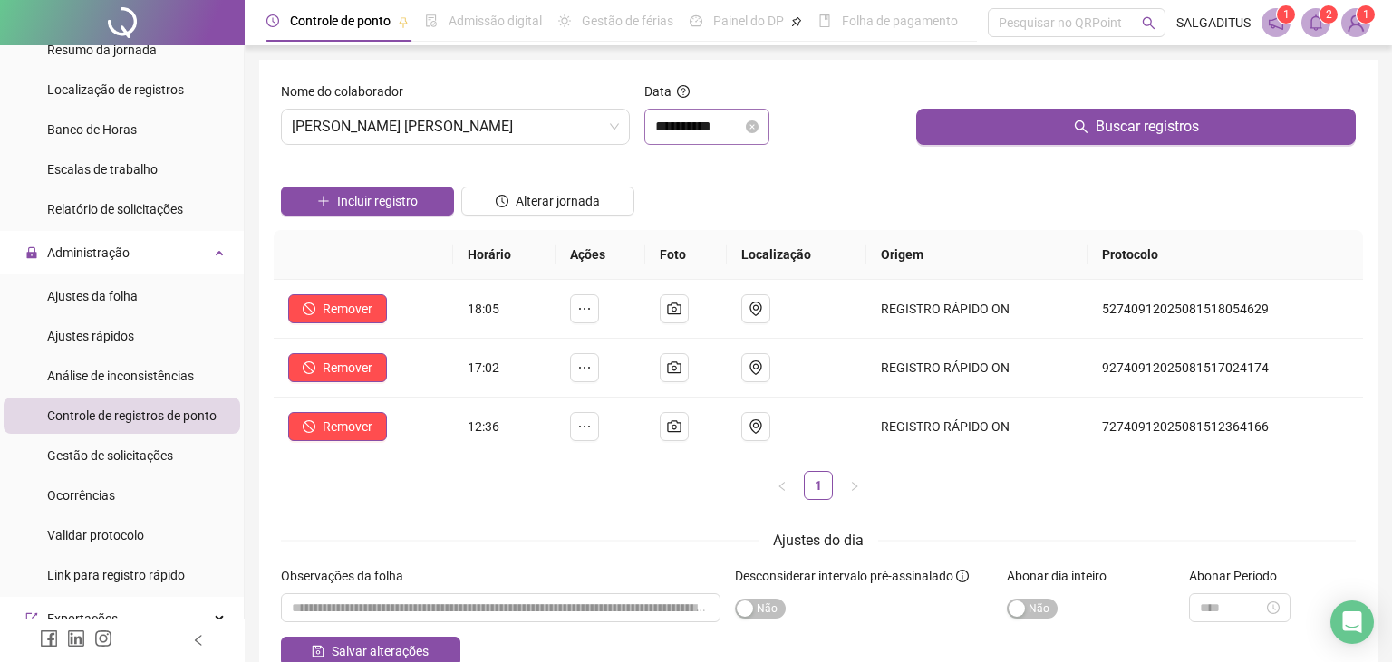
click at [700, 115] on div "**********" at bounding box center [706, 127] width 125 height 36
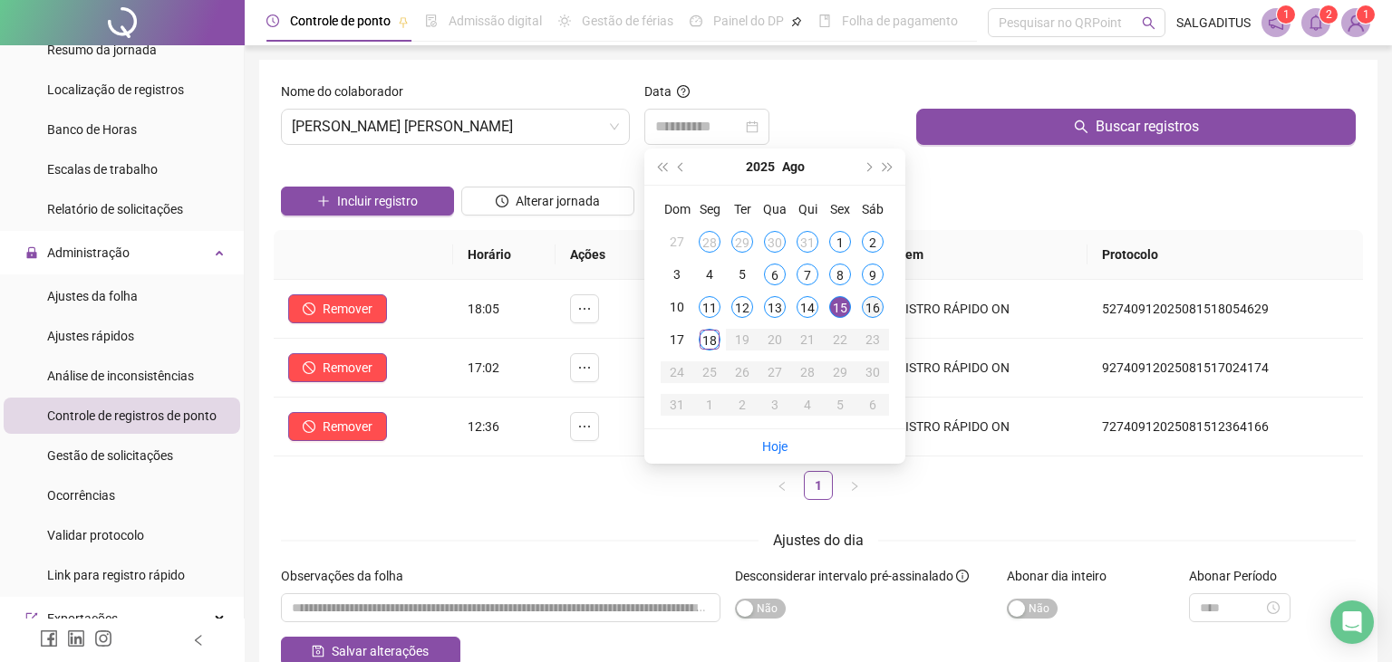
click at [878, 301] on div "16" at bounding box center [873, 307] width 22 height 22
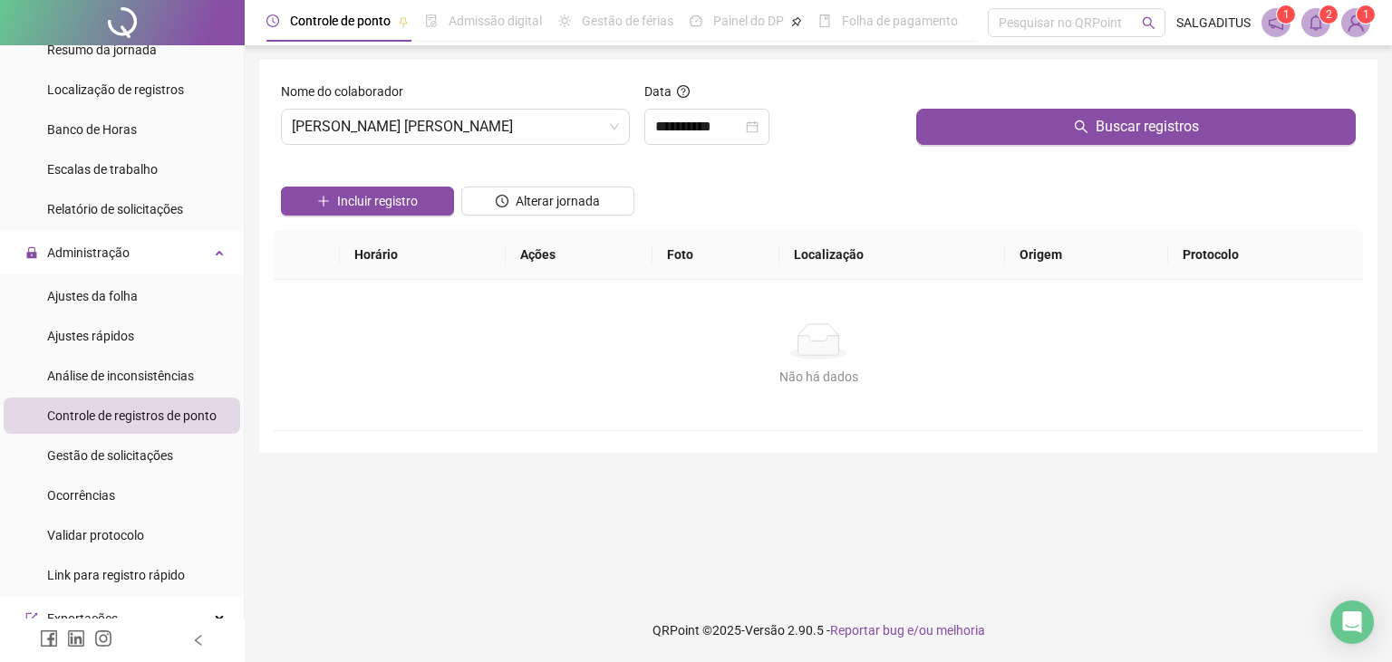
click at [990, 106] on div at bounding box center [1135, 95] width 439 height 27
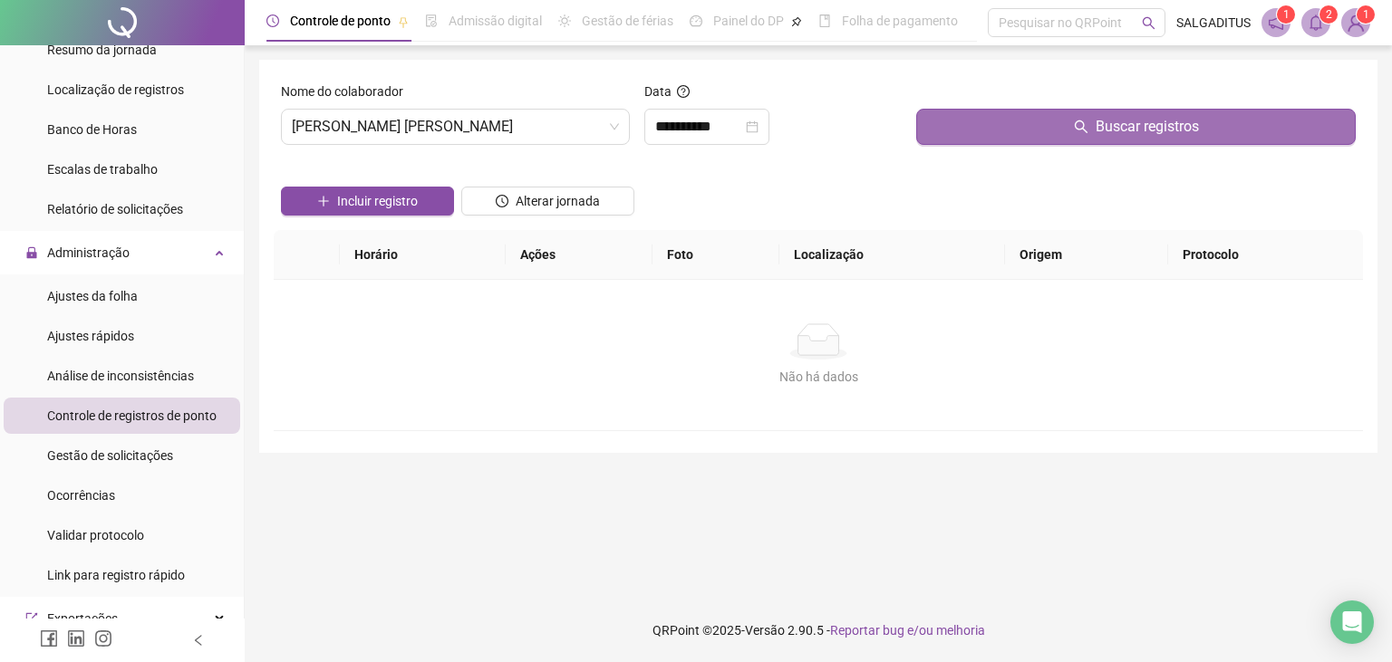
drag, startPoint x: 989, startPoint y: 124, endPoint x: 974, endPoint y: 126, distance: 14.6
click at [988, 124] on button "Buscar registros" at bounding box center [1135, 127] width 439 height 36
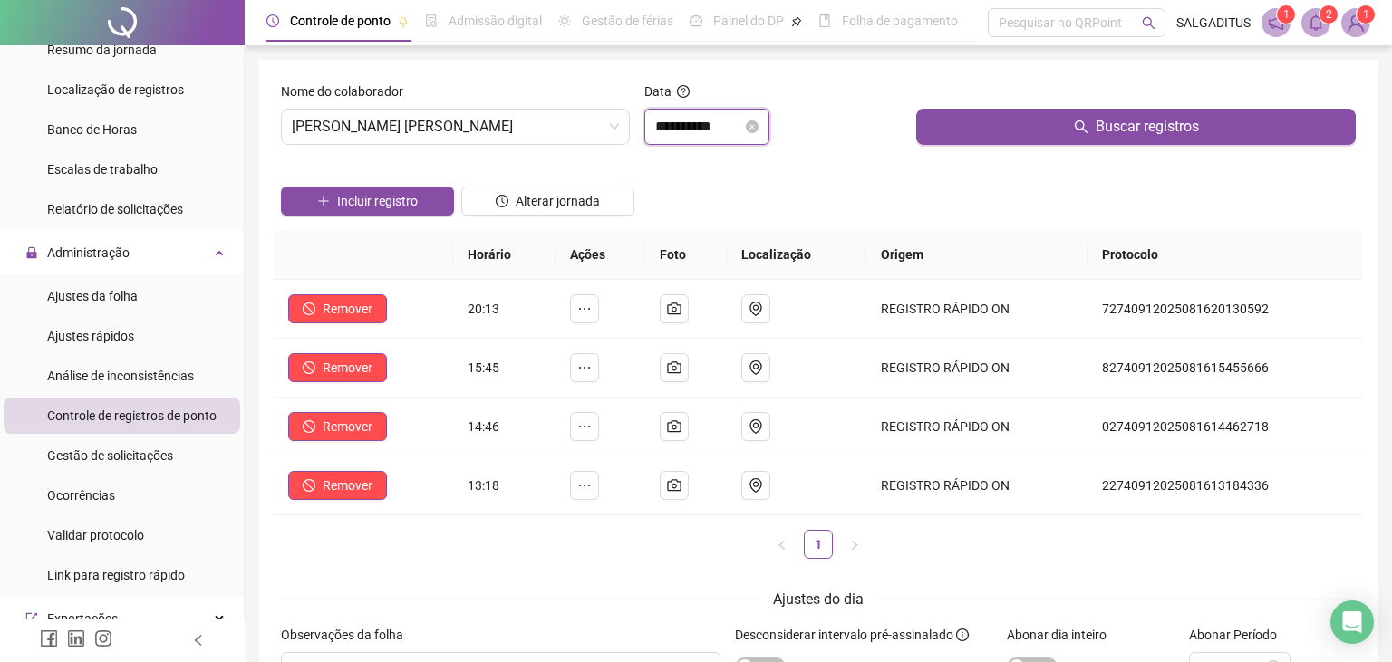
click at [734, 125] on input "**********" at bounding box center [698, 127] width 87 height 22
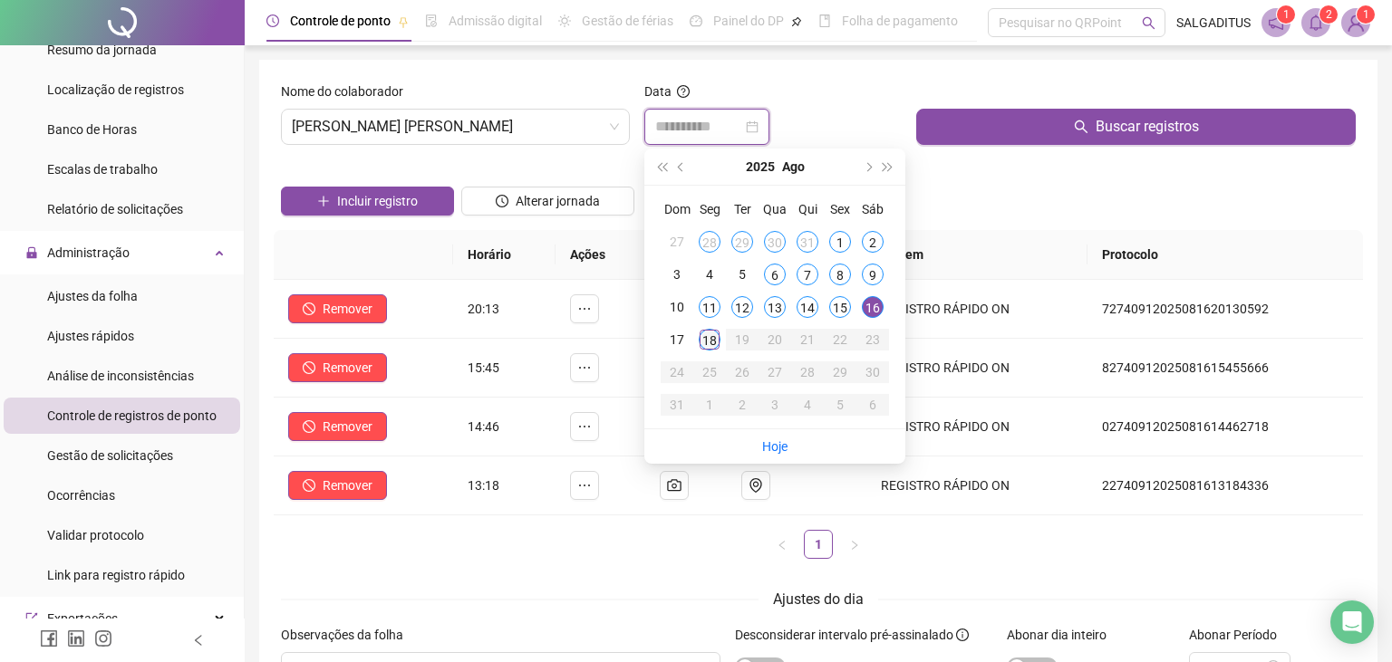
type input "**********"
click at [714, 342] on div "18" at bounding box center [710, 340] width 22 height 22
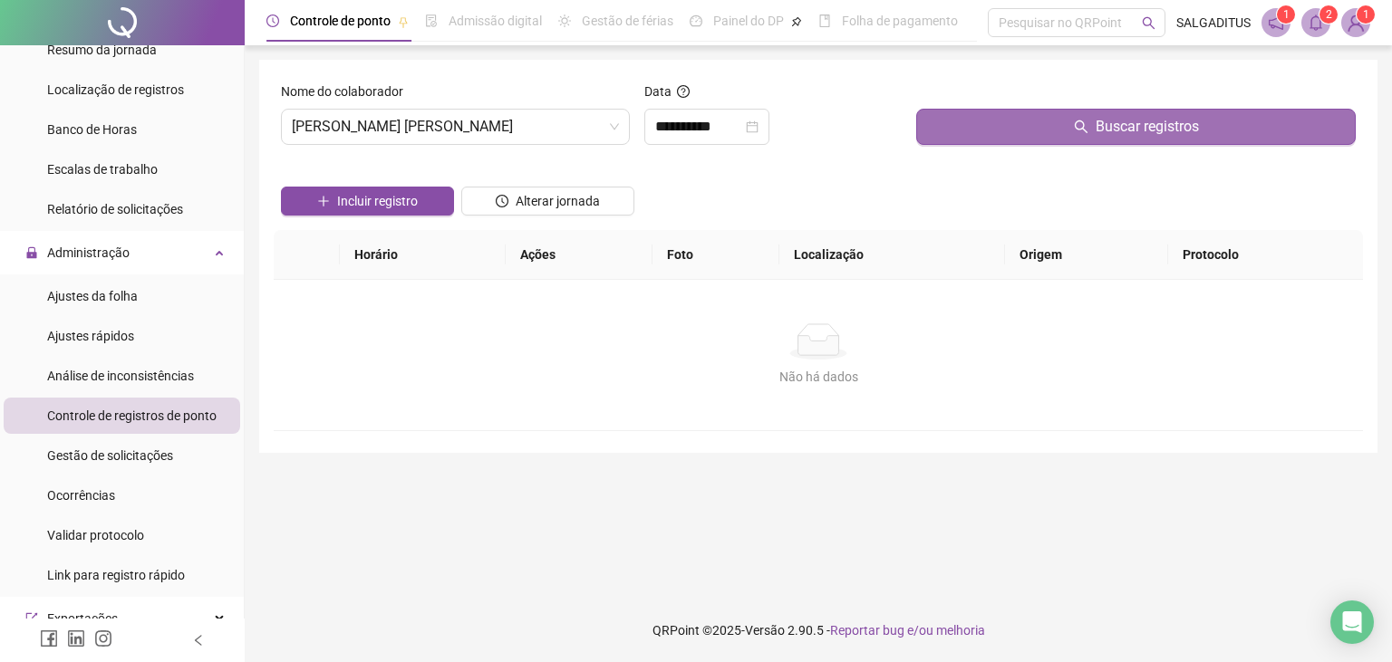
click at [1158, 127] on span "Buscar registros" at bounding box center [1146, 127] width 103 height 22
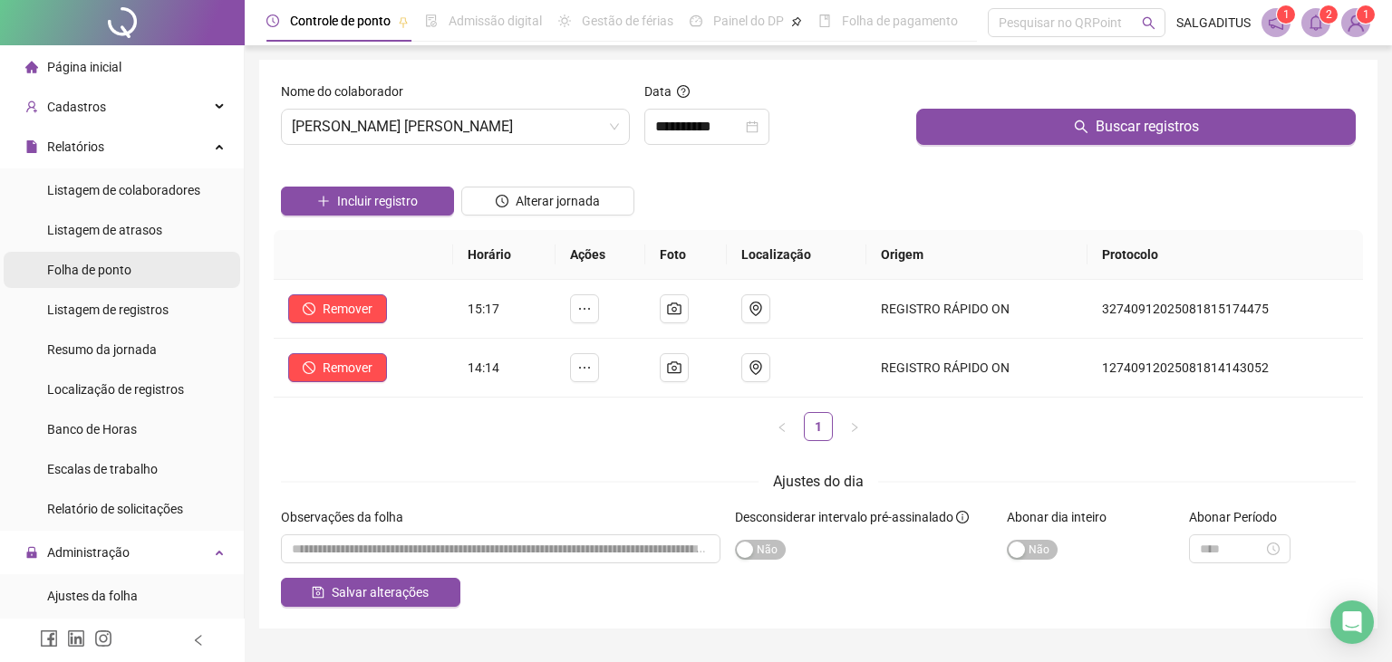
click at [207, 269] on li "Folha de ponto" at bounding box center [122, 270] width 236 height 36
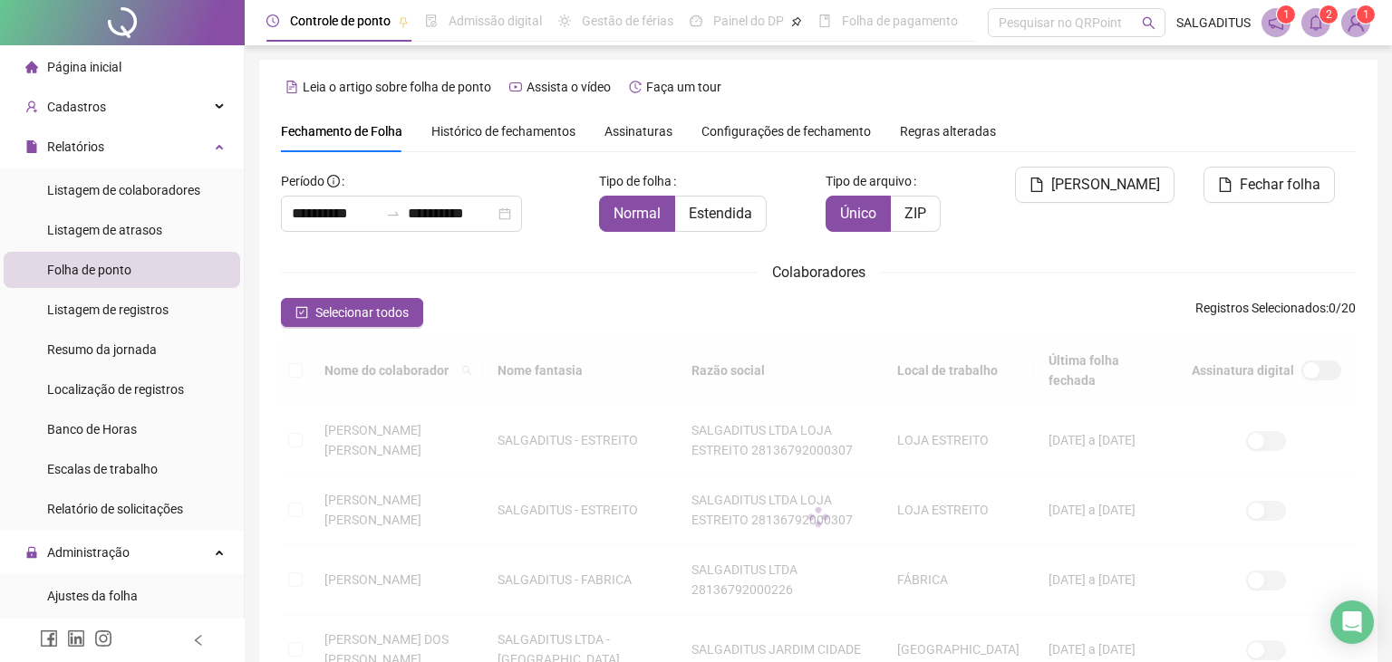
scroll to position [40, 0]
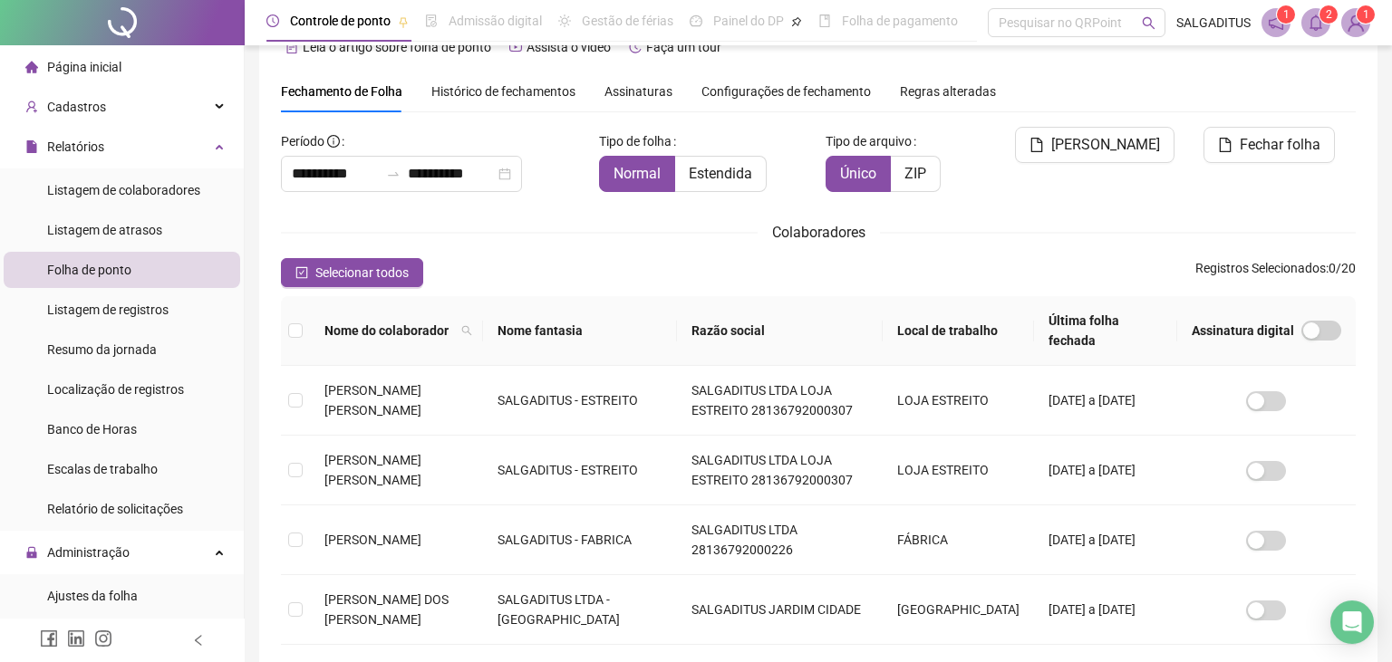
click at [966, 348] on th "Local de trabalho" at bounding box center [957, 331] width 151 height 70
click at [999, 332] on th "Local de trabalho" at bounding box center [957, 331] width 151 height 70
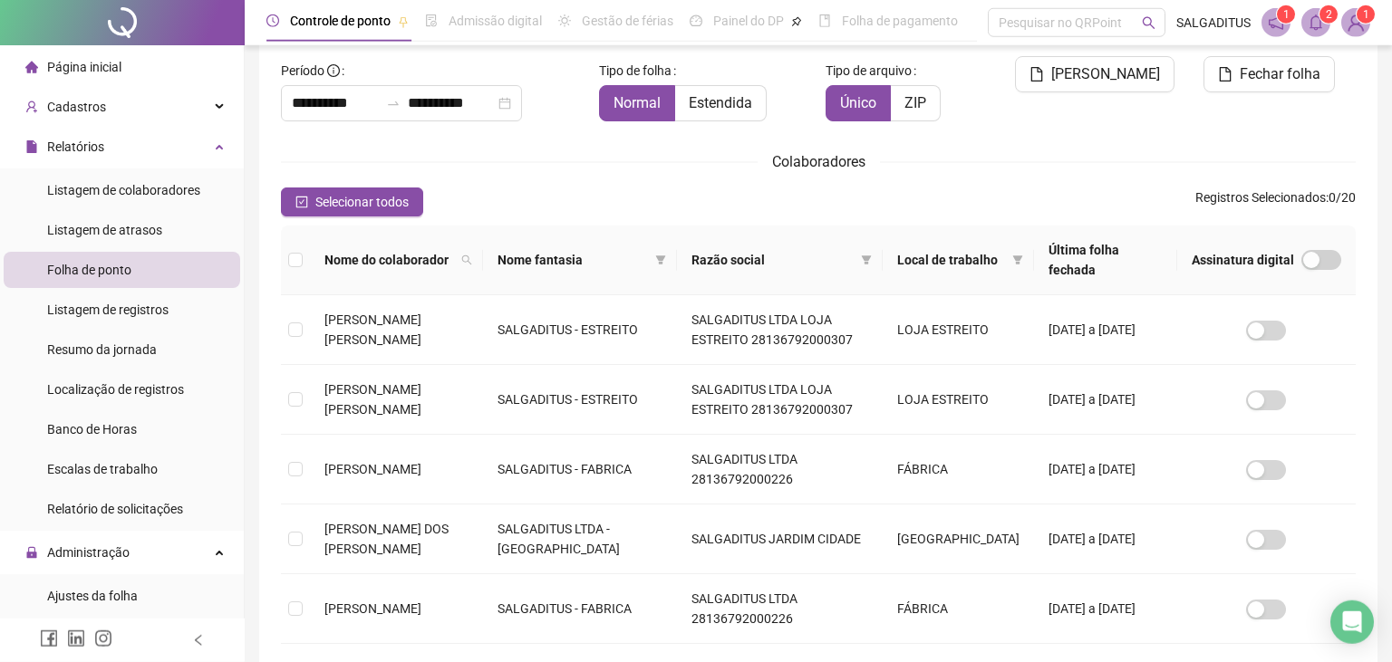
scroll to position [135, 0]
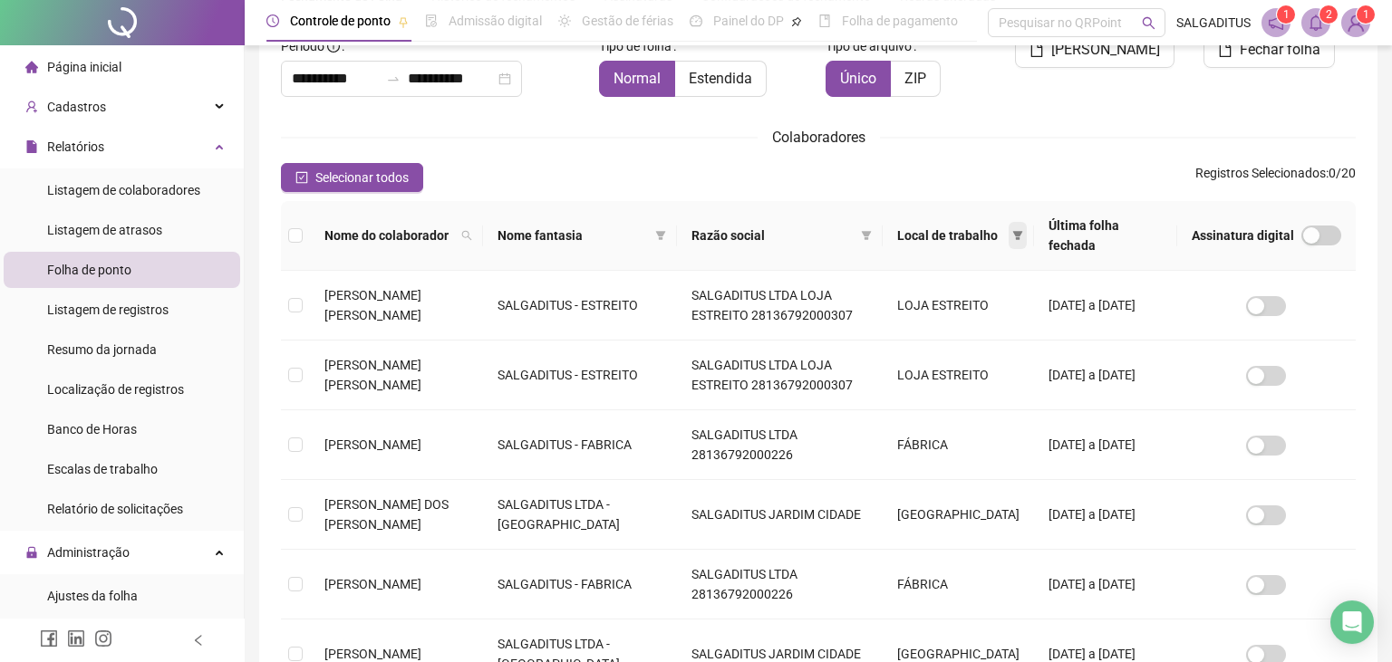
click at [1008, 248] on span at bounding box center [1017, 235] width 18 height 27
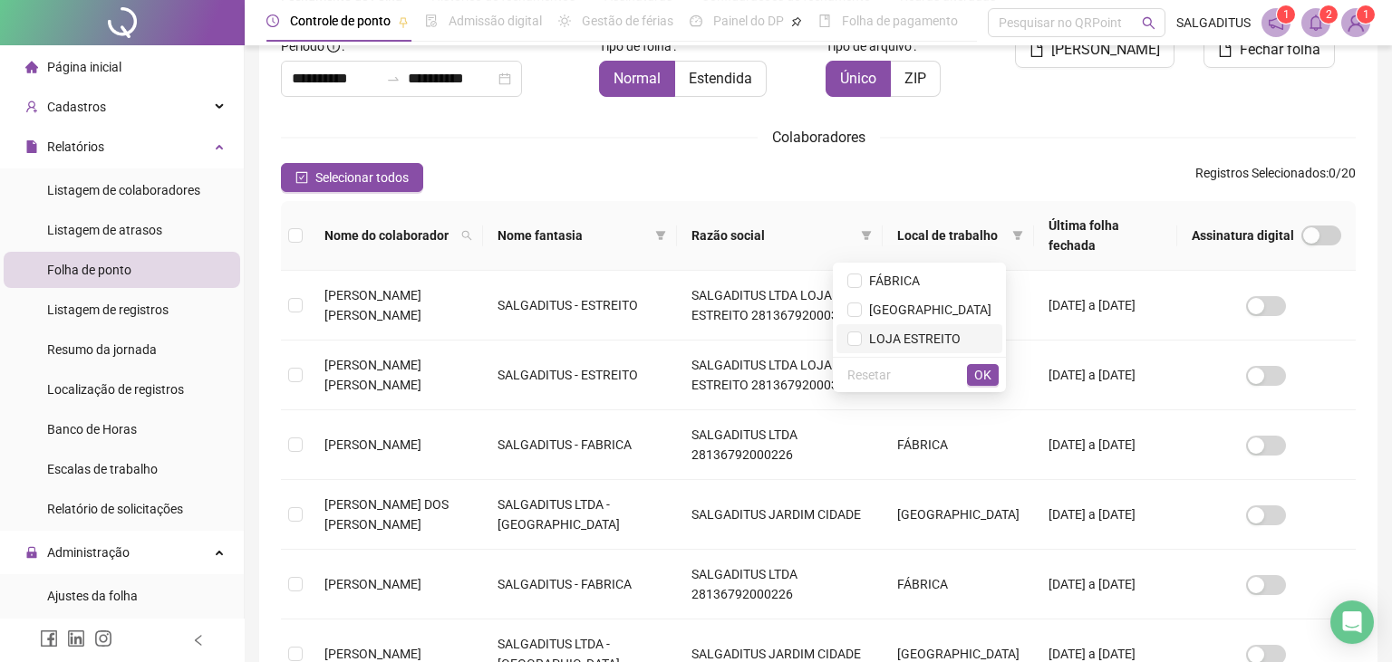
click at [989, 338] on span "LOJA ESTREITO" at bounding box center [919, 339] width 144 height 20
click at [991, 379] on span "OK" at bounding box center [982, 375] width 17 height 20
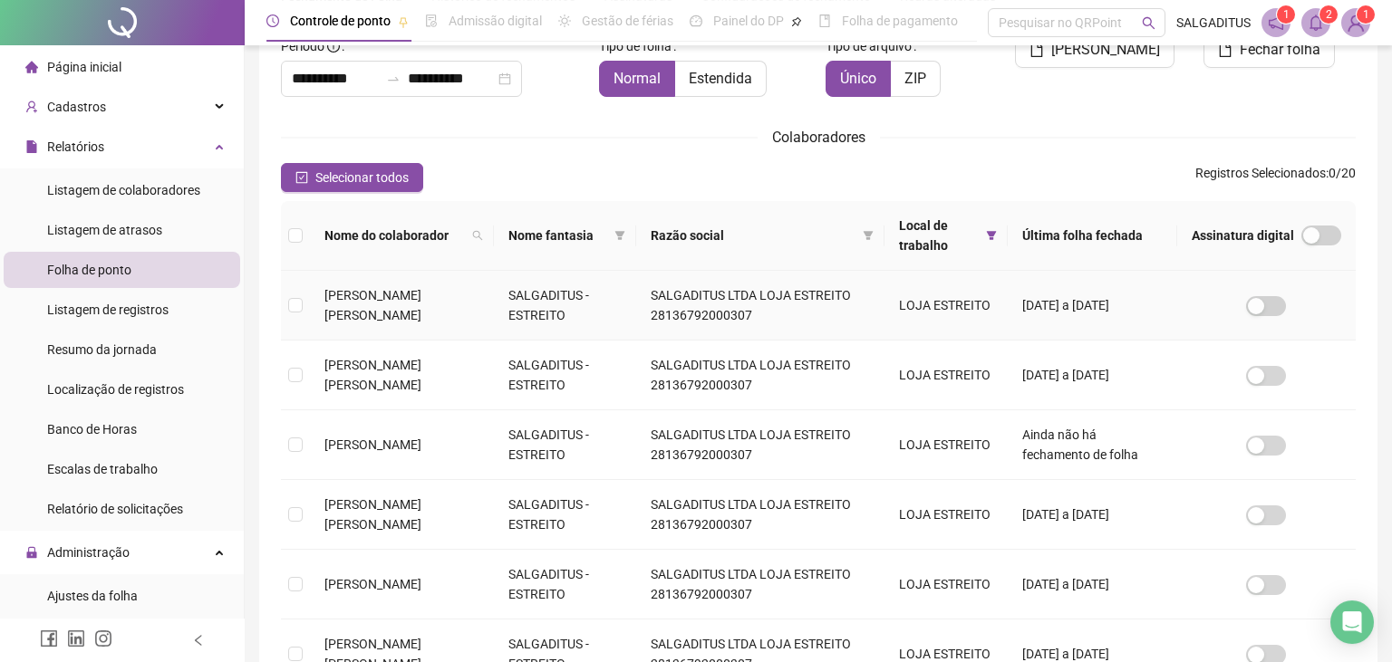
scroll to position [40, 0]
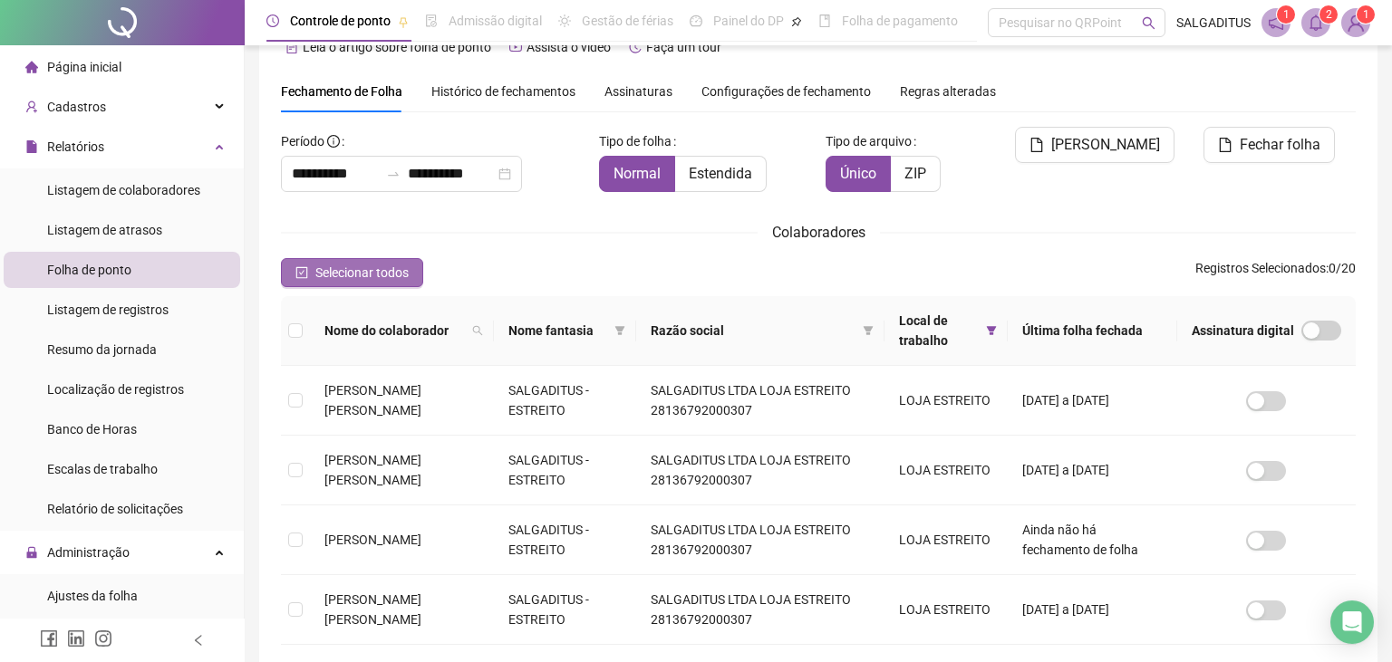
click at [357, 265] on span "Selecionar todos" at bounding box center [361, 273] width 93 height 20
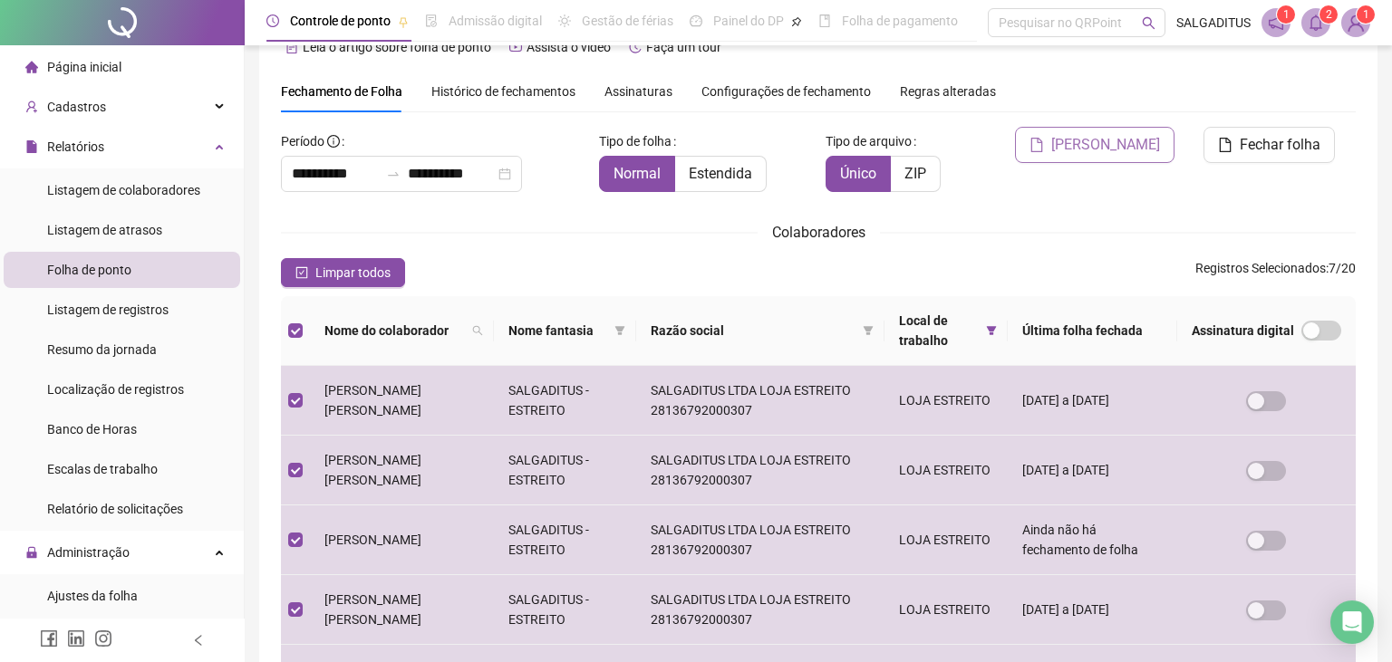
click at [1135, 148] on span "[PERSON_NAME]" at bounding box center [1105, 145] width 109 height 22
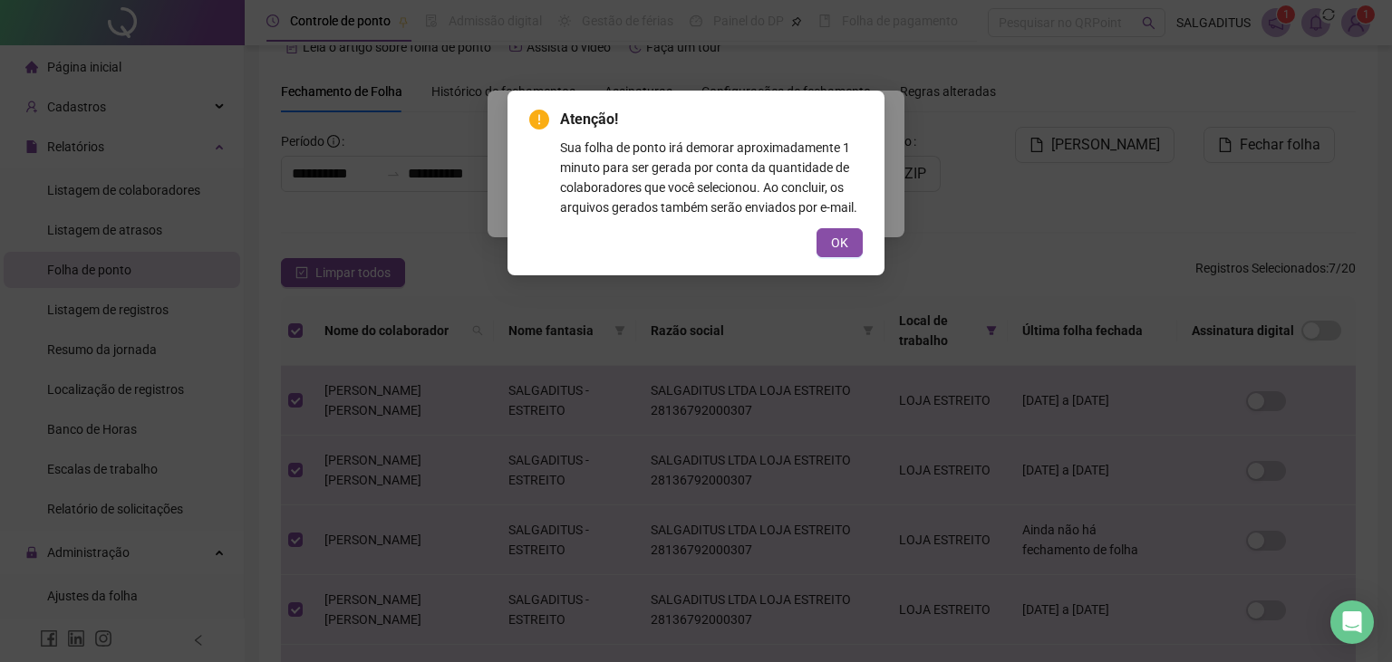
drag, startPoint x: 839, startPoint y: 256, endPoint x: 816, endPoint y: 231, distance: 34.0
click at [834, 256] on button "OK" at bounding box center [839, 242] width 46 height 29
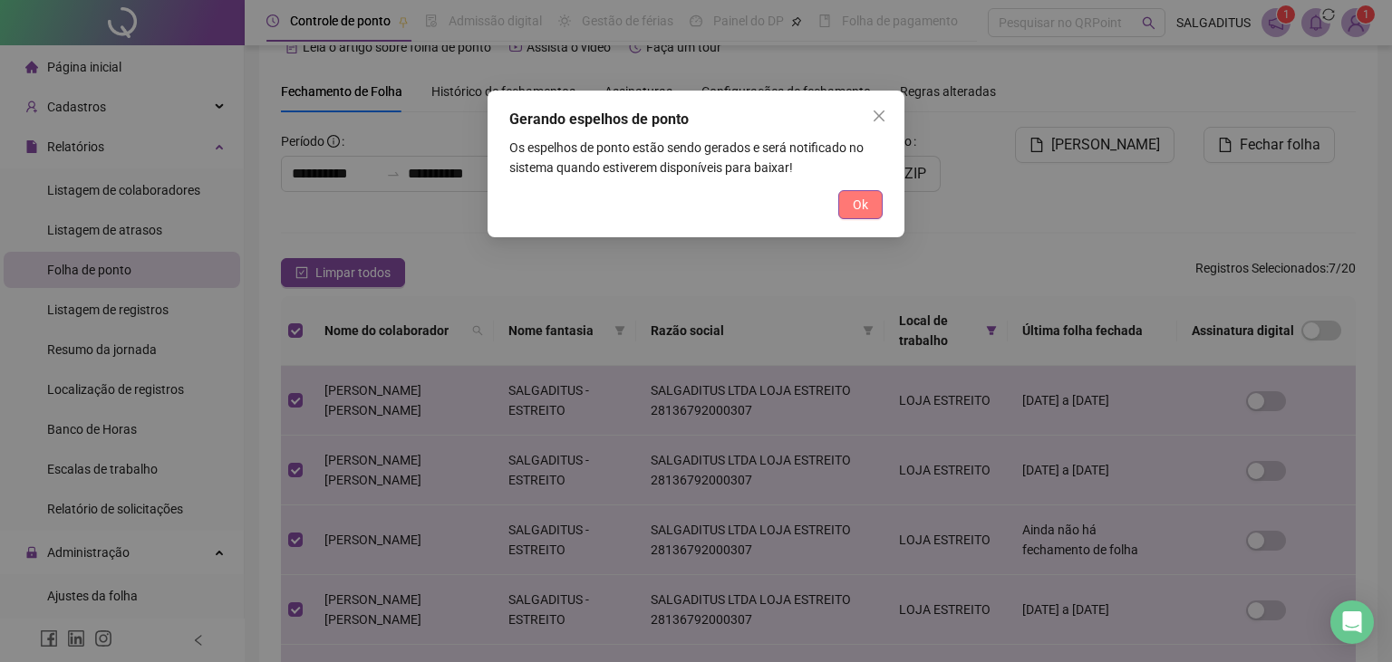
click at [852, 205] on button "Ok" at bounding box center [860, 204] width 44 height 29
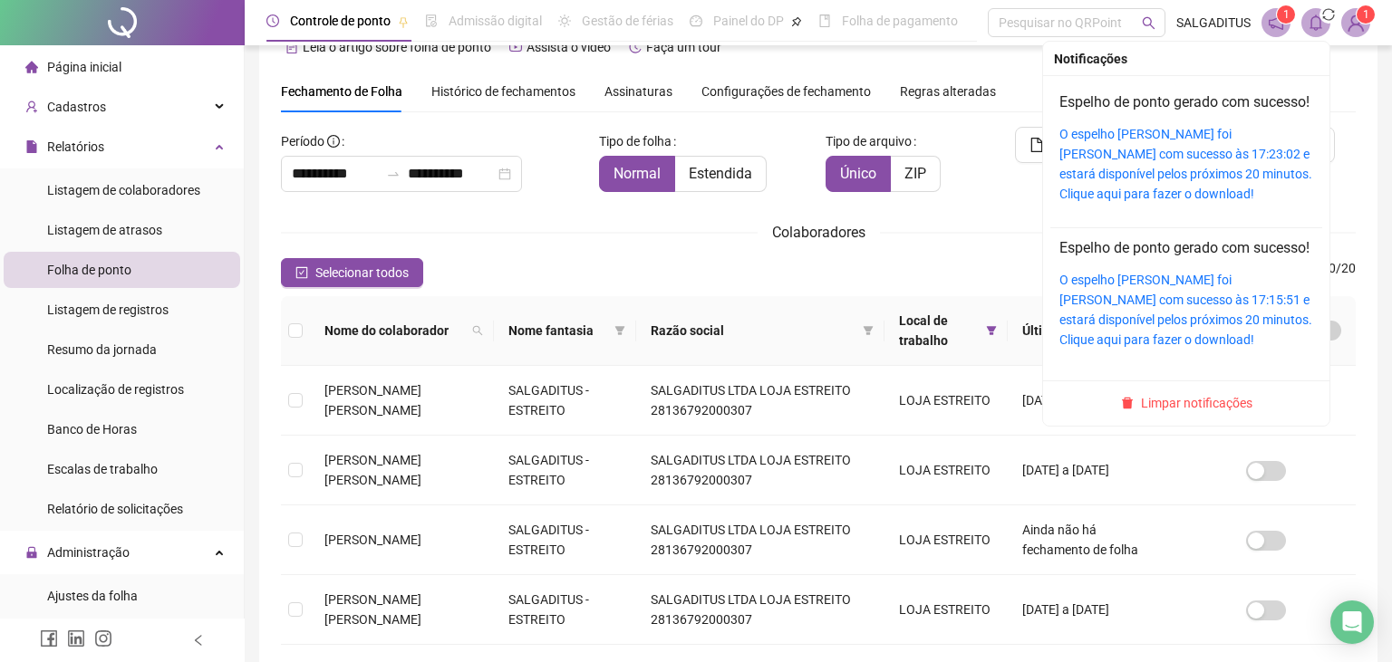
click at [1304, 28] on span at bounding box center [1315, 22] width 29 height 29
click at [1316, 19] on icon "bell" at bounding box center [1315, 22] width 16 height 16
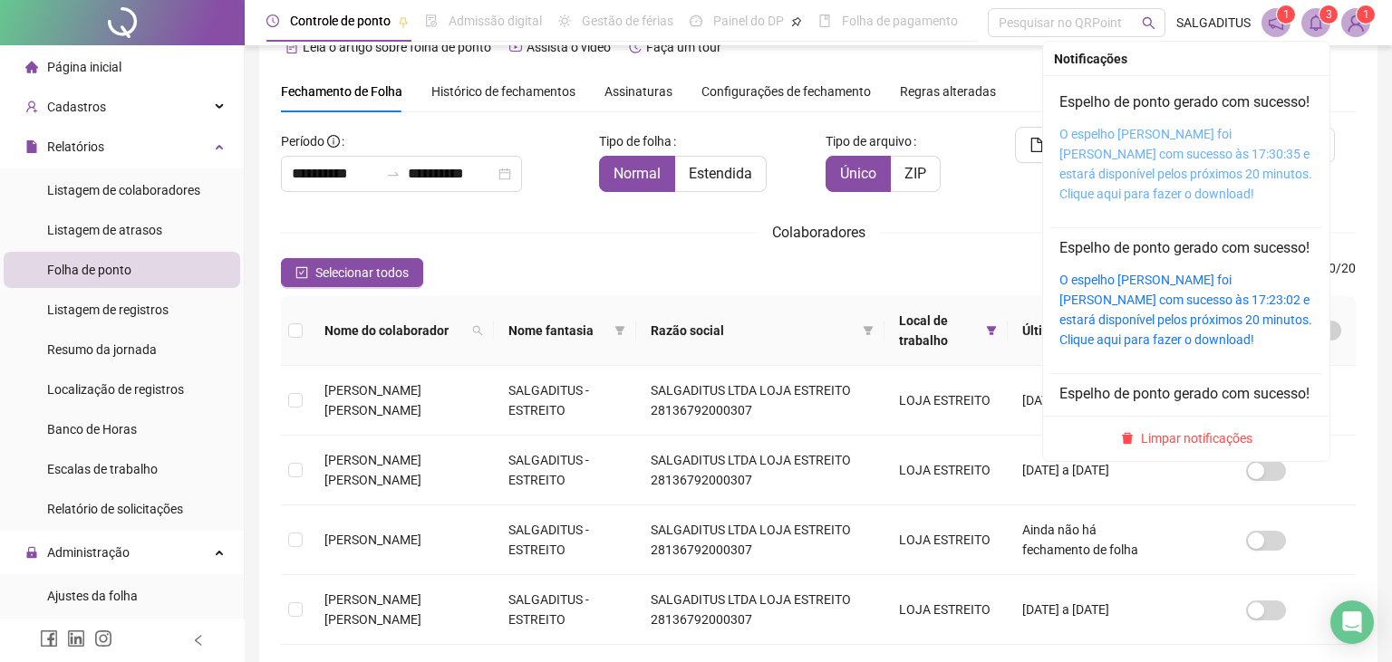
click at [1133, 160] on link "O espelho [PERSON_NAME] foi [PERSON_NAME] com sucesso às 17:30:35 e estará disp…" at bounding box center [1185, 164] width 253 height 74
